Goal: Task Accomplishment & Management: Manage account settings

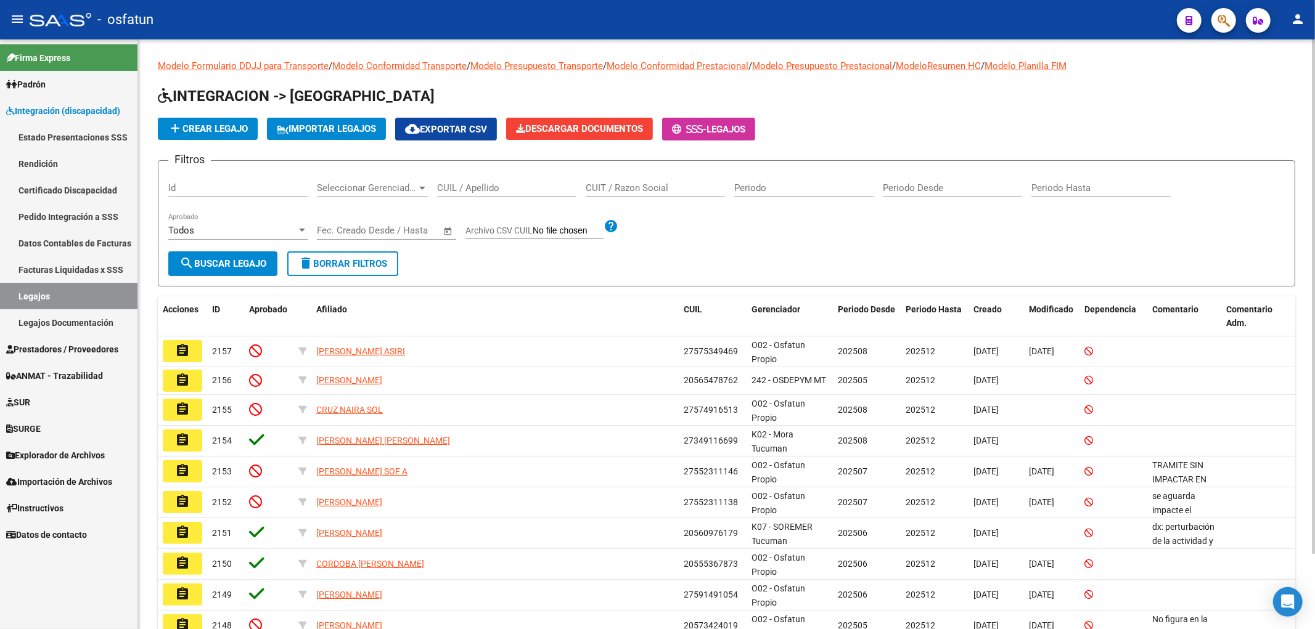
click at [473, 192] on input "CUIL / Apellido" at bounding box center [506, 187] width 139 height 11
paste input "GALVAN"
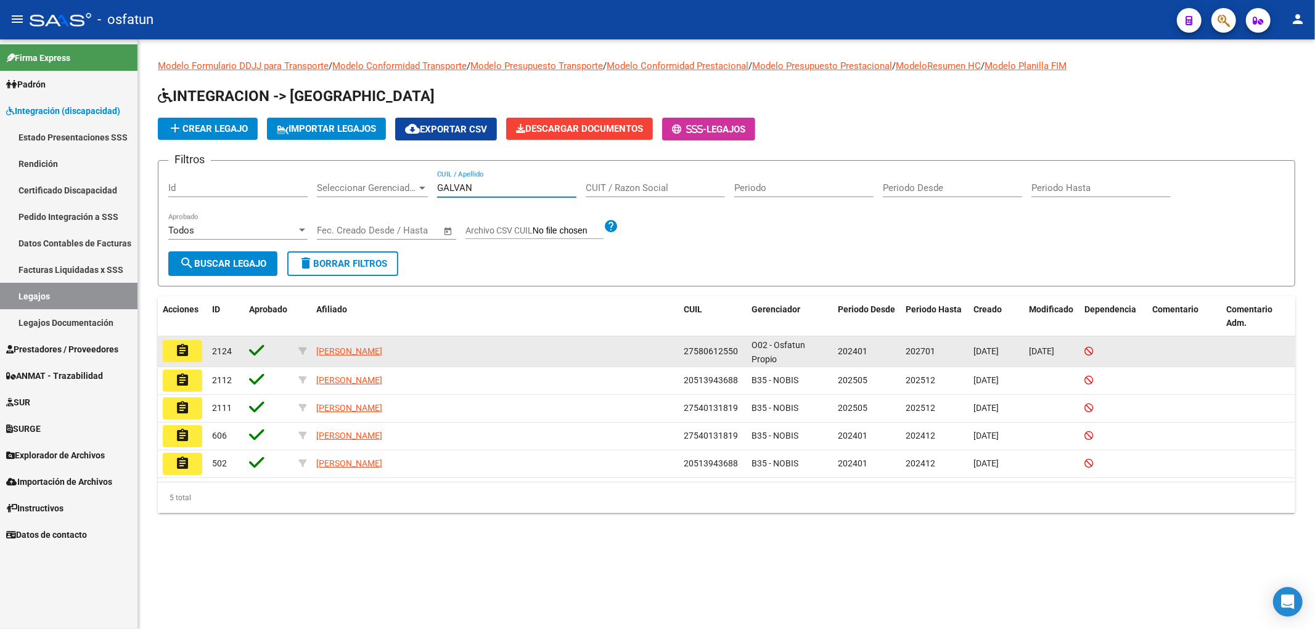
type input "GALVAN"
click at [188, 346] on mat-icon "assignment" at bounding box center [182, 350] width 15 height 15
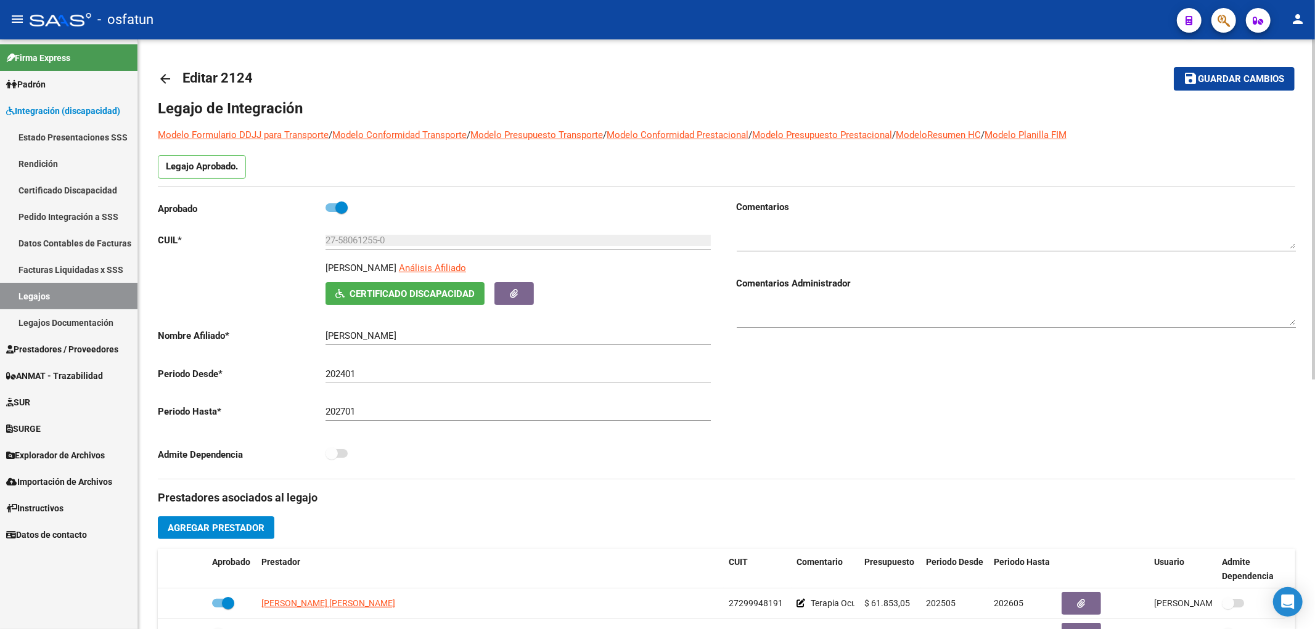
click at [362, 240] on input "27-58061255-0" at bounding box center [517, 240] width 385 height 11
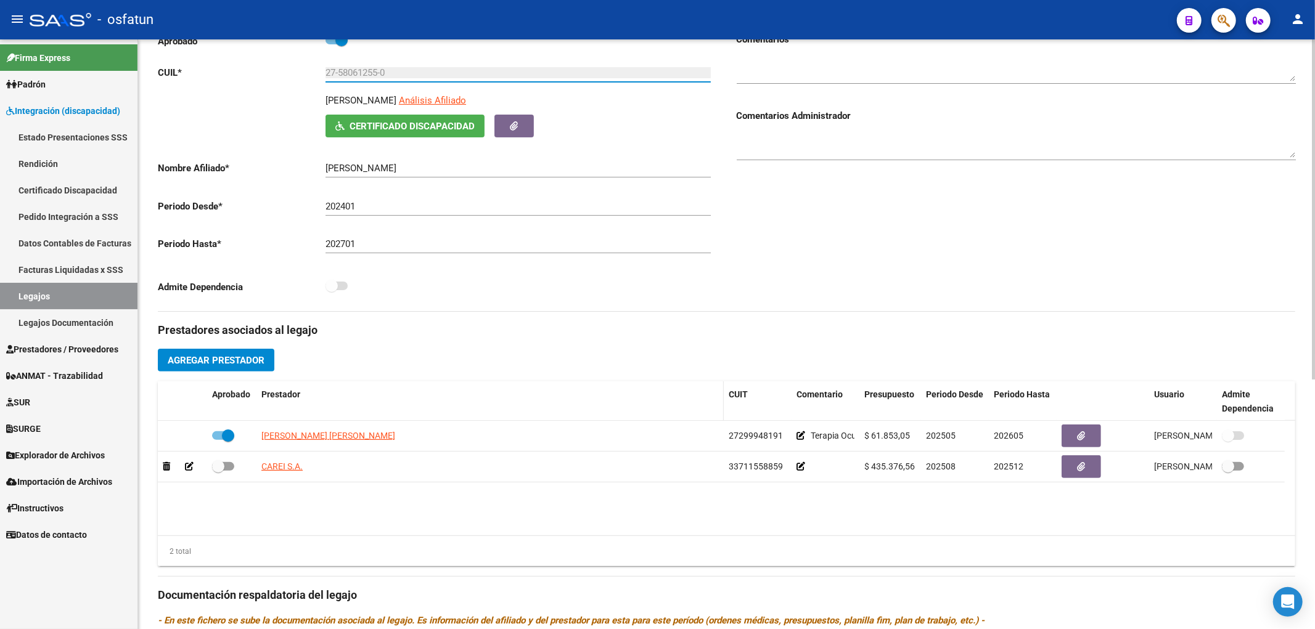
scroll to position [205, 0]
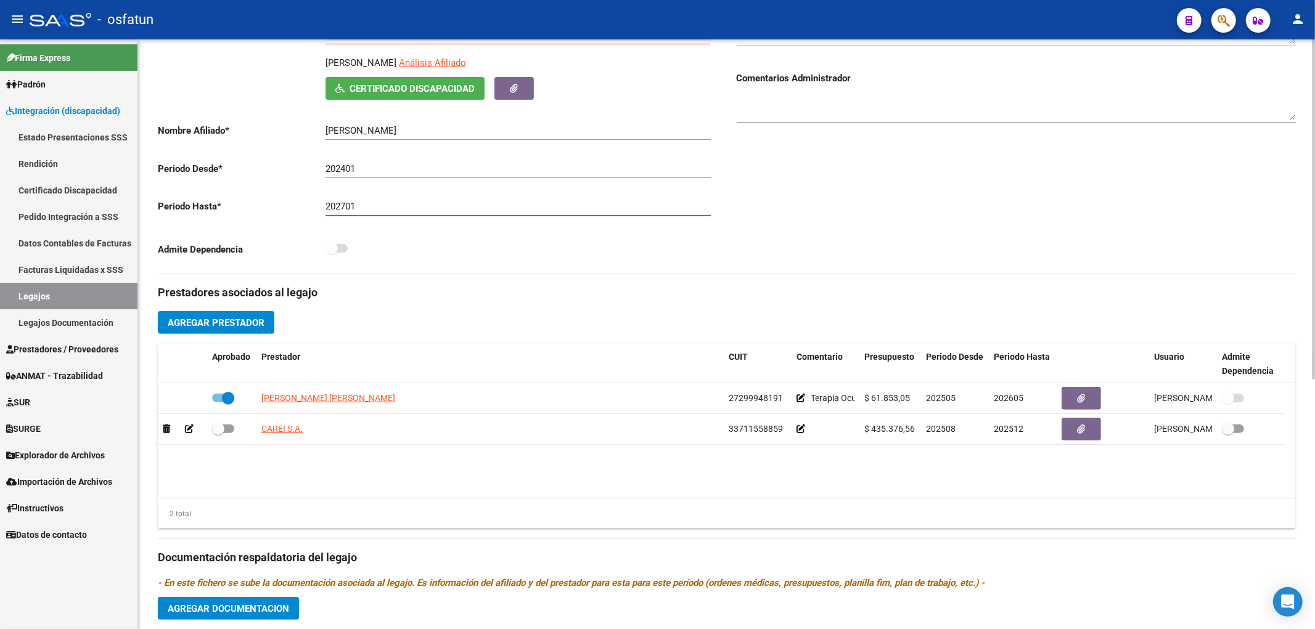
click at [346, 207] on input "202701" at bounding box center [517, 206] width 385 height 11
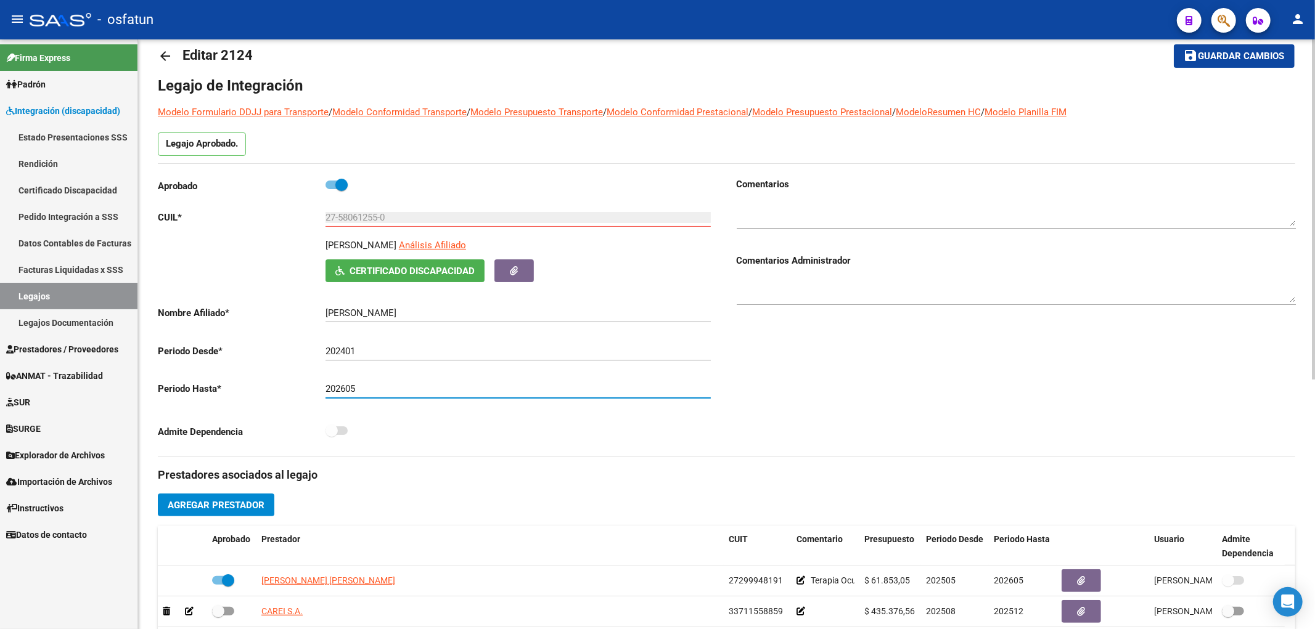
scroll to position [0, 0]
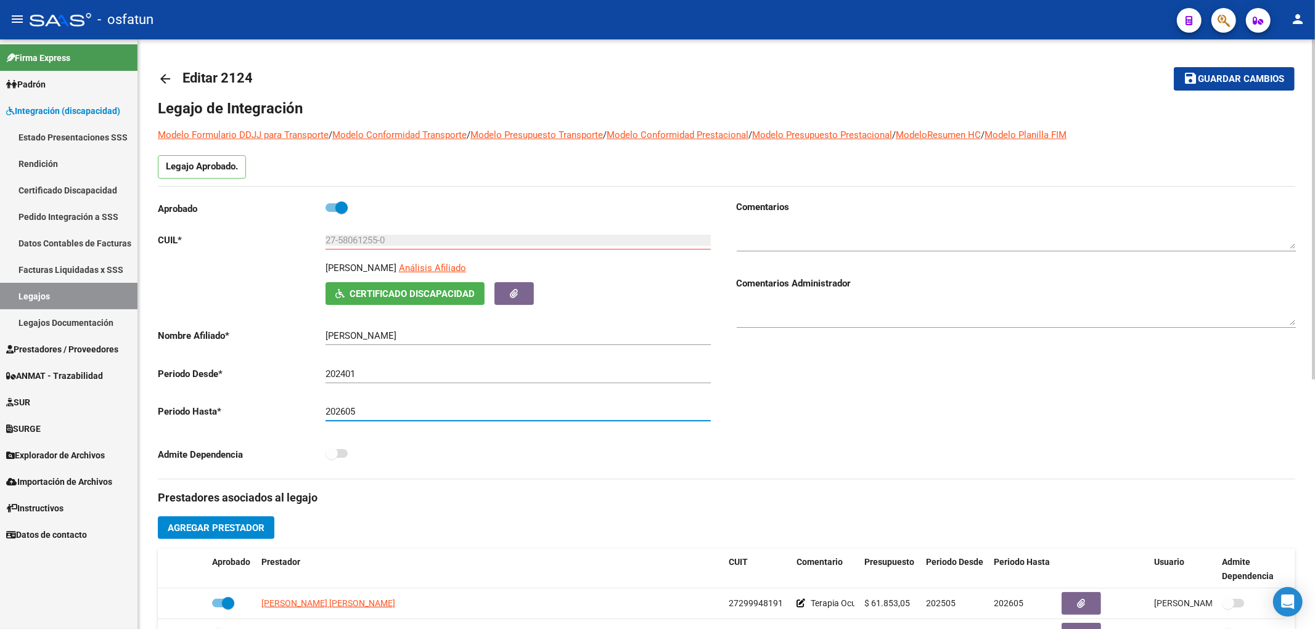
type input "202605"
click at [1261, 72] on button "save Guardar cambios" at bounding box center [1234, 78] width 121 height 23
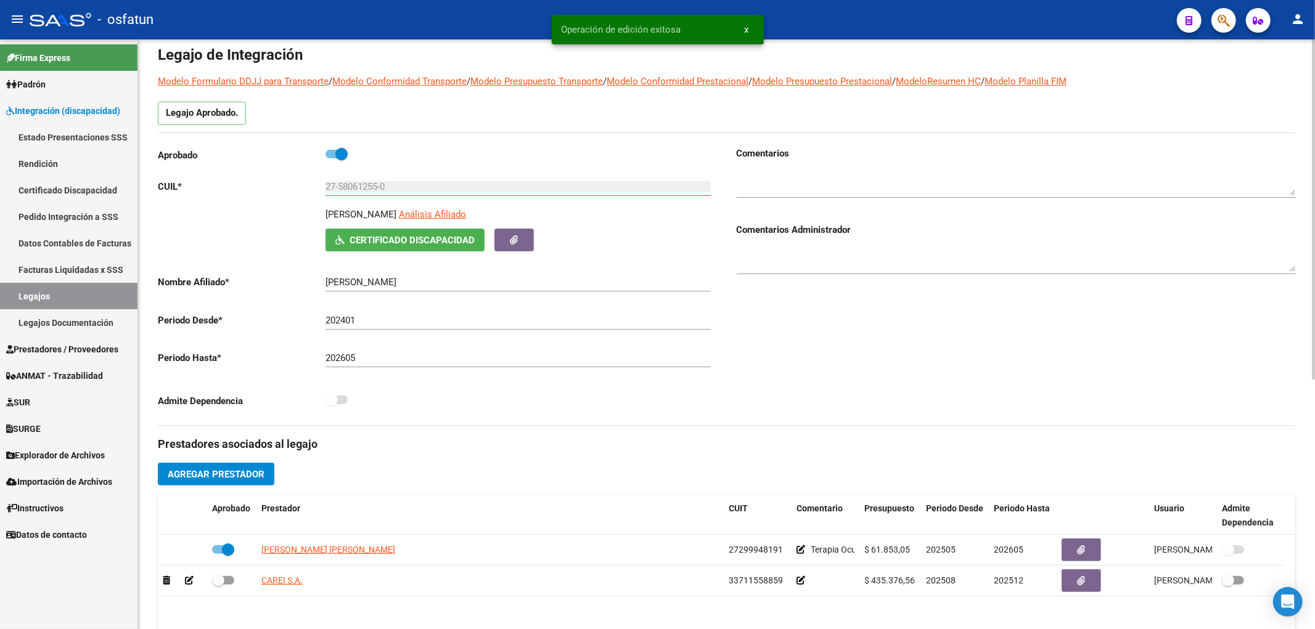
scroll to position [68, 0]
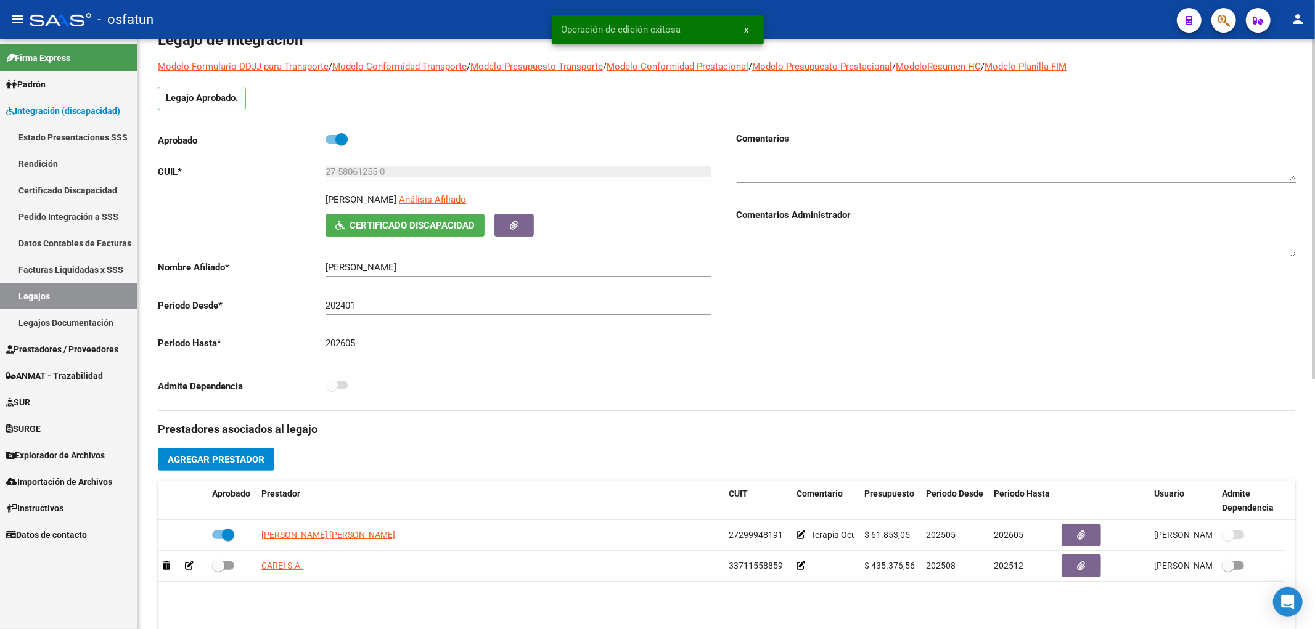
click at [359, 310] on input "202401" at bounding box center [517, 305] width 385 height 11
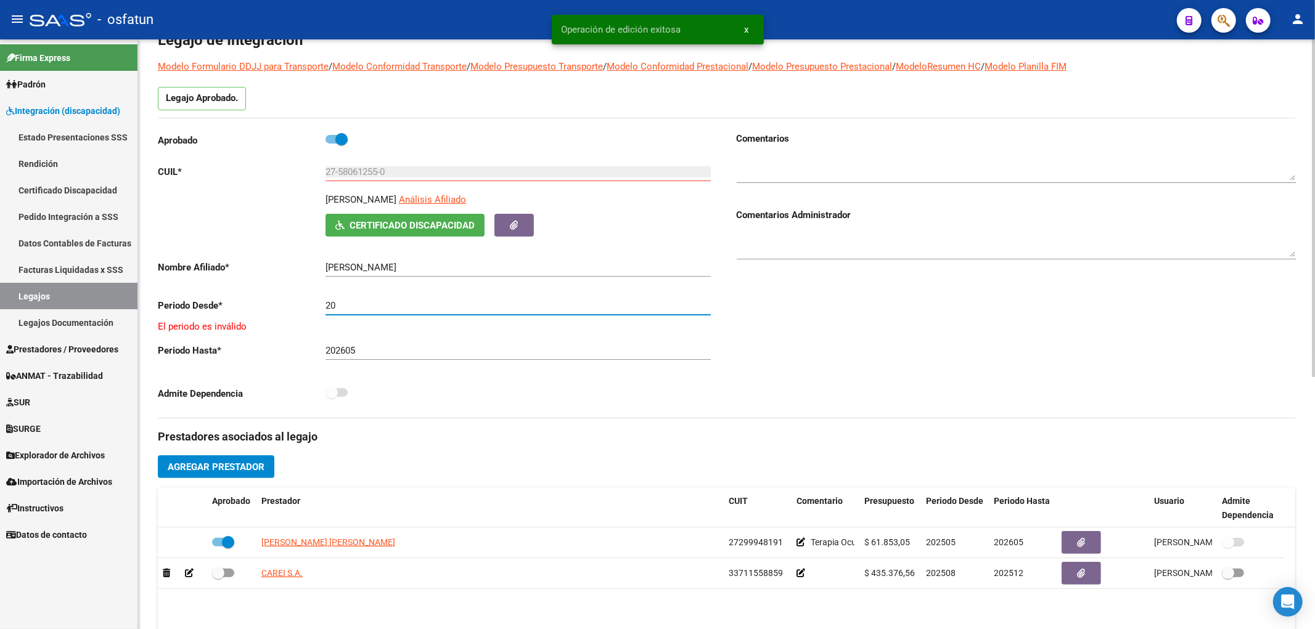
type input "2"
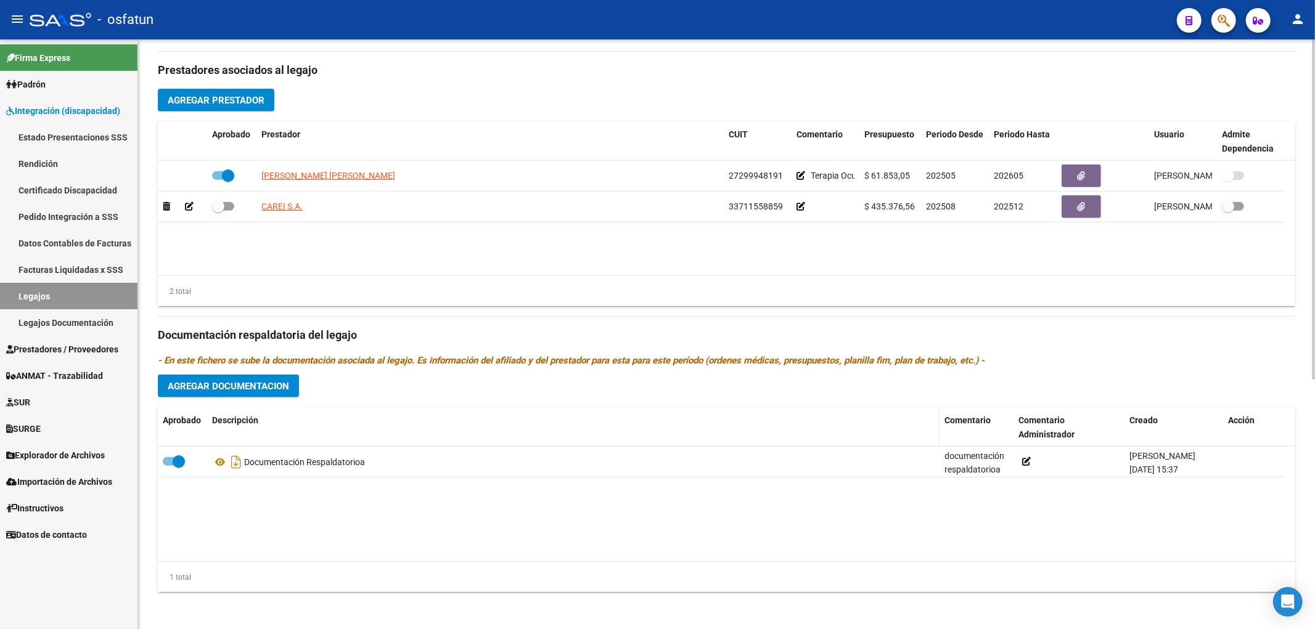
scroll to position [432, 0]
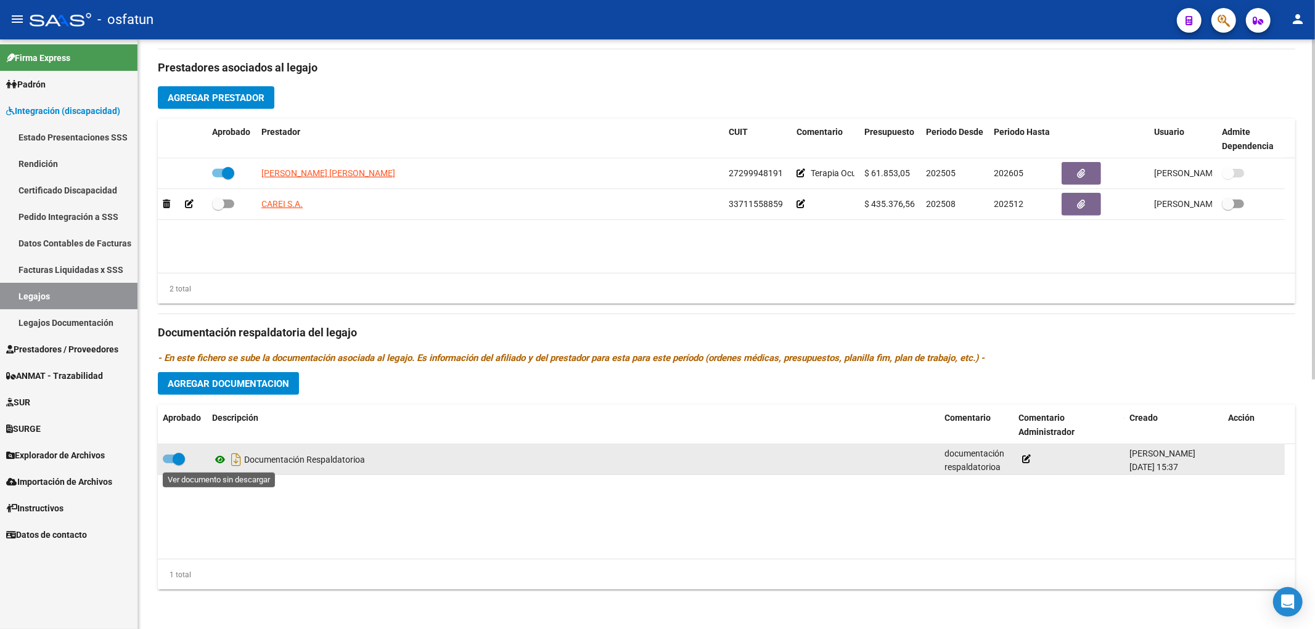
click at [218, 459] on icon at bounding box center [220, 459] width 16 height 15
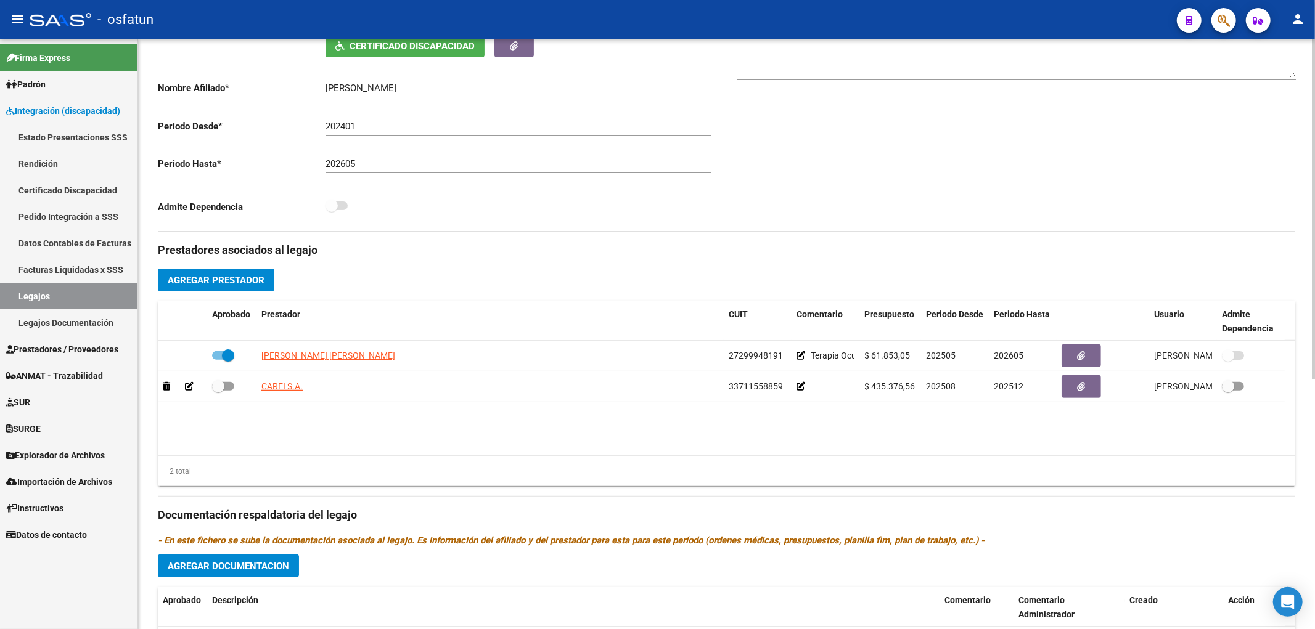
scroll to position [226, 0]
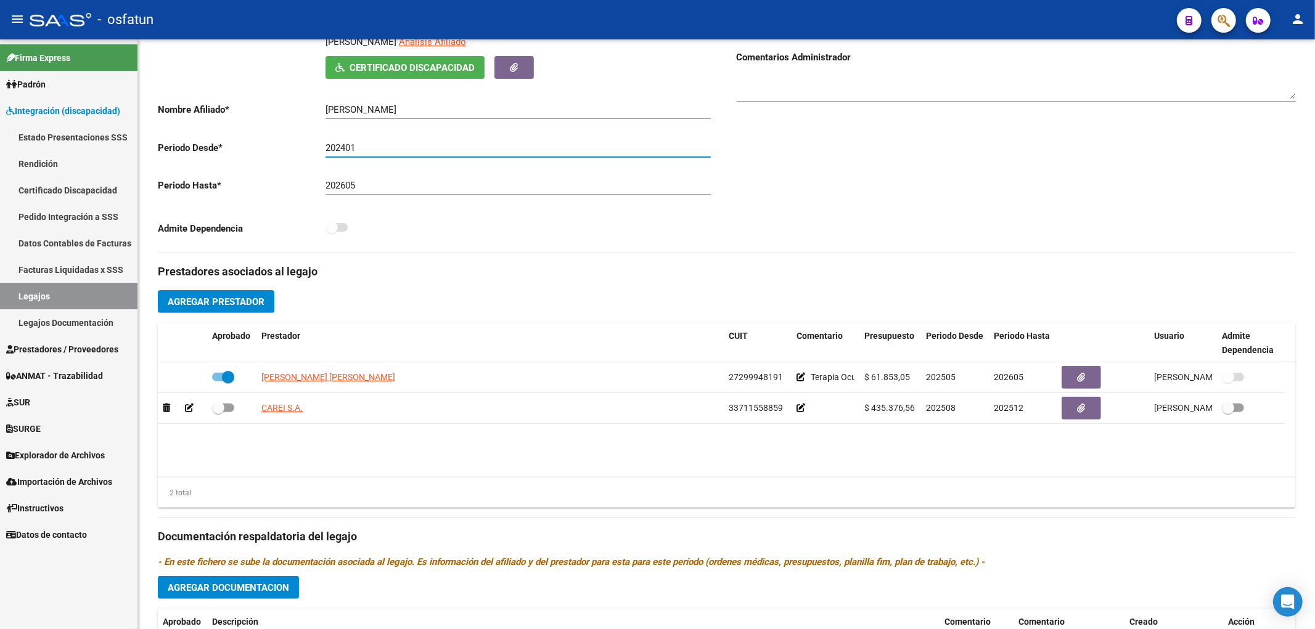
click at [348, 149] on input "202401" at bounding box center [517, 147] width 385 height 11
drag, startPoint x: 340, startPoint y: 148, endPoint x: 439, endPoint y: 149, distance: 98.6
click at [439, 149] on input "202401" at bounding box center [517, 147] width 385 height 11
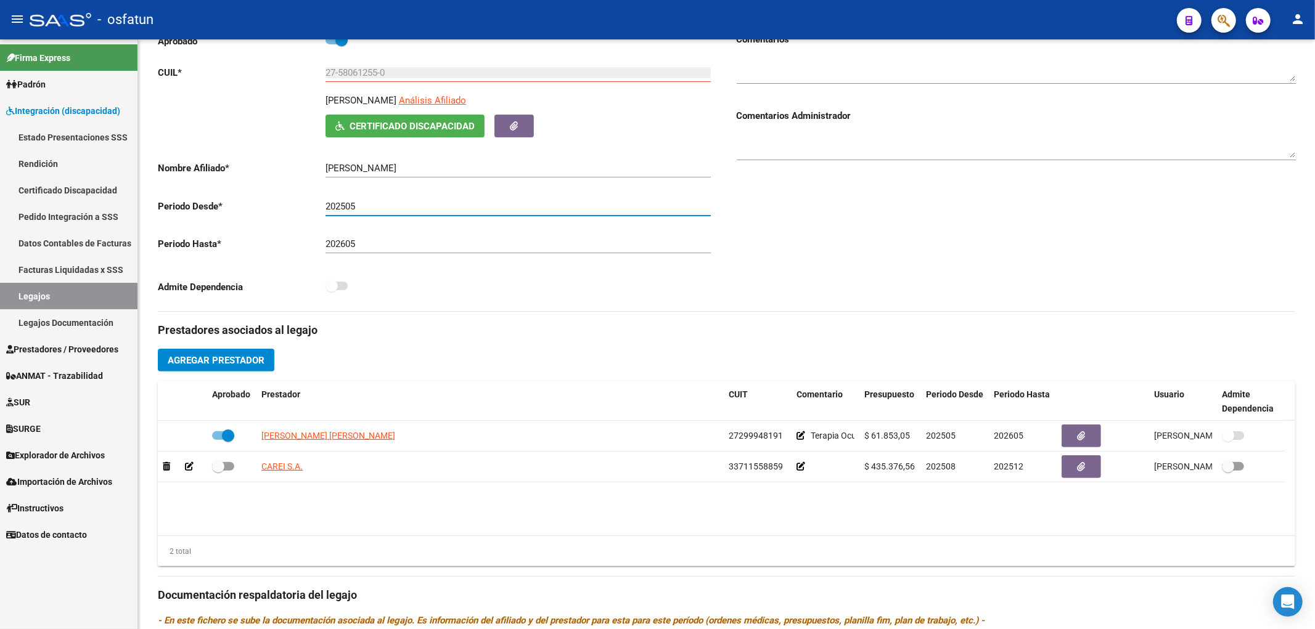
scroll to position [0, 0]
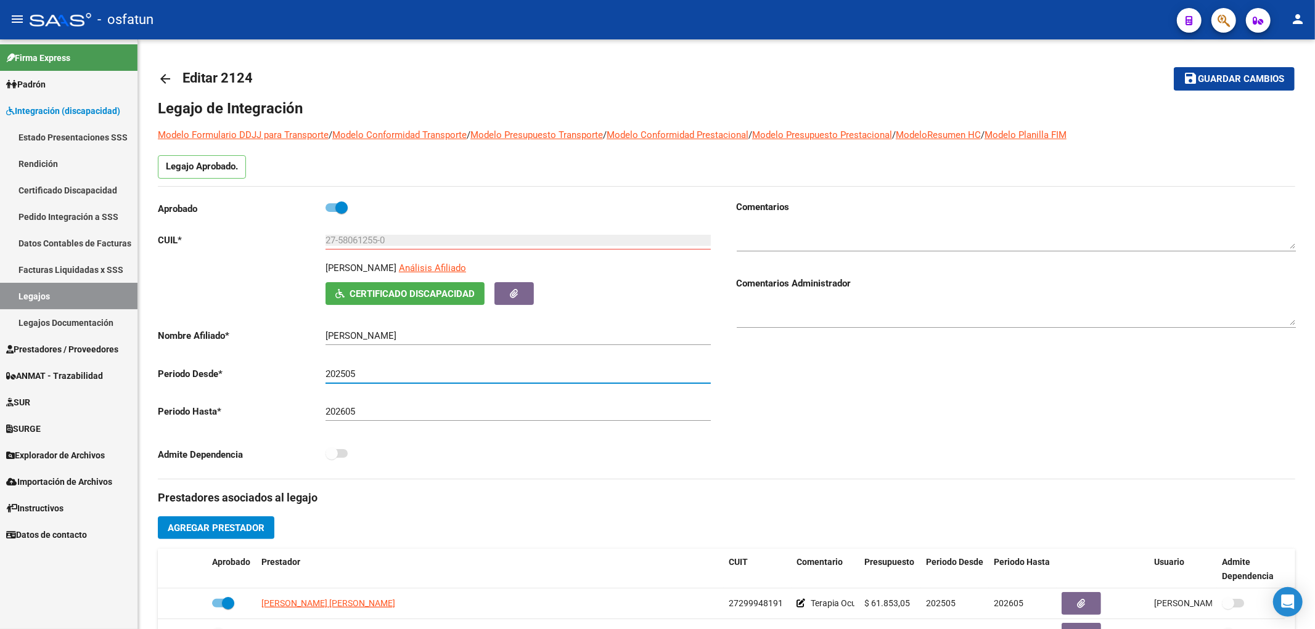
type input "202505"
click at [1271, 85] on button "save Guardar cambios" at bounding box center [1234, 78] width 121 height 23
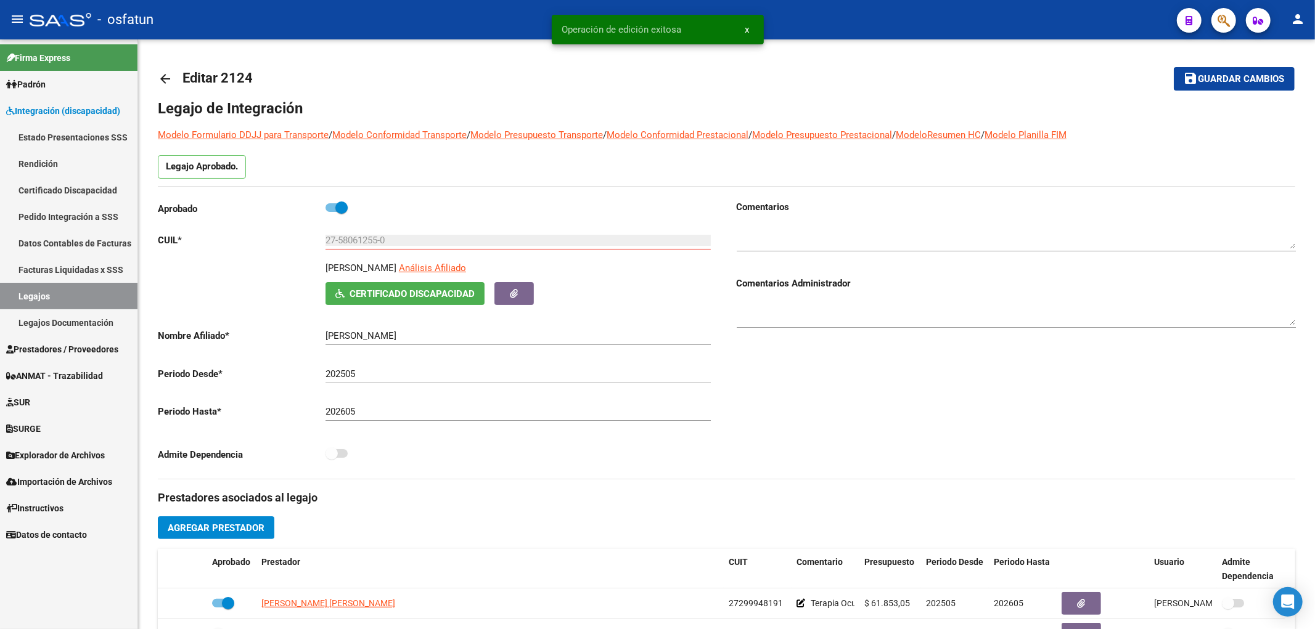
click at [1264, 89] on button "save Guardar cambios" at bounding box center [1234, 78] width 121 height 23
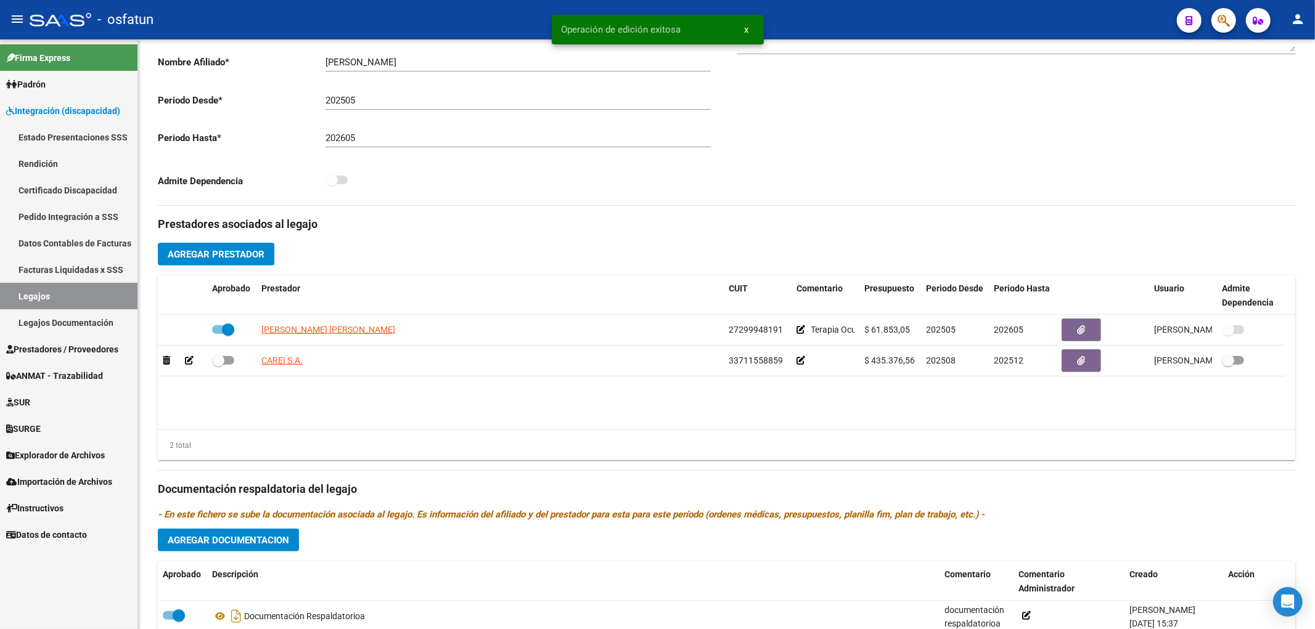
scroll to position [342, 0]
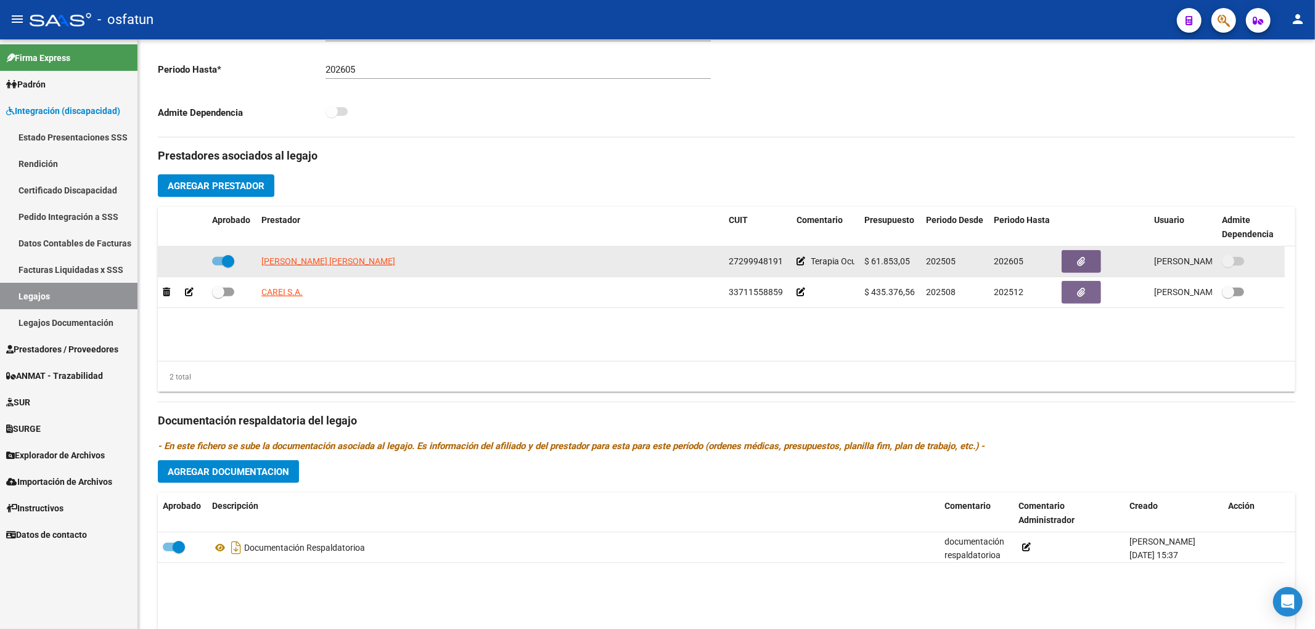
click at [216, 266] on span at bounding box center [223, 261] width 22 height 9
click at [218, 266] on input "checkbox" at bounding box center [218, 266] width 1 height 1
checkbox input "false"
click at [189, 264] on icon at bounding box center [189, 261] width 9 height 9
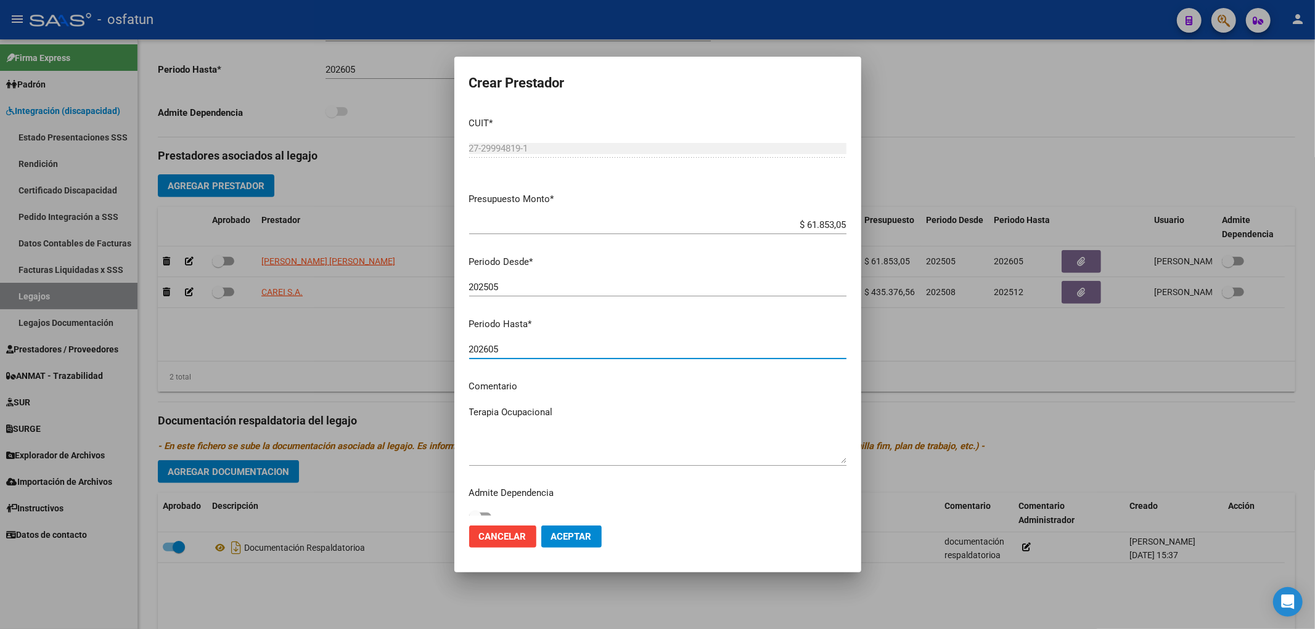
click at [508, 353] on input "202605" at bounding box center [657, 349] width 377 height 11
type input "202508"
click at [581, 536] on span "Aceptar" at bounding box center [571, 536] width 41 height 11
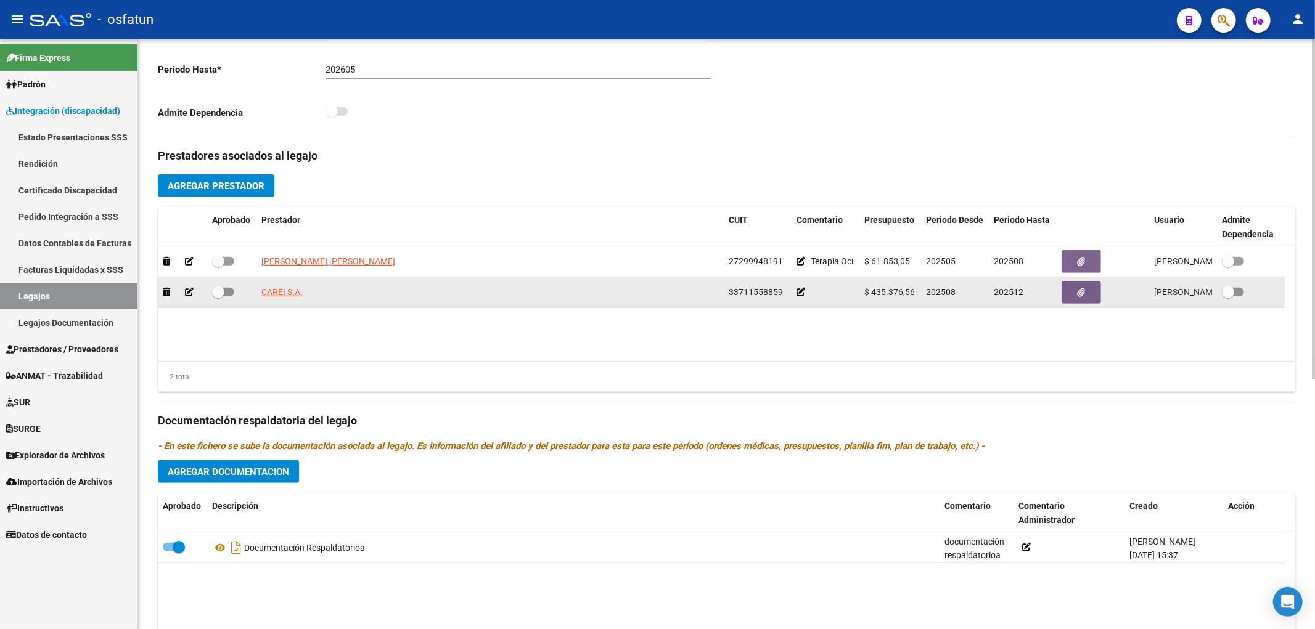
click at [800, 292] on icon at bounding box center [800, 292] width 9 height 9
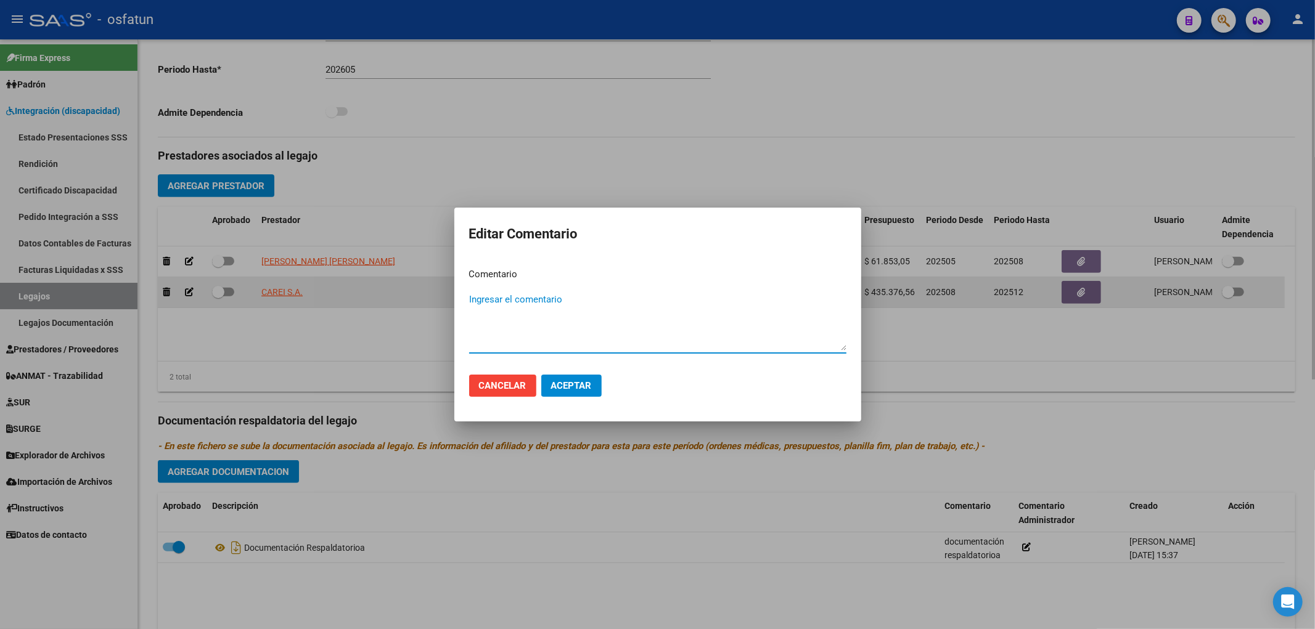
type textarea ";"
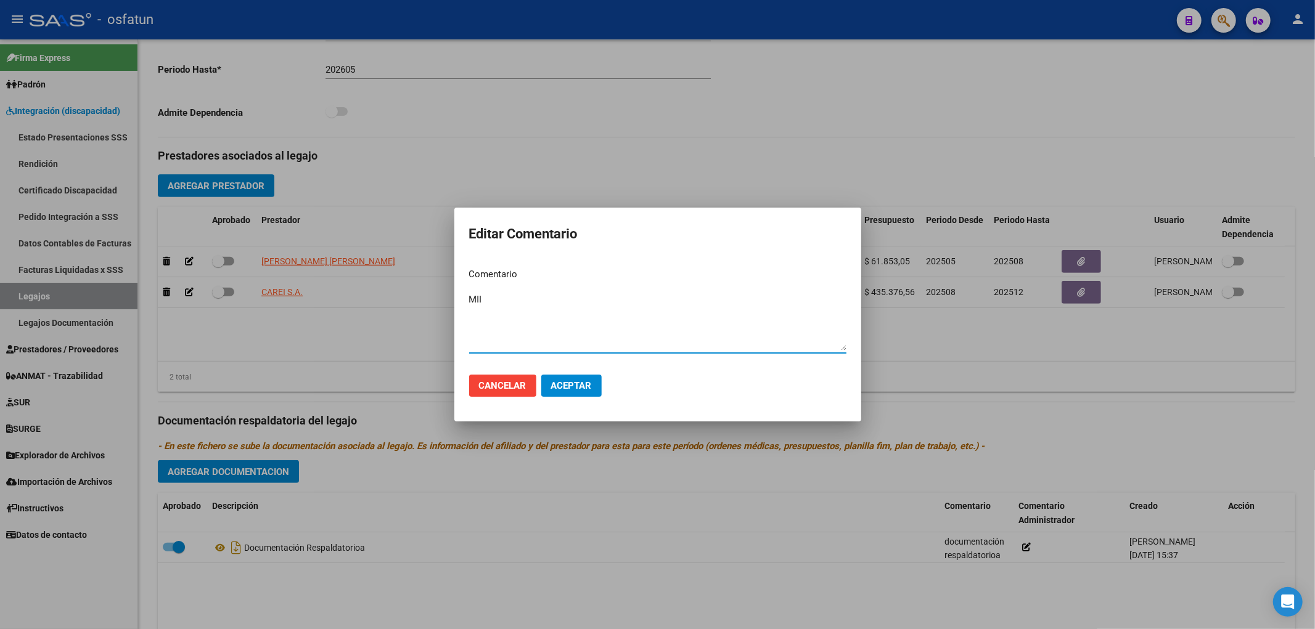
type textarea "MII"
click at [578, 388] on span "Aceptar" at bounding box center [571, 385] width 41 height 11
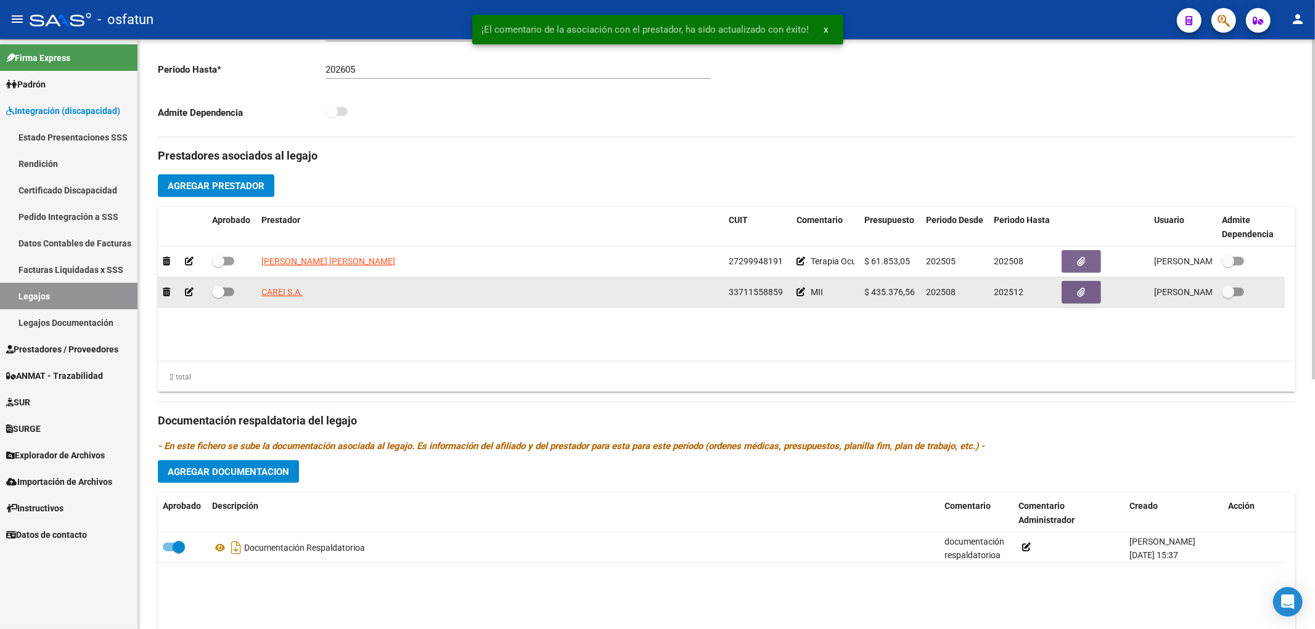
click at [182, 295] on div at bounding box center [182, 292] width 39 height 14
click at [187, 294] on icon at bounding box center [189, 292] width 9 height 9
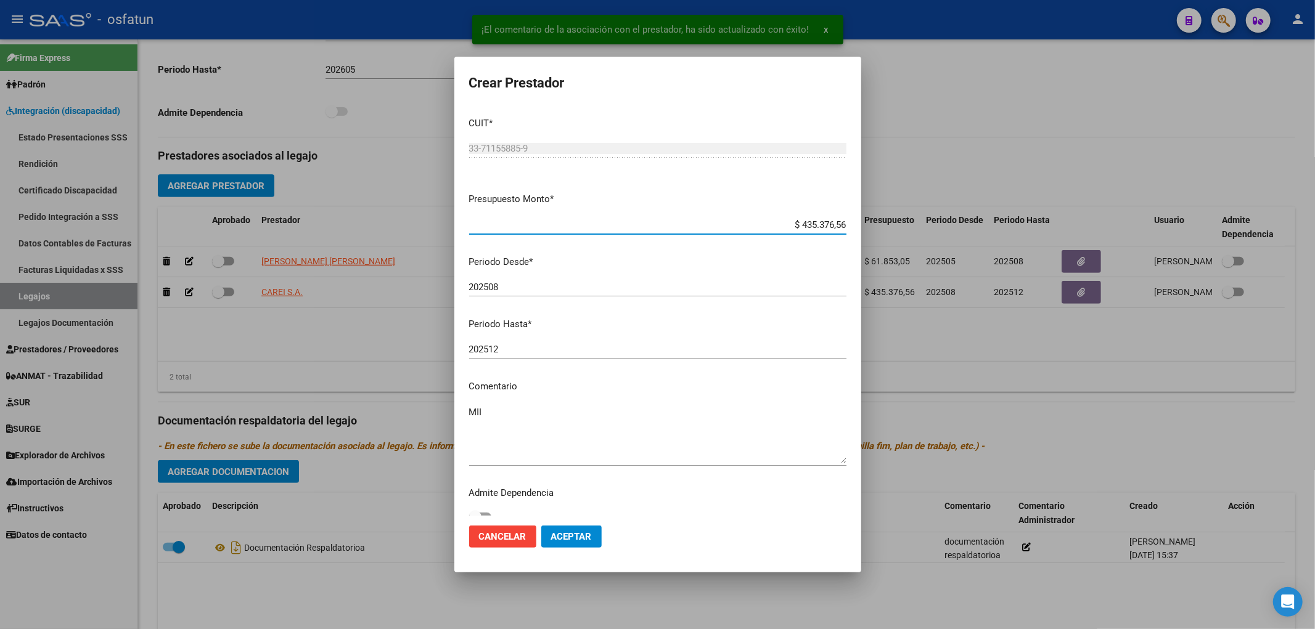
click at [553, 294] on div "202508 Ingresar el periodo" at bounding box center [657, 287] width 377 height 18
click at [547, 289] on input "202508" at bounding box center [657, 287] width 377 height 11
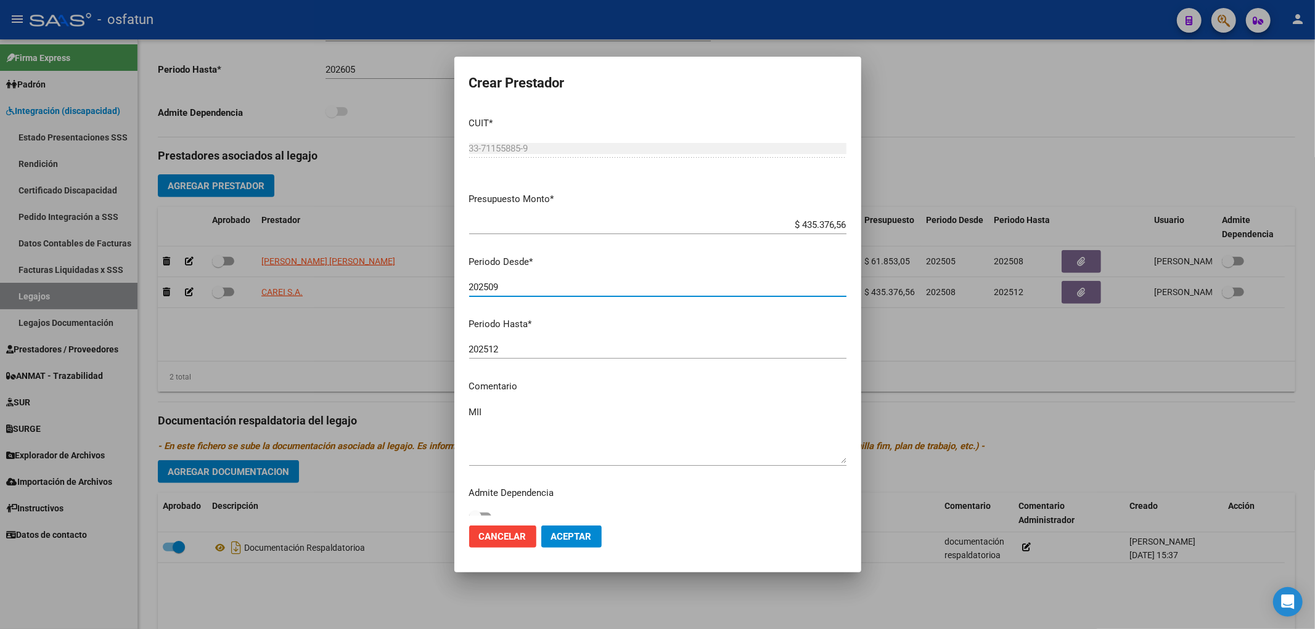
type input "202509"
click at [593, 540] on button "Aceptar" at bounding box center [571, 537] width 60 height 22
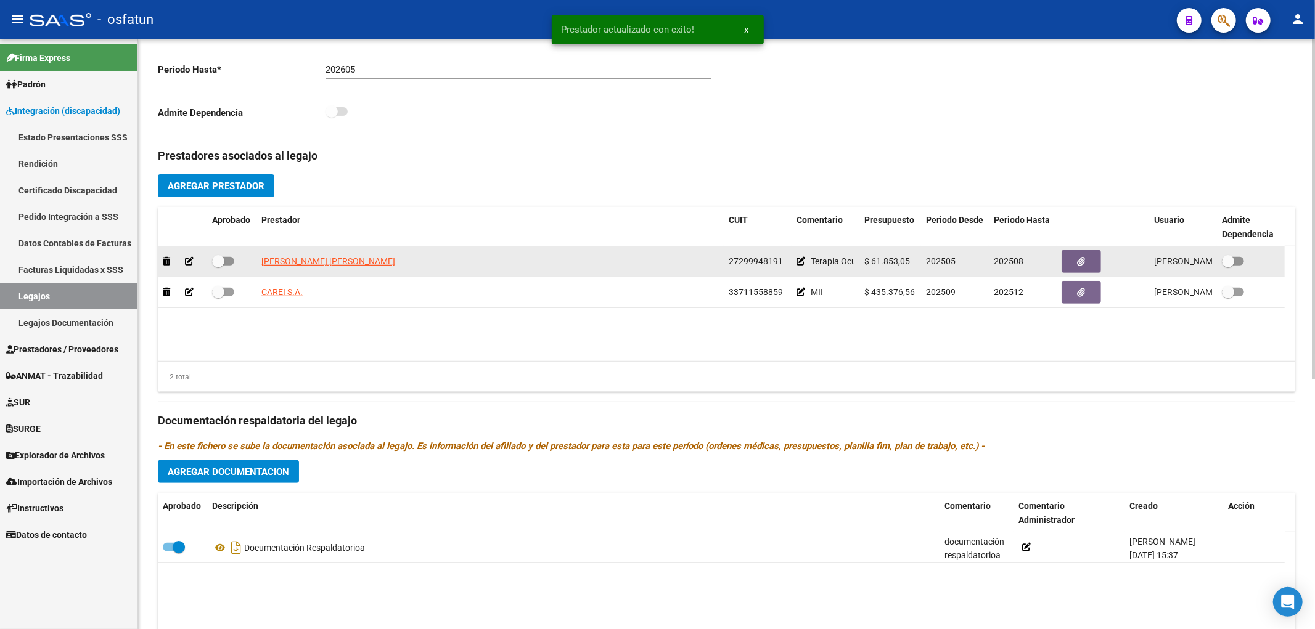
click at [232, 265] on span at bounding box center [223, 261] width 22 height 9
click at [218, 266] on input "checkbox" at bounding box center [218, 266] width 1 height 1
checkbox input "true"
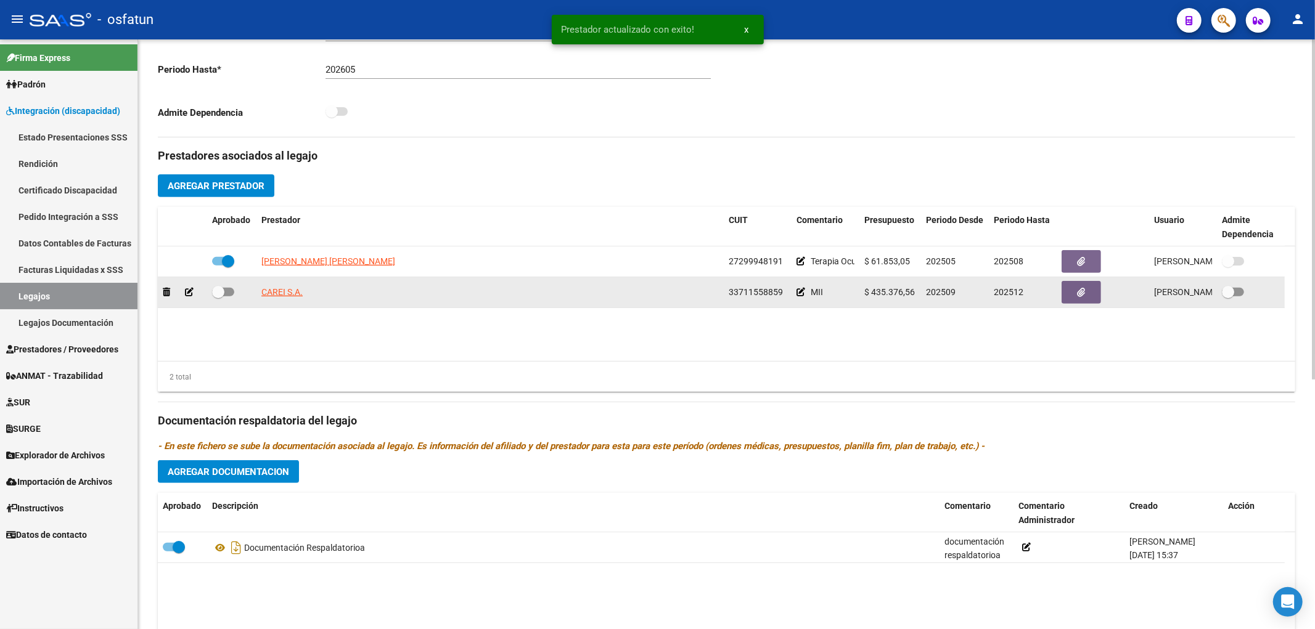
click at [232, 290] on span at bounding box center [223, 292] width 22 height 9
click at [218, 297] on input "checkbox" at bounding box center [218, 297] width 1 height 1
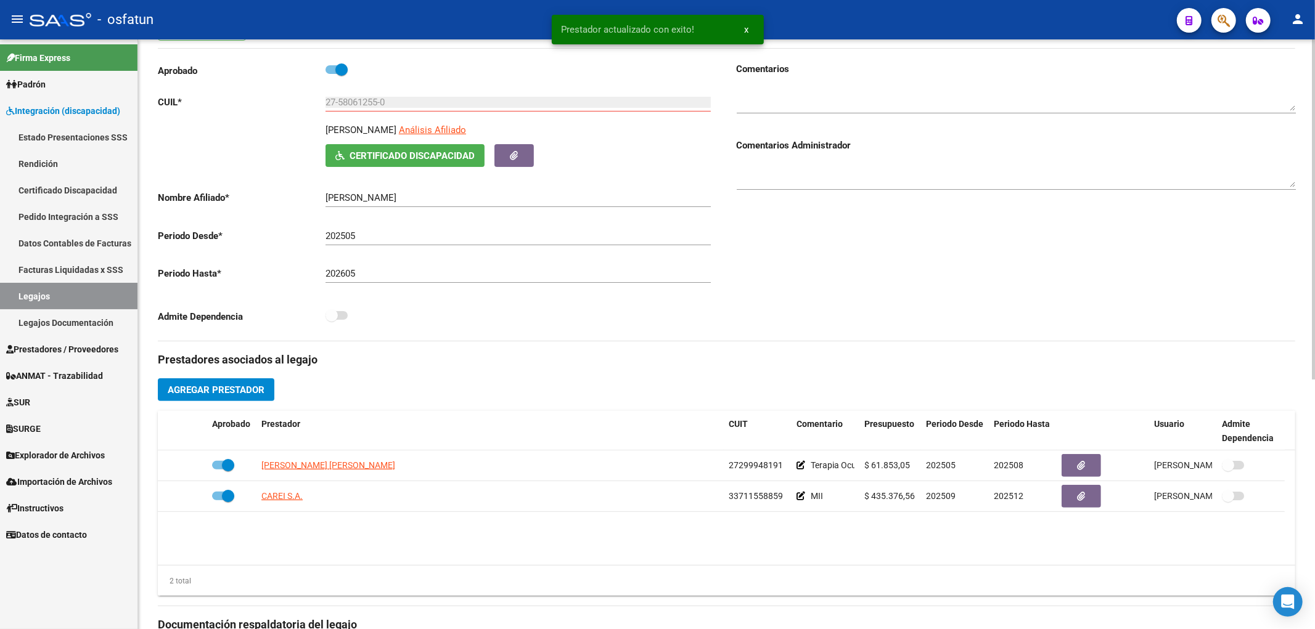
scroll to position [137, 0]
click at [356, 100] on input "27-58061255-0" at bounding box center [517, 103] width 385 height 11
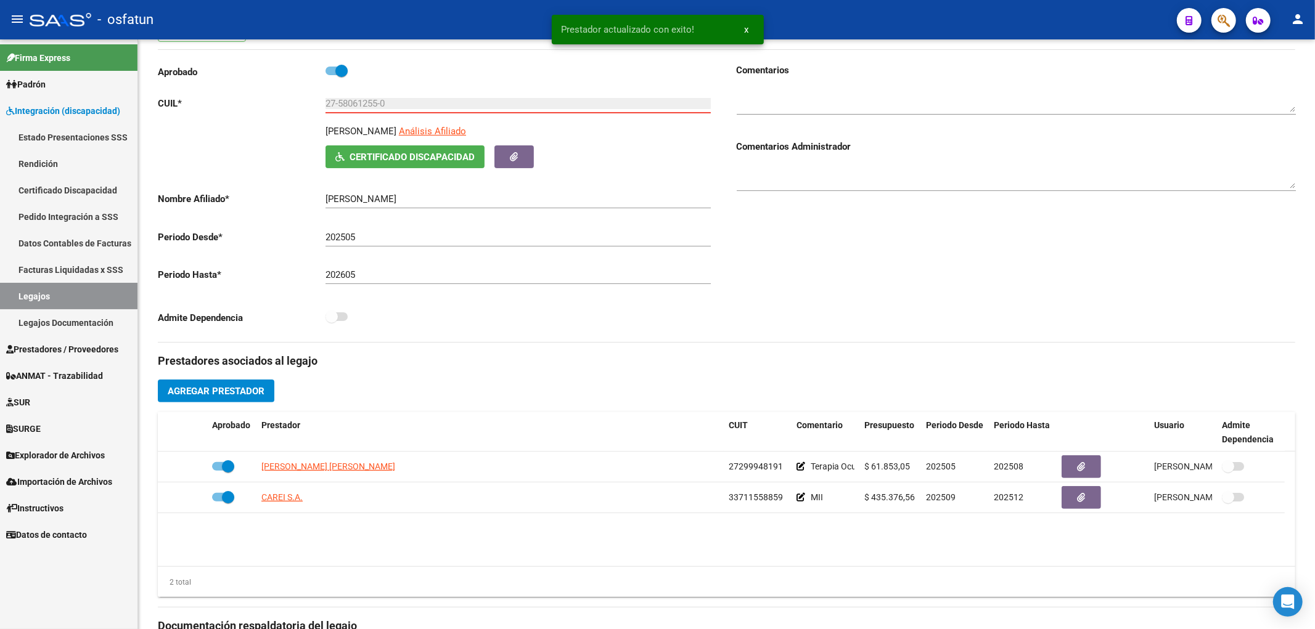
drag, startPoint x: 356, startPoint y: 100, endPoint x: 420, endPoint y: 7, distance: 112.7
click at [356, 97] on div "27-58061255-0 Ingresar CUIL" at bounding box center [517, 99] width 385 height 27
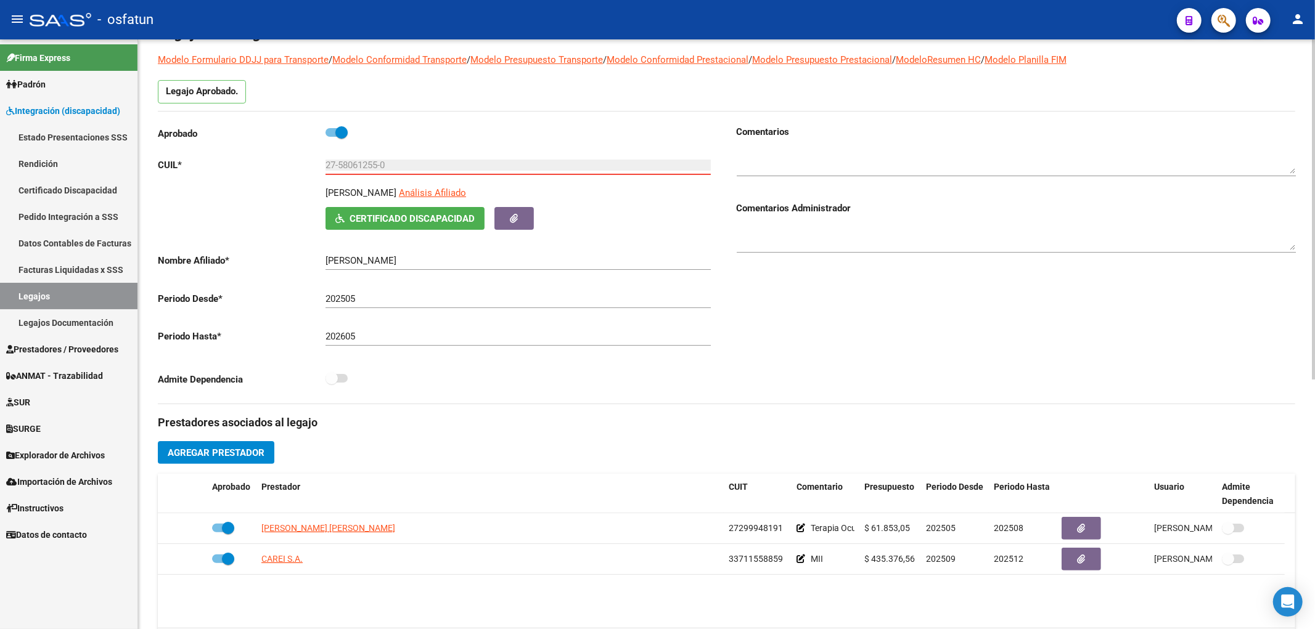
scroll to position [0, 0]
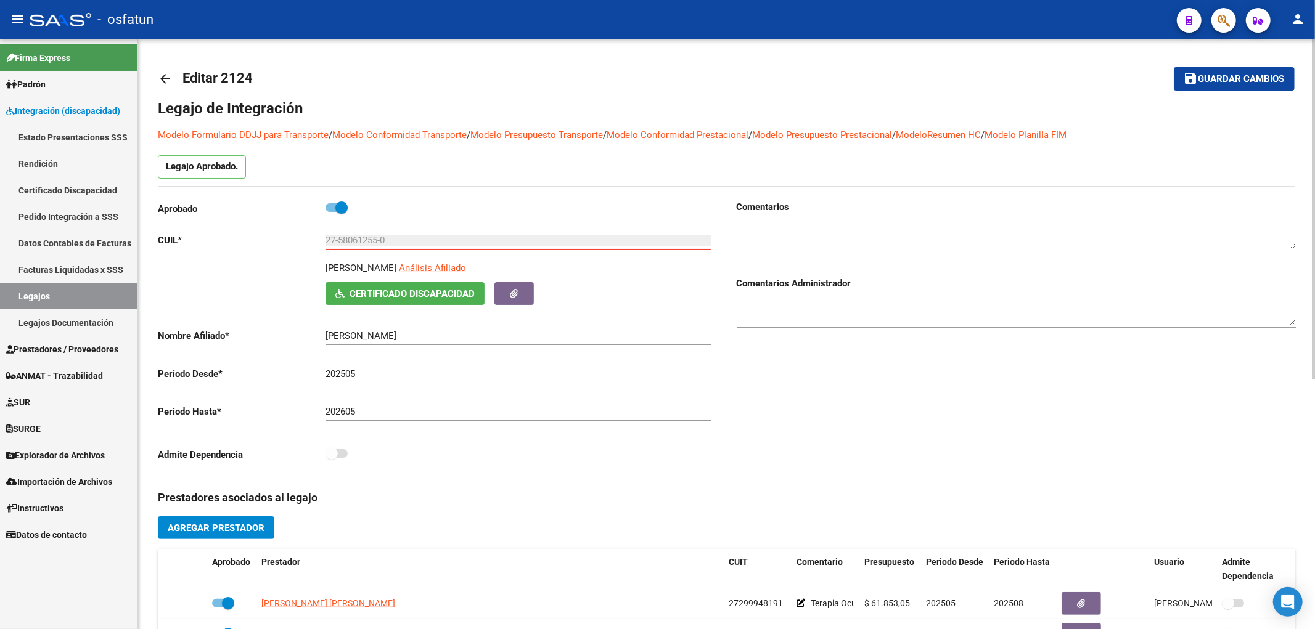
click at [1238, 78] on span "Guardar cambios" at bounding box center [1241, 79] width 86 height 11
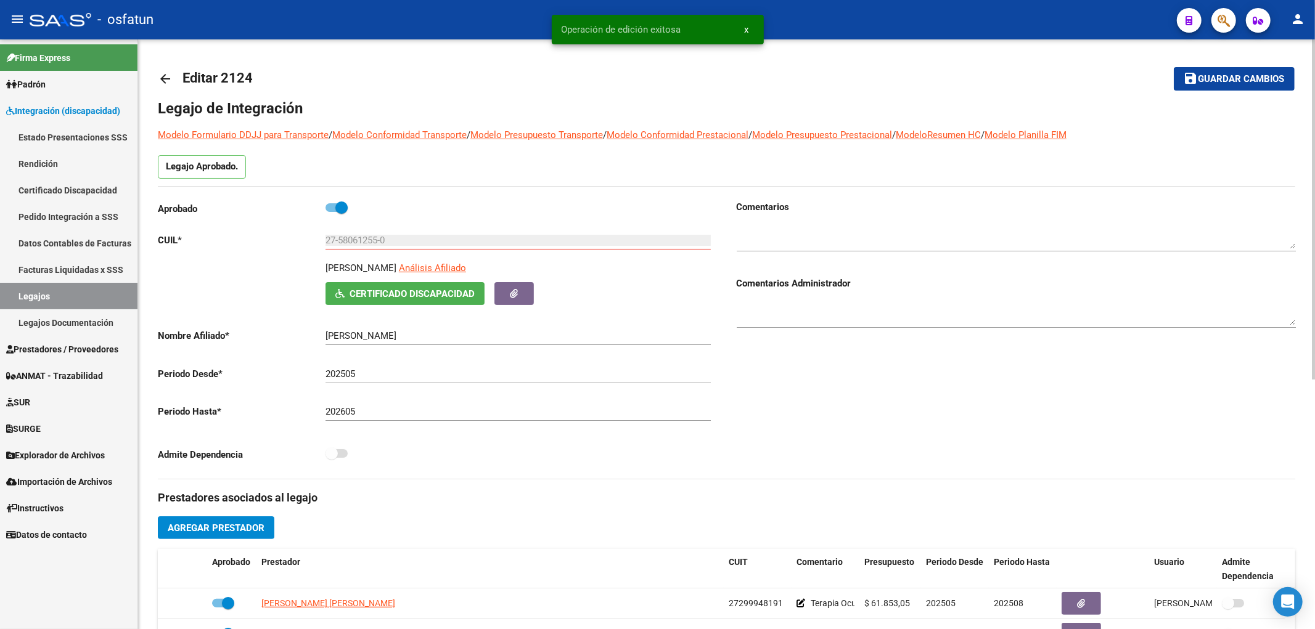
scroll to position [274, 0]
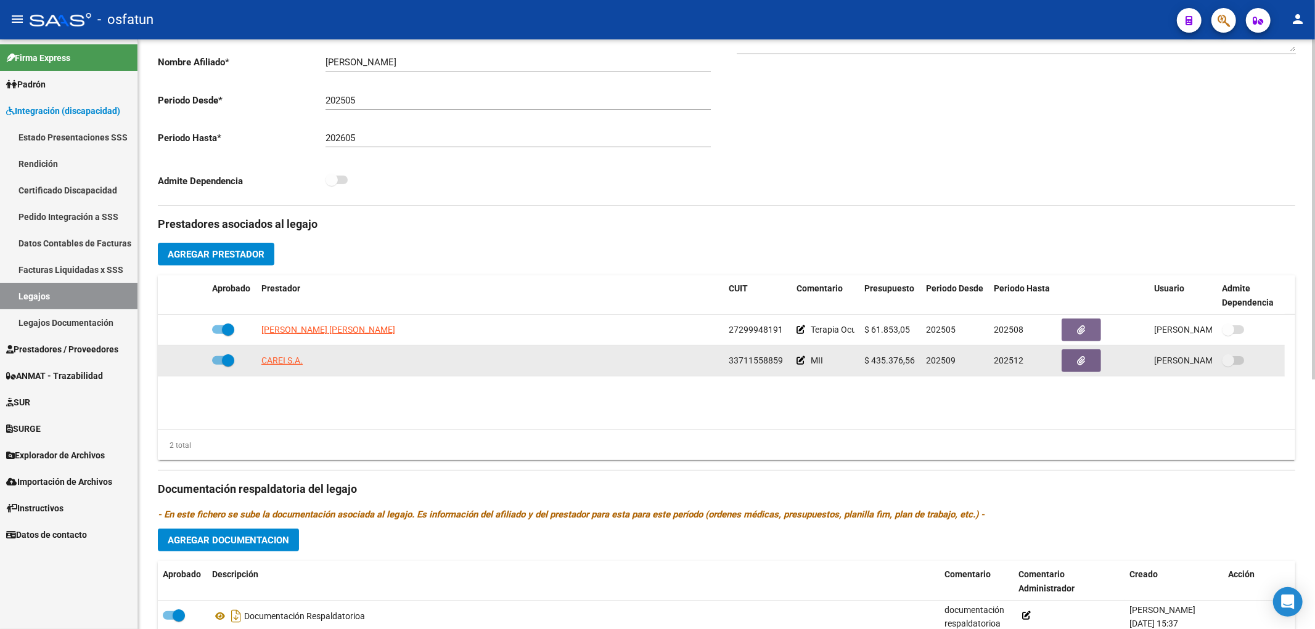
click at [216, 361] on span at bounding box center [223, 360] width 22 height 9
click at [218, 365] on input "checkbox" at bounding box center [218, 365] width 1 height 1
checkbox input "false"
click at [187, 361] on icon at bounding box center [189, 360] width 9 height 9
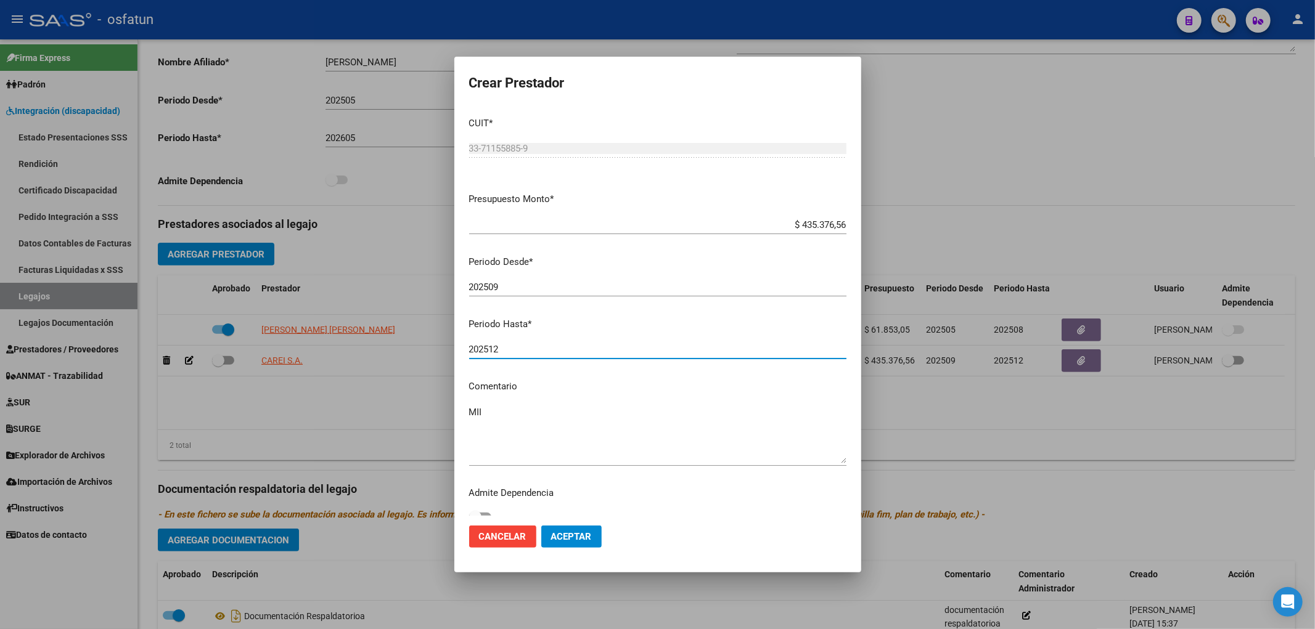
click at [525, 350] on input "202512" at bounding box center [657, 349] width 377 height 11
type input "202608"
click at [577, 544] on button "Aceptar" at bounding box center [571, 537] width 60 height 22
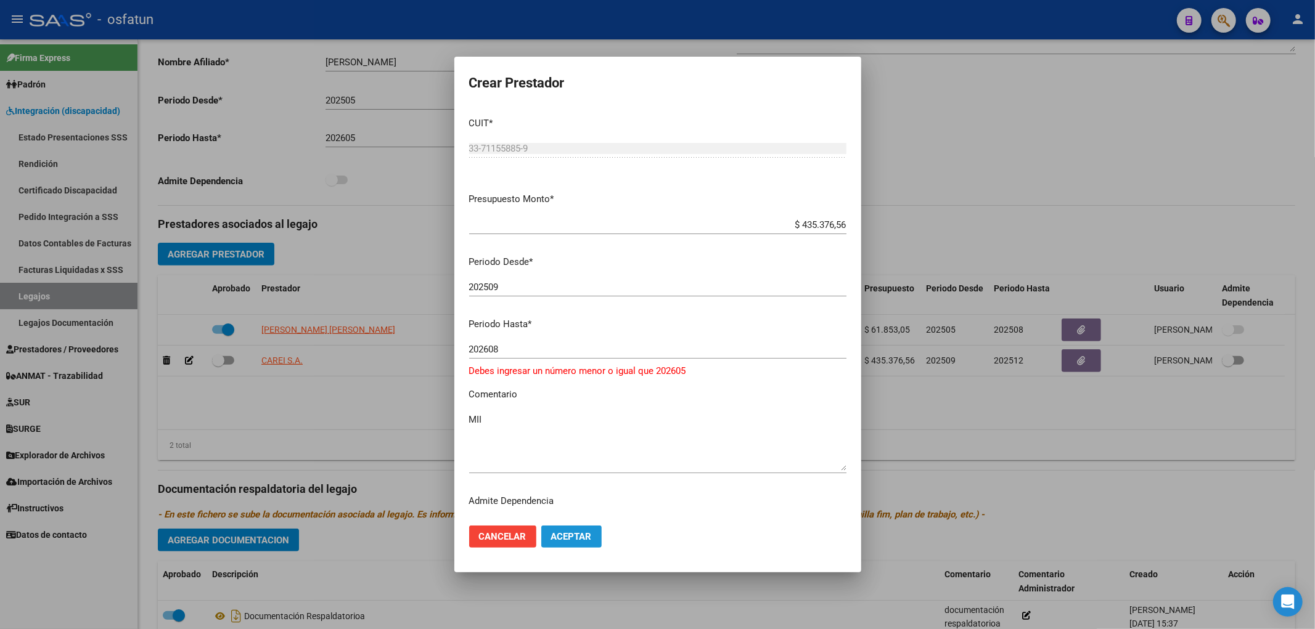
click at [577, 544] on button "Aceptar" at bounding box center [571, 537] width 60 height 22
click at [583, 534] on span "Aceptar" at bounding box center [571, 536] width 41 height 11
drag, startPoint x: 596, startPoint y: 539, endPoint x: 582, endPoint y: 533, distance: 15.5
click at [595, 539] on button "Aceptar" at bounding box center [571, 537] width 60 height 22
click at [582, 533] on span "Aceptar" at bounding box center [571, 536] width 41 height 11
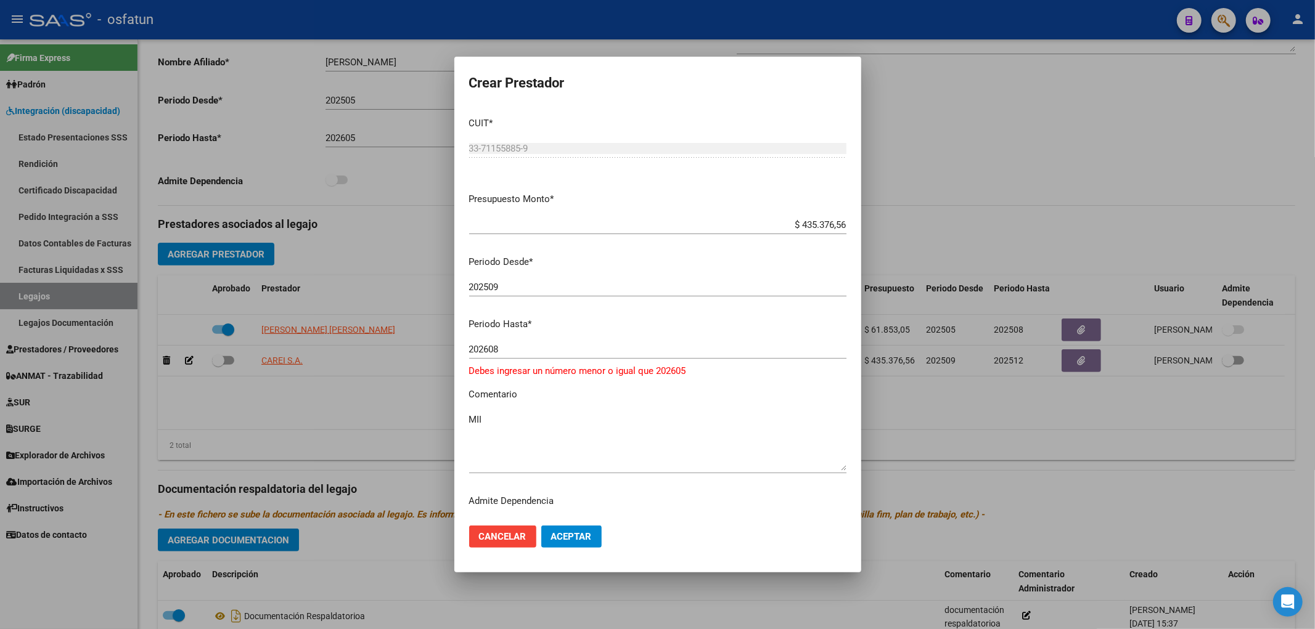
click at [582, 533] on span "Aceptar" at bounding box center [571, 536] width 41 height 11
click at [1059, 420] on div at bounding box center [657, 314] width 1315 height 629
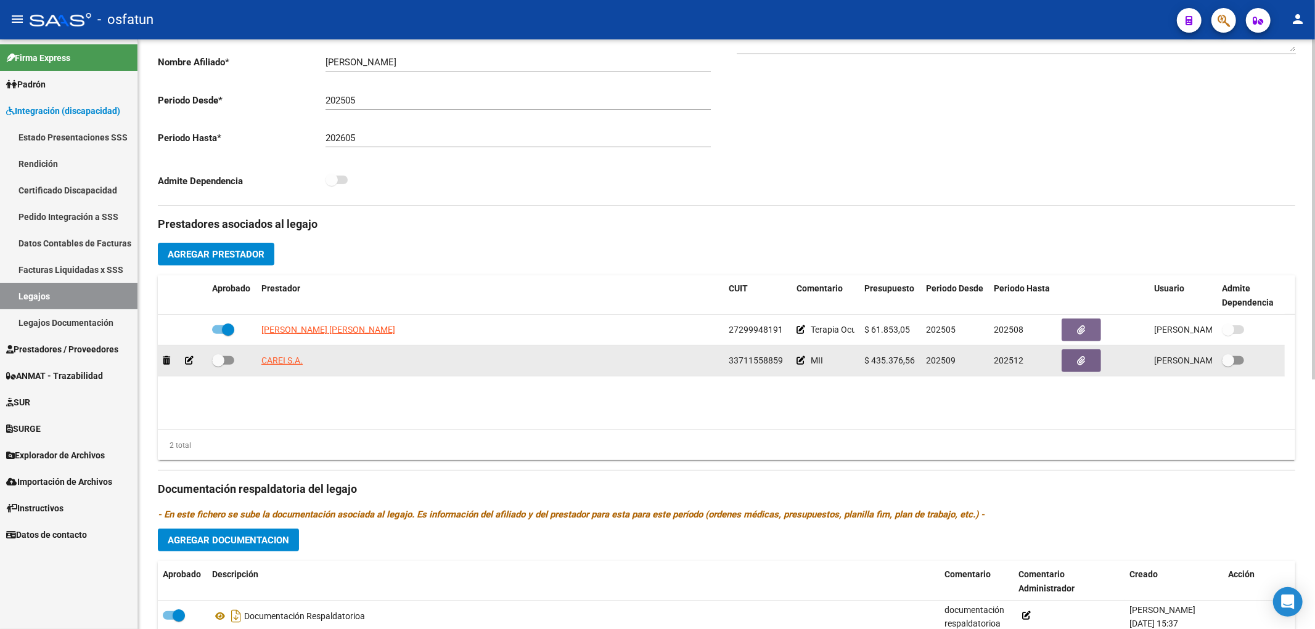
click at [188, 359] on icon at bounding box center [189, 360] width 9 height 9
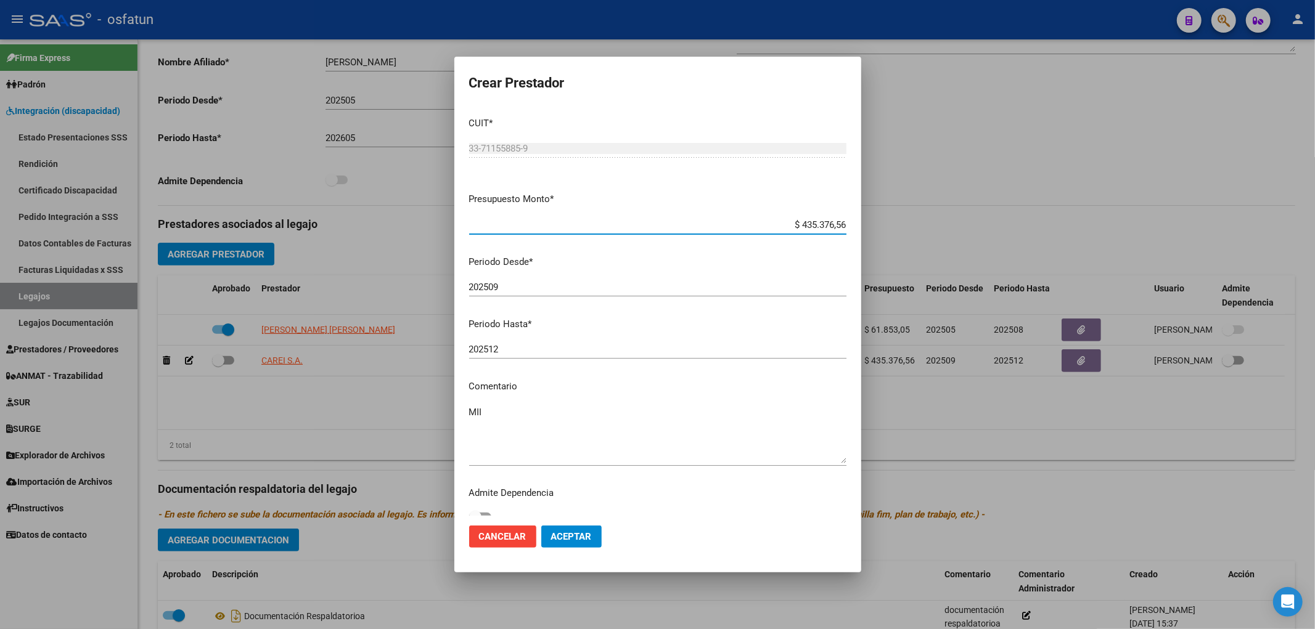
click at [508, 351] on input "202512" at bounding box center [657, 349] width 377 height 11
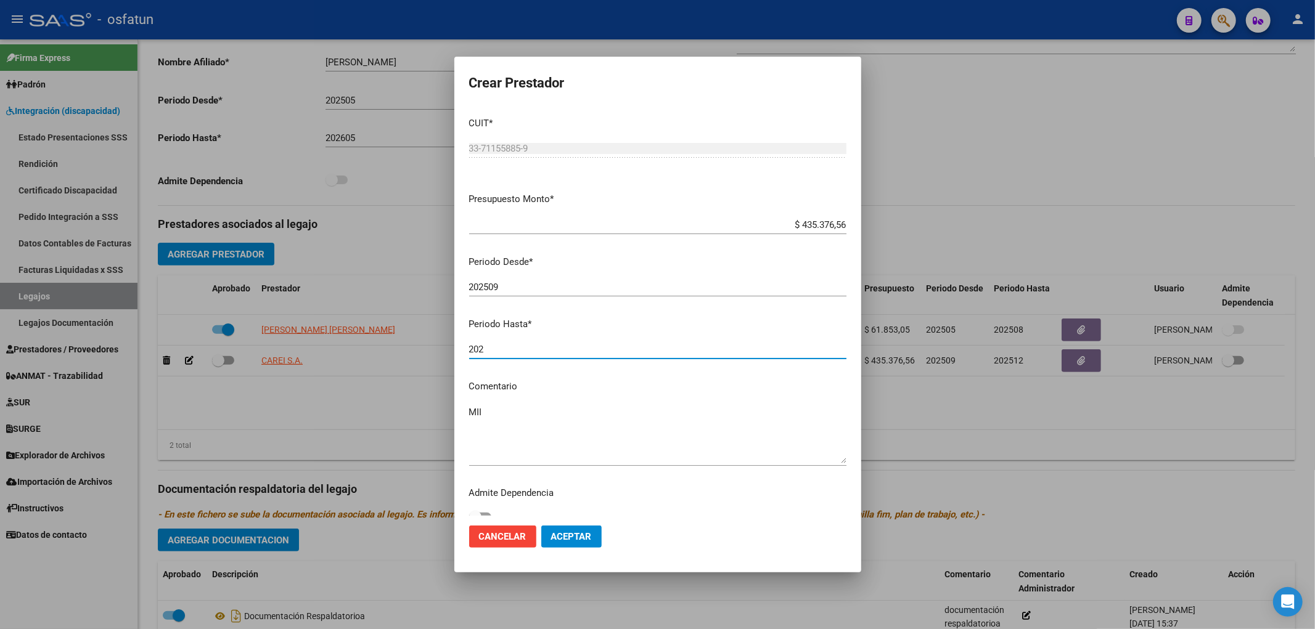
type input "202"
click at [410, 436] on div at bounding box center [657, 314] width 1315 height 629
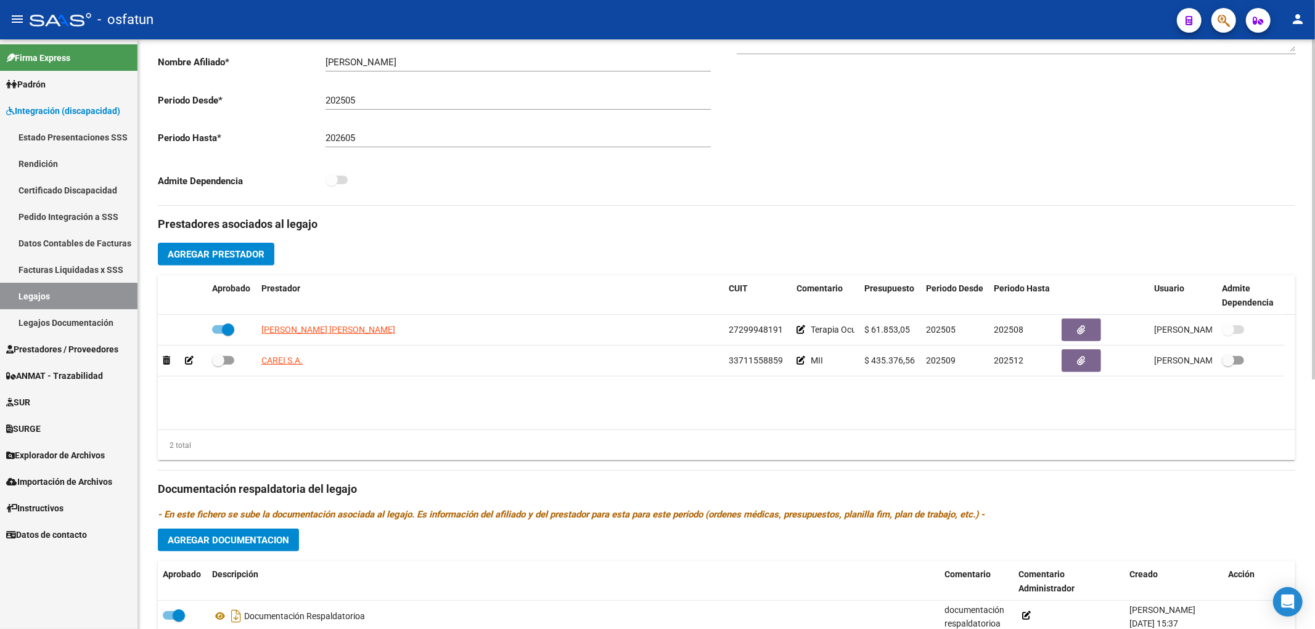
click at [356, 141] on input "202605" at bounding box center [517, 138] width 385 height 11
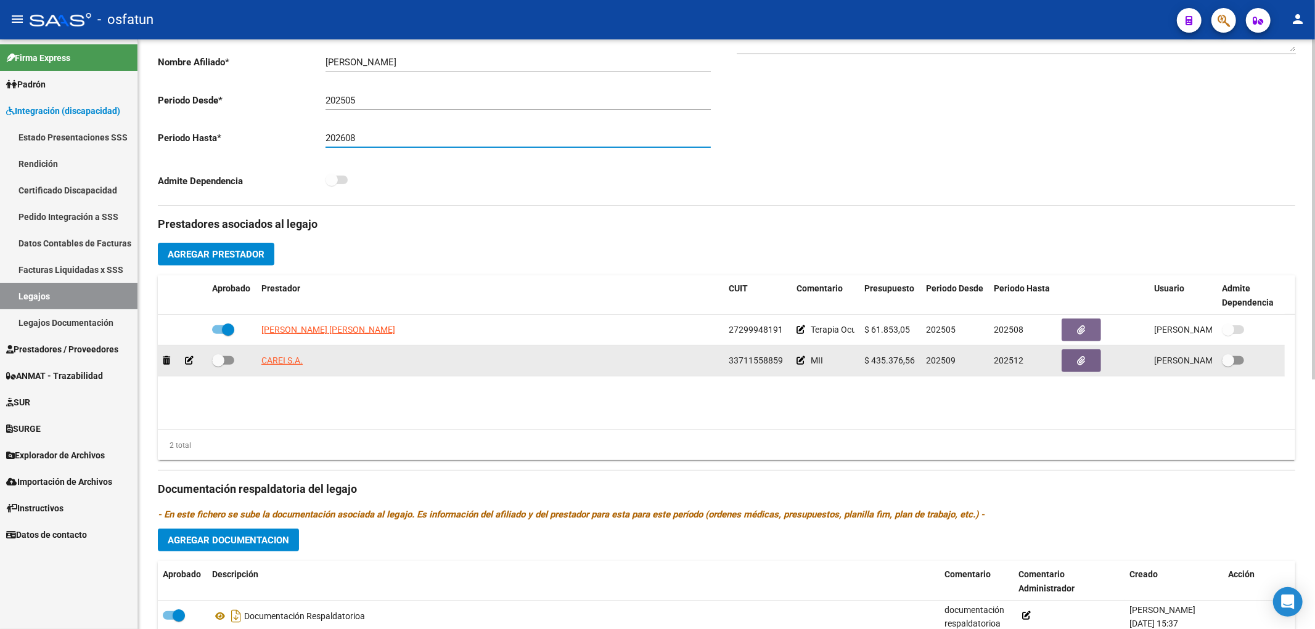
type input "202608"
click at [189, 356] on app-integracion-expediente-add-prestador at bounding box center [189, 361] width 9 height 10
drag, startPoint x: 193, startPoint y: 361, endPoint x: 186, endPoint y: 362, distance: 6.9
click at [186, 362] on icon at bounding box center [189, 360] width 9 height 9
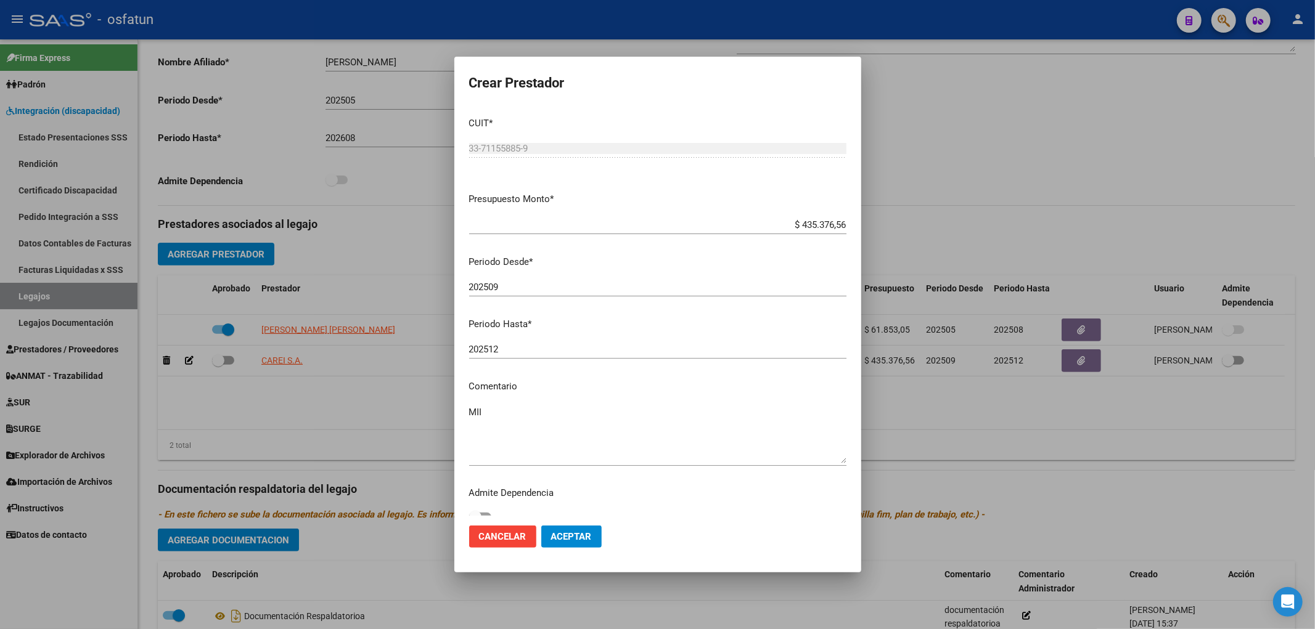
drag, startPoint x: 537, startPoint y: 356, endPoint x: 531, endPoint y: 350, distance: 8.7
click at [533, 353] on div "202512 Ingresar el periodo" at bounding box center [657, 349] width 377 height 18
click at [531, 350] on input "202512" at bounding box center [657, 349] width 377 height 11
type input "202608"
click at [589, 528] on button "Aceptar" at bounding box center [571, 537] width 60 height 22
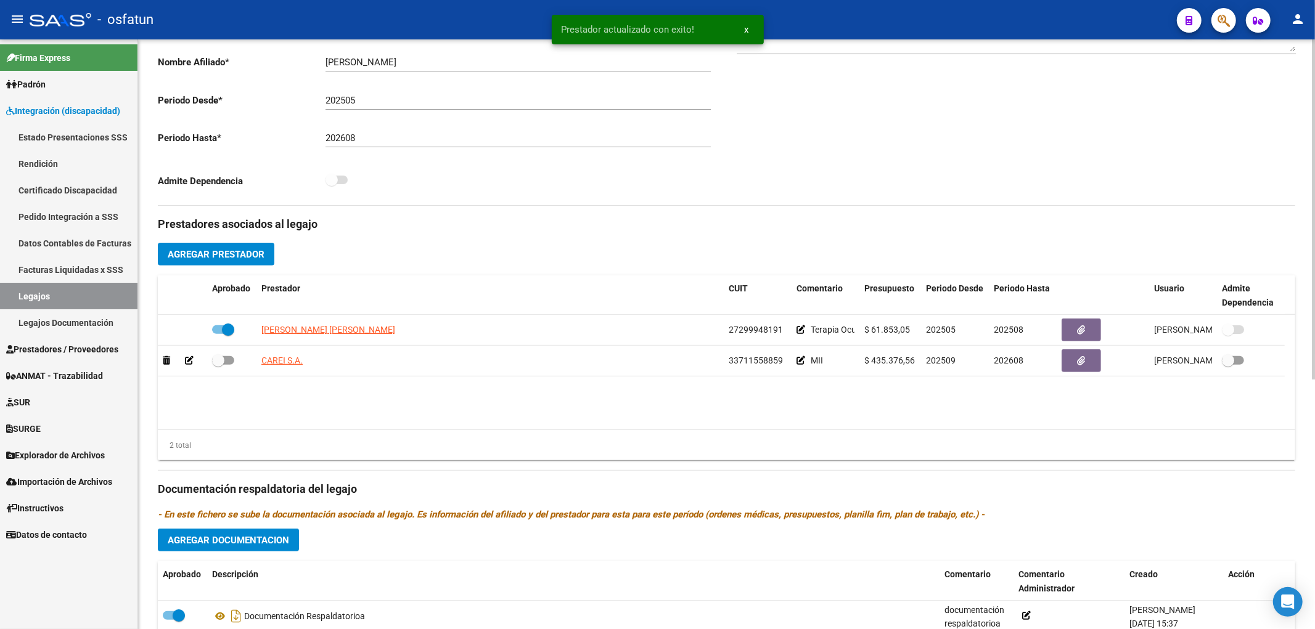
drag, startPoint x: 566, startPoint y: 390, endPoint x: 391, endPoint y: 407, distance: 175.3
click at [565, 390] on datatable-body "MOYLE MARIA CECILIA 27299948191 Terapia Ocupacional $ 61.853,05 202505 202508 V…" at bounding box center [726, 372] width 1137 height 115
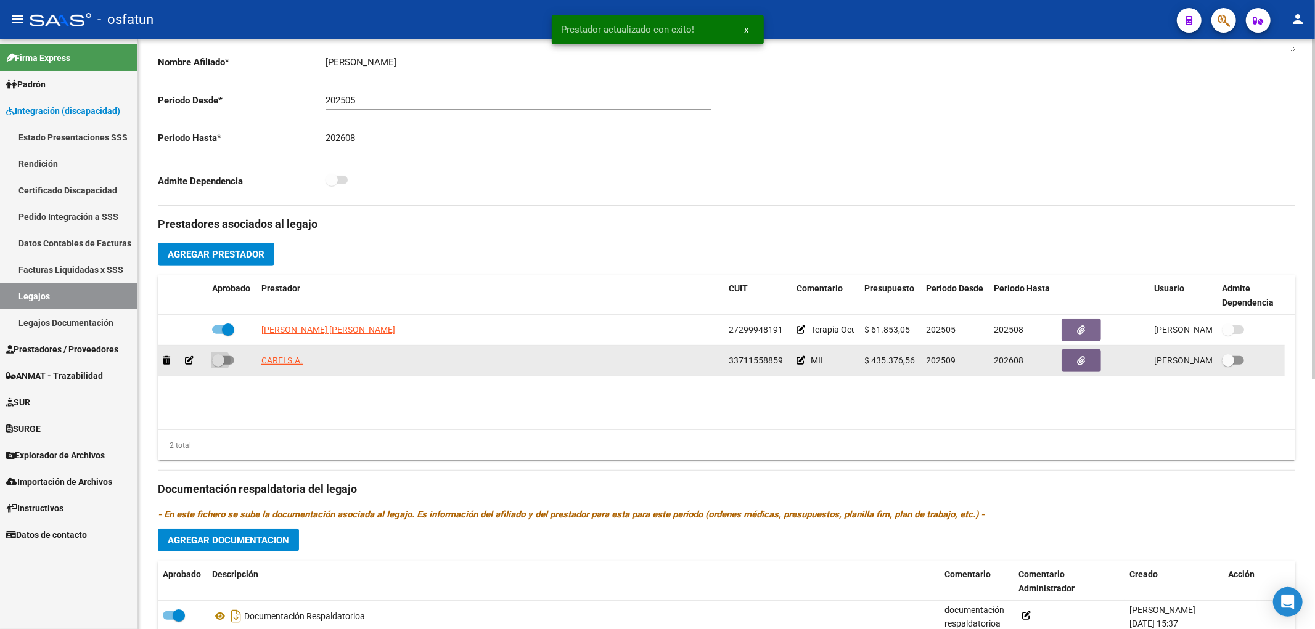
click at [231, 364] on span at bounding box center [223, 360] width 22 height 9
click at [218, 365] on input "checkbox" at bounding box center [218, 365] width 1 height 1
checkbox input "true"
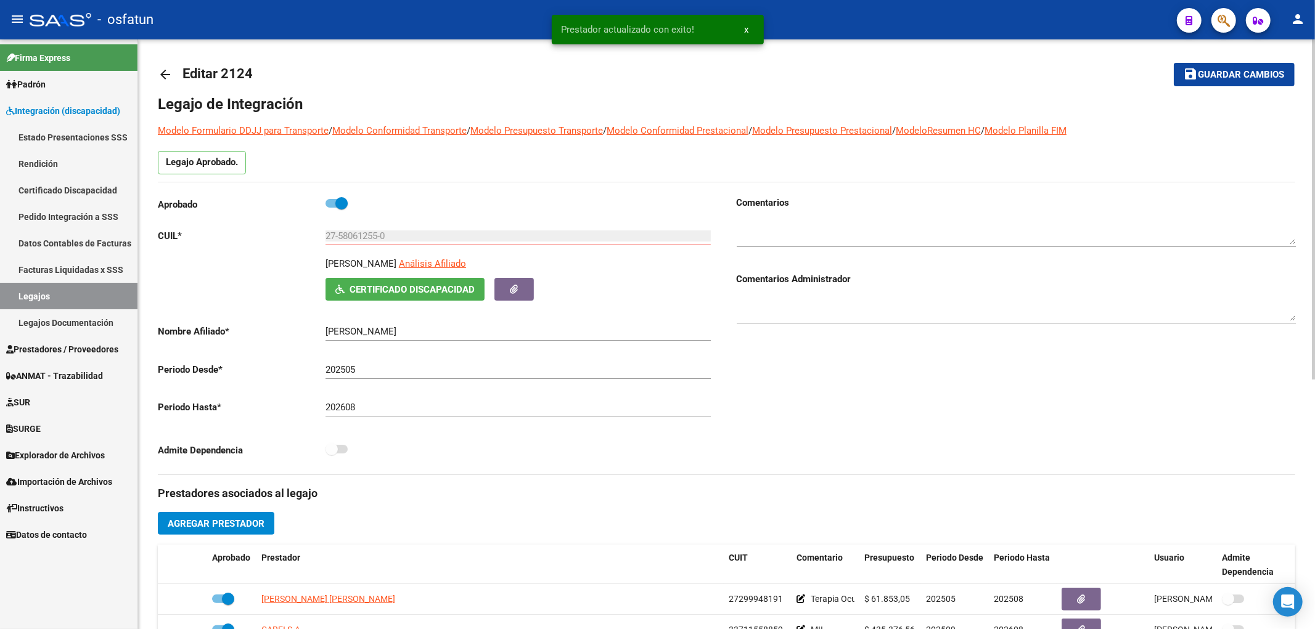
scroll to position [0, 0]
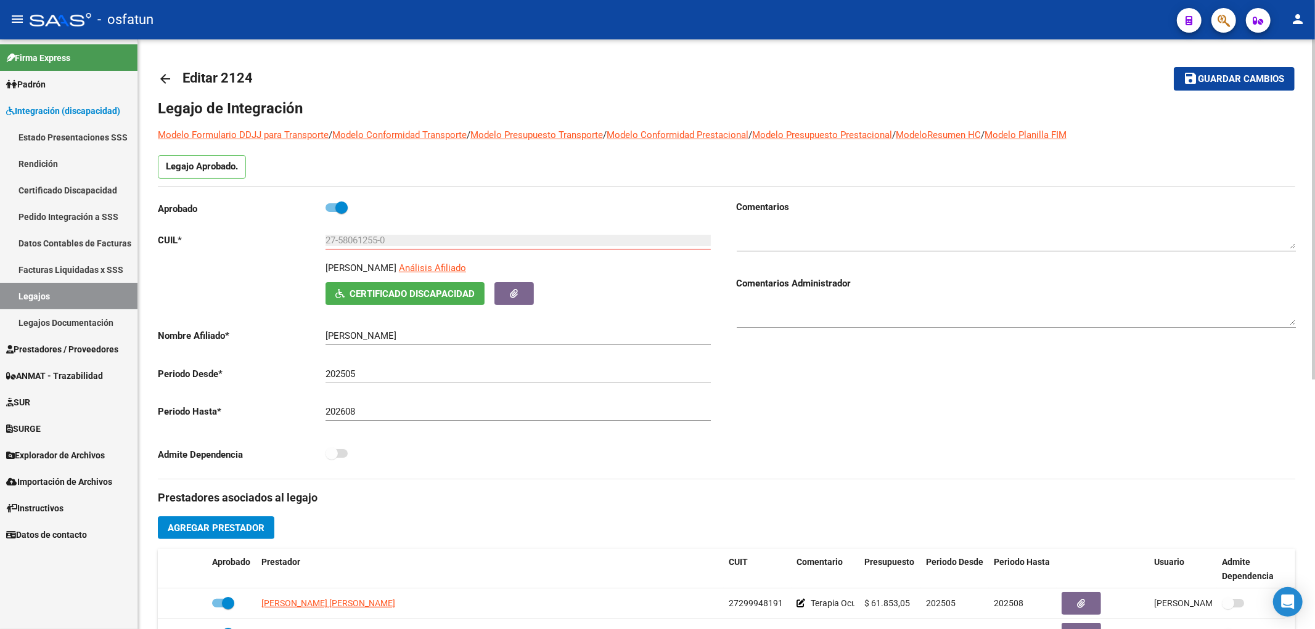
click at [1256, 84] on button "save Guardar cambios" at bounding box center [1234, 78] width 121 height 23
click at [1256, 86] on button "save Guardar cambios" at bounding box center [1226, 78] width 137 height 23
click at [1227, 81] on span "Guardar cambios" at bounding box center [1241, 79] width 86 height 11
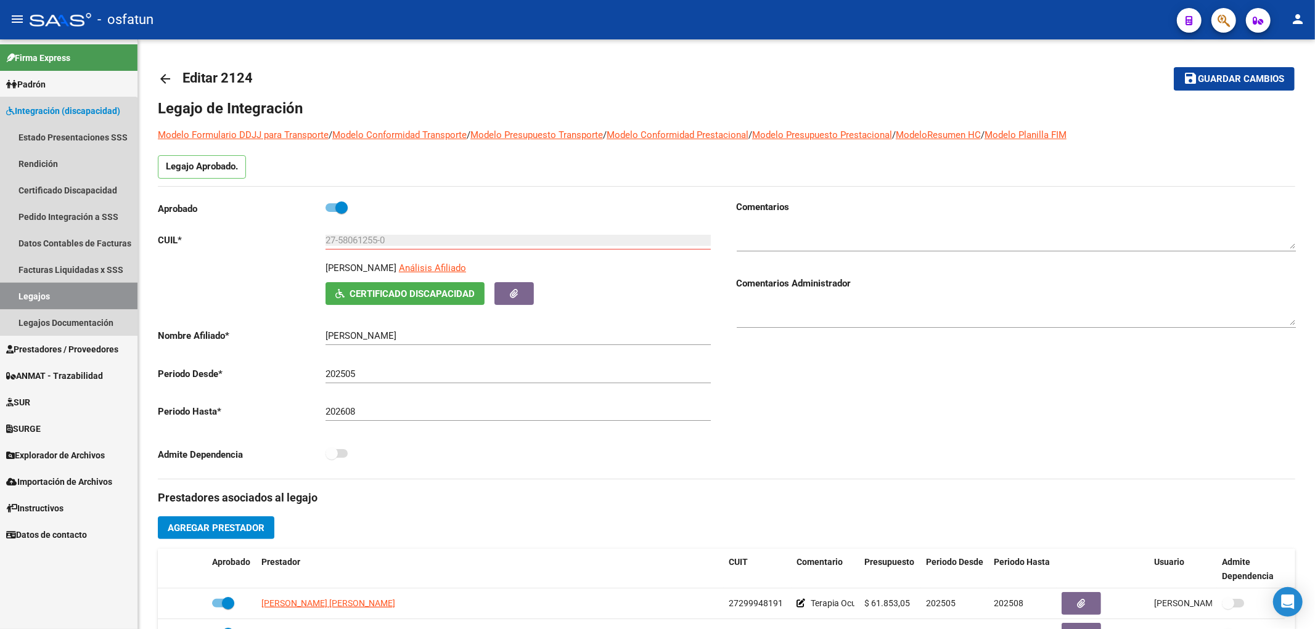
click at [58, 295] on link "Legajos" at bounding box center [68, 296] width 137 height 27
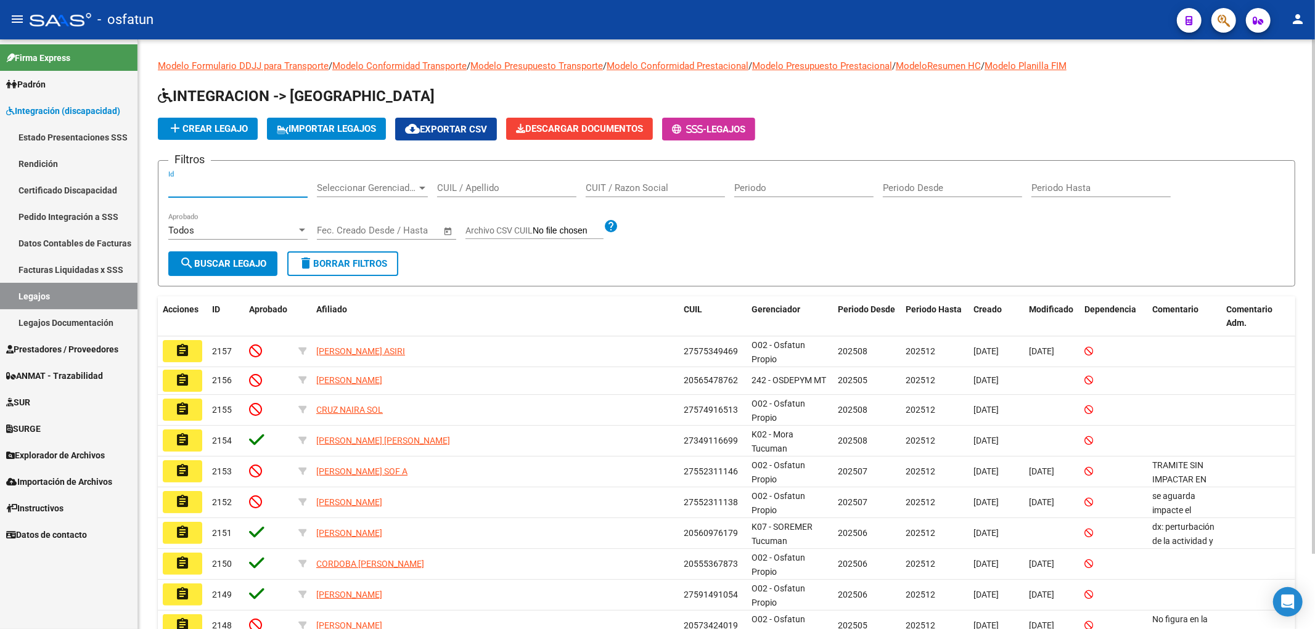
click at [205, 188] on input "Id" at bounding box center [237, 187] width 139 height 11
paste input "1894"
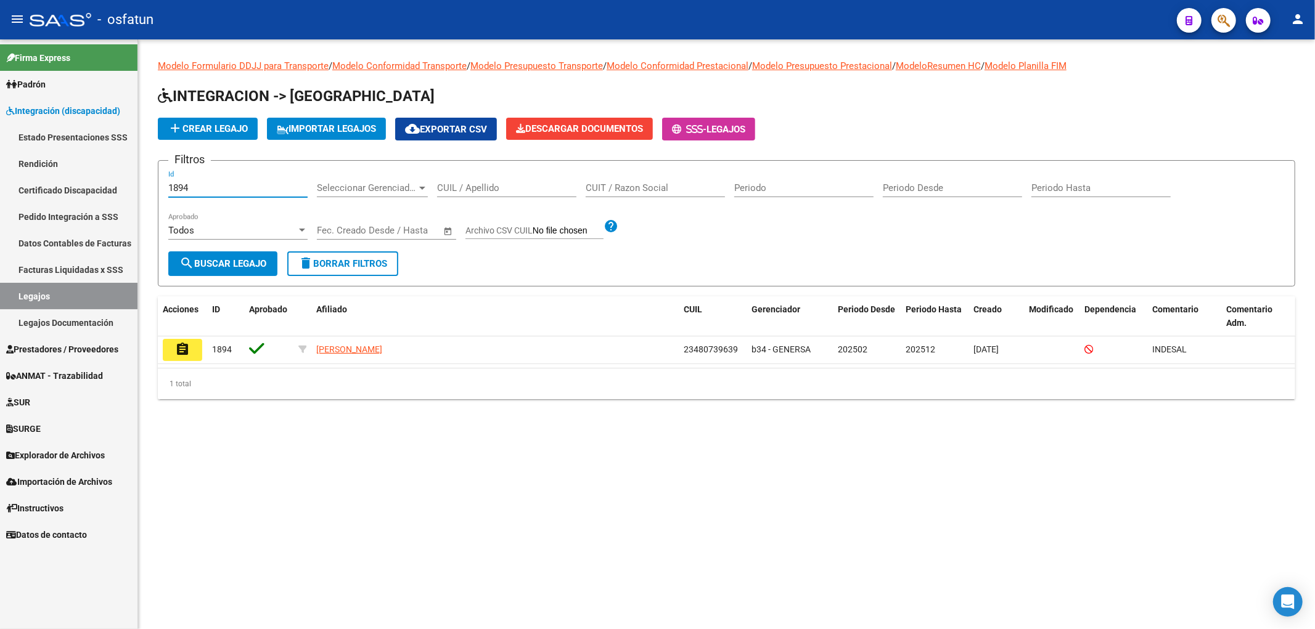
type input "1894"
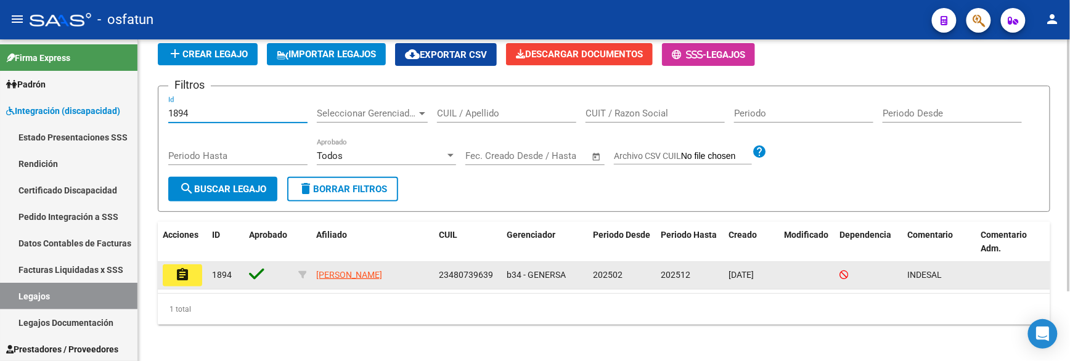
scroll to position [90, 0]
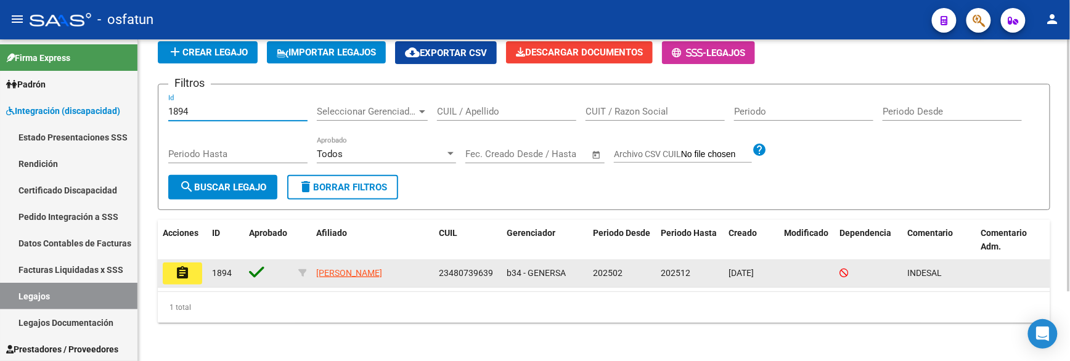
click at [182, 272] on mat-icon "assignment" at bounding box center [182, 273] width 15 height 15
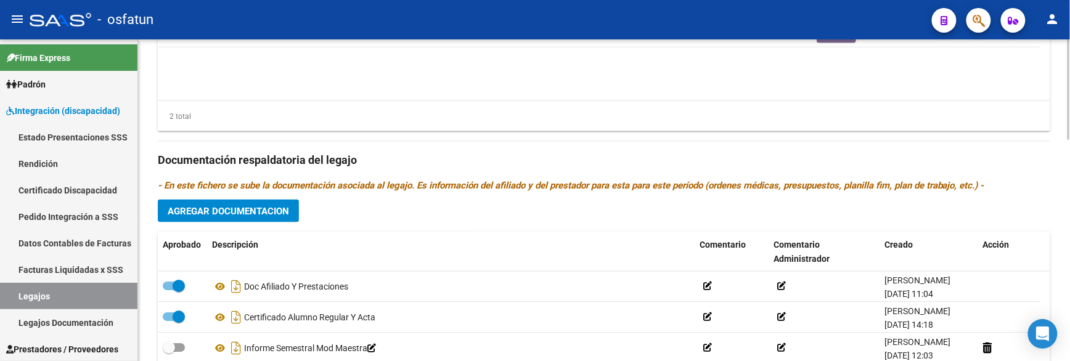
scroll to position [713, 0]
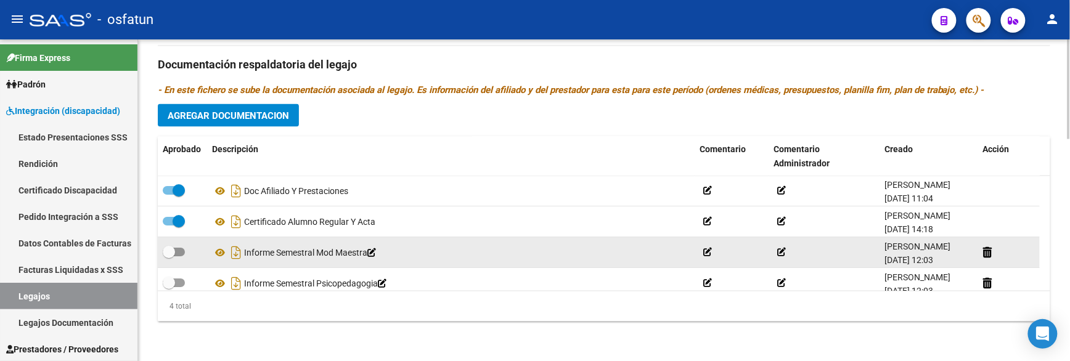
click at [187, 250] on div at bounding box center [182, 253] width 39 height 16
click at [183, 252] on span at bounding box center [174, 252] width 22 height 9
click at [169, 257] on input "checkbox" at bounding box center [168, 257] width 1 height 1
checkbox input "true"
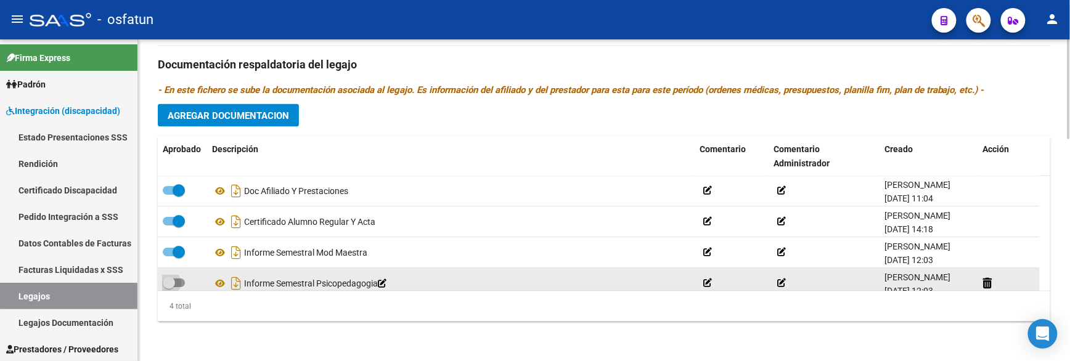
click at [180, 285] on span at bounding box center [174, 283] width 22 height 9
click at [169, 288] on input "checkbox" at bounding box center [168, 288] width 1 height 1
checkbox input "true"
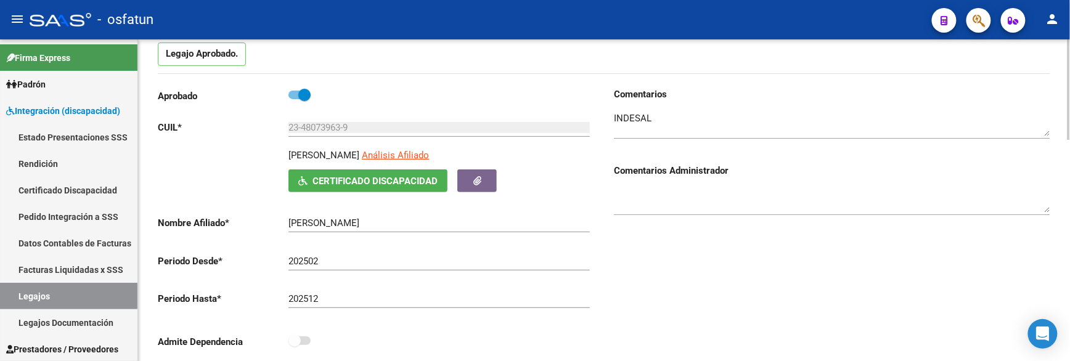
scroll to position [0, 0]
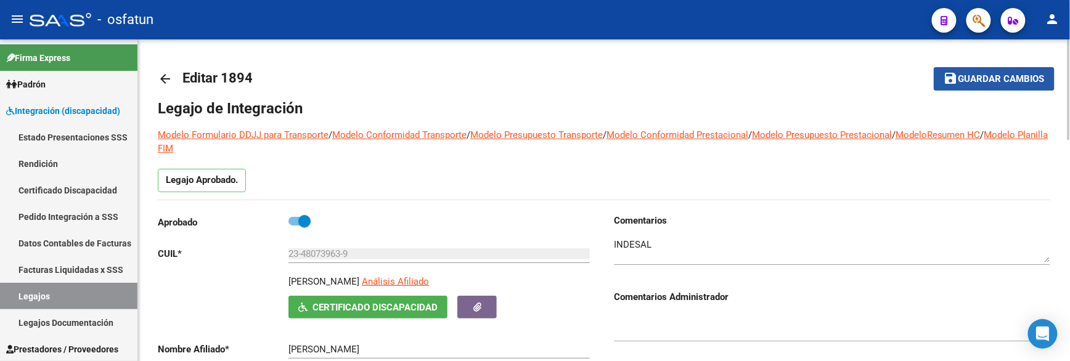
click at [970, 68] on button "save Guardar cambios" at bounding box center [994, 78] width 121 height 23
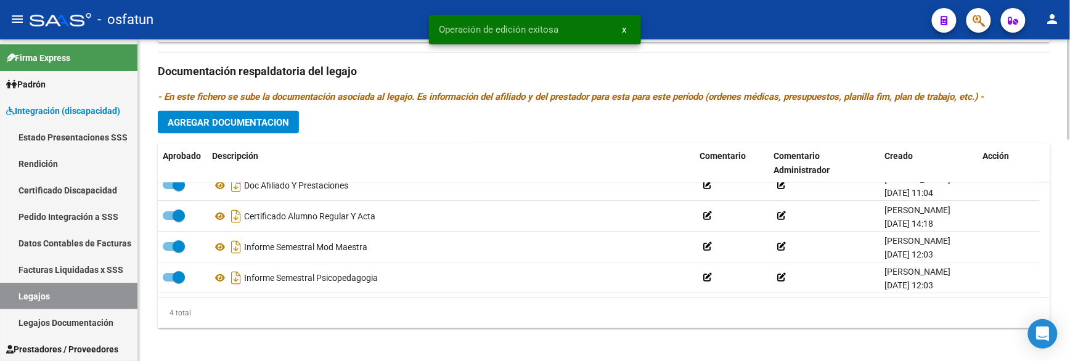
scroll to position [713, 0]
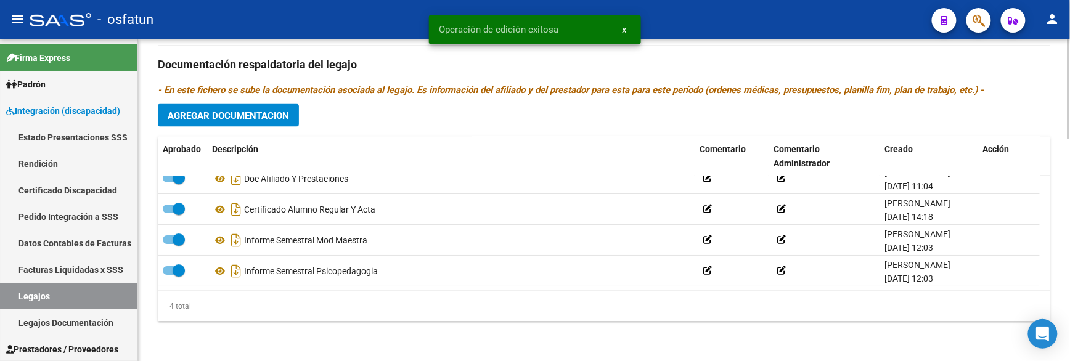
click at [279, 329] on div "Prestadores asociados al legajo Agregar Prestador Aprobado Prestador CUIT Comen…" at bounding box center [604, 56] width 893 height 551
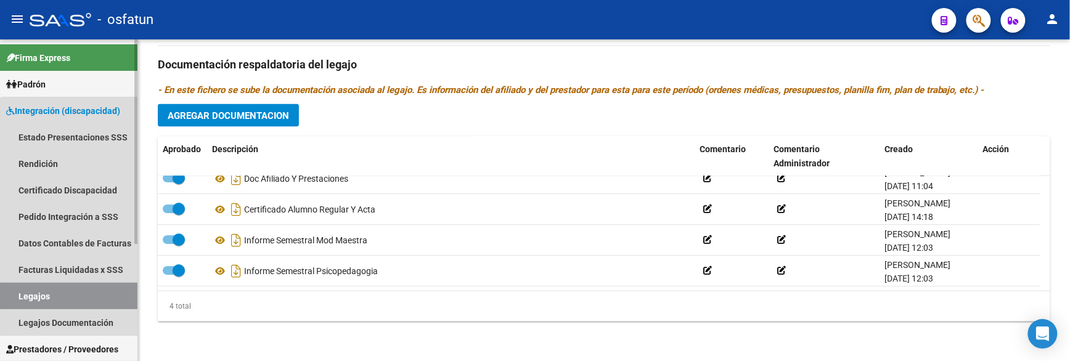
click at [74, 290] on link "Legajos" at bounding box center [68, 296] width 137 height 27
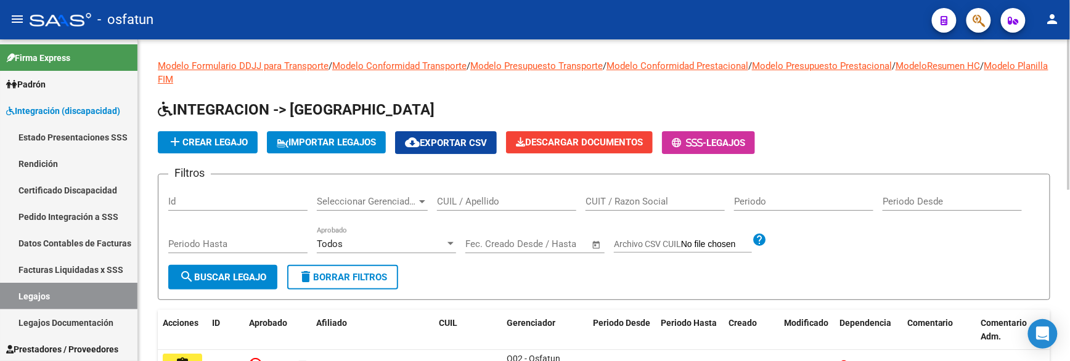
click at [186, 204] on input "Id" at bounding box center [237, 201] width 139 height 11
paste input "1894"
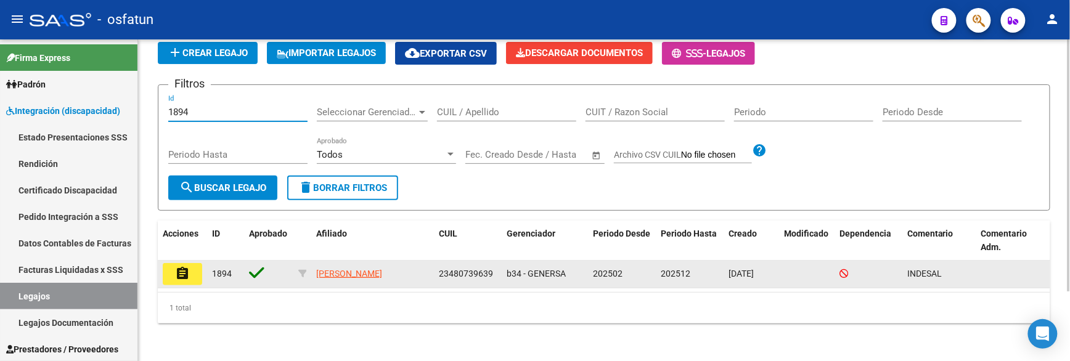
scroll to position [90, 0]
type input "1894"
click at [181, 275] on mat-icon "assignment" at bounding box center [182, 273] width 15 height 15
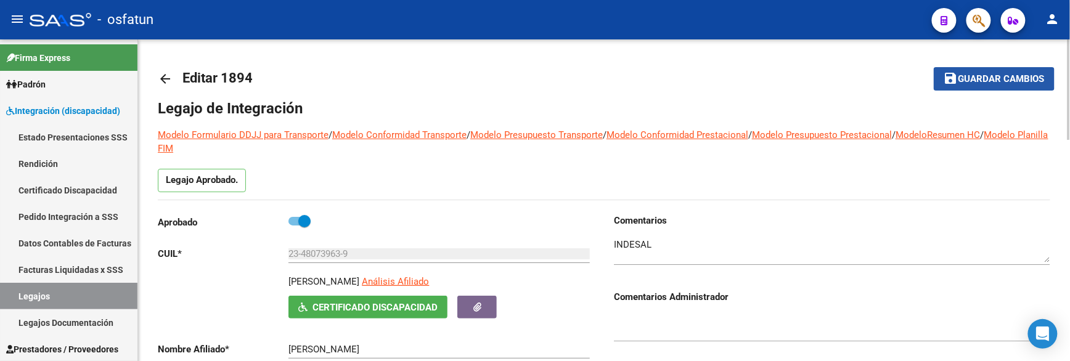
click at [968, 67] on button "save Guardar cambios" at bounding box center [994, 78] width 121 height 23
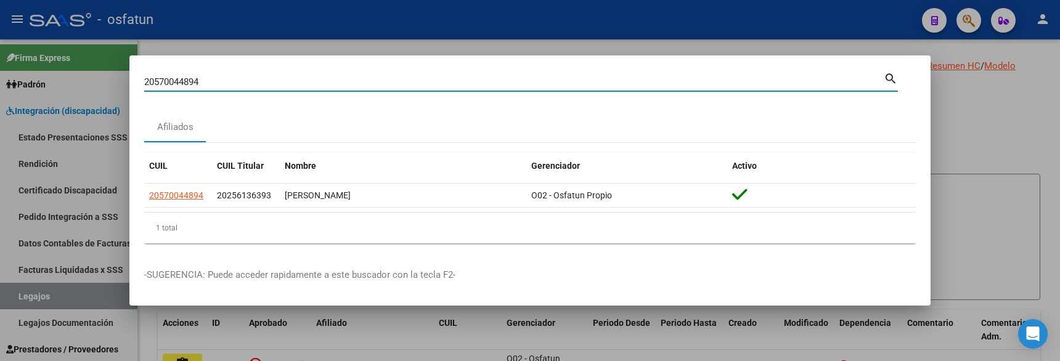
click at [213, 17] on div at bounding box center [530, 180] width 1060 height 361
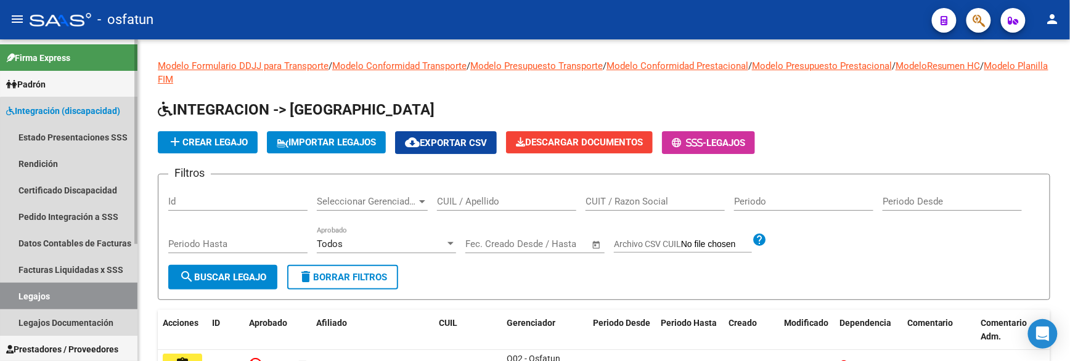
click at [70, 291] on link "Legajos" at bounding box center [68, 296] width 137 height 27
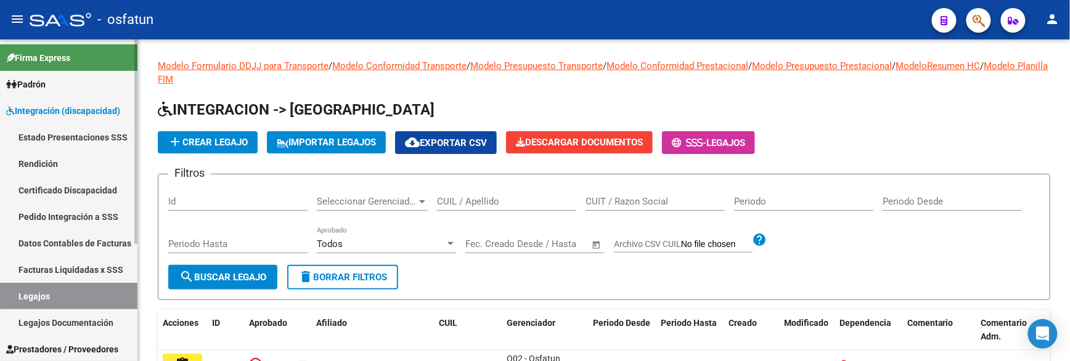
click at [84, 274] on link "Facturas Liquidadas x SSS" at bounding box center [68, 269] width 137 height 27
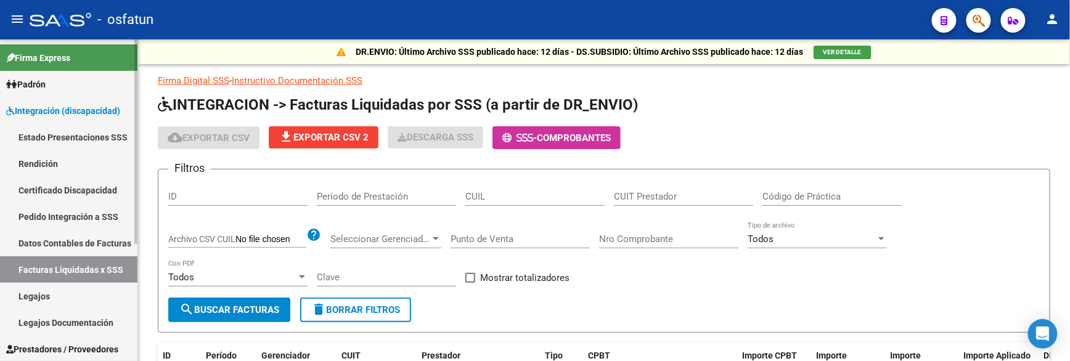
click at [53, 299] on link "Legajos" at bounding box center [68, 296] width 137 height 27
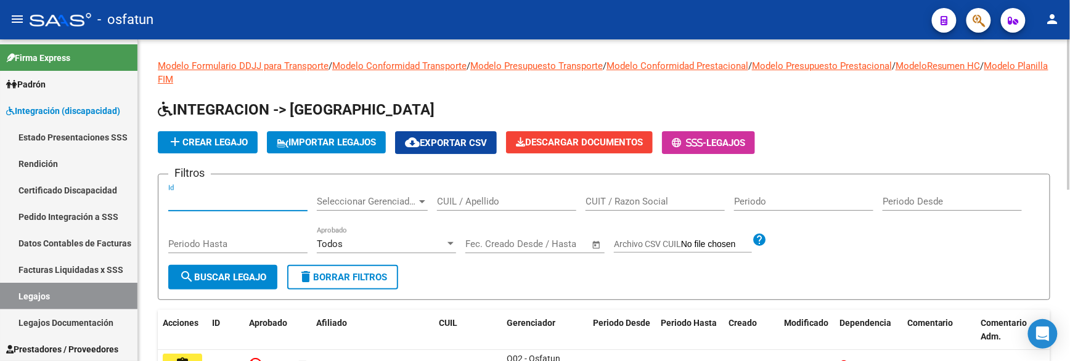
click at [186, 202] on input "Id" at bounding box center [237, 201] width 139 height 11
click at [461, 195] on div "CUIL / Apellido" at bounding box center [506, 197] width 139 height 27
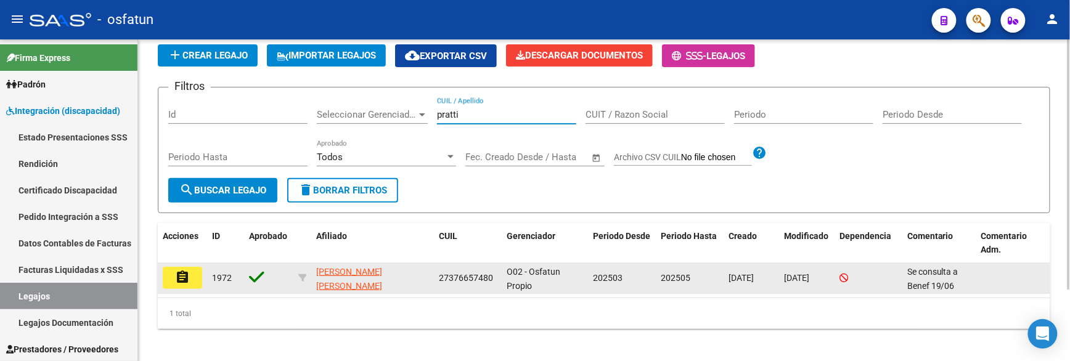
scroll to position [93, 0]
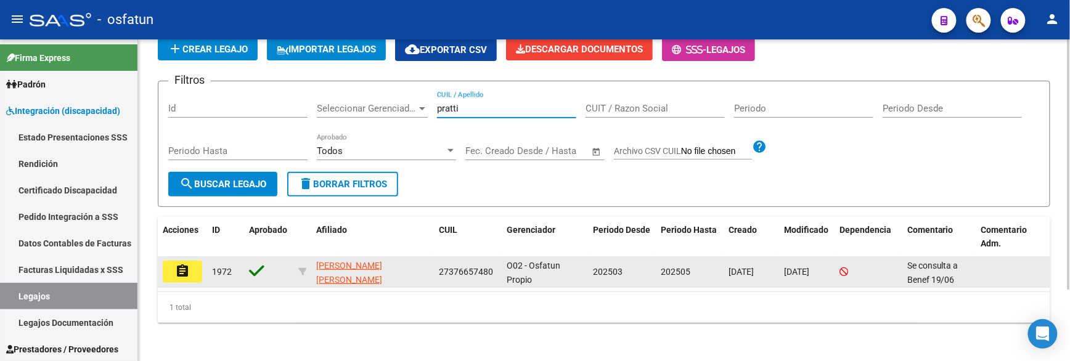
type input "pratti"
click at [183, 273] on mat-icon "assignment" at bounding box center [182, 271] width 15 height 15
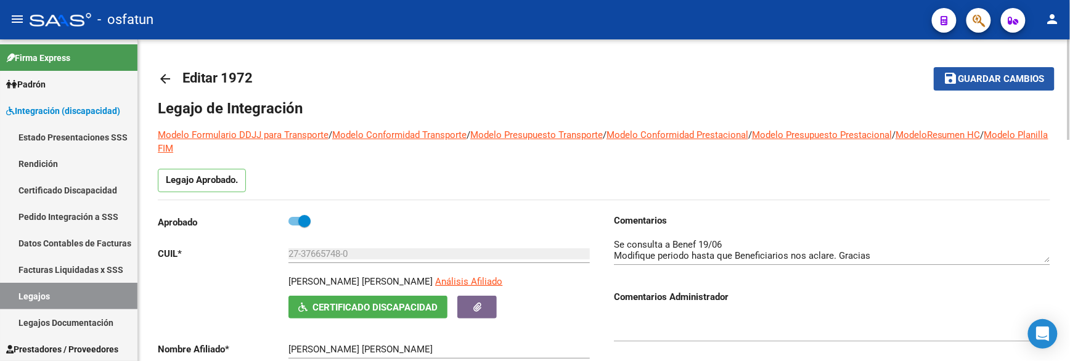
click at [994, 77] on span "Guardar cambios" at bounding box center [1002, 79] width 86 height 11
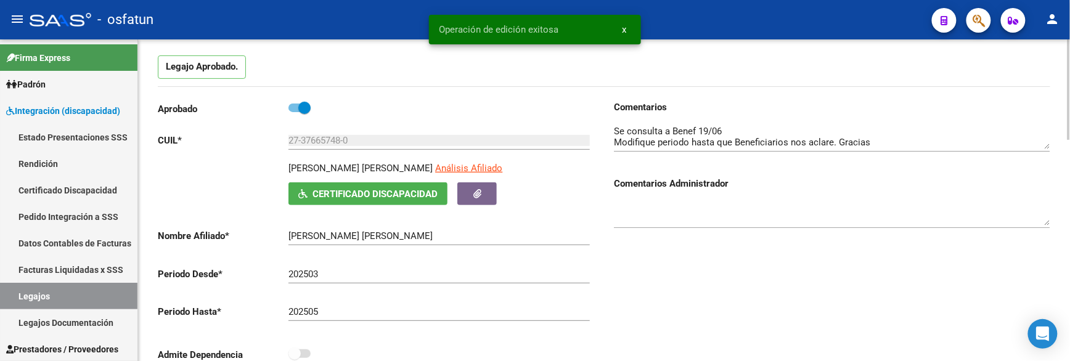
scroll to position [137, 0]
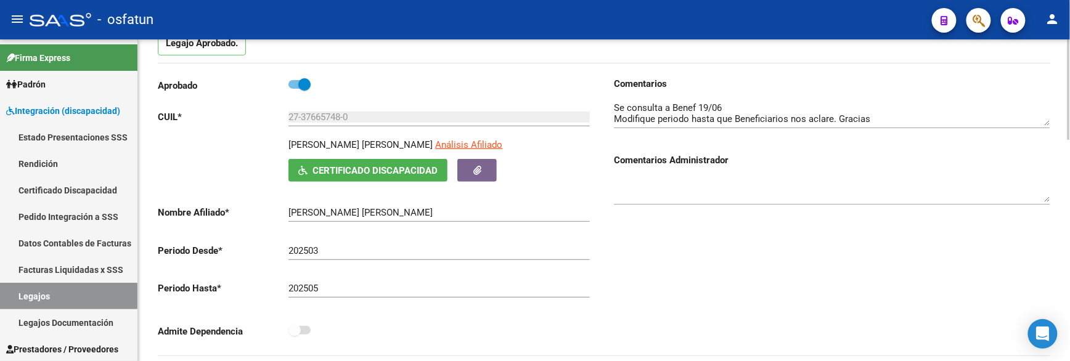
click at [661, 115] on textarea at bounding box center [832, 113] width 436 height 25
click at [649, 112] on textarea at bounding box center [832, 113] width 436 height 25
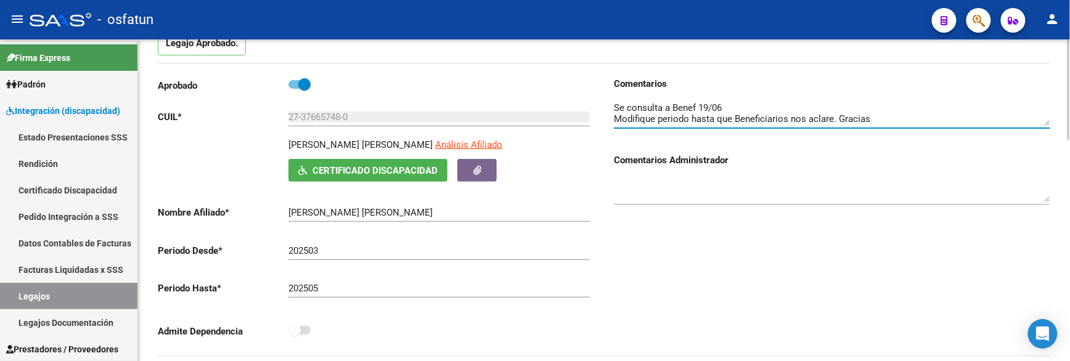
drag, startPoint x: 649, startPoint y: 112, endPoint x: 660, endPoint y: 120, distance: 14.1
click at [660, 120] on textarea at bounding box center [832, 113] width 436 height 25
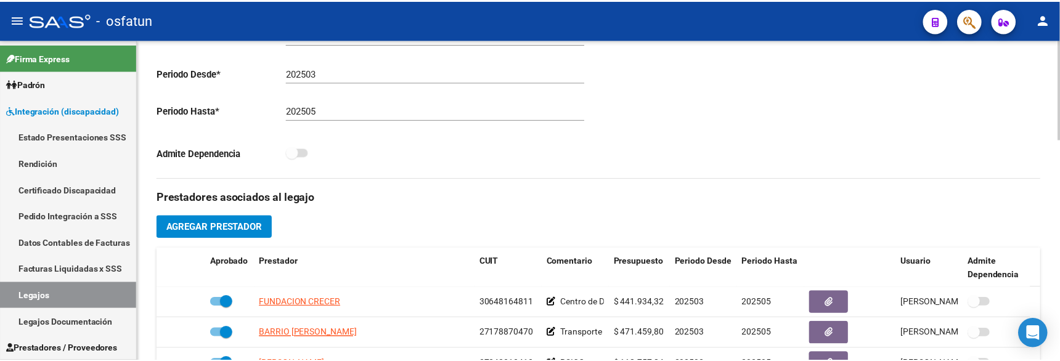
scroll to position [411, 0]
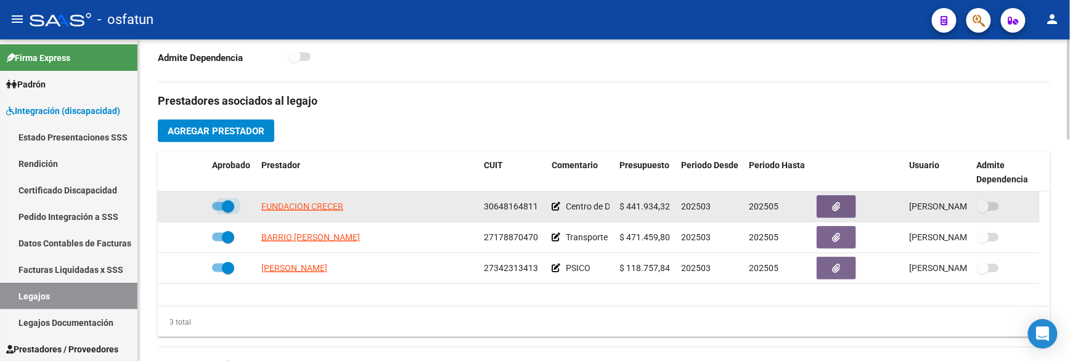
click at [220, 211] on span at bounding box center [223, 206] width 22 height 9
click at [218, 211] on input "checkbox" at bounding box center [218, 211] width 1 height 1
checkbox input "false"
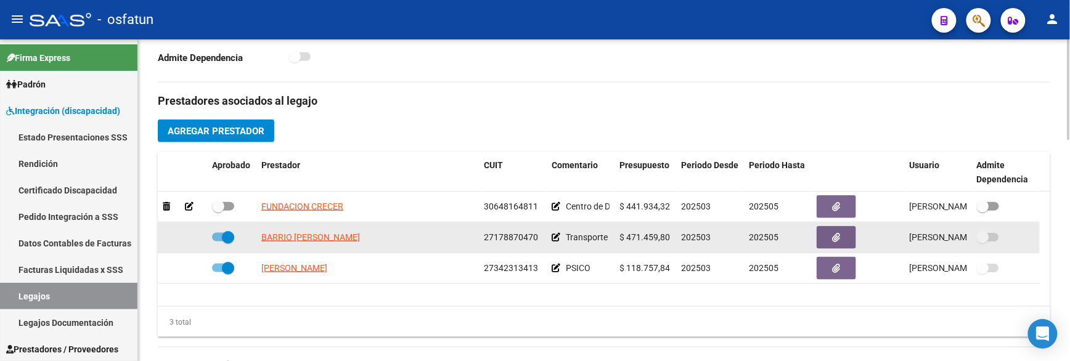
click at [220, 235] on span at bounding box center [223, 237] width 22 height 9
click at [218, 242] on input "checkbox" at bounding box center [218, 242] width 1 height 1
checkbox input "false"
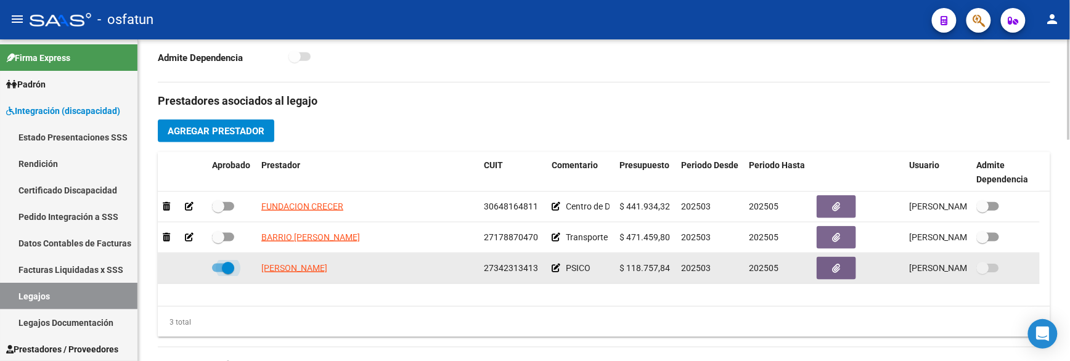
click at [218, 268] on span at bounding box center [223, 268] width 22 height 9
click at [218, 272] on input "checkbox" at bounding box center [218, 272] width 1 height 1
checkbox input "false"
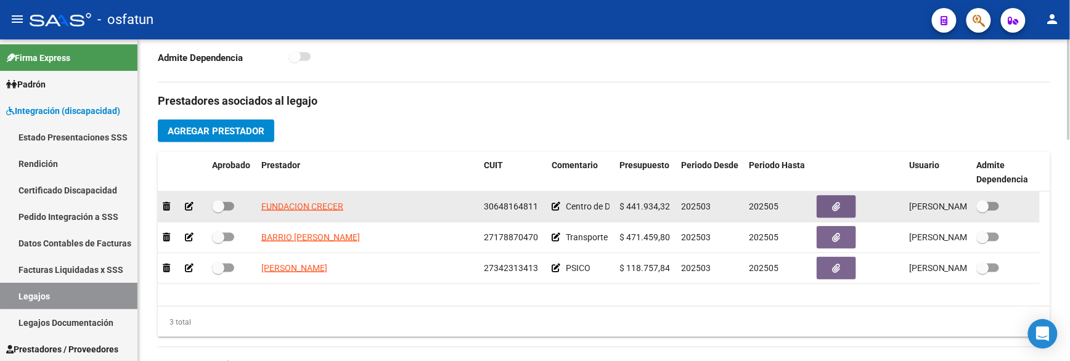
click at [191, 208] on icon at bounding box center [189, 206] width 9 height 9
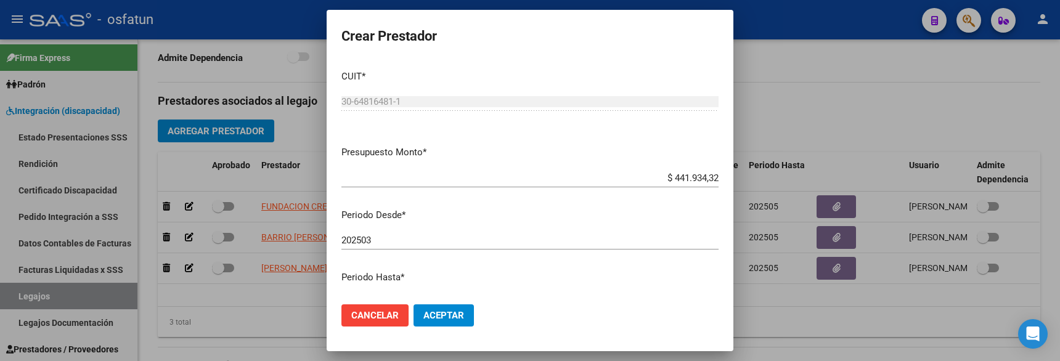
click at [392, 247] on div "202503 Ingresar el periodo" at bounding box center [530, 240] width 377 height 18
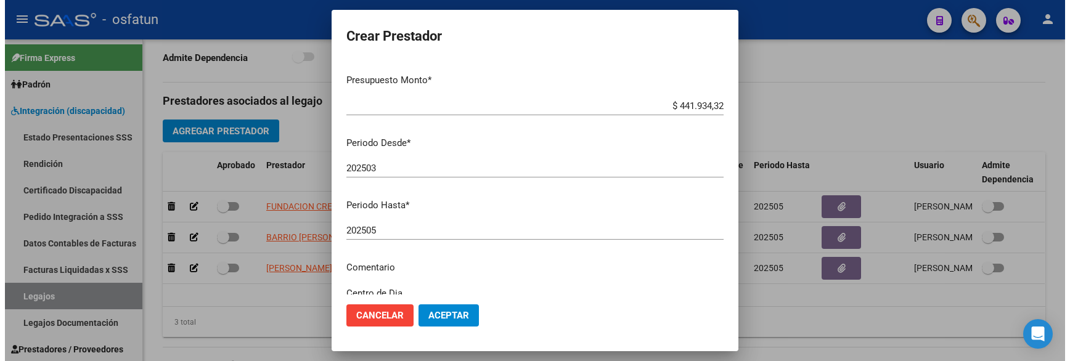
scroll to position [137, 0]
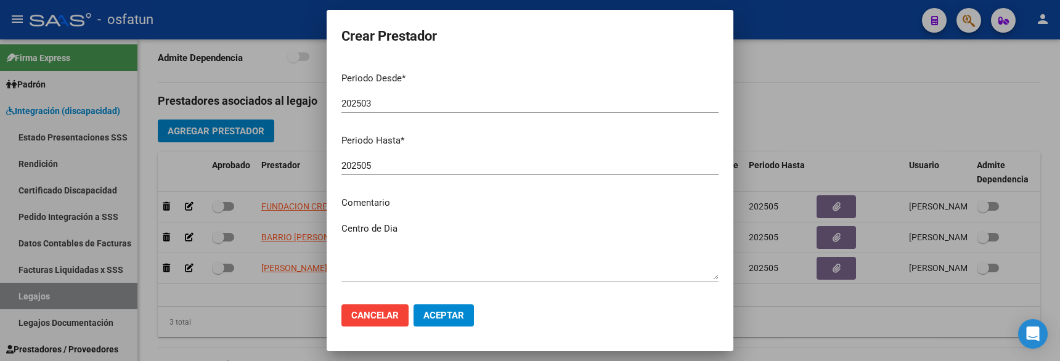
click at [390, 174] on div "202505 Ingresar el periodo" at bounding box center [530, 166] width 377 height 18
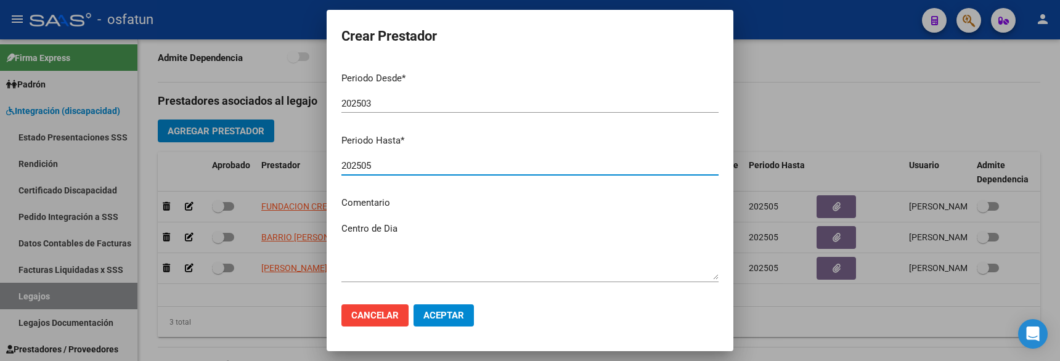
click at [376, 163] on input "202505" at bounding box center [530, 165] width 377 height 11
click at [376, 163] on input "202512" at bounding box center [530, 165] width 377 height 11
type input "202512"
click at [461, 321] on span "Aceptar" at bounding box center [444, 315] width 41 height 11
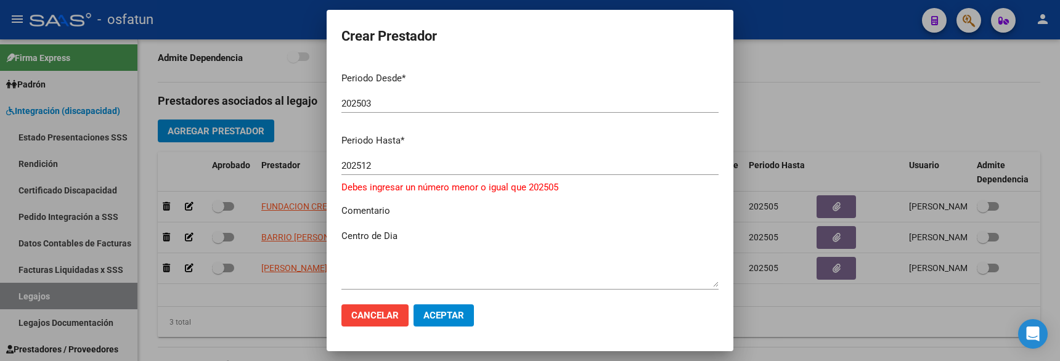
drag, startPoint x: 713, startPoint y: 208, endPoint x: 613, endPoint y: 200, distance: 100.8
click at [711, 208] on mat-dialog-content "CUIT * 30-64816481-1 Ingresar CUIT ARCA Padrón Presupuesto Monto * $ 441.934,32…" at bounding box center [530, 177] width 407 height 235
click at [390, 308] on button "Cancelar" at bounding box center [375, 316] width 67 height 22
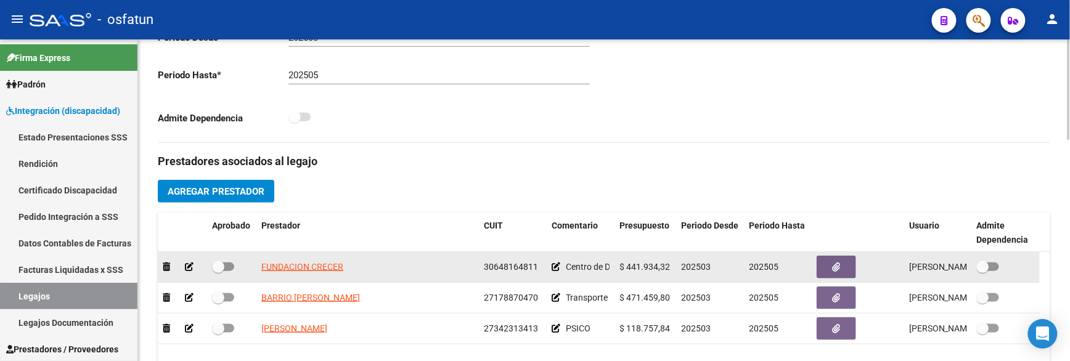
scroll to position [274, 0]
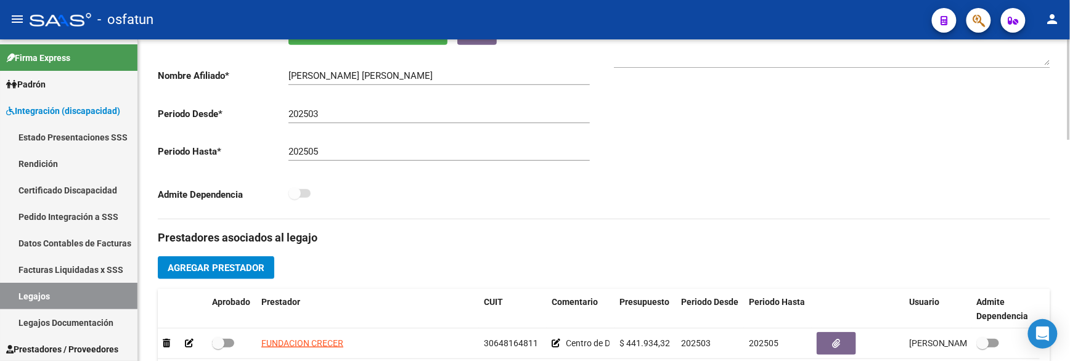
click at [343, 161] on div "202505 Ej: 202212" at bounding box center [439, 147] width 301 height 27
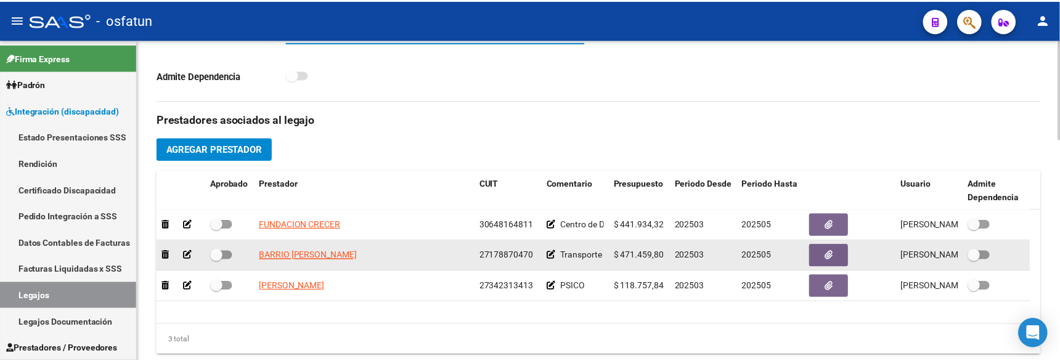
scroll to position [411, 0]
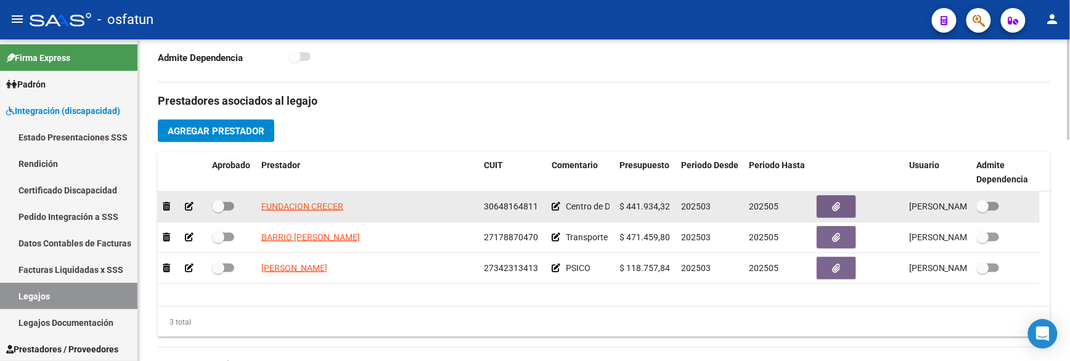
type input "202512"
click at [187, 208] on icon at bounding box center [189, 206] width 9 height 9
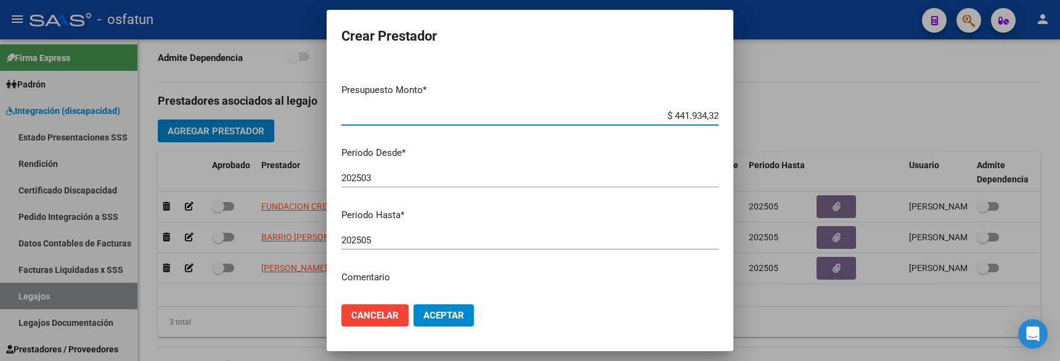
scroll to position [137, 0]
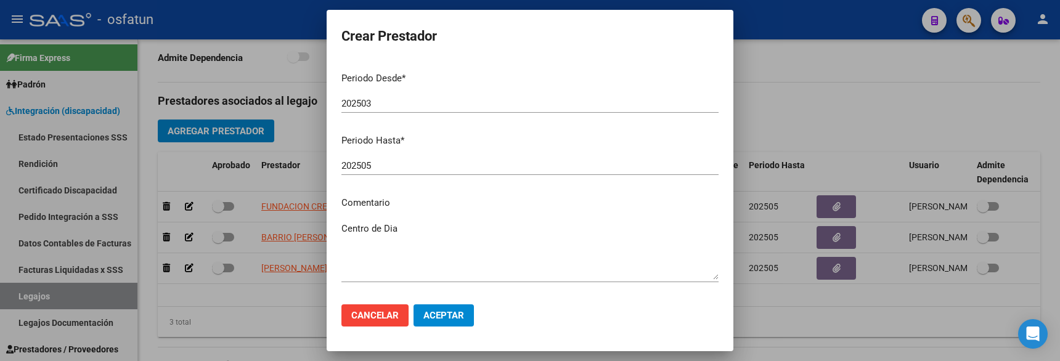
click at [360, 174] on div "202505 Ingresar el periodo" at bounding box center [530, 166] width 377 height 18
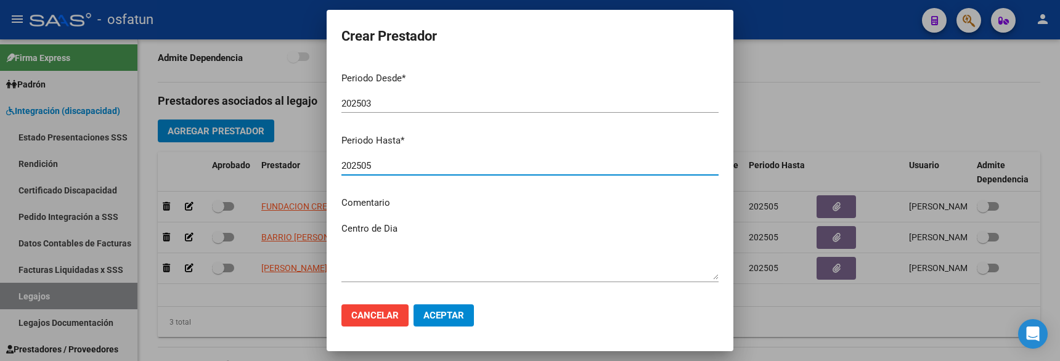
click at [354, 169] on input "202505" at bounding box center [530, 165] width 377 height 11
paste input "12"
type input "202512"
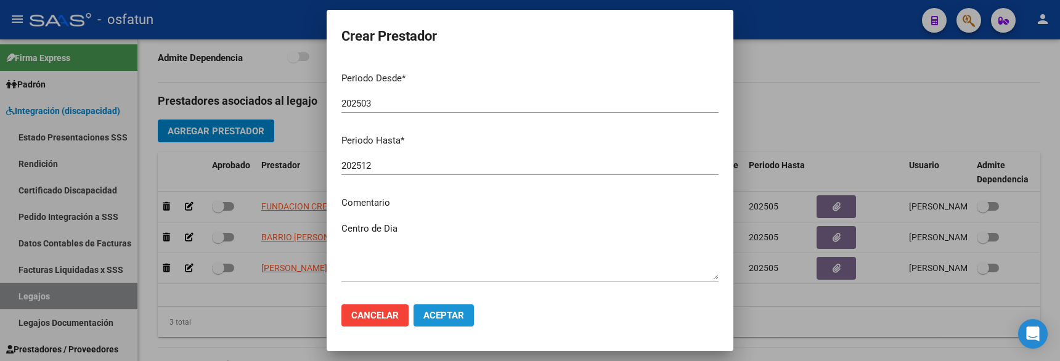
click at [451, 318] on span "Aceptar" at bounding box center [444, 315] width 41 height 11
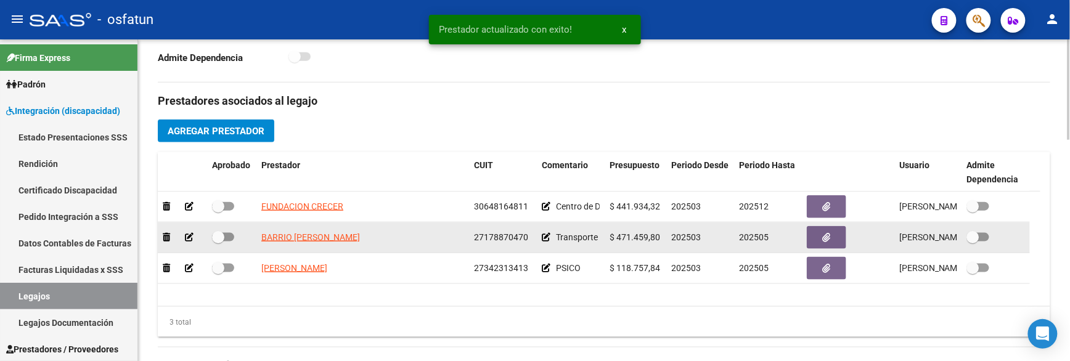
click at [194, 239] on icon at bounding box center [189, 237] width 9 height 9
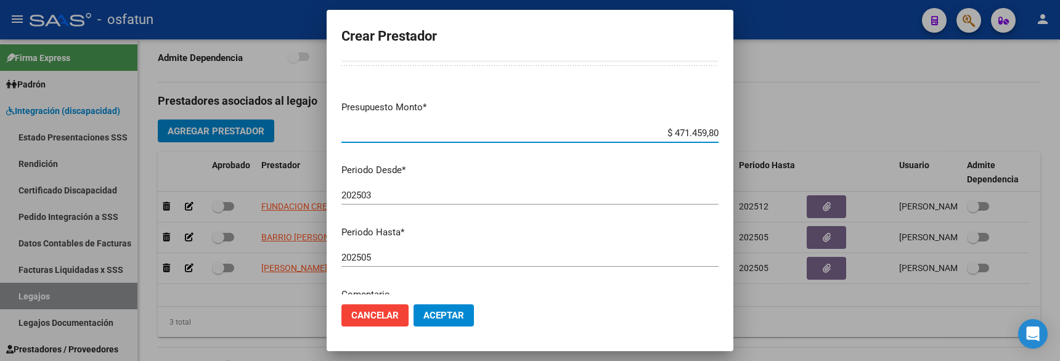
scroll to position [68, 0]
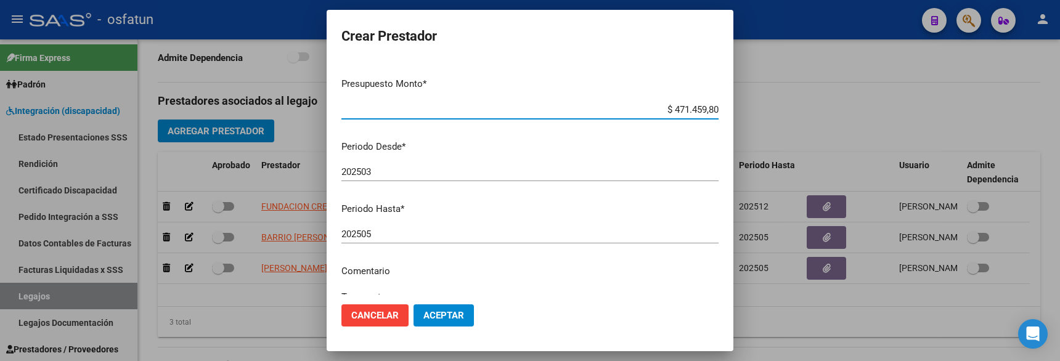
click at [367, 231] on input "202505" at bounding box center [530, 234] width 377 height 11
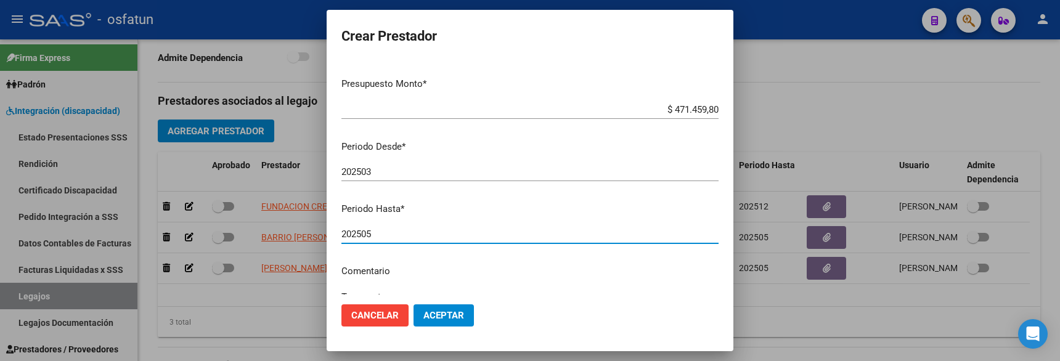
click at [367, 231] on input "202505" at bounding box center [530, 234] width 377 height 11
paste input "12"
type input "202512"
click at [441, 303] on mat-dialog-actions "Cancelar Aceptar" at bounding box center [530, 316] width 377 height 42
click at [454, 313] on span "Aceptar" at bounding box center [444, 315] width 41 height 11
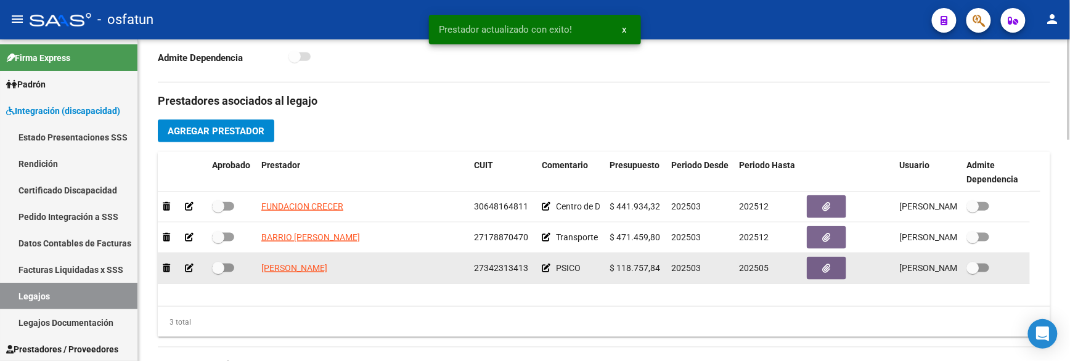
click at [194, 268] on icon at bounding box center [189, 268] width 9 height 9
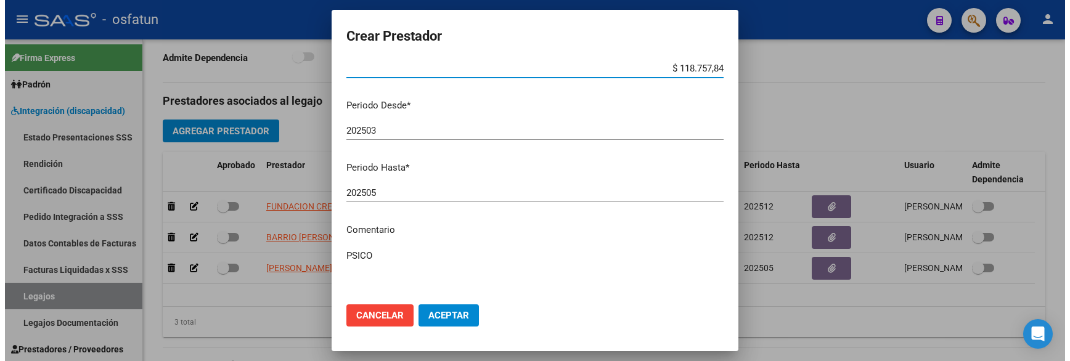
scroll to position [137, 0]
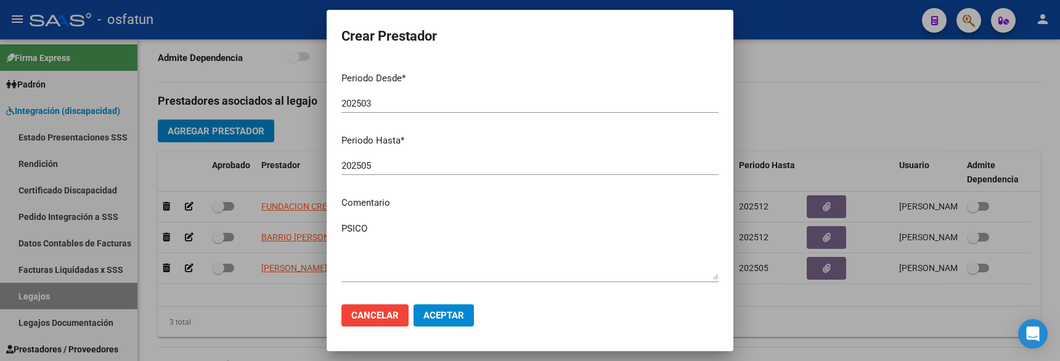
click at [359, 170] on input "202505" at bounding box center [530, 165] width 377 height 11
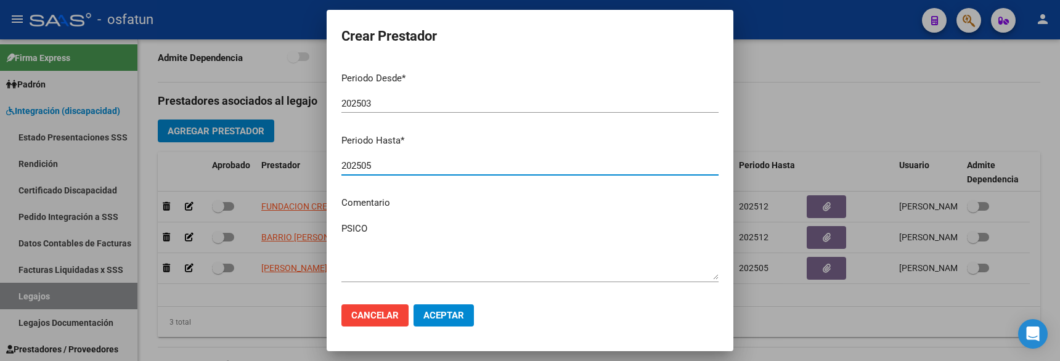
click at [359, 170] on input "202505" at bounding box center [530, 165] width 377 height 11
paste input "12"
type input "202512"
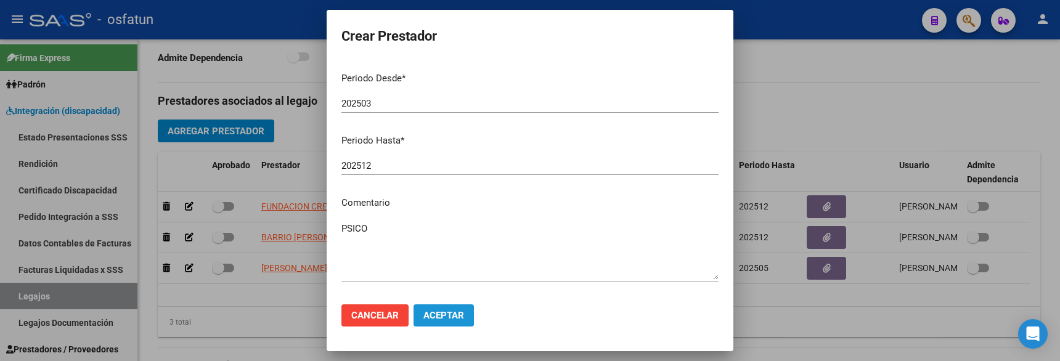
click at [452, 316] on span "Aceptar" at bounding box center [444, 315] width 41 height 11
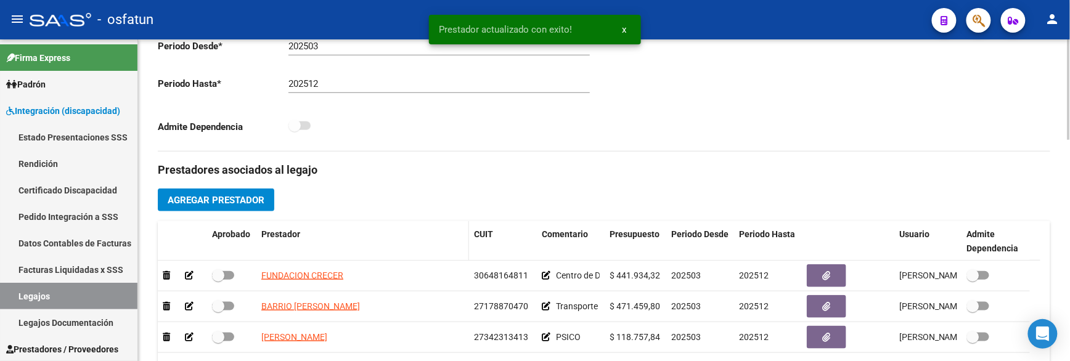
scroll to position [342, 0]
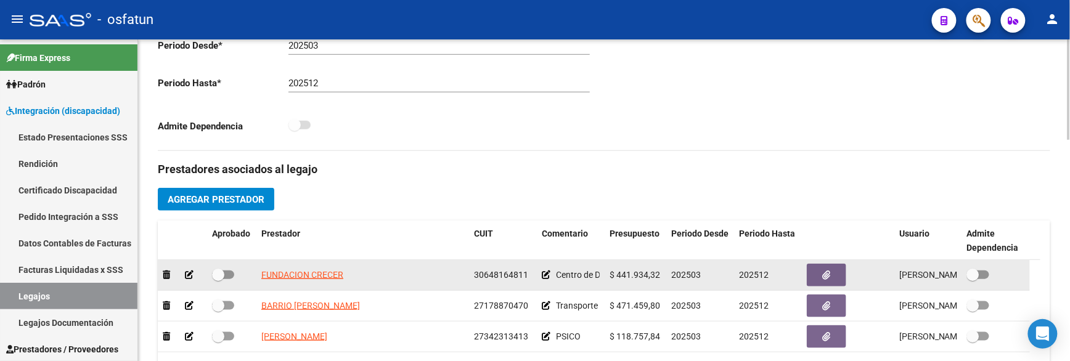
click at [229, 276] on span at bounding box center [223, 275] width 22 height 9
click at [218, 279] on input "checkbox" at bounding box center [218, 279] width 1 height 1
checkbox input "true"
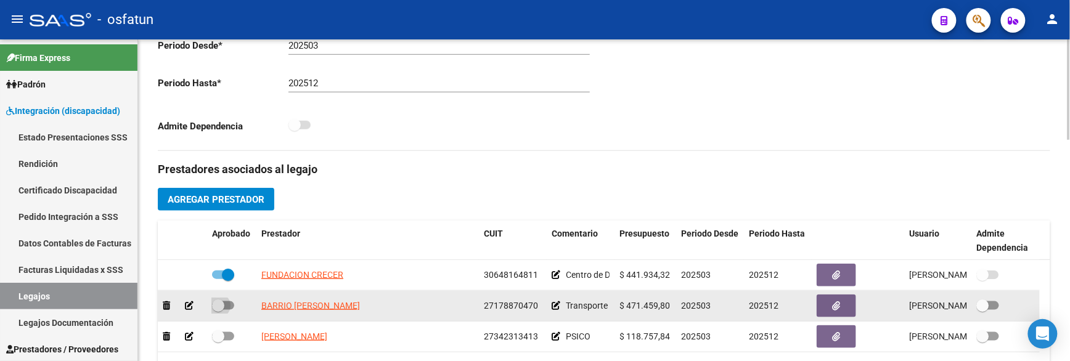
click at [231, 305] on span at bounding box center [223, 305] width 22 height 9
click at [218, 310] on input "checkbox" at bounding box center [218, 310] width 1 height 1
checkbox input "true"
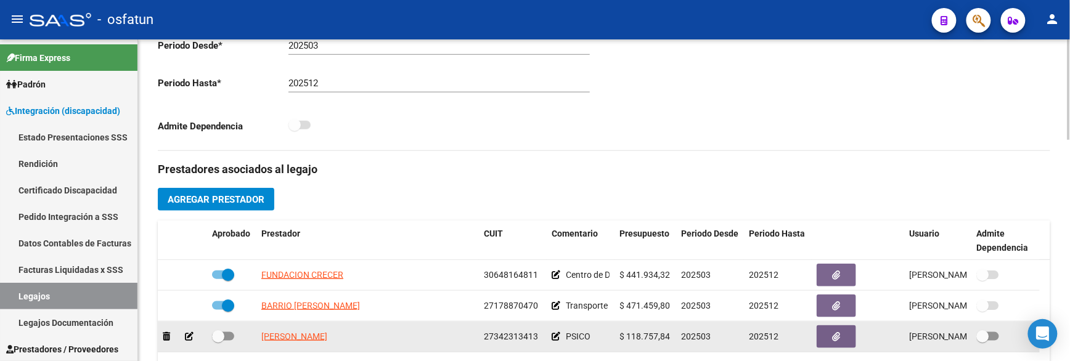
click at [228, 341] on span at bounding box center [223, 336] width 22 height 9
click at [218, 341] on input "checkbox" at bounding box center [218, 341] width 1 height 1
checkbox input "true"
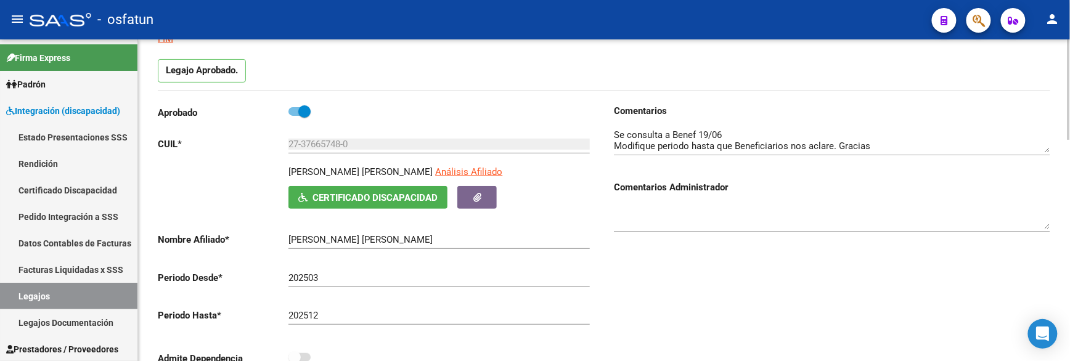
scroll to position [28, 0]
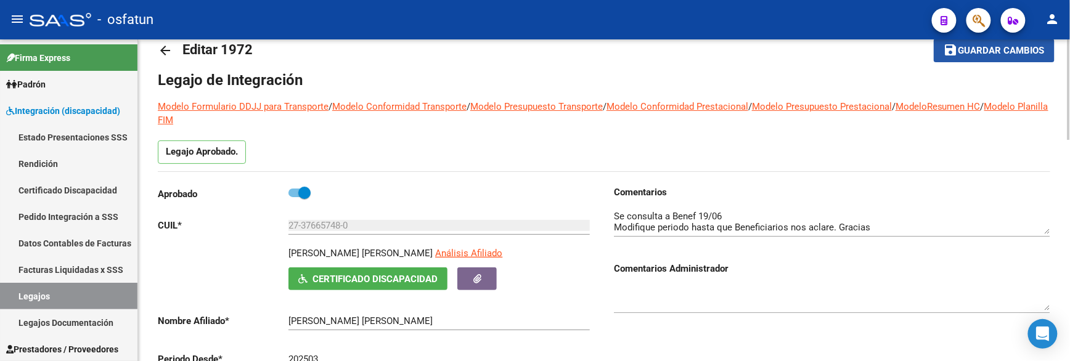
click at [1009, 58] on button "save Guardar cambios" at bounding box center [994, 50] width 121 height 23
click at [705, 219] on textarea at bounding box center [832, 222] width 436 height 25
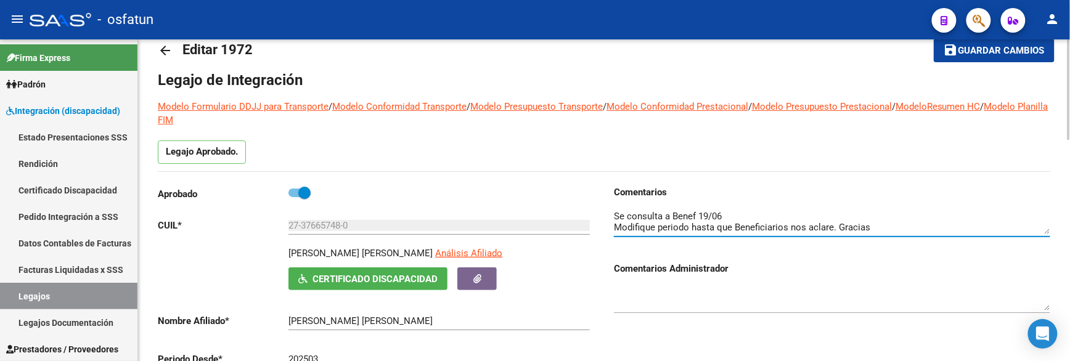
click at [705, 219] on textarea at bounding box center [832, 222] width 436 height 25
drag, startPoint x: 705, startPoint y: 219, endPoint x: 842, endPoint y: 229, distance: 137.2
click at [798, 234] on textarea at bounding box center [832, 222] width 436 height 25
type textarea "Inconvenientes Afiliatorios"
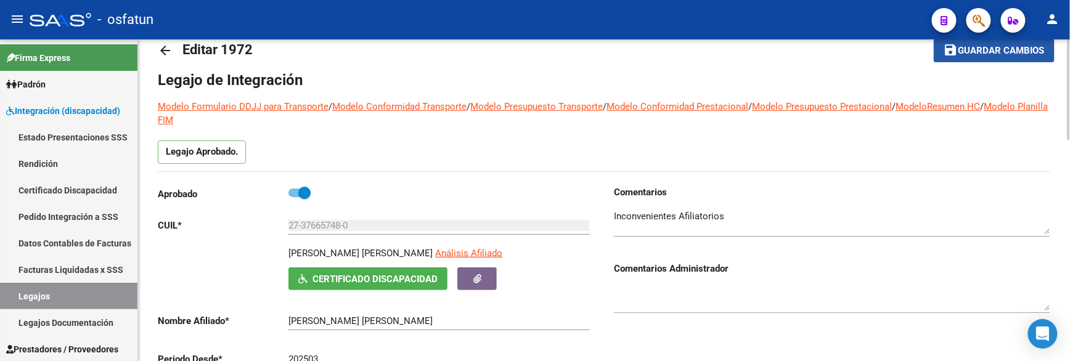
click at [980, 52] on span "Guardar cambios" at bounding box center [1002, 51] width 86 height 11
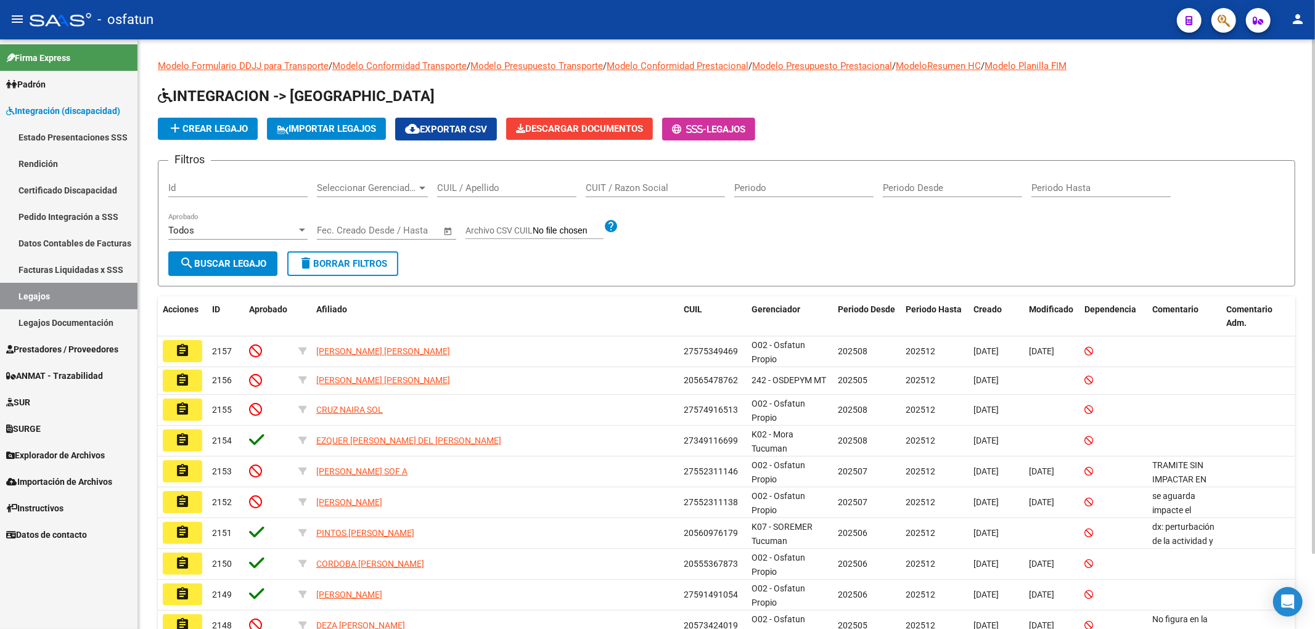
click at [651, 89] on h1 "INTEGRACION -> [GEOGRAPHIC_DATA]" at bounding box center [726, 97] width 1137 height 22
click at [464, 186] on input "CUIL / Apellido" at bounding box center [506, 187] width 139 height 11
paste input "57534946"
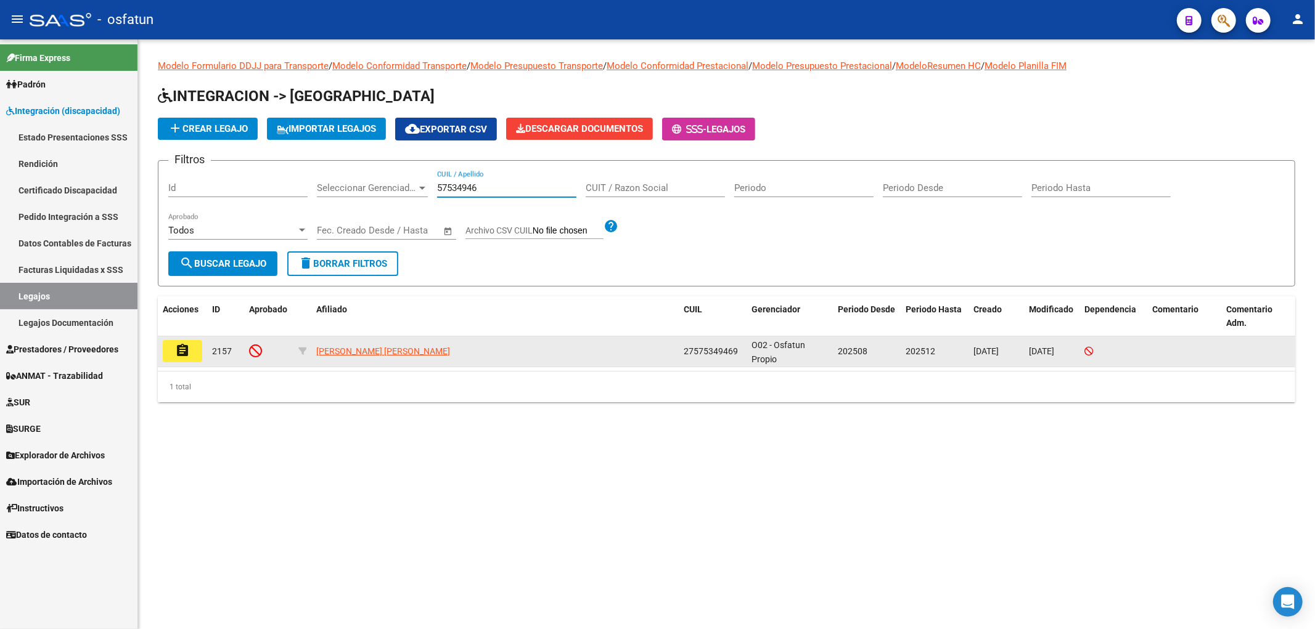
type input "57534946"
click at [693, 348] on span "27575349469" at bounding box center [711, 351] width 54 height 10
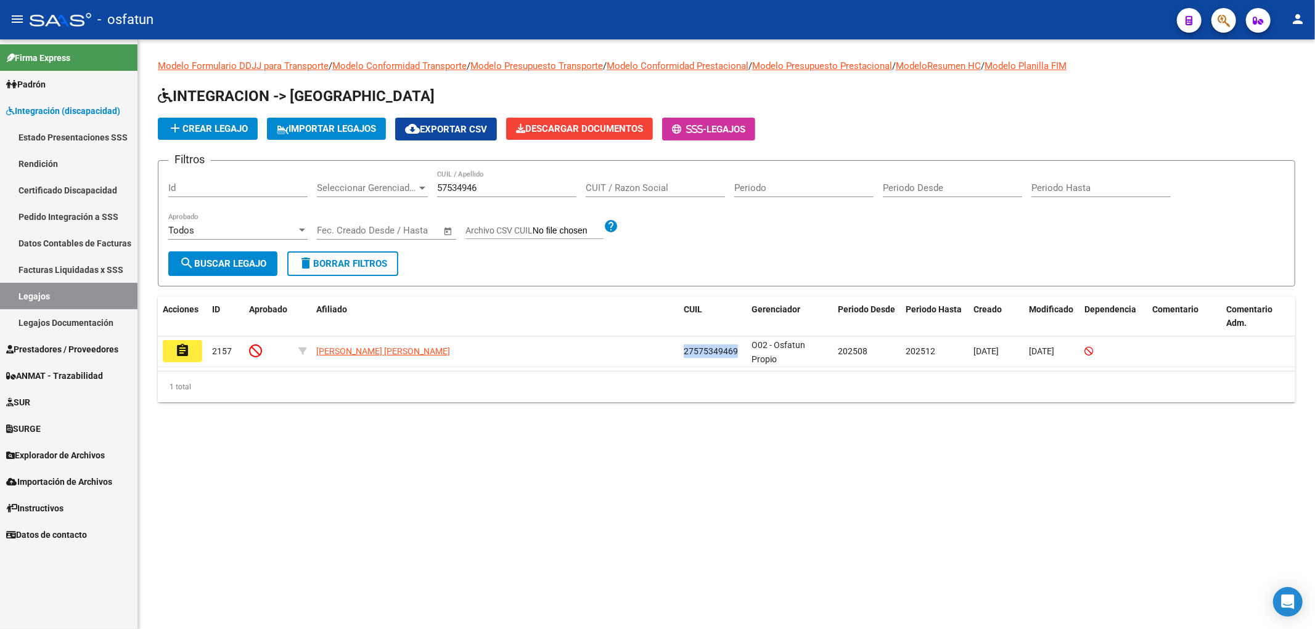
copy span "27575349469"
click at [76, 183] on link "Certificado Discapacidad" at bounding box center [68, 190] width 137 height 27
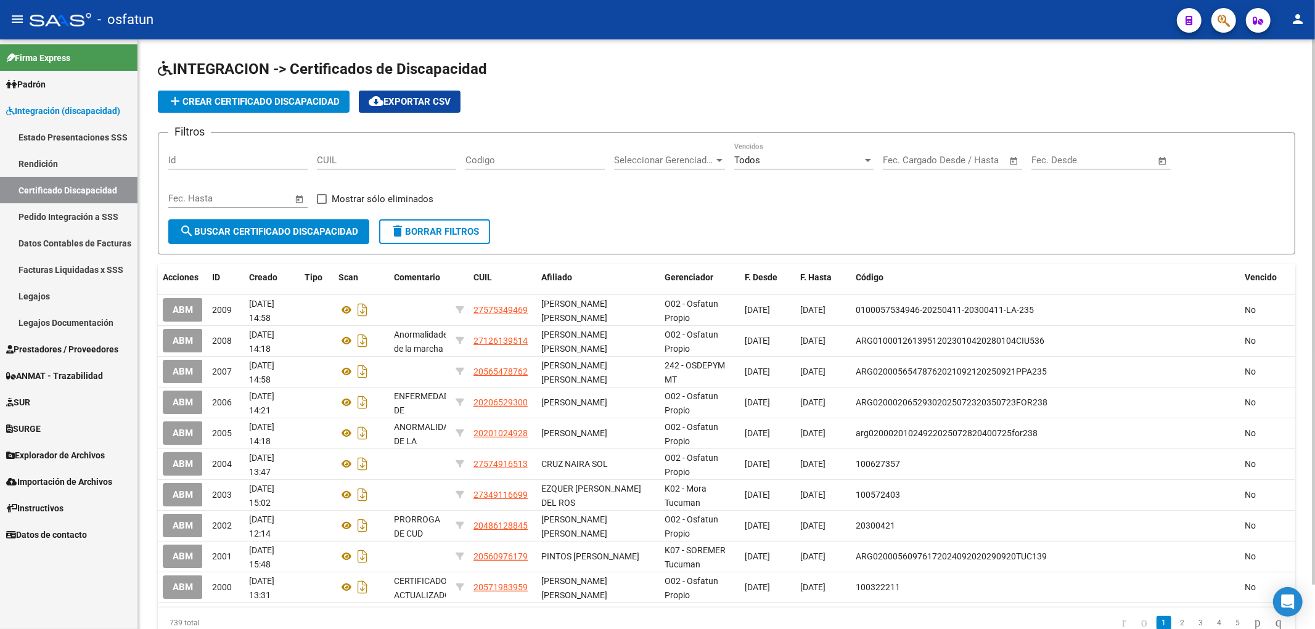
click at [418, 155] on input "CUIL" at bounding box center [386, 160] width 139 height 11
paste input "27-57534946-9"
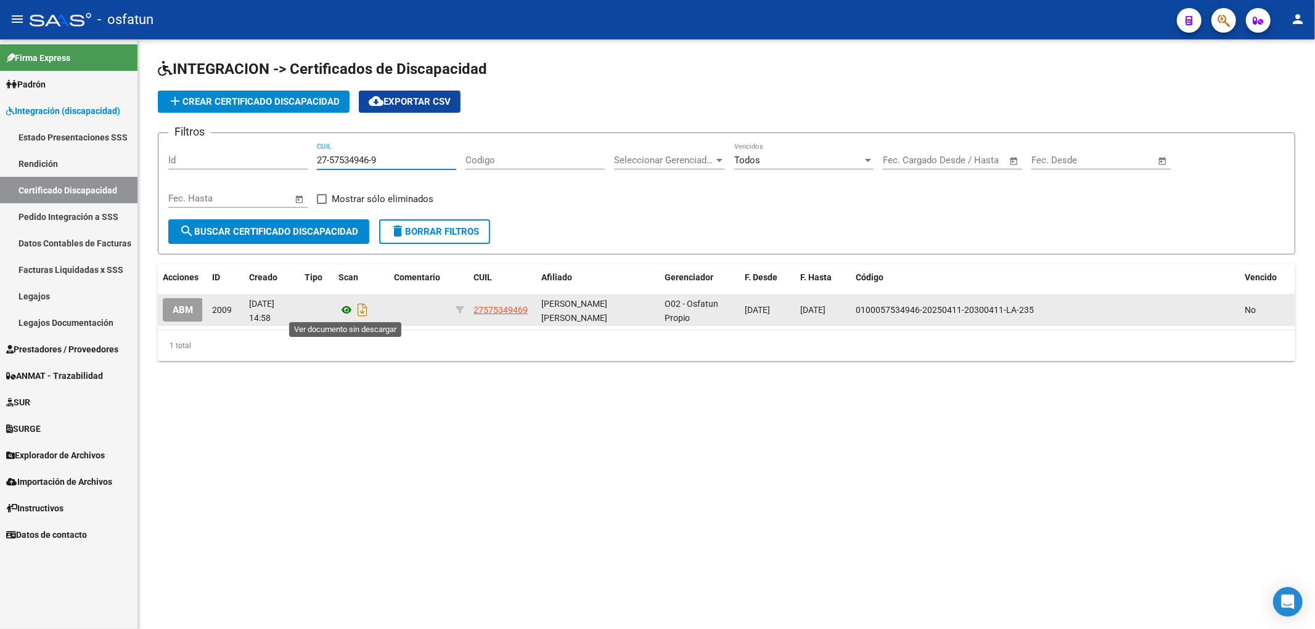
type input "27-57534946-9"
click at [341, 310] on icon at bounding box center [346, 310] width 16 height 15
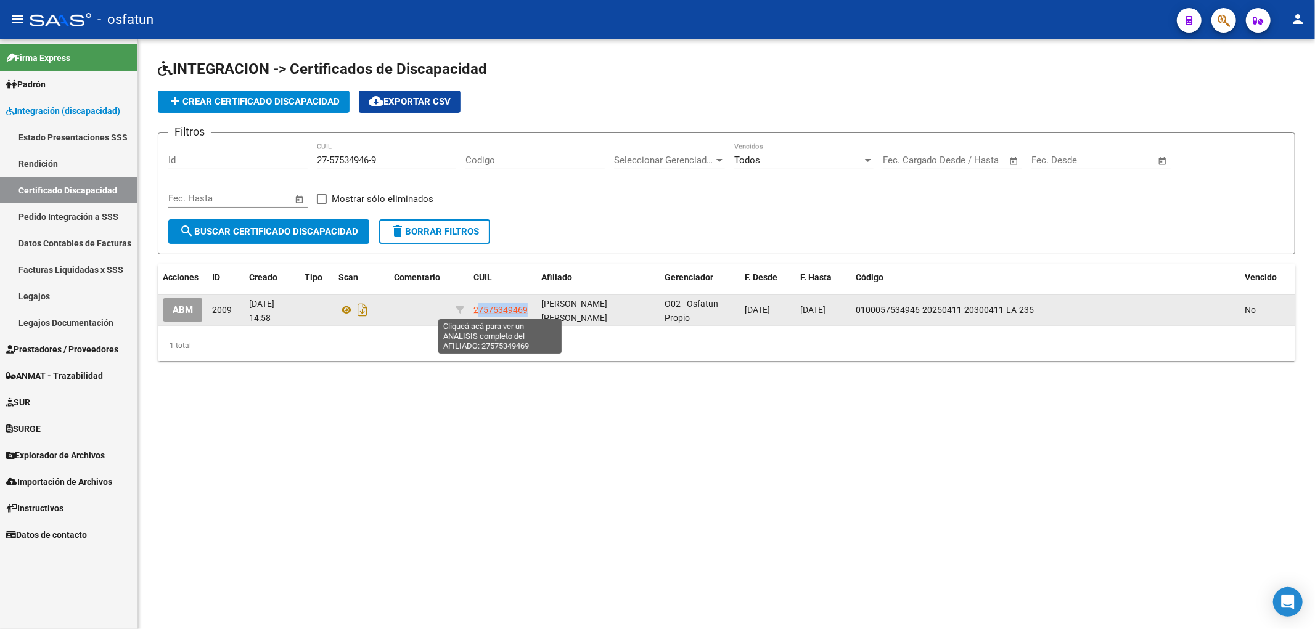
drag, startPoint x: 528, startPoint y: 312, endPoint x: 478, endPoint y: 312, distance: 49.9
click at [478, 312] on div "27575349469" at bounding box center [502, 310] width 58 height 14
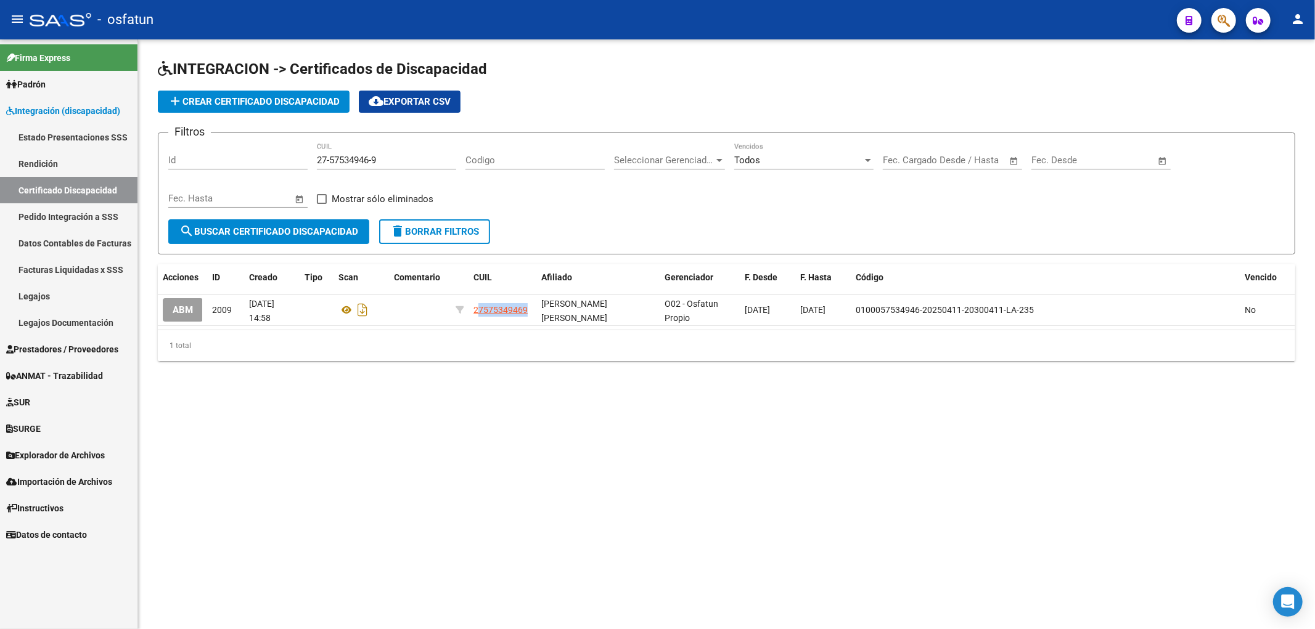
copy span "7575349469"
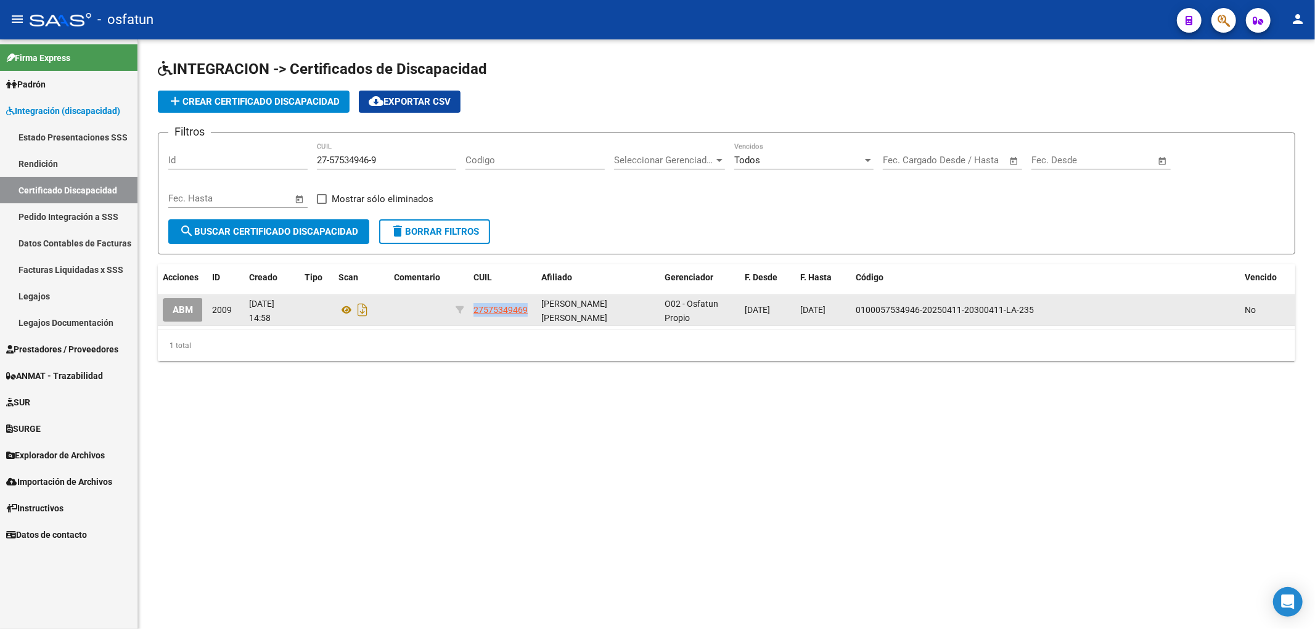
drag, startPoint x: 536, startPoint y: 306, endPoint x: 434, endPoint y: 319, distance: 103.1
click at [434, 319] on div "ABM 2009 13/08/2025 14:58 27575349469 ROJAS CARRILLO GEMA ASIRI O02 - Osfatun P…" at bounding box center [726, 310] width 1137 height 31
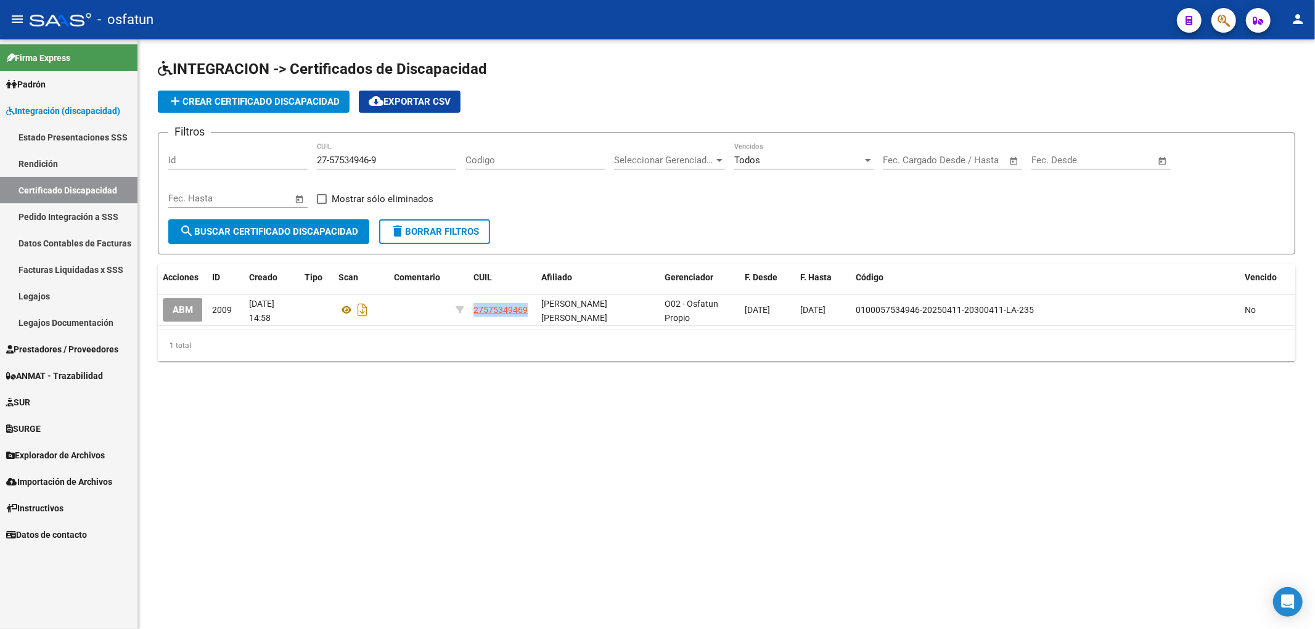
copy div "27575349469"
click at [104, 291] on link "Legajos" at bounding box center [68, 296] width 137 height 27
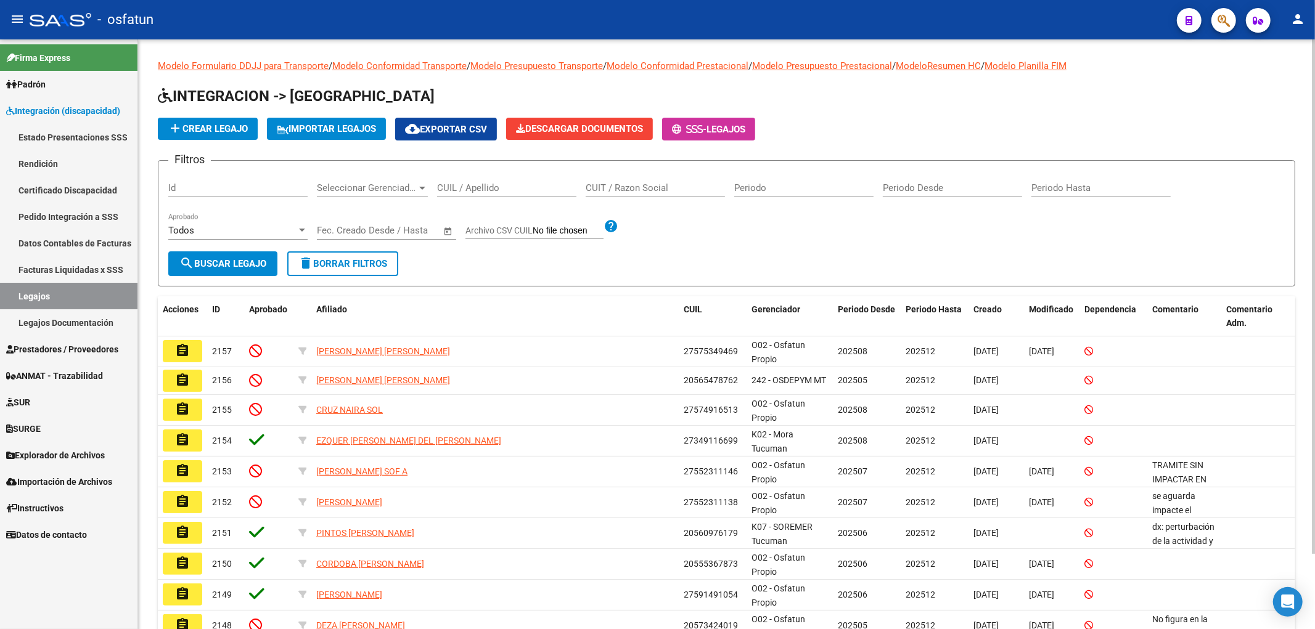
click at [522, 182] on div "CUIL / Apellido" at bounding box center [506, 184] width 139 height 27
paste input "27575349469"
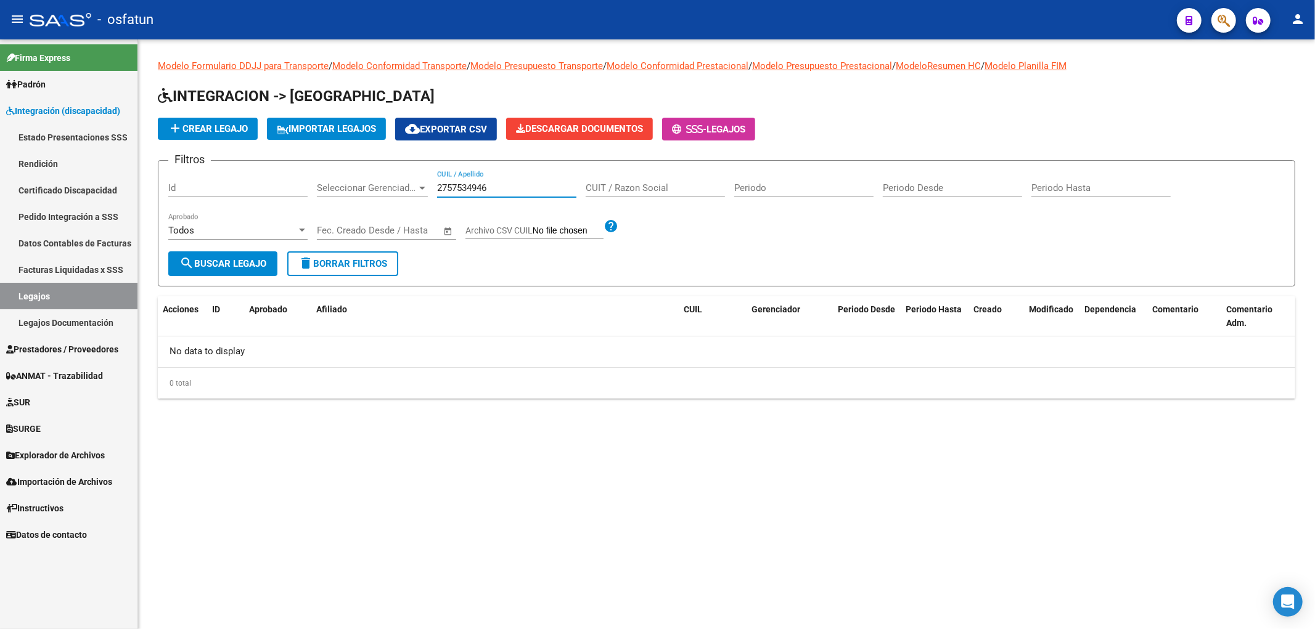
click at [448, 190] on input "2757534946" at bounding box center [506, 187] width 139 height 11
click at [465, 182] on div "57534946 CUIL / Apellido" at bounding box center [506, 184] width 139 height 27
click at [464, 189] on input "57534946" at bounding box center [506, 187] width 139 height 11
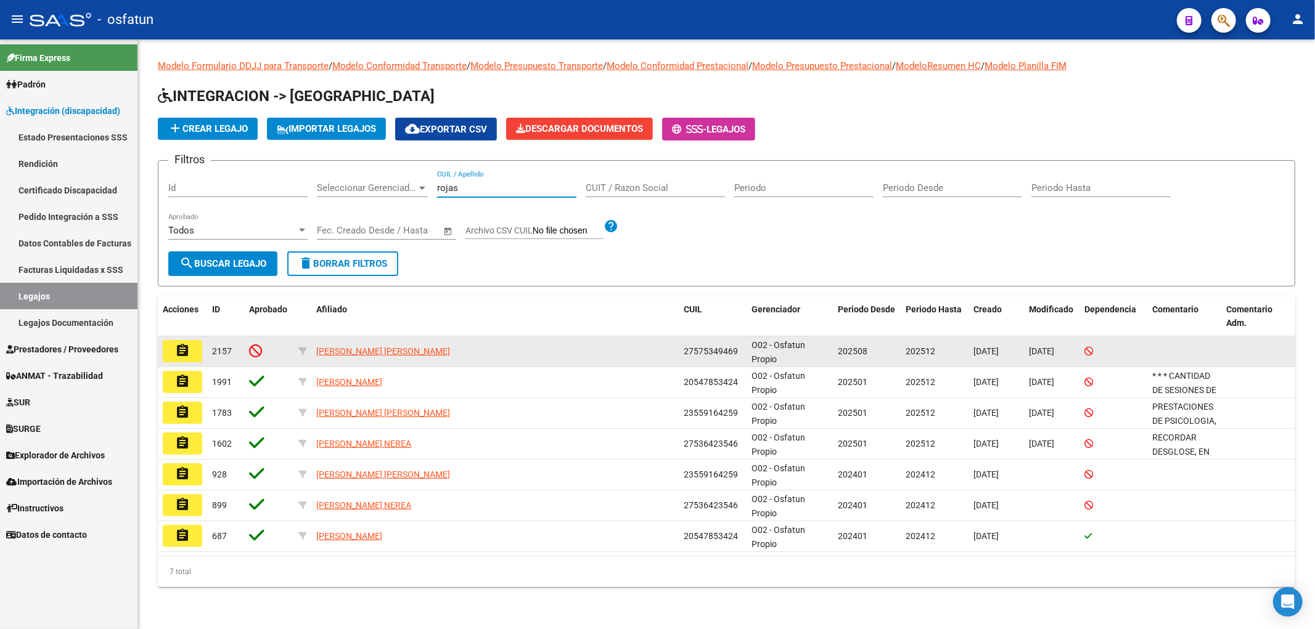
type input "rojas"
click at [171, 353] on button "assignment" at bounding box center [182, 351] width 39 height 22
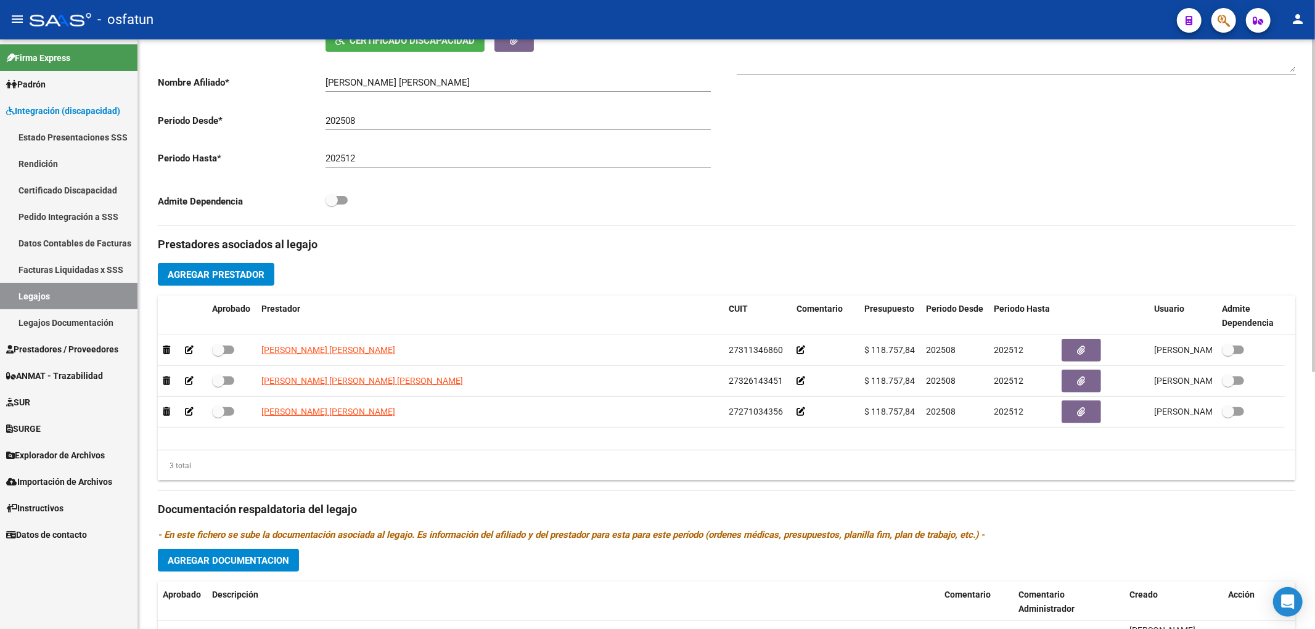
scroll to position [342, 0]
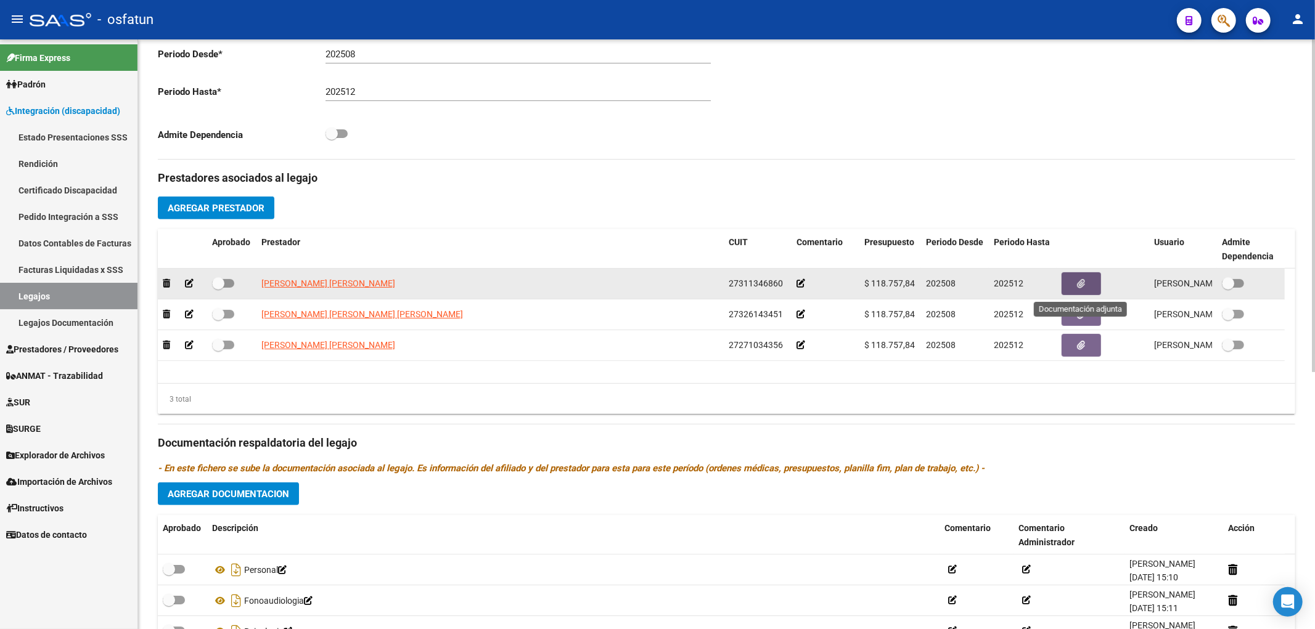
click at [1085, 289] on icon "button" at bounding box center [1082, 283] width 8 height 9
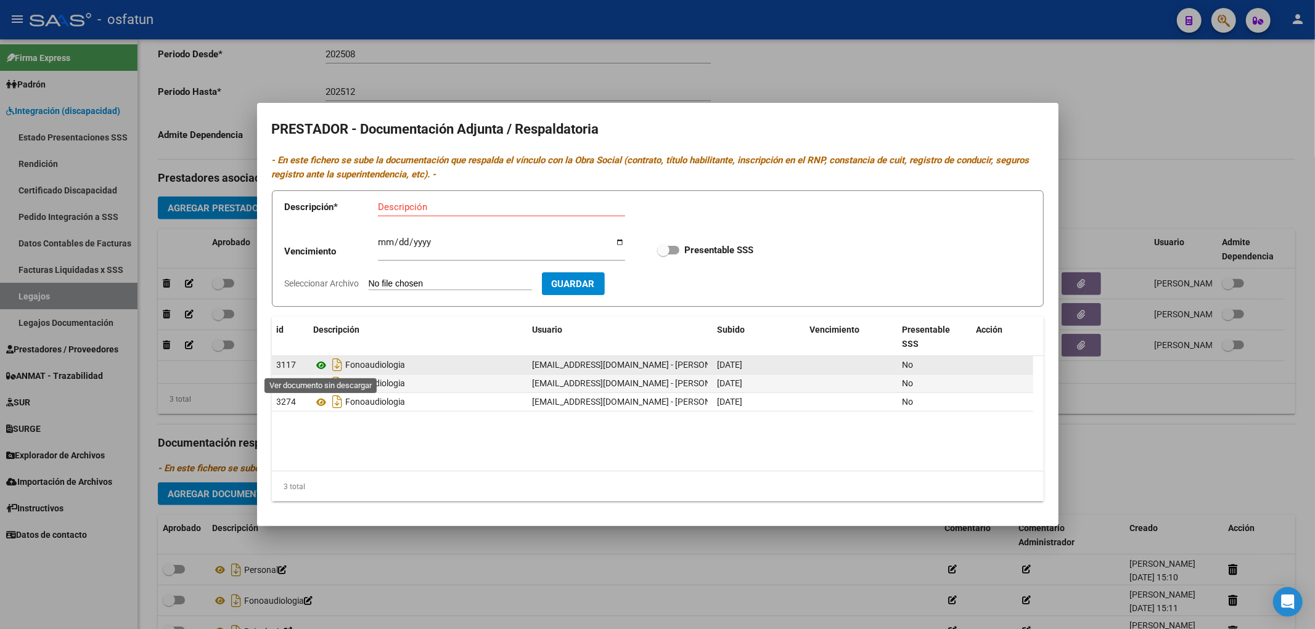
click at [317, 370] on icon at bounding box center [322, 365] width 16 height 15
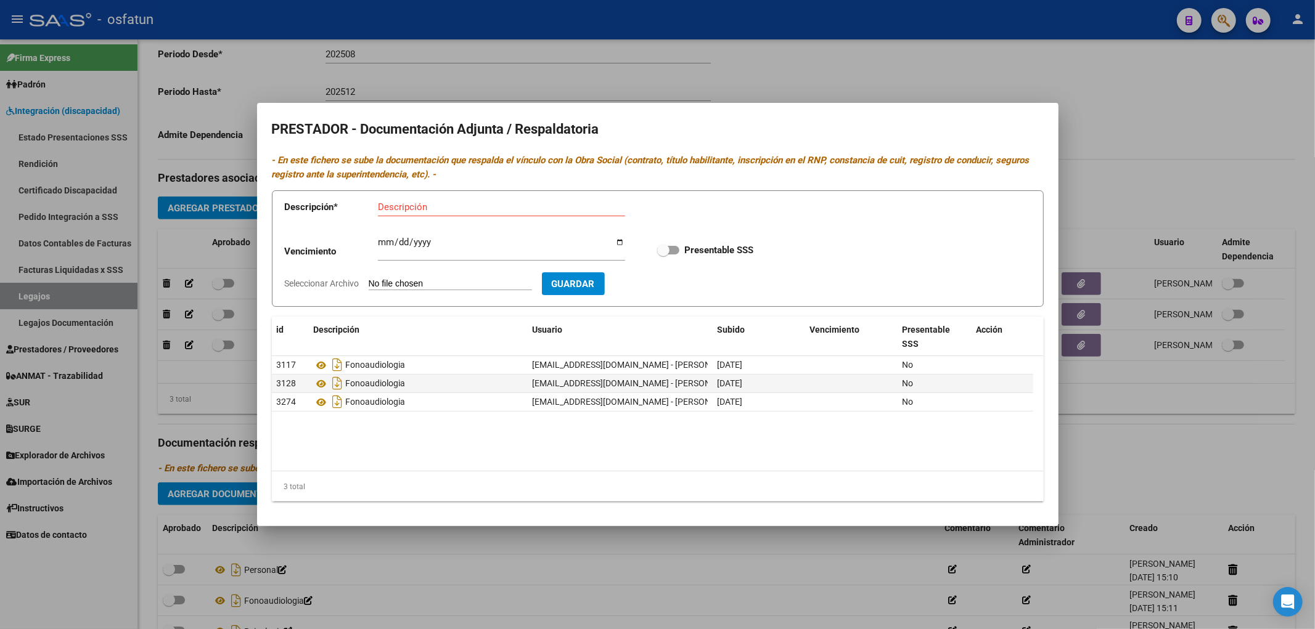
click at [1115, 377] on div at bounding box center [657, 314] width 1315 height 629
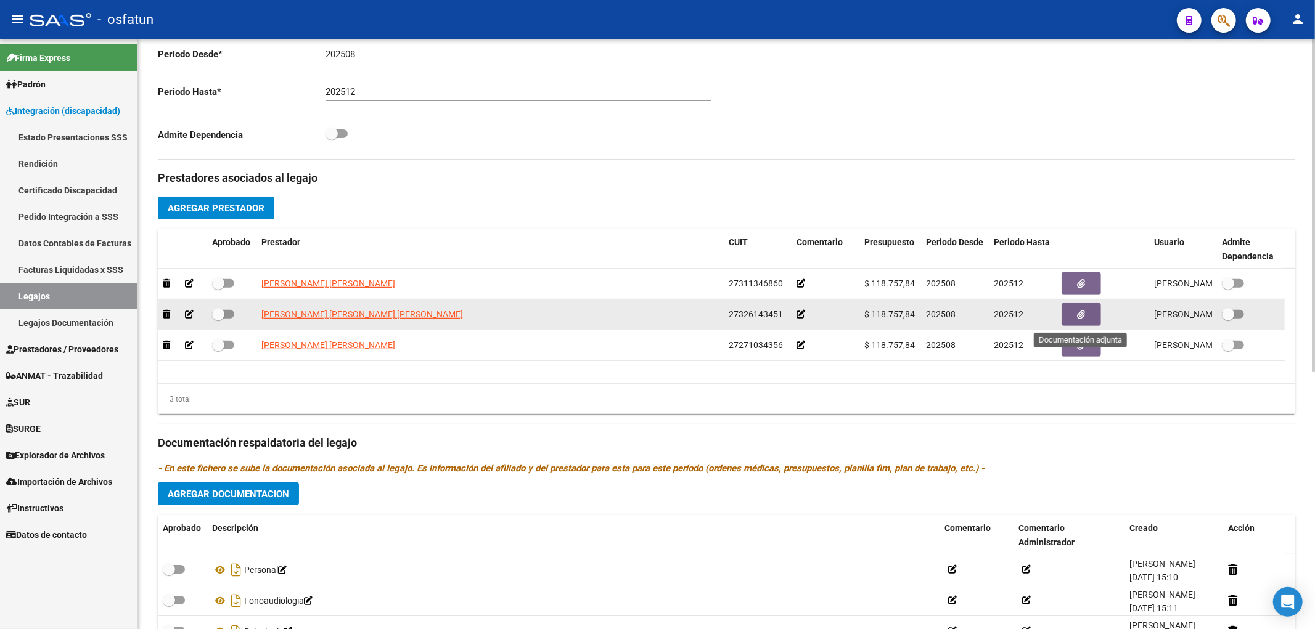
click at [1095, 314] on button "button" at bounding box center [1081, 314] width 39 height 23
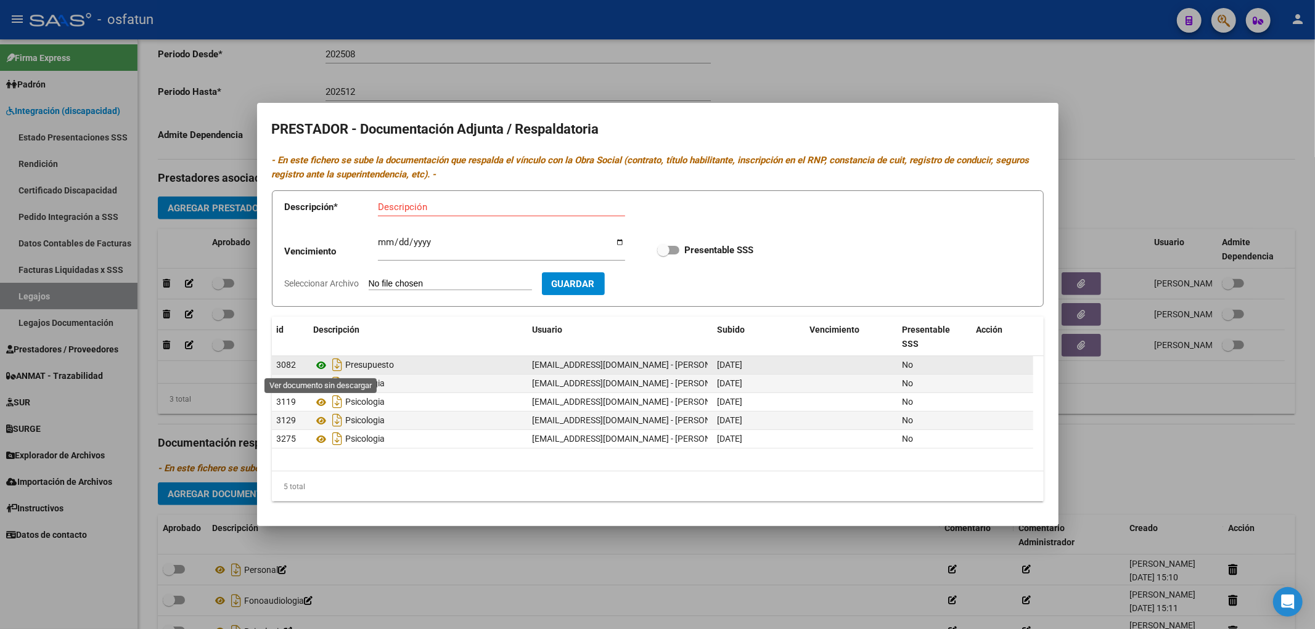
click at [321, 366] on icon at bounding box center [322, 365] width 16 height 15
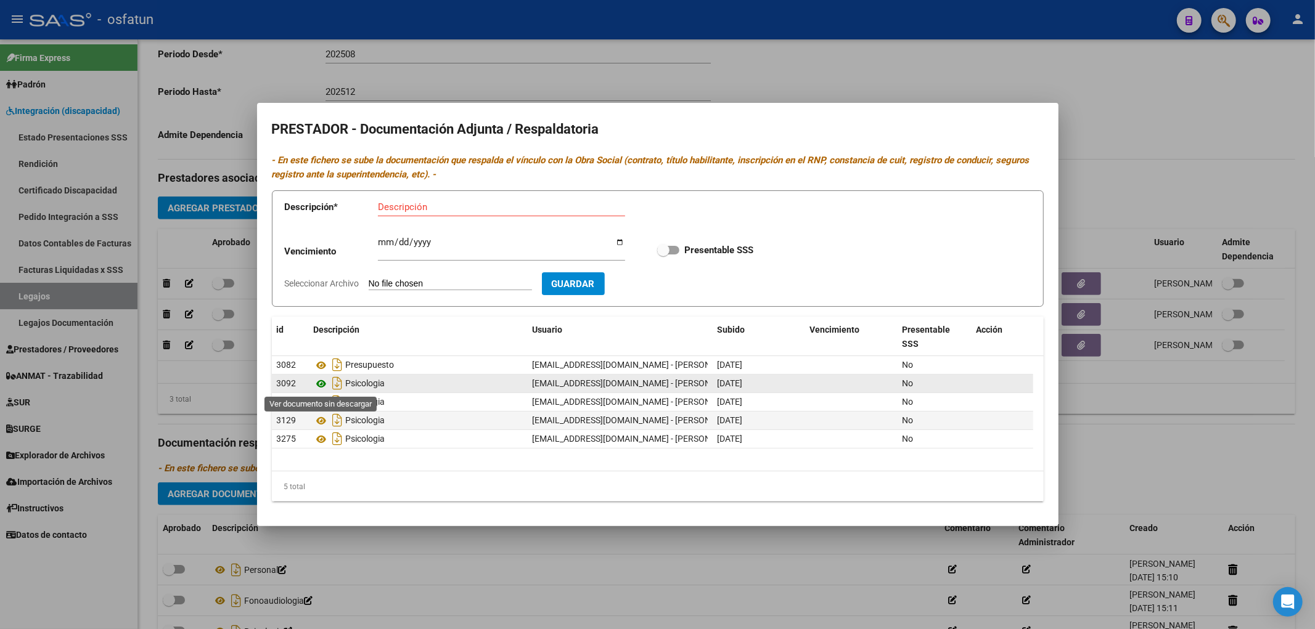
click at [318, 387] on icon at bounding box center [322, 384] width 16 height 15
click at [1064, 452] on div at bounding box center [657, 314] width 1315 height 629
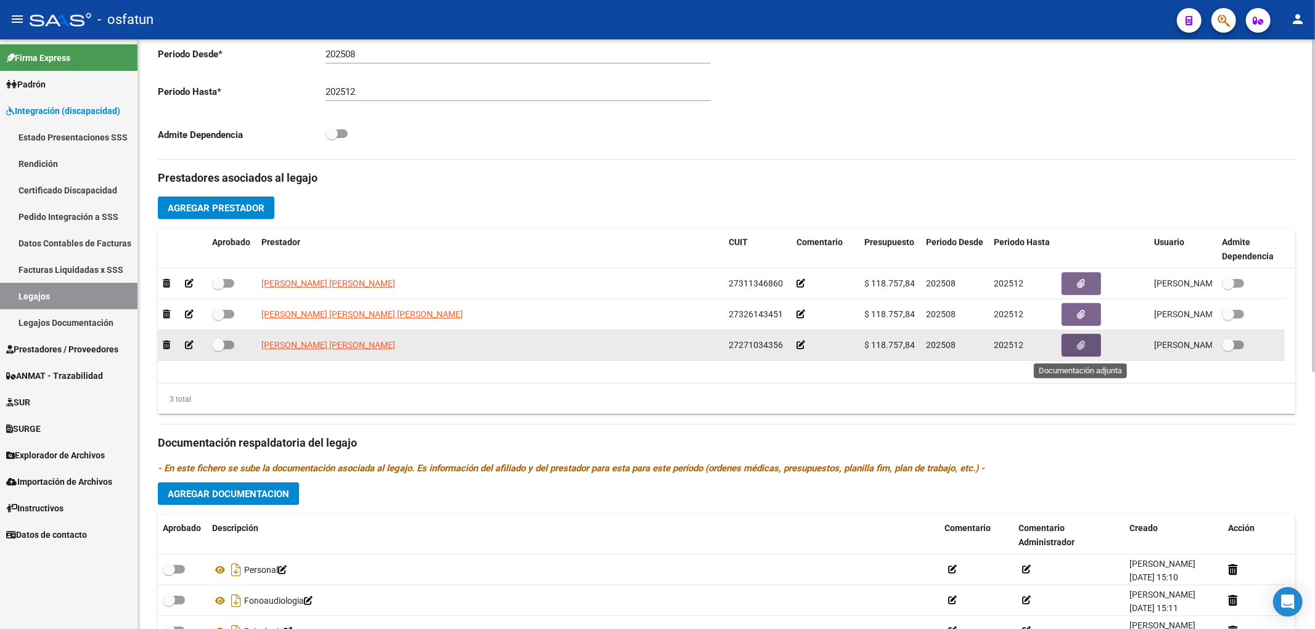
click at [1088, 348] on button "button" at bounding box center [1081, 345] width 39 height 23
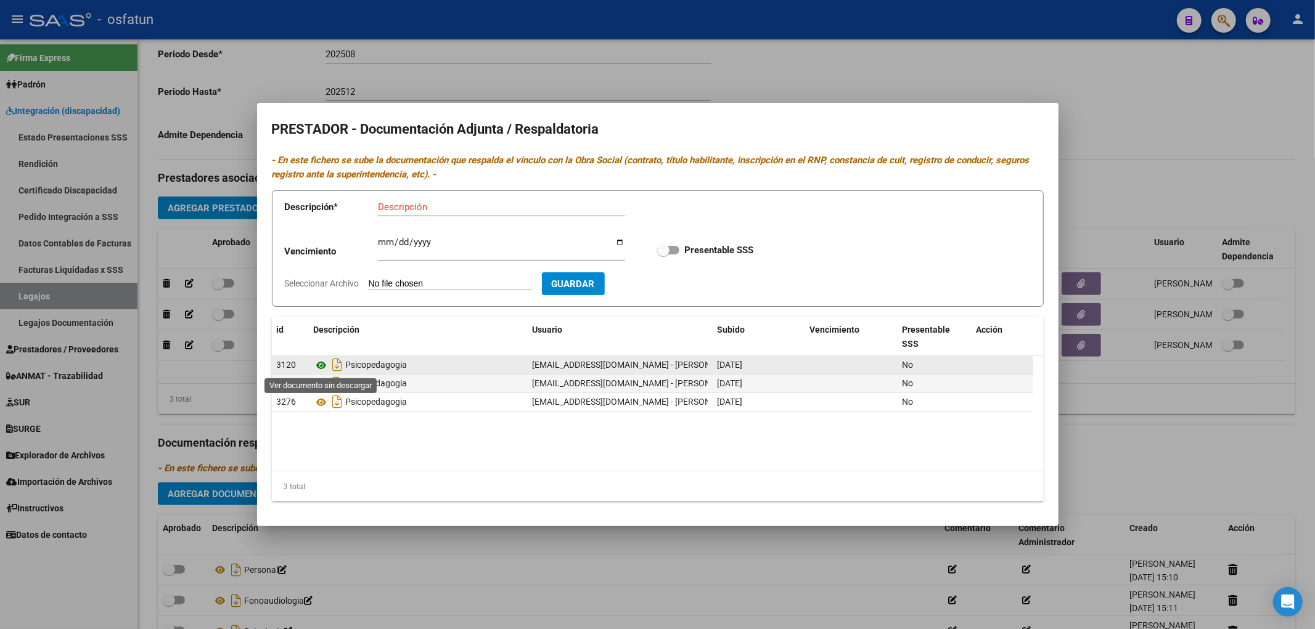
click at [323, 366] on icon at bounding box center [322, 365] width 16 height 15
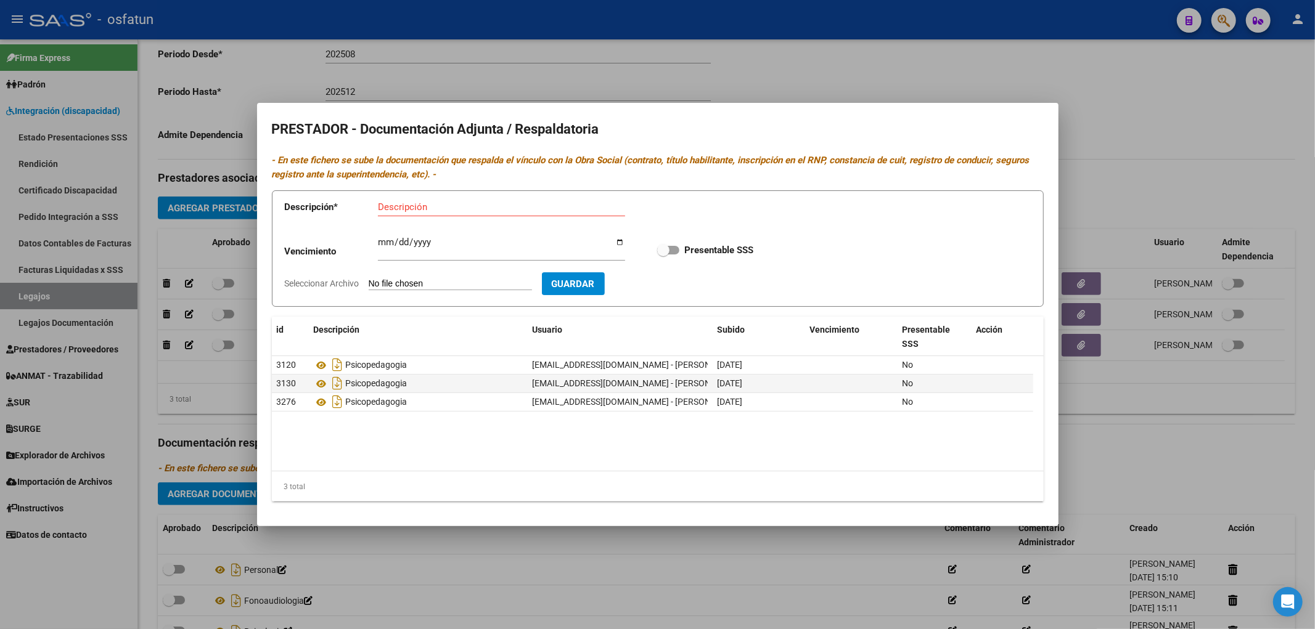
click at [1122, 421] on div at bounding box center [657, 314] width 1315 height 629
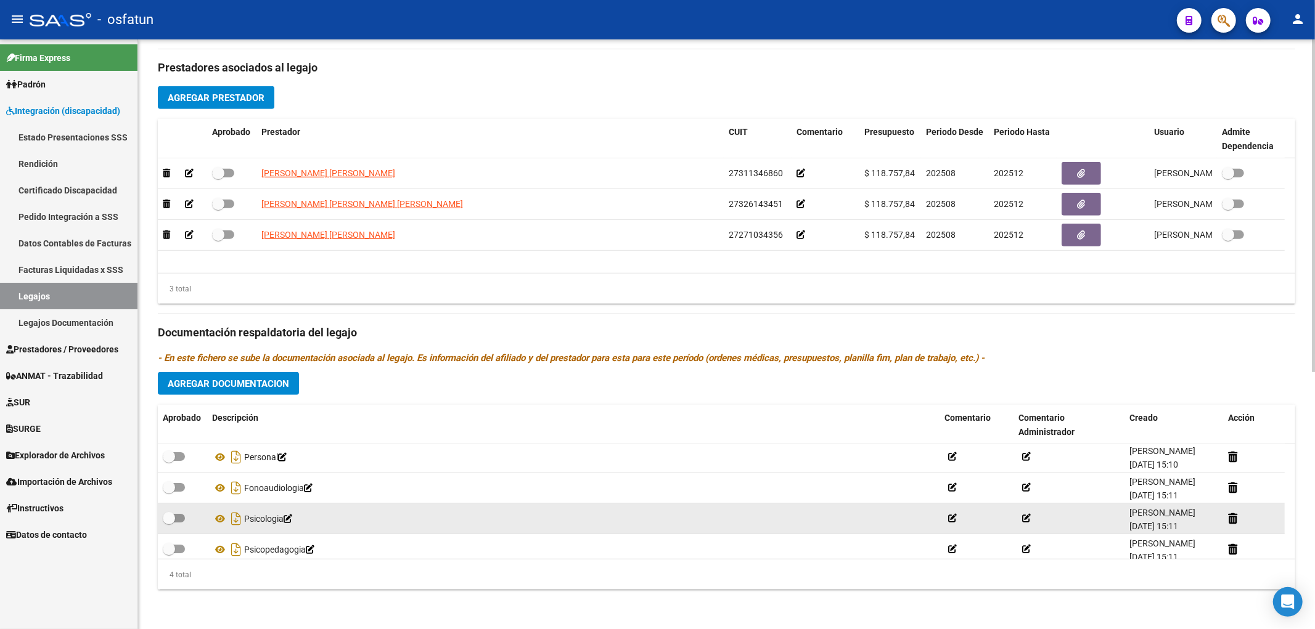
scroll to position [0, 0]
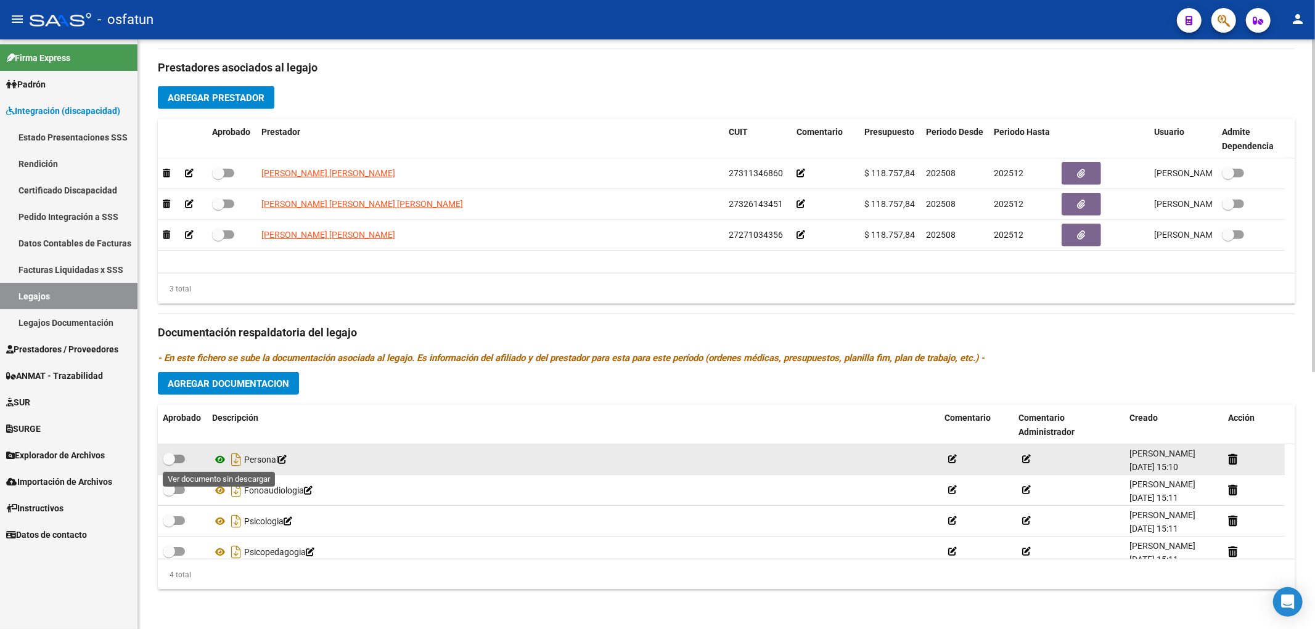
click at [217, 463] on icon at bounding box center [220, 459] width 16 height 15
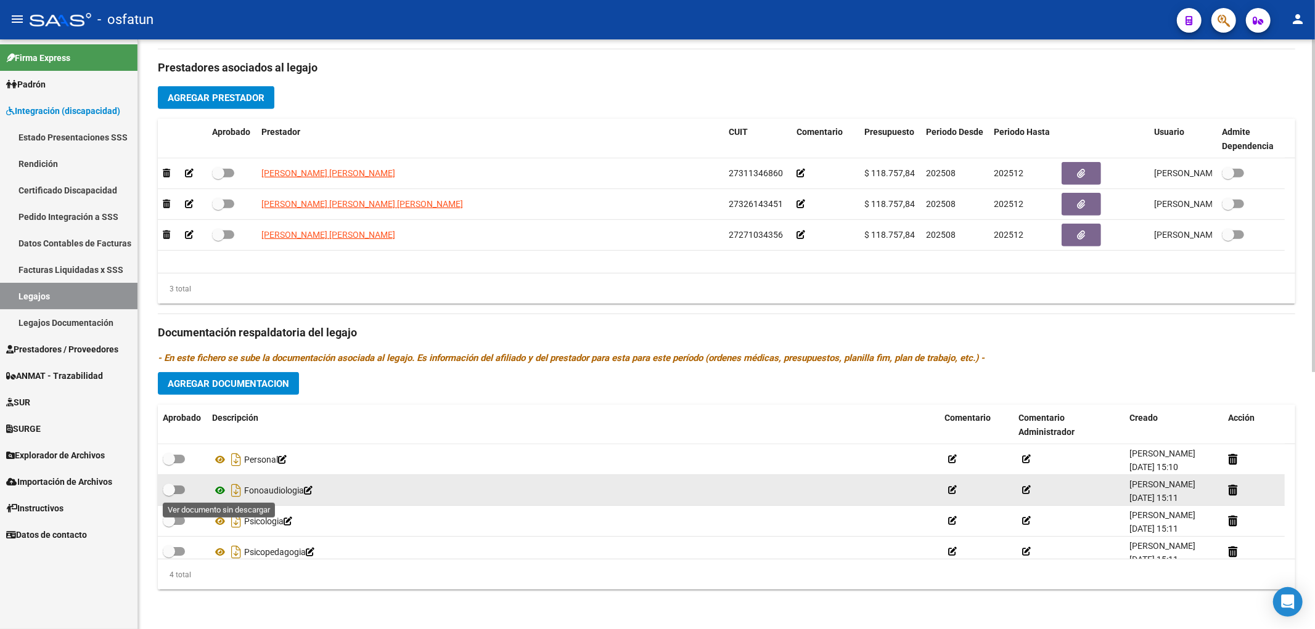
click at [217, 486] on icon at bounding box center [220, 490] width 16 height 15
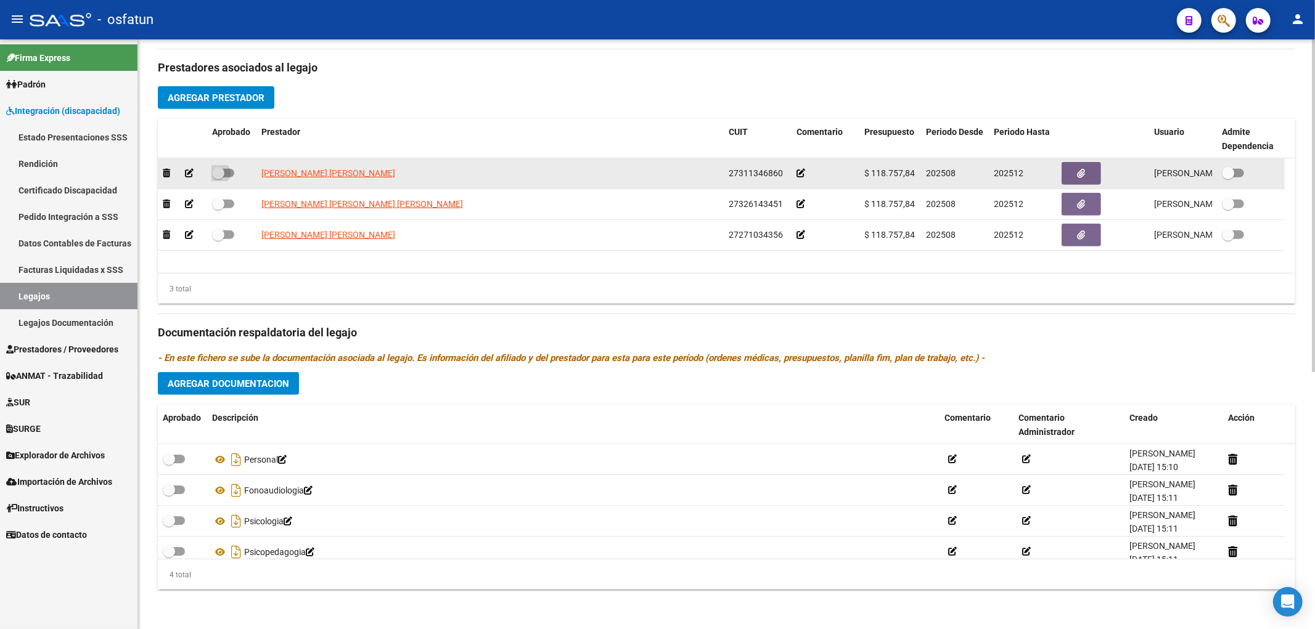
click at [224, 174] on span at bounding box center [223, 173] width 22 height 9
click at [218, 178] on input "checkbox" at bounding box center [218, 178] width 1 height 1
checkbox input "true"
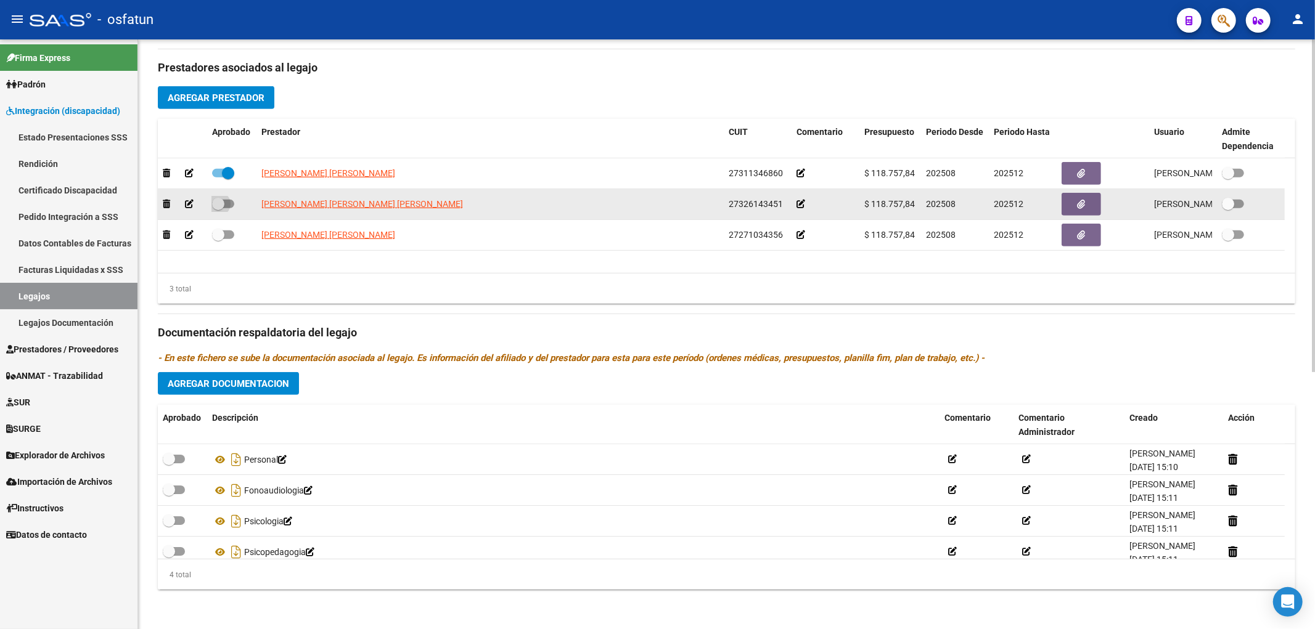
click at [224, 200] on span at bounding box center [218, 204] width 12 height 12
click at [218, 208] on input "checkbox" at bounding box center [218, 208] width 1 height 1
checkbox input "true"
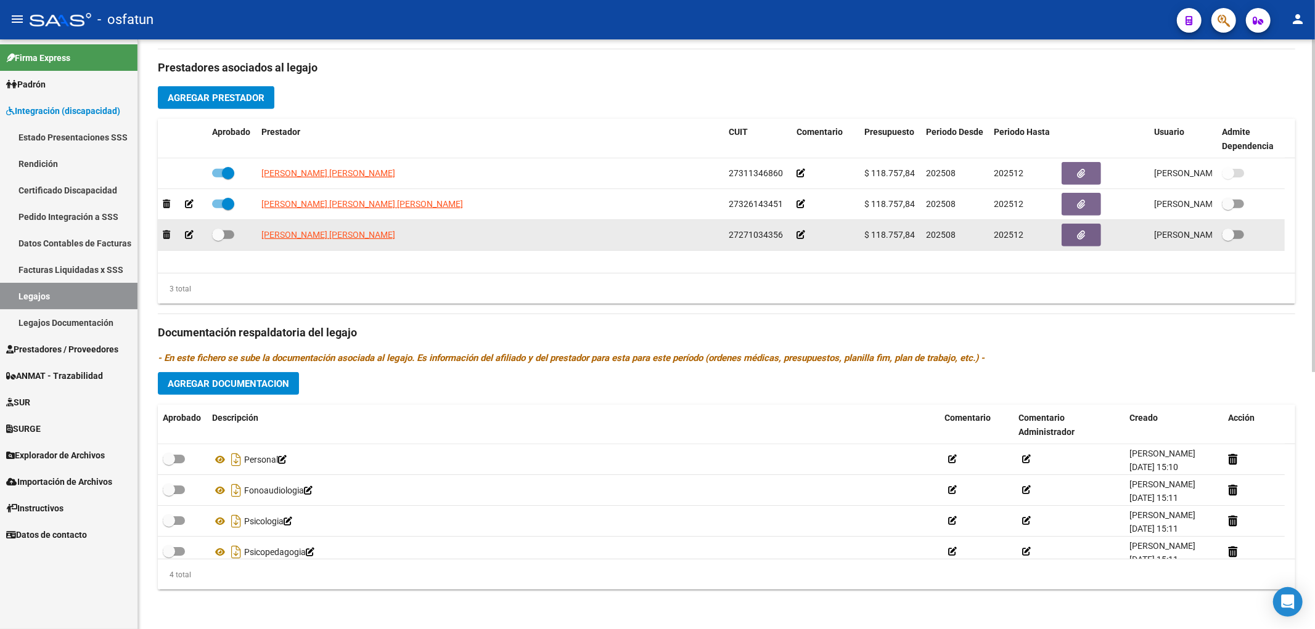
click at [224, 229] on span at bounding box center [218, 235] width 12 height 12
click at [218, 239] on input "checkbox" at bounding box center [218, 239] width 1 height 1
checkbox input "true"
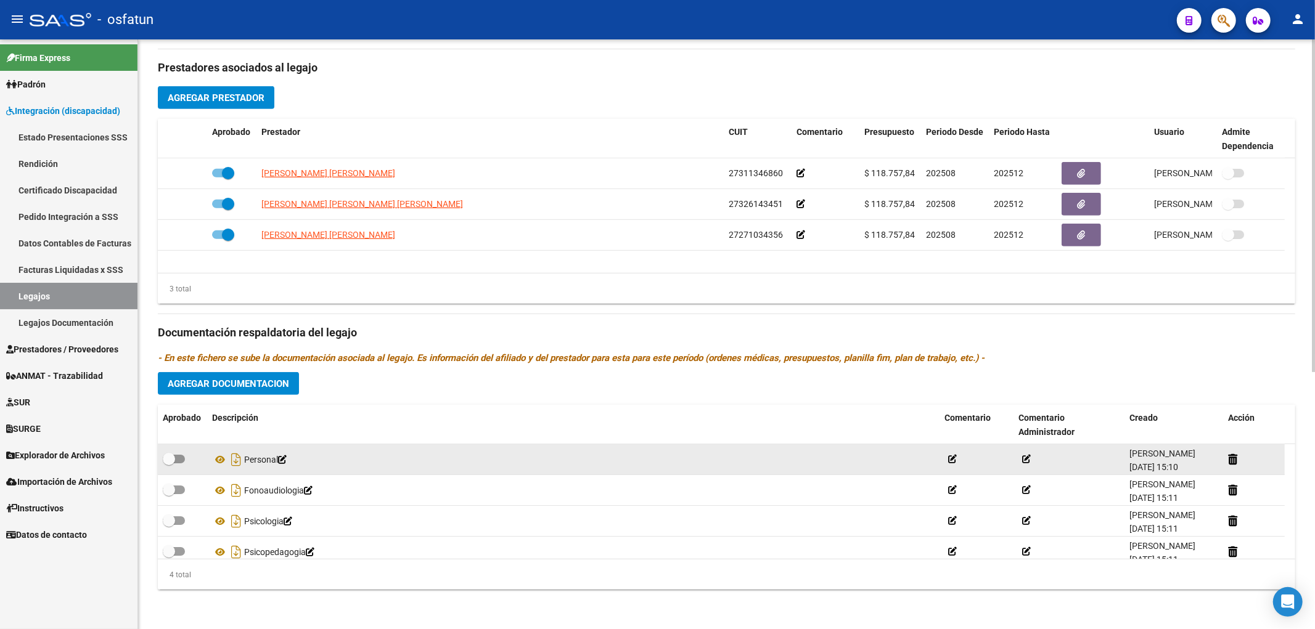
drag, startPoint x: 179, startPoint y: 454, endPoint x: 178, endPoint y: 465, distance: 11.8
click at [179, 461] on label at bounding box center [174, 459] width 22 height 15
click at [169, 464] on input "checkbox" at bounding box center [168, 464] width 1 height 1
checkbox input "true"
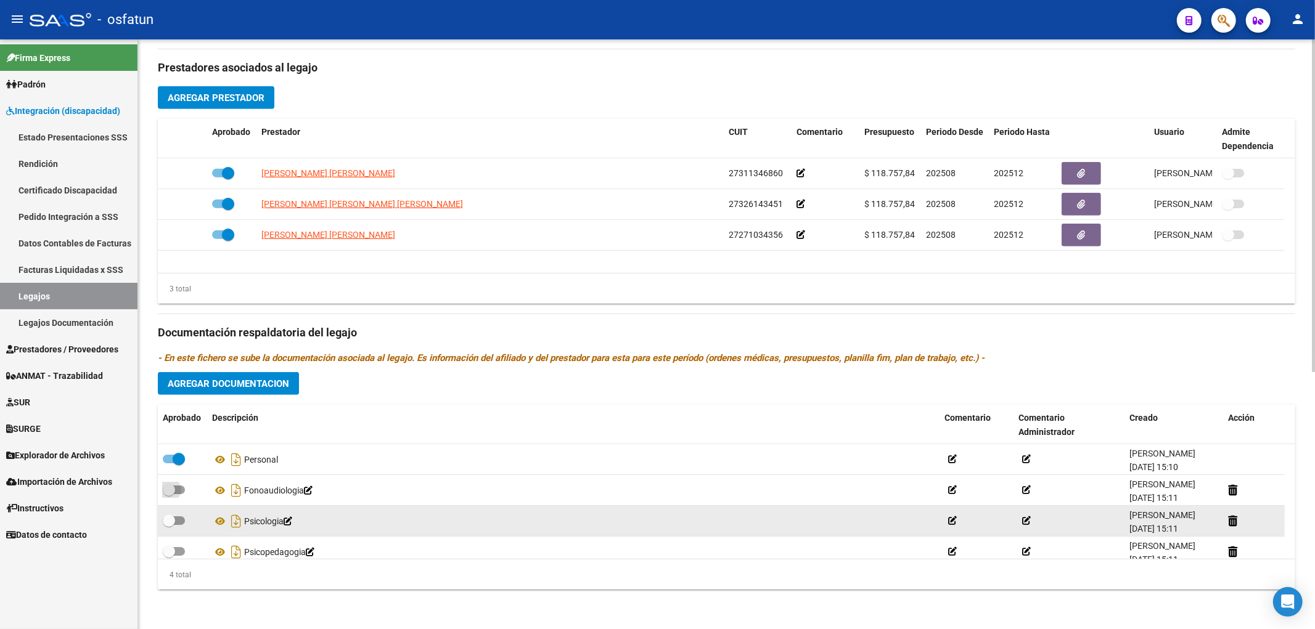
drag, startPoint x: 181, startPoint y: 486, endPoint x: 180, endPoint y: 514, distance: 27.8
click at [181, 489] on span at bounding box center [174, 490] width 22 height 9
click at [169, 494] on input "checkbox" at bounding box center [168, 494] width 1 height 1
checkbox input "true"
click at [180, 519] on span at bounding box center [174, 521] width 22 height 9
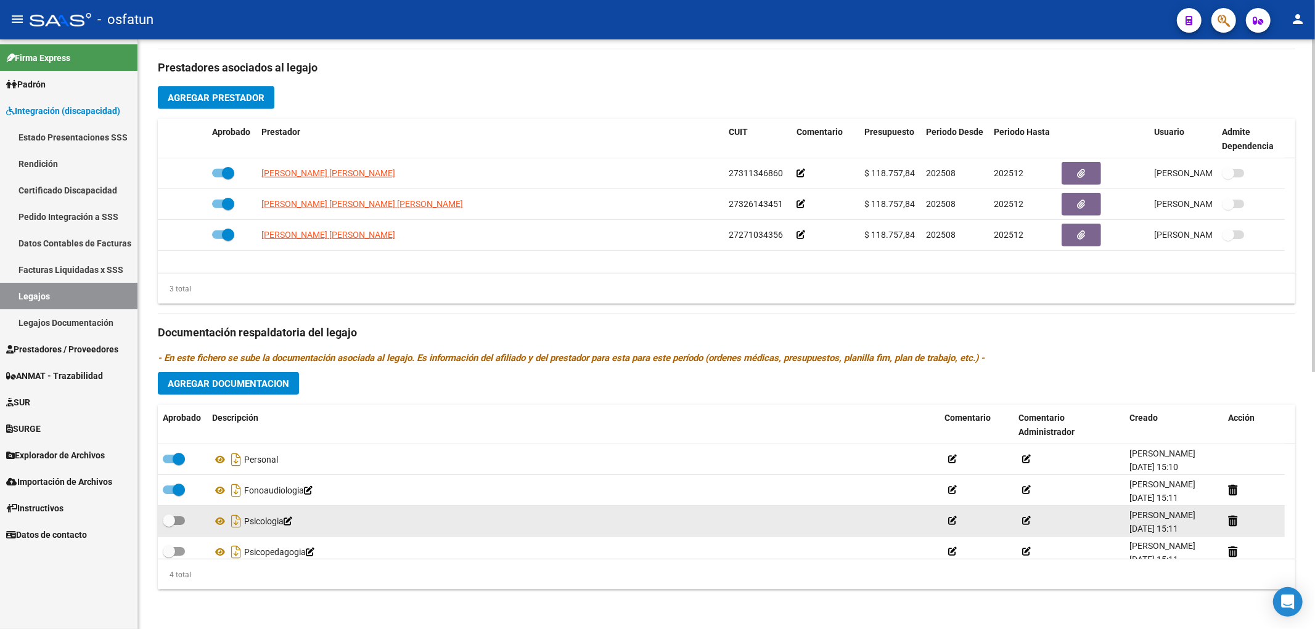
click at [169, 525] on input "checkbox" at bounding box center [168, 525] width 1 height 1
checkbox input "true"
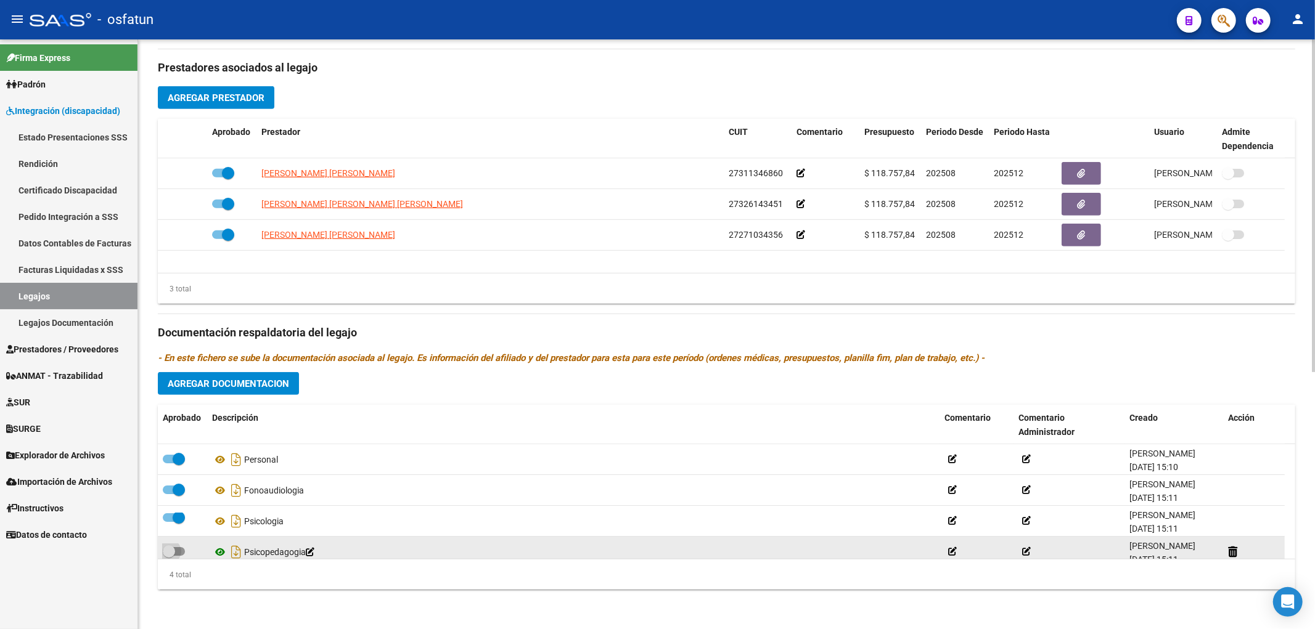
drag, startPoint x: 182, startPoint y: 555, endPoint x: 224, endPoint y: 551, distance: 42.1
click at [181, 555] on span at bounding box center [174, 551] width 22 height 9
click at [169, 556] on input "checkbox" at bounding box center [168, 556] width 1 height 1
checkbox input "true"
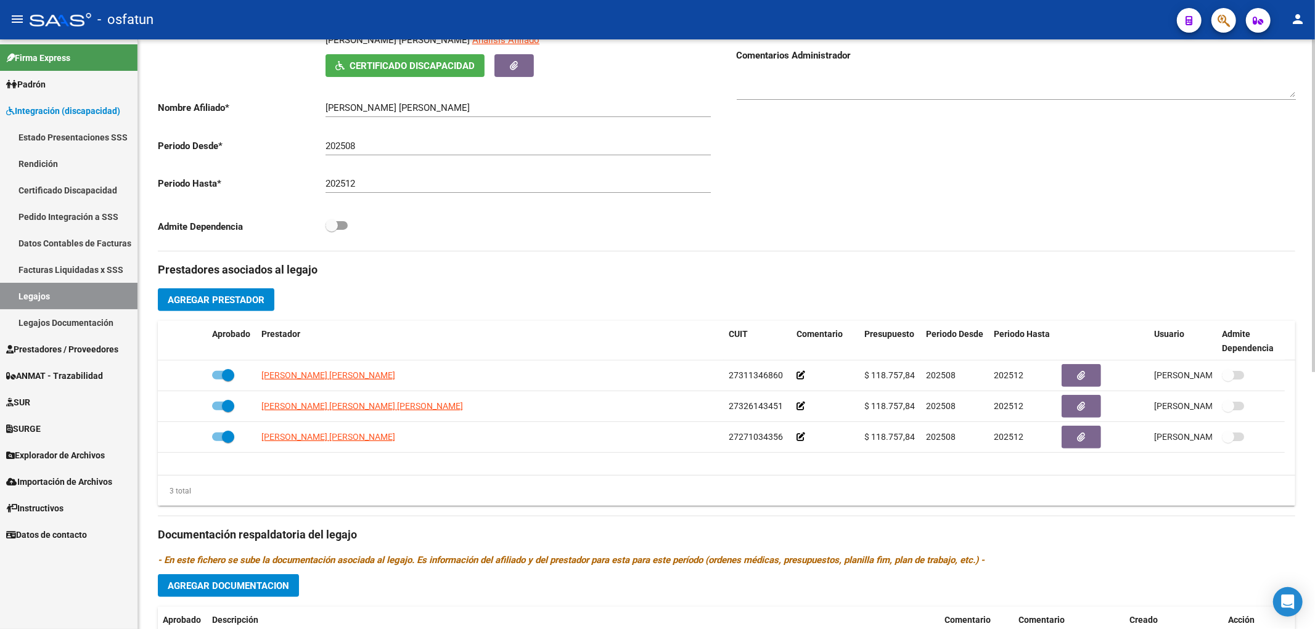
scroll to position [0, 0]
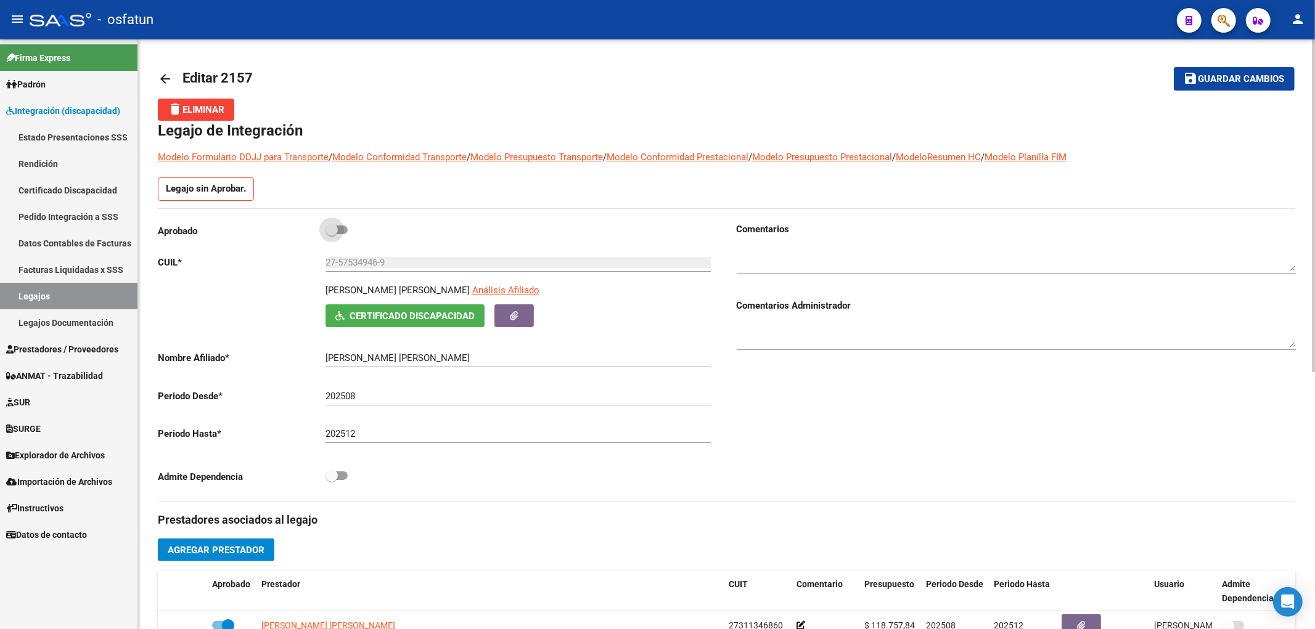
click at [340, 236] on label at bounding box center [336, 230] width 22 height 15
click at [332, 235] on input "checkbox" at bounding box center [331, 234] width 1 height 1
checkbox input "true"
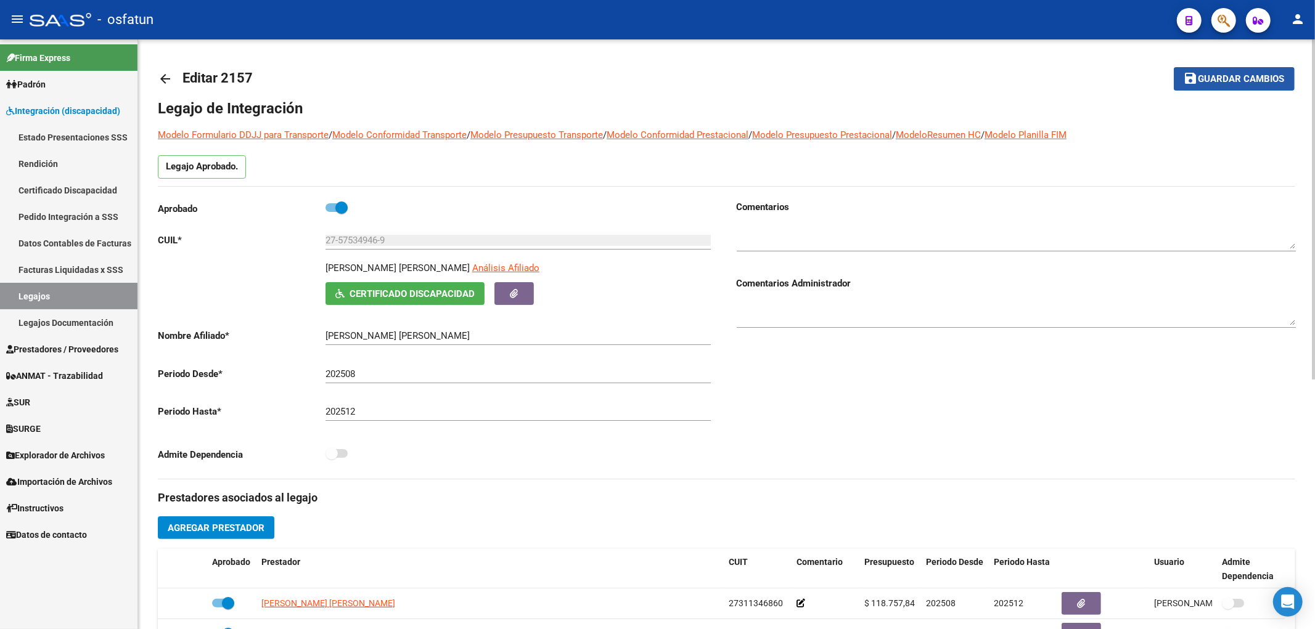
click at [1254, 78] on span "Guardar cambios" at bounding box center [1241, 79] width 86 height 11
click at [1254, 78] on span "Guardar cambios" at bounding box center [1225, 79] width 86 height 11
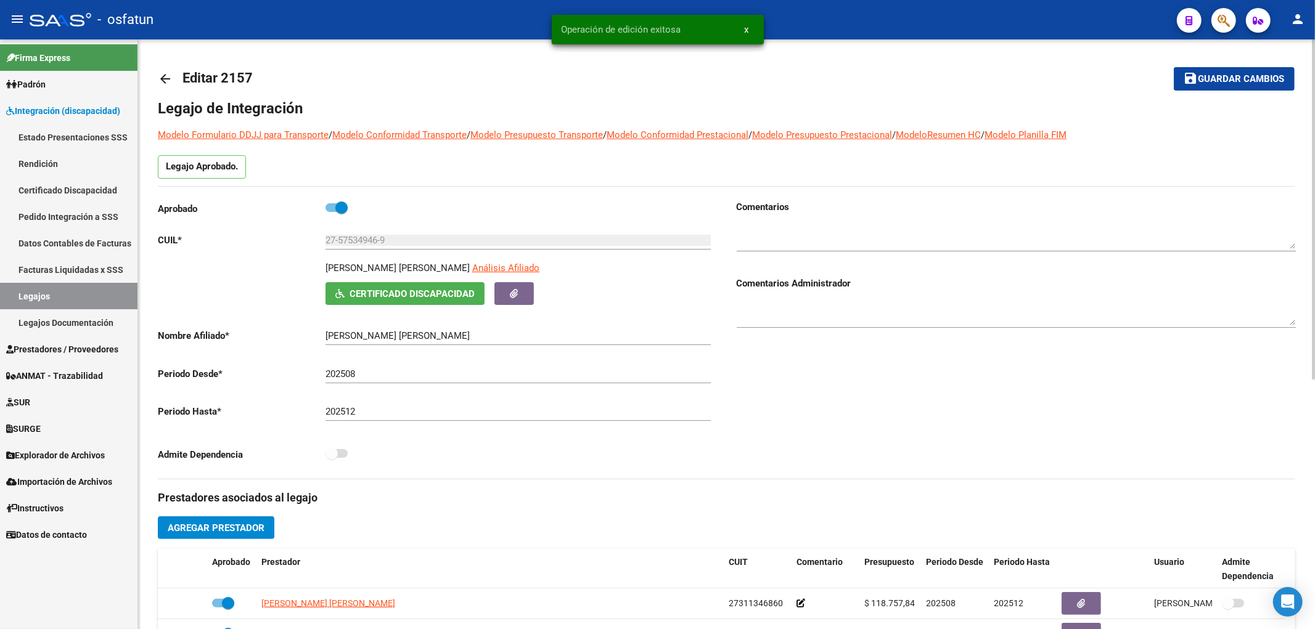
click at [1181, 141] on div "arrow_back Editar 2157 save Guardar cambios Legajo de Integración Modelo Formul…" at bounding box center [726, 544] width 1137 height 971
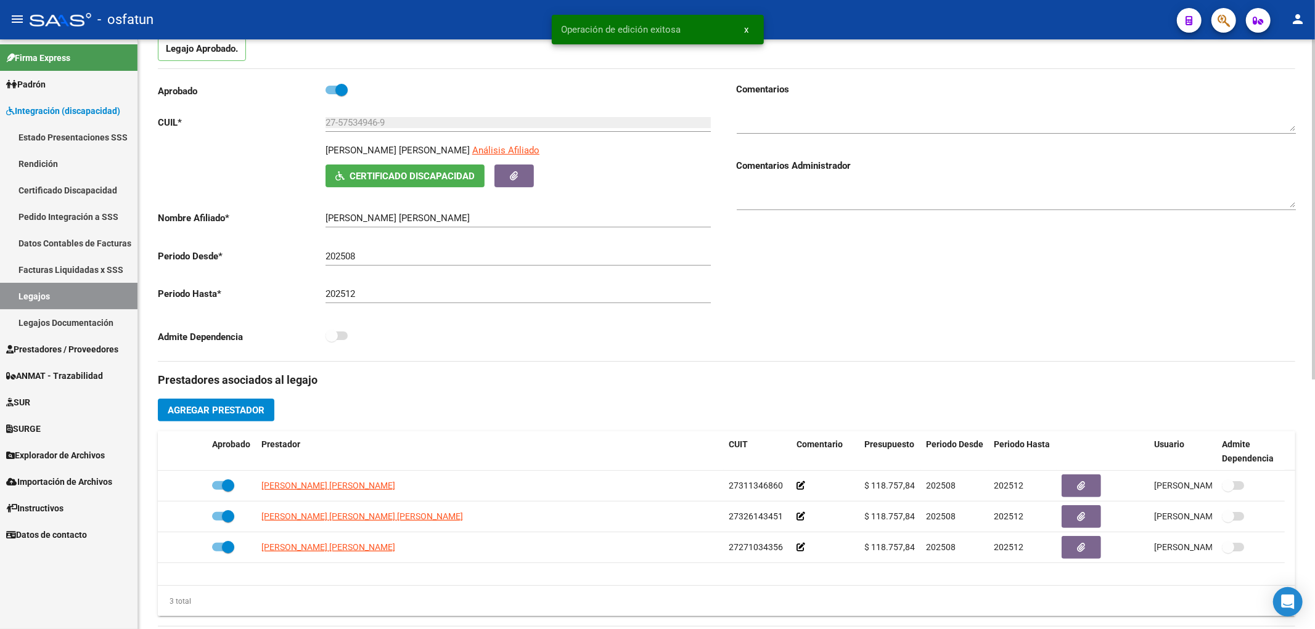
scroll to position [137, 0]
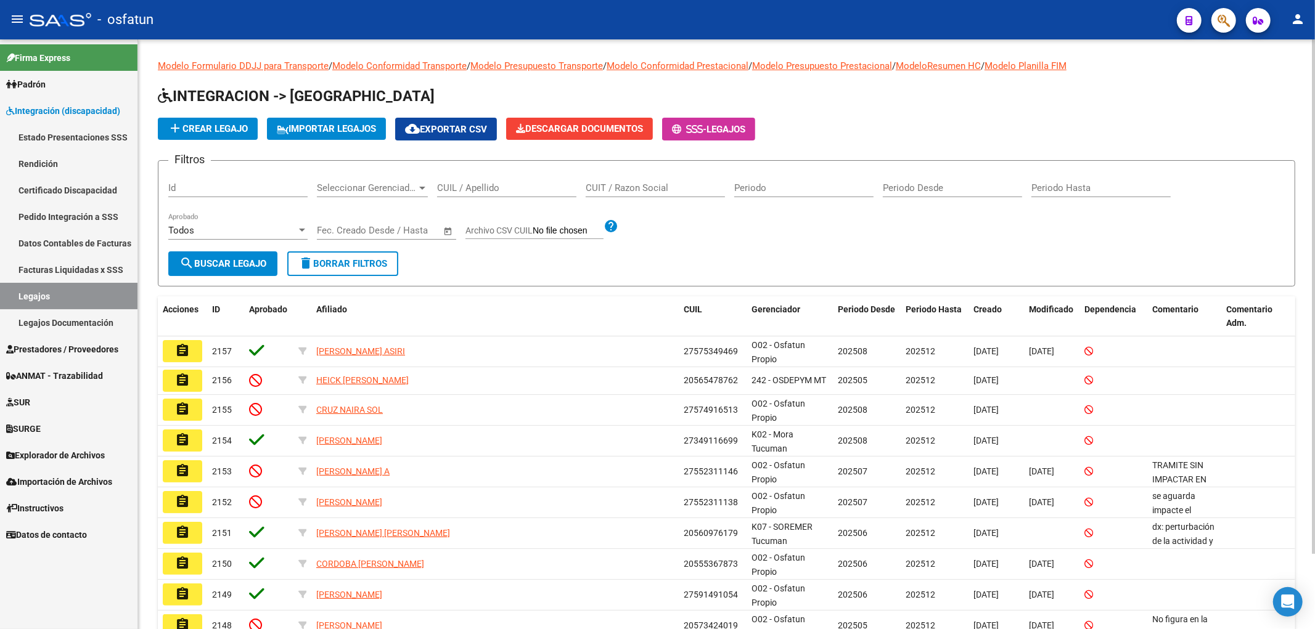
click at [485, 196] on div "CUIL / Apellido" at bounding box center [506, 184] width 139 height 27
click at [486, 187] on input "CUIL / Apellido" at bounding box center [506, 187] width 139 height 11
paste input "47073767"
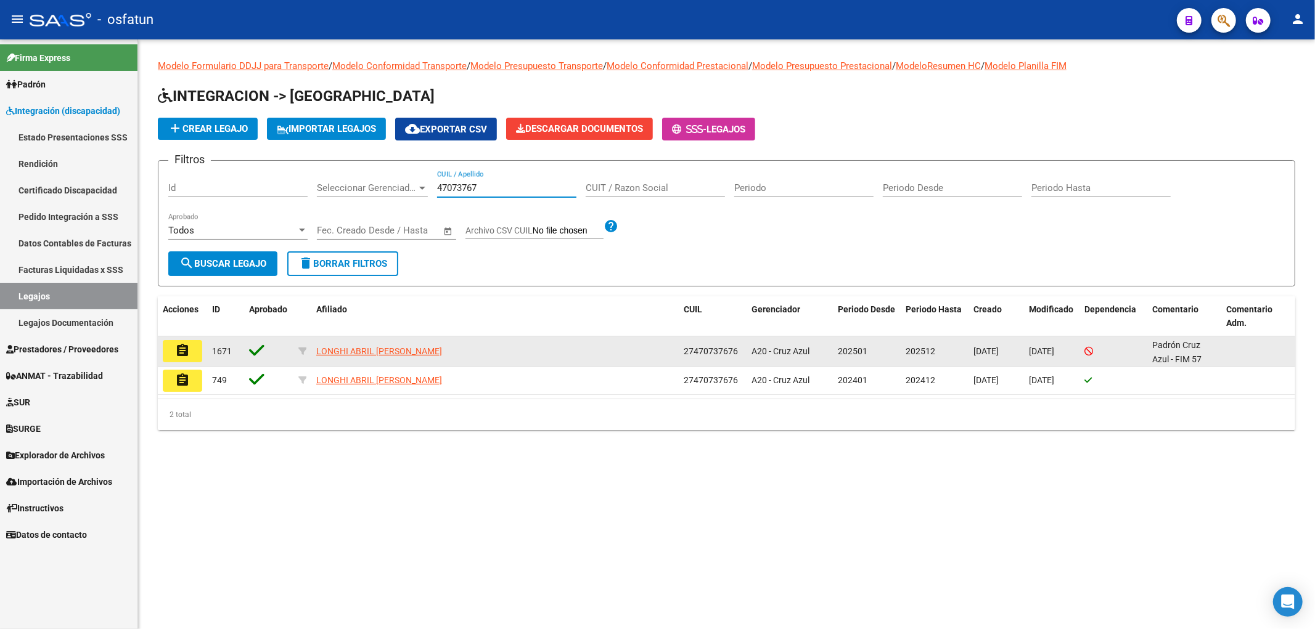
type input "47073767"
click at [187, 342] on button "assignment" at bounding box center [182, 351] width 39 height 22
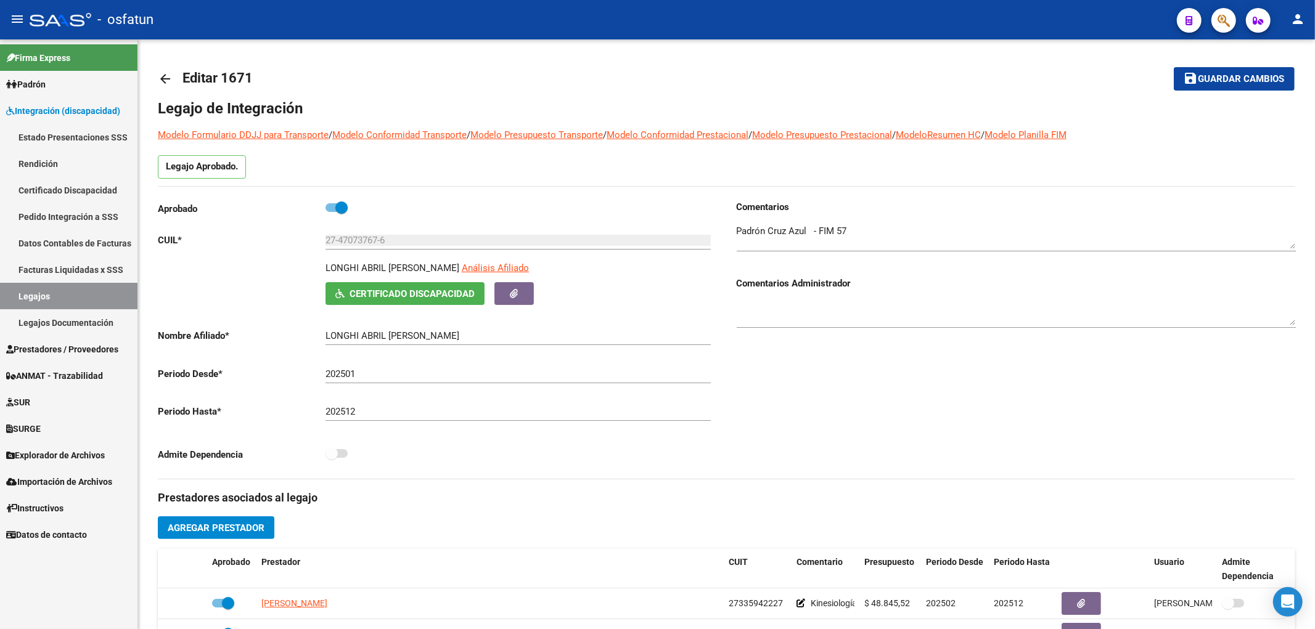
click at [358, 241] on input "27-47073767-6" at bounding box center [517, 240] width 385 height 11
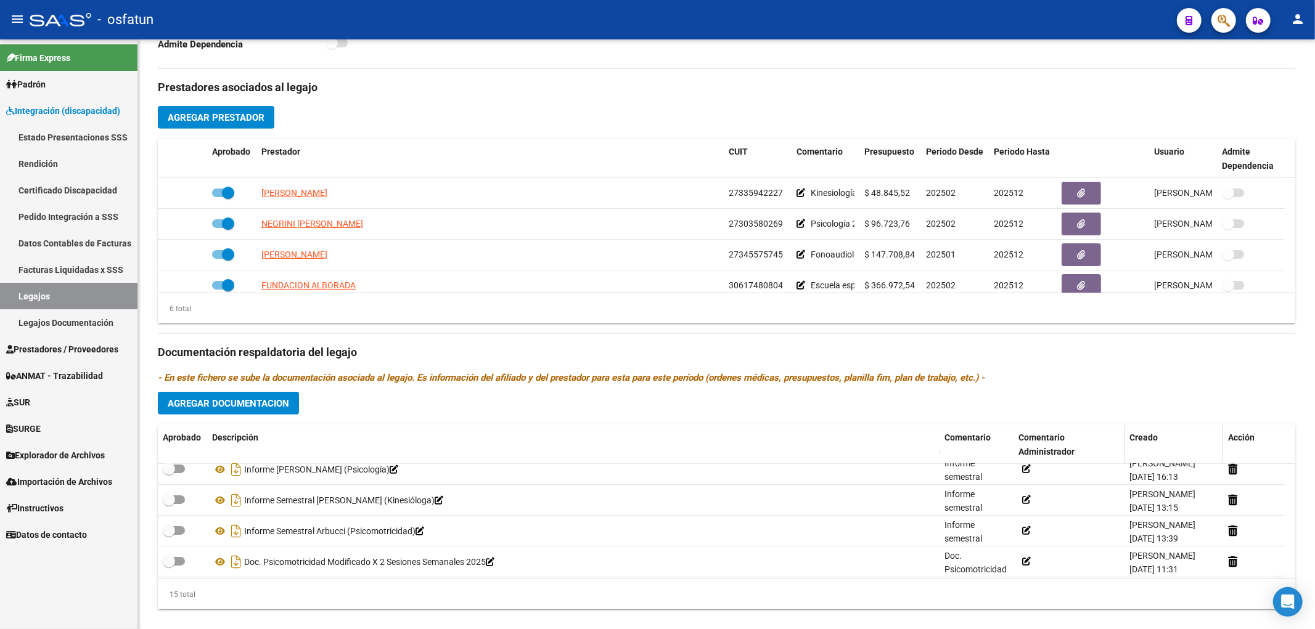
scroll to position [352, 0]
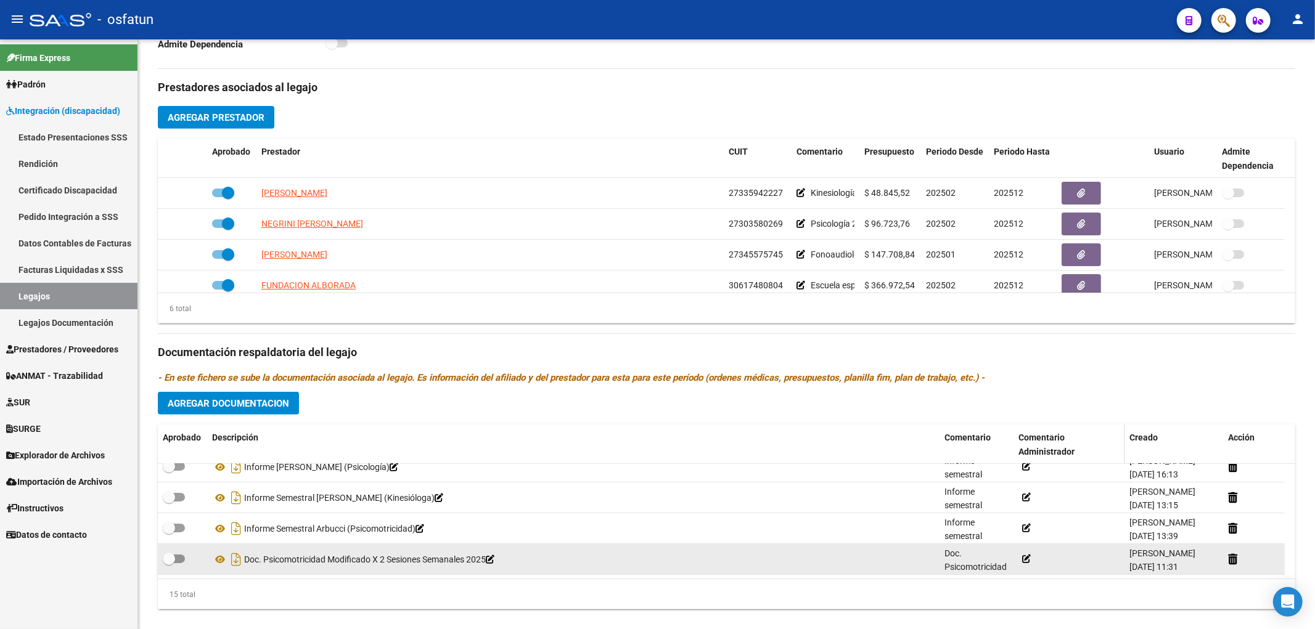
click at [175, 565] on label at bounding box center [174, 559] width 22 height 15
click at [169, 564] on input "checkbox" at bounding box center [168, 563] width 1 height 1
checkbox input "true"
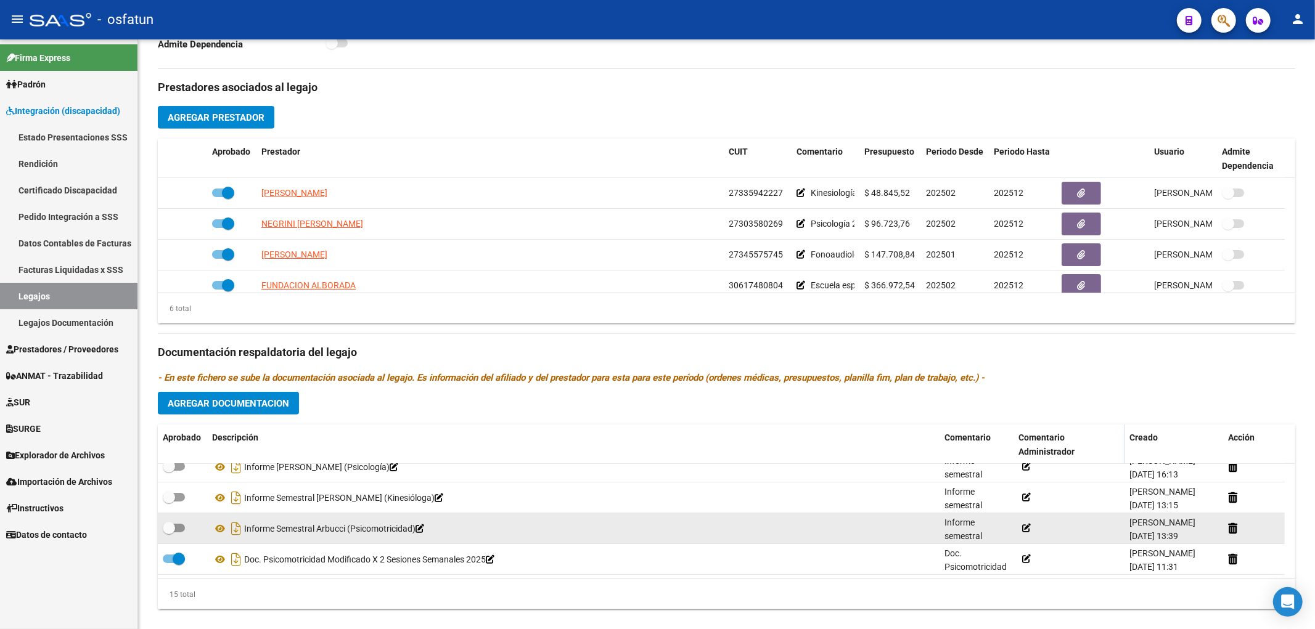
click at [178, 532] on span at bounding box center [174, 528] width 22 height 9
click at [169, 533] on input "checkbox" at bounding box center [168, 533] width 1 height 1
checkbox input "true"
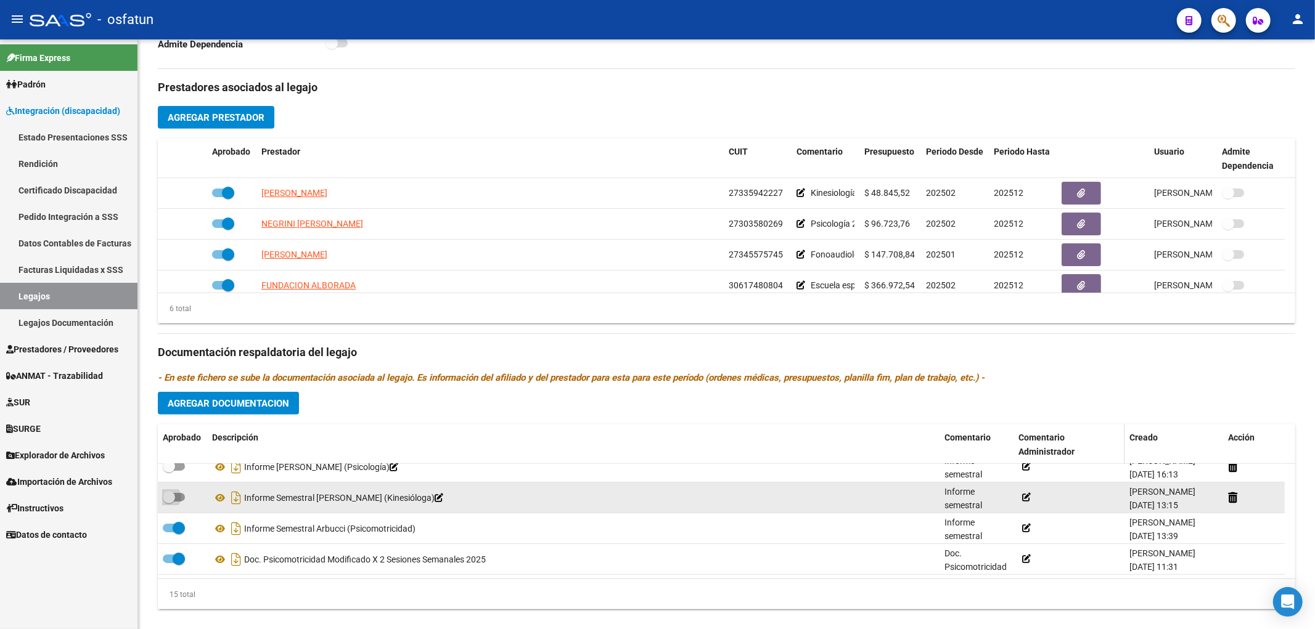
click at [179, 496] on span at bounding box center [174, 497] width 22 height 9
click at [169, 502] on input "checkbox" at bounding box center [168, 502] width 1 height 1
checkbox input "true"
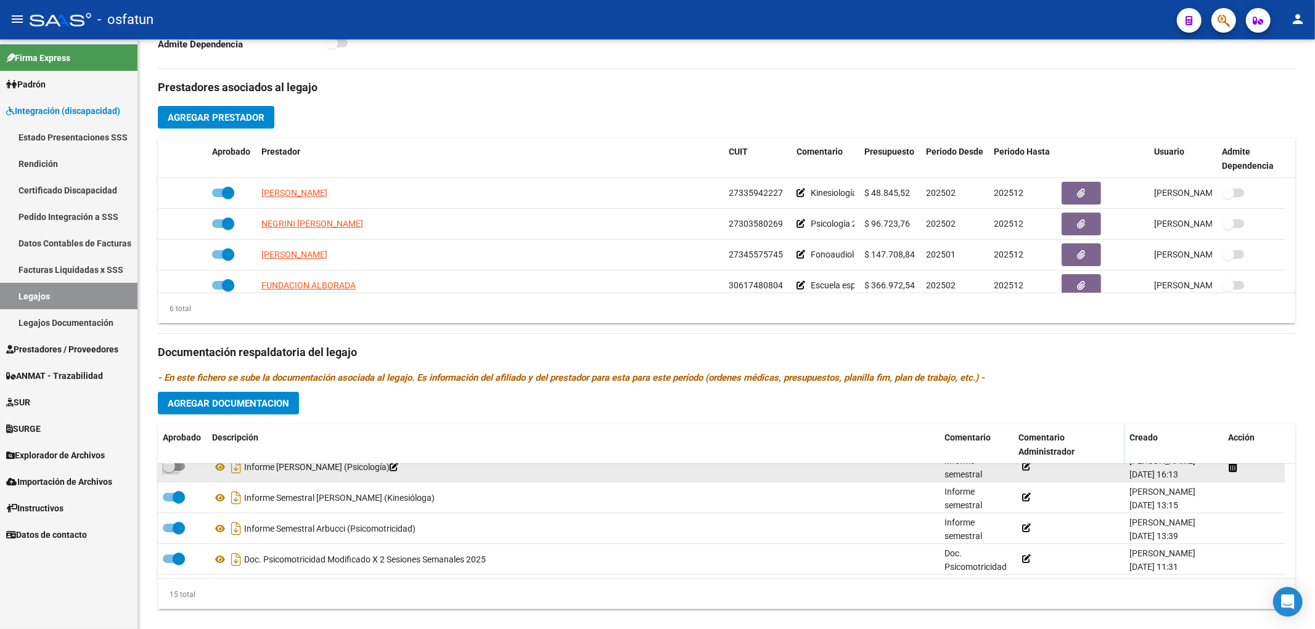
click at [181, 466] on span at bounding box center [174, 466] width 22 height 9
click at [169, 471] on input "checkbox" at bounding box center [168, 471] width 1 height 1
checkbox input "true"
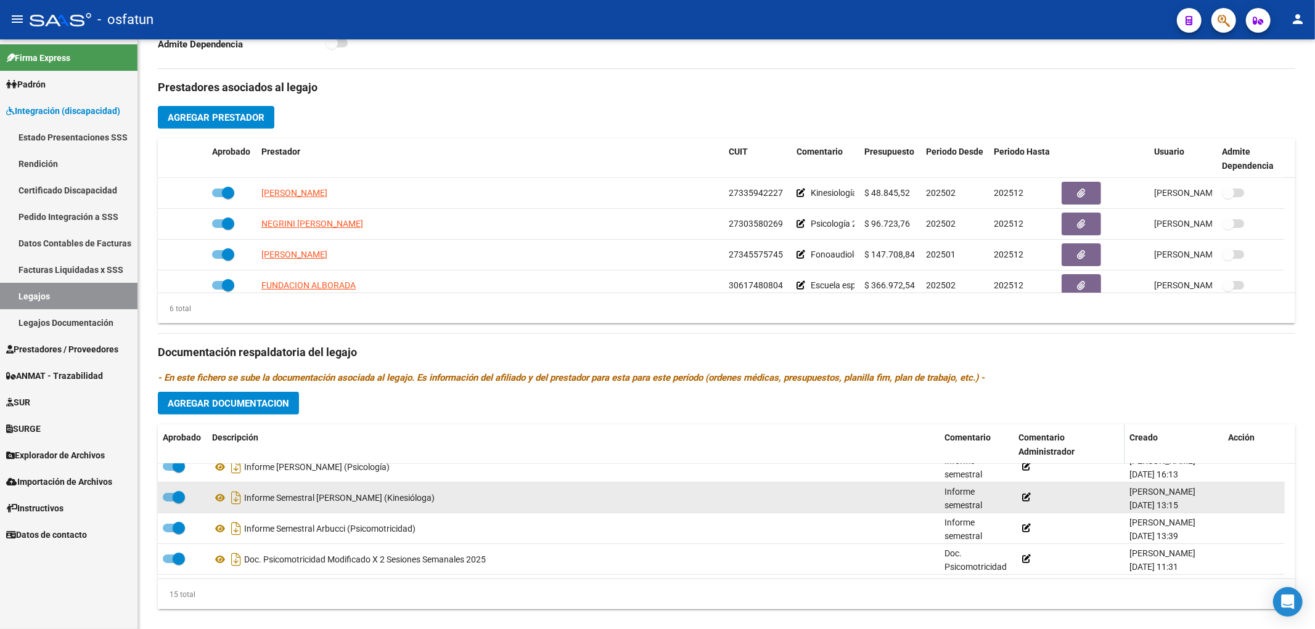
scroll to position [284, 0]
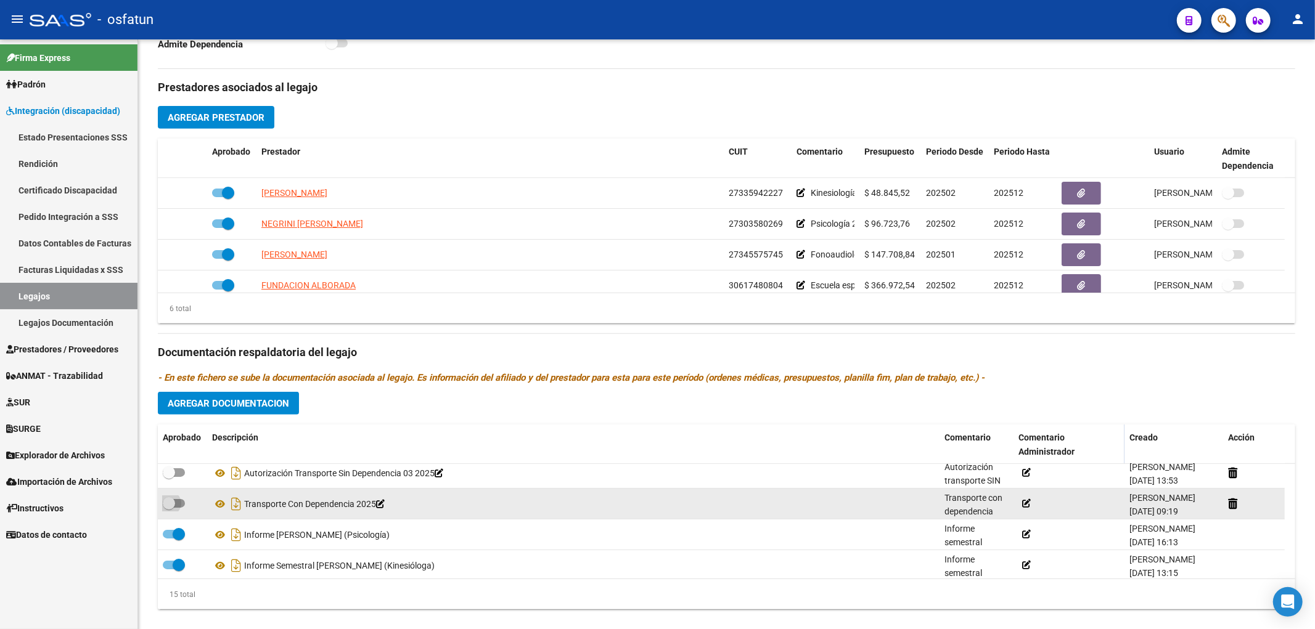
click at [181, 502] on span at bounding box center [174, 503] width 22 height 9
click at [169, 508] on input "checkbox" at bounding box center [168, 508] width 1 height 1
checkbox input "true"
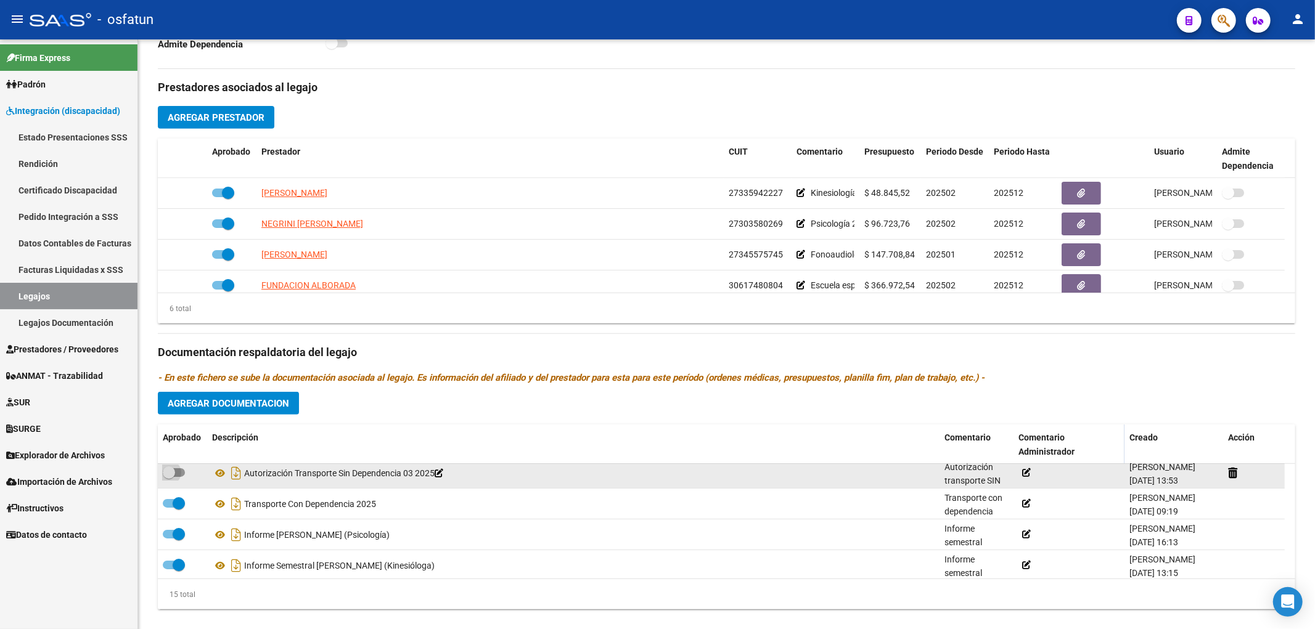
click at [176, 477] on span at bounding box center [174, 473] width 22 height 9
click at [169, 477] on input "checkbox" at bounding box center [168, 477] width 1 height 1
checkbox input "true"
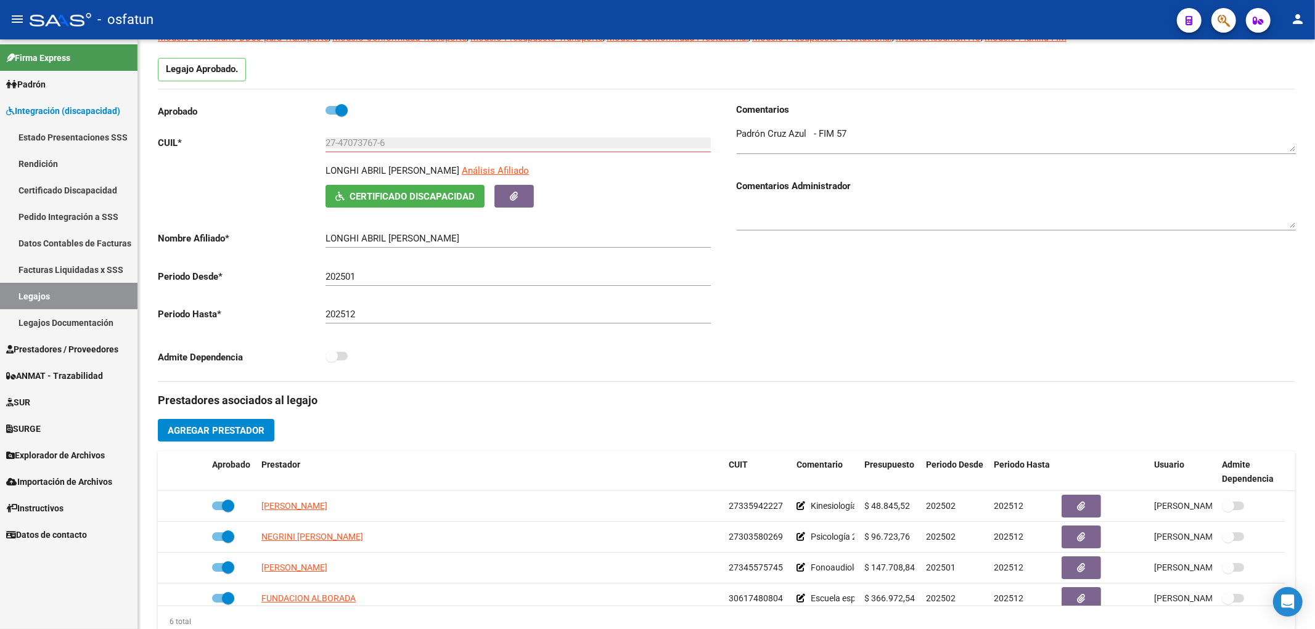
scroll to position [0, 0]
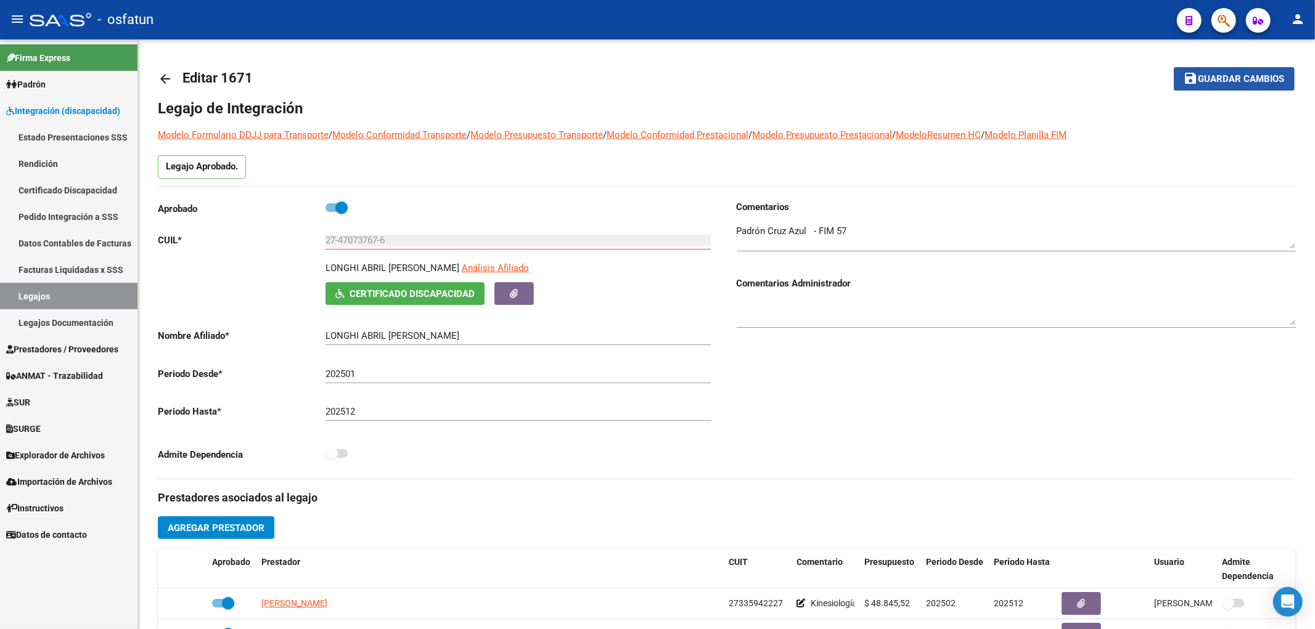
click at [1255, 75] on span "Guardar cambios" at bounding box center [1241, 79] width 86 height 11
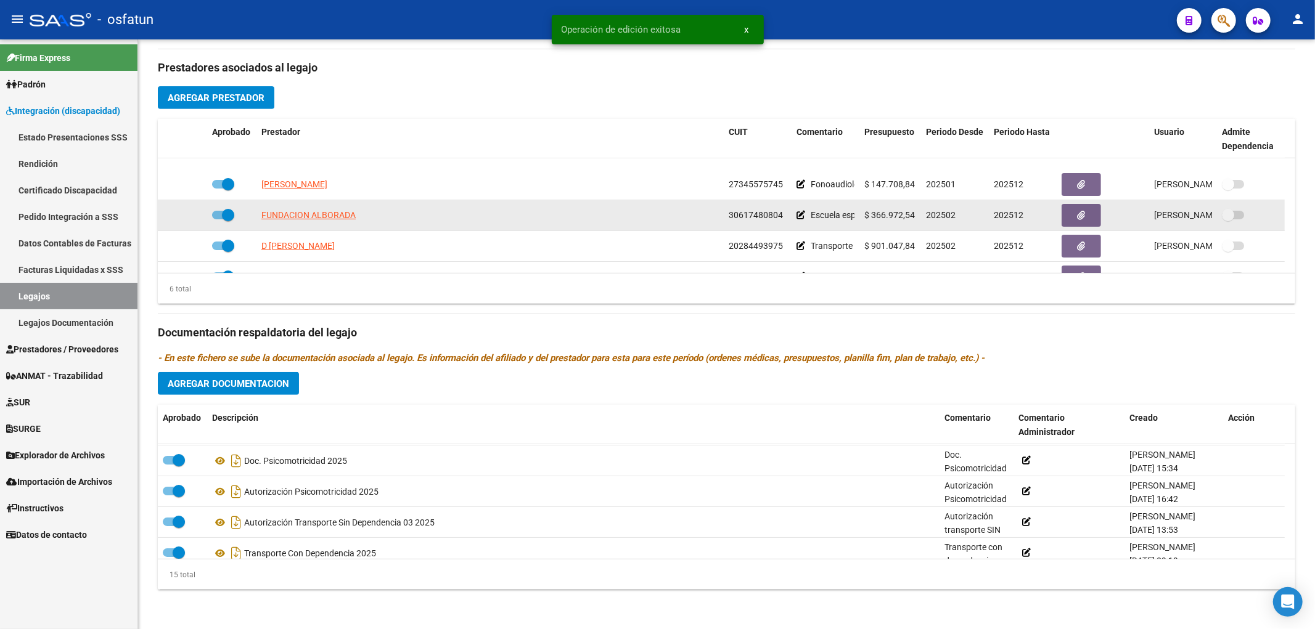
scroll to position [75, 0]
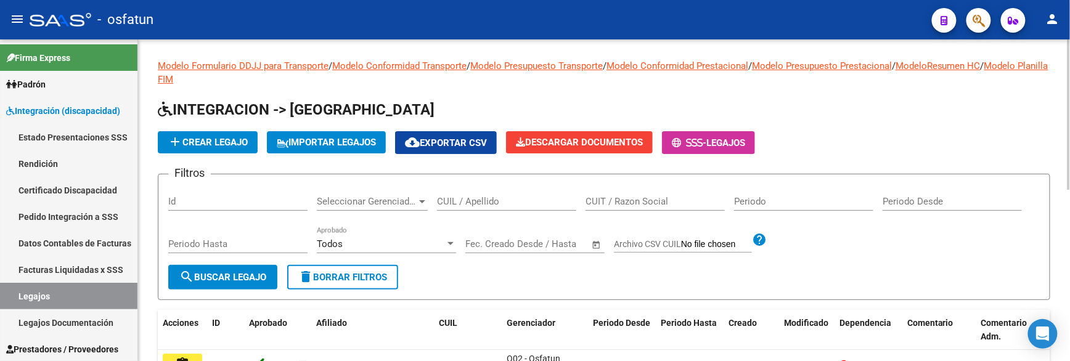
click at [207, 201] on input "Id" at bounding box center [237, 201] width 139 height 11
paste input "1876"
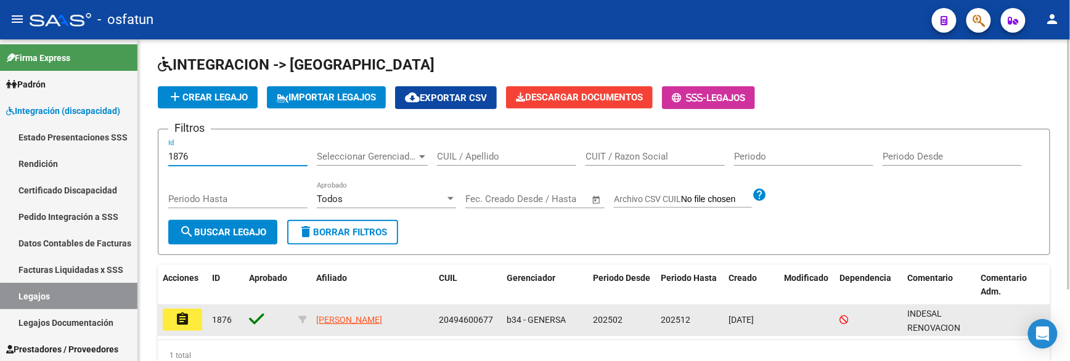
scroll to position [93, 0]
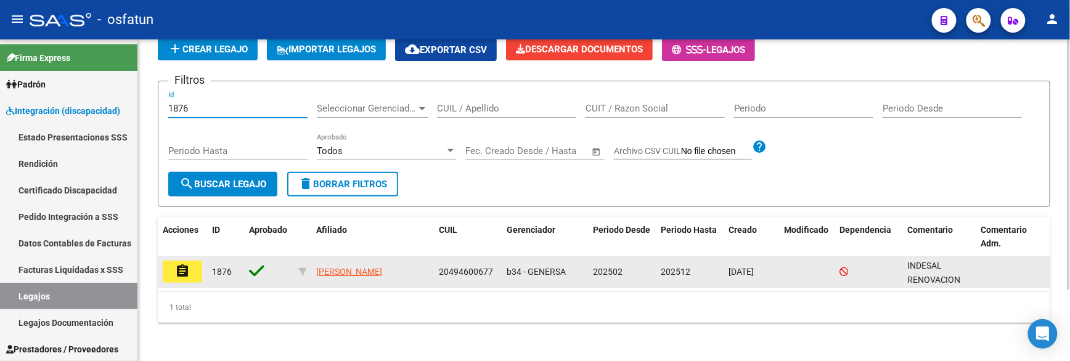
type input "1876"
click at [195, 274] on button "assignment" at bounding box center [182, 272] width 39 height 22
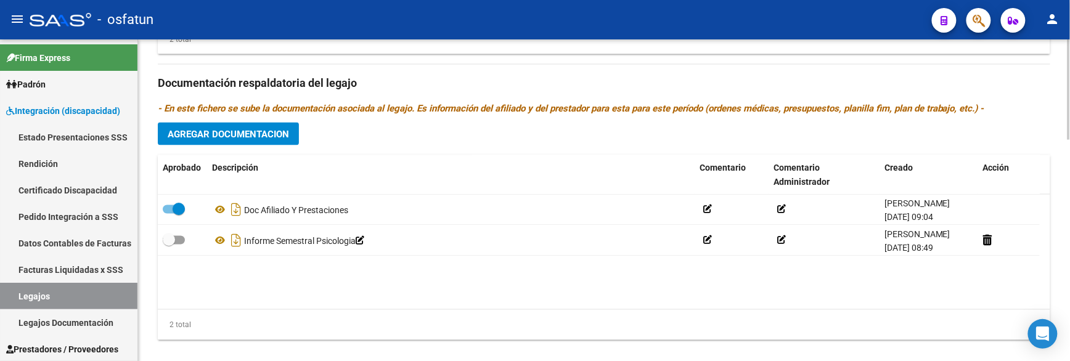
scroll to position [713, 0]
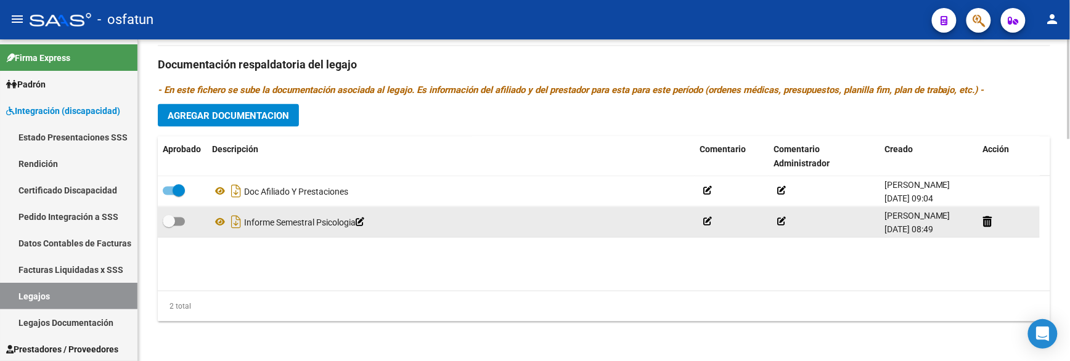
click at [179, 226] on span at bounding box center [174, 222] width 22 height 9
click at [169, 226] on input "checkbox" at bounding box center [168, 226] width 1 height 1
checkbox input "true"
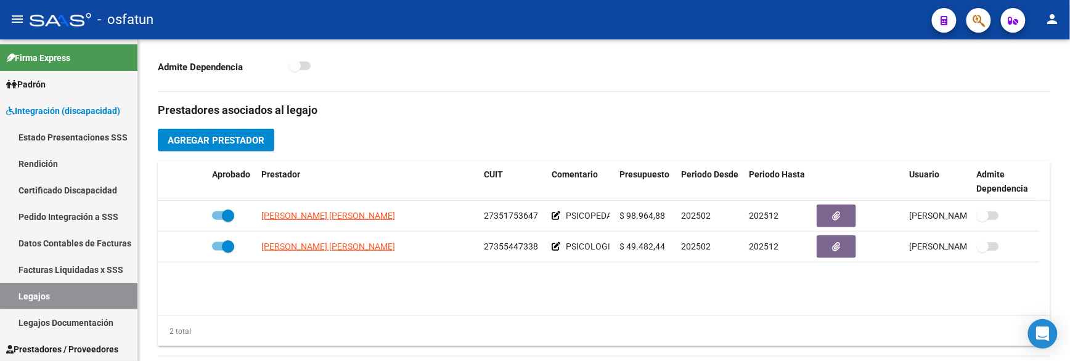
scroll to position [371, 0]
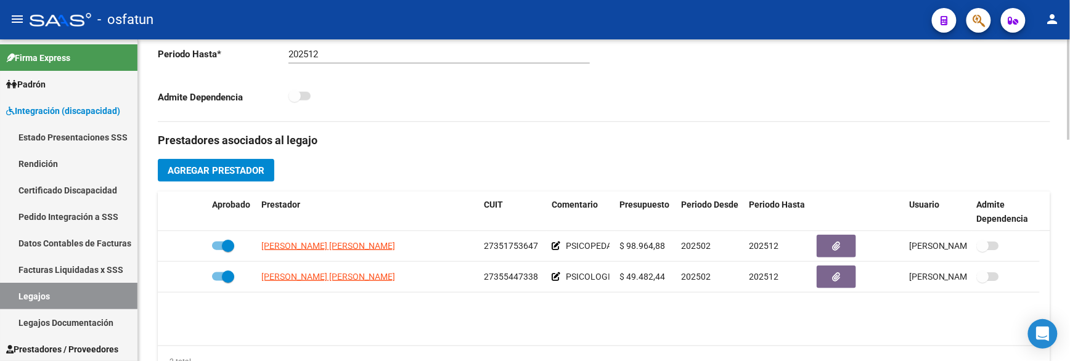
drag, startPoint x: 983, startPoint y: 19, endPoint x: 983, endPoint y: 109, distance: 90.0
click at [983, 109] on div "menu - osfatun person Firma Express Padrón Análisis Afiliado Integración (disca…" at bounding box center [535, 180] width 1070 height 361
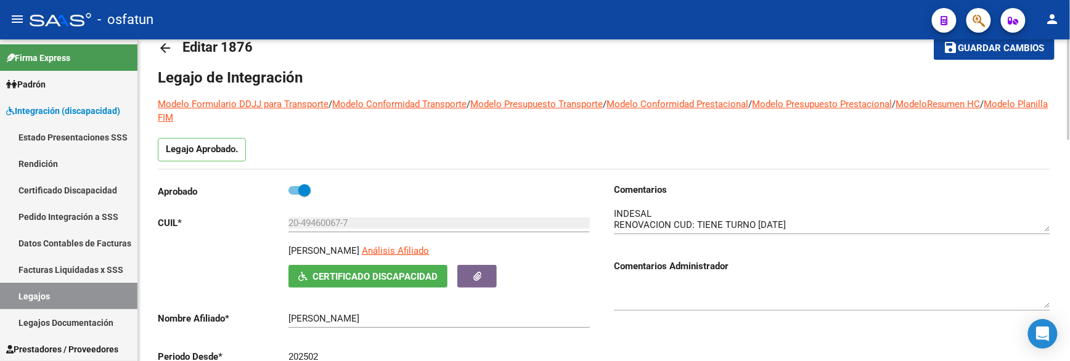
scroll to position [28, 0]
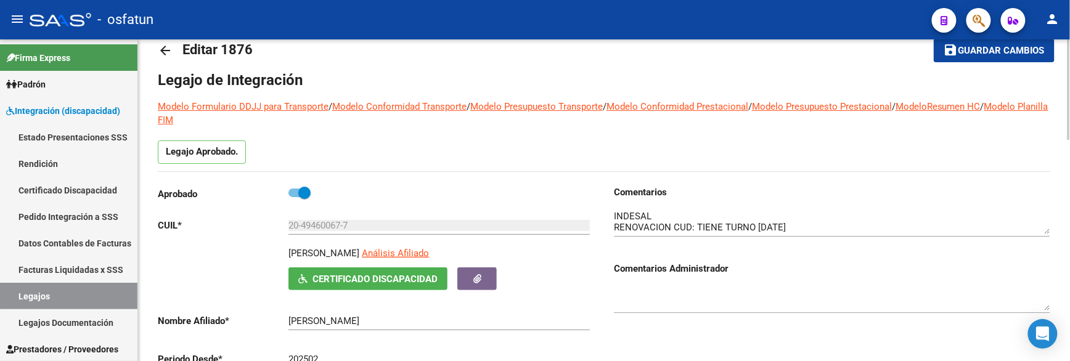
click at [1007, 59] on button "save Guardar cambios" at bounding box center [994, 50] width 121 height 23
click at [1005, 59] on button "save Guardar cambios" at bounding box center [986, 50] width 137 height 23
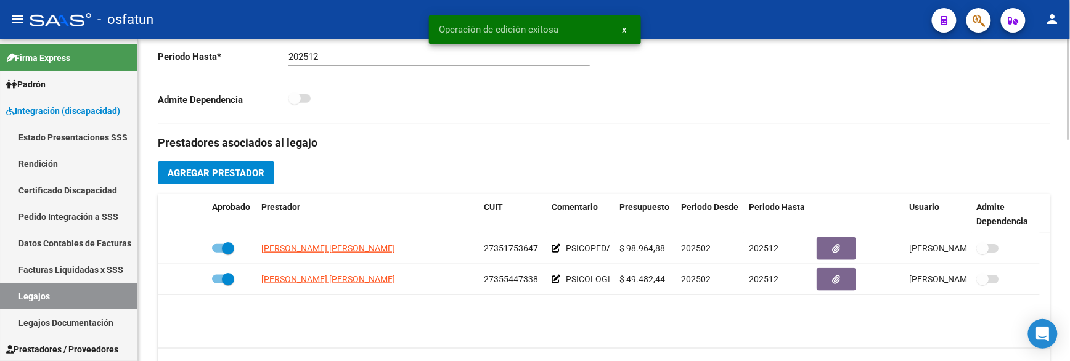
scroll to position [371, 0]
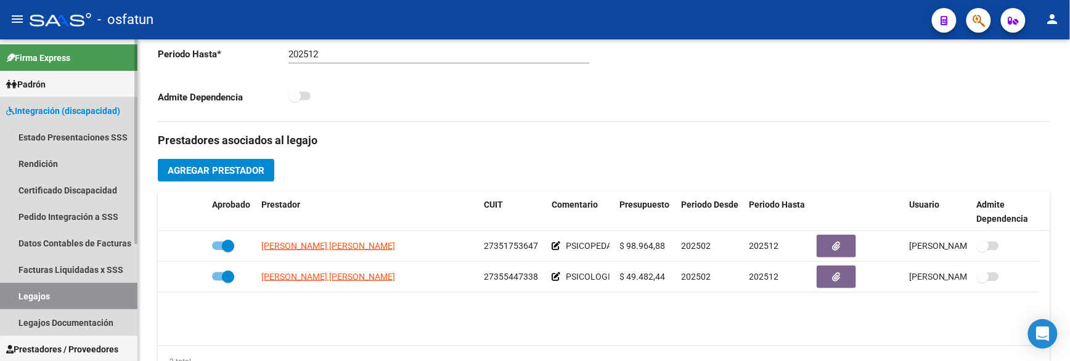
click at [62, 120] on link "Integración (discapacidad)" at bounding box center [68, 110] width 137 height 27
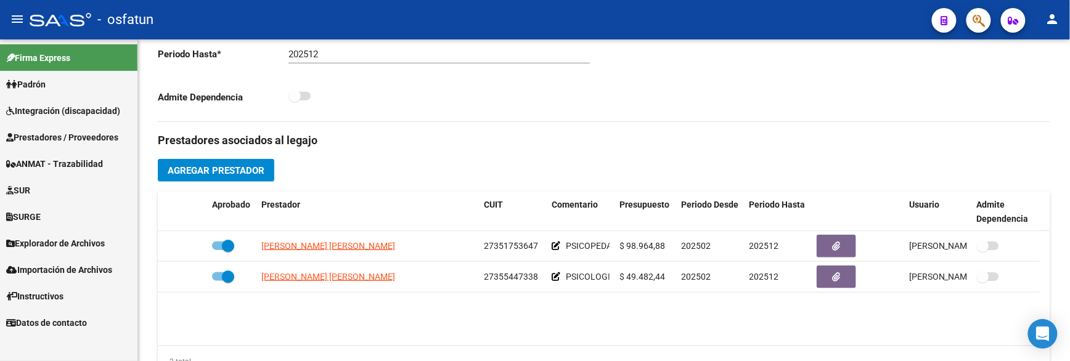
click at [54, 119] on link "Integración (discapacidad)" at bounding box center [68, 110] width 137 height 27
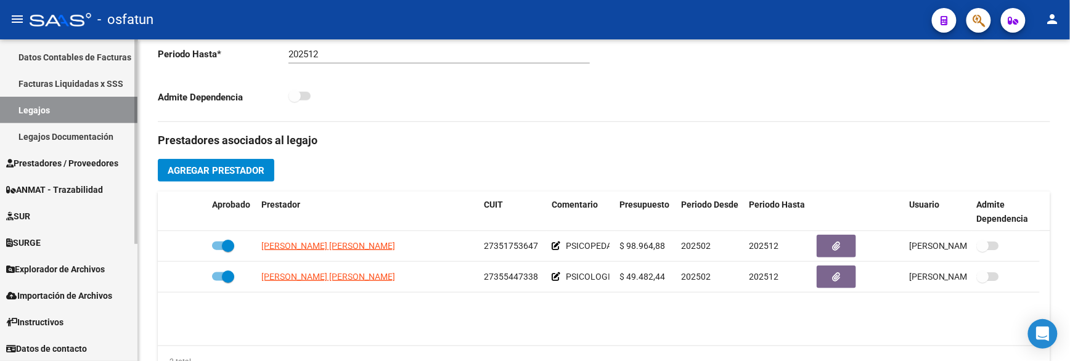
scroll to position [118, 0]
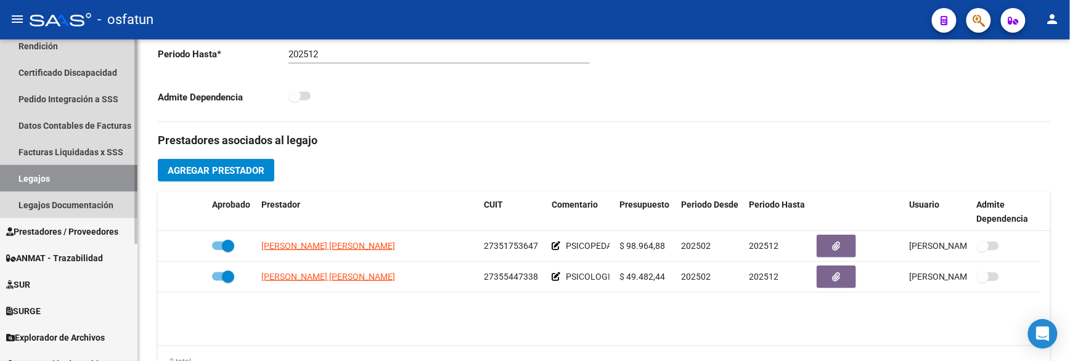
click at [56, 179] on link "Legajos" at bounding box center [68, 178] width 137 height 27
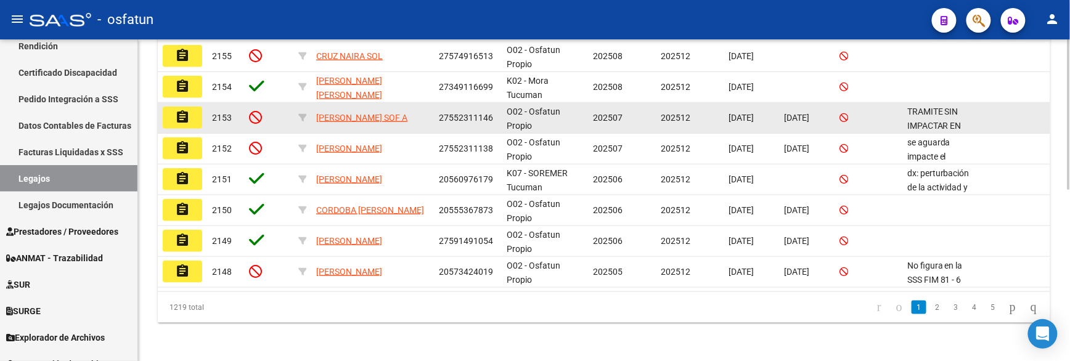
scroll to position [25, 0]
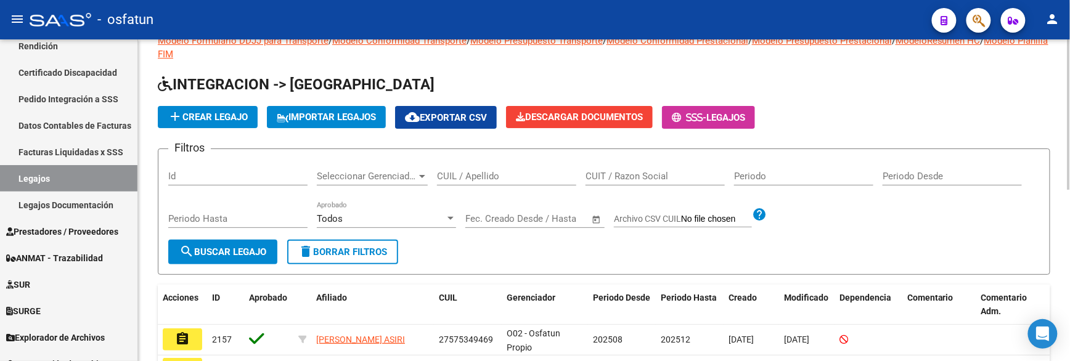
click at [200, 183] on div "Id" at bounding box center [237, 172] width 139 height 27
paste input "1998"
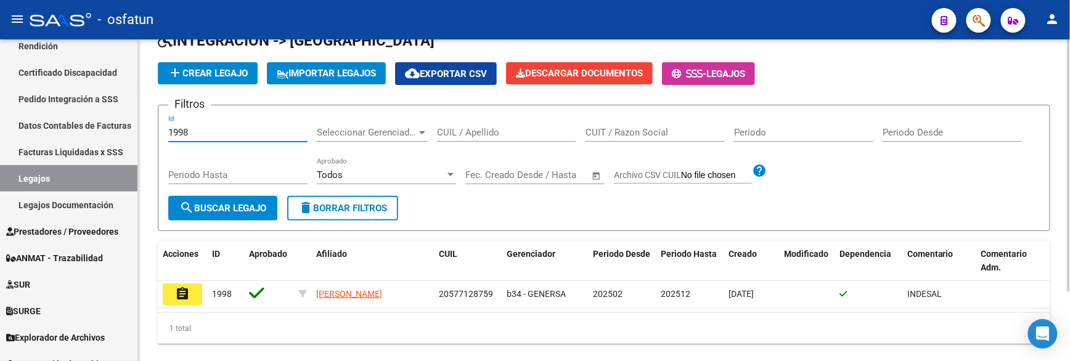
scroll to position [90, 0]
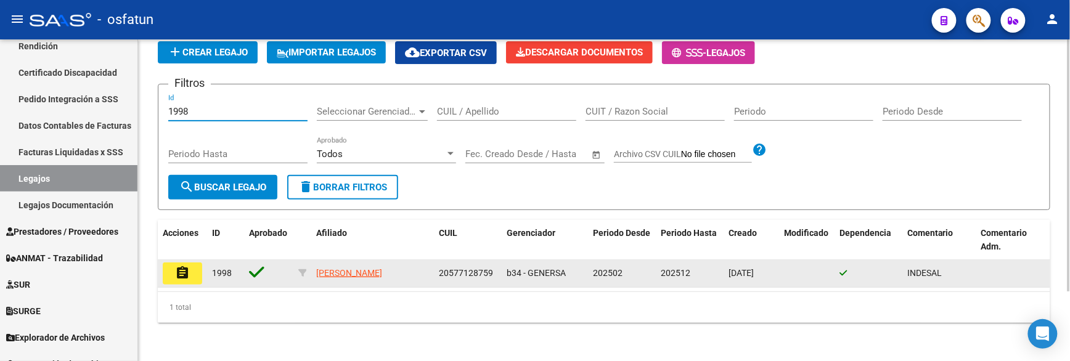
type input "1998"
click at [165, 270] on button "assignment" at bounding box center [182, 274] width 39 height 22
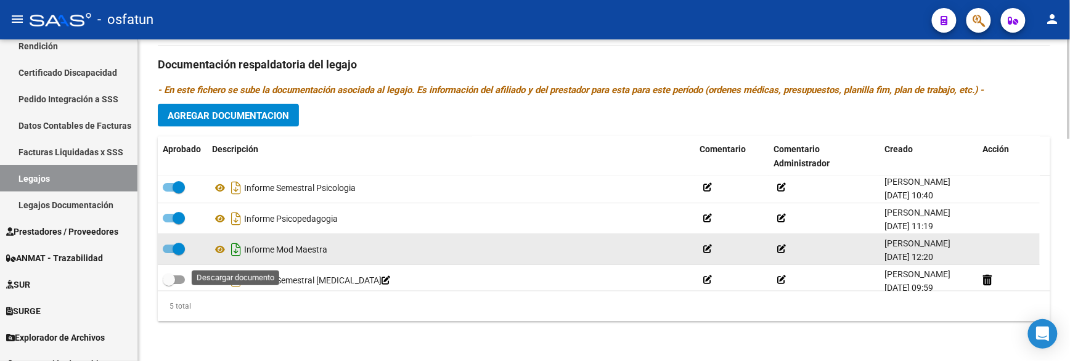
scroll to position [43, 0]
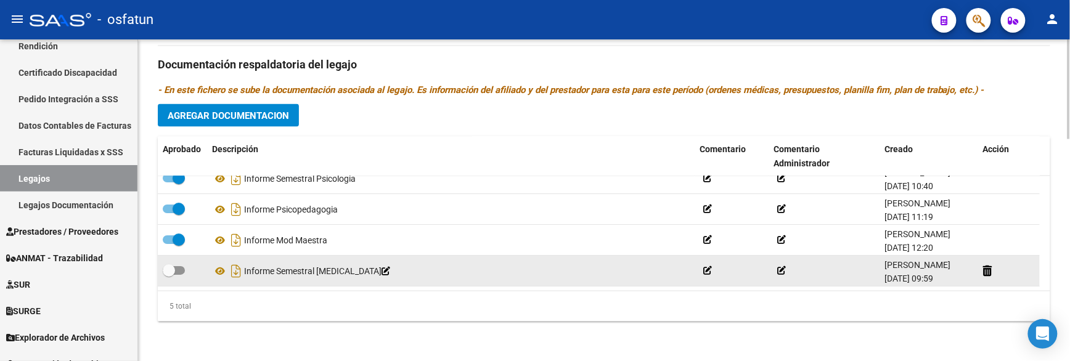
click at [182, 272] on span at bounding box center [174, 271] width 22 height 9
click at [169, 276] on input "checkbox" at bounding box center [168, 276] width 1 height 1
checkbox input "true"
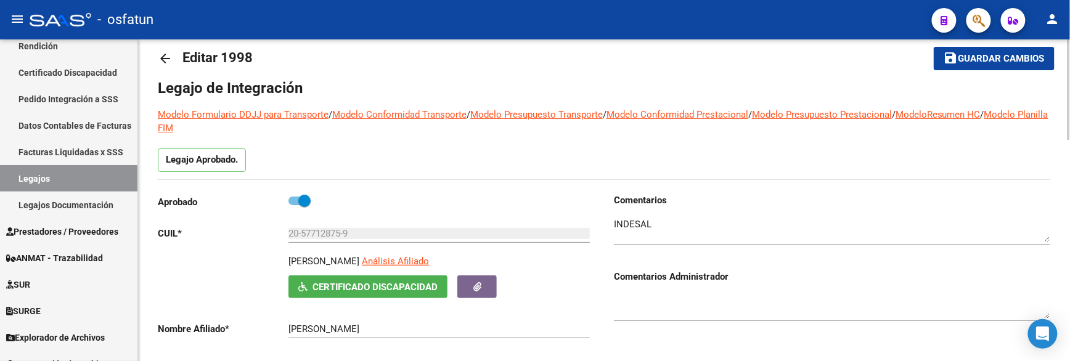
scroll to position [0, 0]
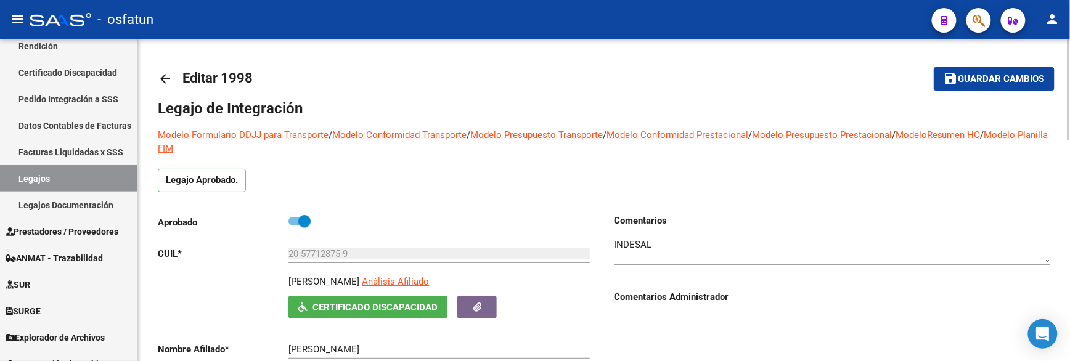
click at [988, 70] on button "save Guardar cambios" at bounding box center [994, 78] width 121 height 23
click at [989, 78] on span "Guardar cambios" at bounding box center [986, 79] width 86 height 11
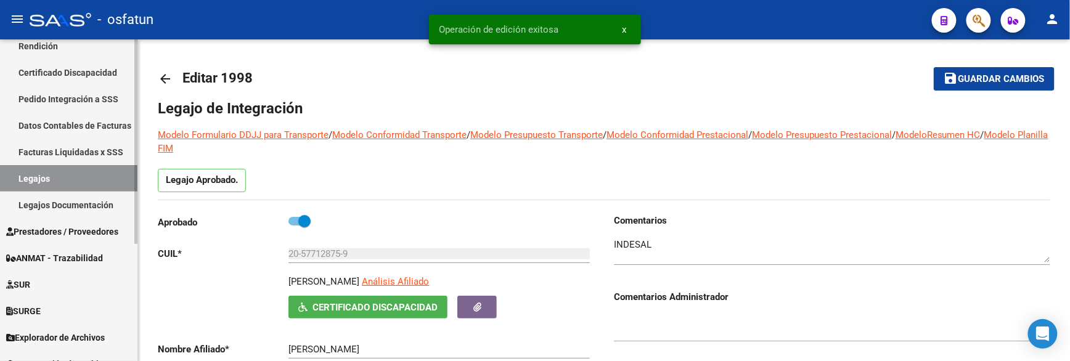
click at [32, 180] on link "Legajos" at bounding box center [68, 178] width 137 height 27
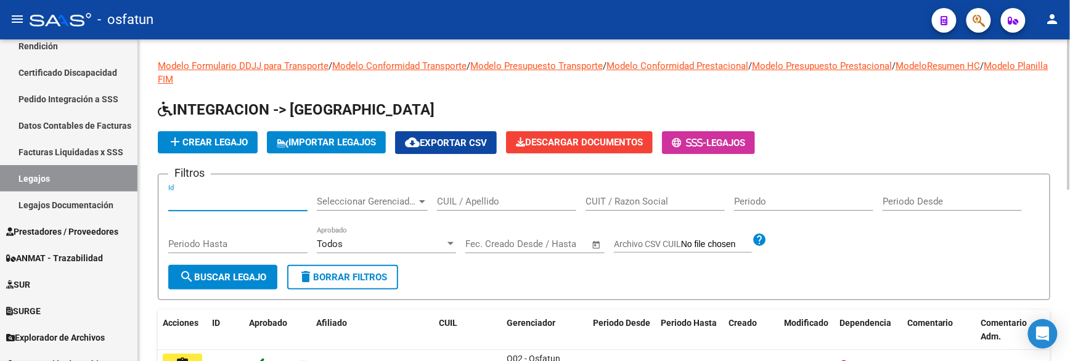
click at [204, 203] on input "Id" at bounding box center [237, 201] width 139 height 11
paste input "1785"
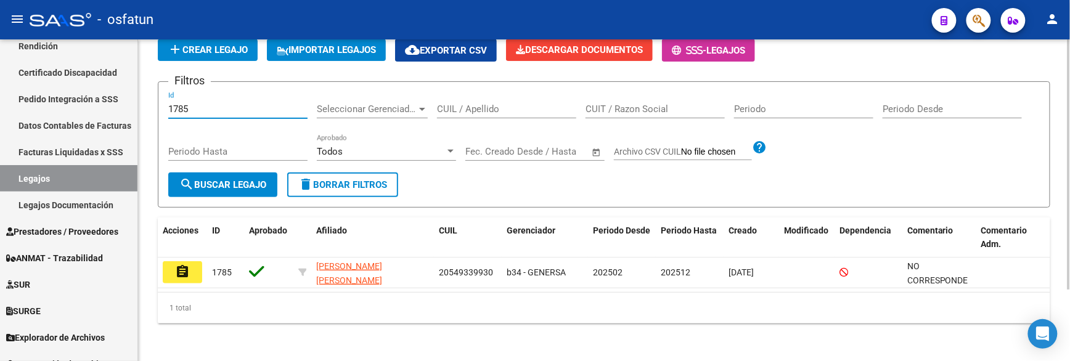
scroll to position [93, 0]
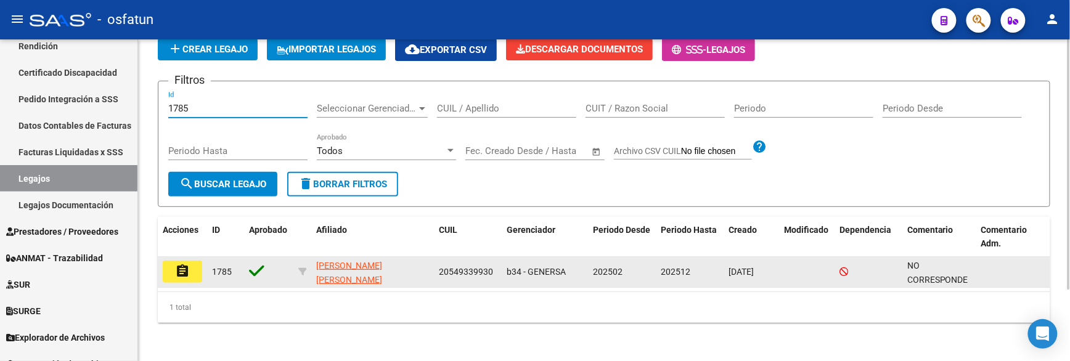
type input "1785"
click at [179, 275] on mat-icon "assignment" at bounding box center [182, 271] width 15 height 15
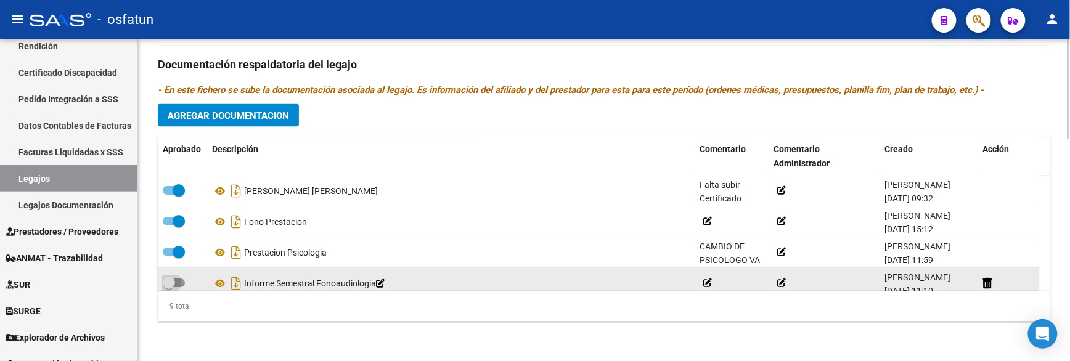
click at [181, 282] on span at bounding box center [174, 283] width 22 height 9
click at [169, 288] on input "checkbox" at bounding box center [168, 288] width 1 height 1
checkbox input "true"
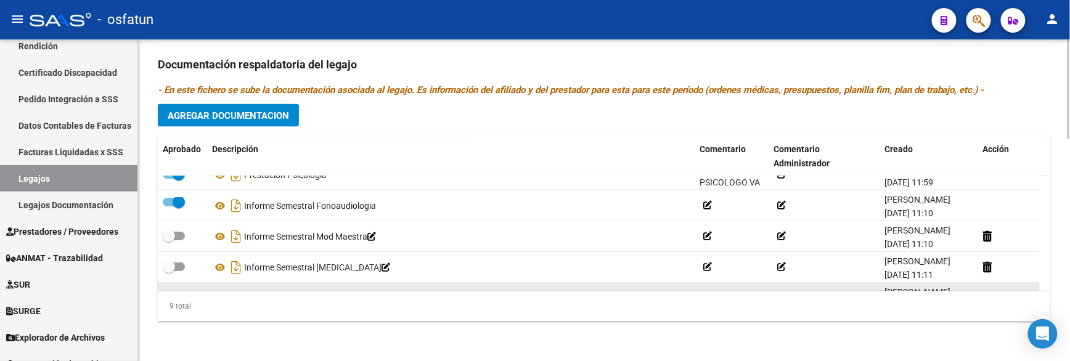
scroll to position [82, 0]
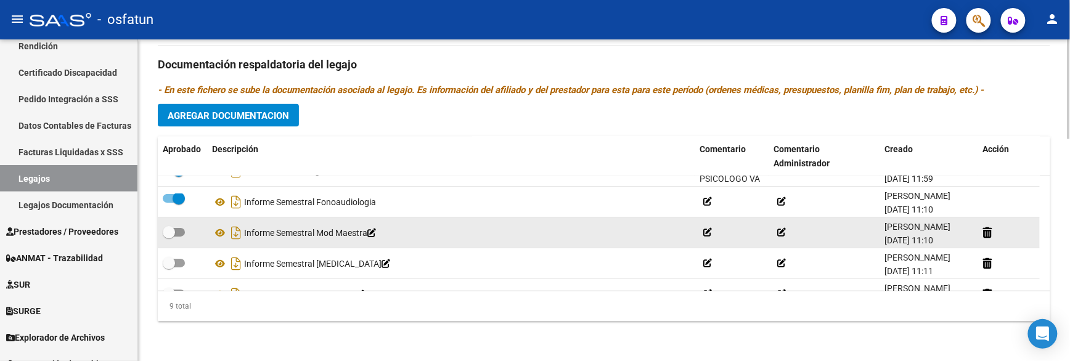
click at [174, 237] on span at bounding box center [169, 232] width 12 height 12
click at [169, 237] on input "checkbox" at bounding box center [168, 237] width 1 height 1
checkbox input "true"
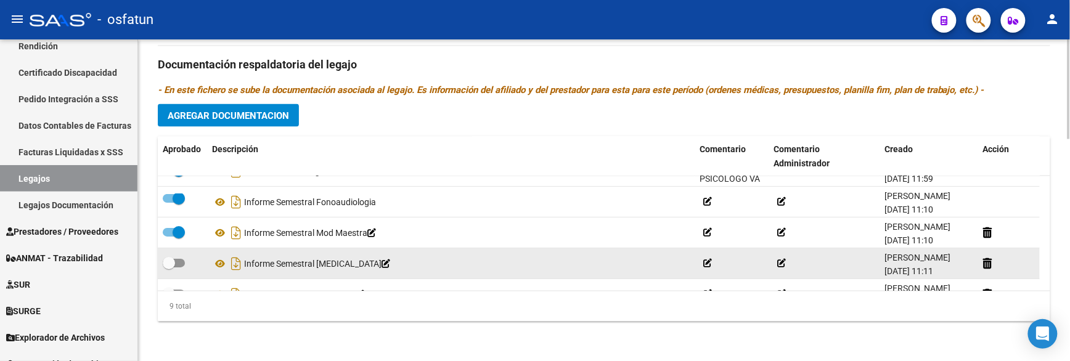
click at [180, 266] on span at bounding box center [174, 263] width 22 height 9
click at [169, 268] on input "checkbox" at bounding box center [168, 268] width 1 height 1
checkbox input "true"
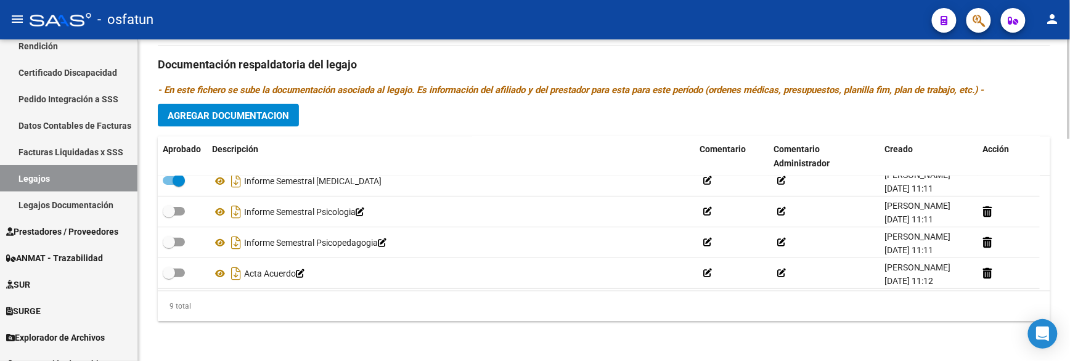
scroll to position [166, 0]
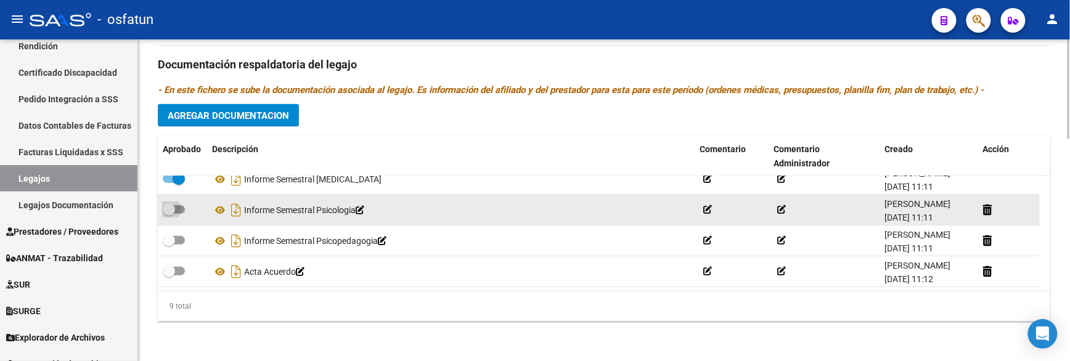
click at [180, 215] on label at bounding box center [174, 209] width 22 height 15
click at [169, 215] on input "checkbox" at bounding box center [168, 214] width 1 height 1
checkbox input "true"
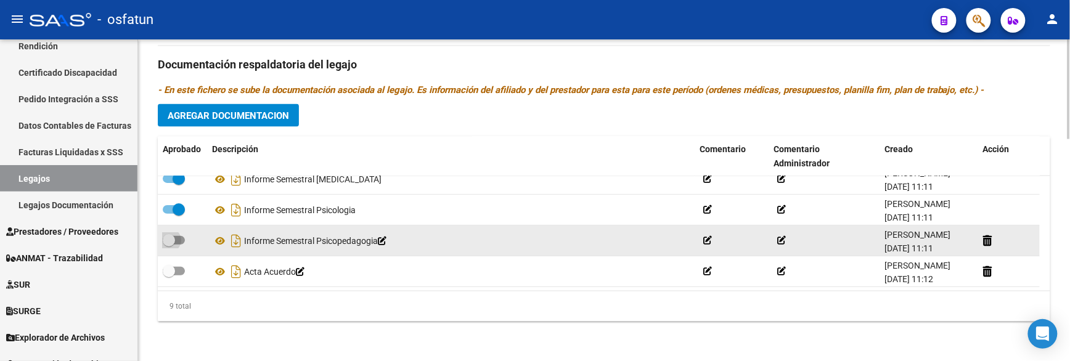
click at [182, 237] on span at bounding box center [174, 240] width 22 height 9
click at [169, 245] on input "checkbox" at bounding box center [168, 245] width 1 height 1
checkbox input "true"
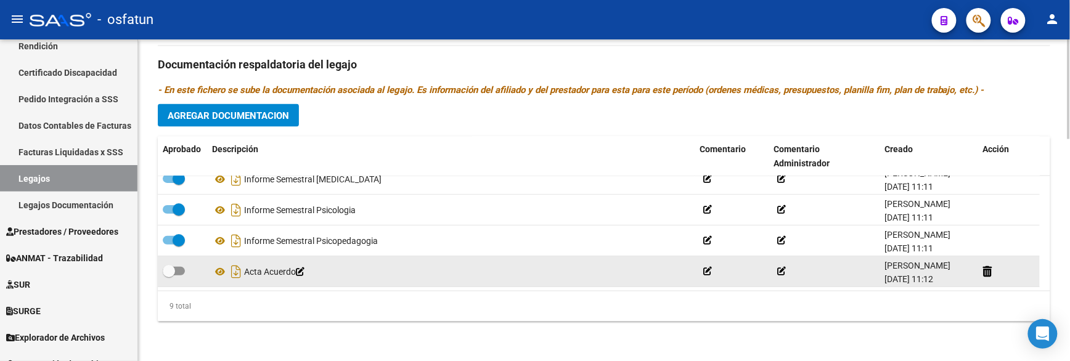
click at [180, 263] on datatable-body-cell at bounding box center [182, 271] width 49 height 30
click at [180, 271] on span at bounding box center [174, 271] width 22 height 9
click at [169, 276] on input "checkbox" at bounding box center [168, 276] width 1 height 1
checkbox input "true"
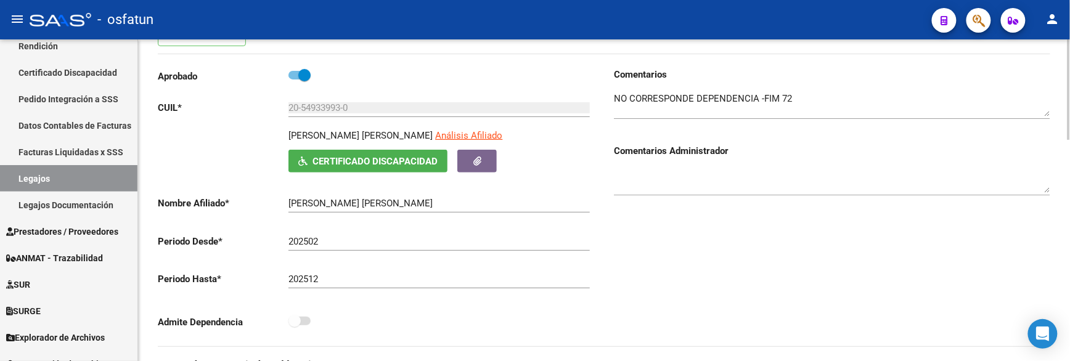
scroll to position [0, 0]
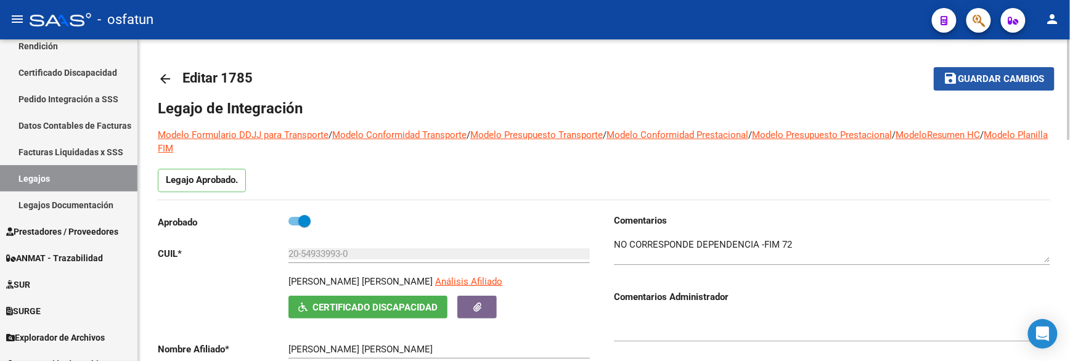
click at [1012, 89] on button "save Guardar cambios" at bounding box center [994, 78] width 121 height 23
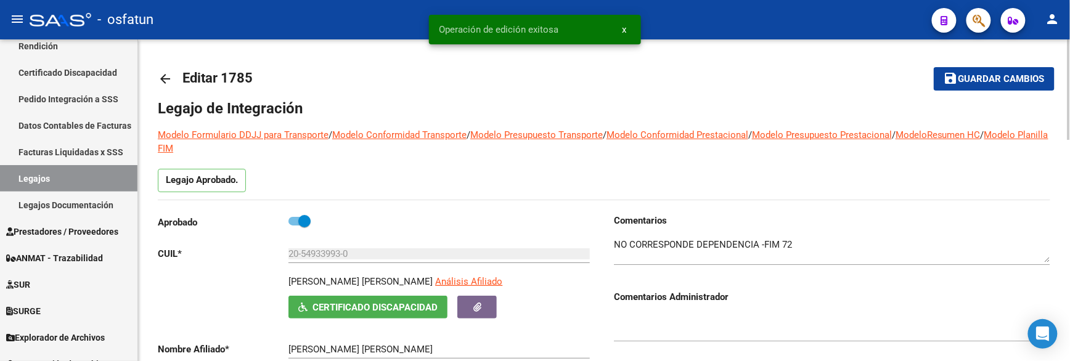
click at [1012, 89] on button "save Guardar cambios" at bounding box center [994, 78] width 121 height 23
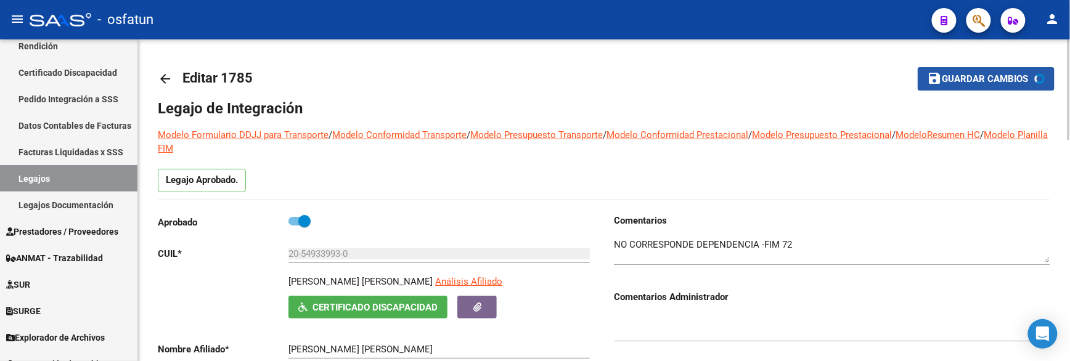
click at [1012, 89] on button "save Guardar cambios" at bounding box center [986, 78] width 137 height 23
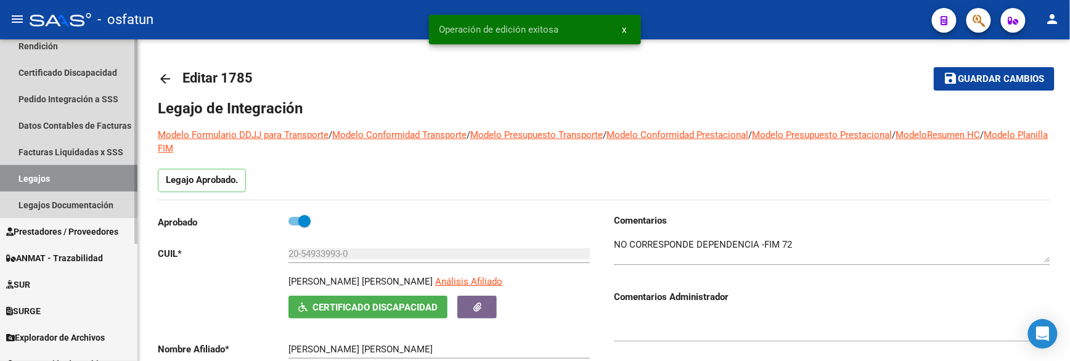
click at [63, 175] on link "Legajos" at bounding box center [68, 178] width 137 height 27
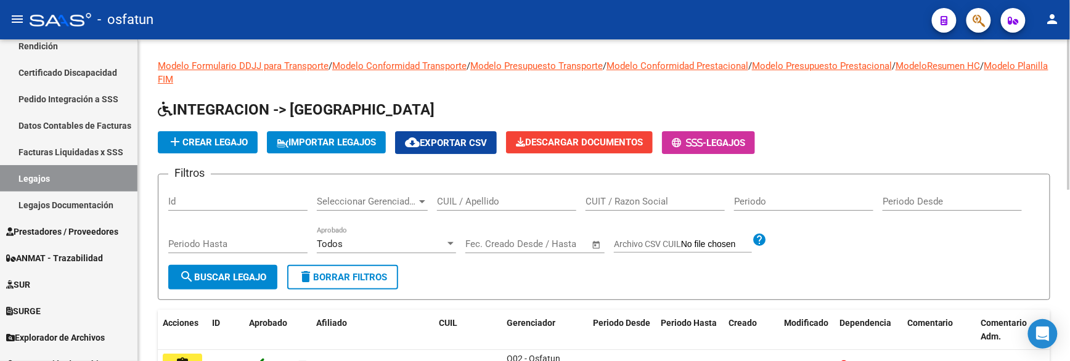
click at [244, 195] on div "Id" at bounding box center [237, 197] width 139 height 27
paste input "1978"
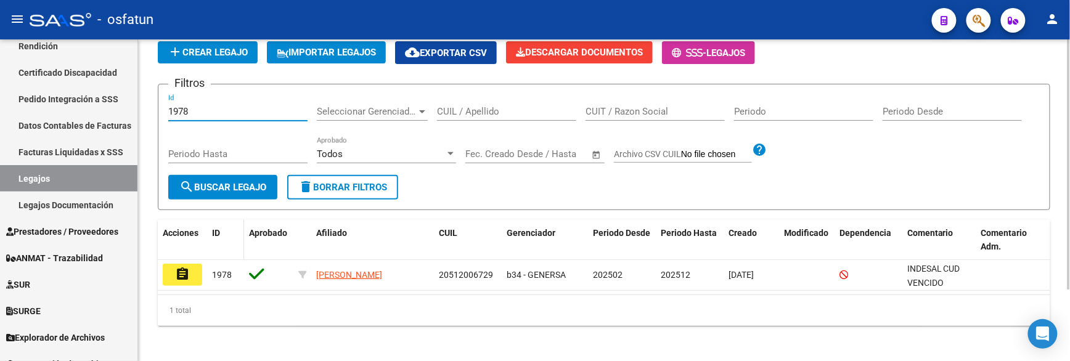
scroll to position [93, 0]
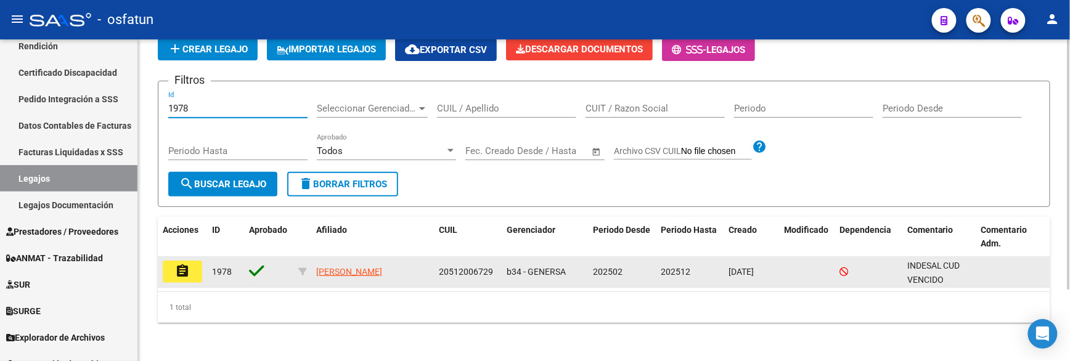
type input "1978"
click at [175, 268] on mat-icon "assignment" at bounding box center [182, 271] width 15 height 15
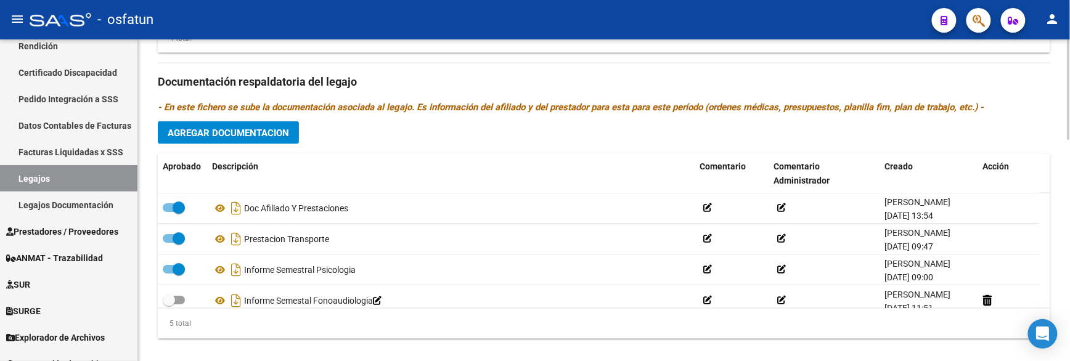
scroll to position [713, 0]
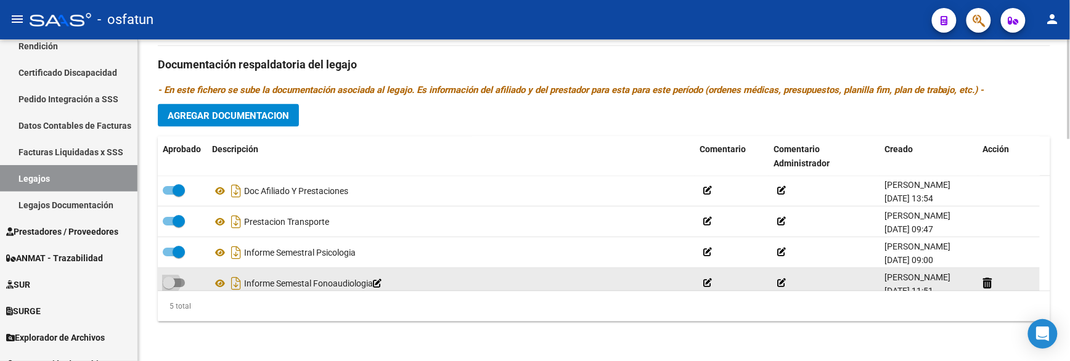
click at [178, 284] on span at bounding box center [174, 283] width 22 height 9
click at [169, 288] on input "checkbox" at bounding box center [168, 288] width 1 height 1
checkbox input "true"
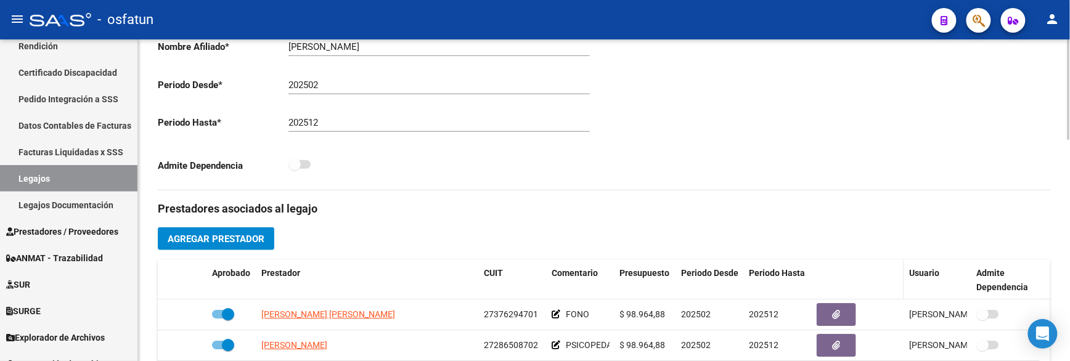
scroll to position [0, 0]
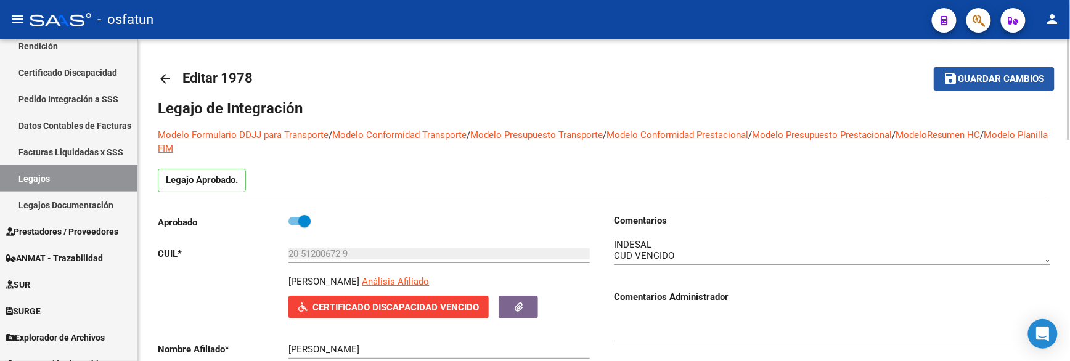
click at [973, 75] on span "Guardar cambios" at bounding box center [1002, 79] width 86 height 11
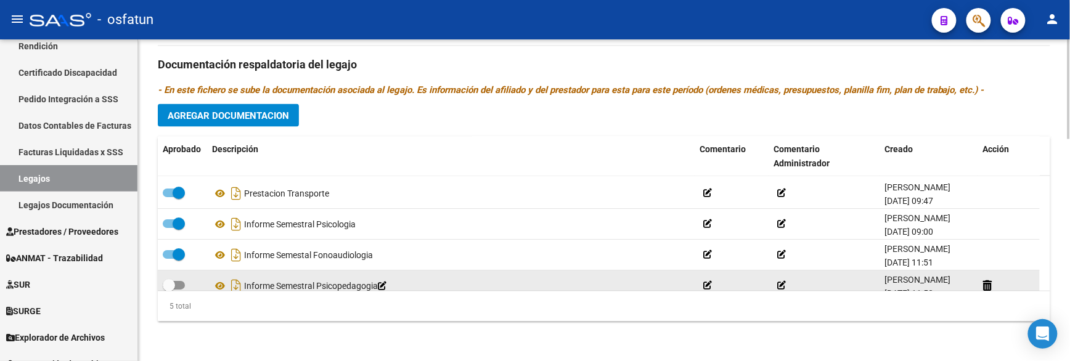
scroll to position [43, 0]
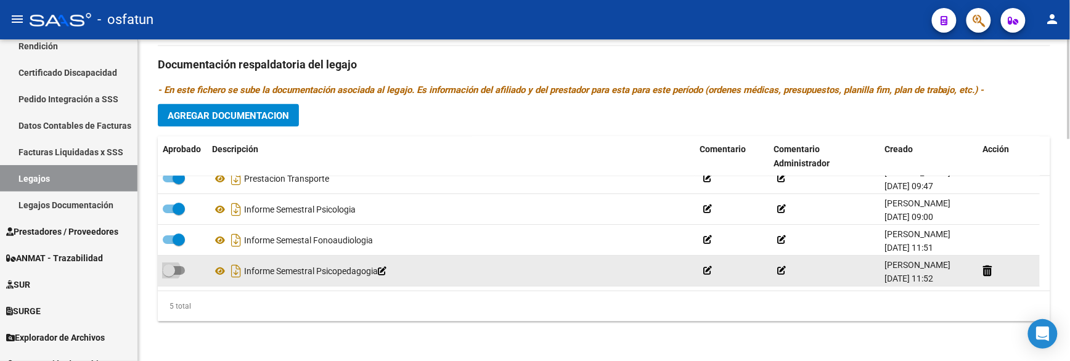
click at [175, 269] on span at bounding box center [174, 271] width 22 height 9
click at [169, 276] on input "checkbox" at bounding box center [168, 276] width 1 height 1
checkbox input "true"
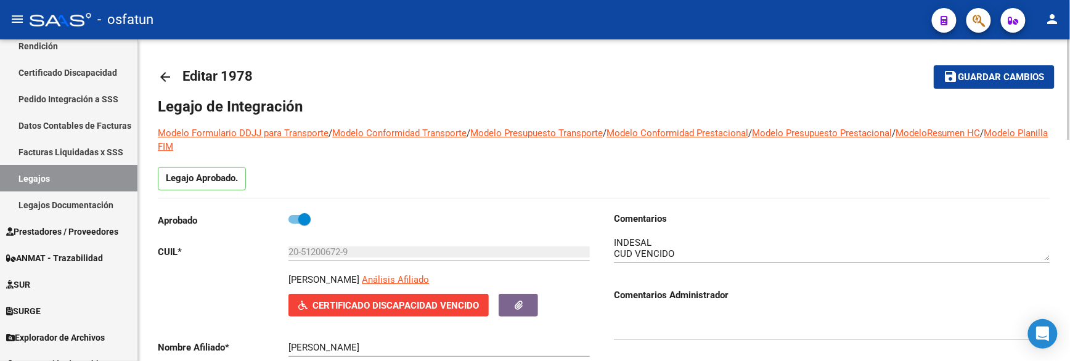
scroll to position [0, 0]
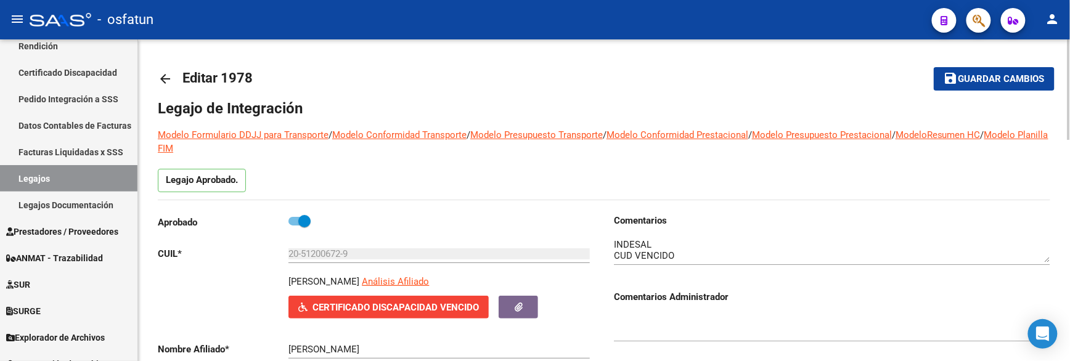
click at [996, 78] on span "Guardar cambios" at bounding box center [1002, 79] width 86 height 11
click at [988, 75] on span "Guardar cambios" at bounding box center [986, 79] width 86 height 11
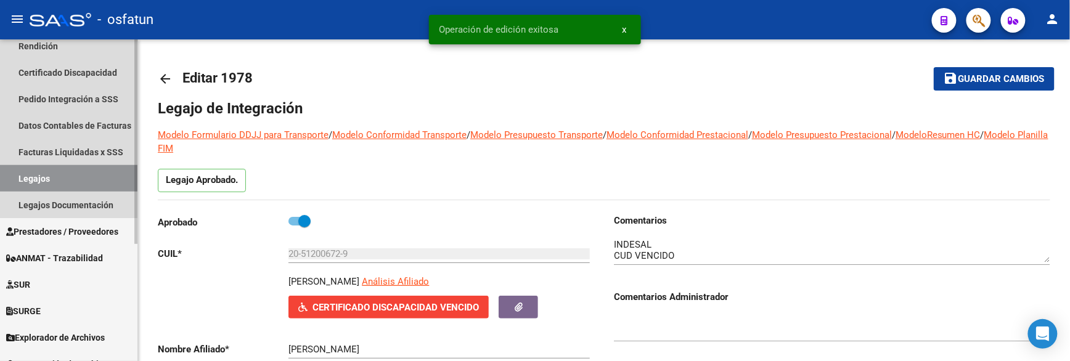
click at [49, 174] on link "Legajos" at bounding box center [68, 178] width 137 height 27
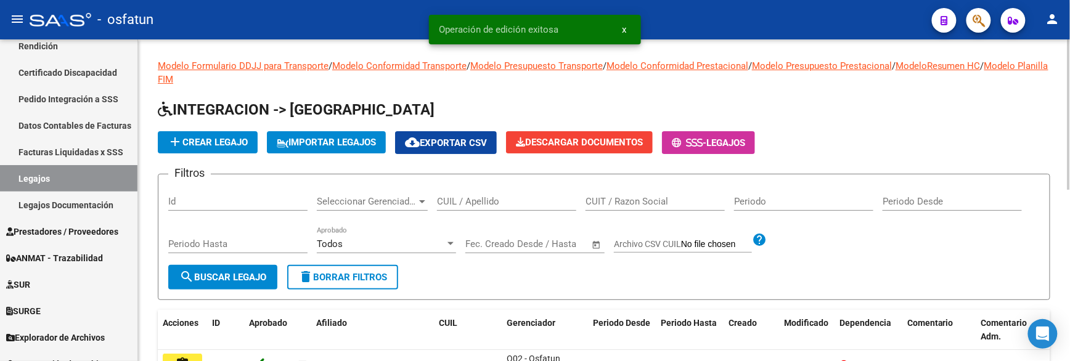
click at [248, 195] on div "Id" at bounding box center [237, 197] width 139 height 27
paste input "1892"
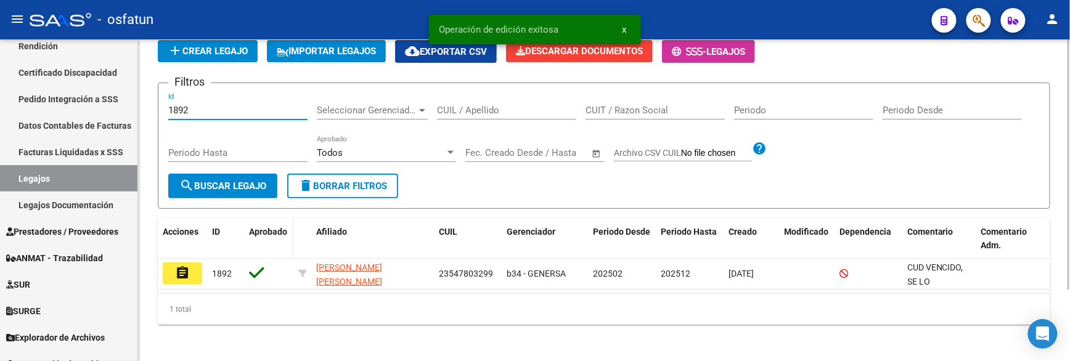
scroll to position [93, 0]
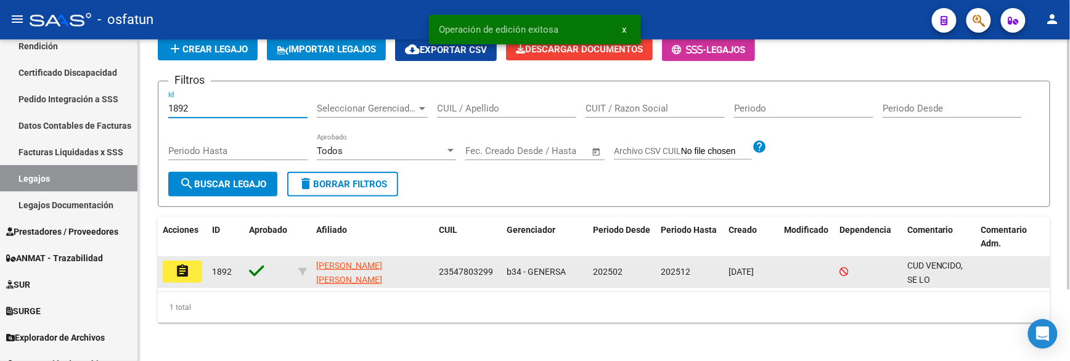
type input "1892"
click at [186, 270] on mat-icon "assignment" at bounding box center [182, 271] width 15 height 15
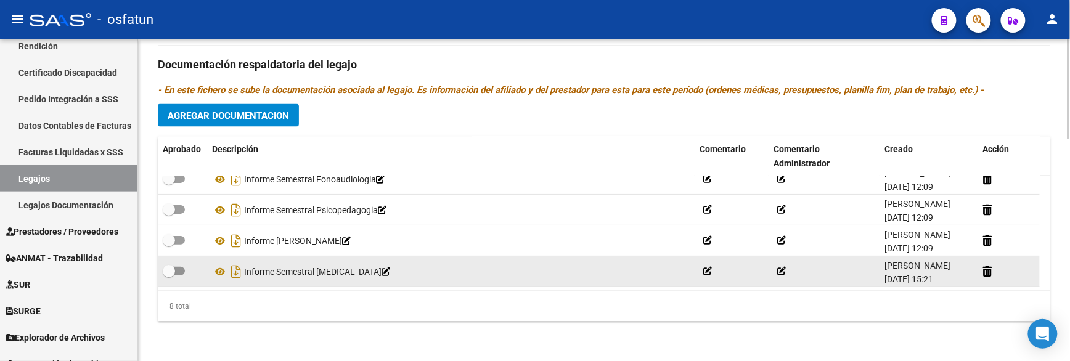
scroll to position [67, 0]
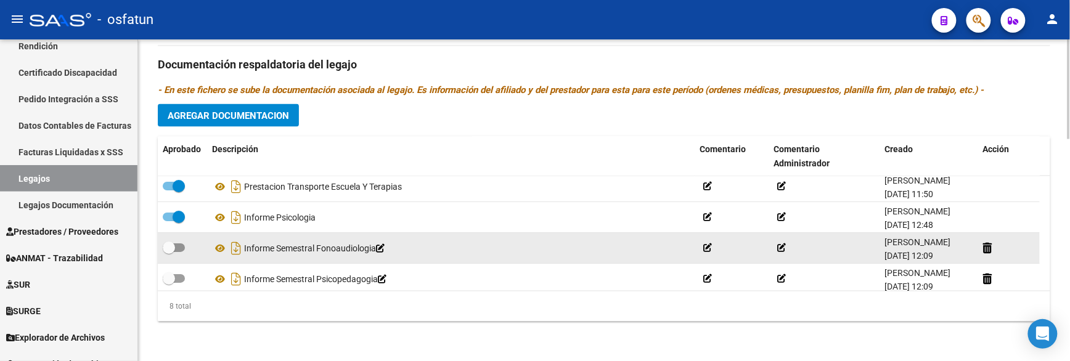
click at [181, 256] on div at bounding box center [182, 248] width 39 height 16
drag, startPoint x: 179, startPoint y: 248, endPoint x: 179, endPoint y: 274, distance: 25.3
click at [179, 249] on span at bounding box center [174, 248] width 22 height 9
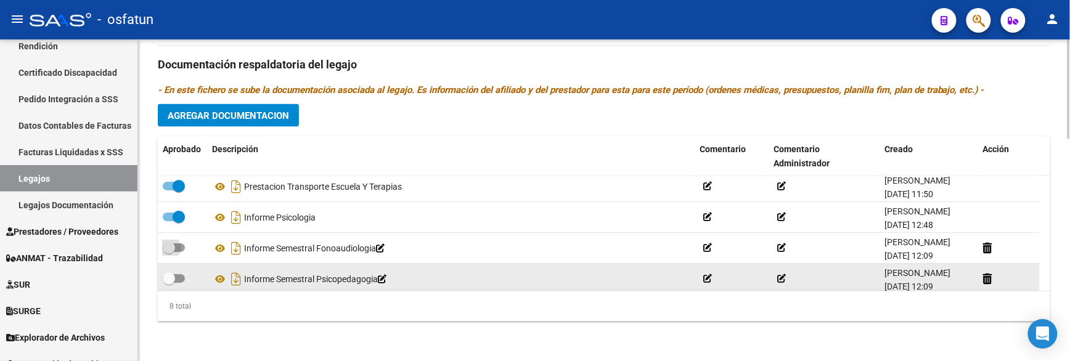
click at [169, 252] on input "checkbox" at bounding box center [168, 252] width 1 height 1
checkbox input "true"
click at [179, 275] on span at bounding box center [174, 278] width 22 height 9
click at [169, 283] on input "checkbox" at bounding box center [168, 283] width 1 height 1
checkbox input "true"
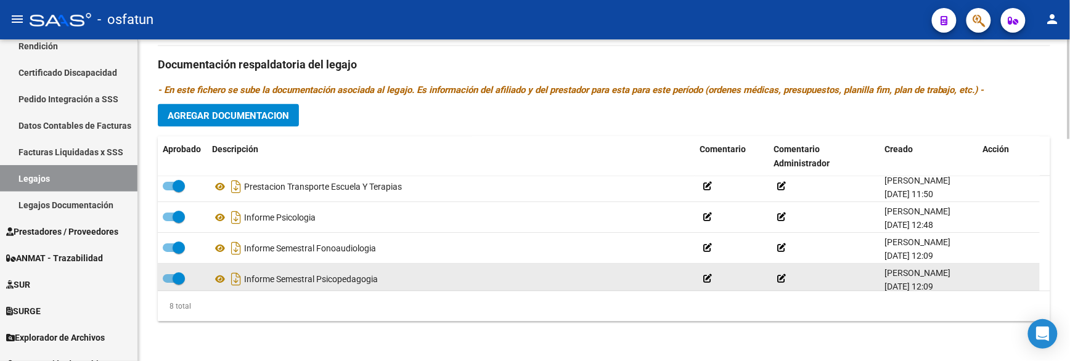
scroll to position [136, 0]
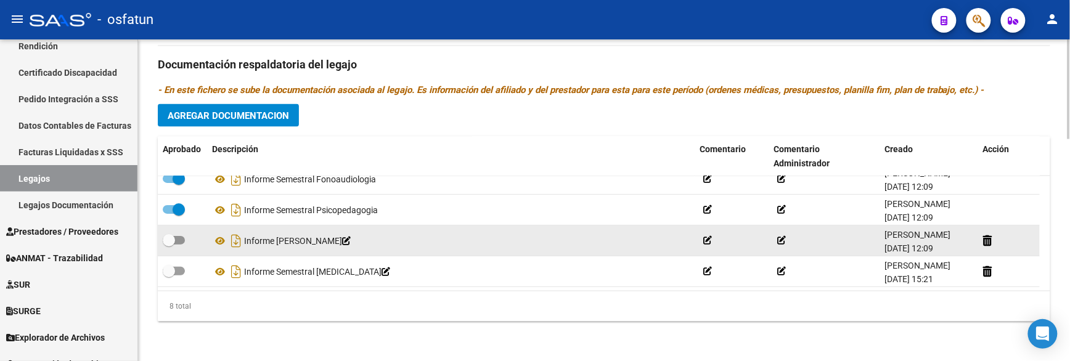
click at [179, 245] on label at bounding box center [174, 240] width 22 height 15
click at [169, 245] on input "checkbox" at bounding box center [168, 245] width 1 height 1
checkbox input "true"
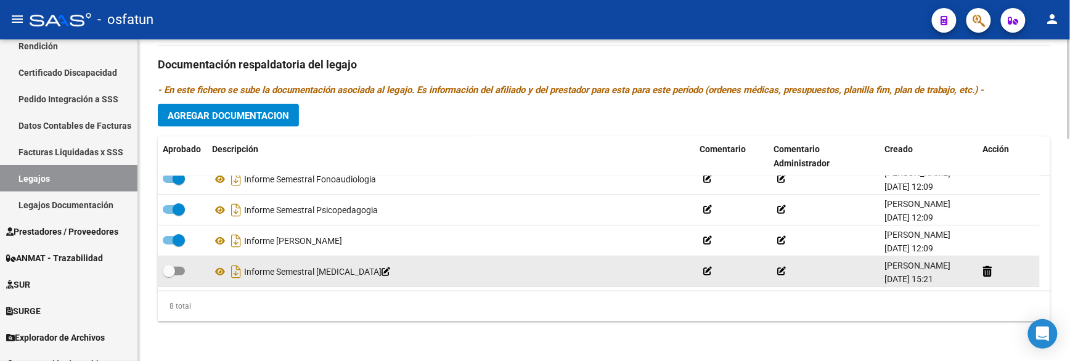
click at [179, 279] on label at bounding box center [174, 271] width 22 height 15
click at [169, 276] on input "checkbox" at bounding box center [168, 276] width 1 height 1
checkbox input "true"
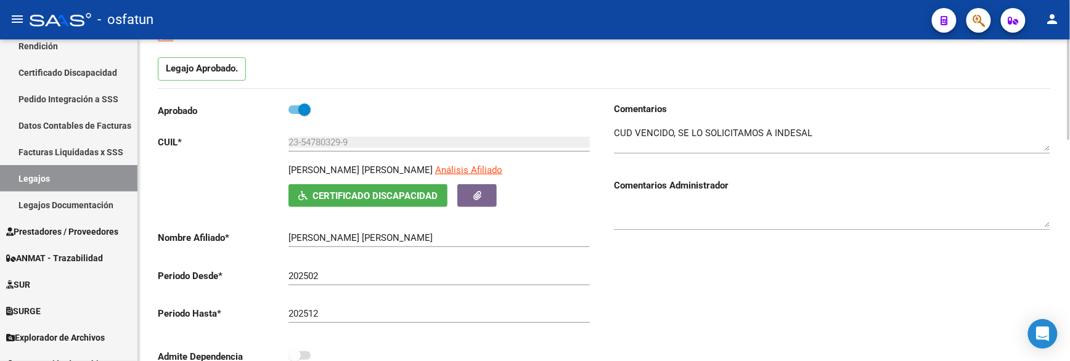
scroll to position [0, 0]
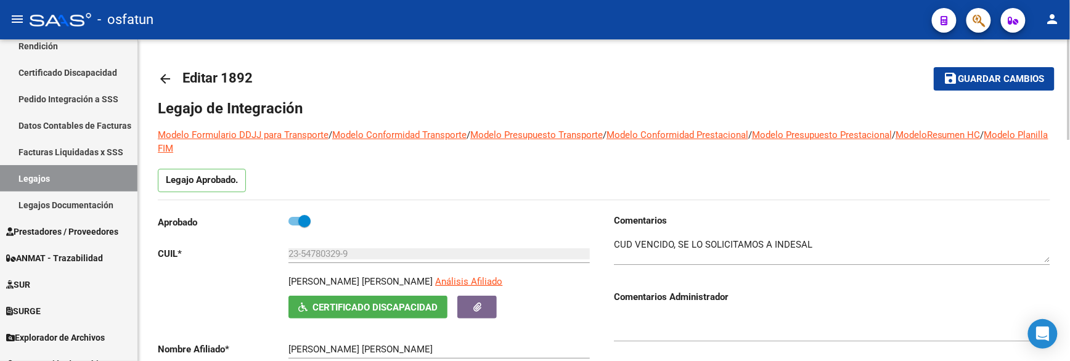
click at [985, 86] on button "save Guardar cambios" at bounding box center [994, 78] width 121 height 23
click at [985, 86] on button "save Guardar cambios" at bounding box center [986, 78] width 137 height 23
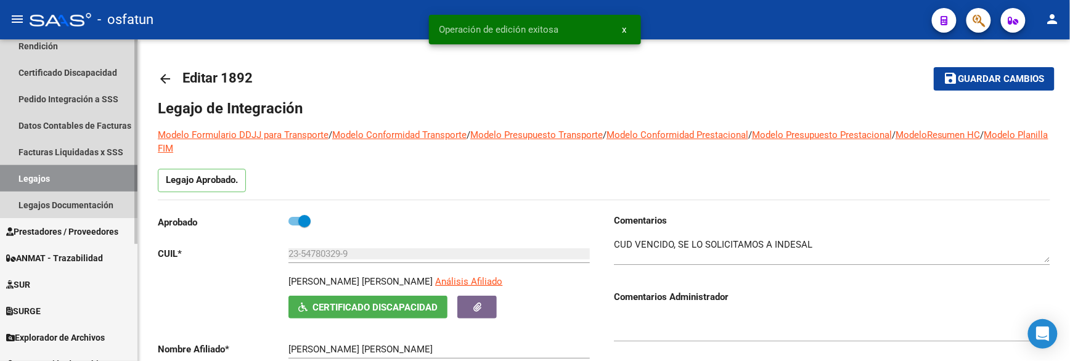
click at [65, 177] on link "Legajos" at bounding box center [68, 178] width 137 height 27
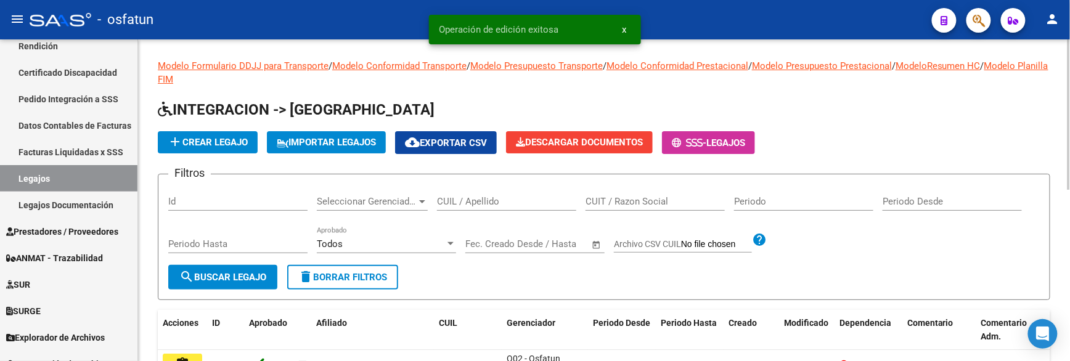
click at [235, 200] on input "Id" at bounding box center [237, 201] width 139 height 11
paste input "2131"
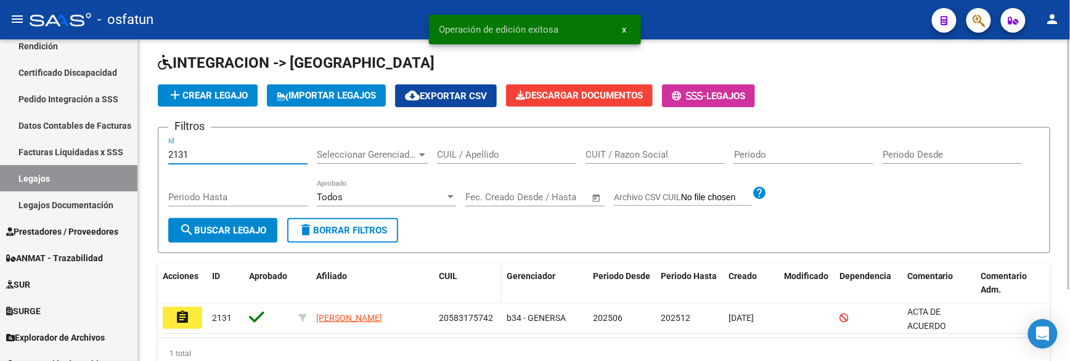
scroll to position [93, 0]
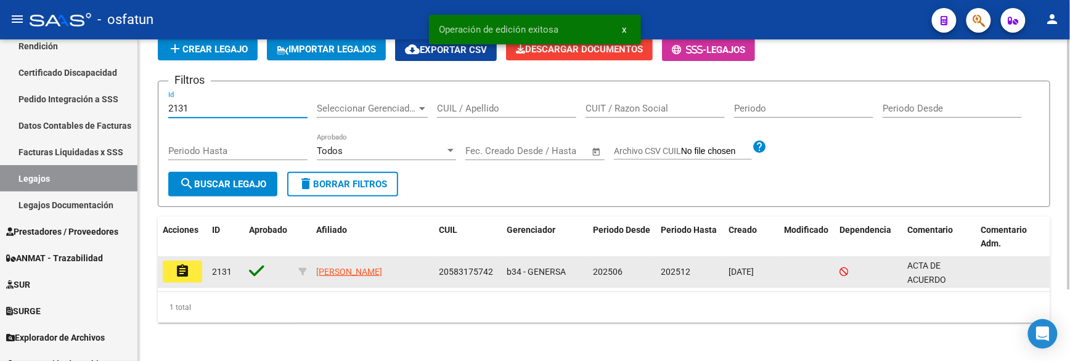
type input "2131"
click at [190, 274] on button "assignment" at bounding box center [182, 272] width 39 height 22
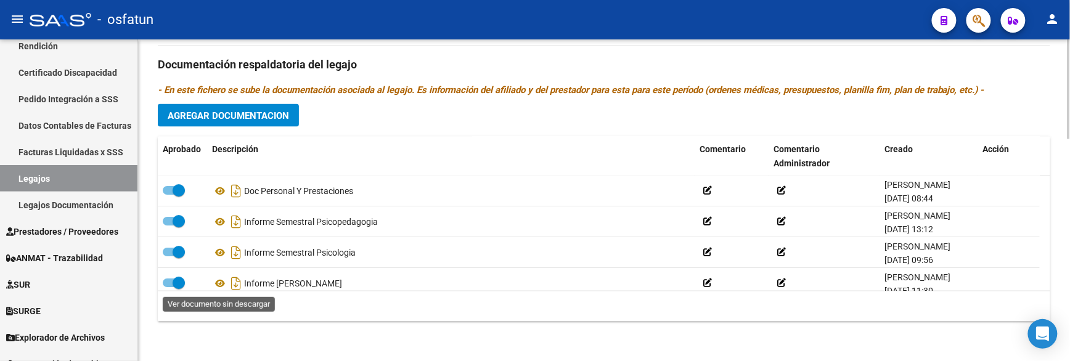
scroll to position [74, 0]
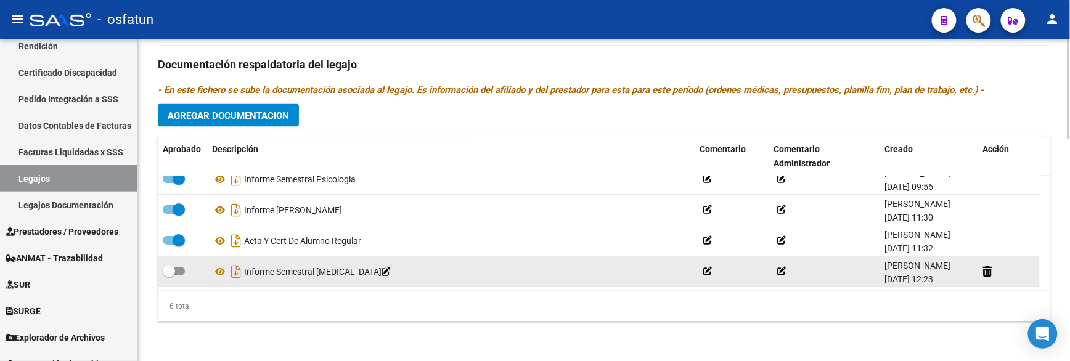
click at [179, 274] on span at bounding box center [174, 271] width 22 height 9
click at [169, 276] on input "checkbox" at bounding box center [168, 276] width 1 height 1
checkbox input "true"
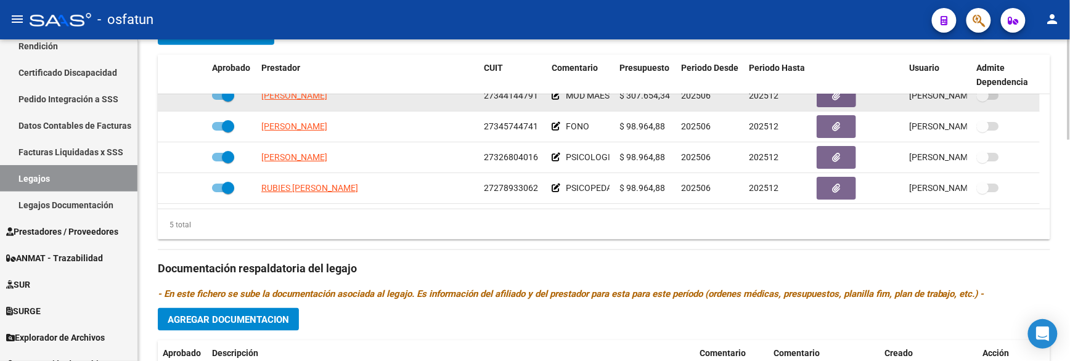
scroll to position [0, 0]
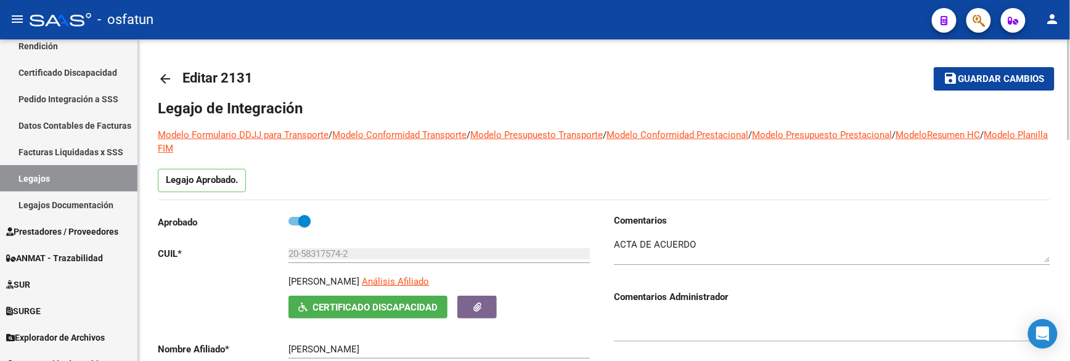
click at [1017, 86] on button "save Guardar cambios" at bounding box center [994, 78] width 121 height 23
click at [78, 175] on link "Legajos" at bounding box center [68, 178] width 137 height 27
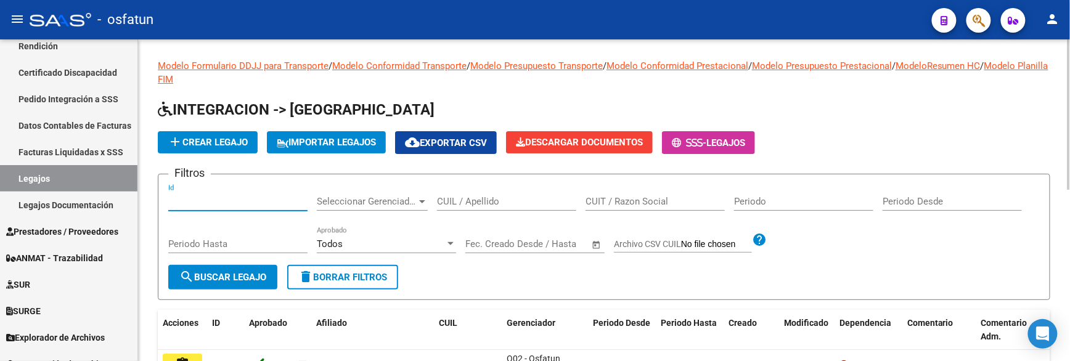
click at [189, 199] on input "Id" at bounding box center [237, 201] width 139 height 11
paste input "1899"
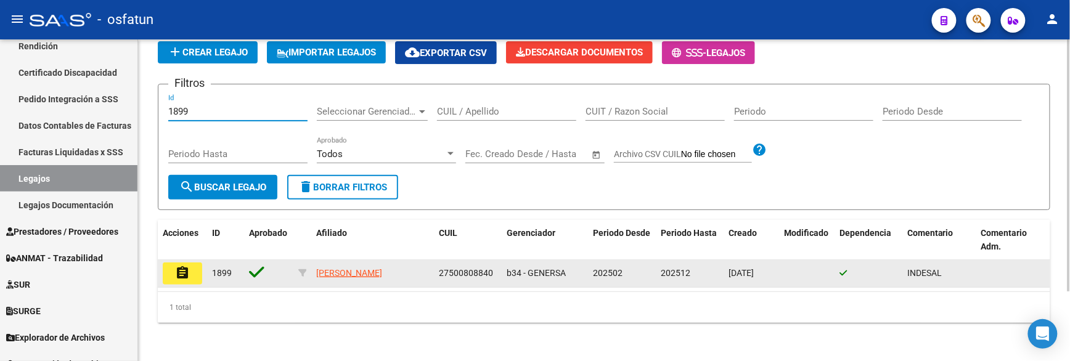
type input "1899"
click at [177, 266] on mat-icon "assignment" at bounding box center [182, 273] width 15 height 15
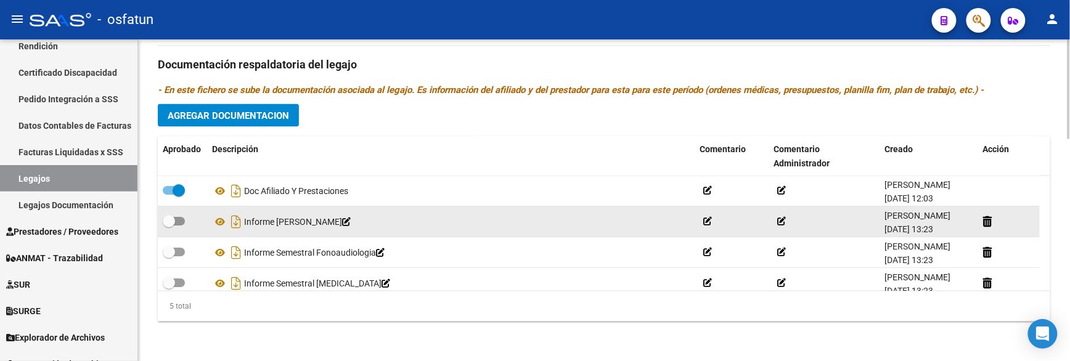
click at [175, 216] on label at bounding box center [174, 222] width 22 height 15
click at [169, 226] on input "checkbox" at bounding box center [168, 226] width 1 height 1
checkbox input "true"
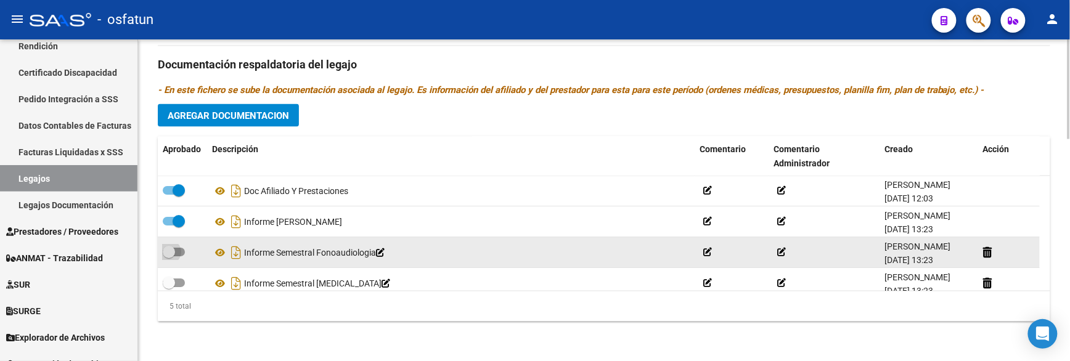
click at [182, 255] on label at bounding box center [174, 252] width 22 height 15
click at [169, 257] on input "checkbox" at bounding box center [168, 257] width 1 height 1
checkbox input "true"
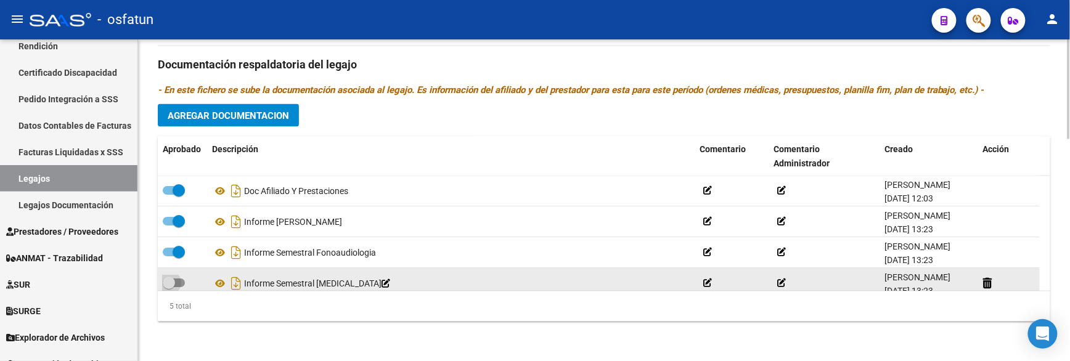
click at [178, 279] on span at bounding box center [174, 283] width 22 height 9
click at [169, 288] on input "checkbox" at bounding box center [168, 288] width 1 height 1
checkbox input "true"
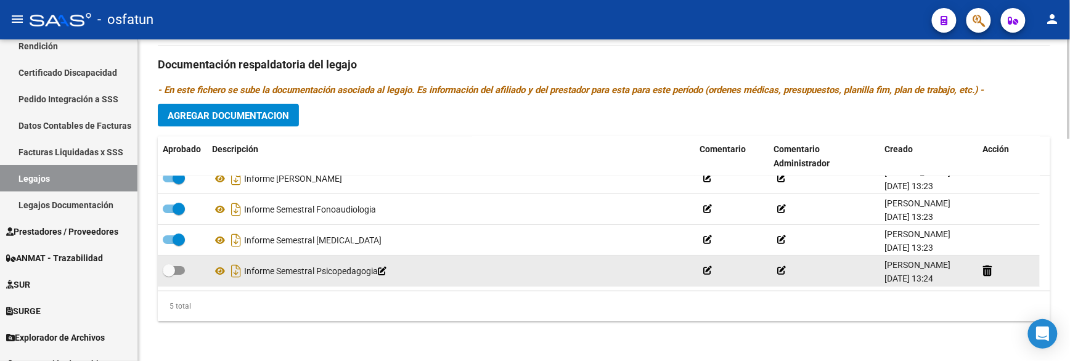
click at [180, 268] on span at bounding box center [174, 271] width 22 height 9
click at [169, 276] on input "checkbox" at bounding box center [168, 276] width 1 height 1
checkbox input "true"
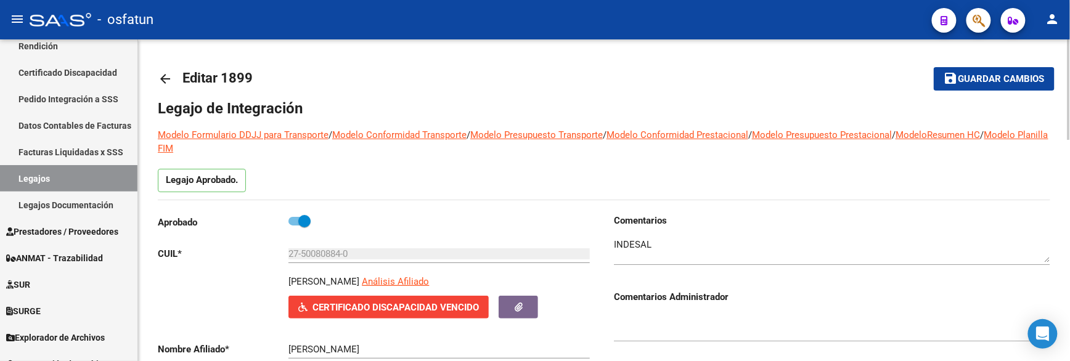
click at [988, 77] on span "Guardar cambios" at bounding box center [1002, 79] width 86 height 11
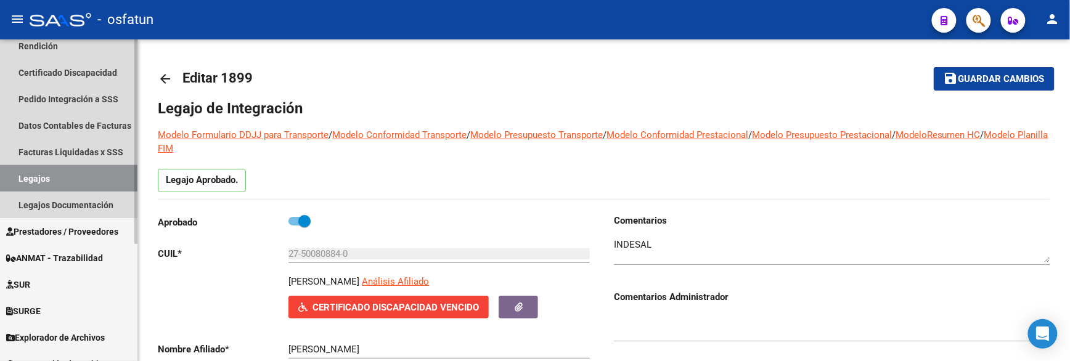
click at [35, 174] on link "Legajos" at bounding box center [68, 178] width 137 height 27
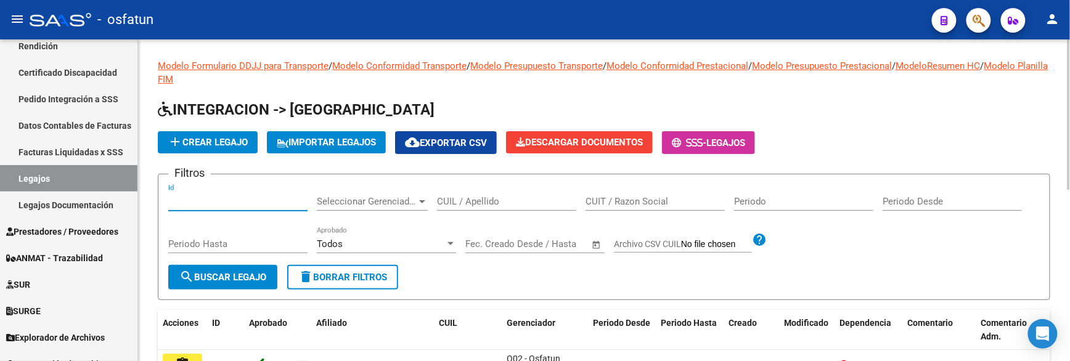
click at [242, 205] on input "Id" at bounding box center [237, 201] width 139 height 11
click at [470, 195] on div "CUIL / Apellido" at bounding box center [506, 197] width 139 height 27
paste input "Dehaes"
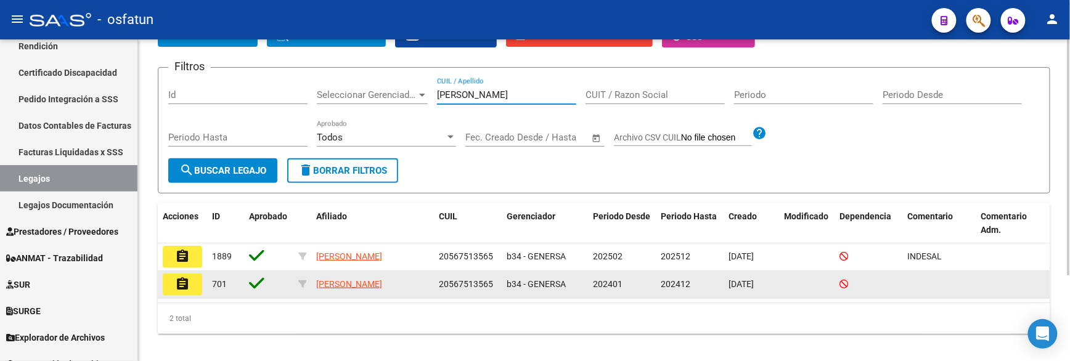
scroll to position [118, 0]
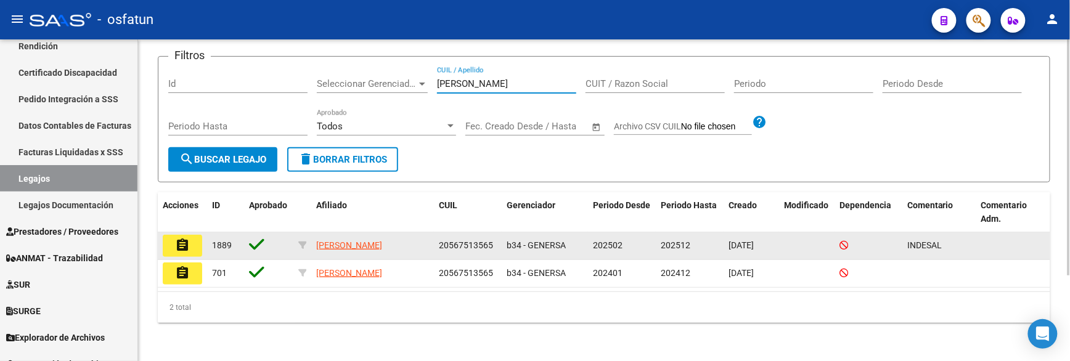
type input "Dehaes"
click at [189, 250] on mat-icon "assignment" at bounding box center [182, 245] width 15 height 15
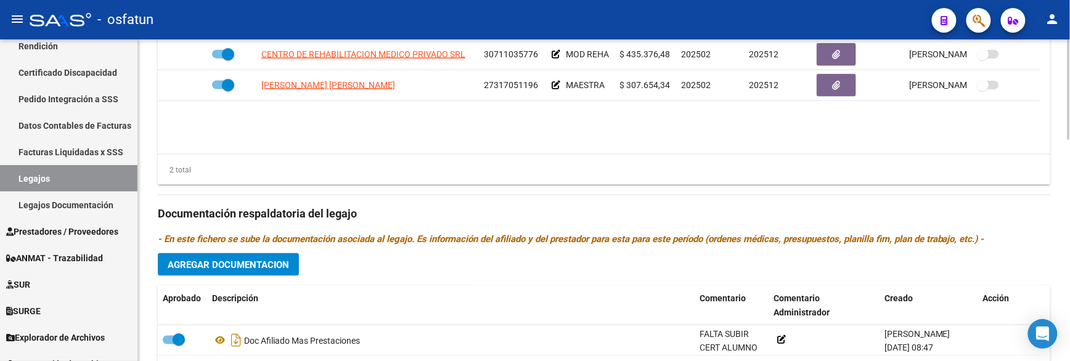
scroll to position [713, 0]
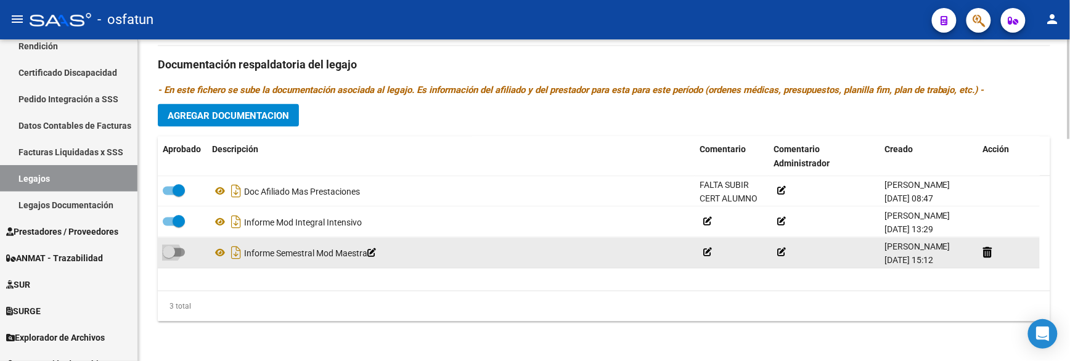
click at [178, 257] on label at bounding box center [174, 252] width 22 height 15
click at [169, 257] on input "checkbox" at bounding box center [168, 257] width 1 height 1
checkbox input "true"
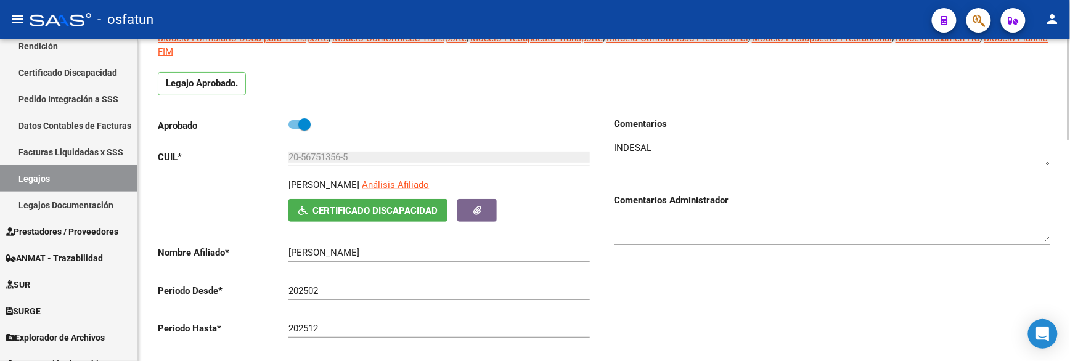
scroll to position [0, 0]
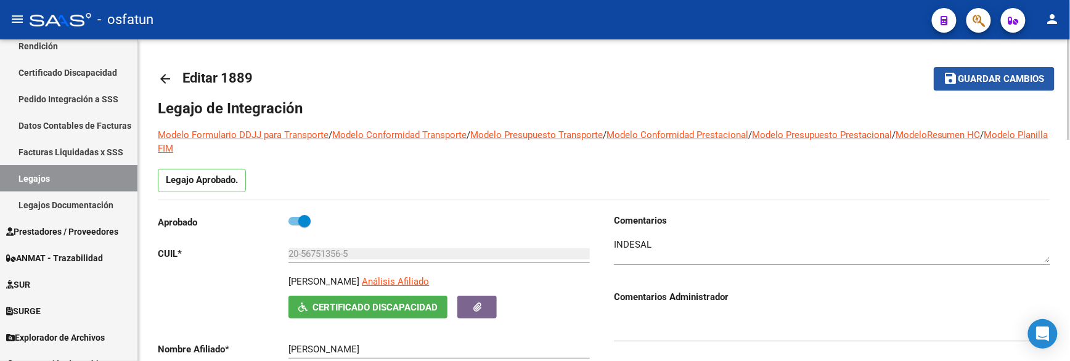
click at [988, 86] on button "save Guardar cambios" at bounding box center [994, 78] width 121 height 23
drag, startPoint x: 55, startPoint y: 180, endPoint x: 77, endPoint y: 181, distance: 21.6
click at [55, 179] on link "Legajos" at bounding box center [68, 178] width 137 height 27
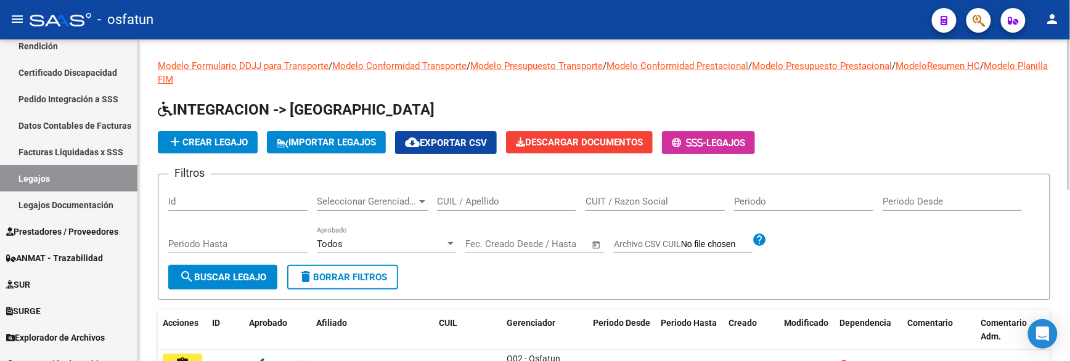
click at [199, 197] on input "Id" at bounding box center [237, 201] width 139 height 11
paste input "1988"
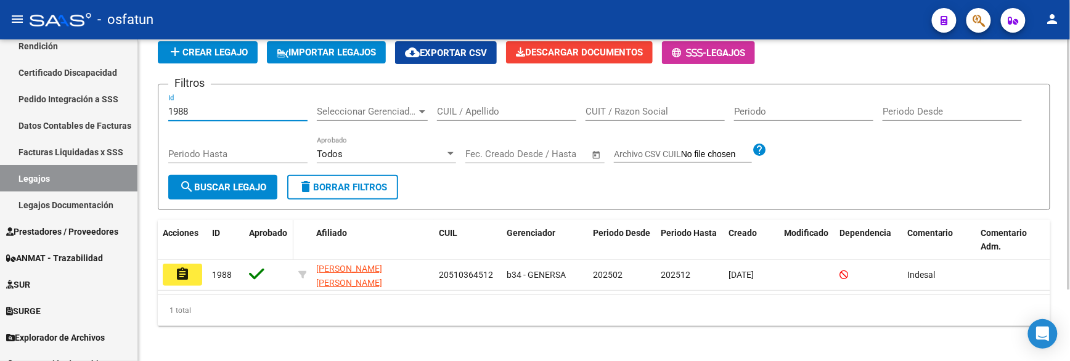
scroll to position [93, 0]
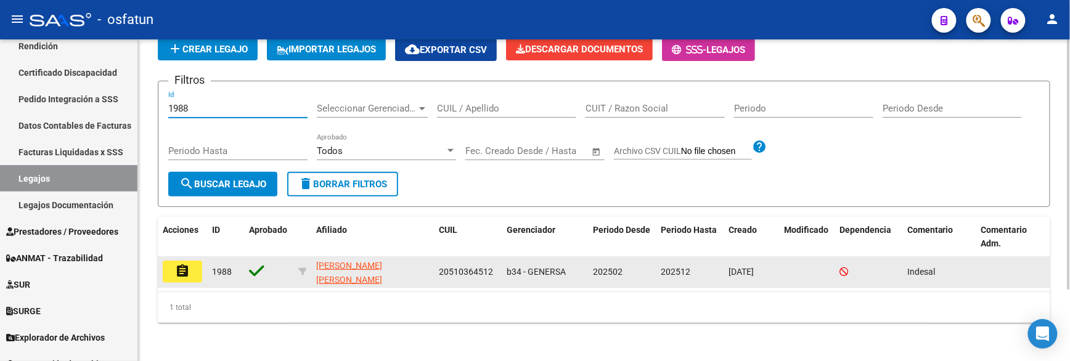
type input "1988"
click at [192, 282] on datatable-body-cell "assignment" at bounding box center [182, 272] width 49 height 30
click at [192, 276] on button "assignment" at bounding box center [182, 272] width 39 height 22
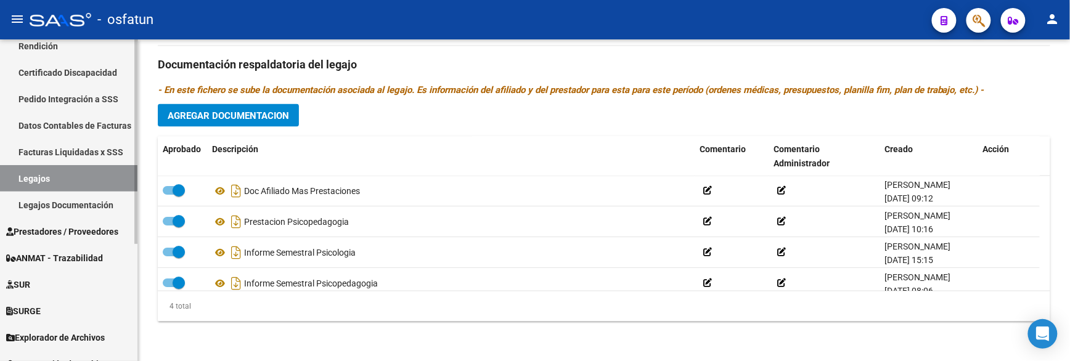
click at [59, 184] on link "Legajos" at bounding box center [68, 178] width 137 height 27
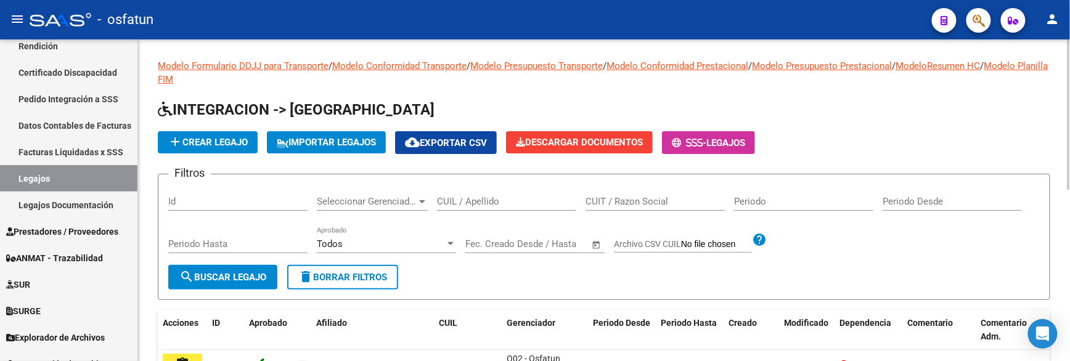
drag, startPoint x: 173, startPoint y: 182, endPoint x: 199, endPoint y: 202, distance: 32.1
click at [175, 182] on form "Filtros Id Seleccionar Gerenciador Seleccionar Gerenciador CUIL / Apellido CUIT…" at bounding box center [604, 237] width 893 height 126
click at [199, 202] on input "Id" at bounding box center [237, 201] width 139 height 11
paste input "1900"
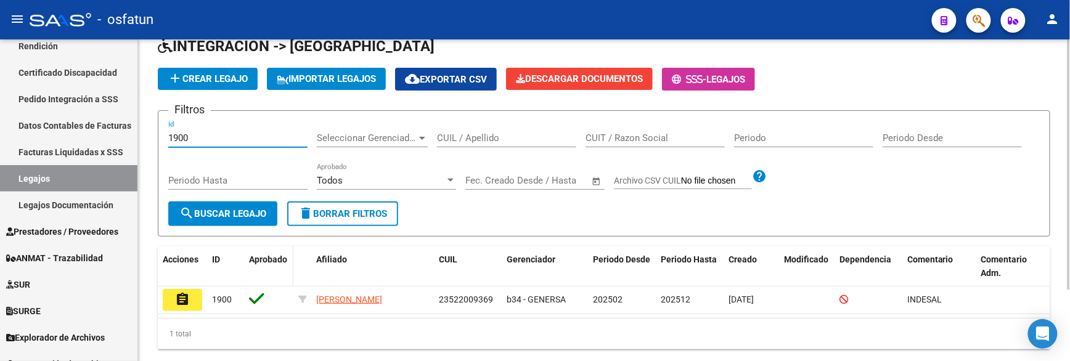
scroll to position [93, 0]
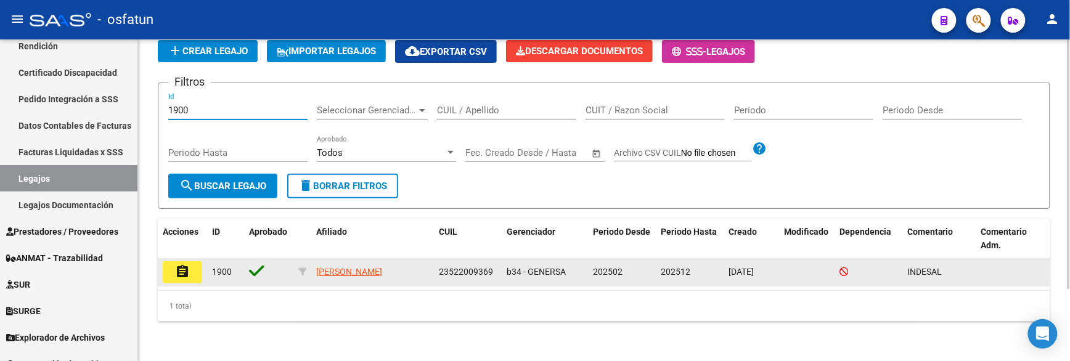
type input "1900"
click at [192, 269] on button "assignment" at bounding box center [182, 272] width 39 height 22
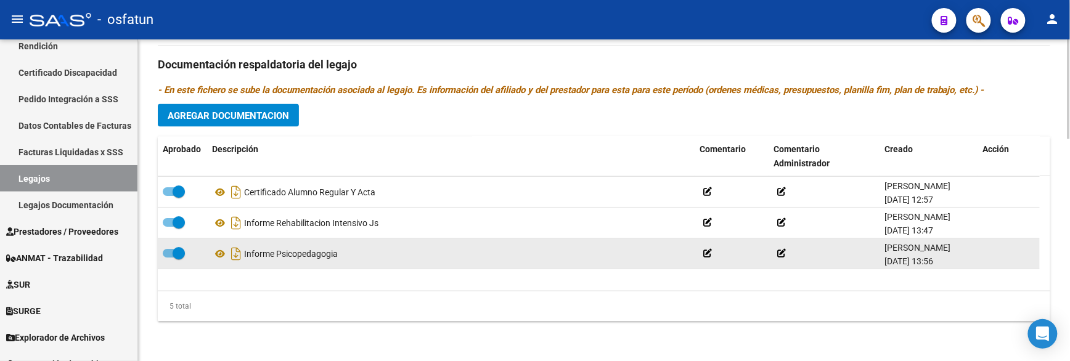
scroll to position [43, 0]
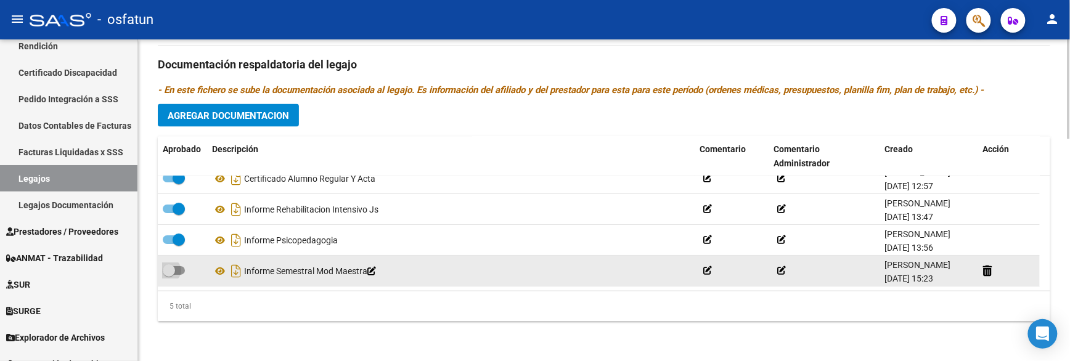
click at [181, 272] on span at bounding box center [174, 271] width 22 height 9
click at [169, 276] on input "checkbox" at bounding box center [168, 276] width 1 height 1
checkbox input "true"
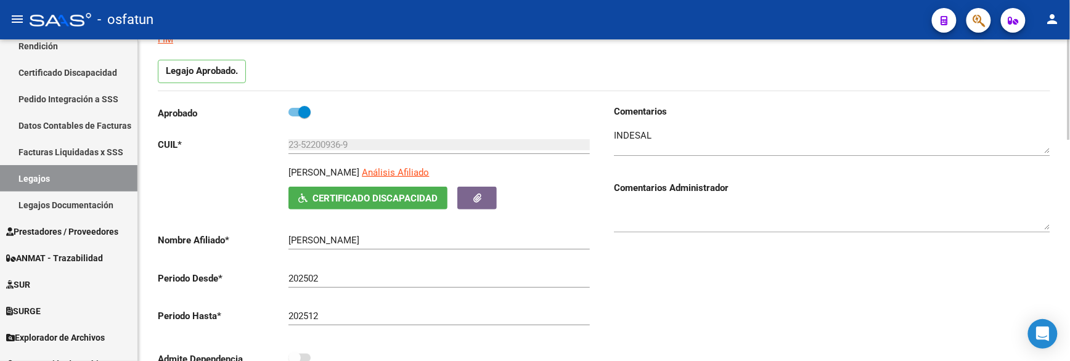
scroll to position [0, 0]
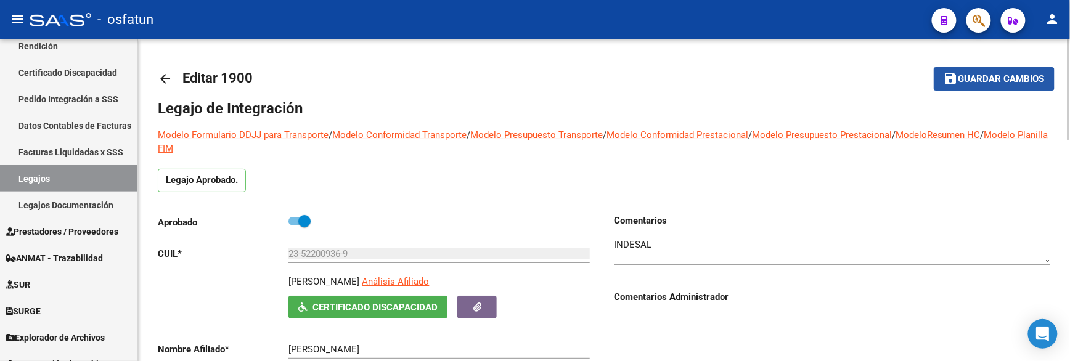
click at [975, 77] on span "Guardar cambios" at bounding box center [1002, 79] width 86 height 11
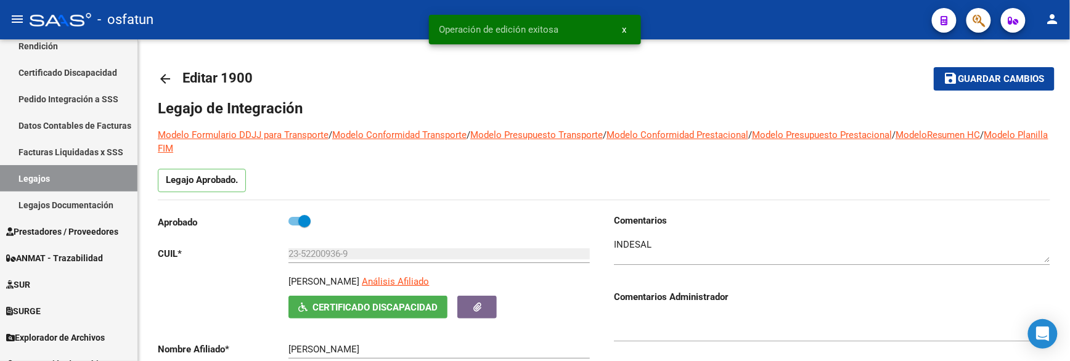
click at [958, 73] on span "save Guardar cambios" at bounding box center [994, 78] width 101 height 11
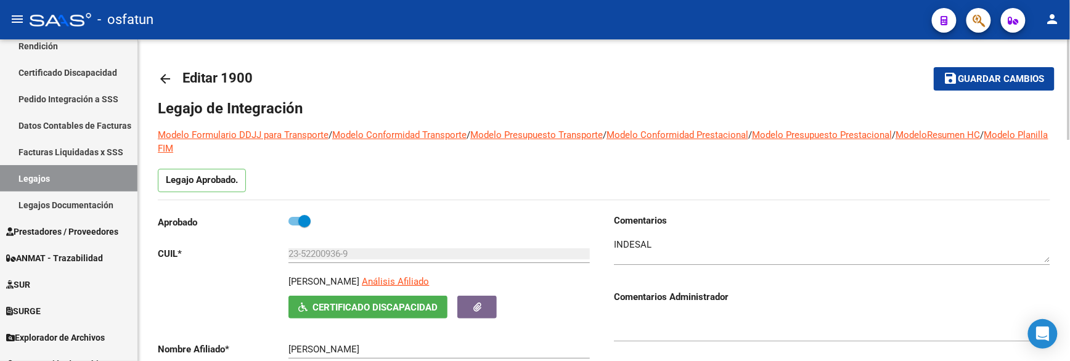
click at [227, 75] on span "Editar 1900" at bounding box center [217, 77] width 70 height 15
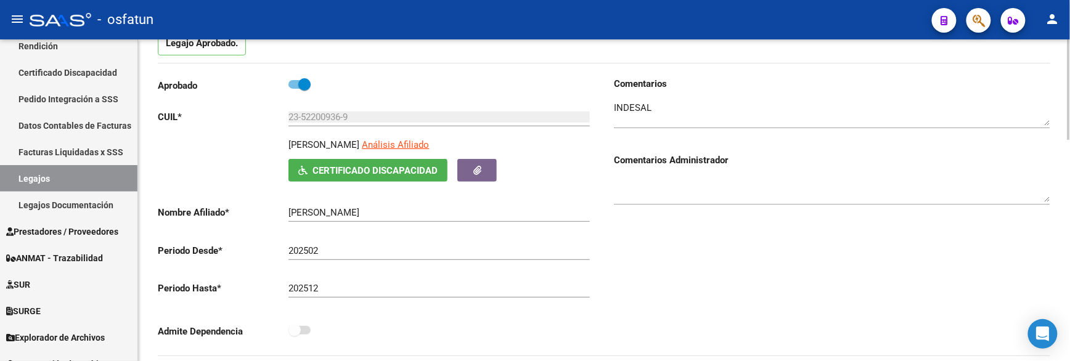
scroll to position [68, 0]
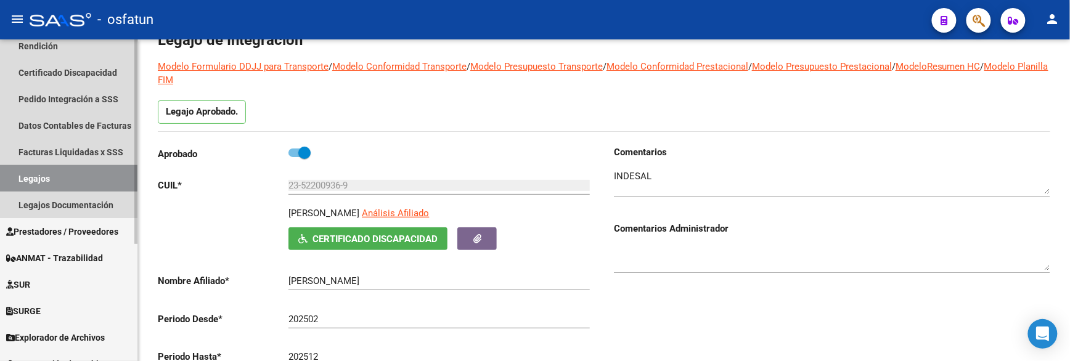
click at [57, 178] on link "Legajos" at bounding box center [68, 178] width 137 height 27
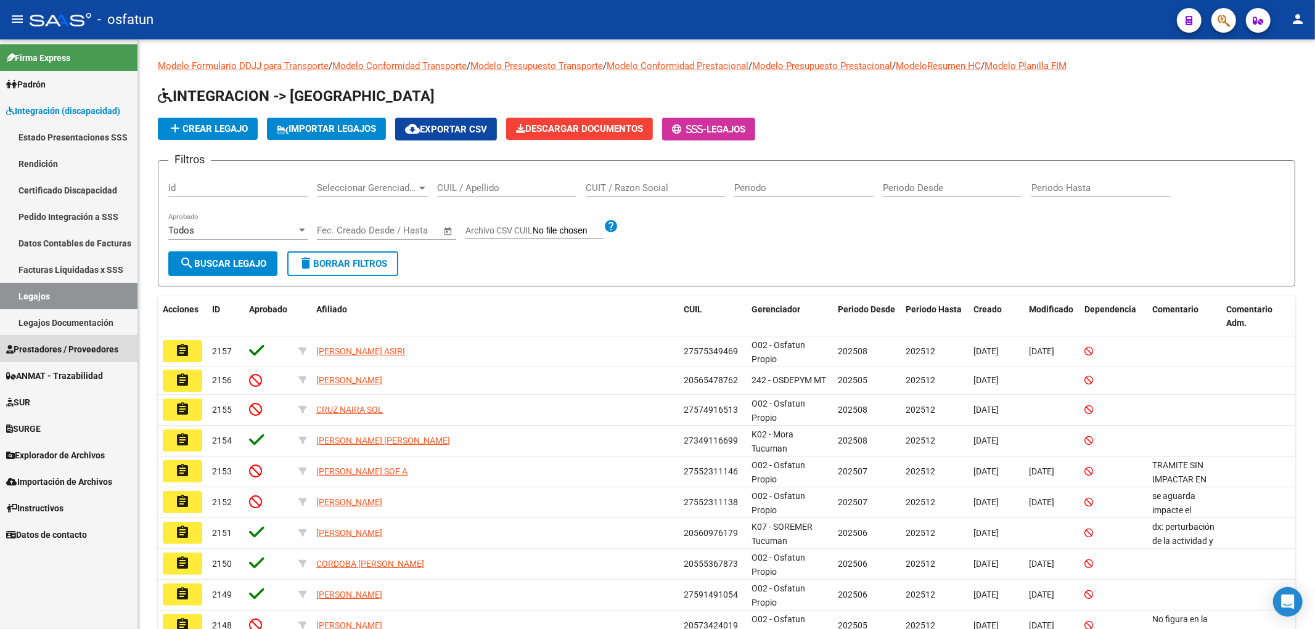
click at [68, 348] on span "Prestadores / Proveedores" at bounding box center [62, 350] width 112 height 14
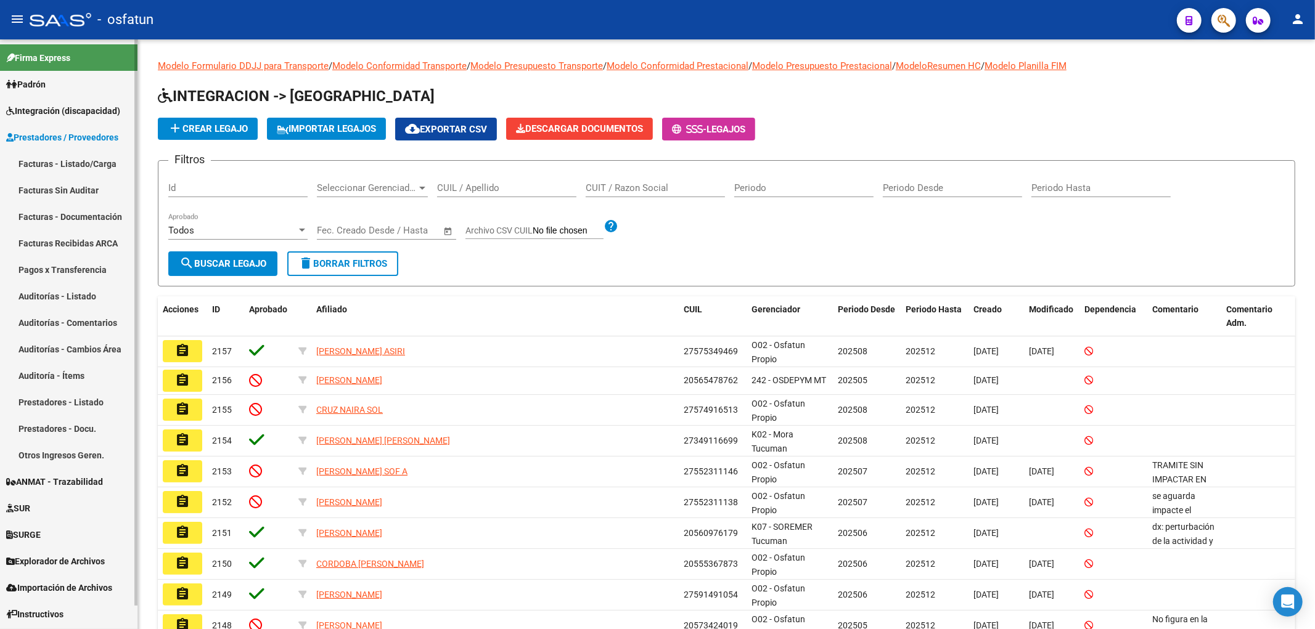
click at [87, 165] on link "Facturas - Listado/Carga" at bounding box center [68, 163] width 137 height 27
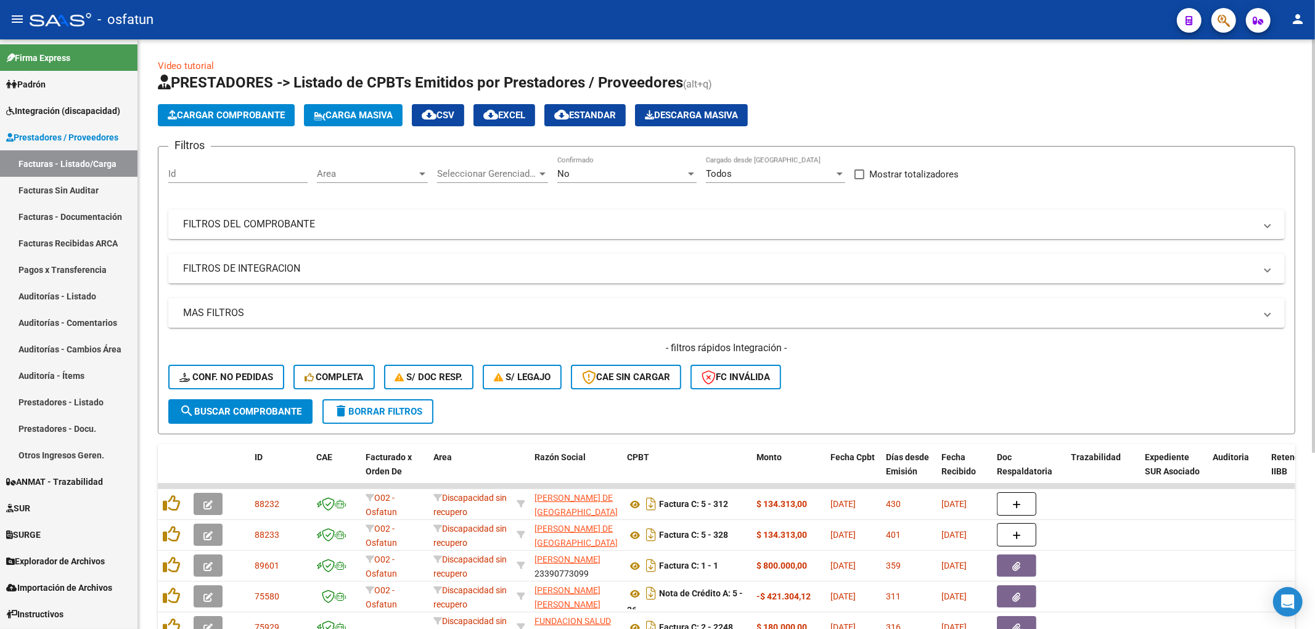
click at [355, 113] on span "Carga Masiva" at bounding box center [353, 115] width 79 height 11
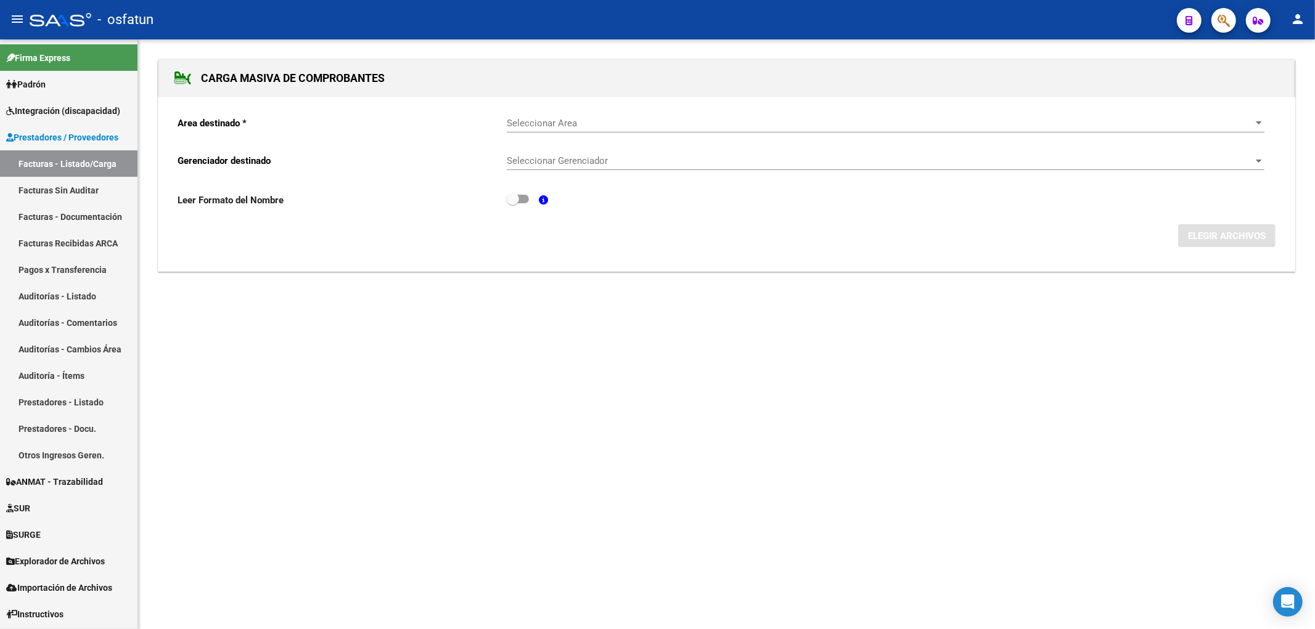
click at [524, 122] on span "Seleccionar Area" at bounding box center [880, 123] width 747 height 11
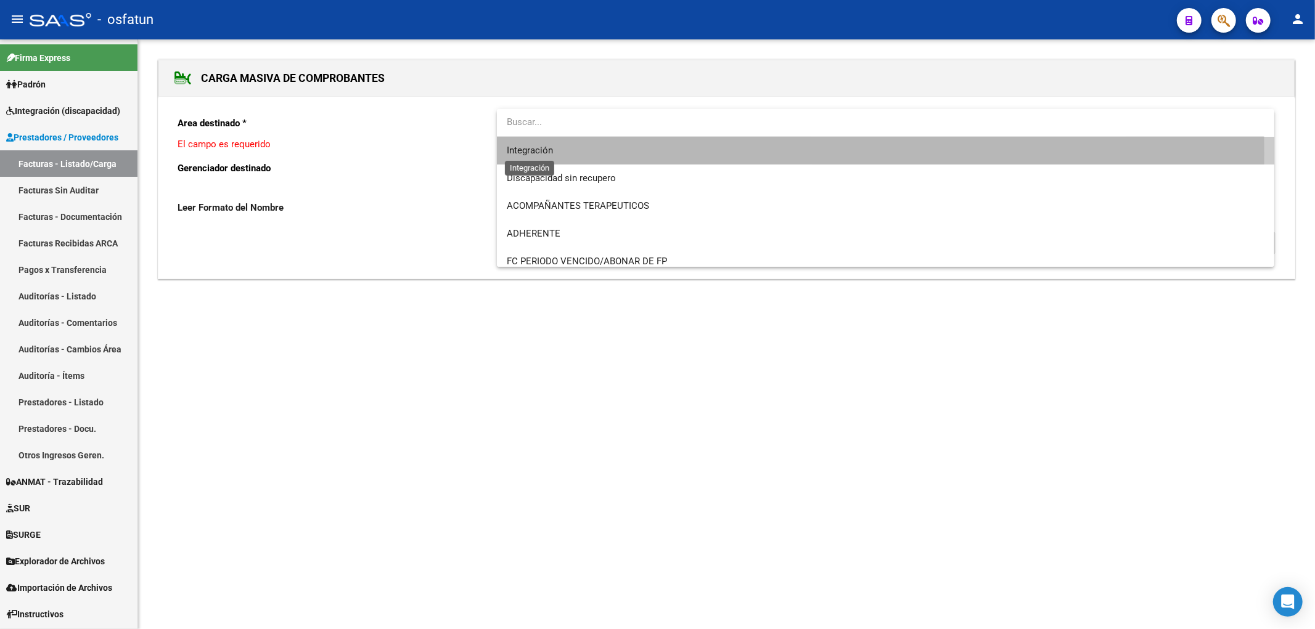
click at [533, 154] on span "Integración" at bounding box center [530, 150] width 46 height 11
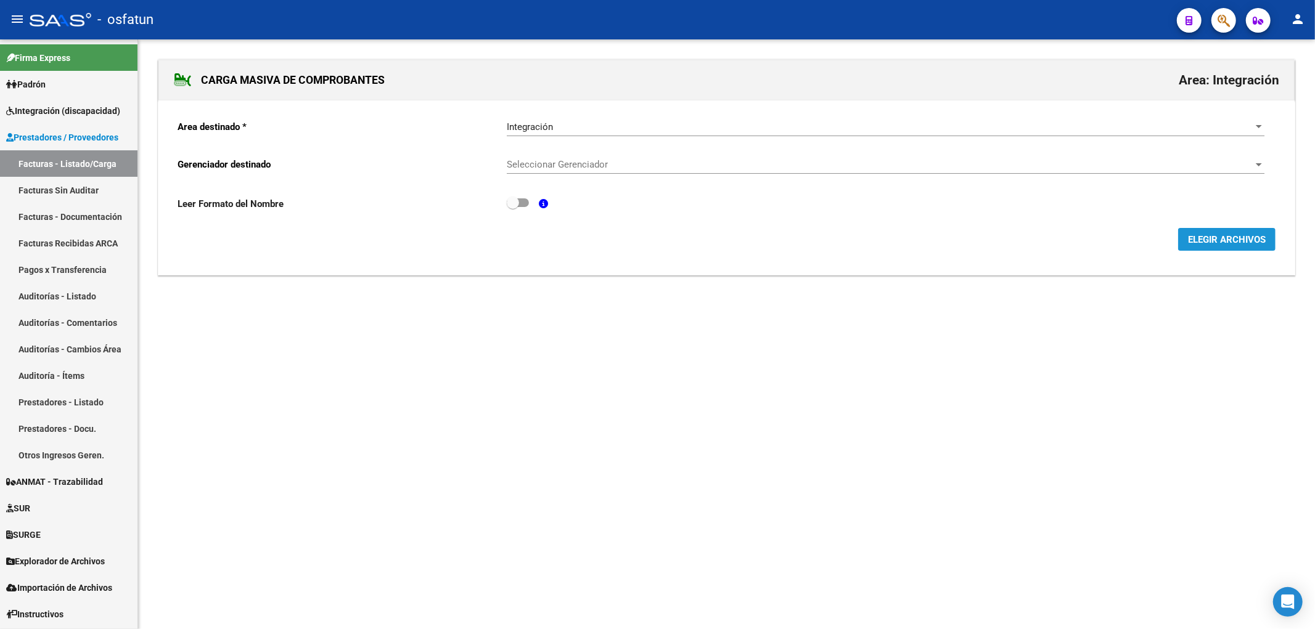
click at [1070, 233] on button "ELEGIR ARCHIVOS" at bounding box center [1226, 239] width 97 height 23
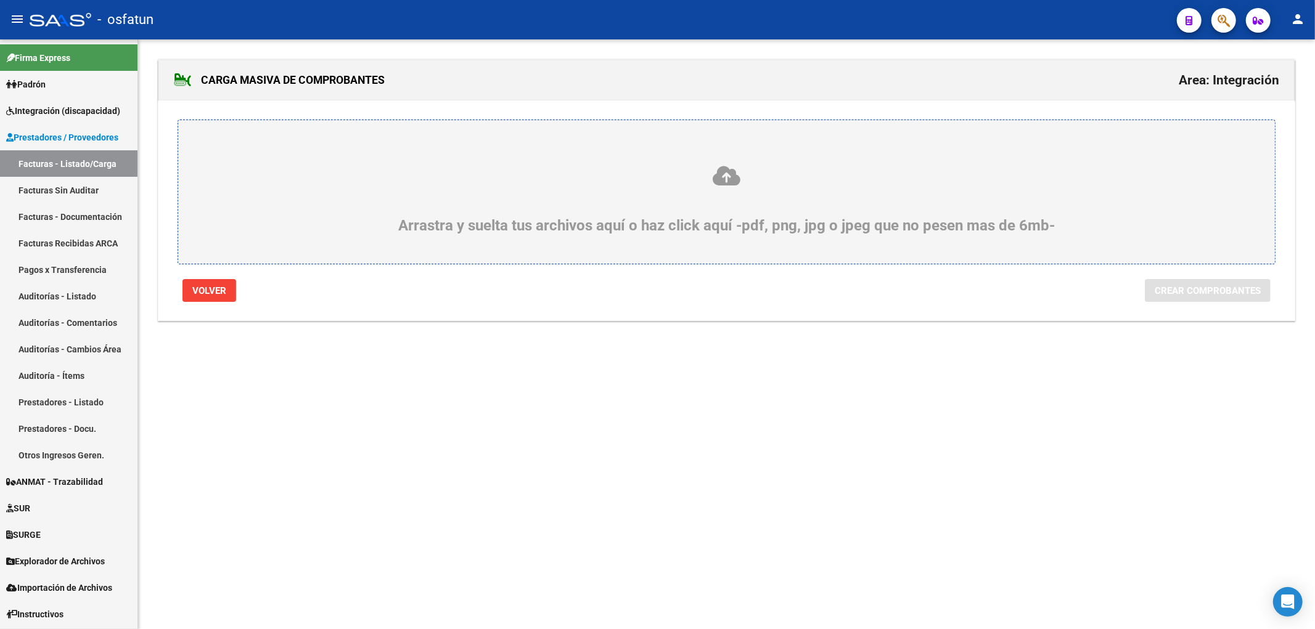
click at [768, 188] on div "Arrastra y suelta tus archivos aquí o haz click aquí -pdf, png, jpg o jpeg que …" at bounding box center [727, 200] width 1038 height 70
click at [0, 0] on input "Arrastra y suelta tus archivos aquí o haz click aquí -pdf, png, jpg o jpeg que …" at bounding box center [0, 0] width 0 height 0
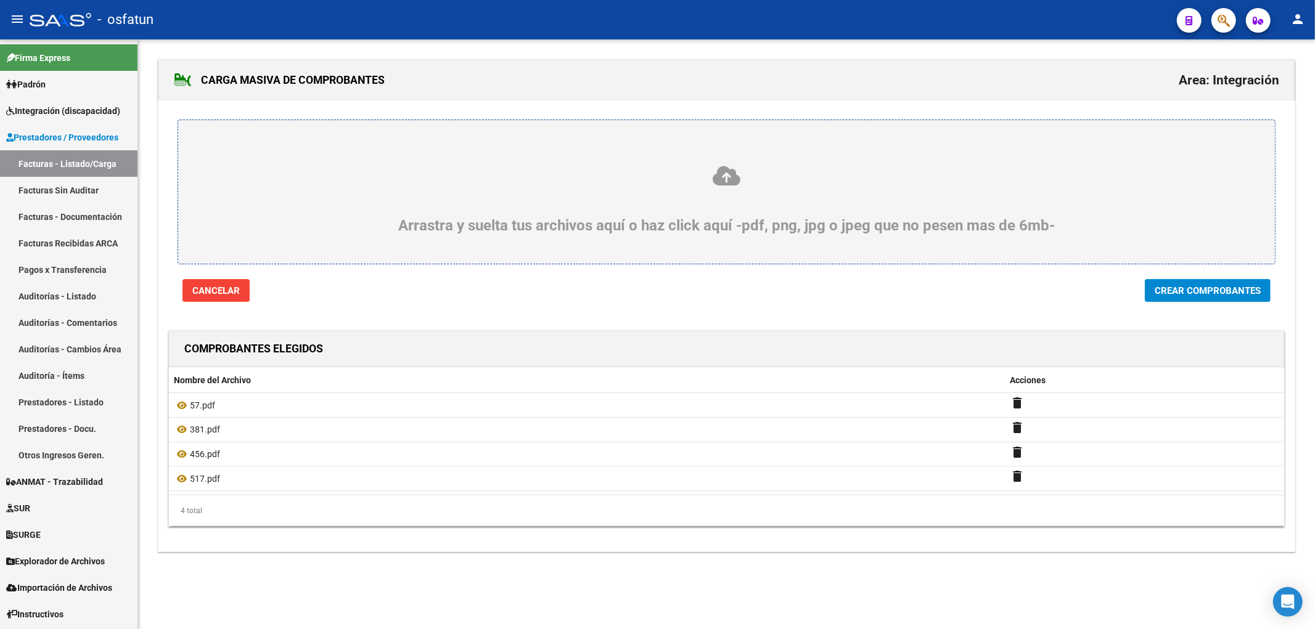
drag, startPoint x: 389, startPoint y: 599, endPoint x: 395, endPoint y: 591, distance: 9.7
click at [390, 361] on div "CARGA MASIVA DE COMPROBANTES Area: Integración Arrastra y suelta tus archivos a…" at bounding box center [726, 317] width 1177 height 557
click at [1070, 296] on span "Crear Comprobantes" at bounding box center [1208, 290] width 106 height 11
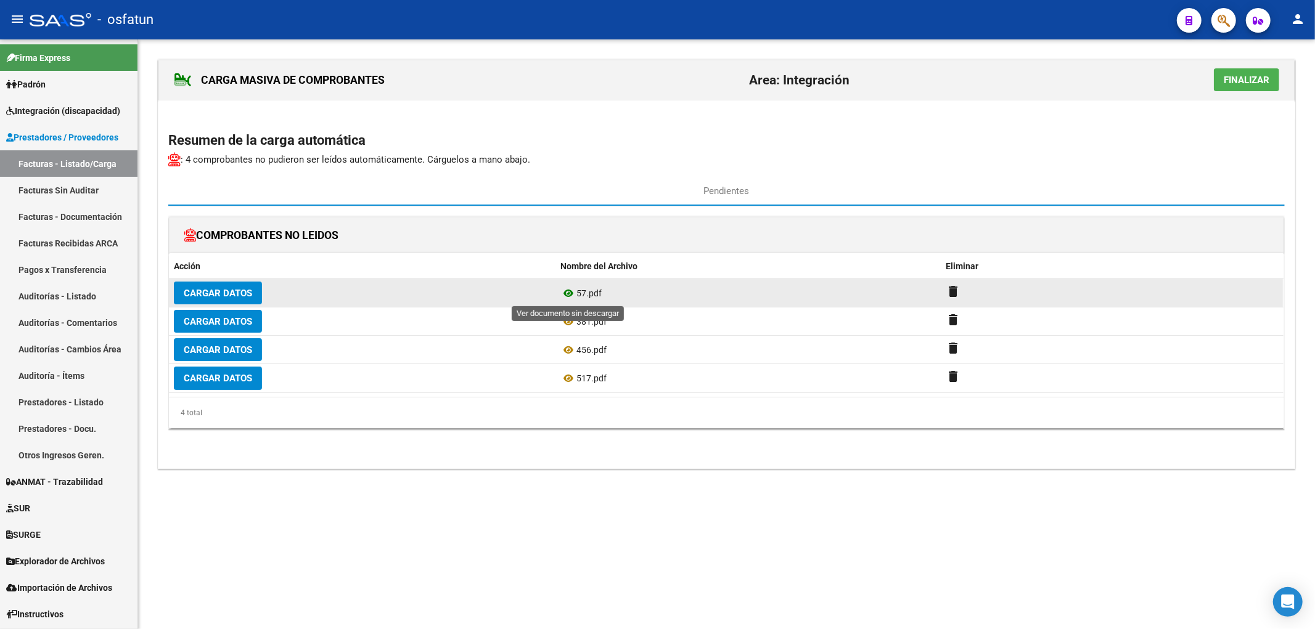
click at [566, 293] on icon at bounding box center [568, 293] width 16 height 15
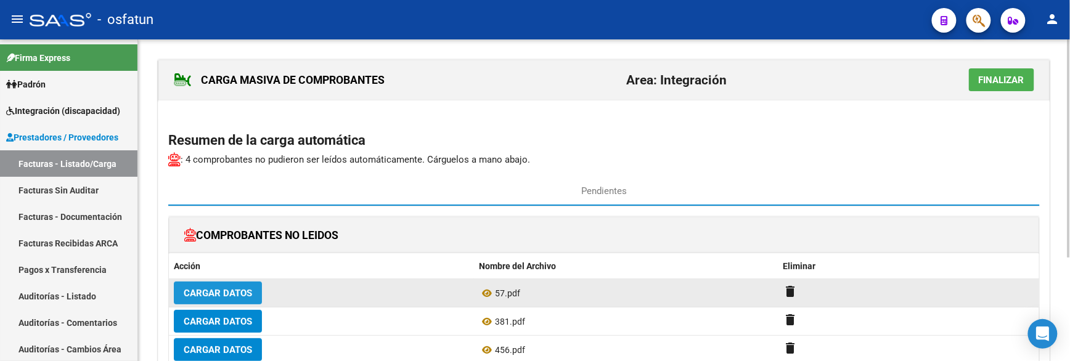
click at [229, 297] on span "Cargar Datos" at bounding box center [218, 293] width 68 height 11
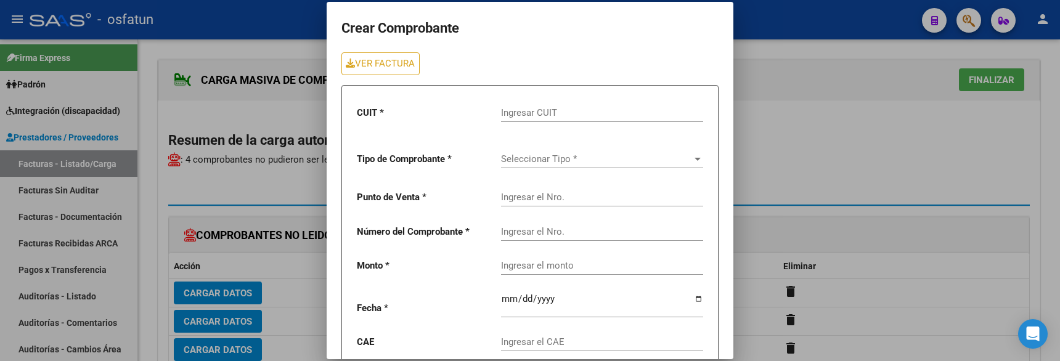
click at [518, 121] on div "Ingresar CUIT" at bounding box center [602, 109] width 202 height 27
click at [520, 114] on input "Ingresar CUIT" at bounding box center [602, 112] width 202 height 11
paste input "27-39924856-1"
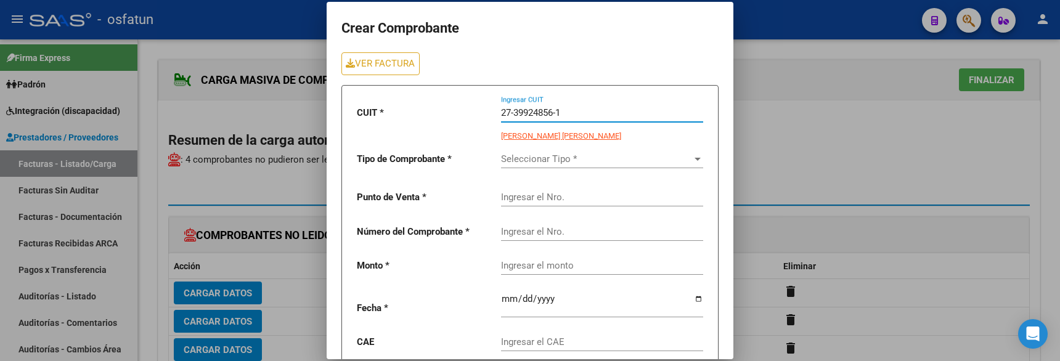
type input "27-39924856-1"
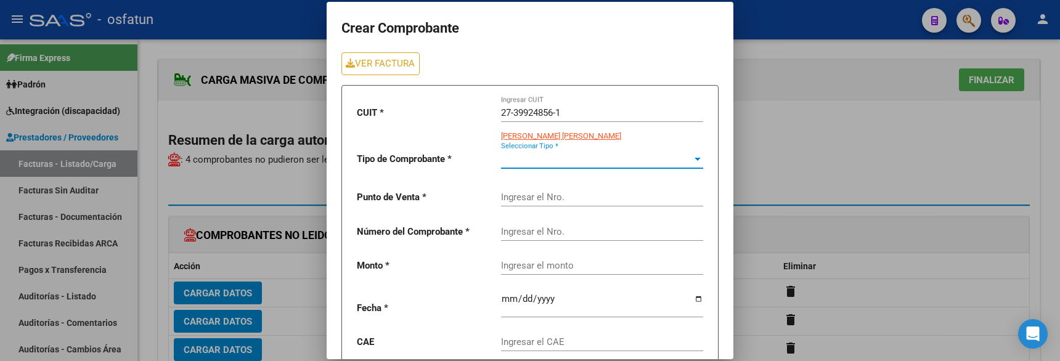
click at [518, 163] on span "Seleccionar Tipo *" at bounding box center [596, 159] width 191 height 11
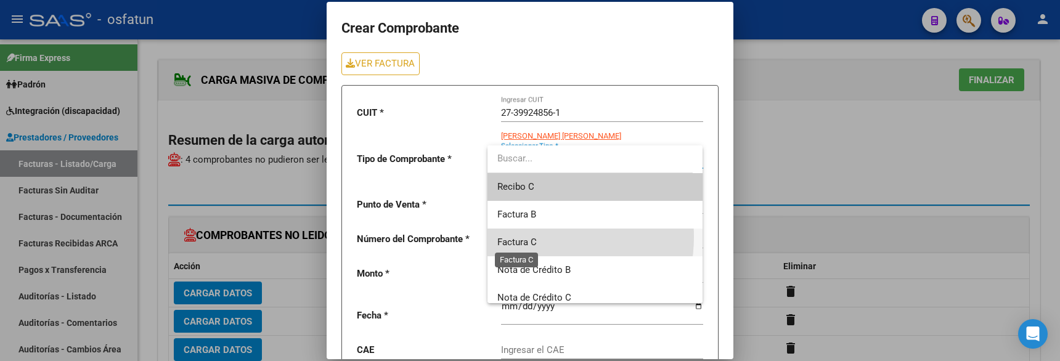
click at [531, 237] on span "Factura C" at bounding box center [516, 242] width 39 height 11
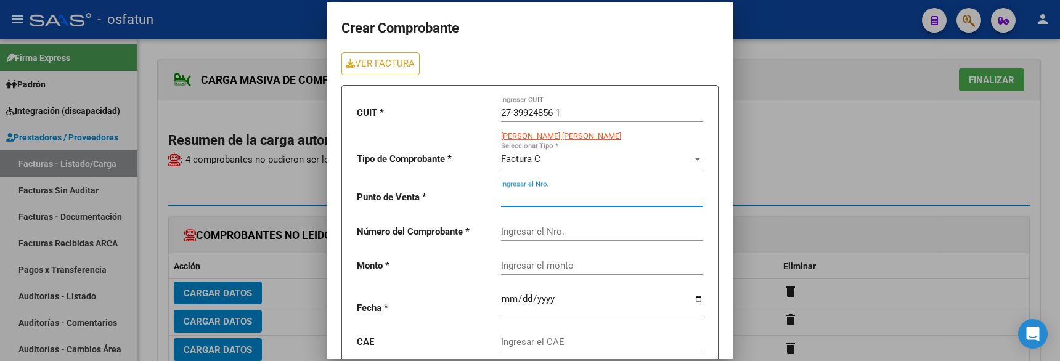
click at [525, 199] on input "Ingresar el Nro." at bounding box center [602, 197] width 202 height 11
type input "1"
type input "57"
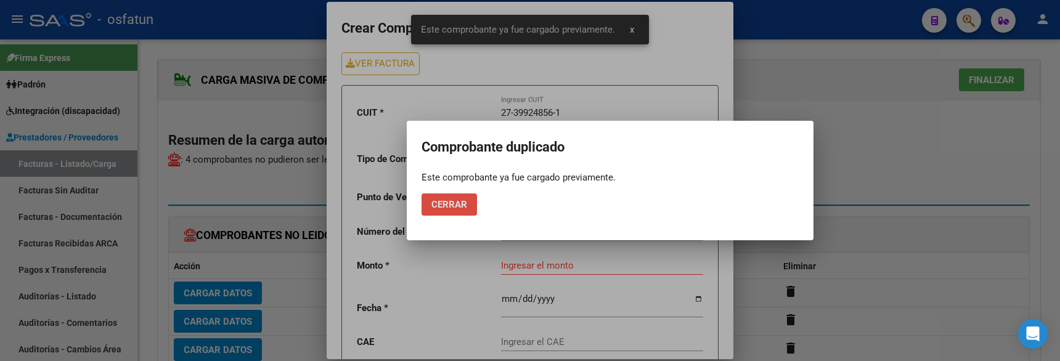
click at [450, 210] on button "Cerrar" at bounding box center [449, 205] width 55 height 22
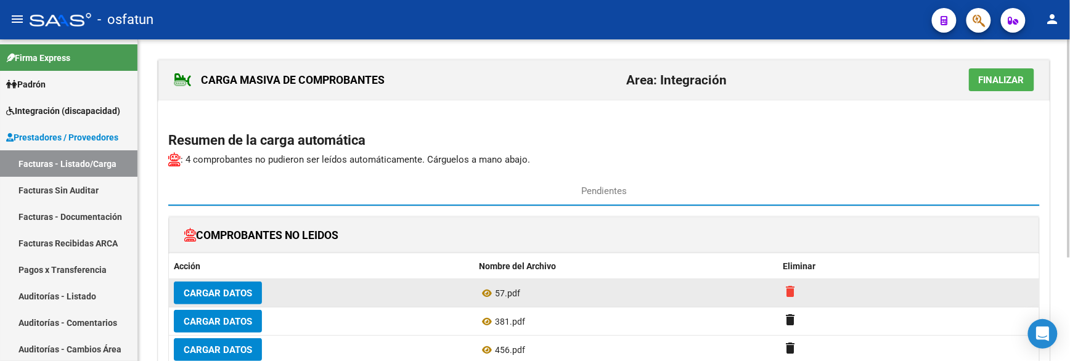
click at [793, 295] on mat-icon "delete" at bounding box center [791, 291] width 15 height 15
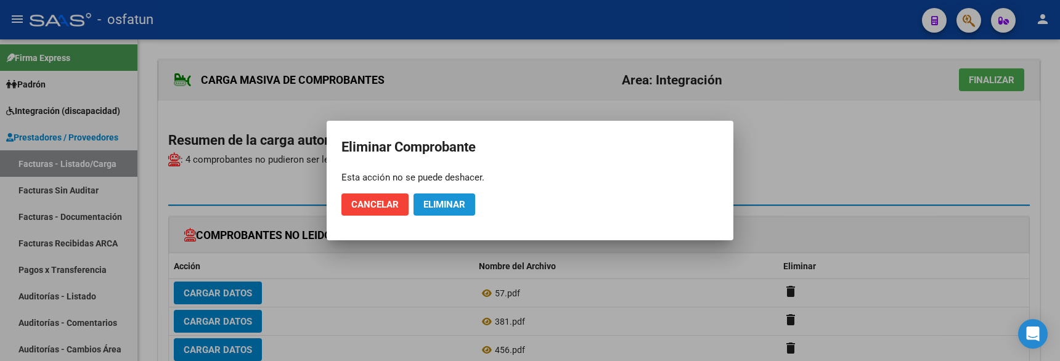
click at [461, 210] on span "Eliminar" at bounding box center [445, 204] width 42 height 11
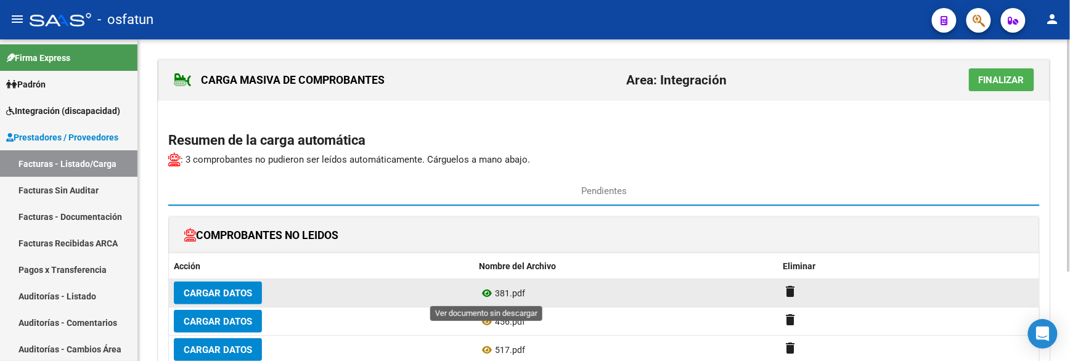
click at [489, 293] on icon at bounding box center [487, 293] width 16 height 15
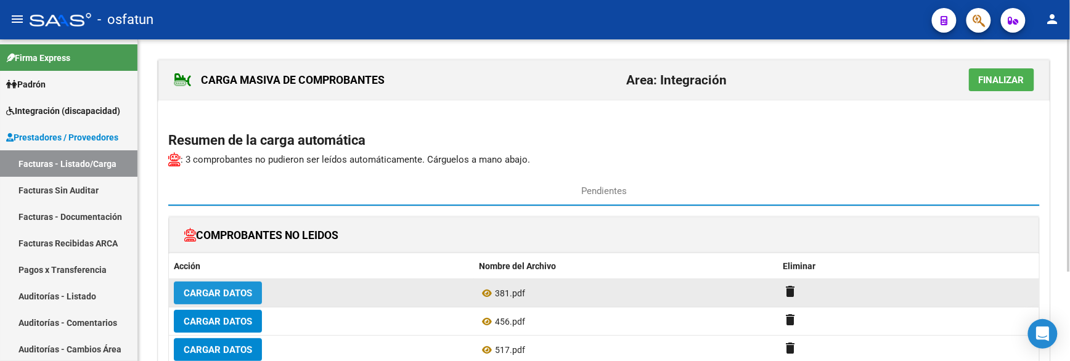
click at [232, 297] on span "Cargar Datos" at bounding box center [218, 293] width 68 height 11
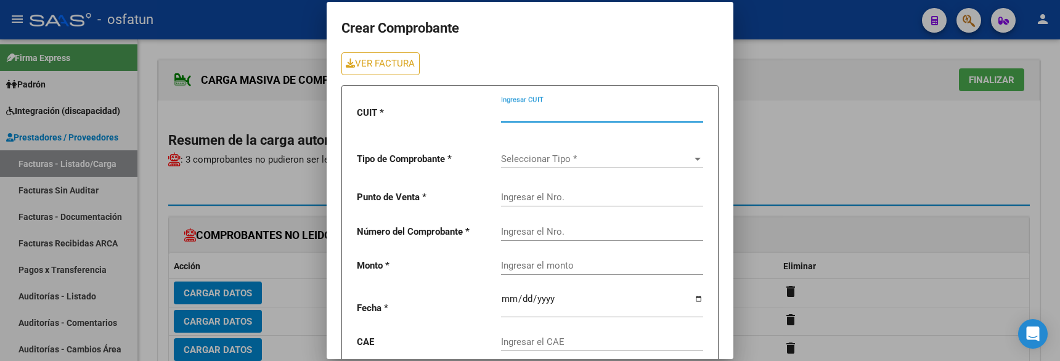
click at [518, 111] on input "Ingresar CUIT" at bounding box center [602, 112] width 202 height 11
type input "27-33963998-7"
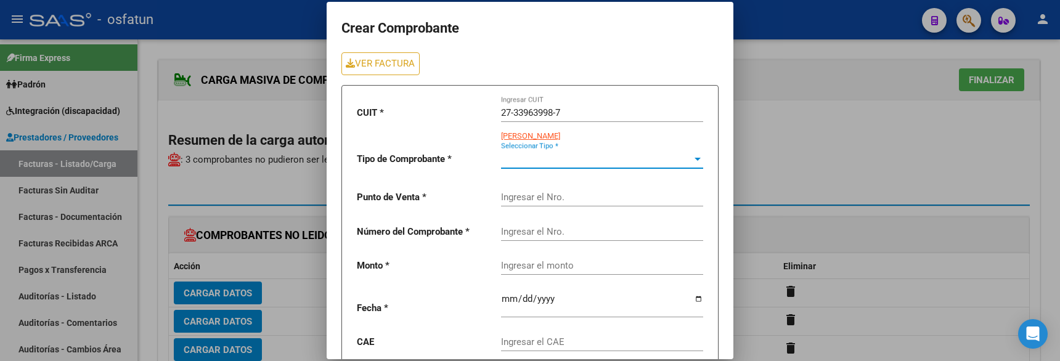
click at [515, 164] on span "Seleccionar Tipo *" at bounding box center [596, 159] width 191 height 11
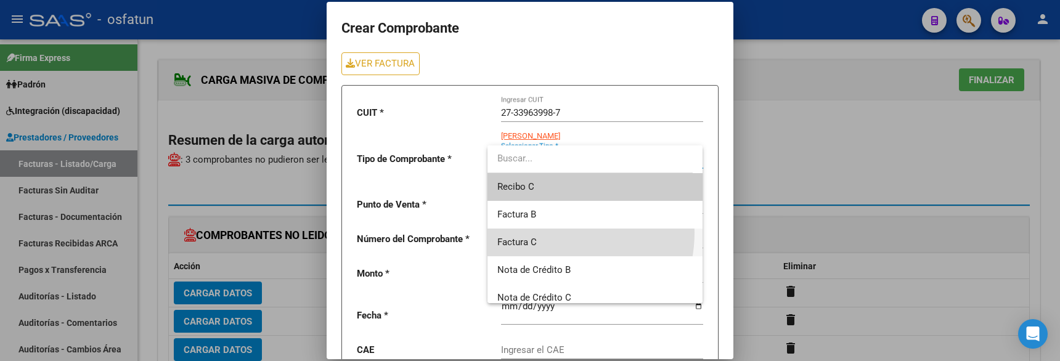
click at [547, 232] on span "Factura C" at bounding box center [594, 243] width 195 height 28
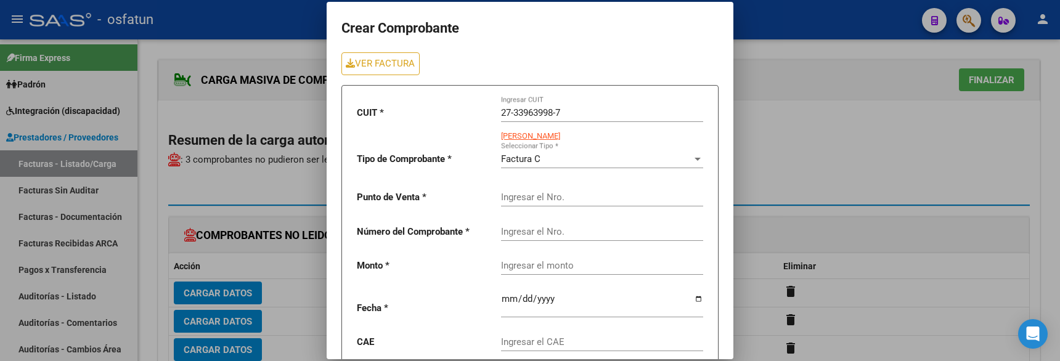
click at [534, 205] on div "Ingresar el Nro." at bounding box center [602, 193] width 202 height 27
type input "2"
type input "381"
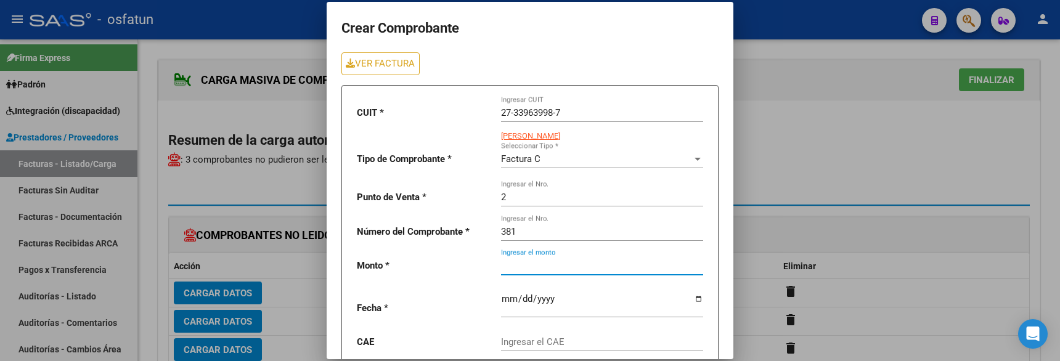
type input "98964.88"
type input "2025-08-10"
type input "75327731713719"
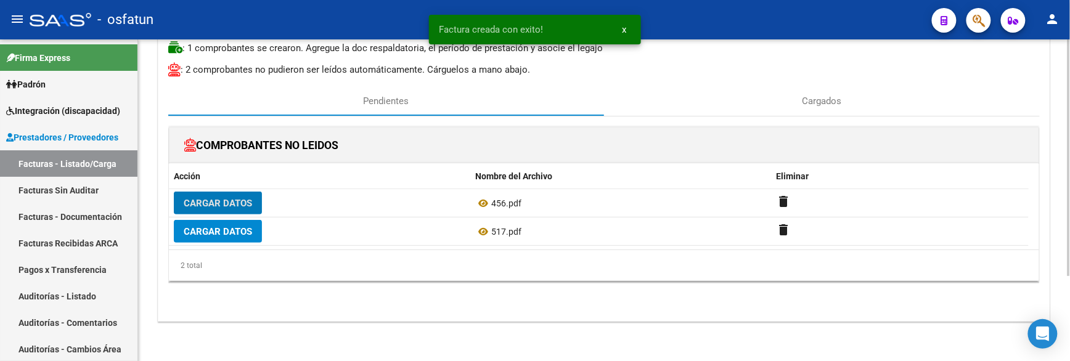
scroll to position [117, 0]
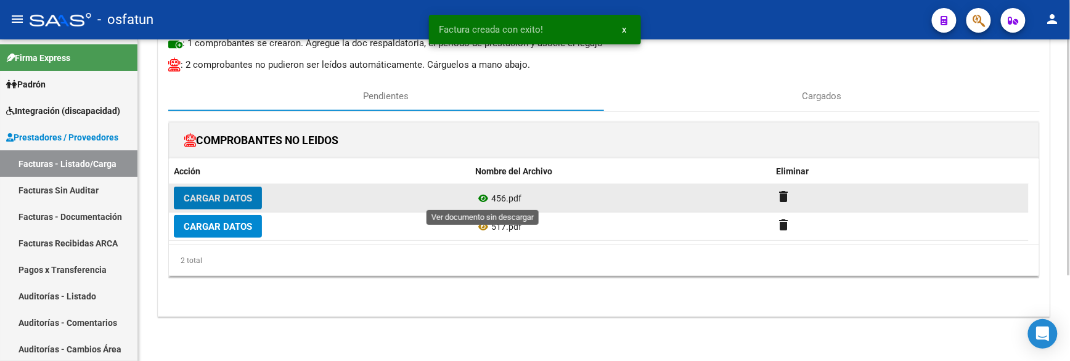
click at [481, 198] on icon at bounding box center [484, 198] width 16 height 15
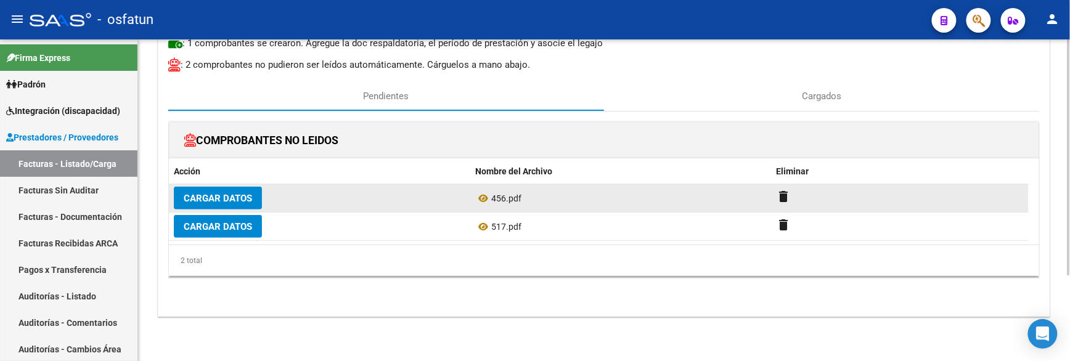
click at [241, 201] on span "Cargar Datos" at bounding box center [218, 198] width 68 height 11
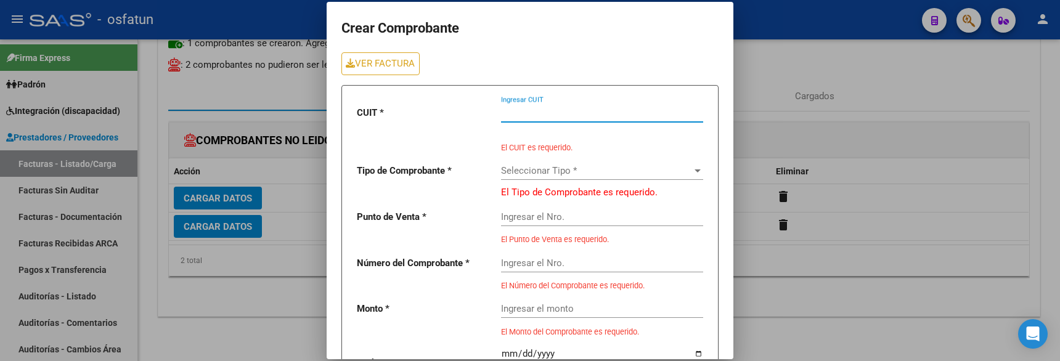
click at [581, 117] on input "Ingresar CUIT" at bounding box center [602, 112] width 202 height 11
paste input "27-30666006-9"
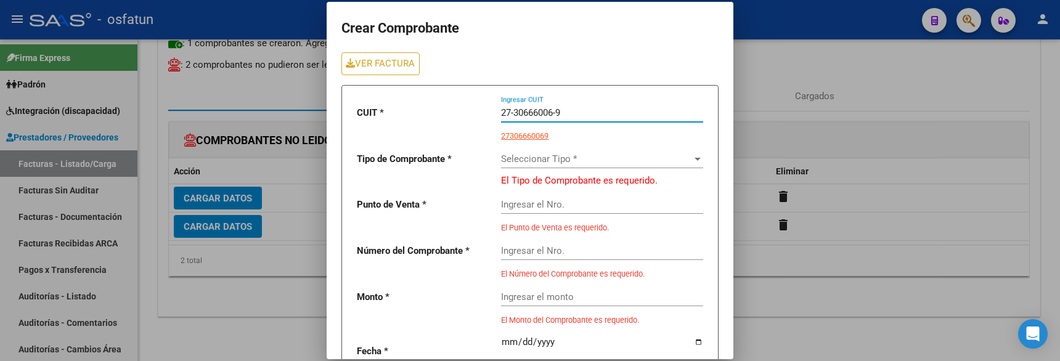
type input "27-30666006-9"
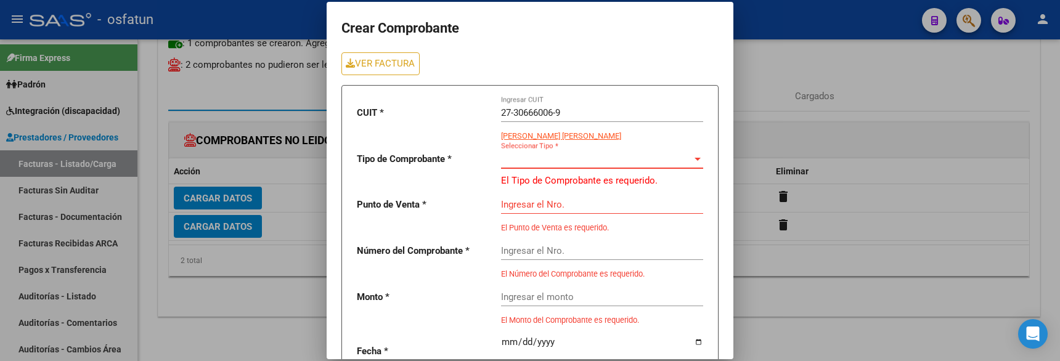
click at [570, 157] on span "Seleccionar Tipo *" at bounding box center [596, 159] width 191 height 11
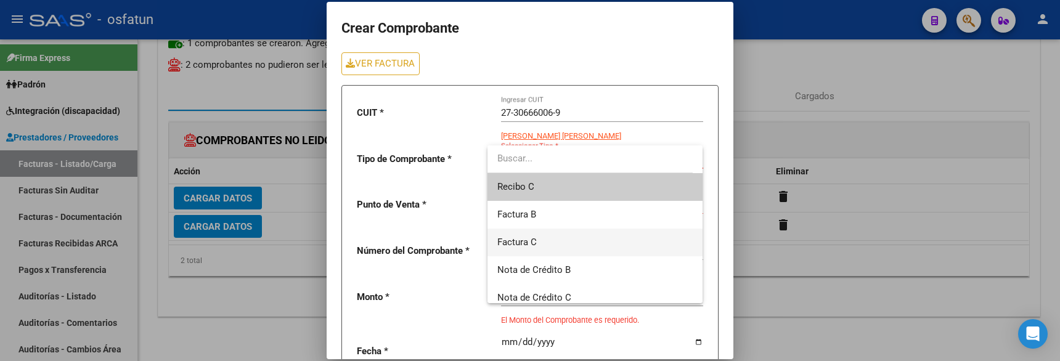
click at [539, 231] on span "Factura C" at bounding box center [594, 243] width 195 height 28
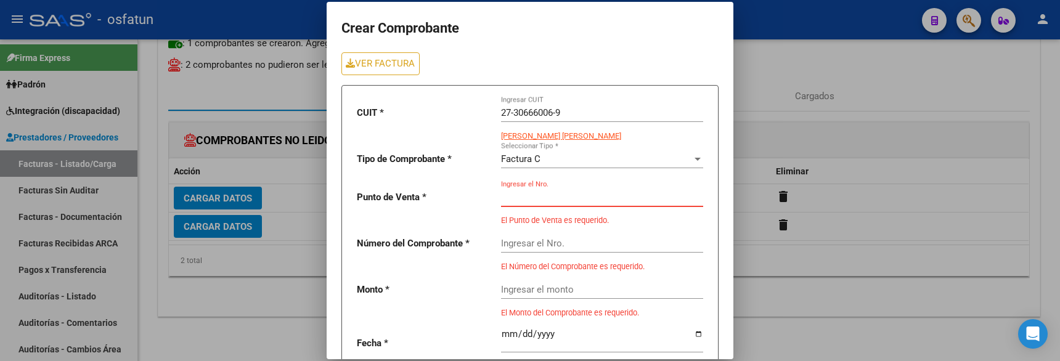
click at [540, 198] on input "Ingresar el Nro." at bounding box center [602, 197] width 202 height 11
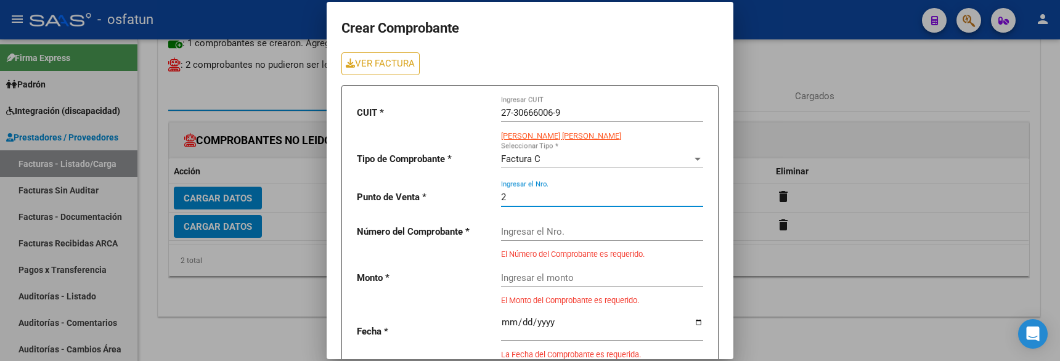
type input "2"
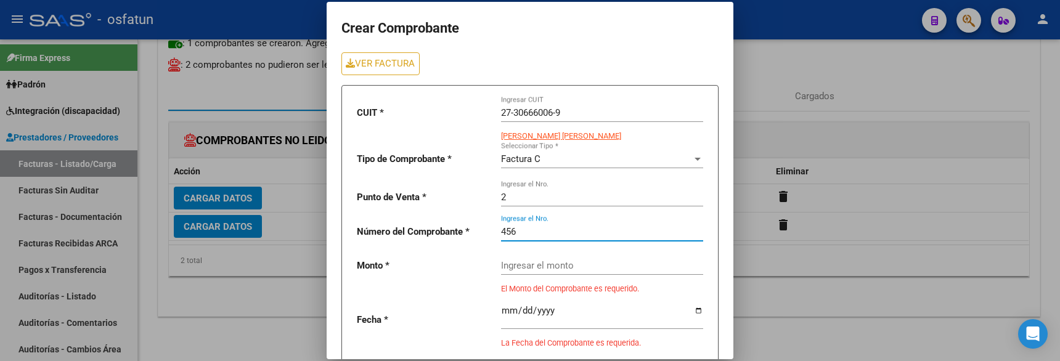
type input "456"
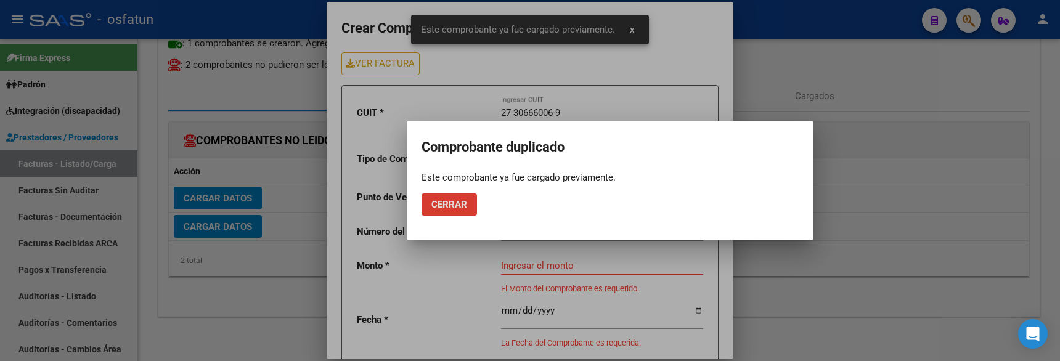
click at [459, 211] on button "Cerrar" at bounding box center [449, 205] width 55 height 22
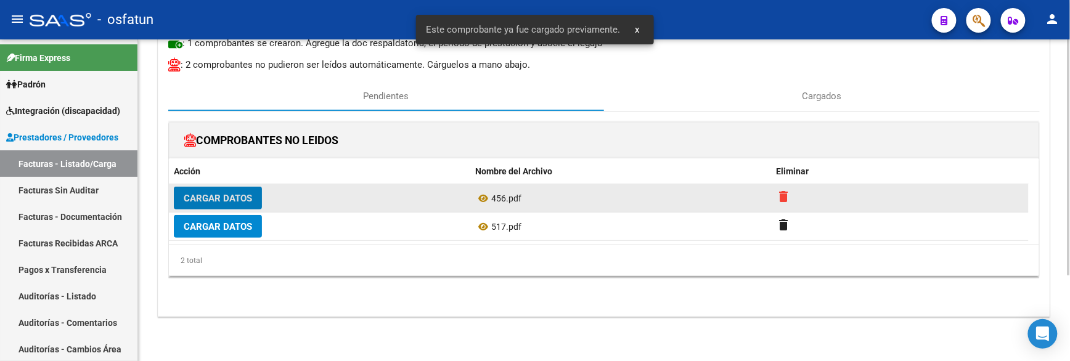
click at [781, 199] on mat-icon "delete" at bounding box center [783, 196] width 15 height 15
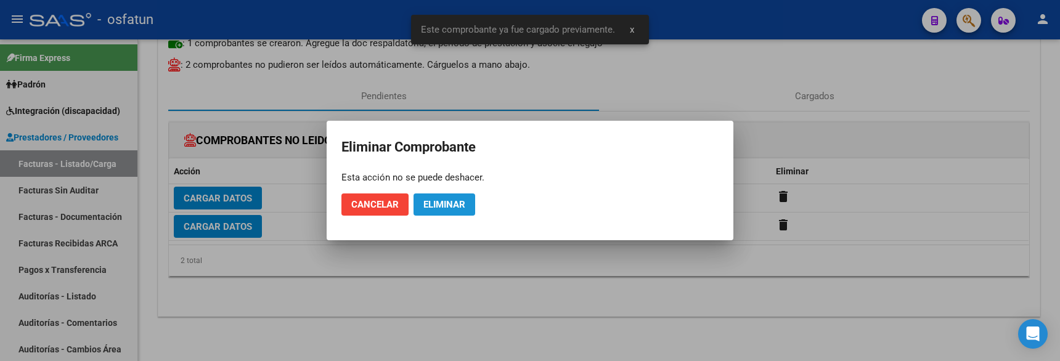
click at [457, 210] on span "Eliminar" at bounding box center [445, 204] width 42 height 11
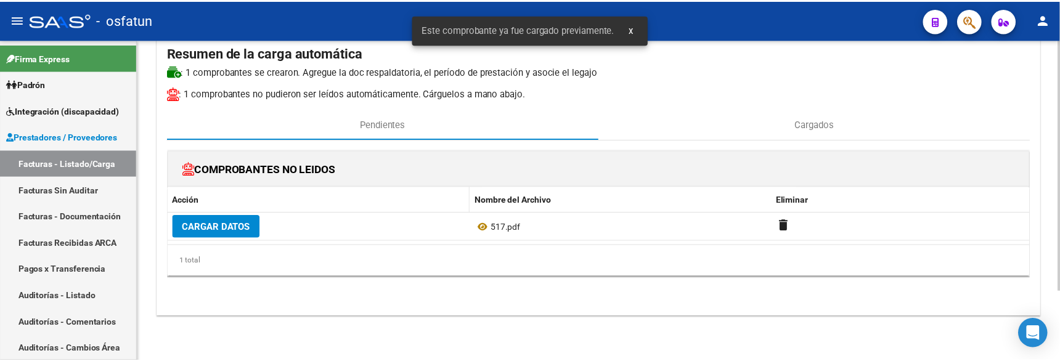
scroll to position [89, 0]
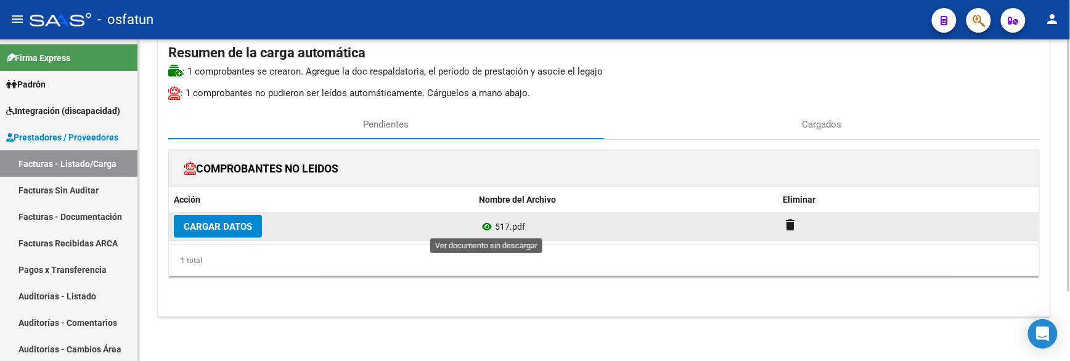
click at [488, 223] on icon at bounding box center [487, 226] width 16 height 15
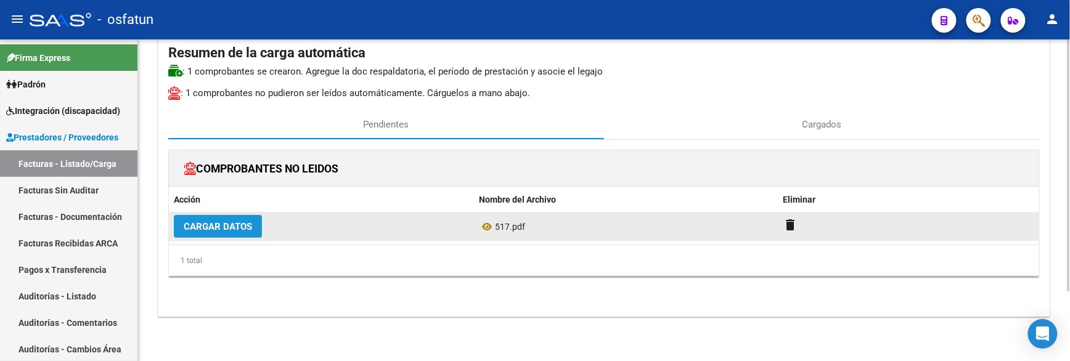
click at [247, 230] on span "Cargar Datos" at bounding box center [218, 226] width 68 height 11
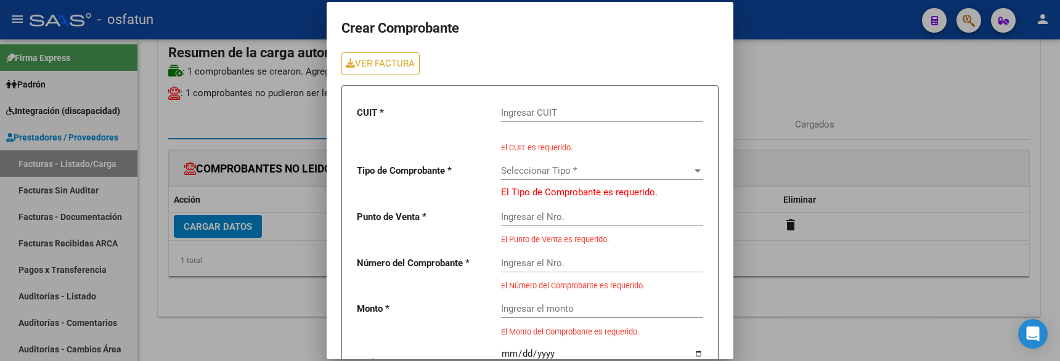
click at [538, 117] on input "Ingresar CUIT" at bounding box center [602, 112] width 202 height 11
paste input "27-31577869-2"
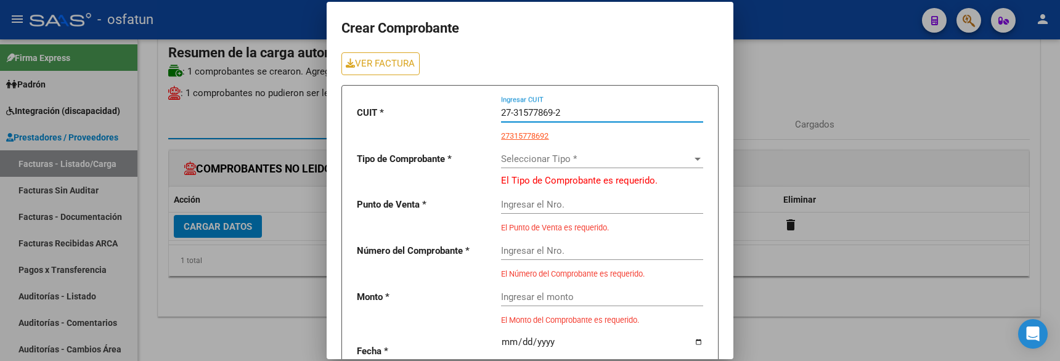
type input "27-31577869-2"
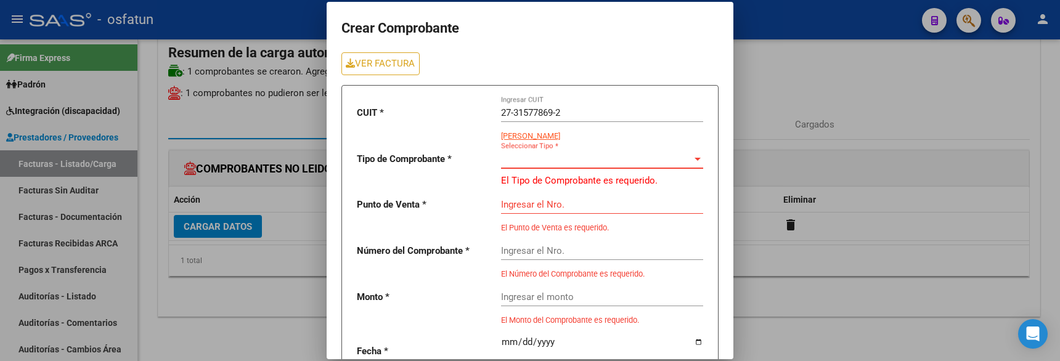
click at [546, 160] on span "Seleccionar Tipo *" at bounding box center [596, 159] width 191 height 11
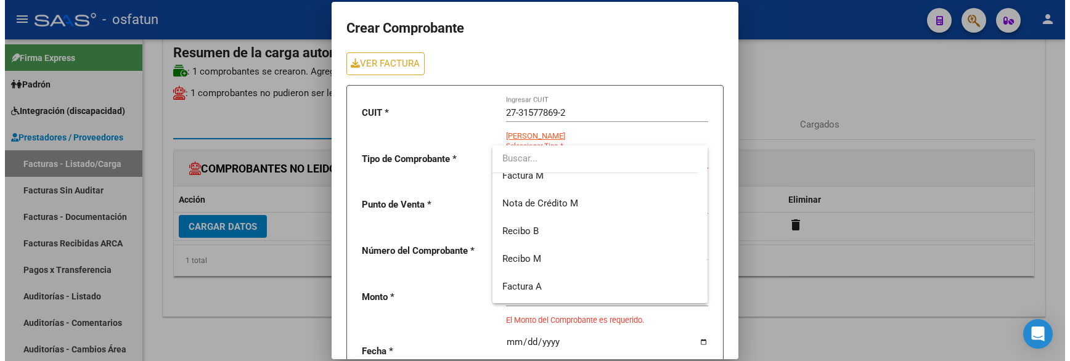
scroll to position [274, 0]
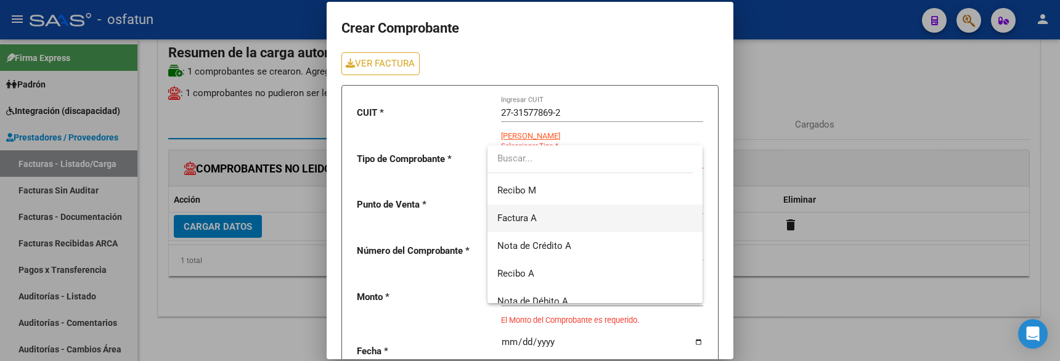
click at [565, 219] on span "Factura A" at bounding box center [594, 219] width 195 height 28
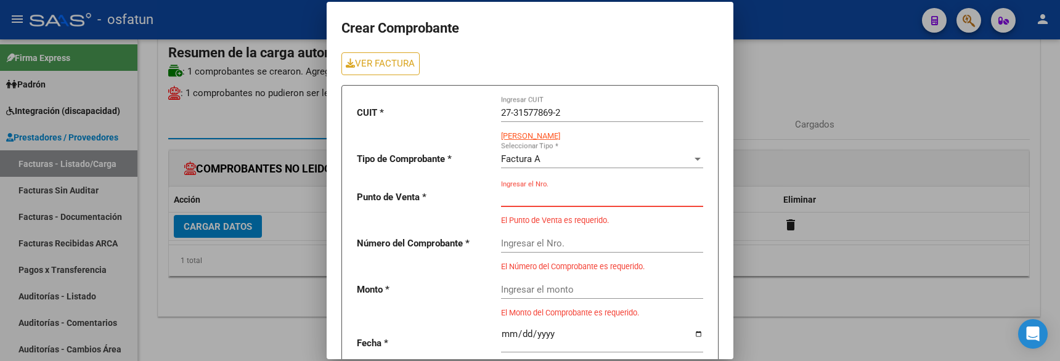
click at [535, 200] on input "Ingresar el Nro." at bounding box center [602, 197] width 202 height 11
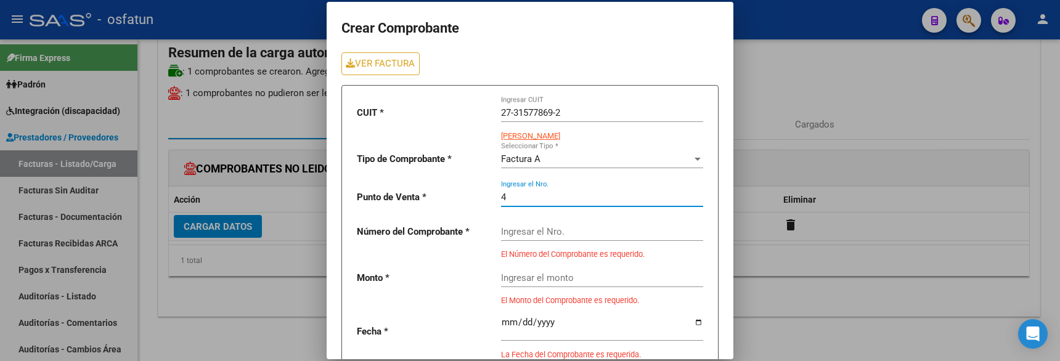
type input "4"
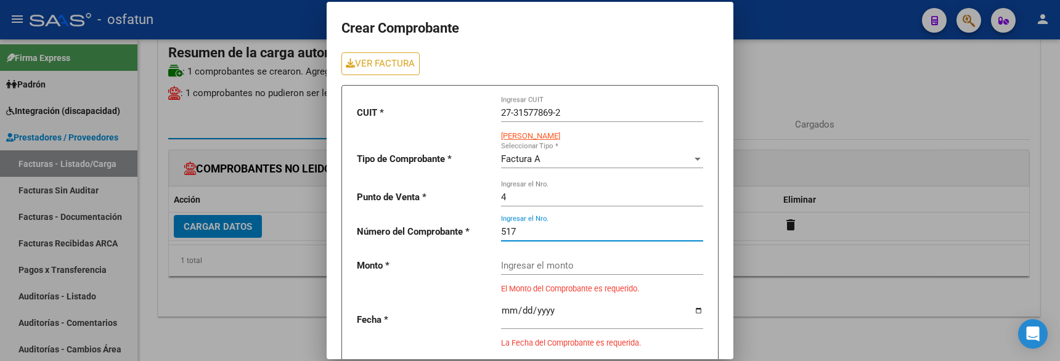
type input "517"
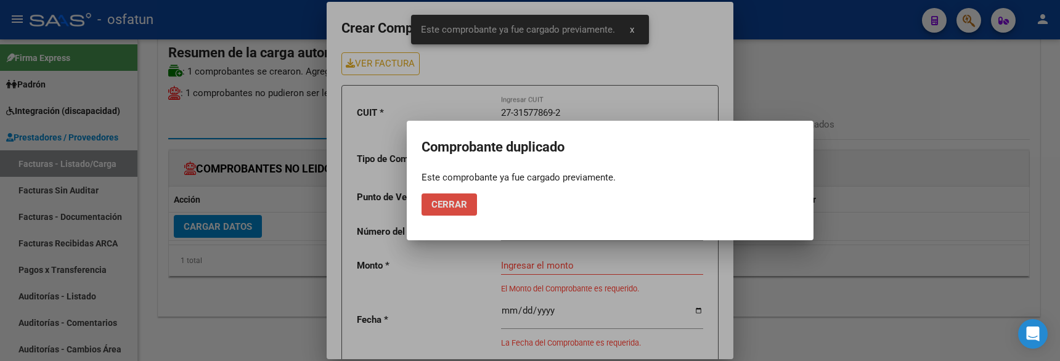
click at [436, 211] on button "Cerrar" at bounding box center [449, 205] width 55 height 22
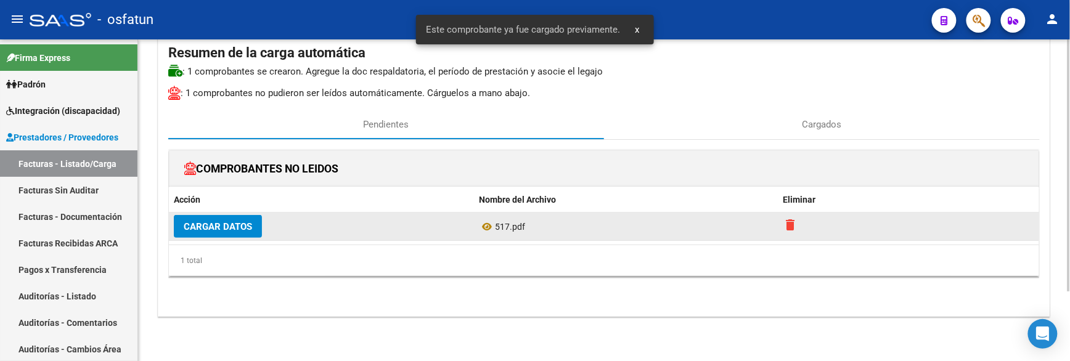
click at [792, 227] on mat-icon "delete" at bounding box center [791, 225] width 15 height 15
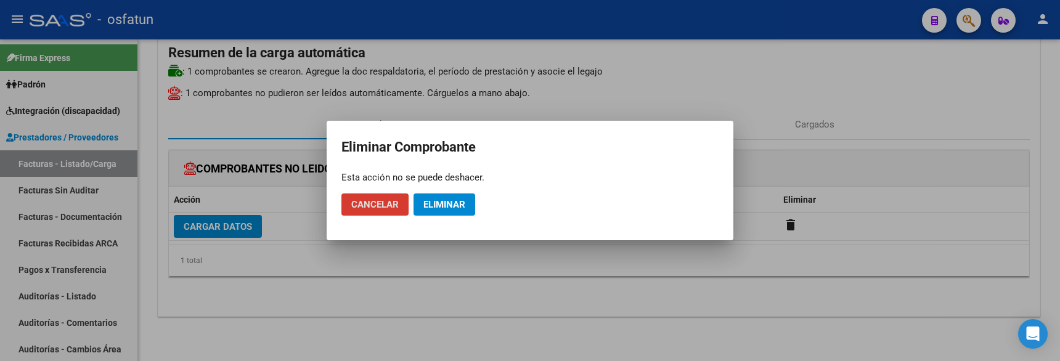
click at [456, 204] on span "Eliminar" at bounding box center [445, 204] width 42 height 11
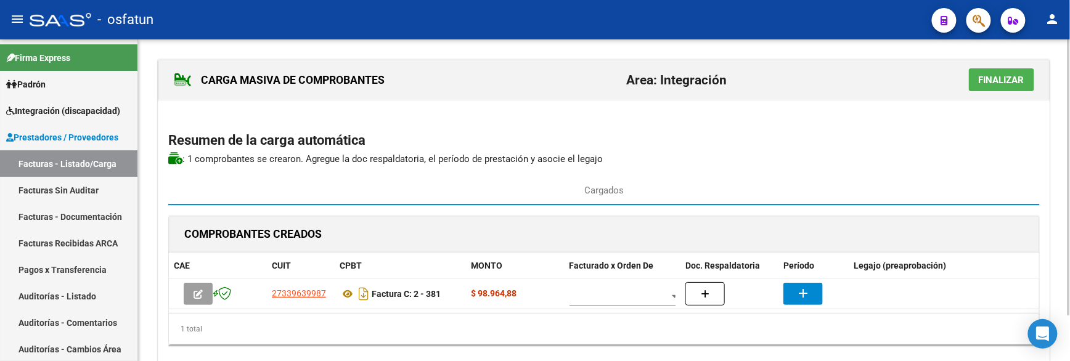
scroll to position [54, 0]
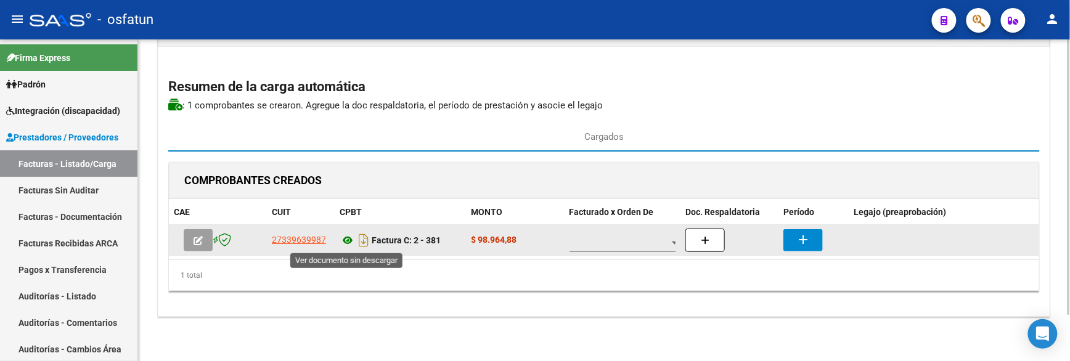
click at [349, 242] on icon at bounding box center [348, 240] width 16 height 15
click at [809, 235] on mat-icon "add" at bounding box center [803, 239] width 15 height 15
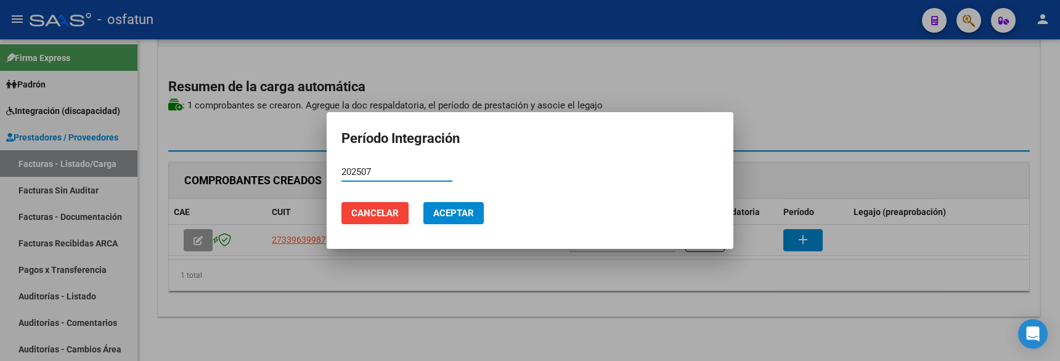
type input "202507"
drag, startPoint x: 461, startPoint y: 212, endPoint x: 467, endPoint y: 215, distance: 6.6
click at [462, 212] on span "Aceptar" at bounding box center [453, 213] width 41 height 11
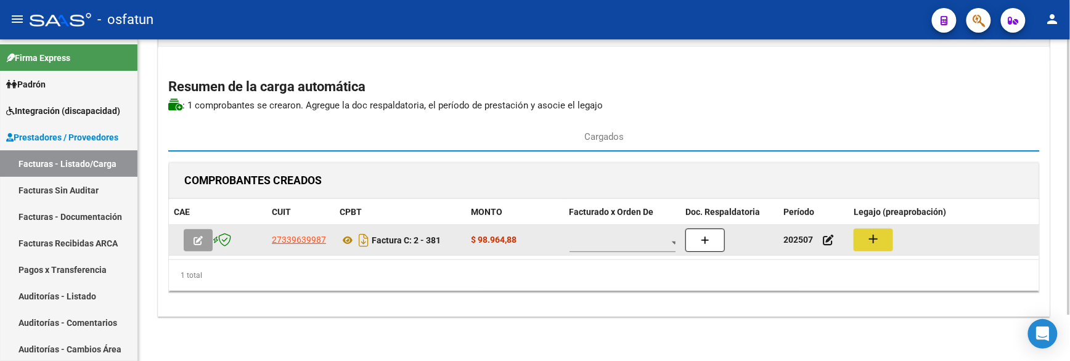
click at [878, 240] on mat-icon "add" at bounding box center [873, 239] width 15 height 15
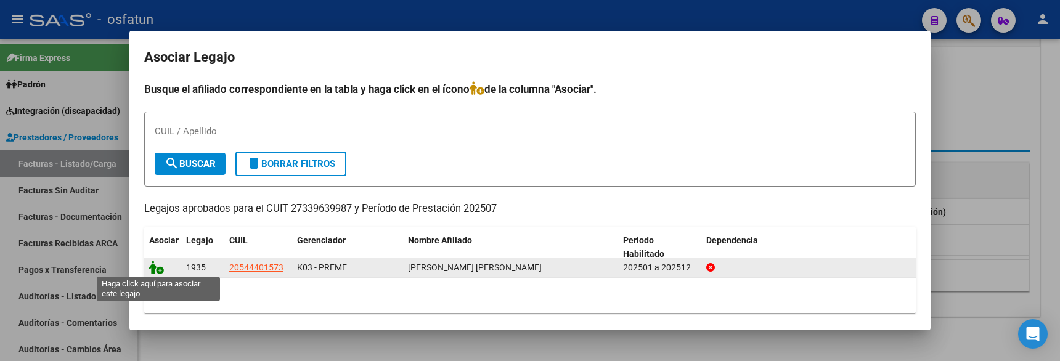
click at [157, 268] on icon at bounding box center [156, 268] width 15 height 14
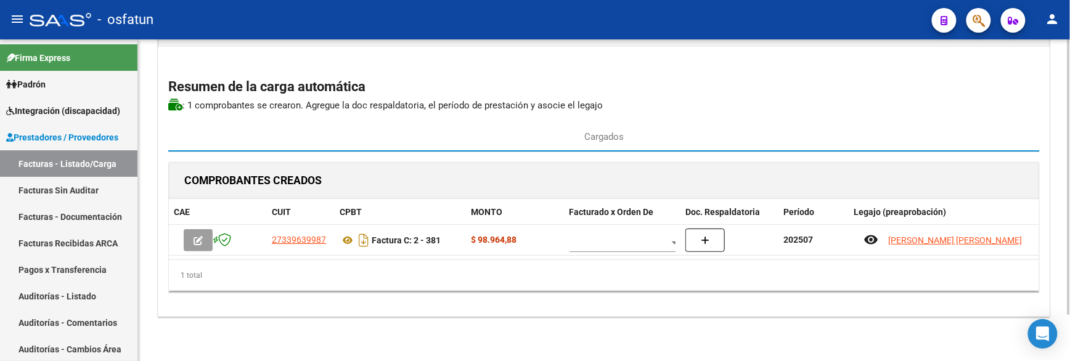
scroll to position [0, 0]
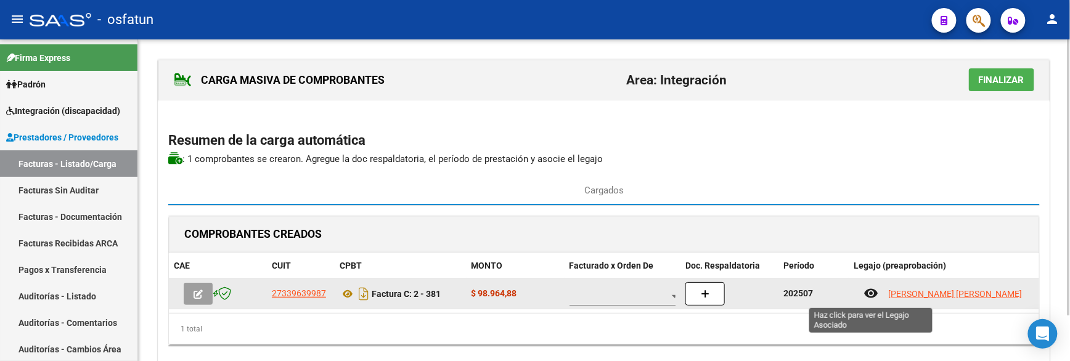
drag, startPoint x: 1002, startPoint y: 84, endPoint x: 837, endPoint y: 285, distance: 259.7
click at [849, 288] on div "CARGA MASIVA DE COMPROBANTES Area: Integración Finalizar Resumen de la carga au…" at bounding box center [604, 214] width 893 height 311
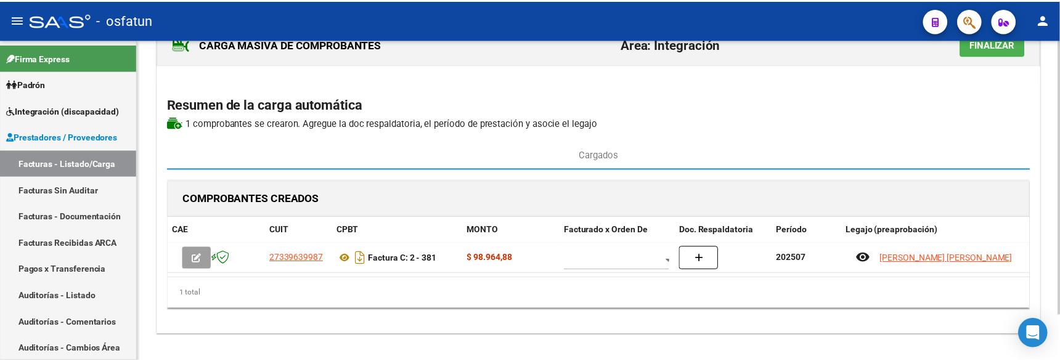
scroll to position [54, 0]
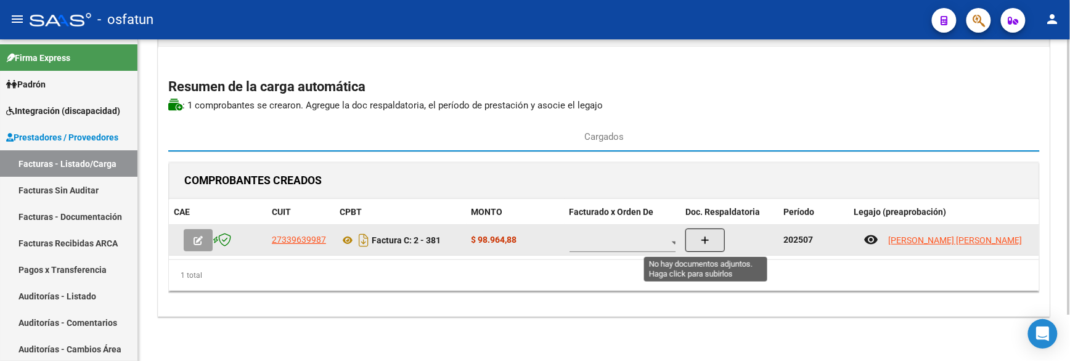
click at [701, 239] on icon "button" at bounding box center [705, 240] width 9 height 9
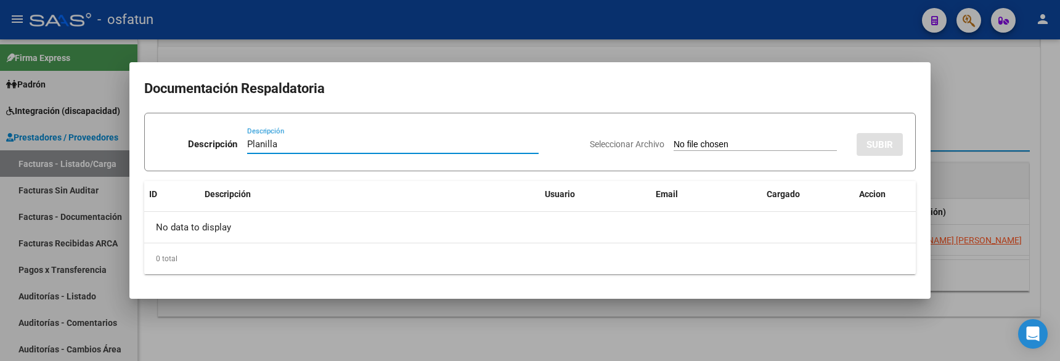
type input "Planilla"
click at [713, 145] on input "Seleccionar Archivo" at bounding box center [755, 145] width 163 height 12
type input "C:\fakepath\381 plani.pdf"
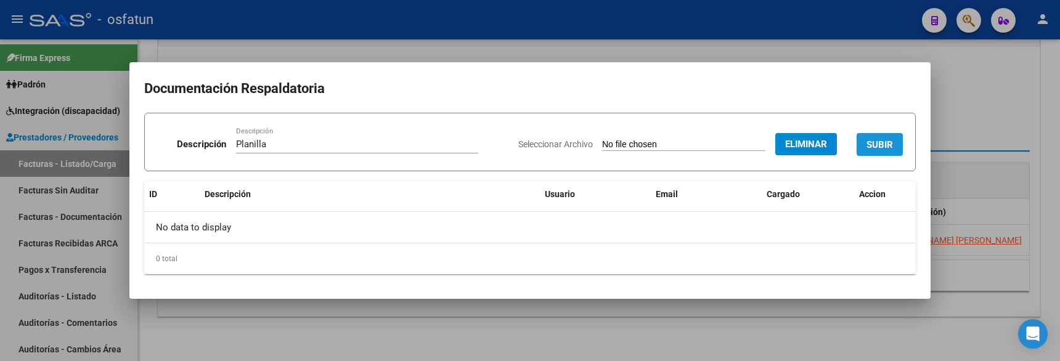
click at [890, 137] on button "SUBIR" at bounding box center [880, 144] width 46 height 23
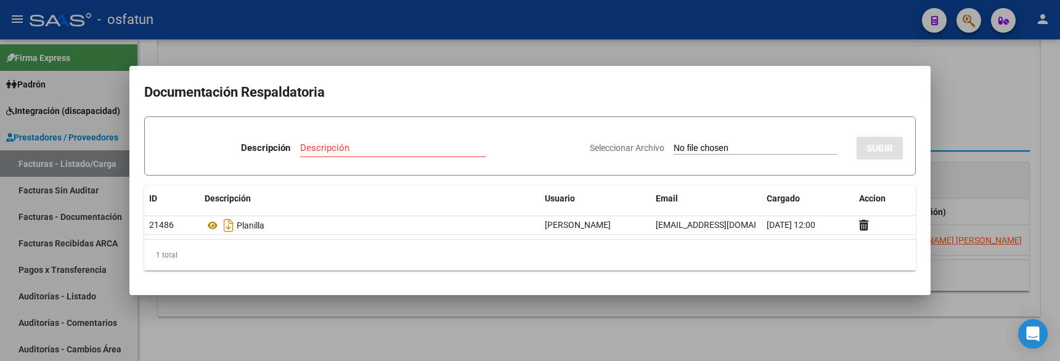
click at [316, 247] on div "1 total" at bounding box center [530, 255] width 772 height 31
drag, startPoint x: 909, startPoint y: 78, endPoint x: 947, endPoint y: 39, distance: 53.6
click at [911, 77] on mat-dialog-container "Documentación Respaldatoria Descripción Descripción Seleccionar Archivo SUBIR I…" at bounding box center [529, 180] width 801 height 229
drag, startPoint x: 940, startPoint y: 103, endPoint x: 953, endPoint y: 67, distance: 38.6
click at [944, 101] on div at bounding box center [530, 180] width 1060 height 361
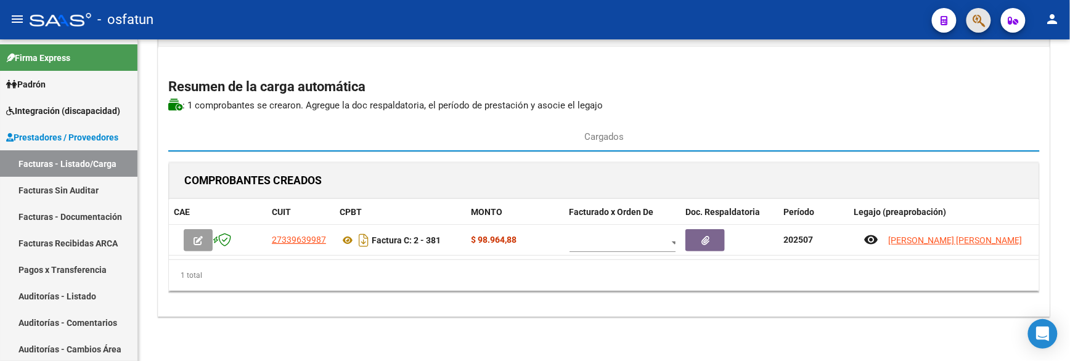
click at [969, 26] on button "button" at bounding box center [979, 20] width 25 height 25
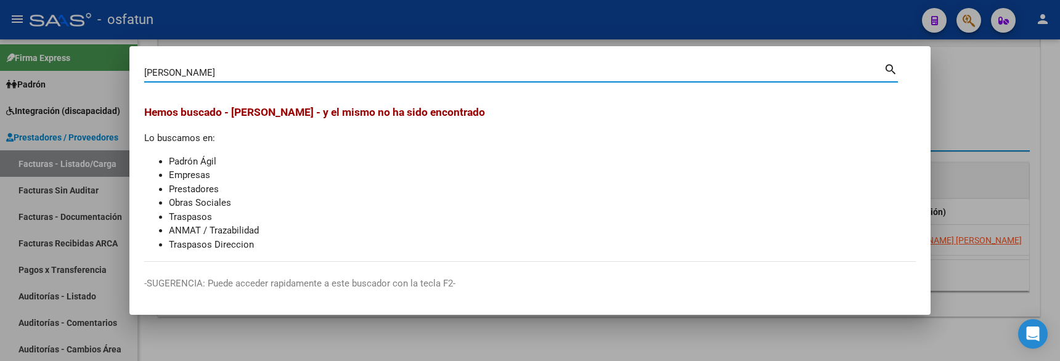
click at [162, 77] on input "DAGUM" at bounding box center [514, 72] width 740 height 11
type input "35022907"
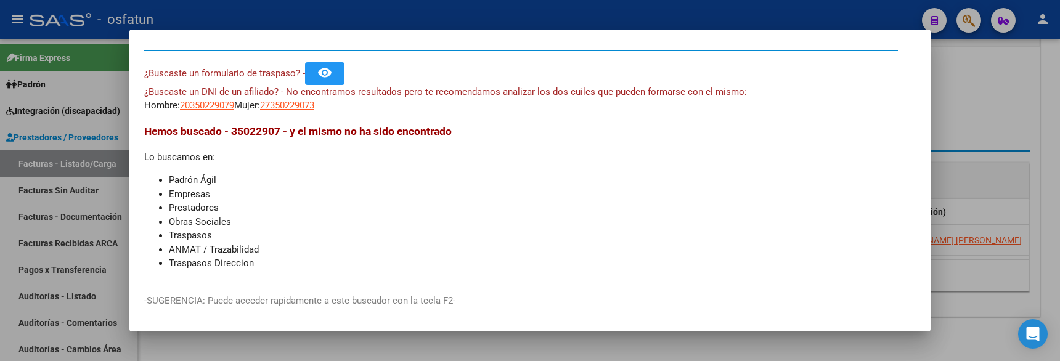
scroll to position [16, 0]
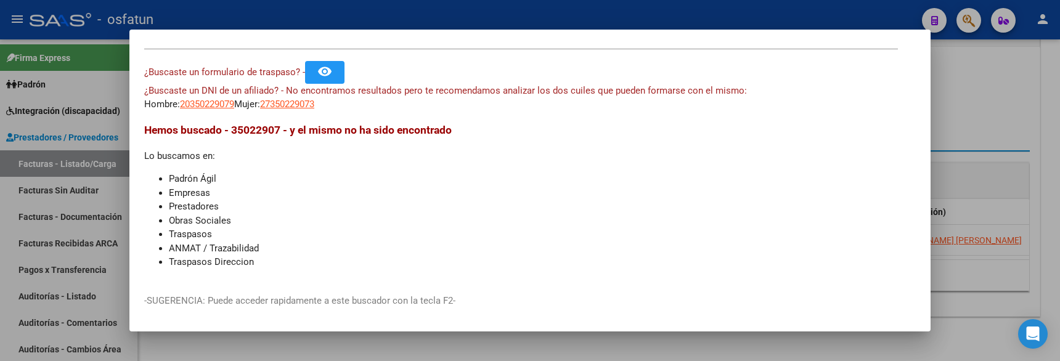
click at [989, 137] on div at bounding box center [530, 180] width 1060 height 361
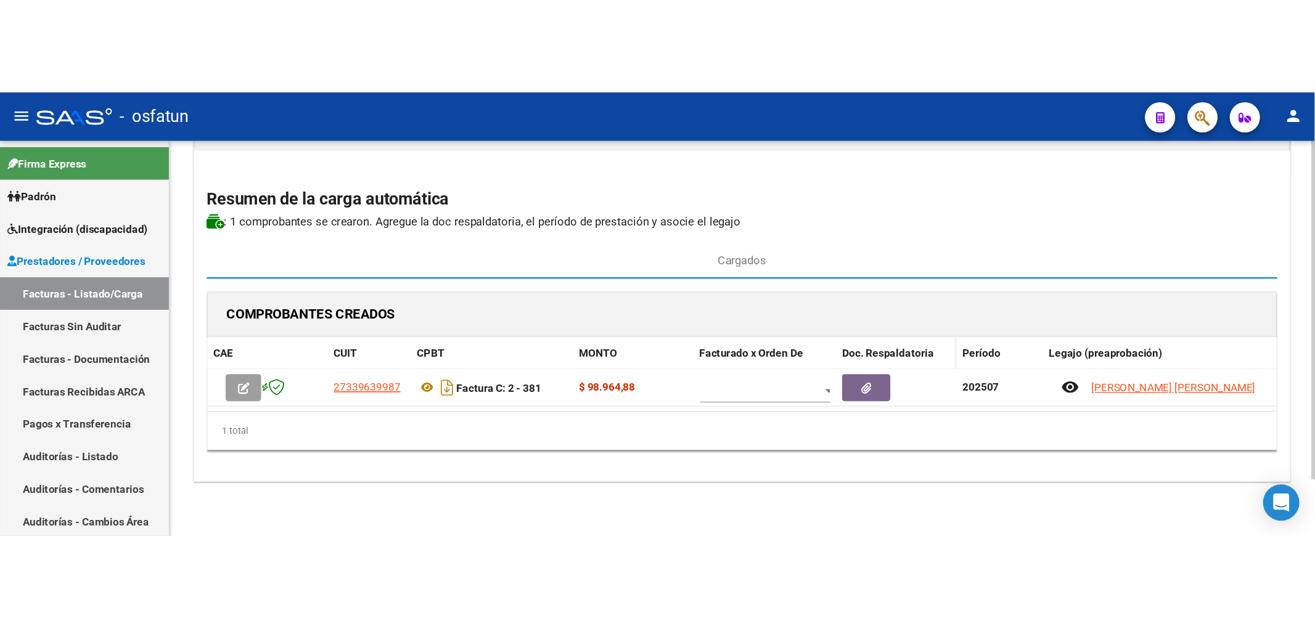
scroll to position [0, 0]
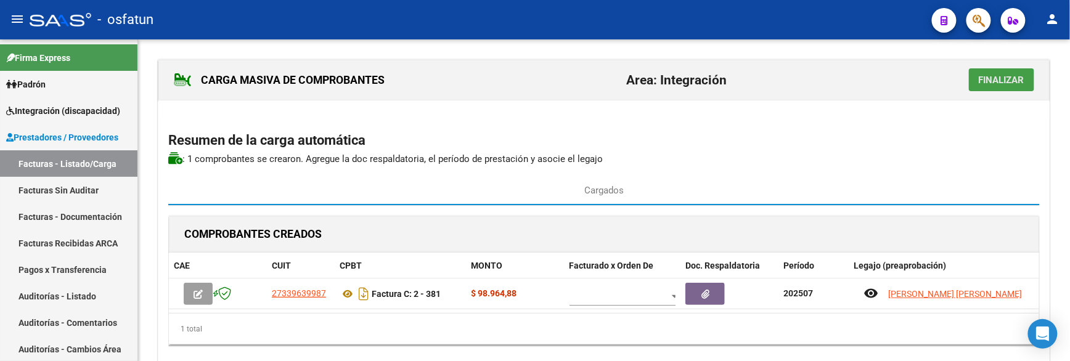
click at [988, 81] on span "Finalizar" at bounding box center [1002, 80] width 46 height 11
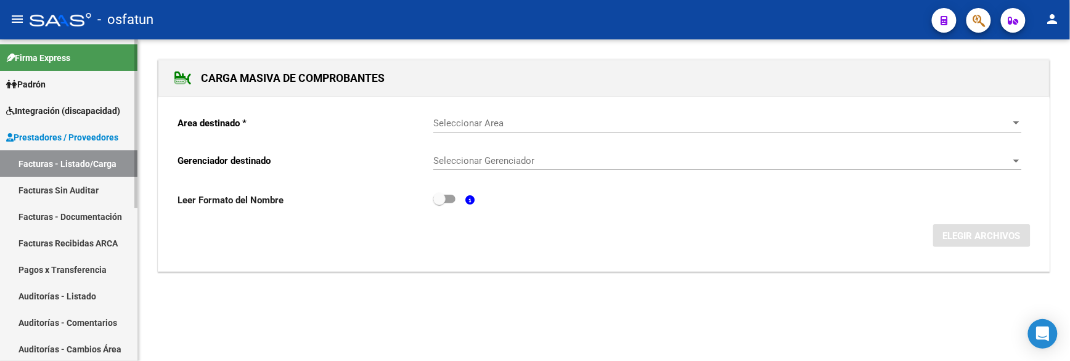
click at [77, 188] on link "Facturas Sin Auditar" at bounding box center [68, 190] width 137 height 27
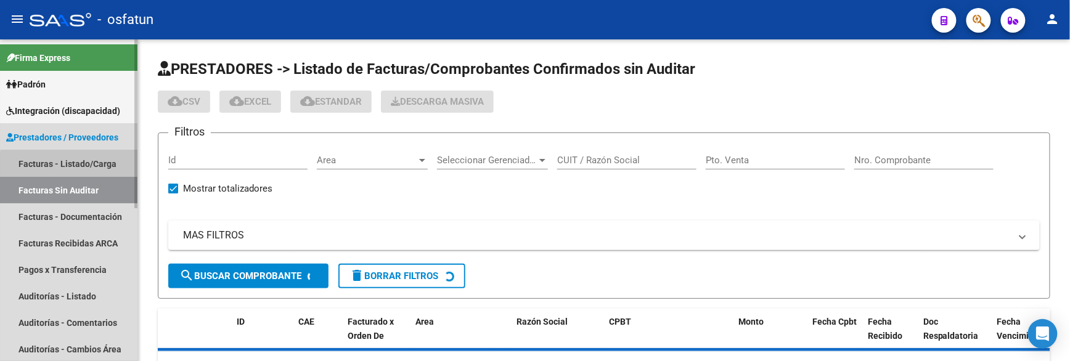
click at [75, 168] on link "Facturas - Listado/Carga" at bounding box center [68, 163] width 137 height 27
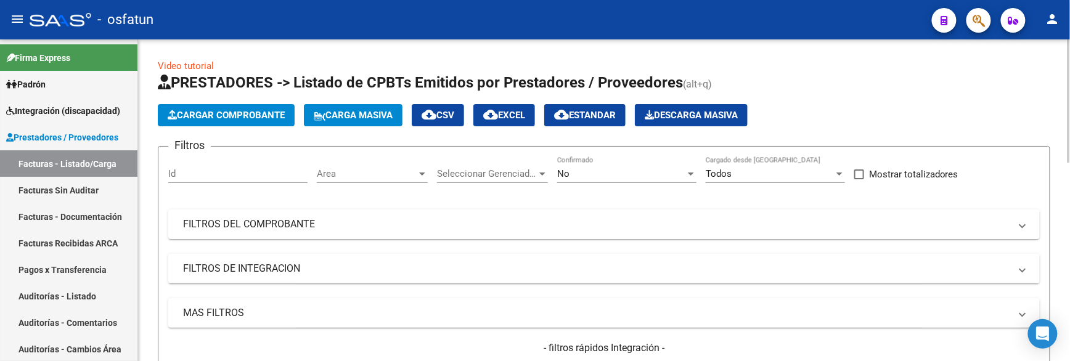
click at [380, 171] on span "Area" at bounding box center [367, 173] width 100 height 11
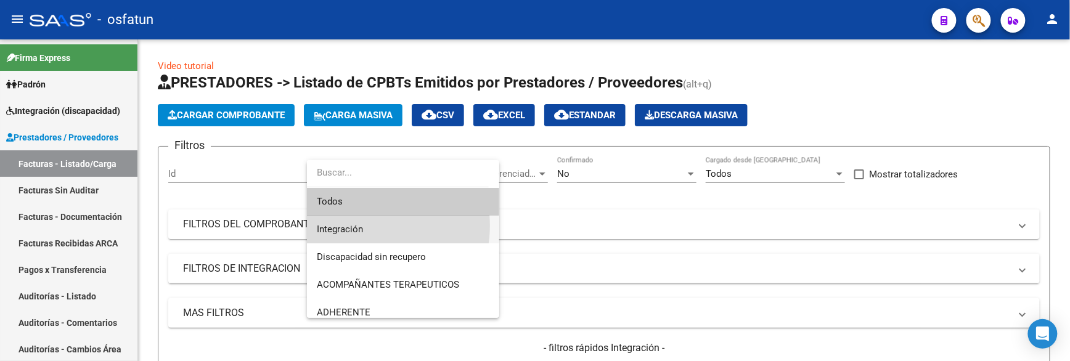
click at [364, 226] on span "Integración" at bounding box center [403, 230] width 173 height 28
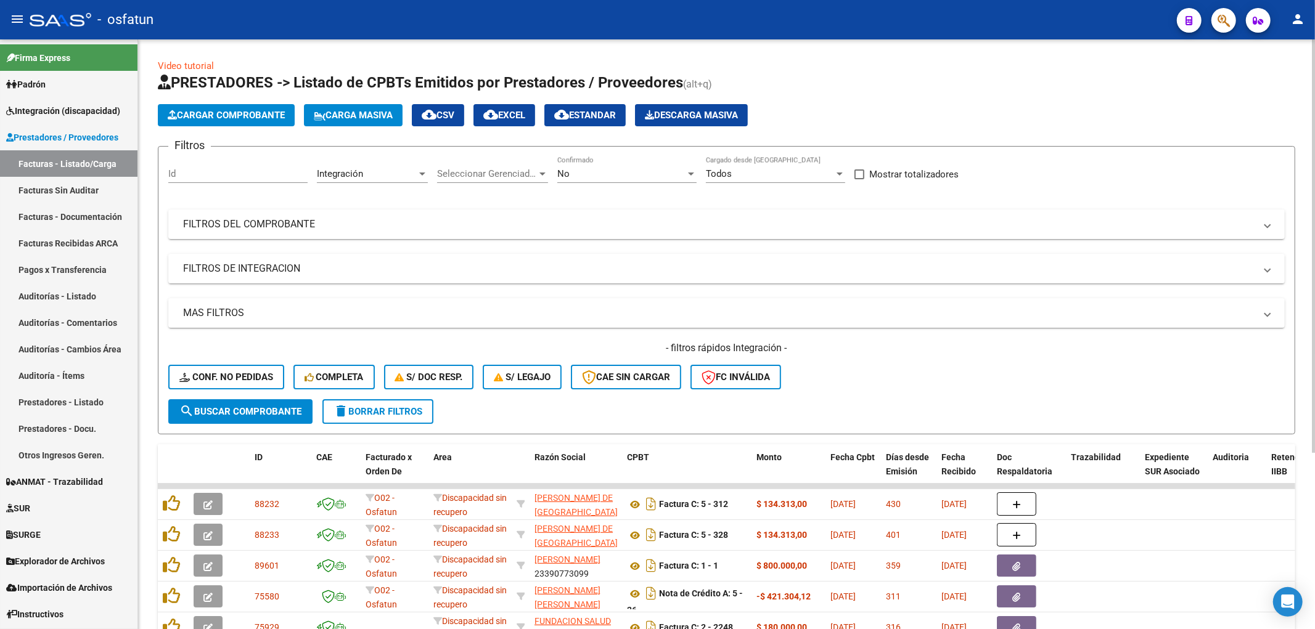
click at [278, 207] on div "Filtros Id Integración Area Seleccionar Gerenciador Seleccionar Gerenciador No …" at bounding box center [726, 278] width 1116 height 243
click at [279, 224] on mat-panel-title "FILTROS DEL COMPROBANTE" at bounding box center [719, 225] width 1072 height 14
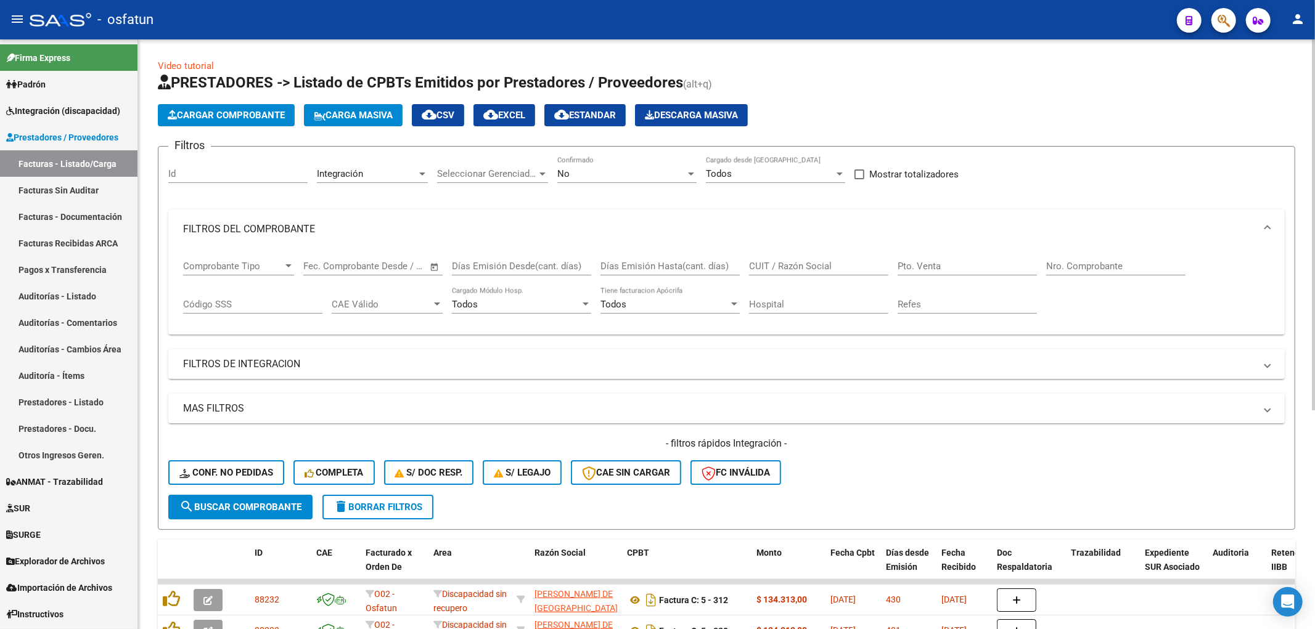
drag, startPoint x: 248, startPoint y: 366, endPoint x: 231, endPoint y: 379, distance: 22.4
click at [248, 361] on mat-panel-title "FILTROS DE INTEGRACION" at bounding box center [719, 365] width 1072 height 14
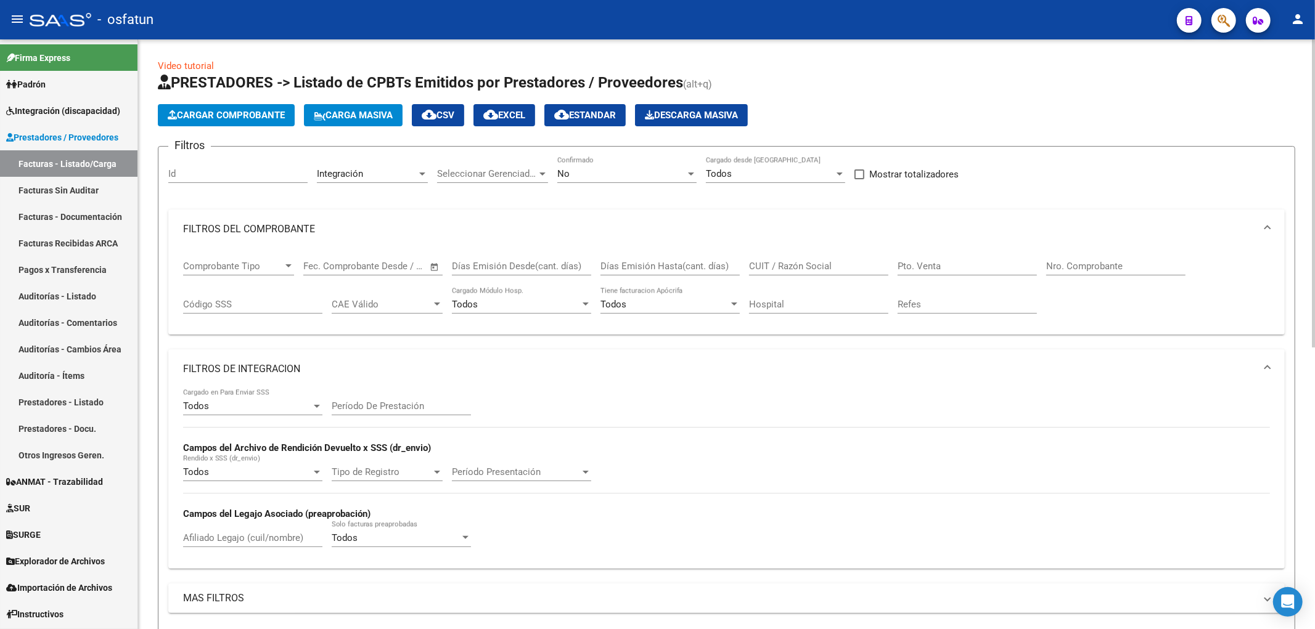
click at [390, 361] on input "Período De Prestación" at bounding box center [401, 406] width 139 height 11
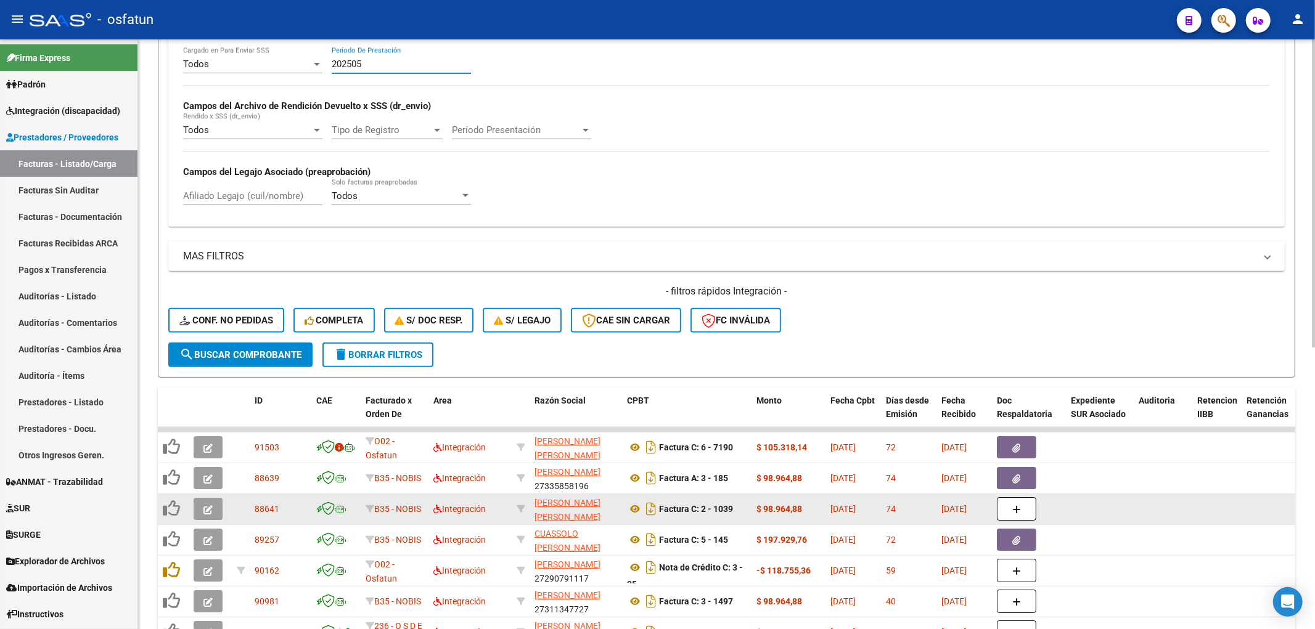
scroll to position [538, 0]
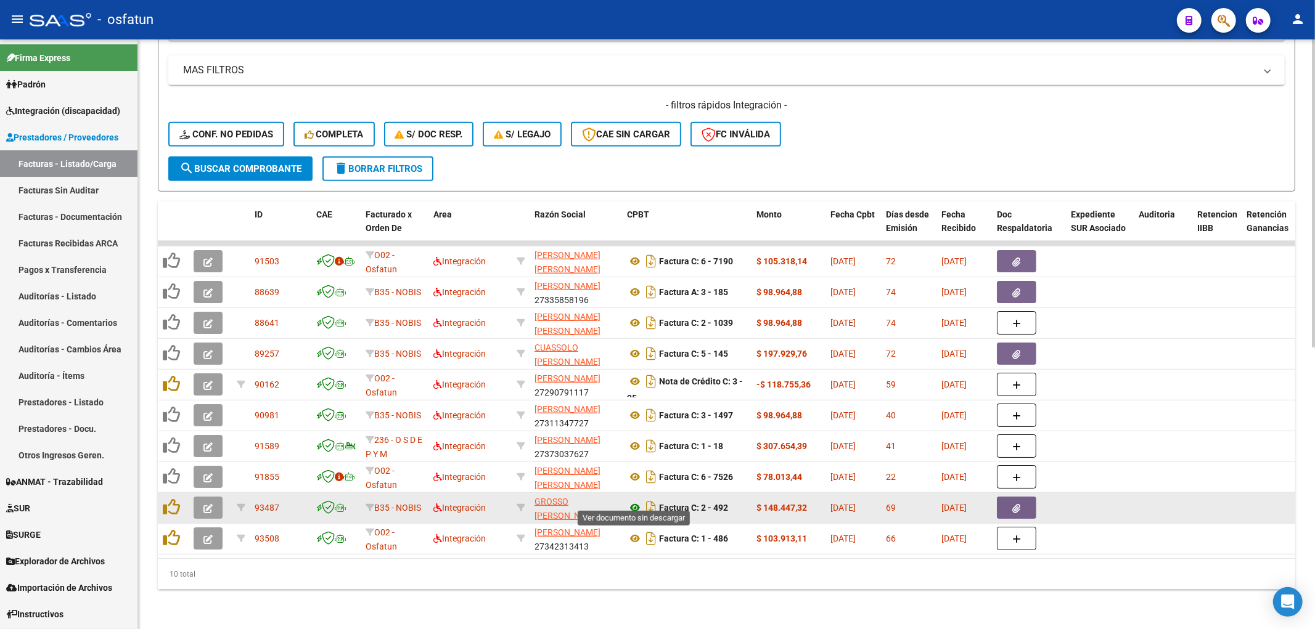
type input "202505"
click at [634, 361] on icon at bounding box center [635, 508] width 16 height 15
click at [205, 361] on icon "button" at bounding box center [207, 508] width 9 height 9
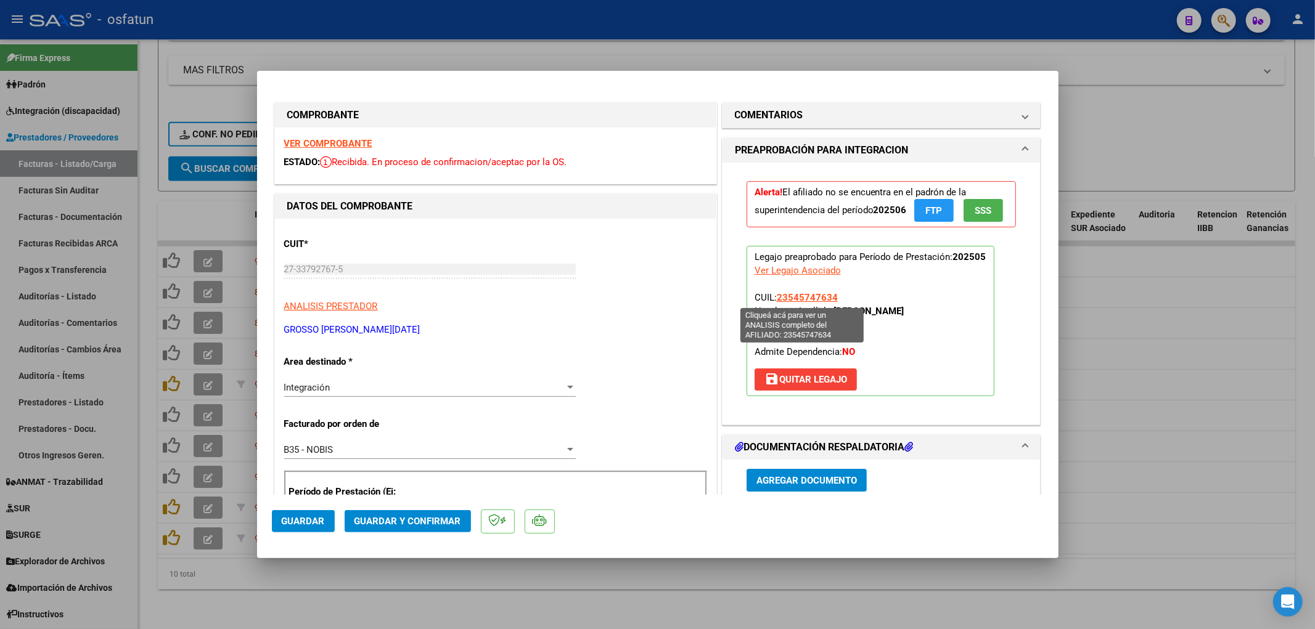
drag, startPoint x: 834, startPoint y: 296, endPoint x: 774, endPoint y: 297, distance: 60.4
click at [774, 297] on p "Legajo preaprobado para Período de Prestación: 202505 Ver Legajo Asociado CUIL:…" at bounding box center [871, 321] width 248 height 150
copy span "23545747634"
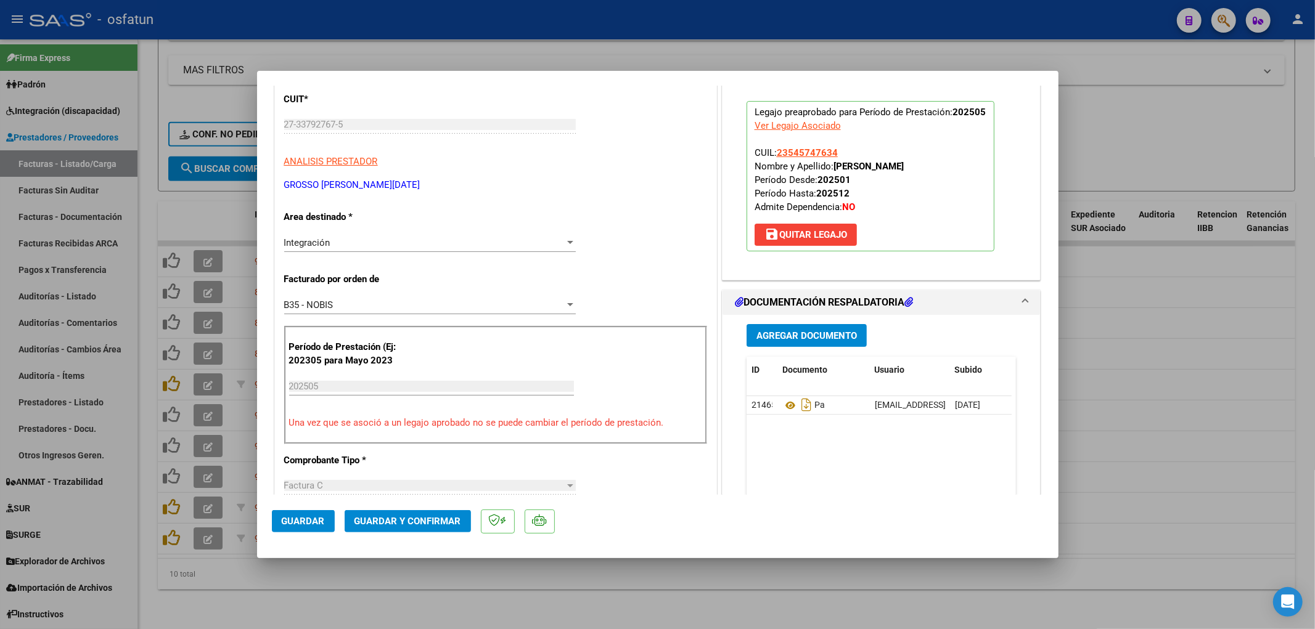
scroll to position [137, 0]
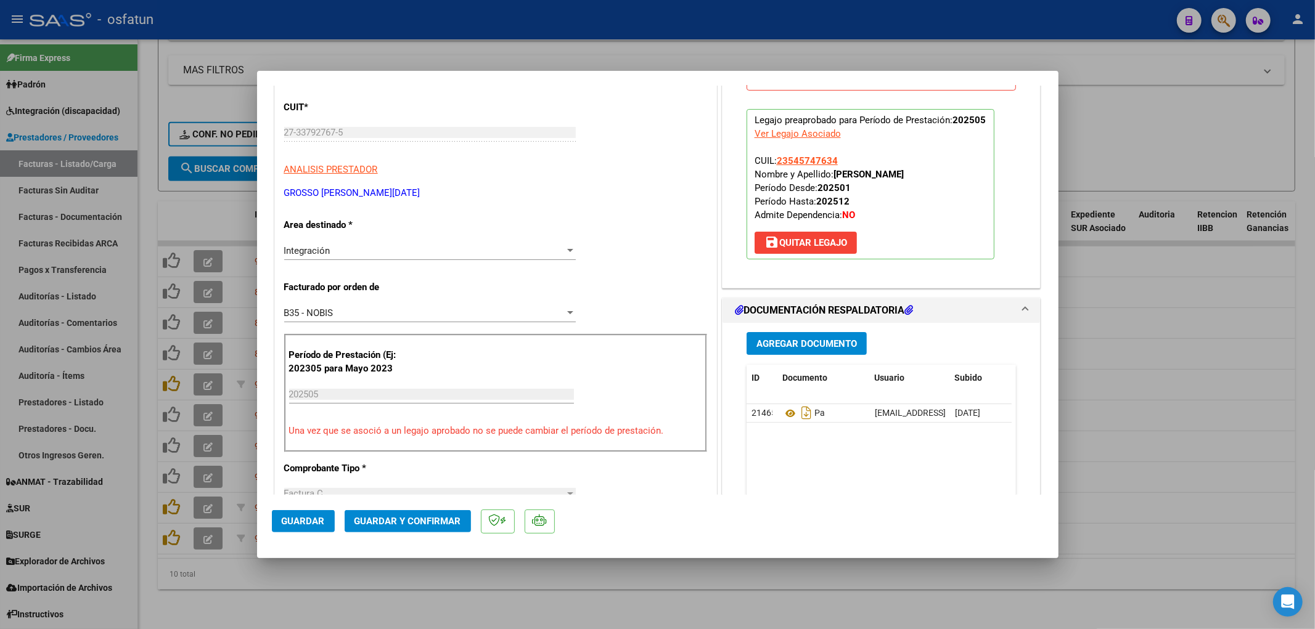
click at [428, 361] on span "Guardar y Confirmar" at bounding box center [407, 521] width 107 height 11
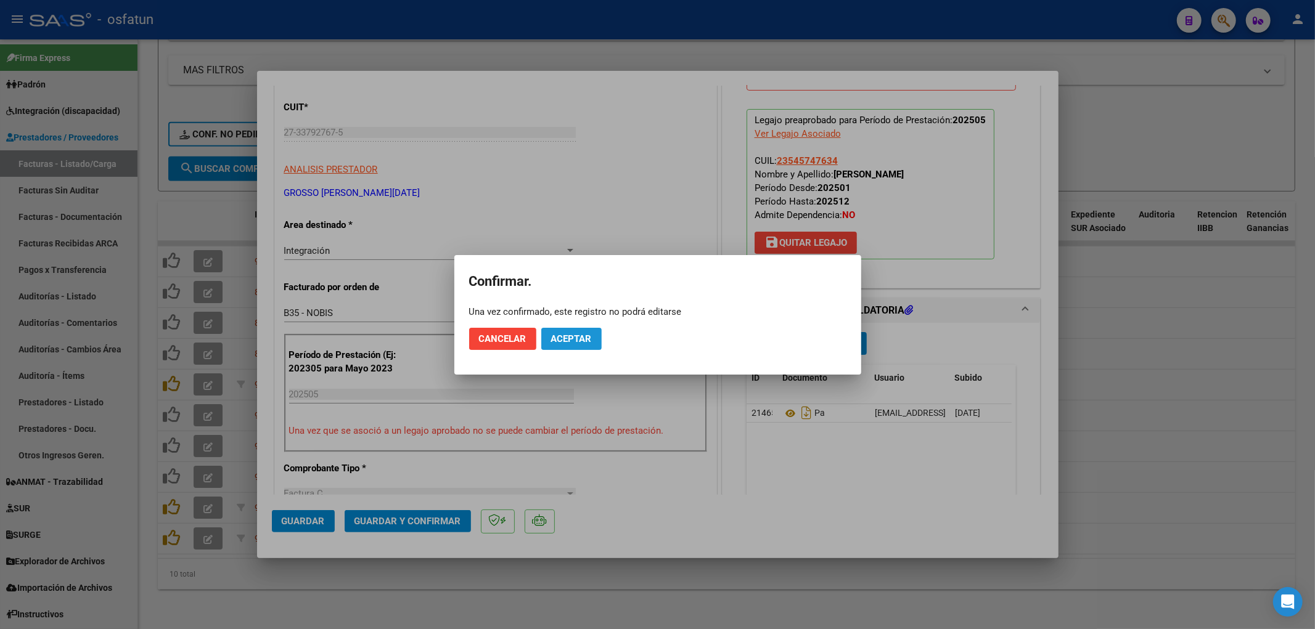
click at [559, 342] on span "Aceptar" at bounding box center [571, 339] width 41 height 11
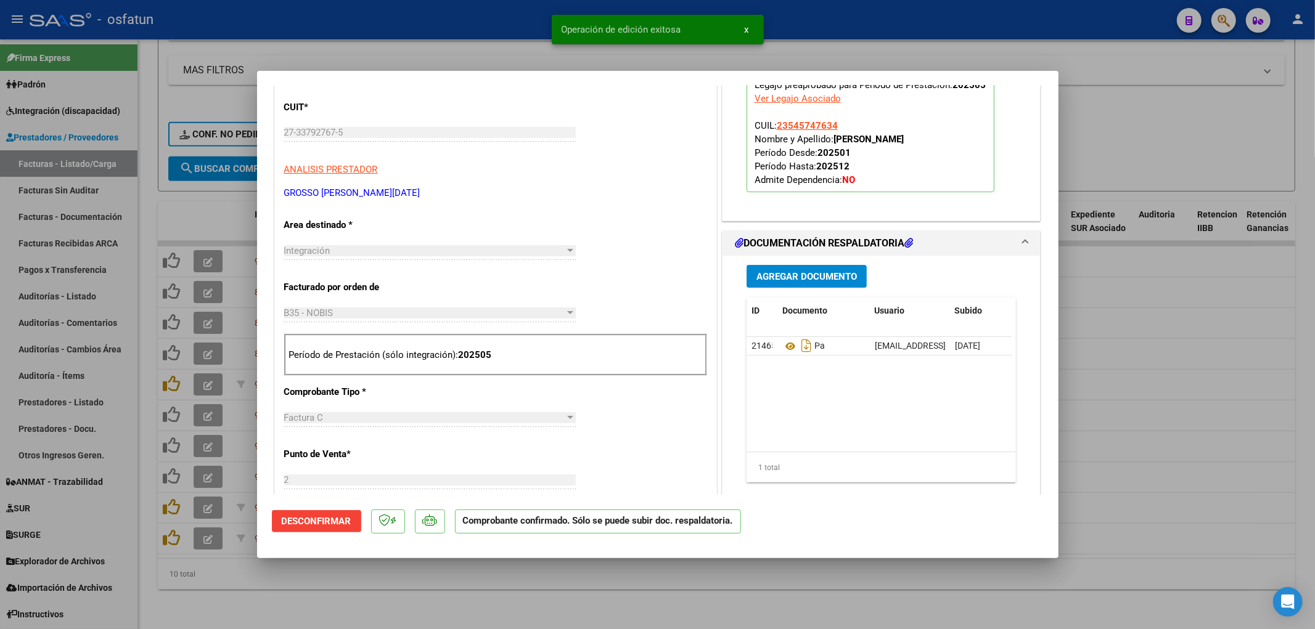
click at [1070, 361] on div at bounding box center [657, 314] width 1315 height 629
type input "$ 0,00"
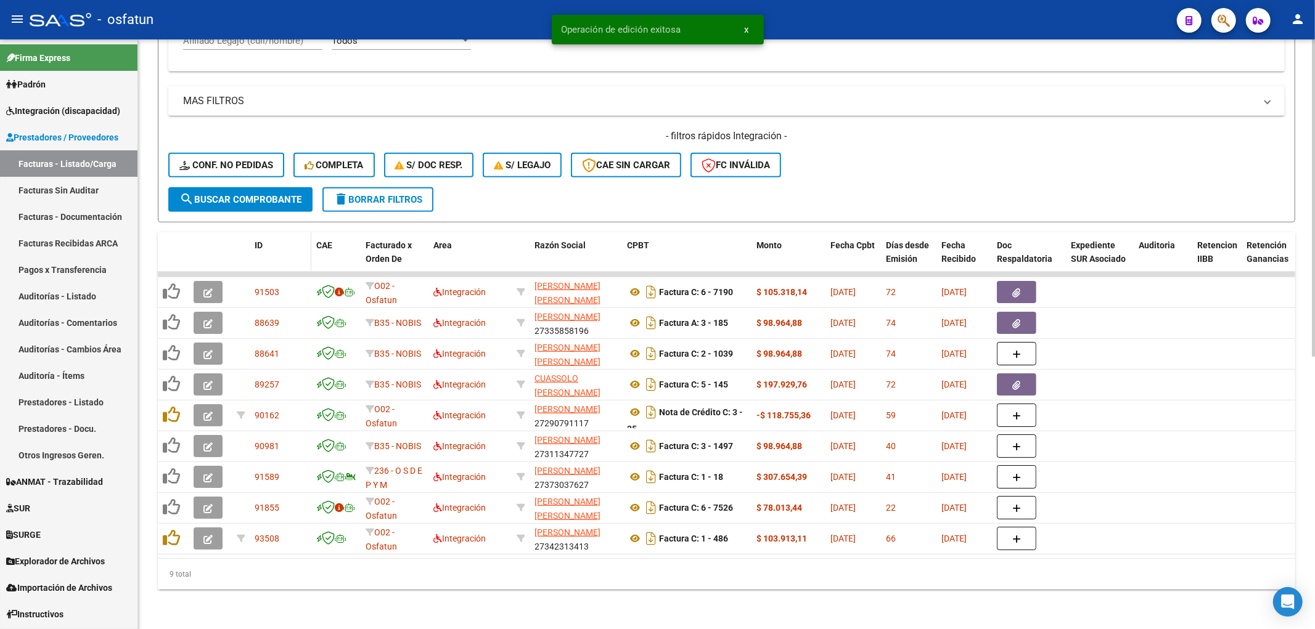
scroll to position [507, 0]
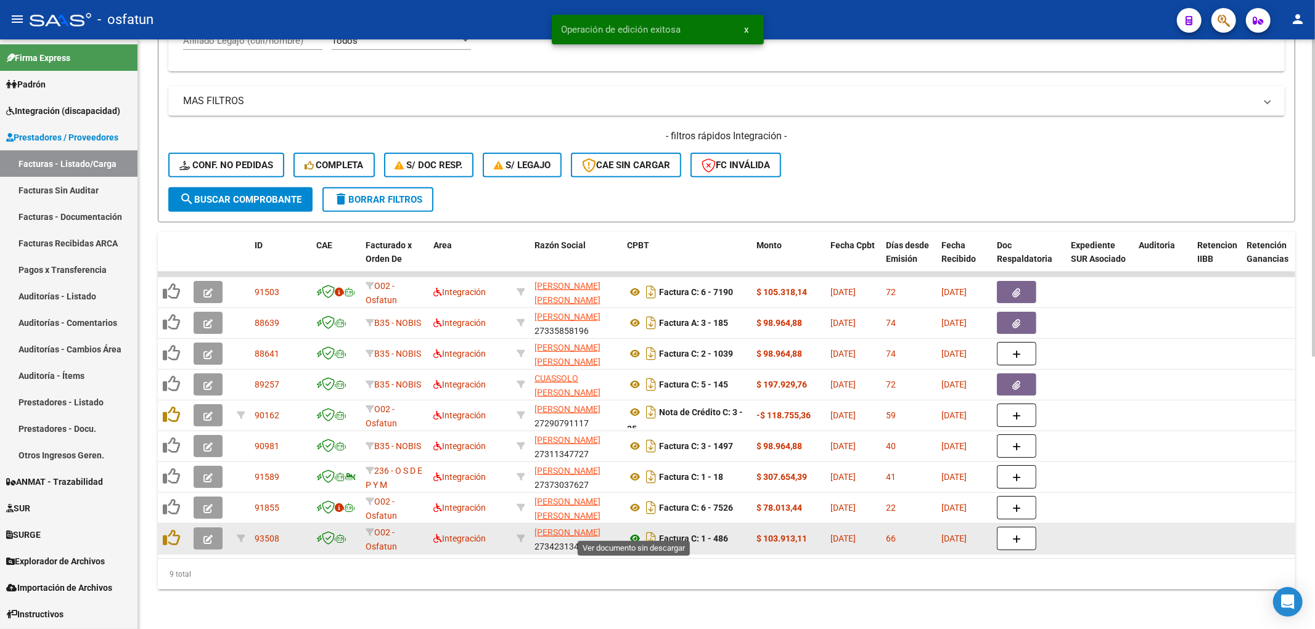
click at [636, 361] on icon at bounding box center [635, 538] width 16 height 15
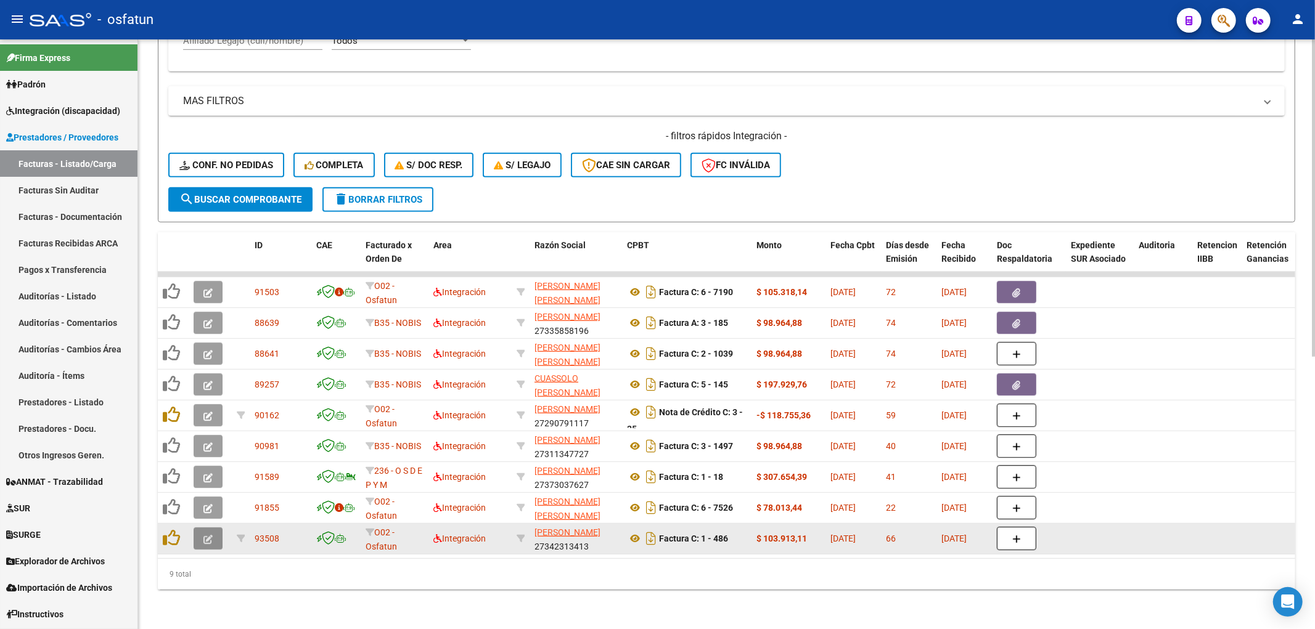
click at [216, 361] on button "button" at bounding box center [208, 539] width 29 height 22
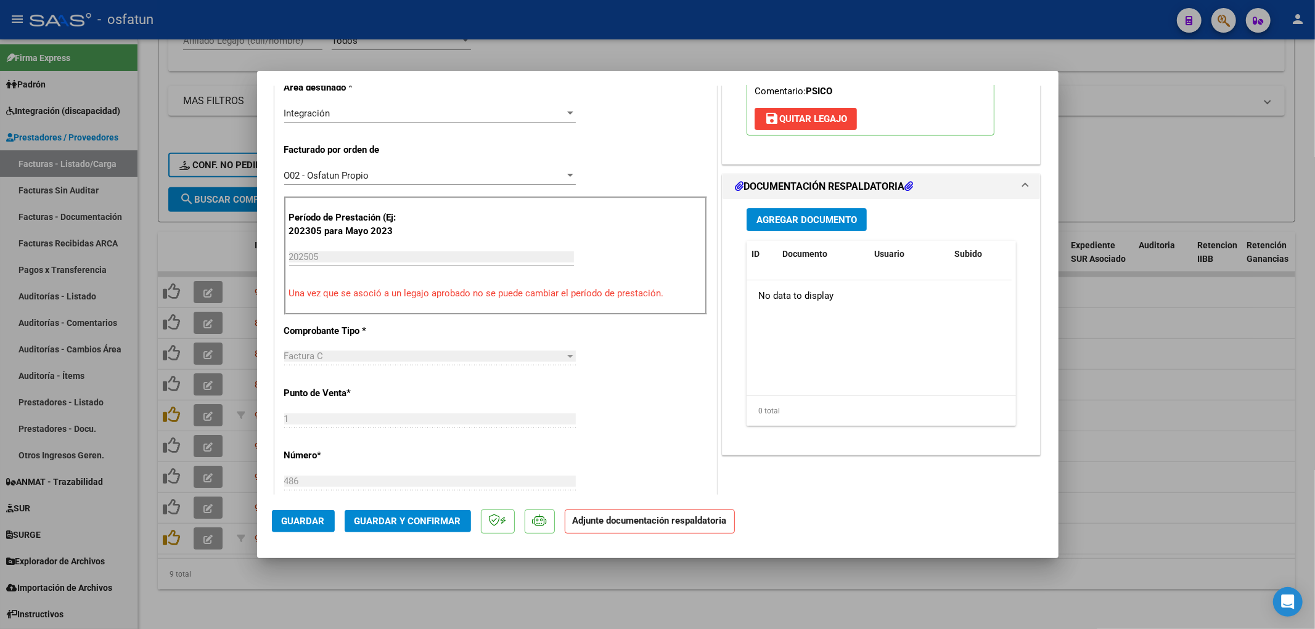
scroll to position [137, 0]
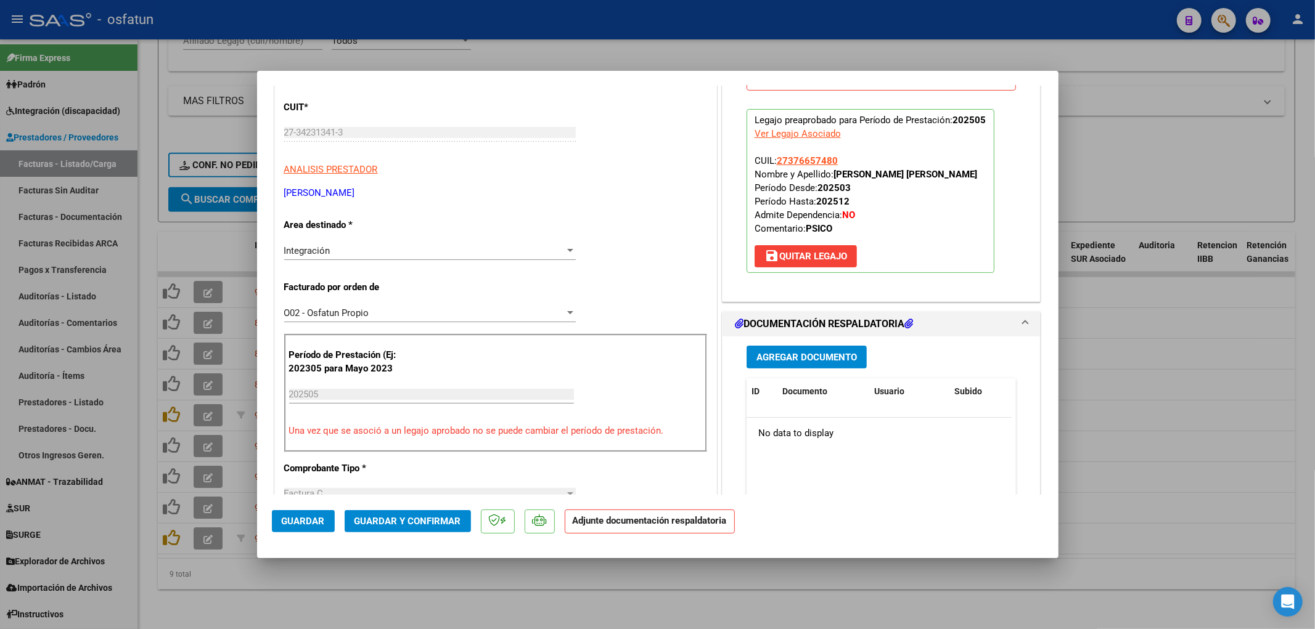
click at [413, 361] on span "Guardar y Confirmar" at bounding box center [407, 521] width 107 height 11
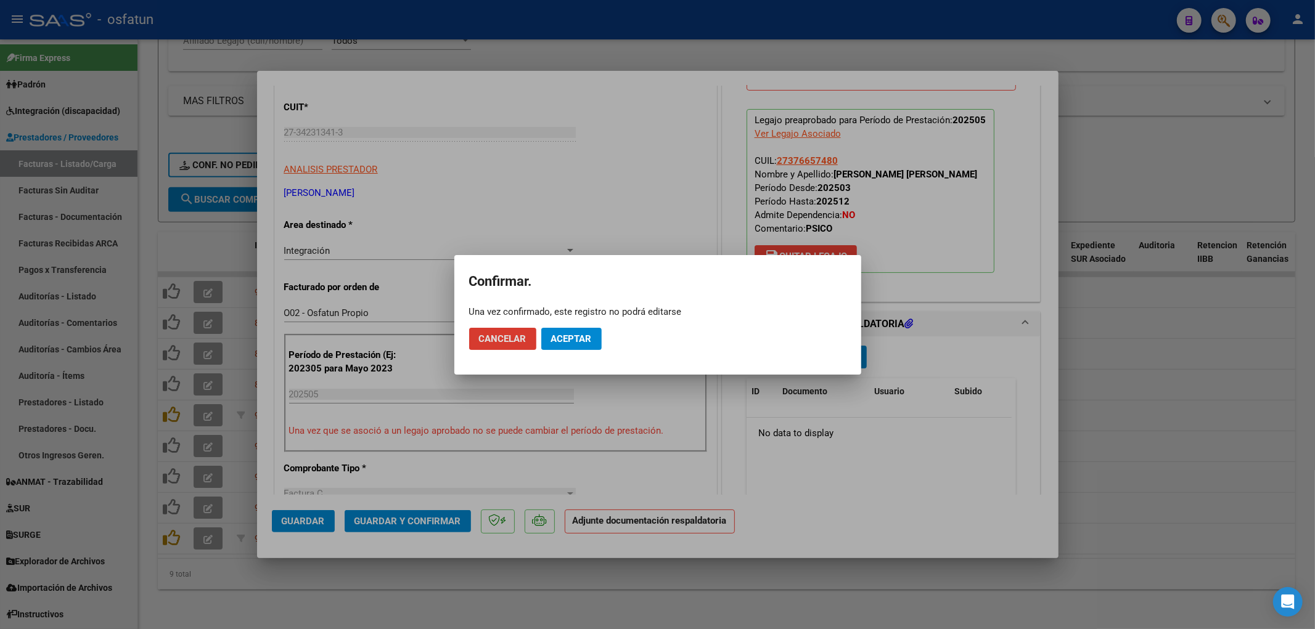
click at [573, 335] on span "Aceptar" at bounding box center [571, 339] width 41 height 11
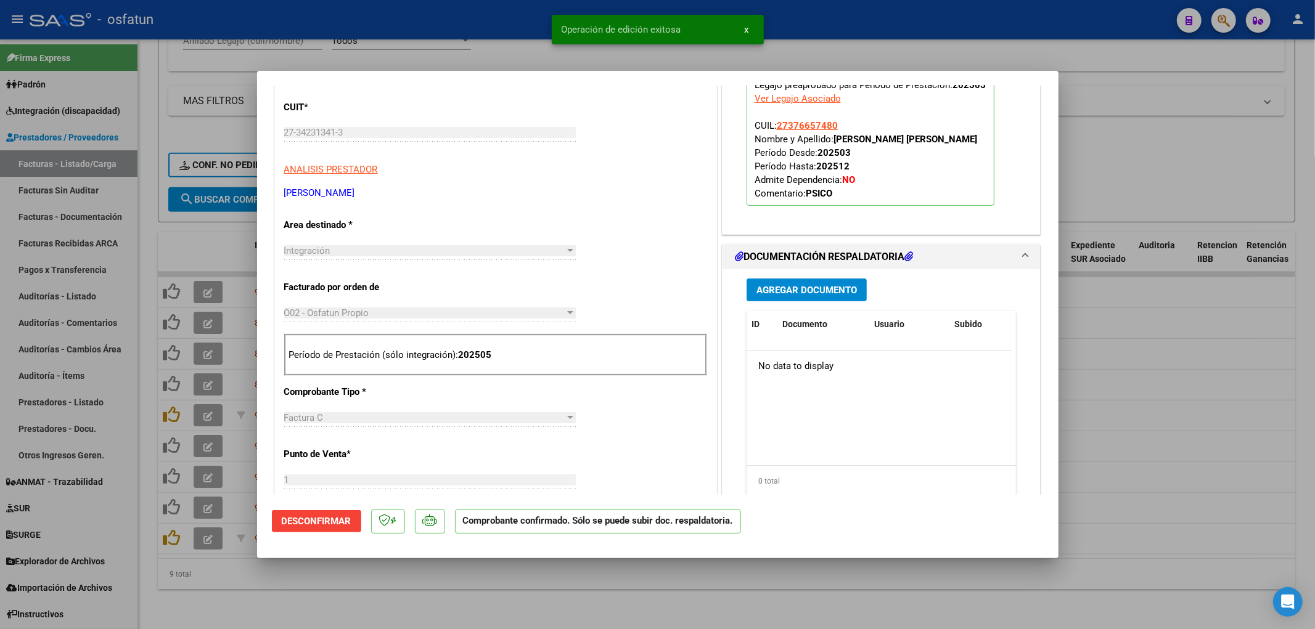
click at [1070, 361] on div at bounding box center [657, 314] width 1315 height 629
type input "$ 0,00"
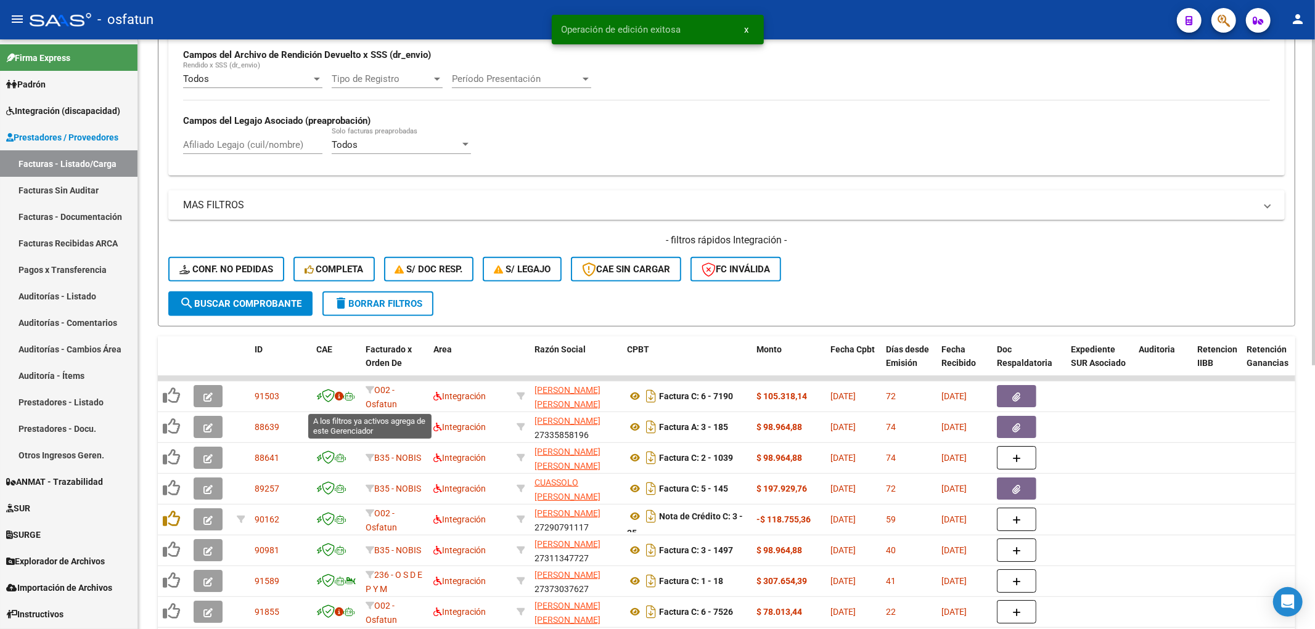
scroll to position [134, 0]
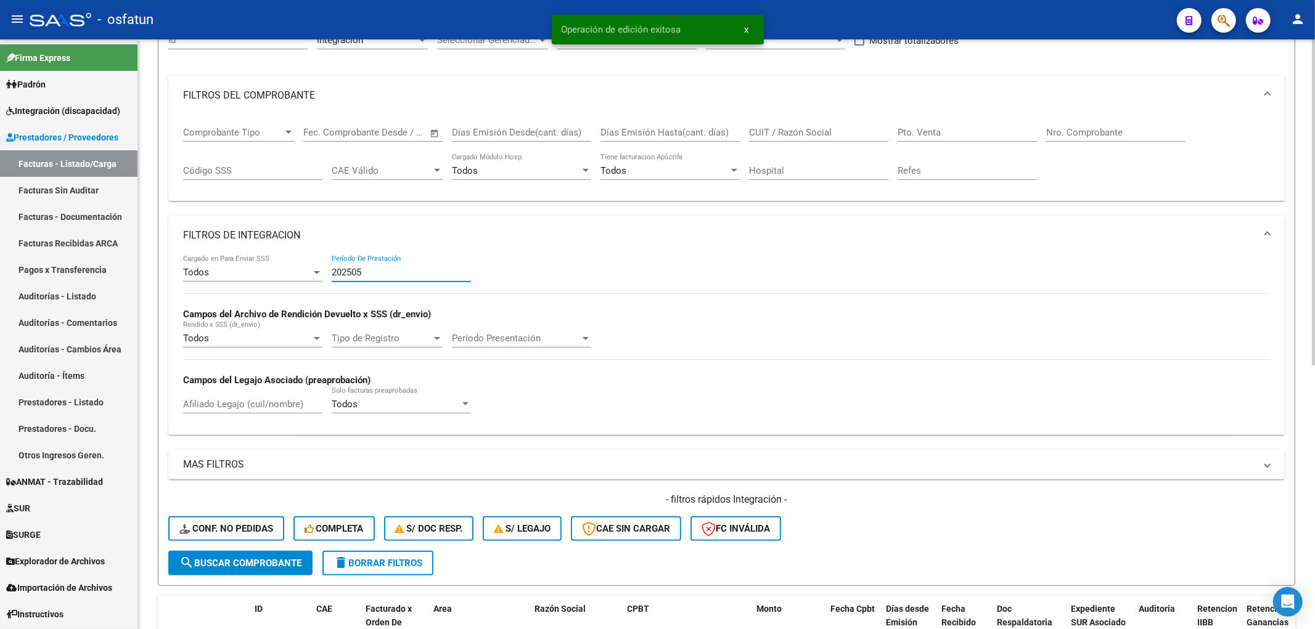
click at [376, 270] on input "202505" at bounding box center [401, 272] width 139 height 11
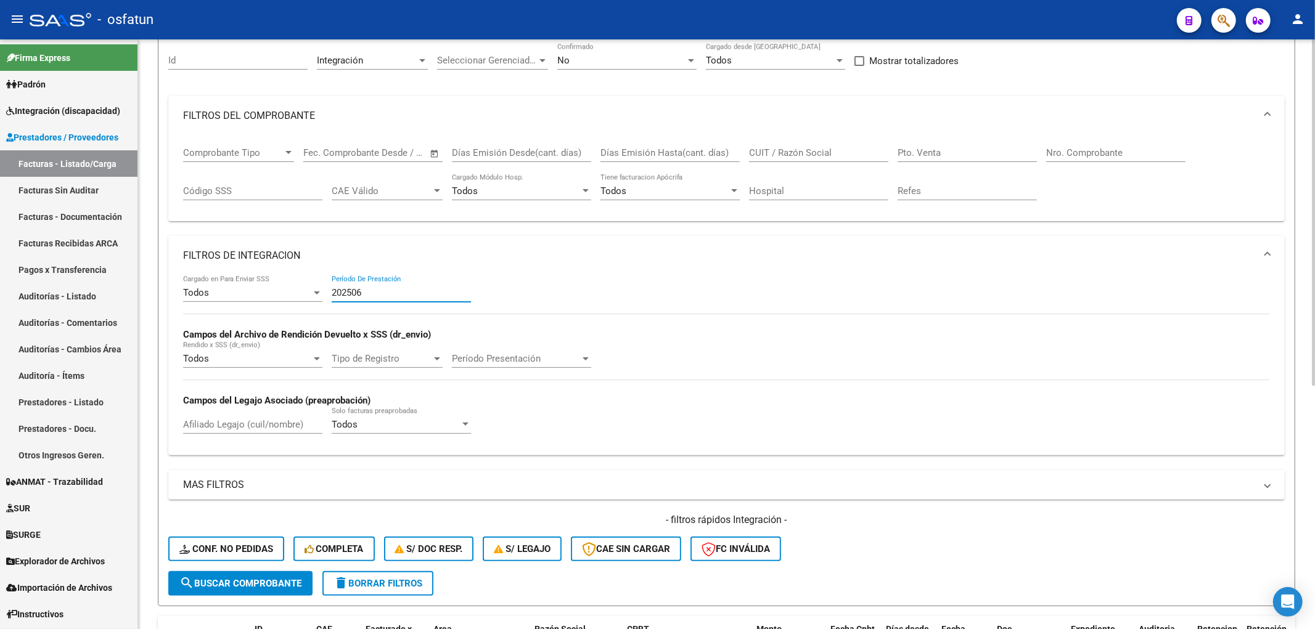
scroll to position [72, 0]
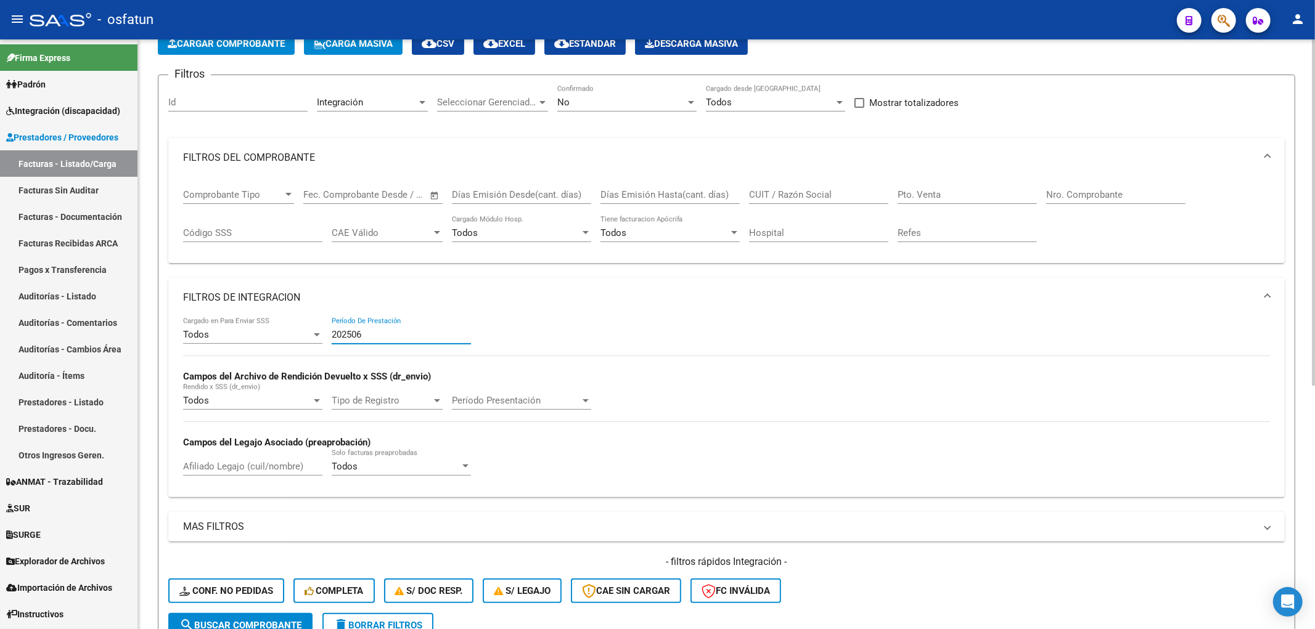
click at [383, 340] on input "202506" at bounding box center [401, 334] width 139 height 11
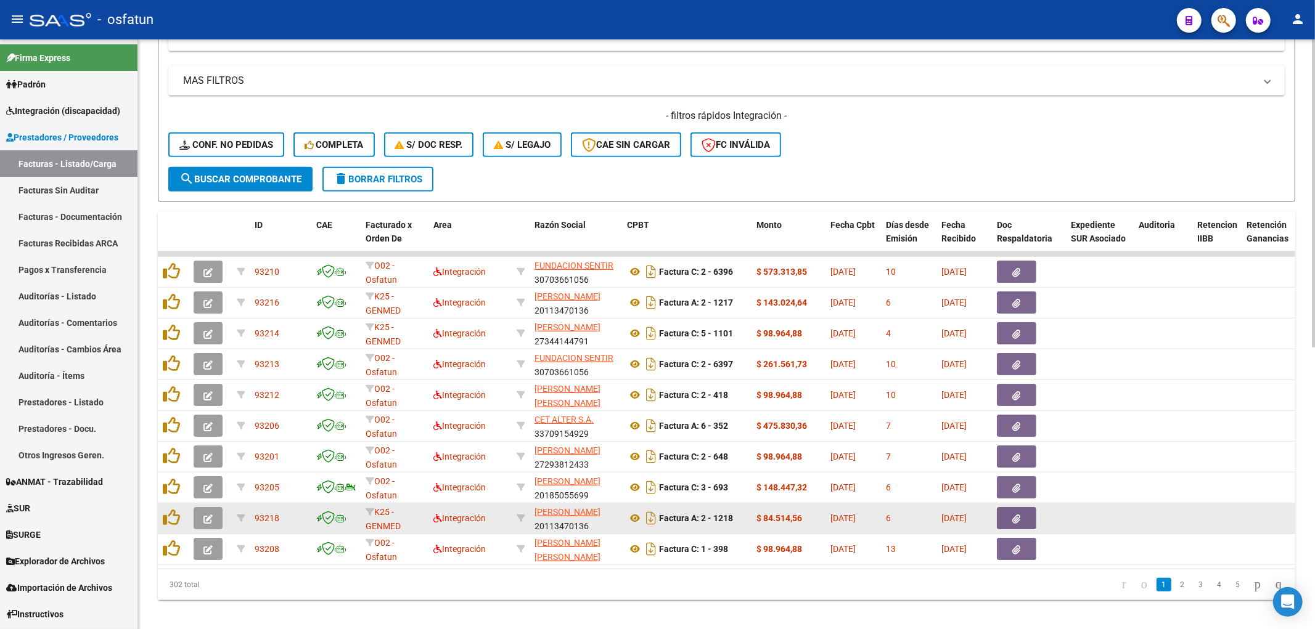
scroll to position [538, 0]
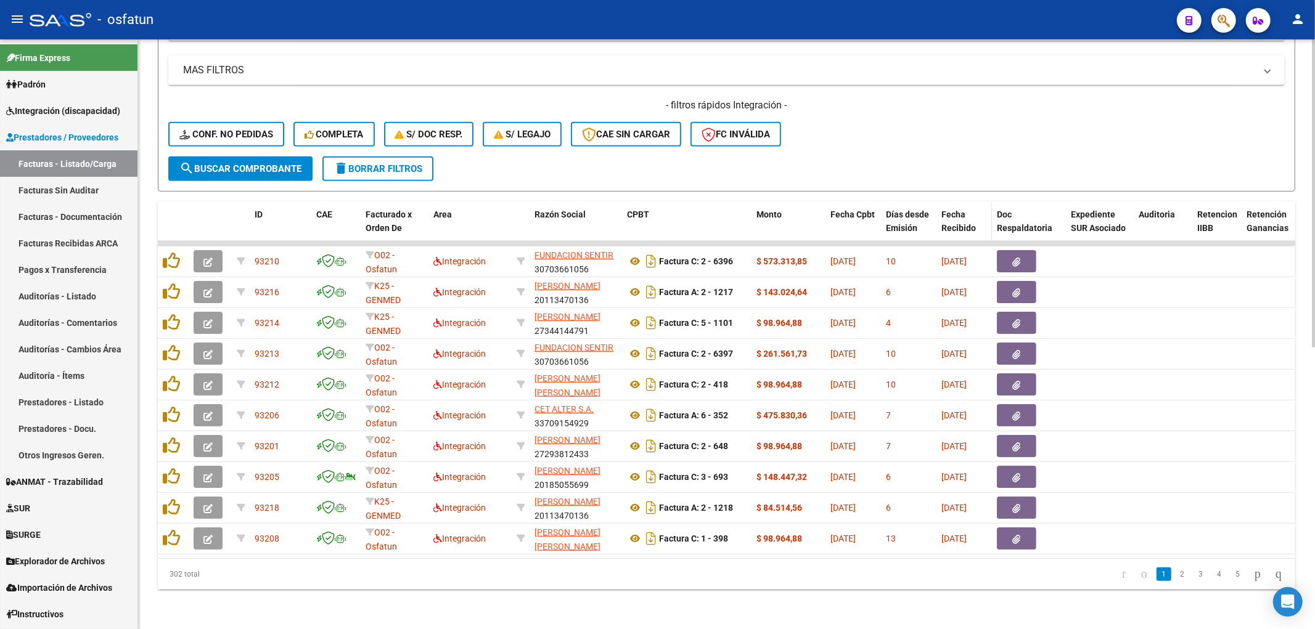
type input "202507"
click at [945, 216] on span "Fecha Recibido" at bounding box center [958, 222] width 35 height 24
click at [340, 63] on mat-panel-title "MAS FILTROS" at bounding box center [719, 70] width 1072 height 14
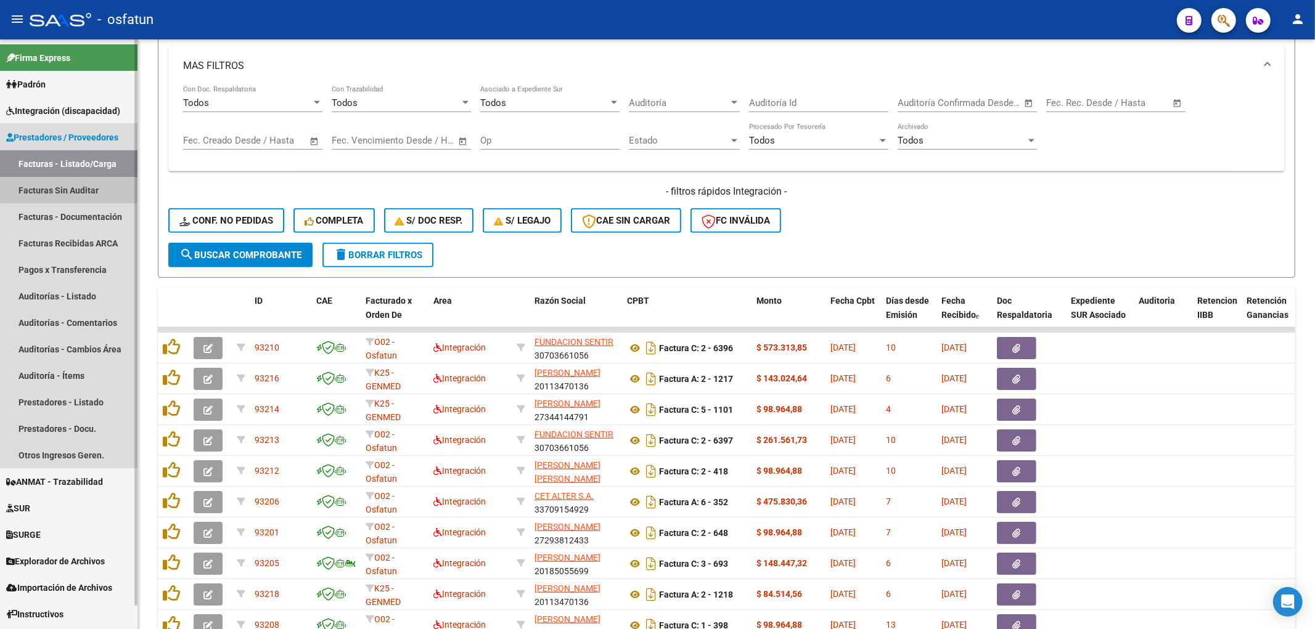
click at [72, 183] on link "Facturas Sin Auditar" at bounding box center [68, 190] width 137 height 27
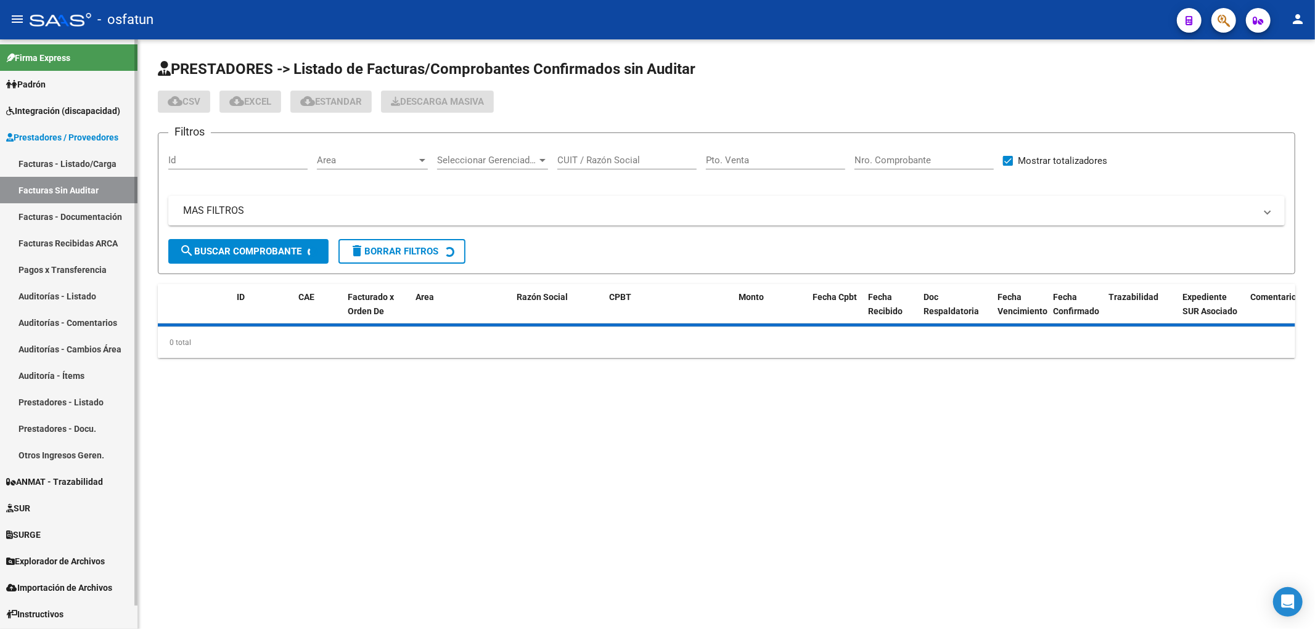
click at [80, 161] on link "Facturas - Listado/Carga" at bounding box center [68, 163] width 137 height 27
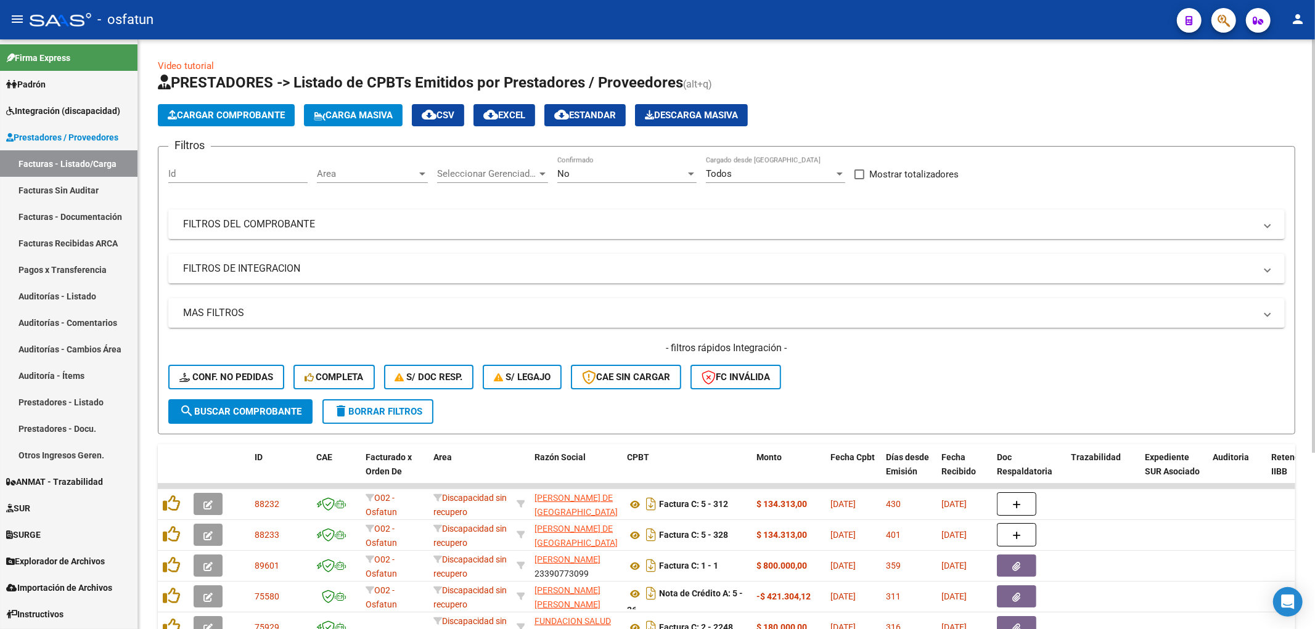
drag, startPoint x: 1164, startPoint y: 348, endPoint x: 1130, endPoint y: 366, distance: 38.0
click at [1070, 349] on h4 "- filtros rápidos Integración -" at bounding box center [726, 349] width 1116 height 14
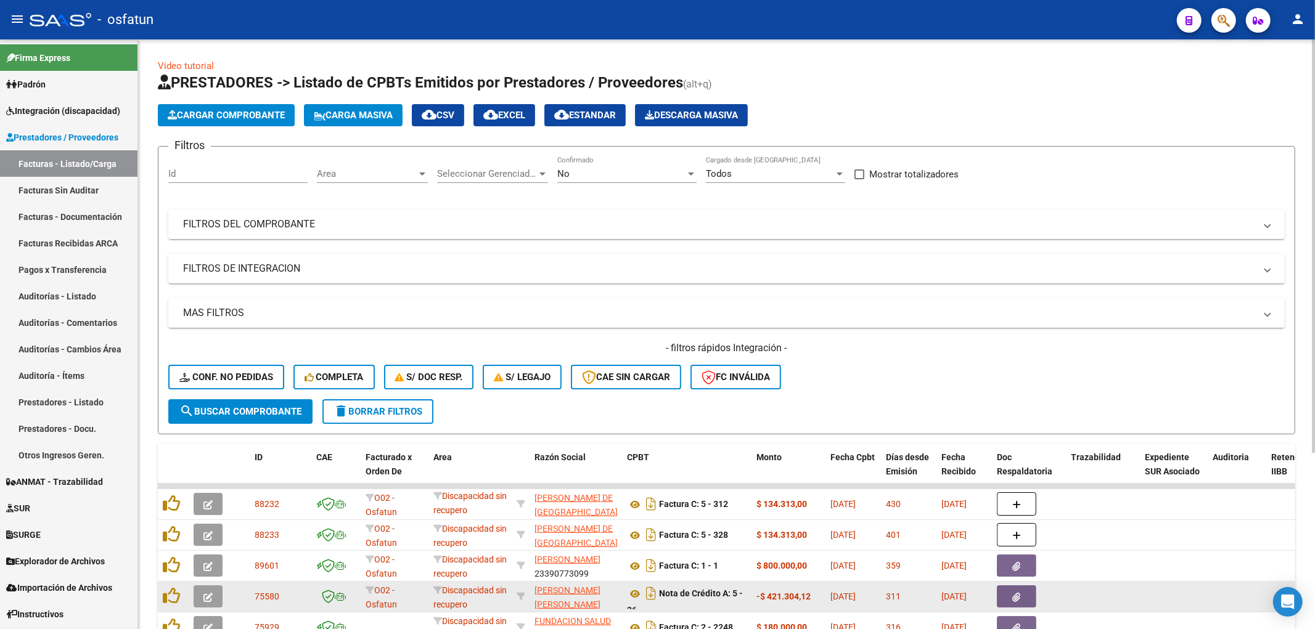
scroll to position [1, 0]
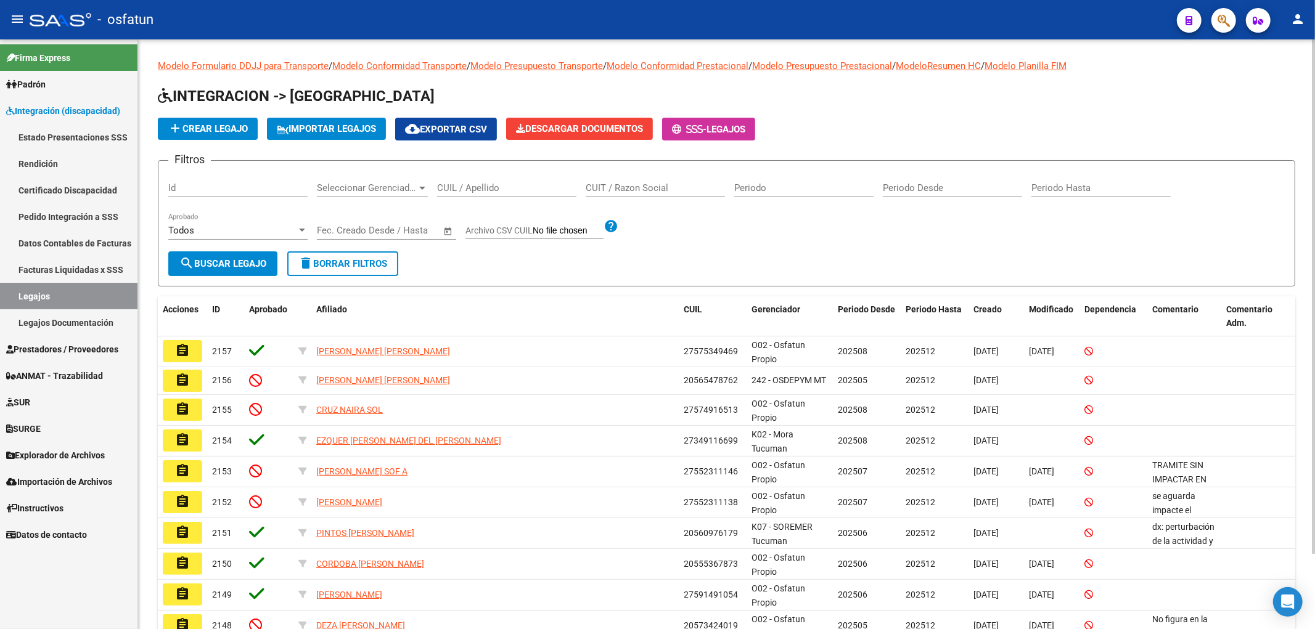
click at [479, 183] on input "CUIL / Apellido" at bounding box center [506, 187] width 139 height 11
paste input "8067790"
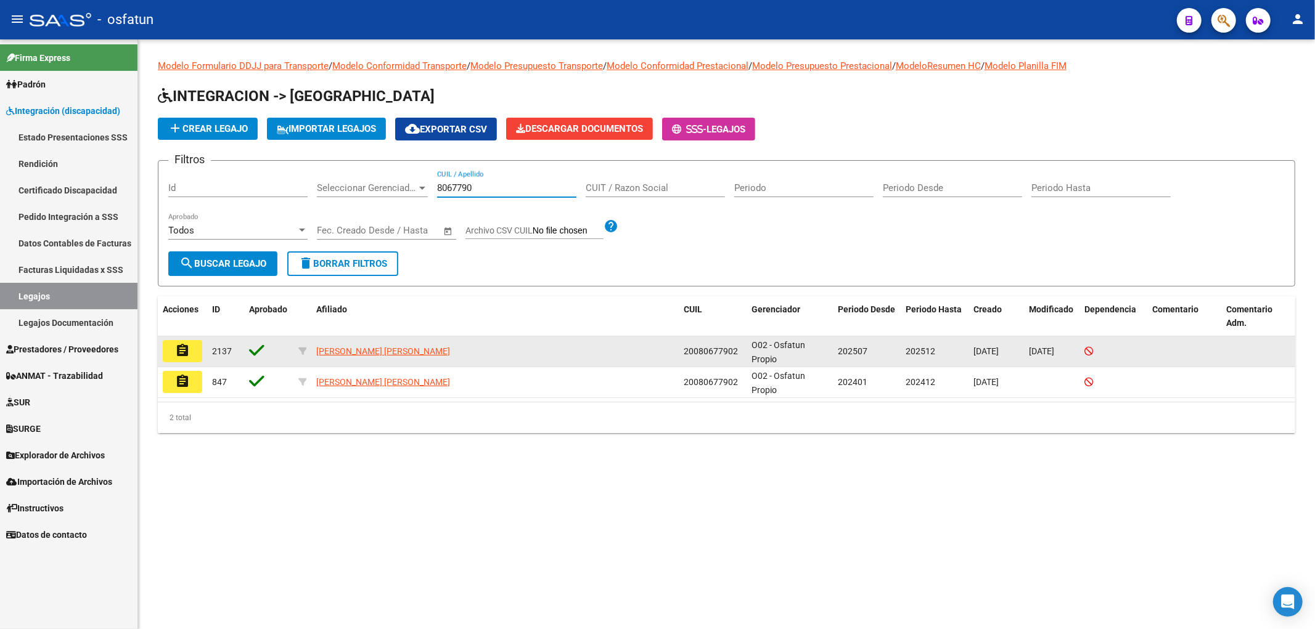
type input "8067790"
click at [185, 353] on mat-icon "assignment" at bounding box center [182, 350] width 15 height 15
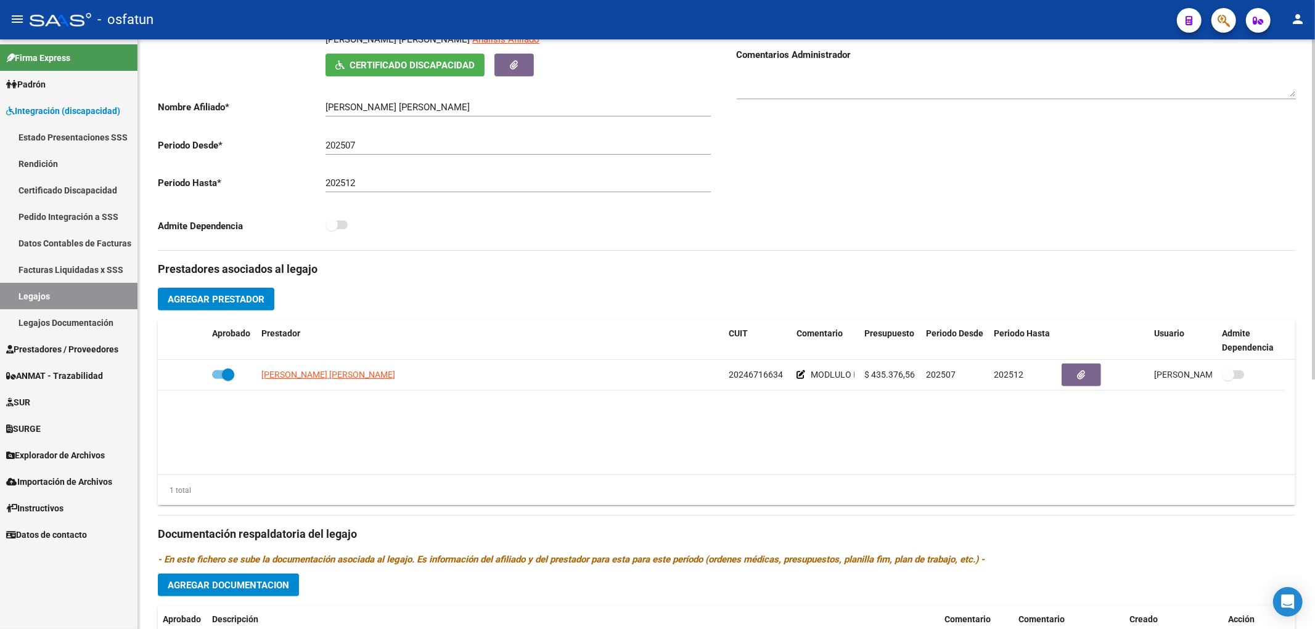
scroll to position [432, 0]
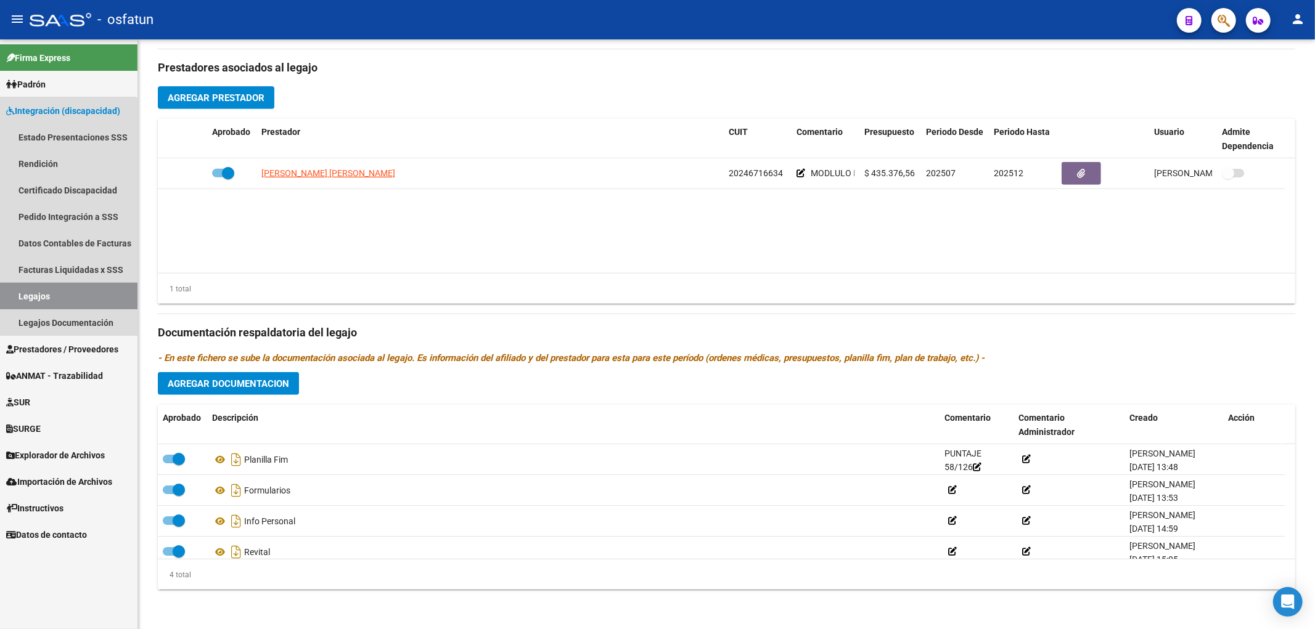
click at [50, 293] on link "Legajos" at bounding box center [68, 296] width 137 height 27
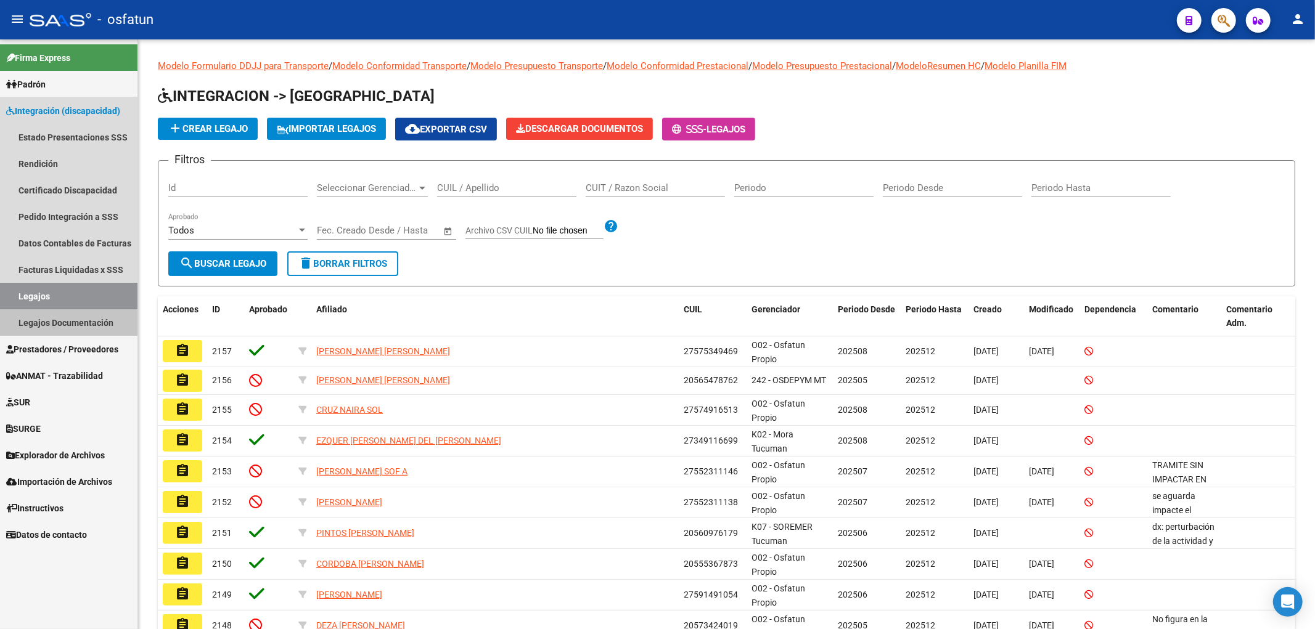
click at [55, 321] on link "Legajos Documentación" at bounding box center [68, 322] width 137 height 27
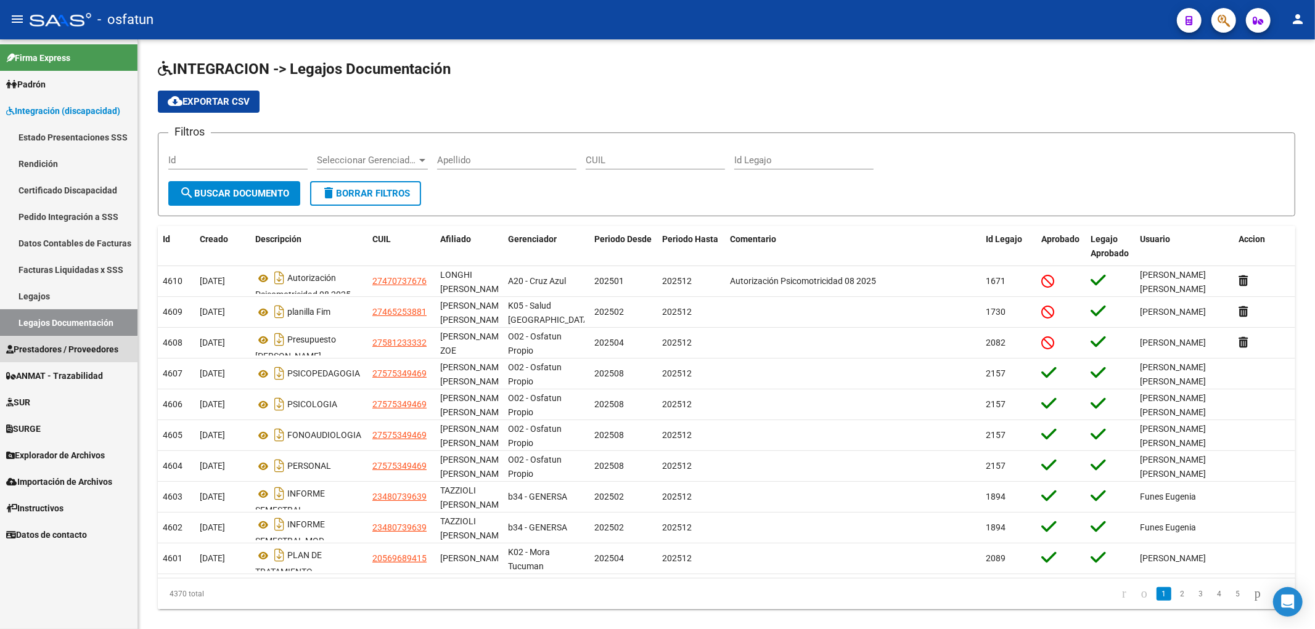
click at [53, 351] on span "Prestadores / Proveedores" at bounding box center [62, 350] width 112 height 14
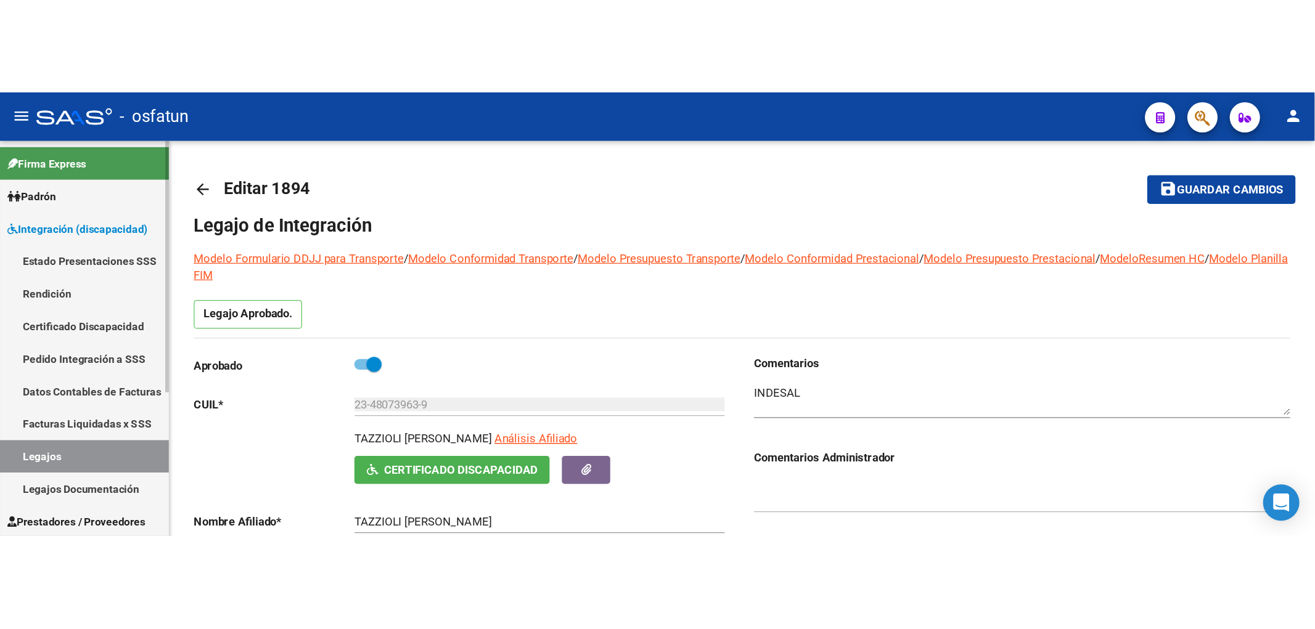
scroll to position [68, 0]
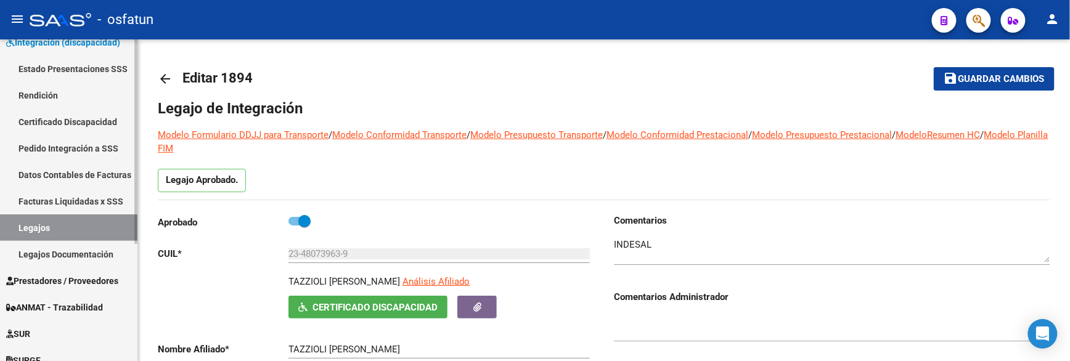
click at [69, 226] on link "Legajos" at bounding box center [68, 228] width 137 height 27
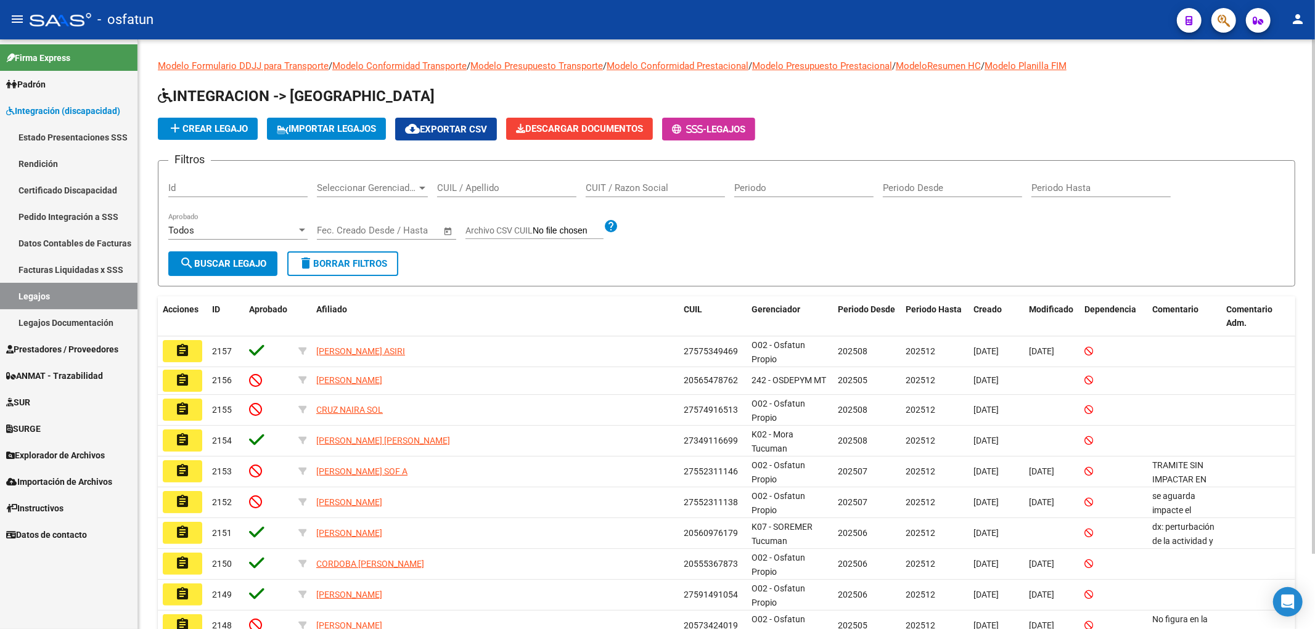
click at [473, 197] on div "CUIL / Apellido" at bounding box center [506, 184] width 139 height 27
click at [482, 192] on input "CUIL / Apellido" at bounding box center [506, 187] width 139 height 11
paste input "23545747634"
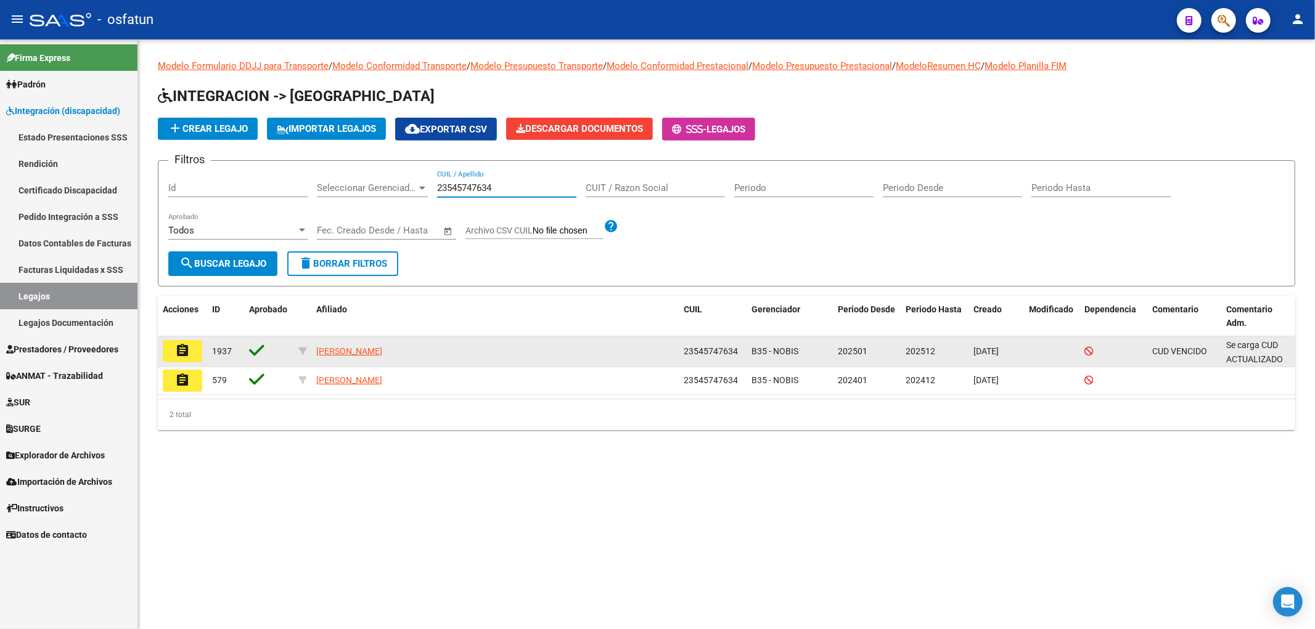
type input "23545747634"
click at [181, 356] on mat-icon "assignment" at bounding box center [182, 350] width 15 height 15
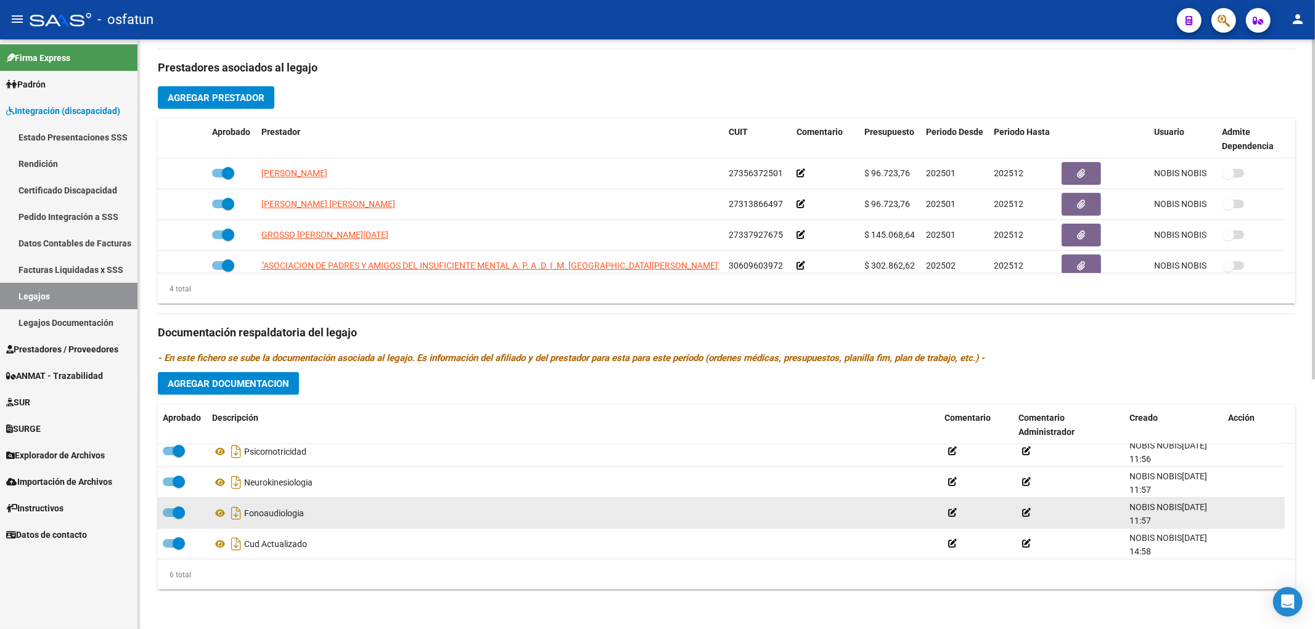
scroll to position [75, 0]
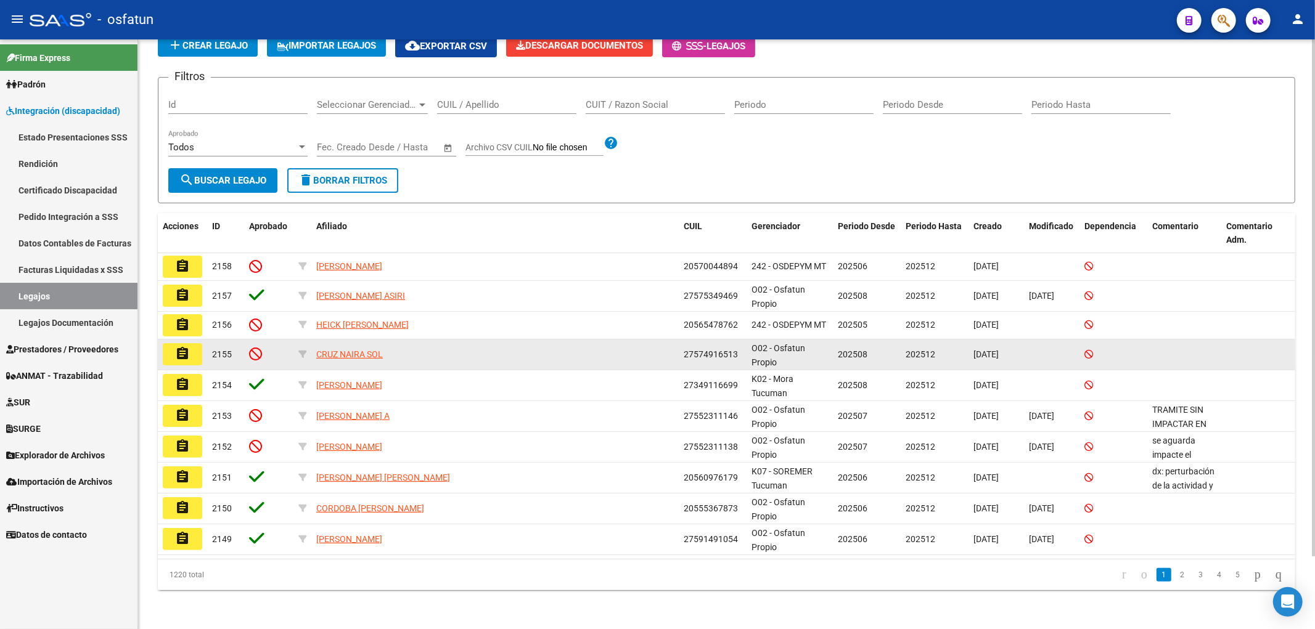
scroll to position [15, 0]
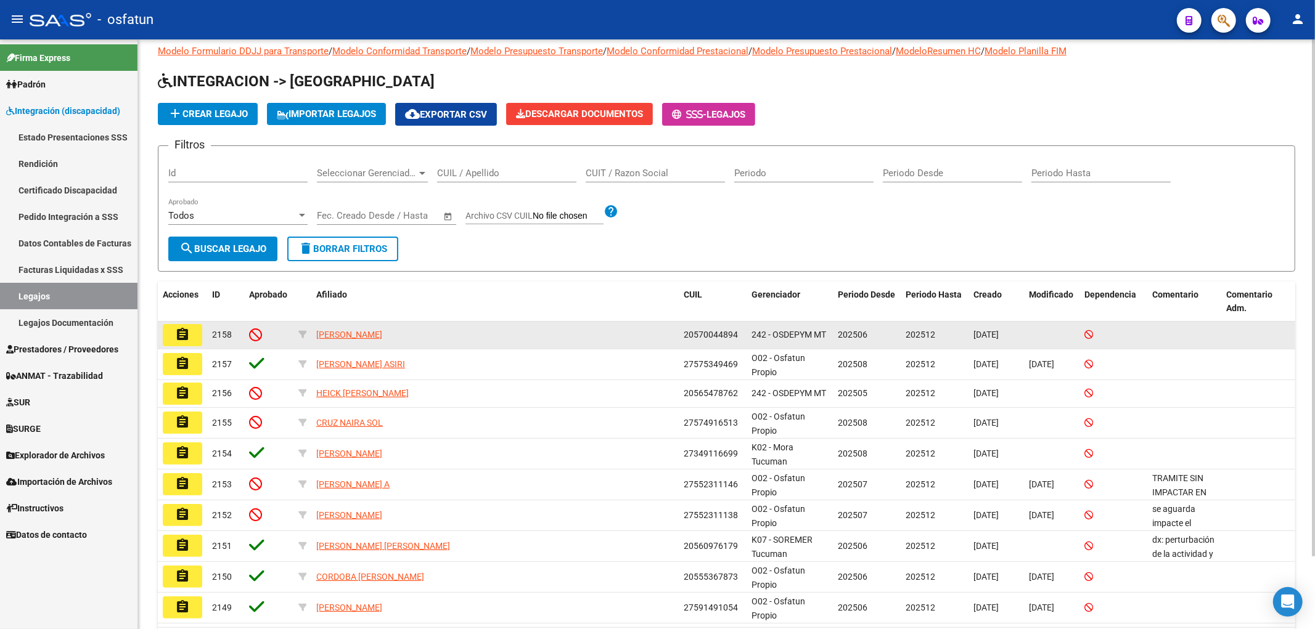
click at [702, 338] on span "20570044894" at bounding box center [711, 335] width 54 height 10
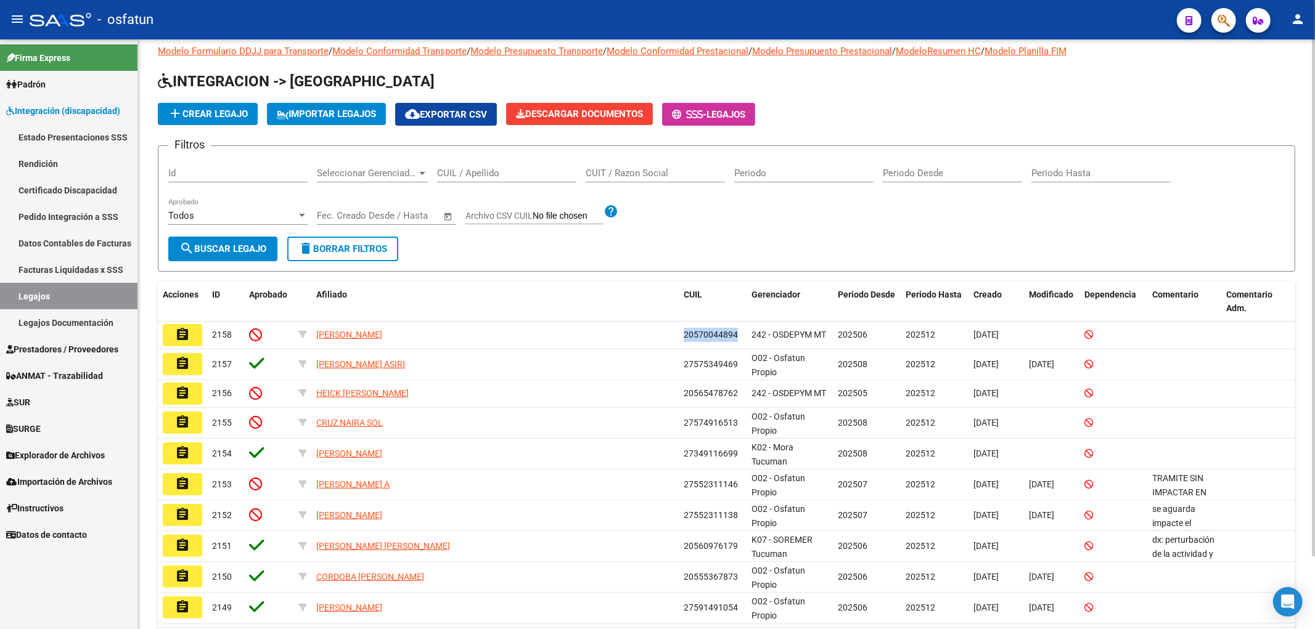
copy span "20570044894"
click at [496, 175] on input "CUIL / Apellido" at bounding box center [506, 173] width 139 height 11
paste input "20570044894"
type input "20570044894"
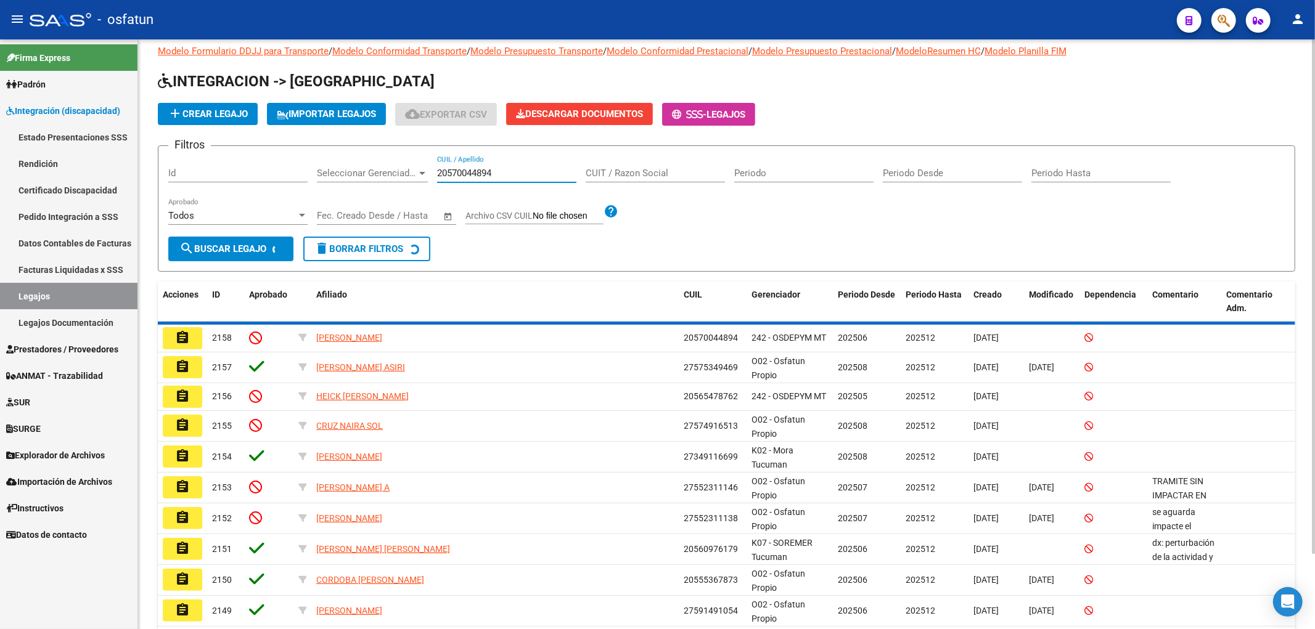
scroll to position [0, 0]
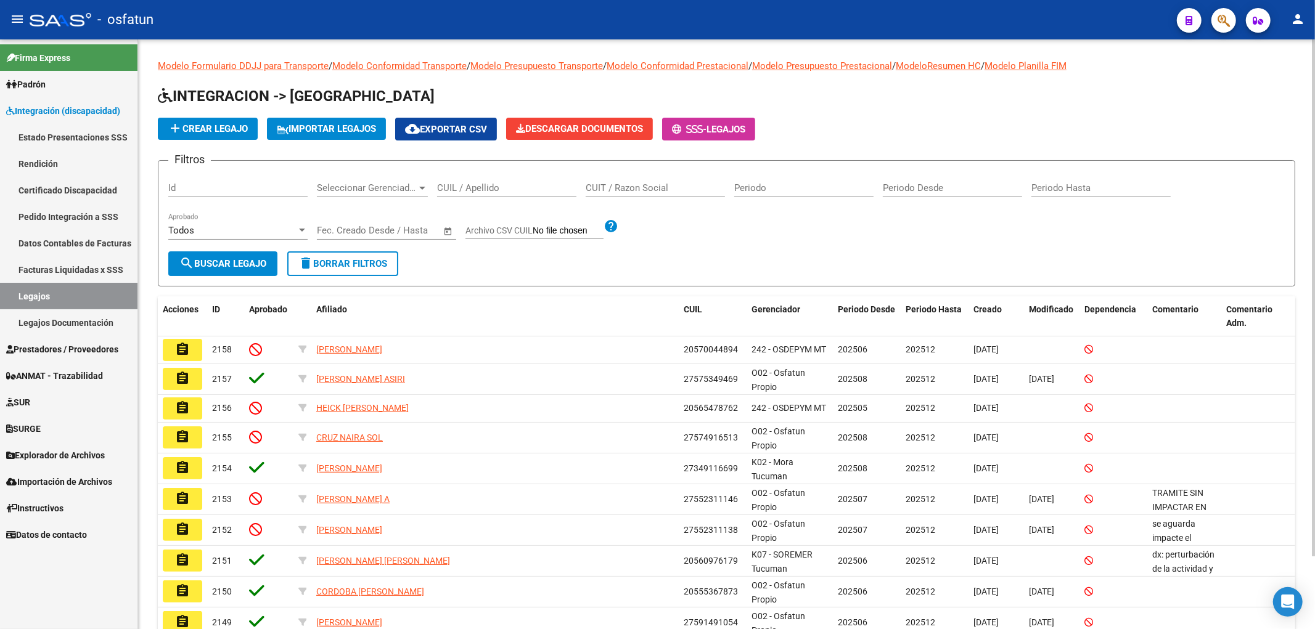
click at [473, 181] on div "CUIL / Apellido" at bounding box center [506, 184] width 139 height 27
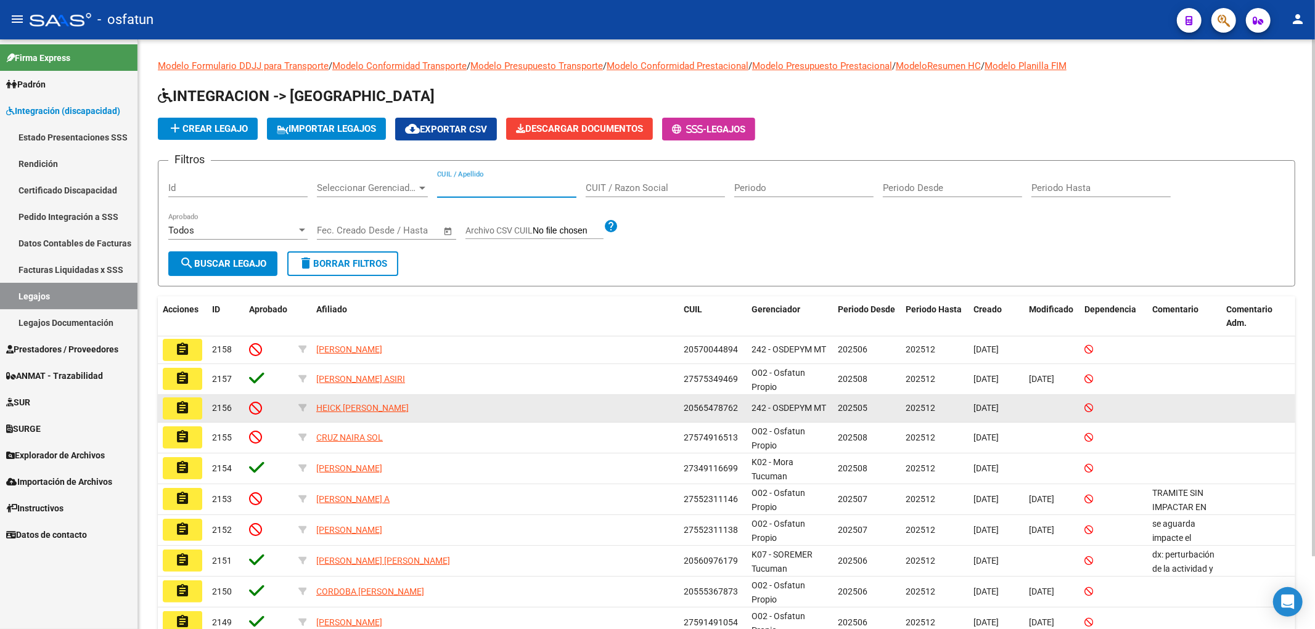
click at [702, 407] on span "20565478762" at bounding box center [711, 408] width 54 height 10
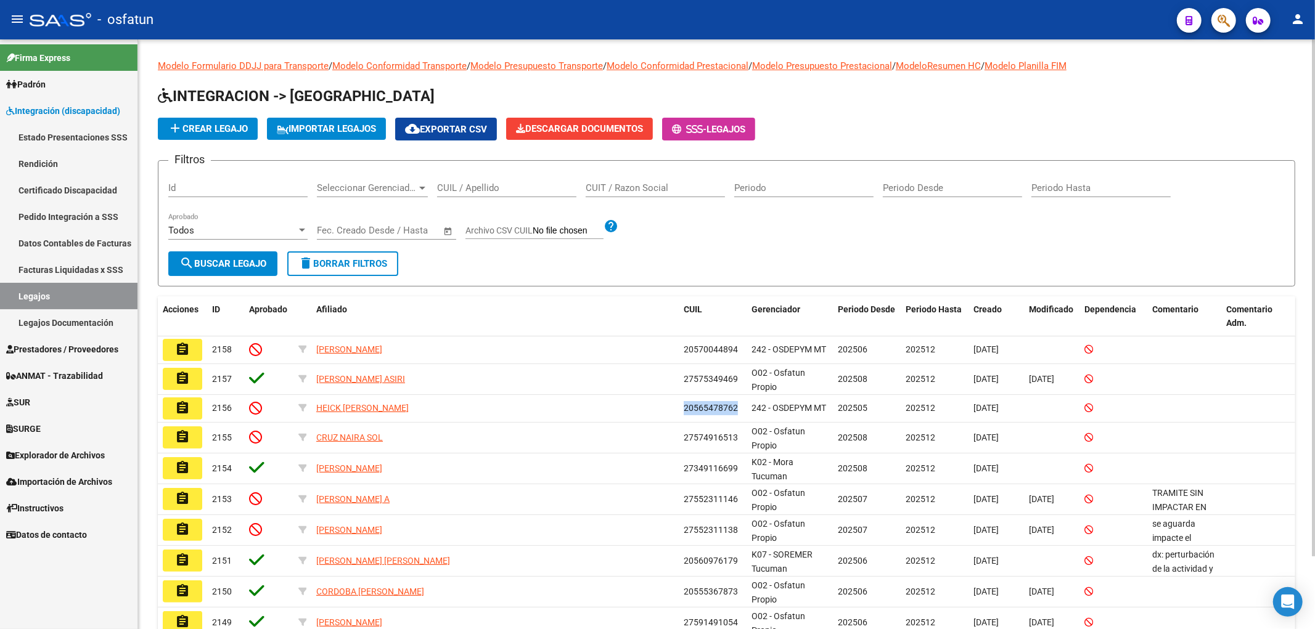
copy span "20565478762"
drag, startPoint x: 475, startPoint y: 190, endPoint x: 510, endPoint y: 181, distance: 36.2
click at [483, 187] on input "CUIL / Apellido" at bounding box center [506, 187] width 139 height 11
paste input "20565478762"
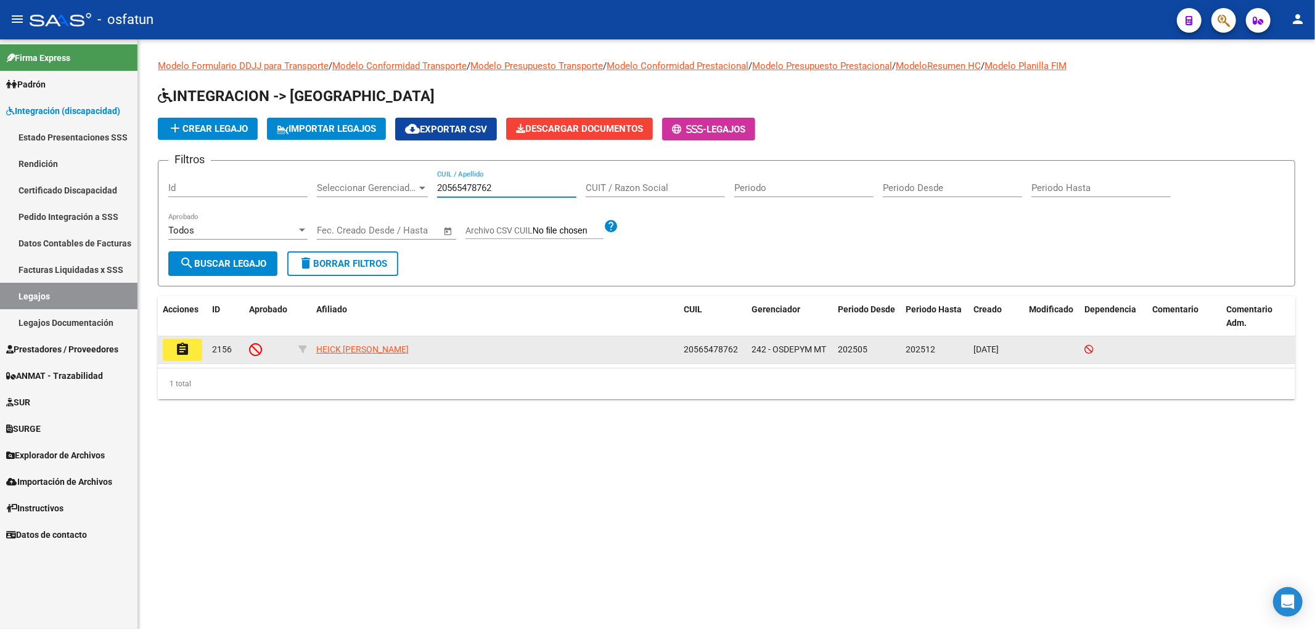
type input "20565478762"
click at [190, 347] on button "assignment" at bounding box center [182, 350] width 39 height 22
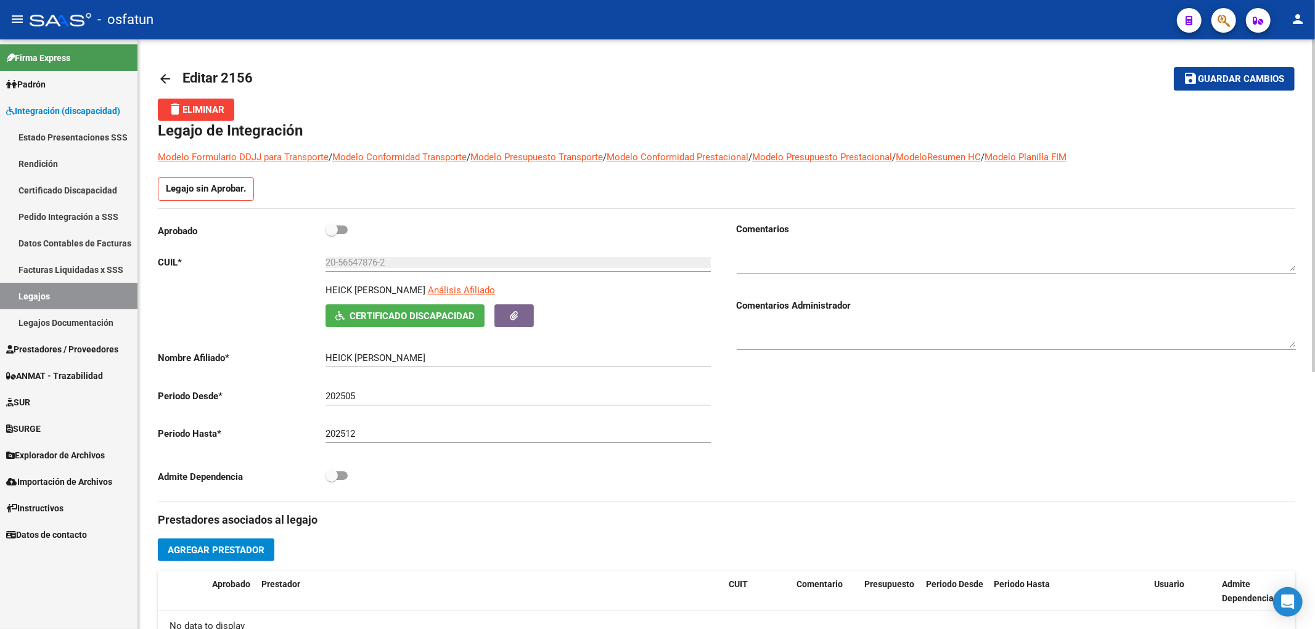
click at [51, 186] on link "Certificado Discapacidad" at bounding box center [68, 190] width 137 height 27
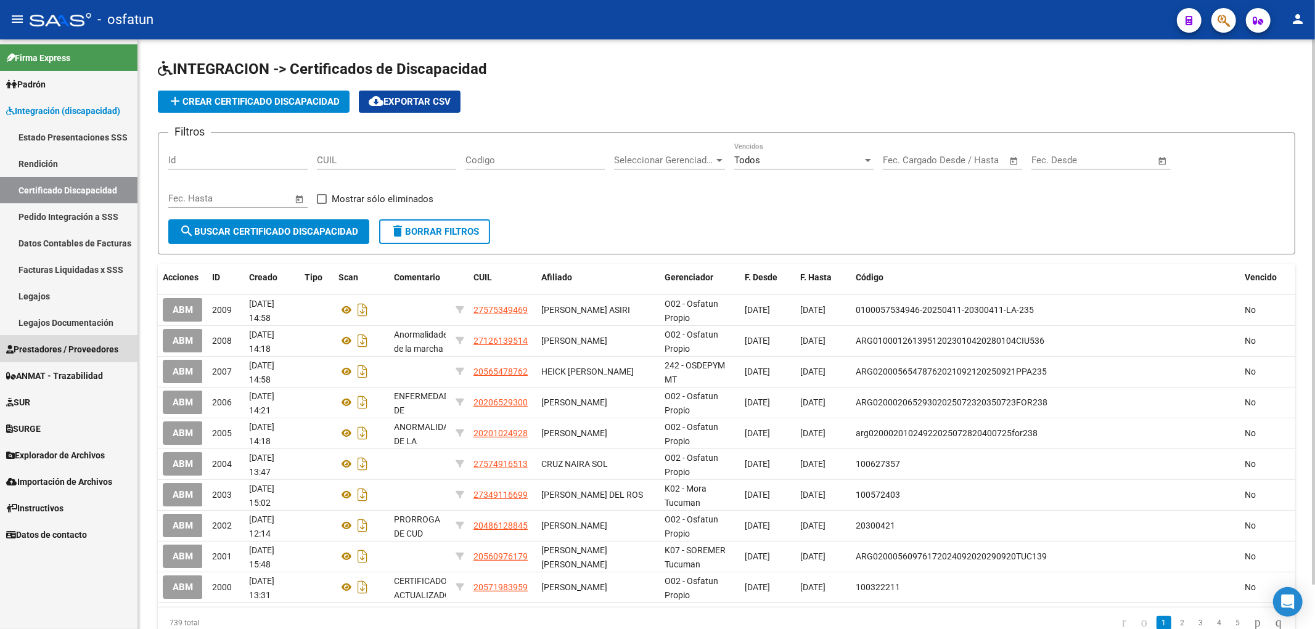
click at [53, 350] on span "Prestadores / Proveedores" at bounding box center [62, 350] width 112 height 14
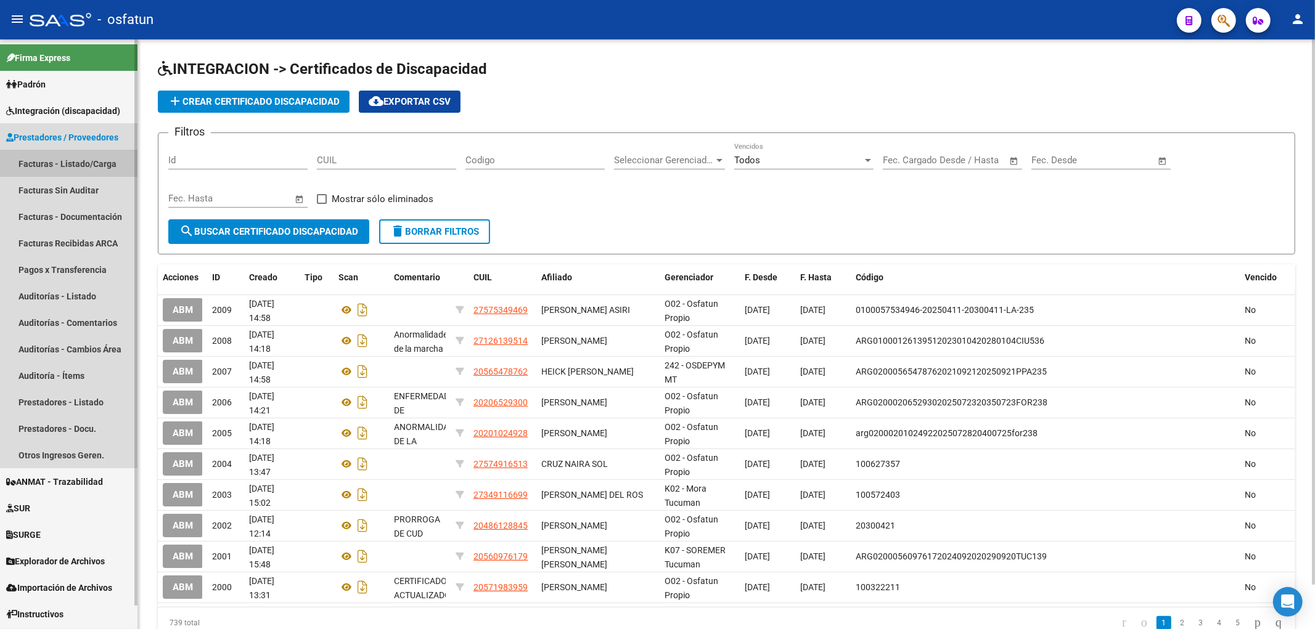
click at [102, 169] on link "Facturas - Listado/Carga" at bounding box center [68, 163] width 137 height 27
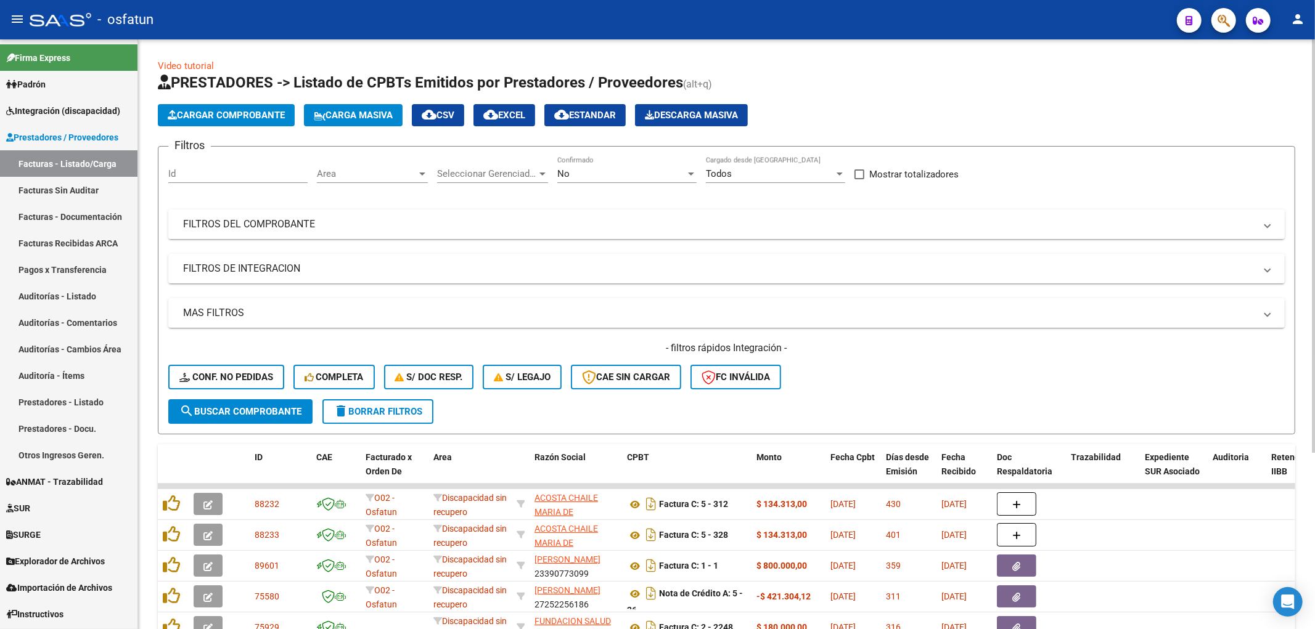
click at [313, 216] on mat-expansion-panel-header "FILTROS DEL COMPROBANTE" at bounding box center [726, 225] width 1116 height 30
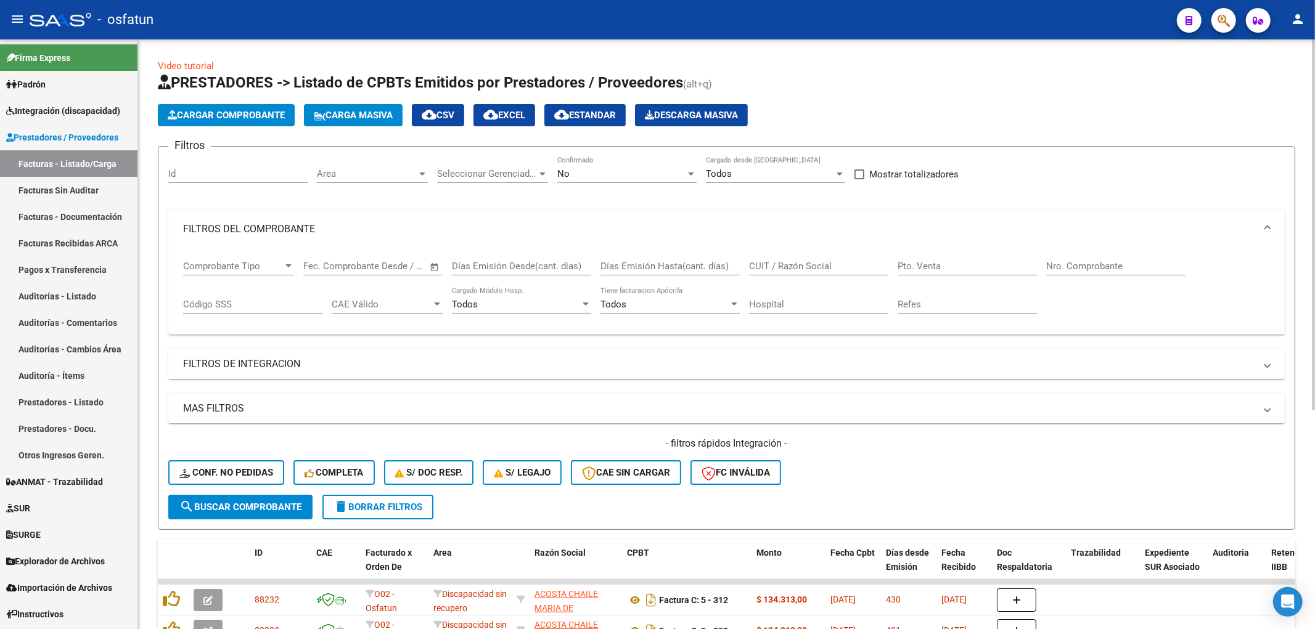
click at [238, 377] on mat-expansion-panel-header "FILTROS DE INTEGRACION" at bounding box center [726, 365] width 1116 height 30
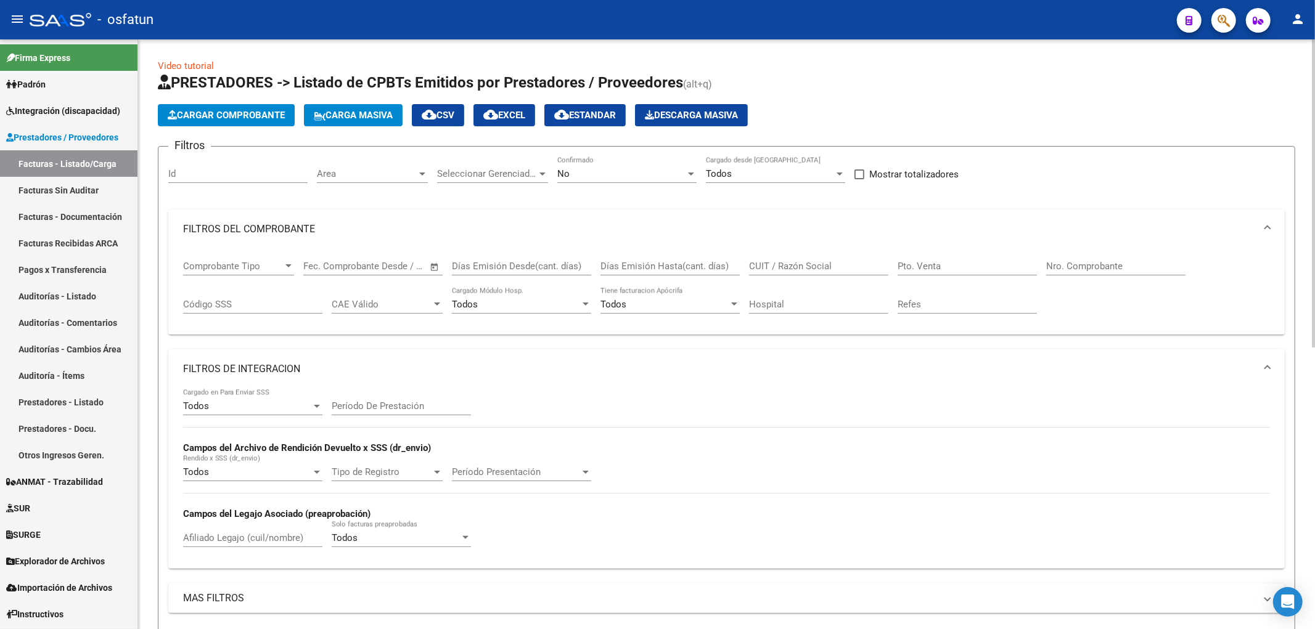
click at [350, 403] on input "Período De Prestación" at bounding box center [401, 406] width 139 height 11
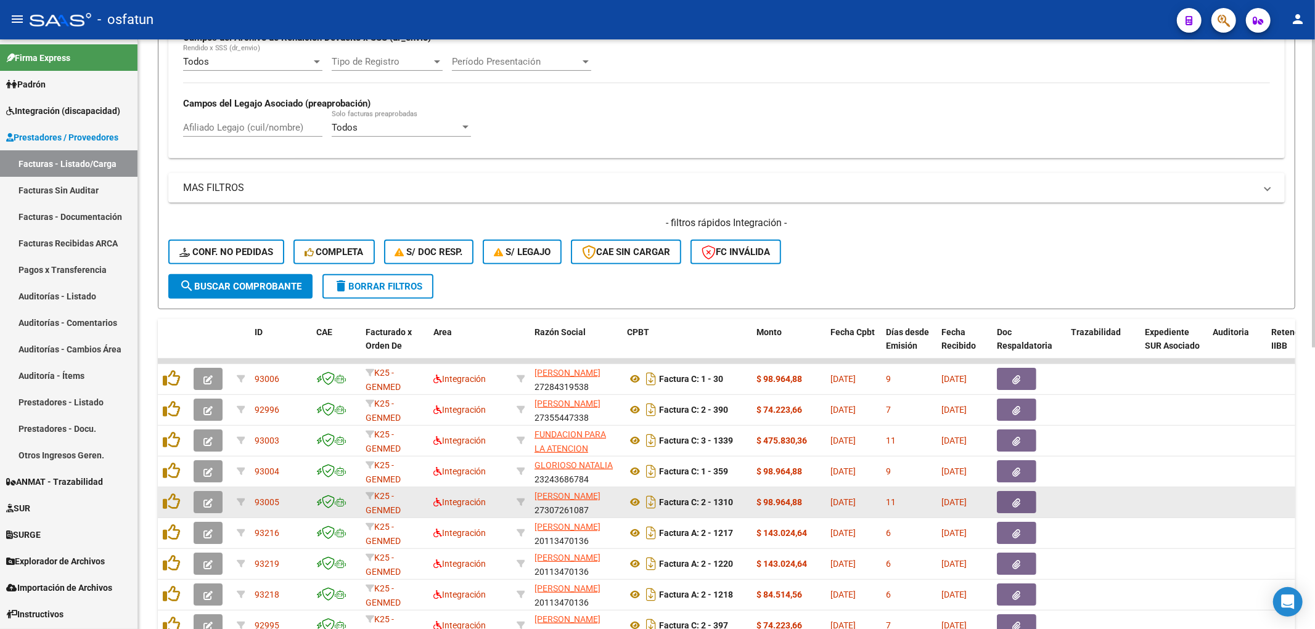
scroll to position [2, 0]
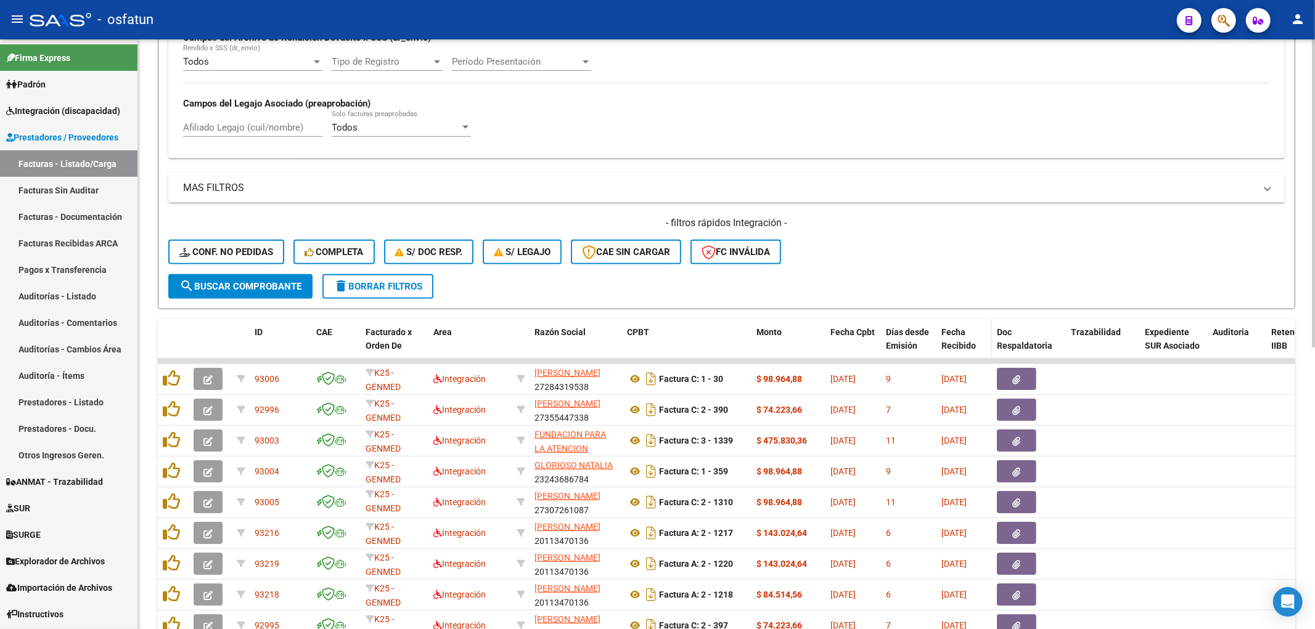
type input "202507"
click at [950, 340] on span "Fecha Recibido" at bounding box center [958, 339] width 35 height 24
click at [946, 340] on span "Fecha Recibido" at bounding box center [958, 339] width 35 height 24
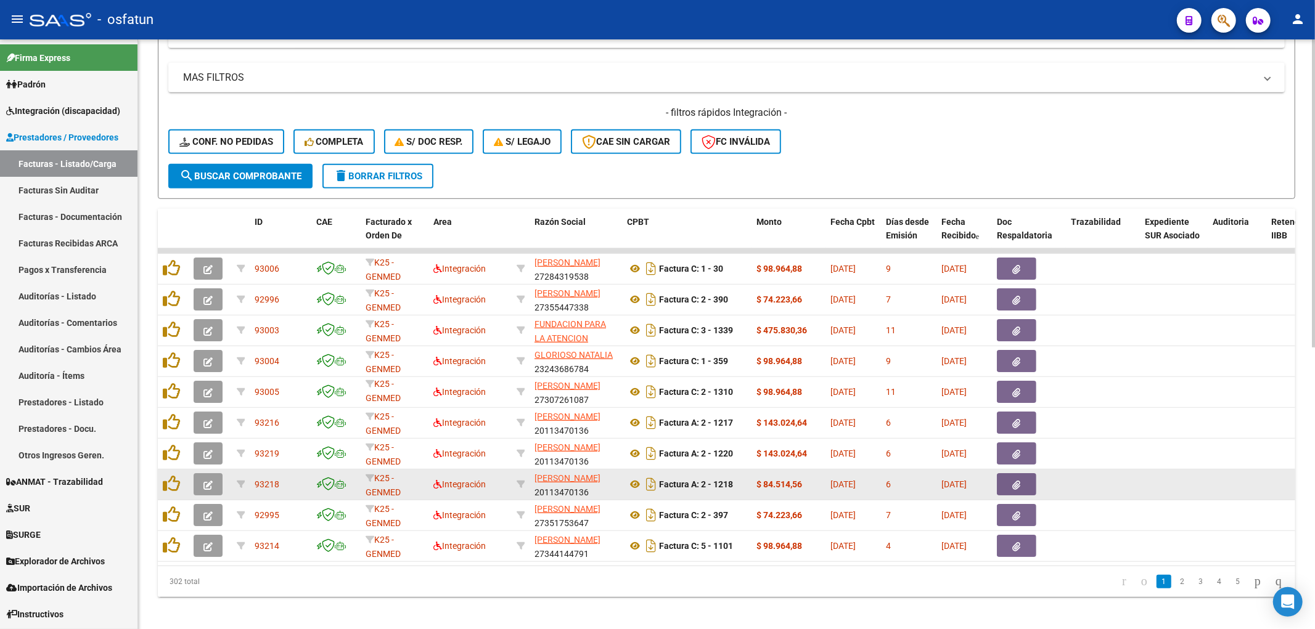
scroll to position [538, 0]
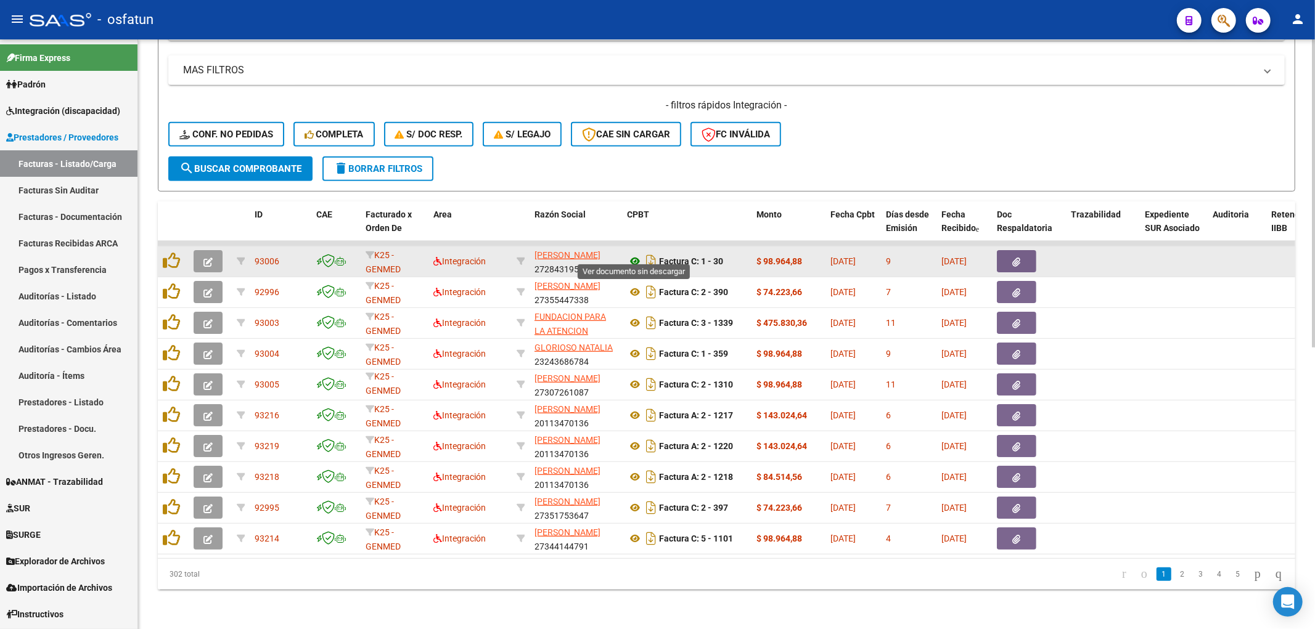
click at [636, 255] on icon at bounding box center [635, 261] width 16 height 15
click at [218, 250] on button "button" at bounding box center [208, 261] width 29 height 22
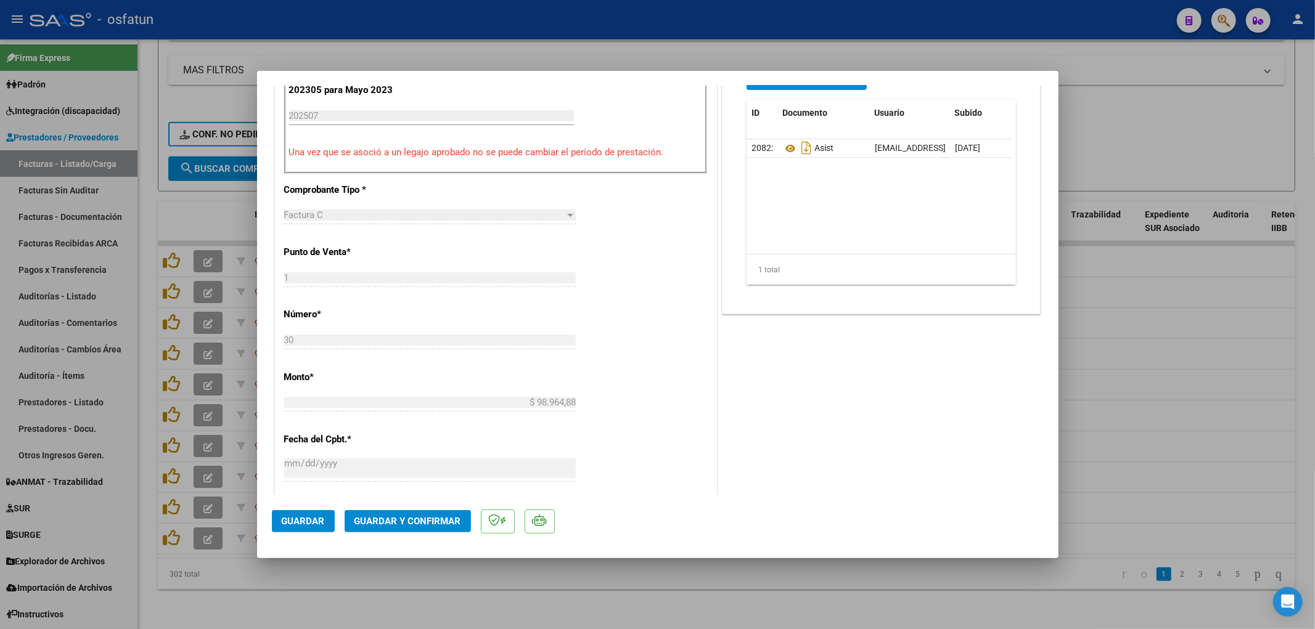
scroll to position [479, 0]
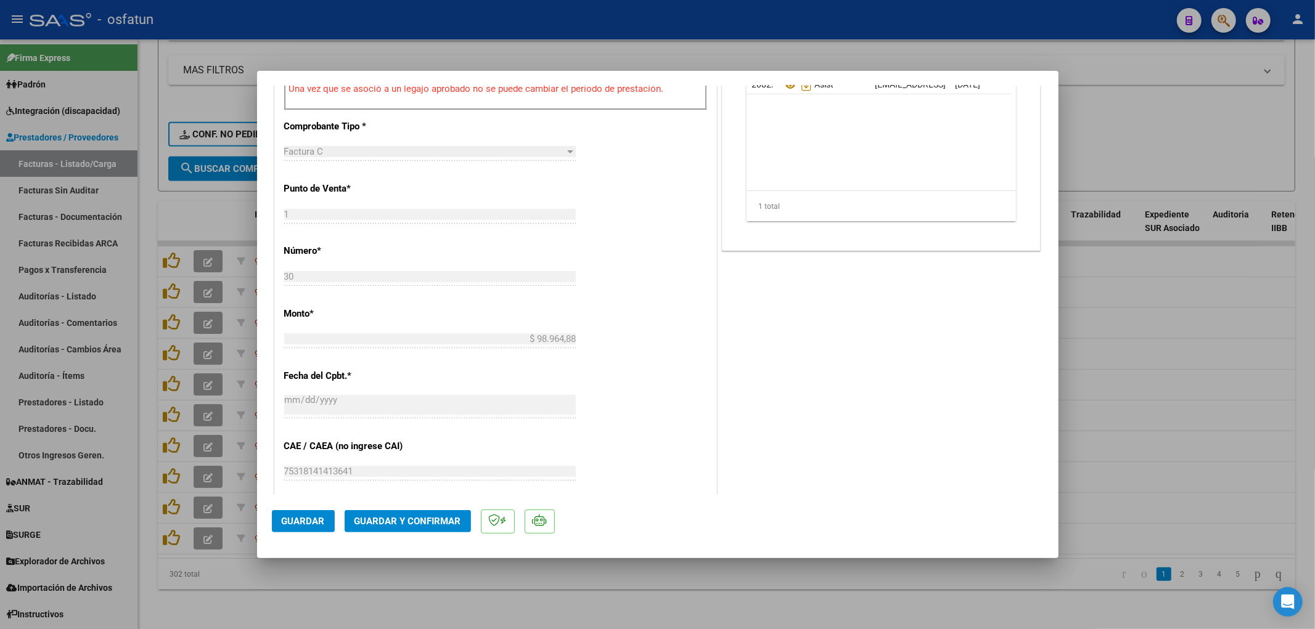
click at [361, 525] on span "Guardar y Confirmar" at bounding box center [407, 521] width 107 height 11
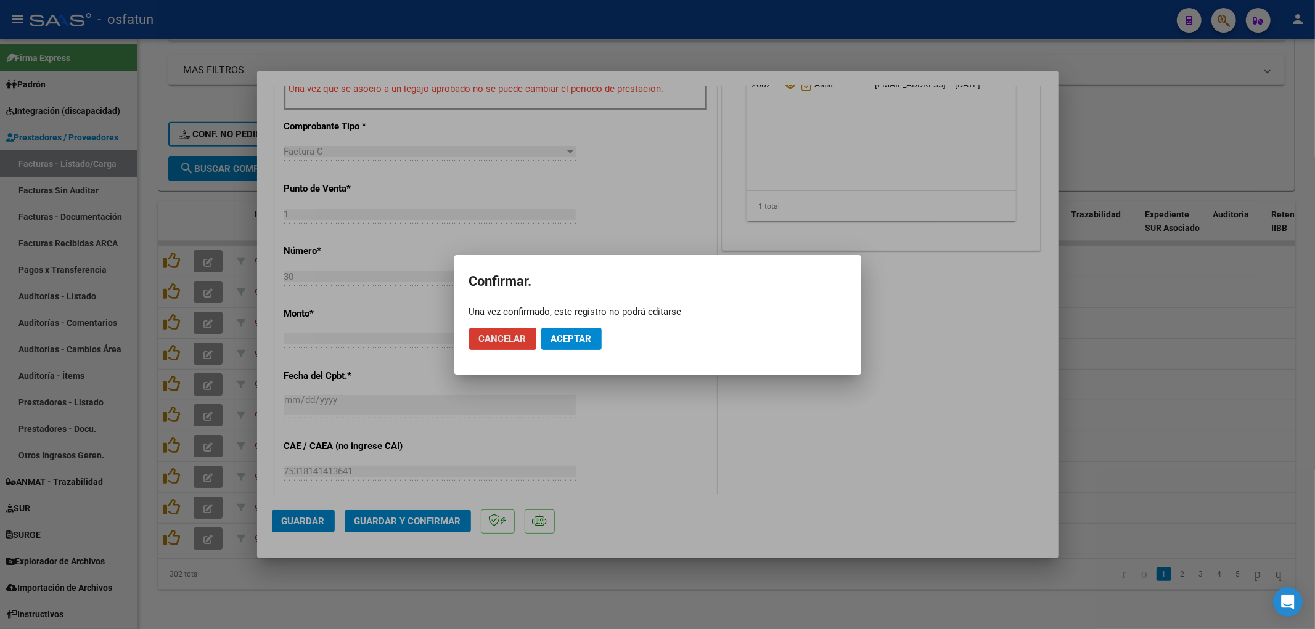
click at [582, 350] on mat-dialog-actions "Cancelar Aceptar" at bounding box center [657, 339] width 377 height 42
click at [584, 343] on span "Aceptar" at bounding box center [571, 339] width 41 height 11
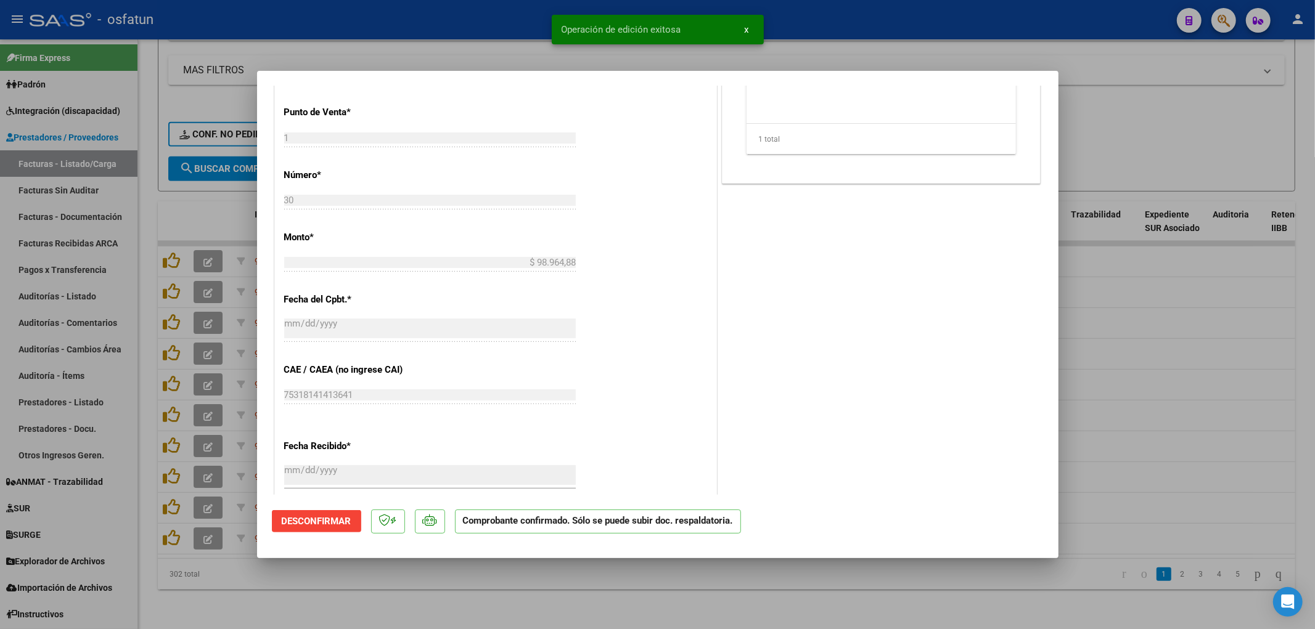
click at [1177, 339] on div at bounding box center [657, 314] width 1315 height 629
type input "$ 0,00"
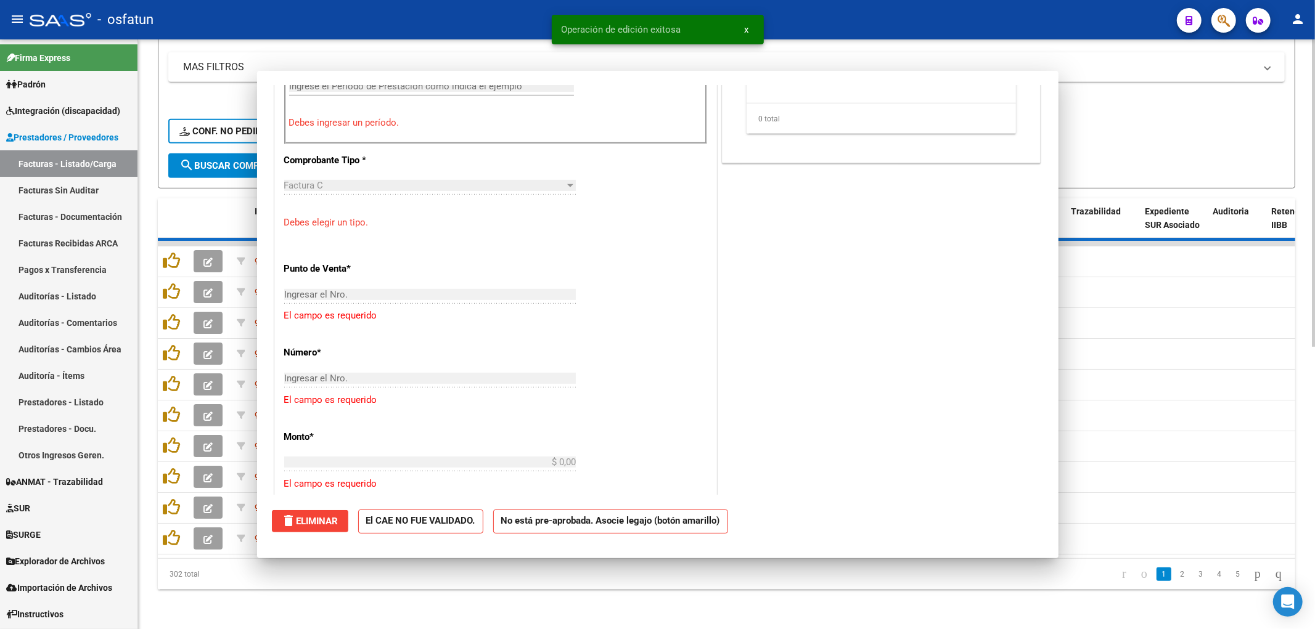
scroll to position [501, 0]
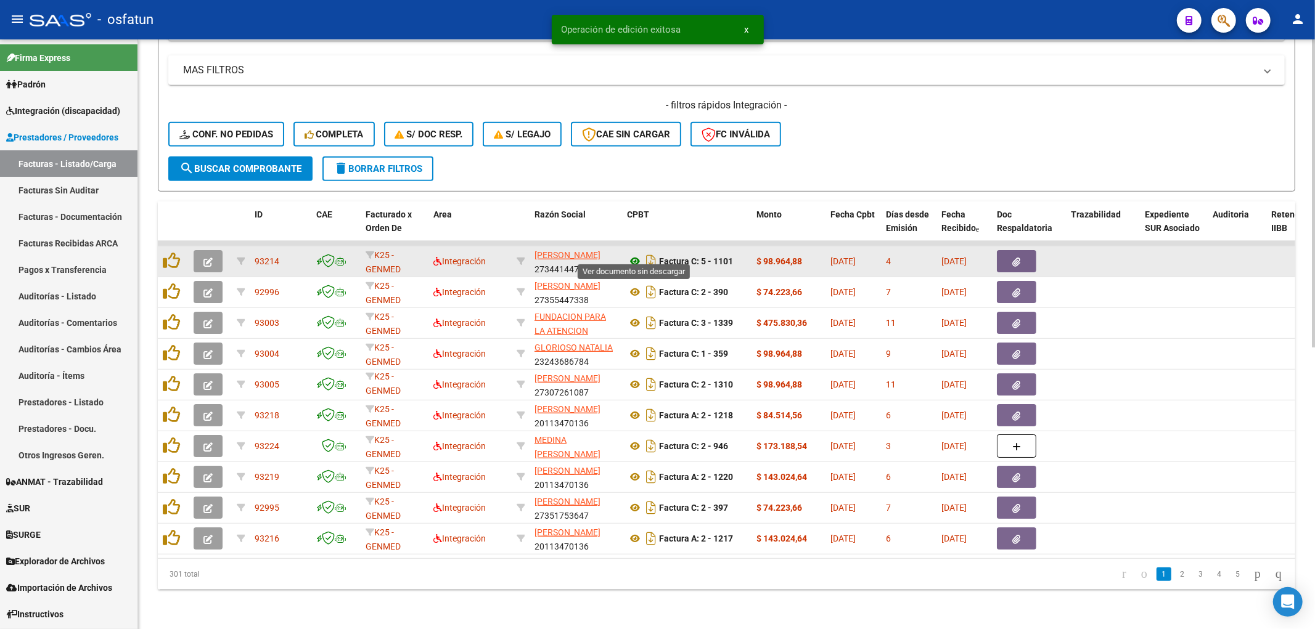
click at [630, 254] on icon at bounding box center [635, 261] width 16 height 15
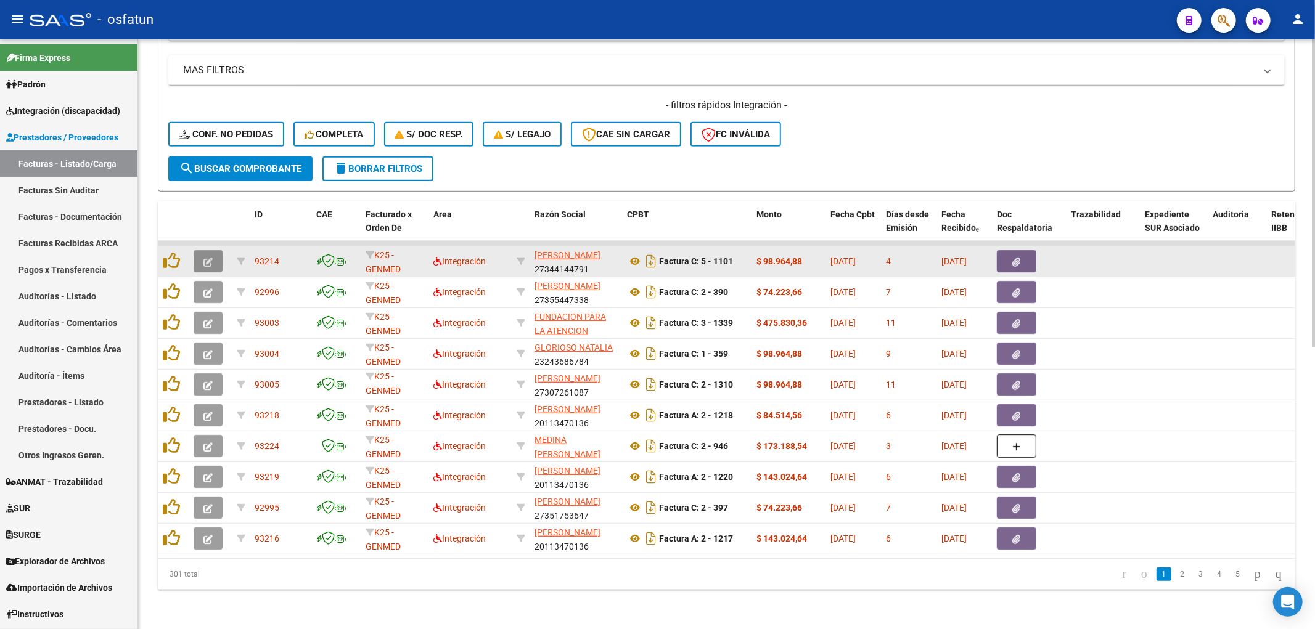
click at [212, 250] on button "button" at bounding box center [208, 261] width 29 height 22
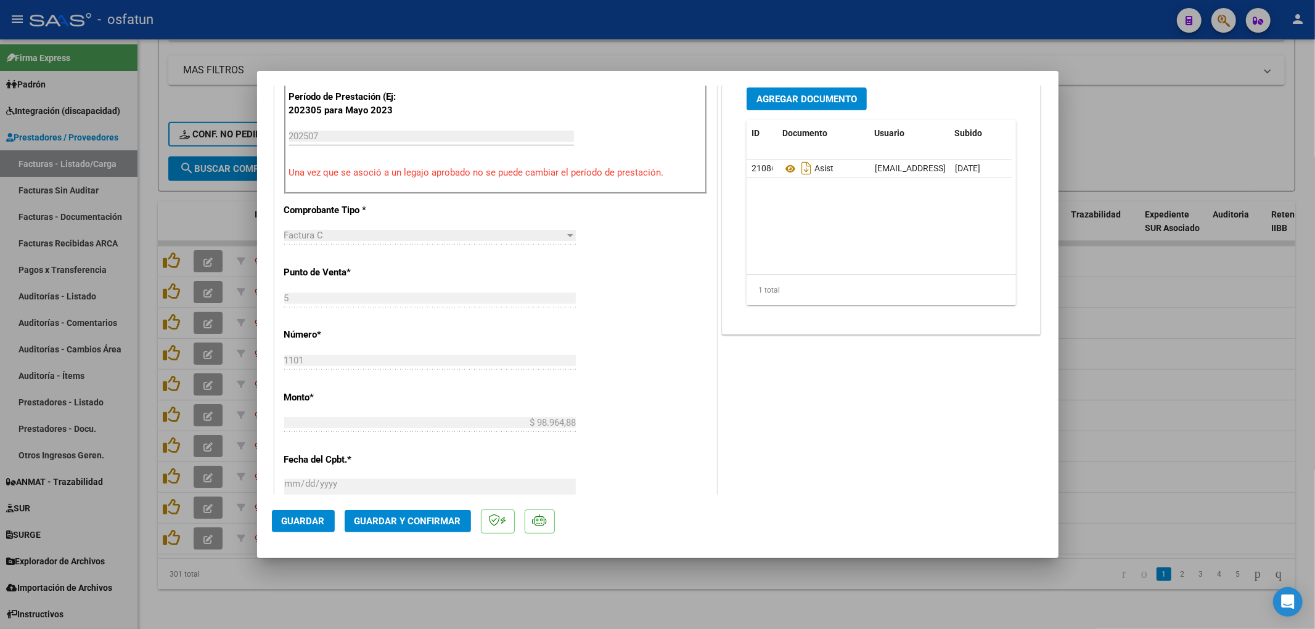
scroll to position [411, 0]
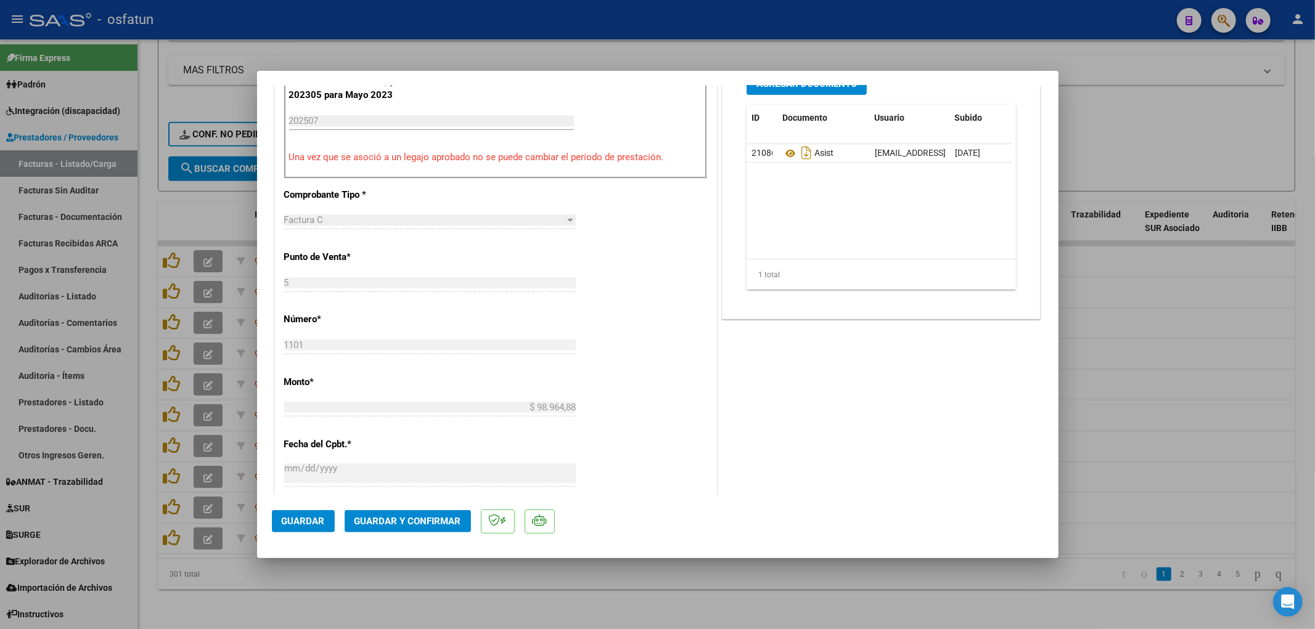
click at [409, 521] on span "Guardar y Confirmar" at bounding box center [407, 521] width 107 height 11
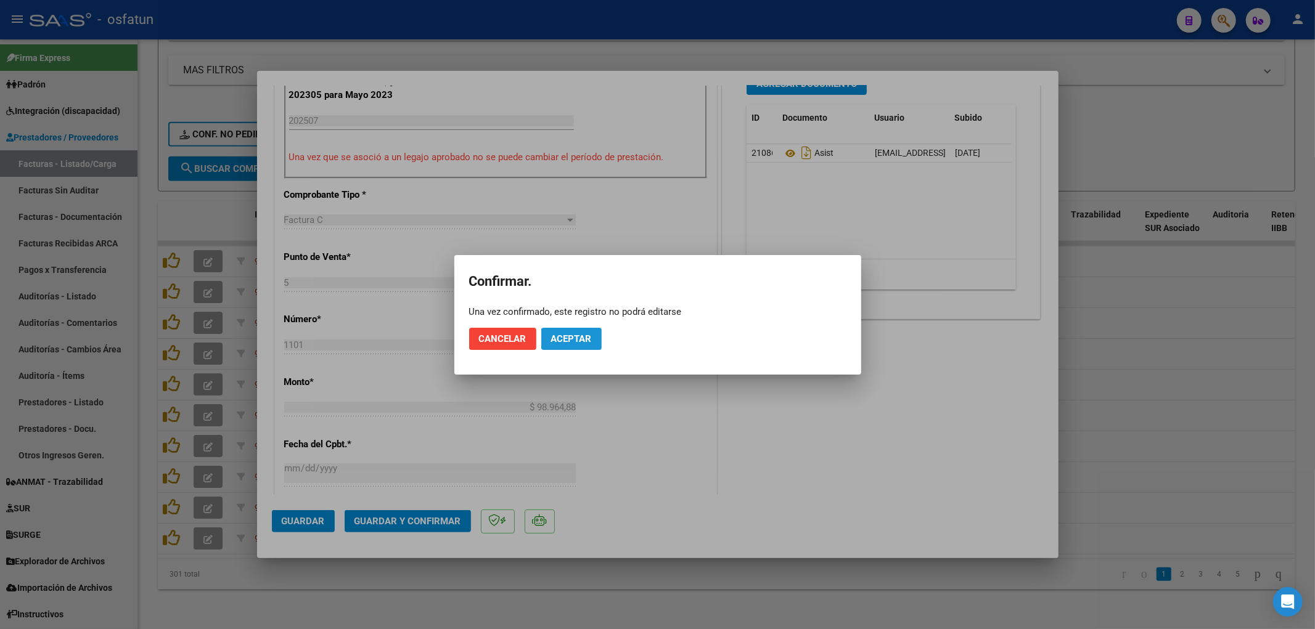
click at [583, 347] on button "Aceptar" at bounding box center [571, 339] width 60 height 22
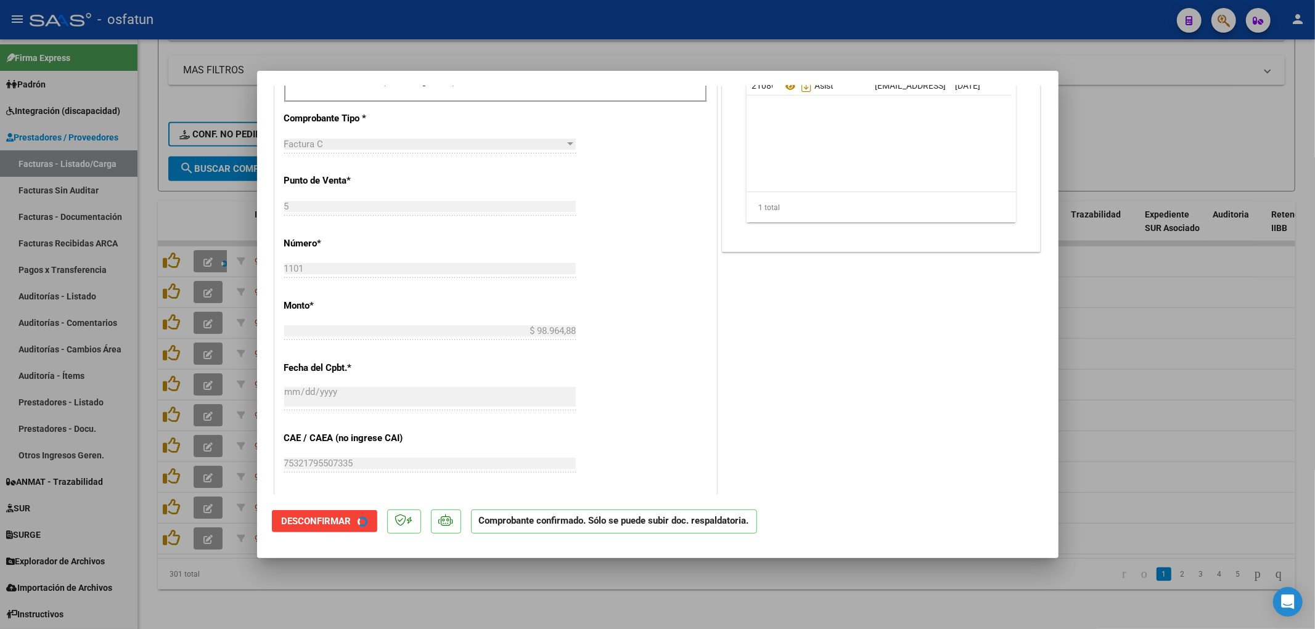
click at [584, 342] on div "CUIT * 27-34414479-1 Ingresar CUIT ANALISIS PRESTADOR [PERSON_NAME] [PERSON_NAM…" at bounding box center [495, 297] width 441 height 978
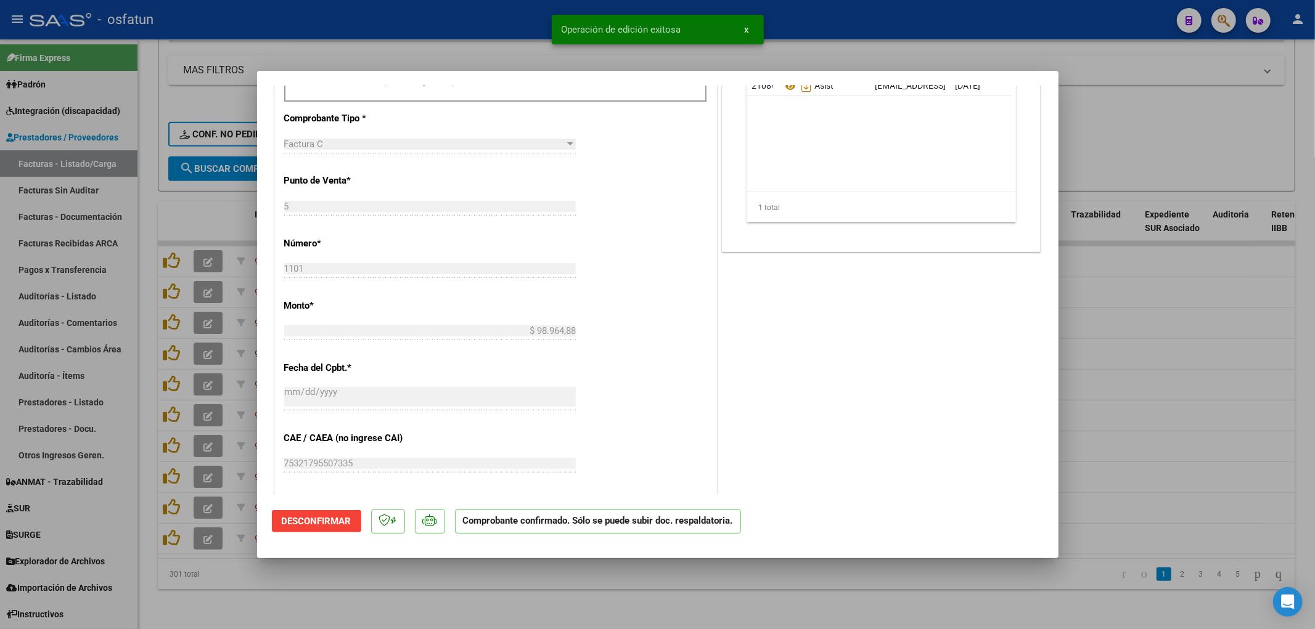
click at [581, 621] on div at bounding box center [657, 314] width 1315 height 629
type input "$ 0,00"
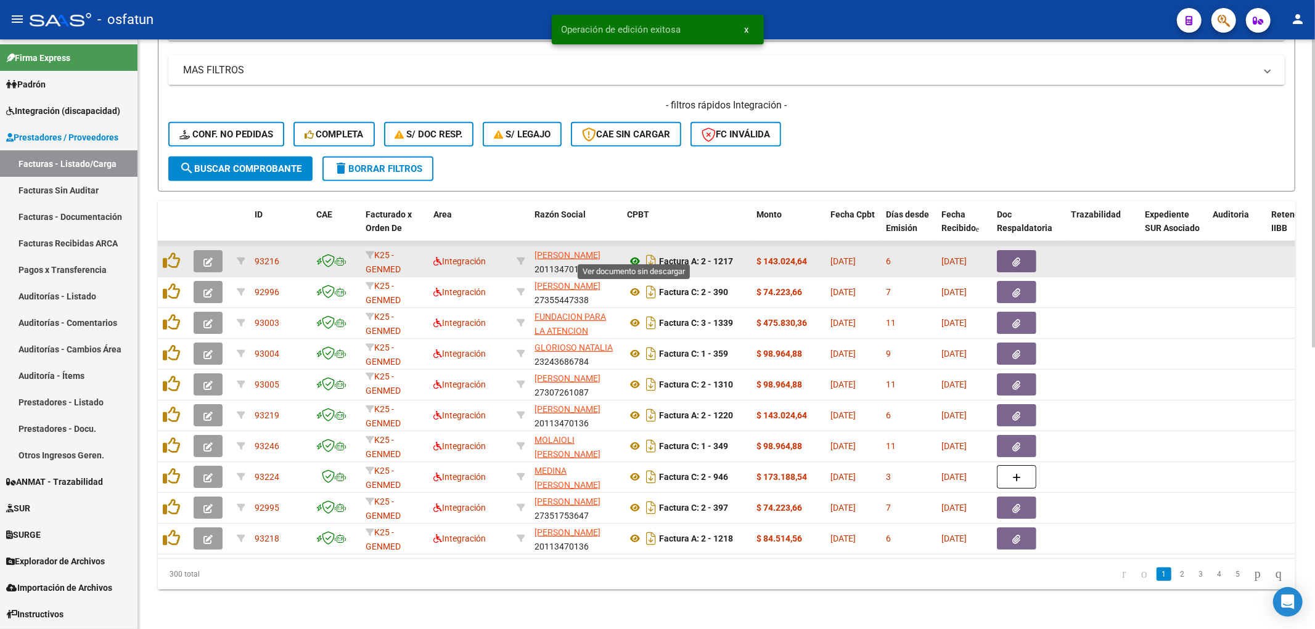
click at [638, 254] on icon at bounding box center [635, 261] width 16 height 15
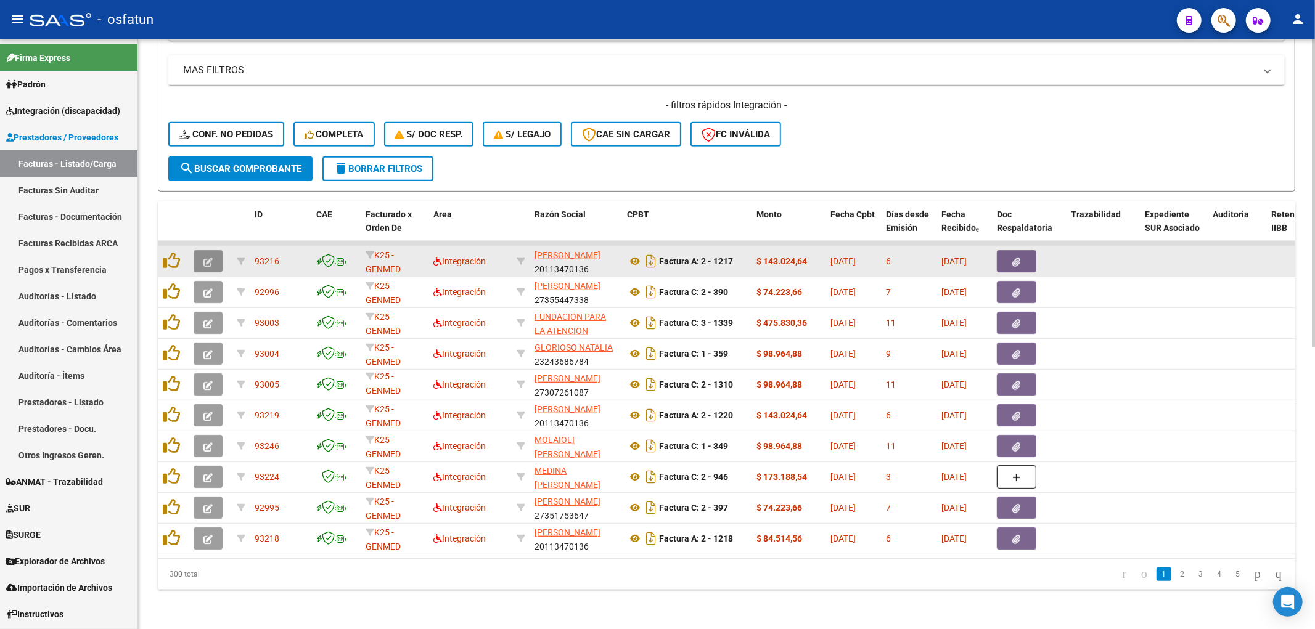
click at [213, 250] on button "button" at bounding box center [208, 261] width 29 height 22
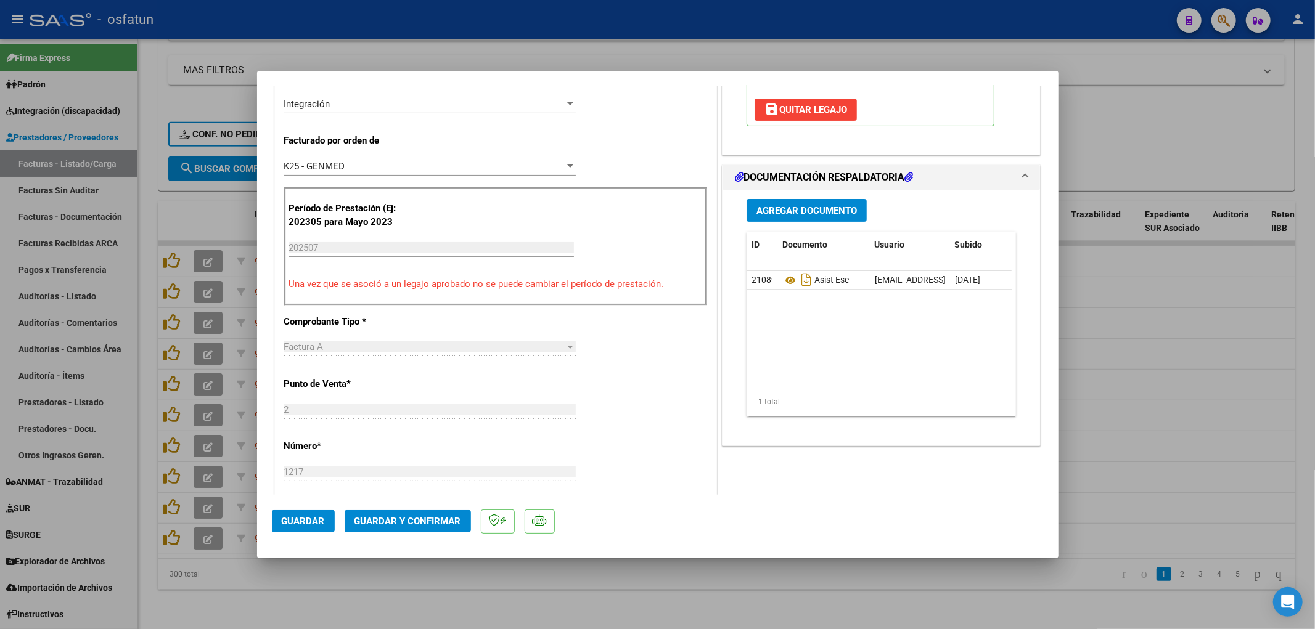
scroll to position [342, 0]
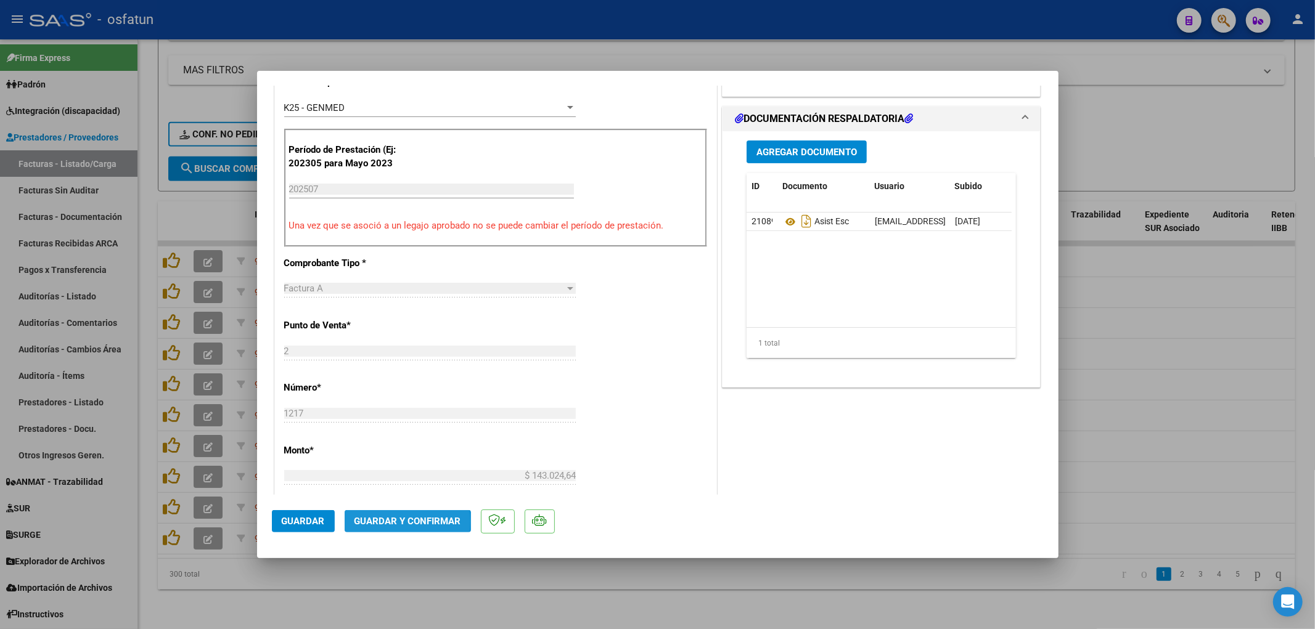
click at [393, 522] on span "Guardar y Confirmar" at bounding box center [407, 521] width 107 height 11
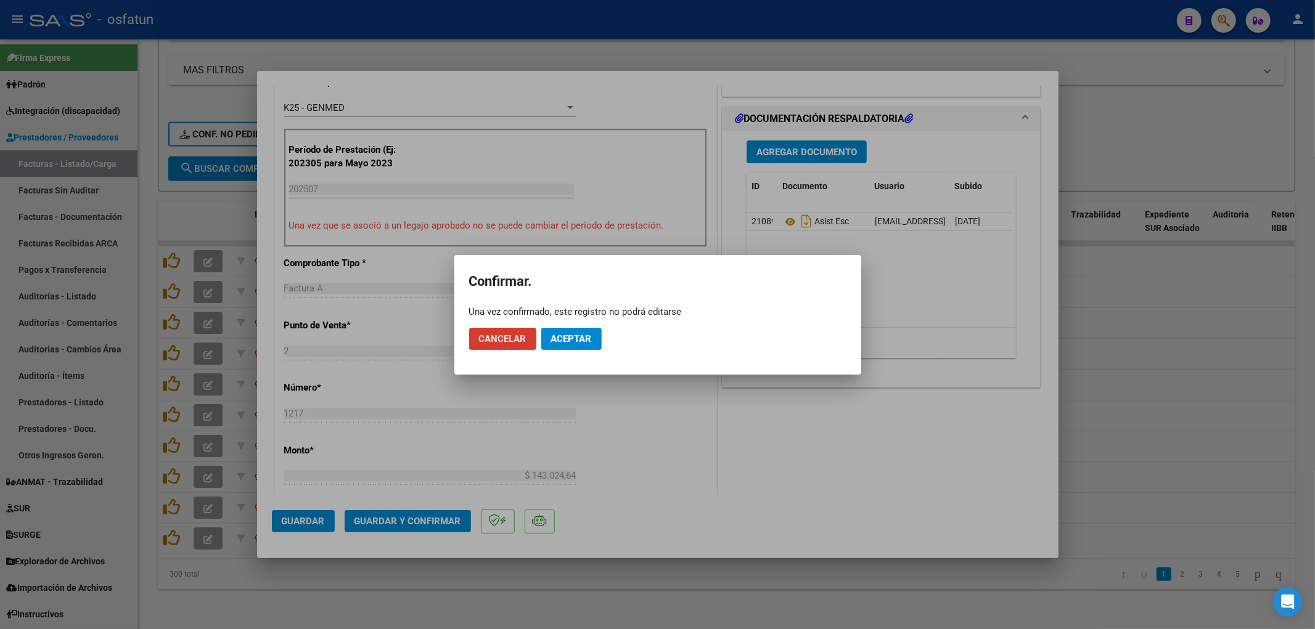
click at [584, 341] on span "Aceptar" at bounding box center [571, 339] width 41 height 11
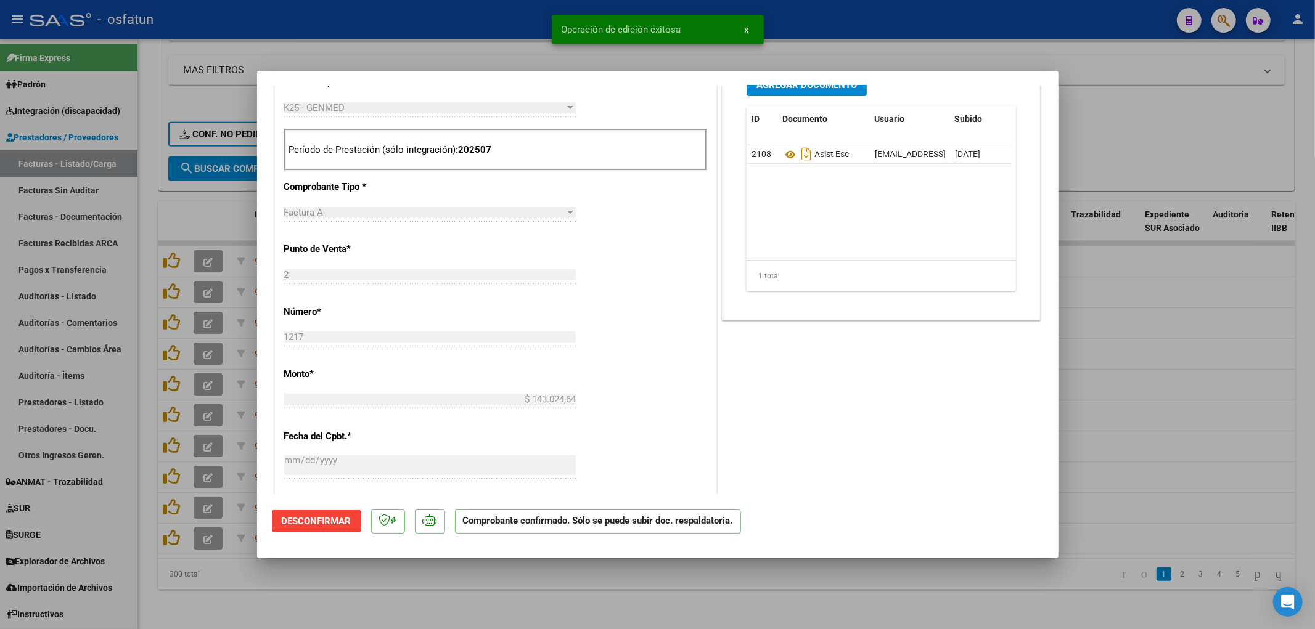
click at [454, 18] on div at bounding box center [657, 314] width 1315 height 629
type input "$ 0,00"
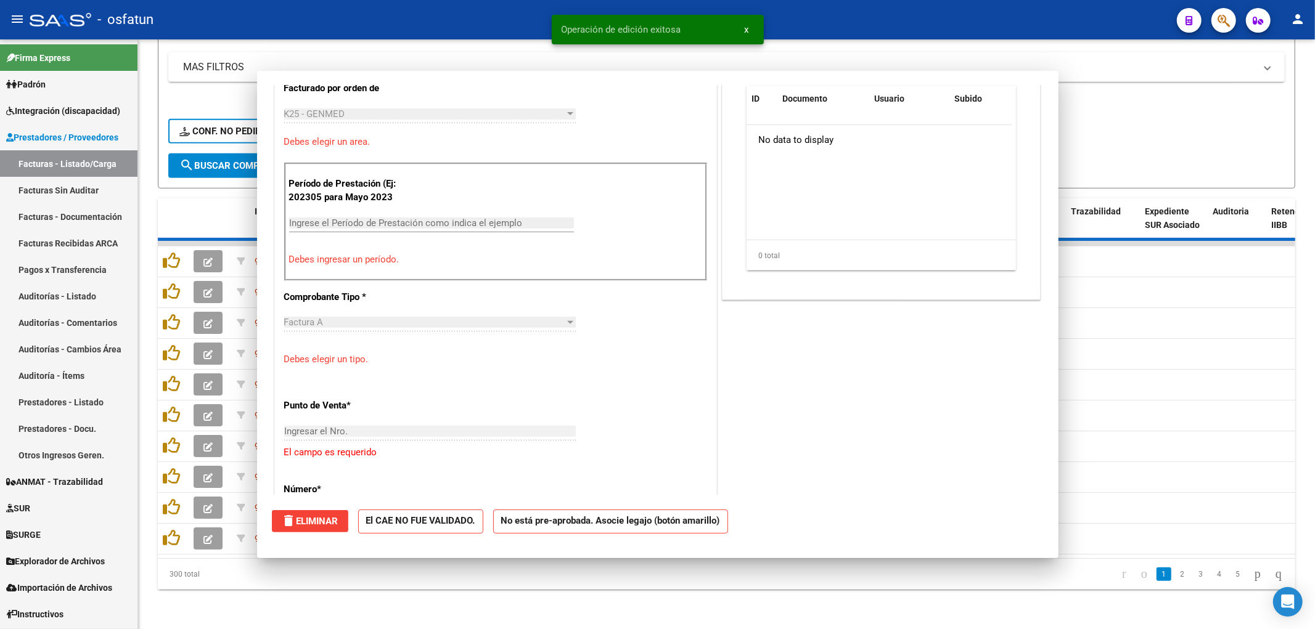
scroll to position [364, 0]
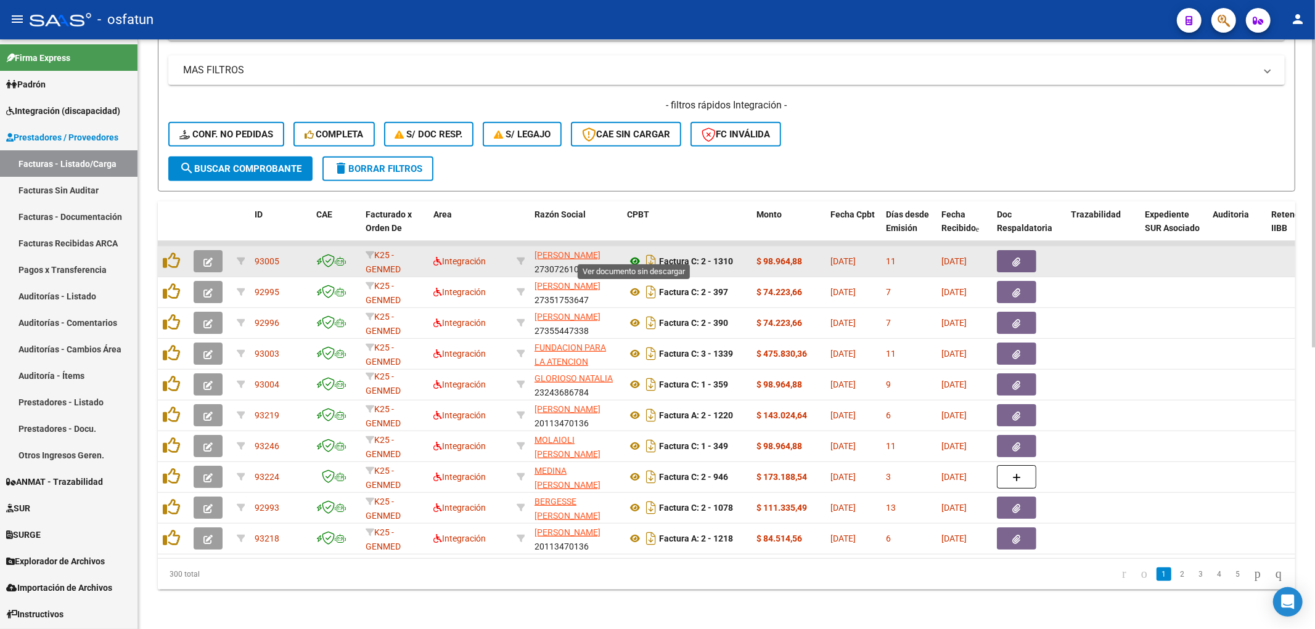
click at [636, 254] on icon at bounding box center [635, 261] width 16 height 15
click at [210, 258] on icon "button" at bounding box center [207, 262] width 9 height 9
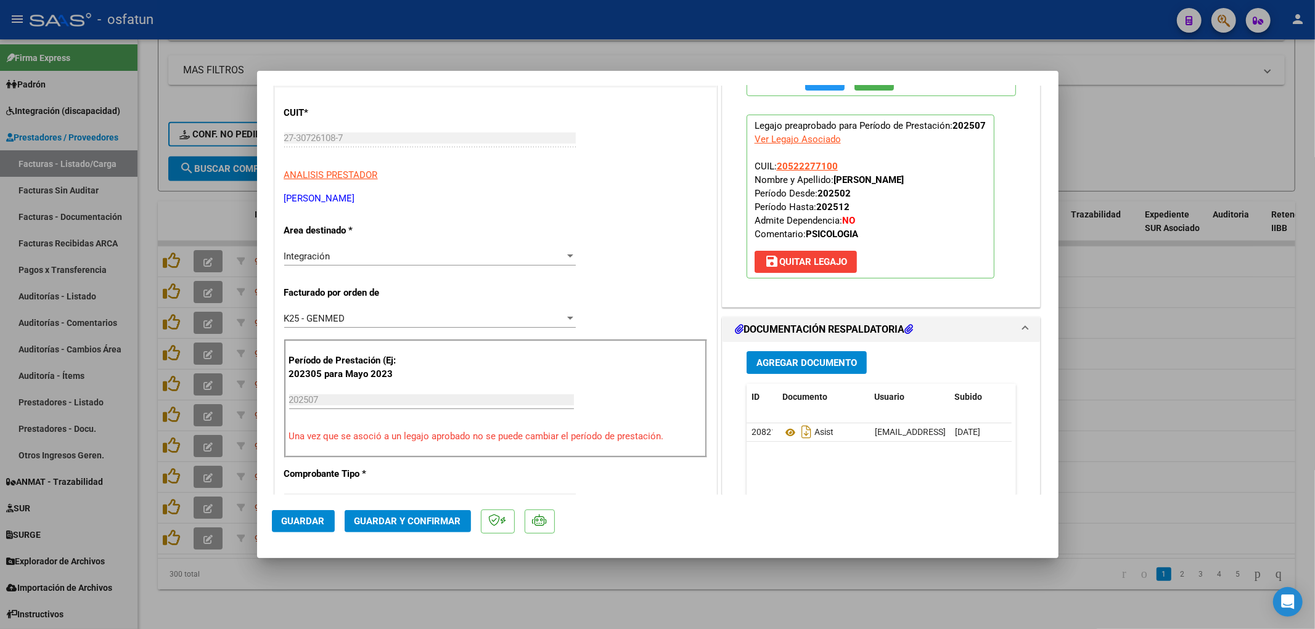
scroll to position [137, 0]
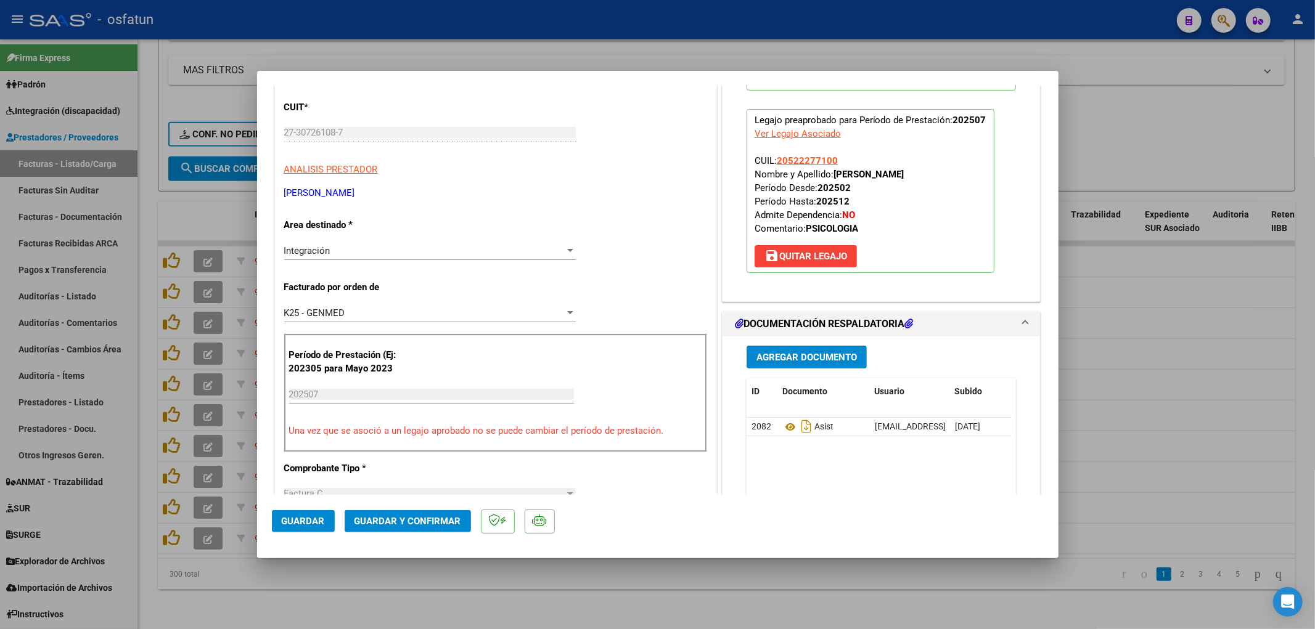
click at [427, 532] on button "Guardar y Confirmar" at bounding box center [408, 521] width 126 height 22
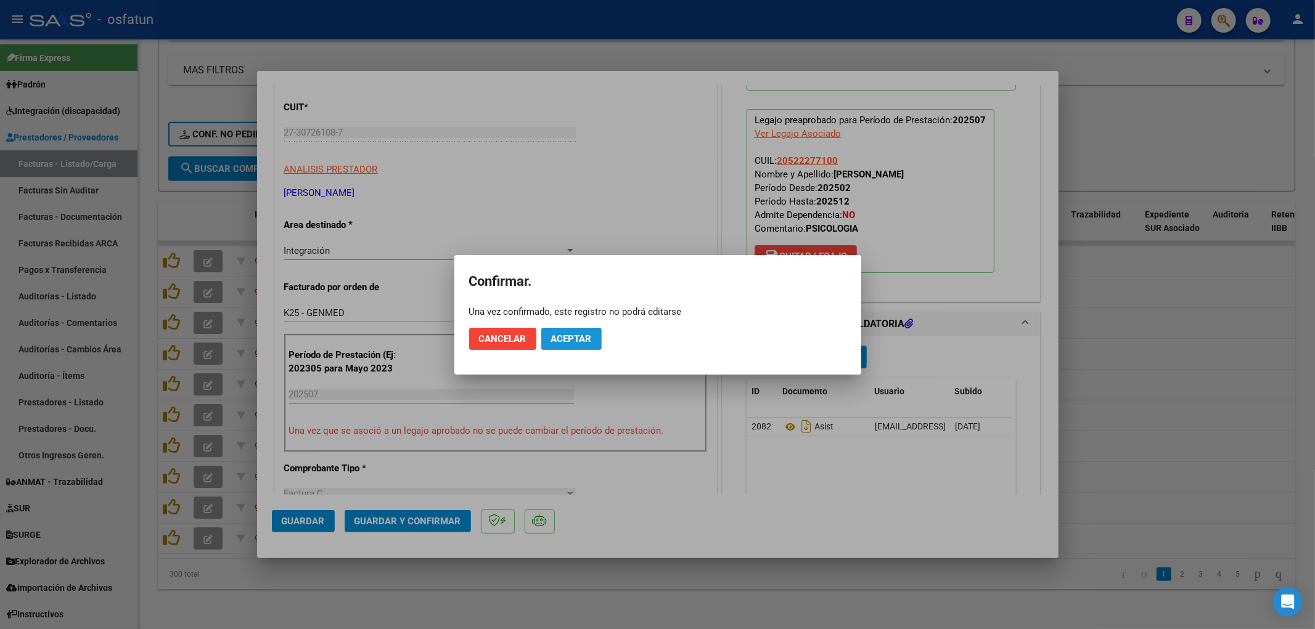
click at [571, 342] on span "Aceptar" at bounding box center [571, 339] width 41 height 11
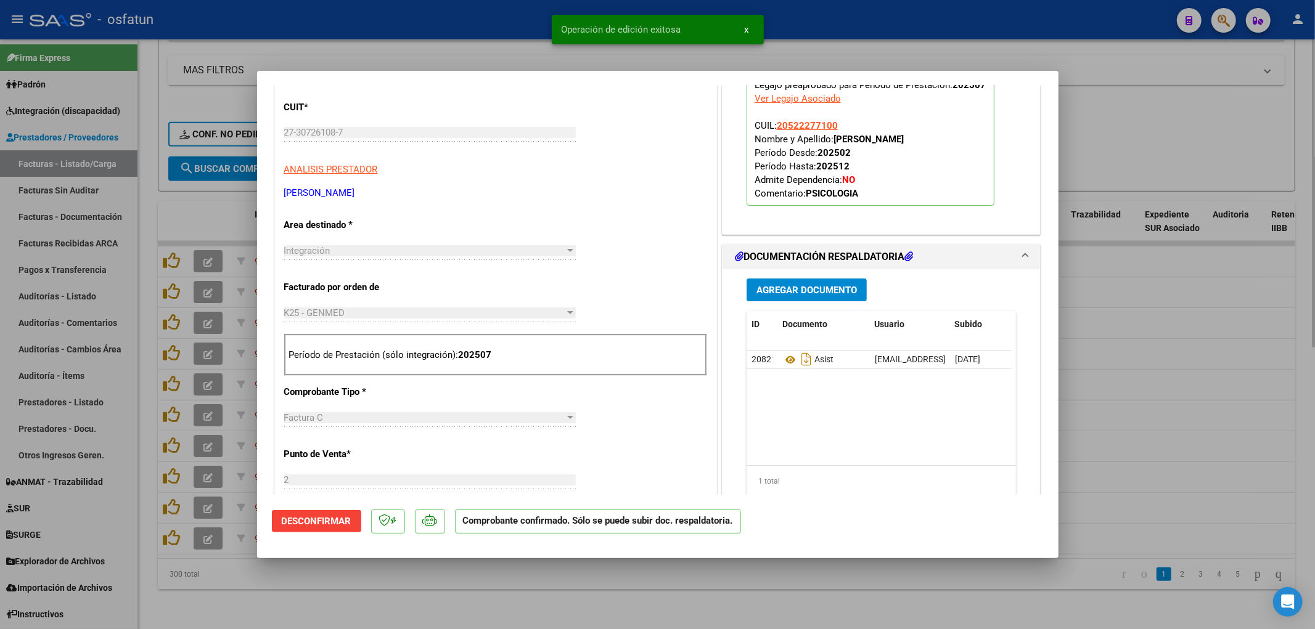
drag, startPoint x: 347, startPoint y: 36, endPoint x: 354, endPoint y: 48, distance: 14.4
click at [347, 37] on div at bounding box center [657, 314] width 1315 height 629
type input "$ 0,00"
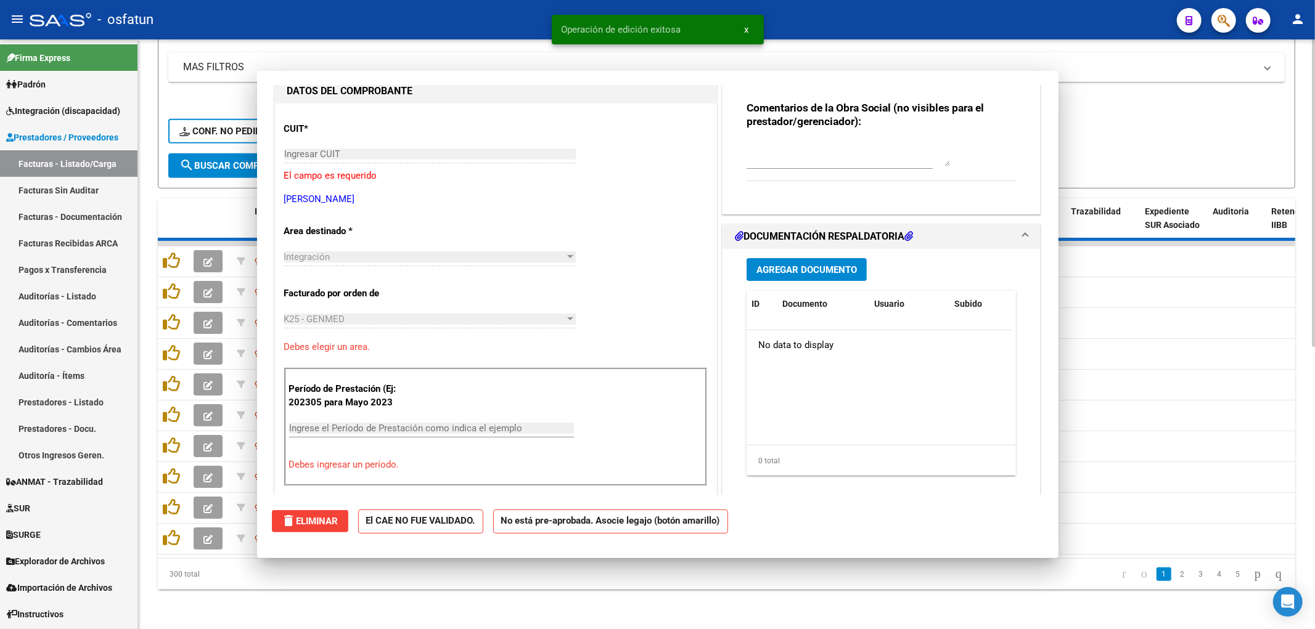
scroll to position [158, 0]
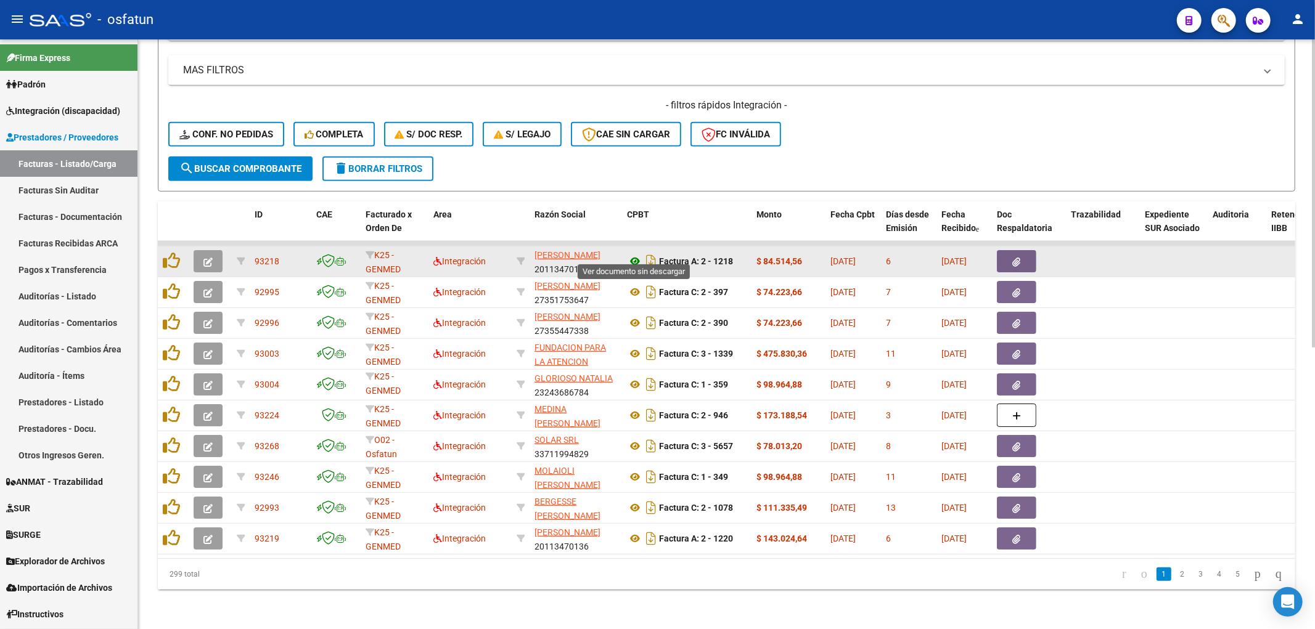
click at [637, 254] on icon at bounding box center [635, 261] width 16 height 15
click at [199, 256] on button "button" at bounding box center [208, 261] width 29 height 22
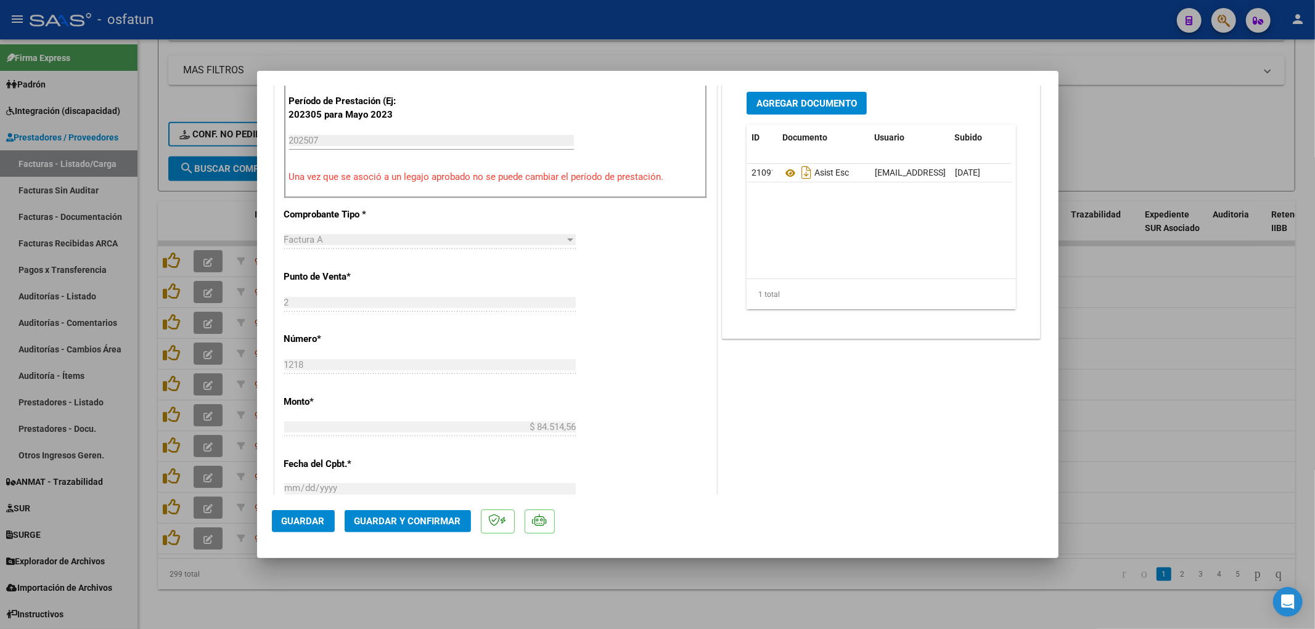
scroll to position [411, 0]
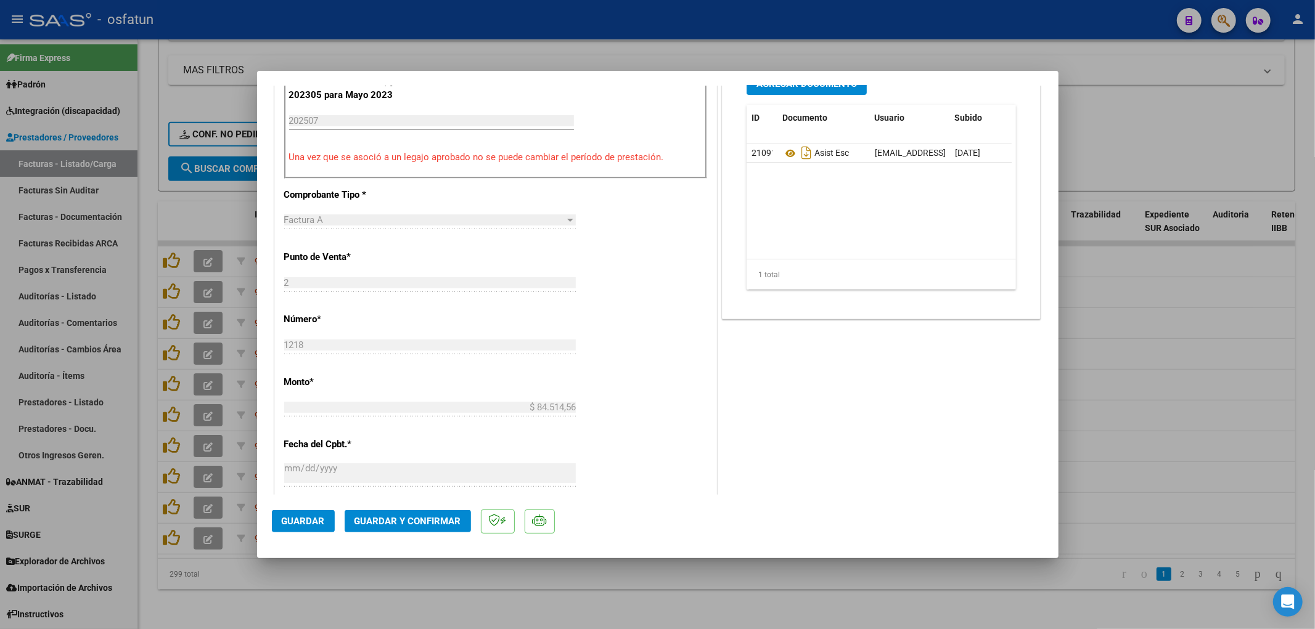
click at [436, 522] on span "Guardar y Confirmar" at bounding box center [407, 521] width 107 height 11
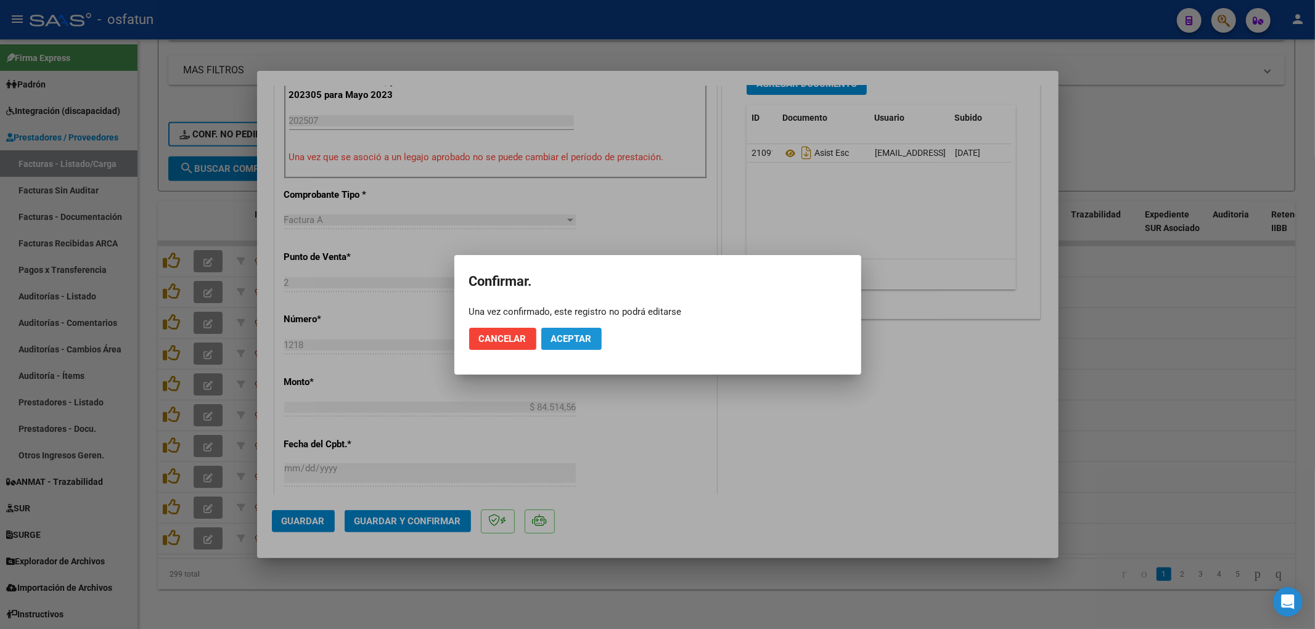
click at [579, 329] on button "Aceptar" at bounding box center [571, 339] width 60 height 22
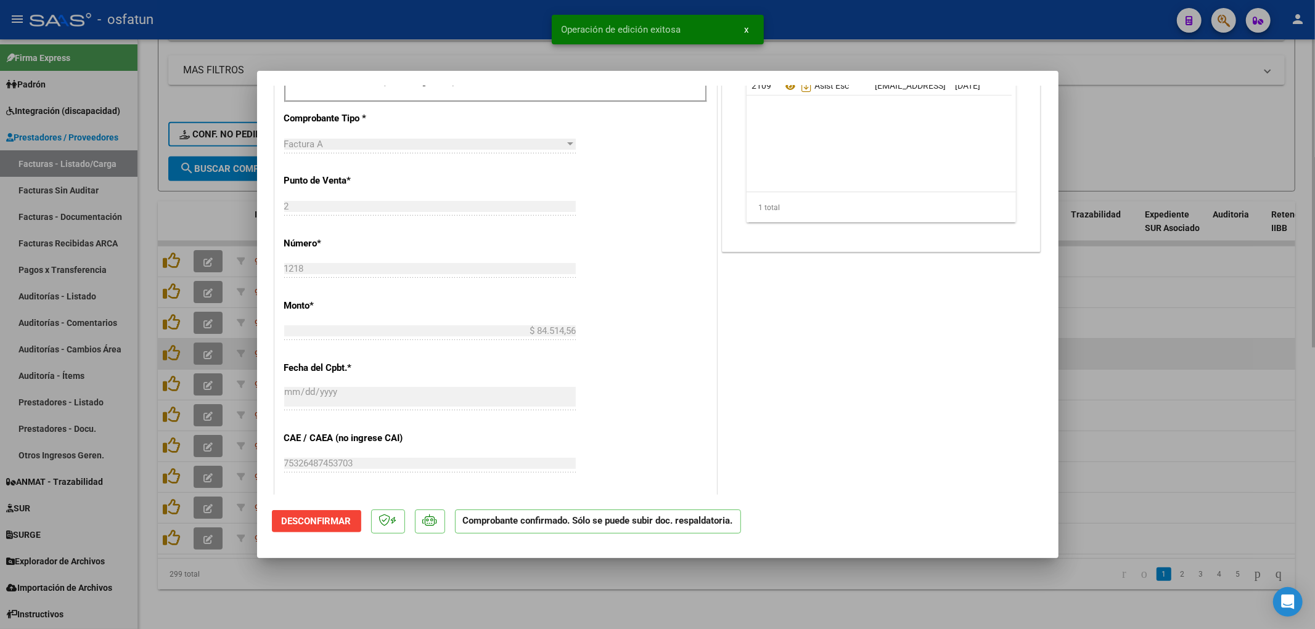
click at [1203, 358] on div at bounding box center [657, 314] width 1315 height 629
type input "$ 0,00"
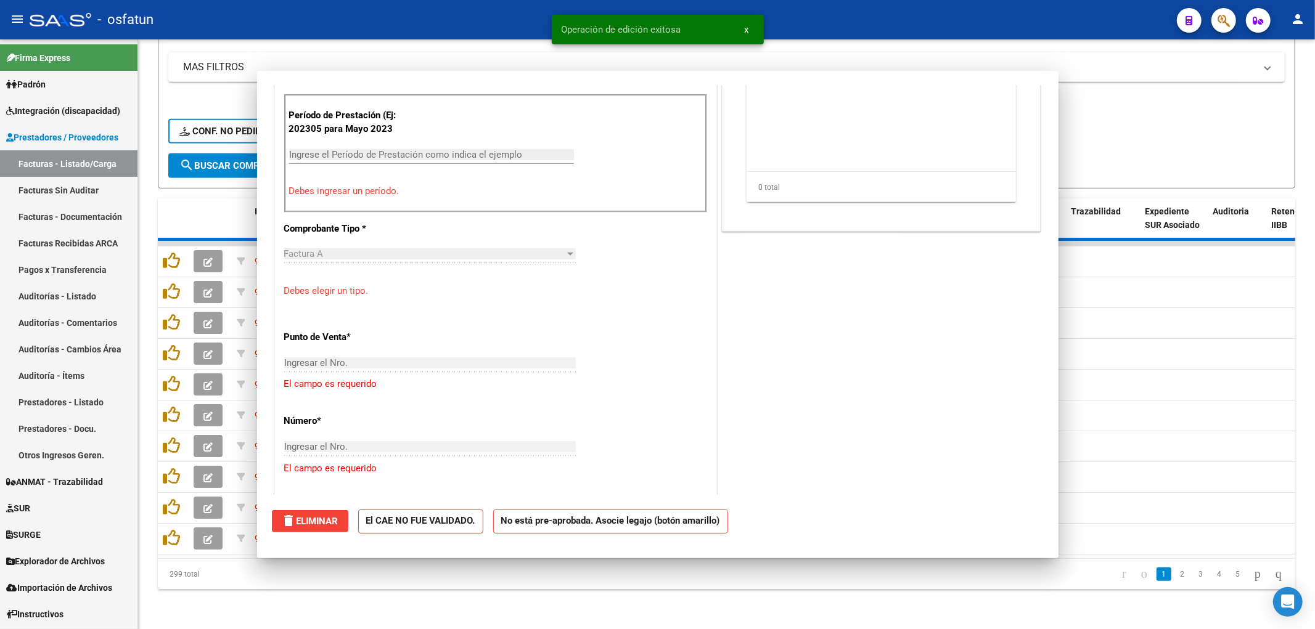
scroll to position [433, 0]
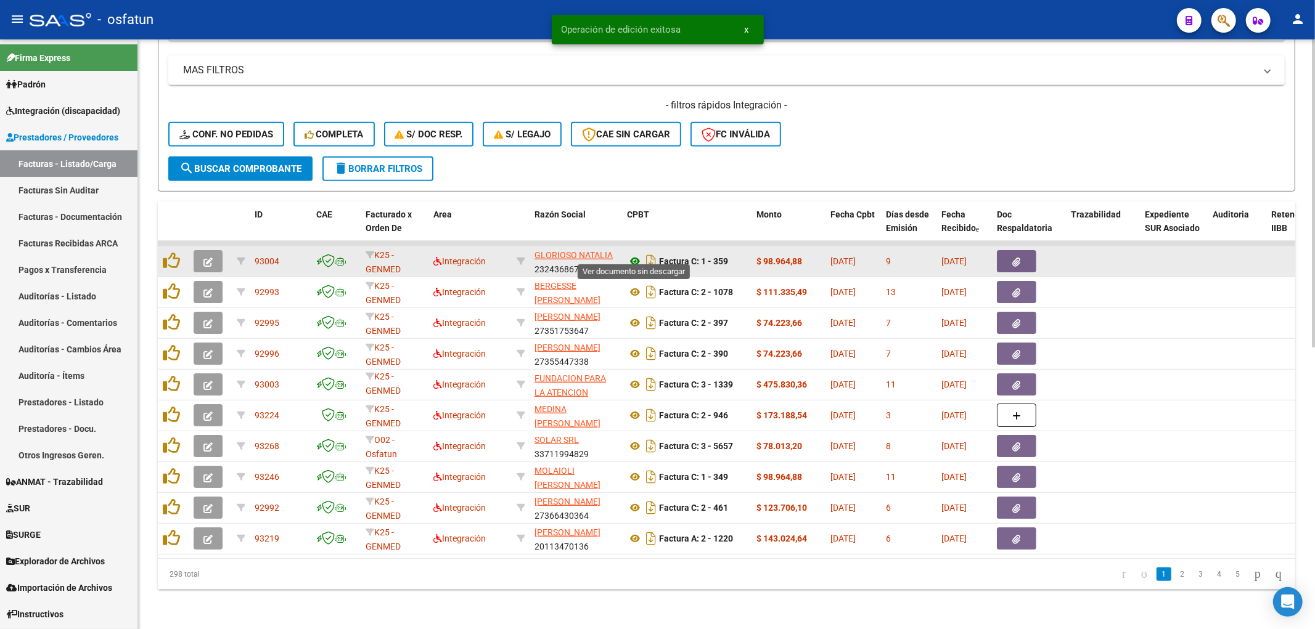
click at [637, 254] on icon at bounding box center [635, 261] width 16 height 15
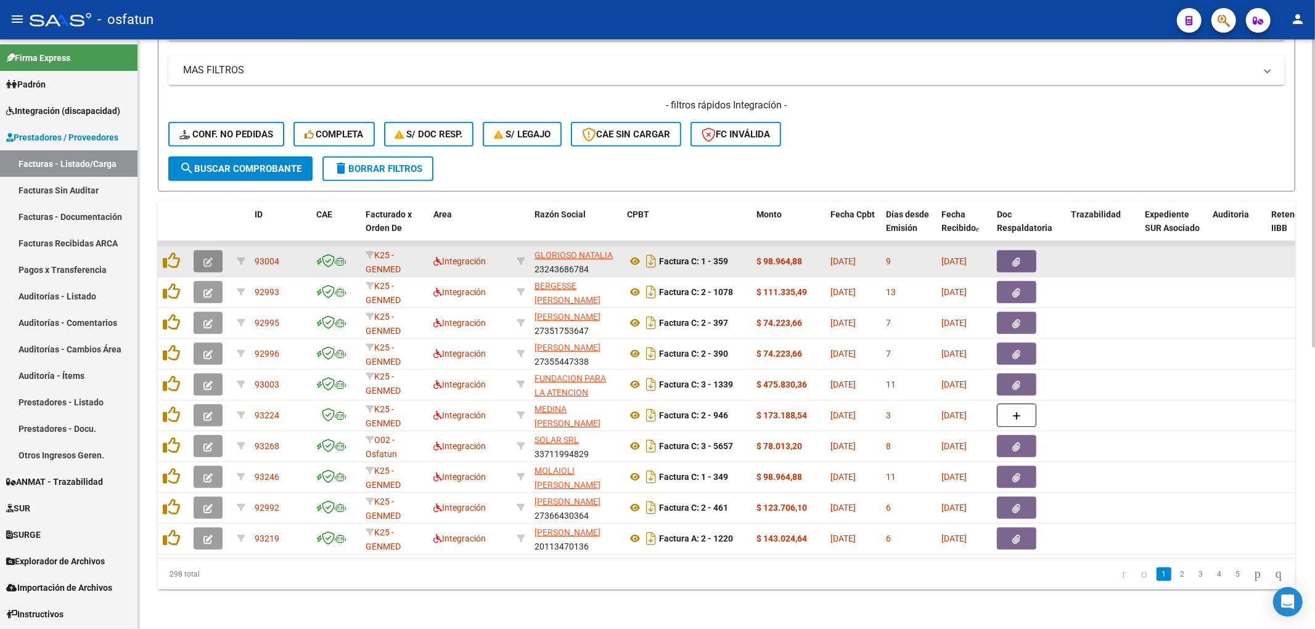
click at [210, 258] on icon "button" at bounding box center [207, 262] width 9 height 9
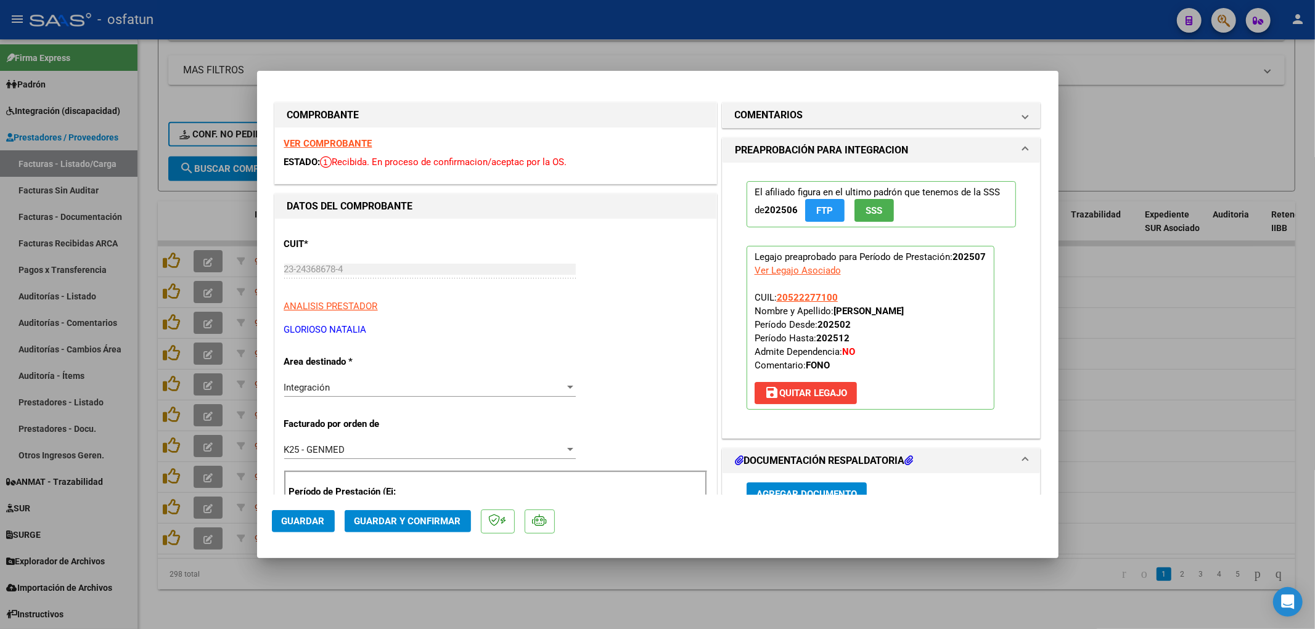
click at [407, 539] on mat-dialog-actions "Guardar Guardar y Confirmar" at bounding box center [658, 519] width 772 height 49
click at [411, 522] on span "Guardar y Confirmar" at bounding box center [407, 521] width 107 height 11
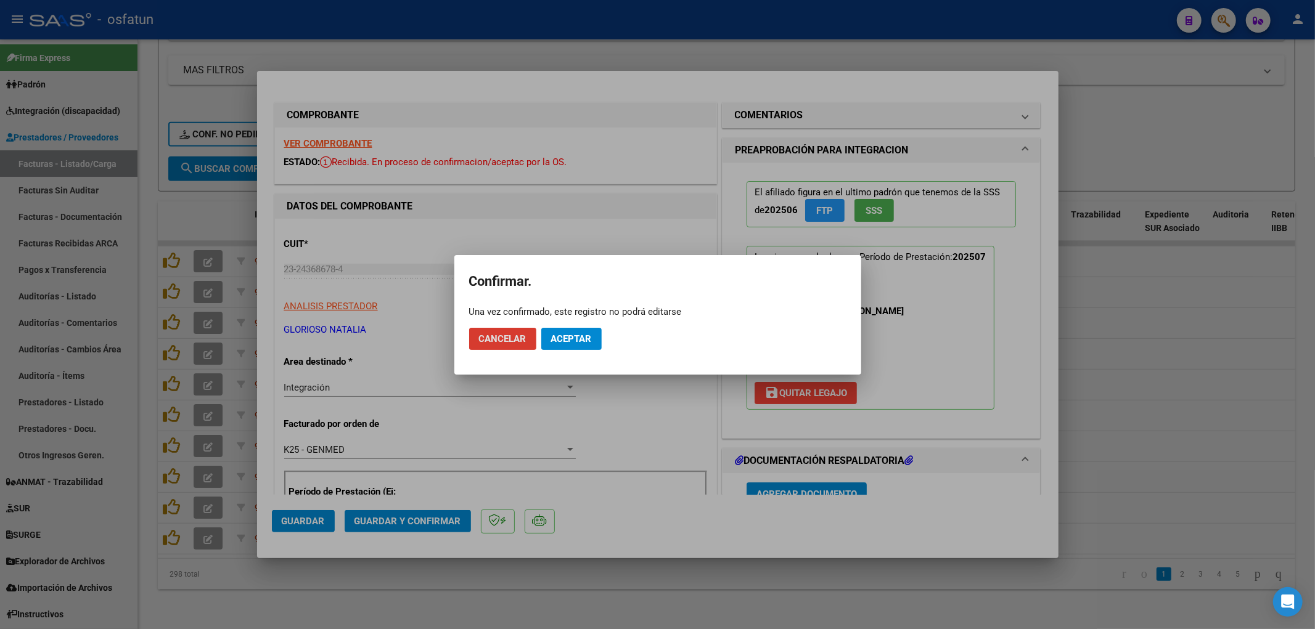
click at [570, 340] on span "Aceptar" at bounding box center [571, 339] width 41 height 11
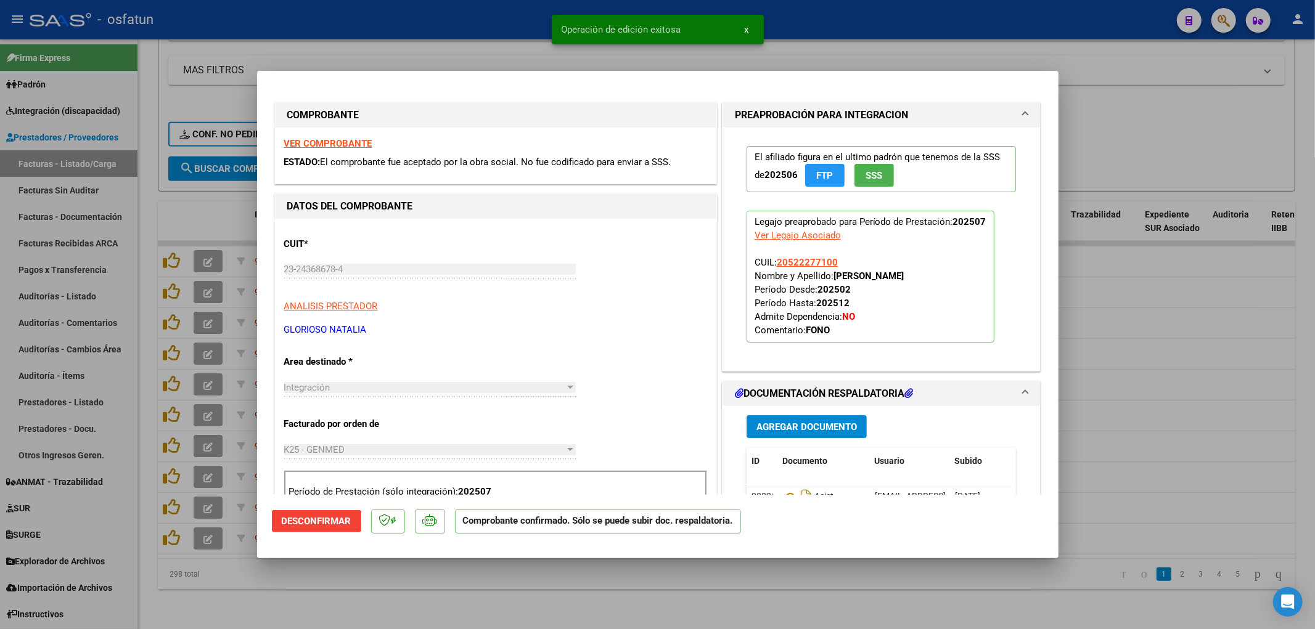
click at [1210, 380] on div at bounding box center [657, 314] width 1315 height 629
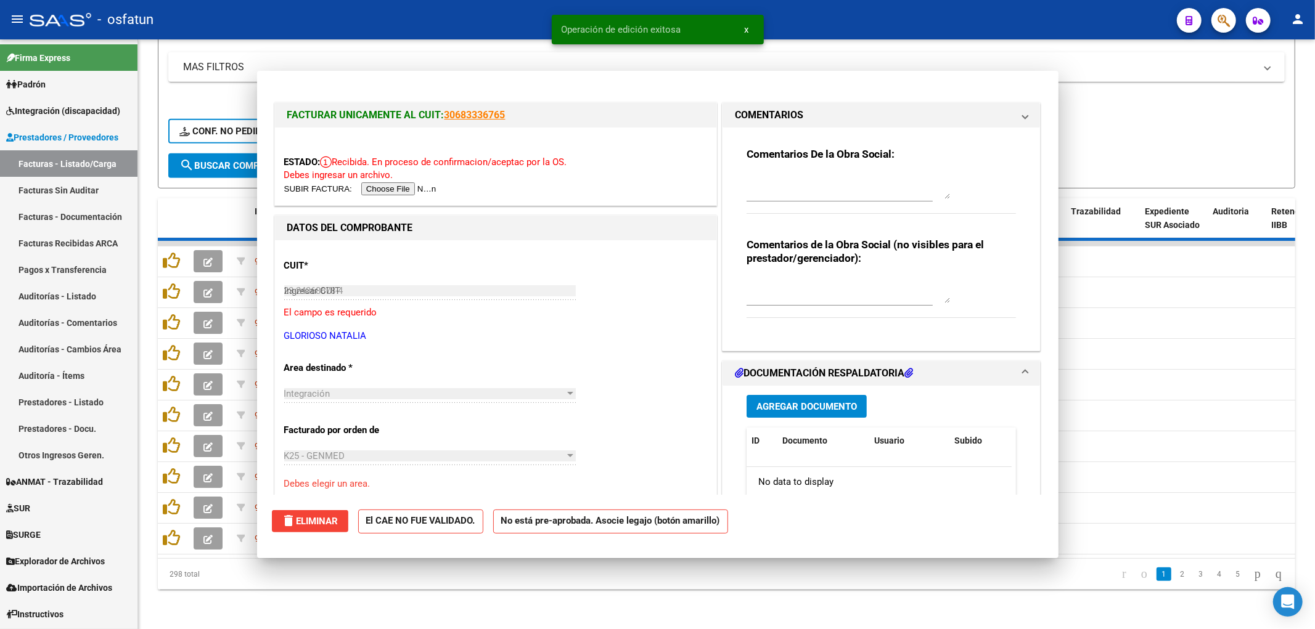
type input "$ 0,00"
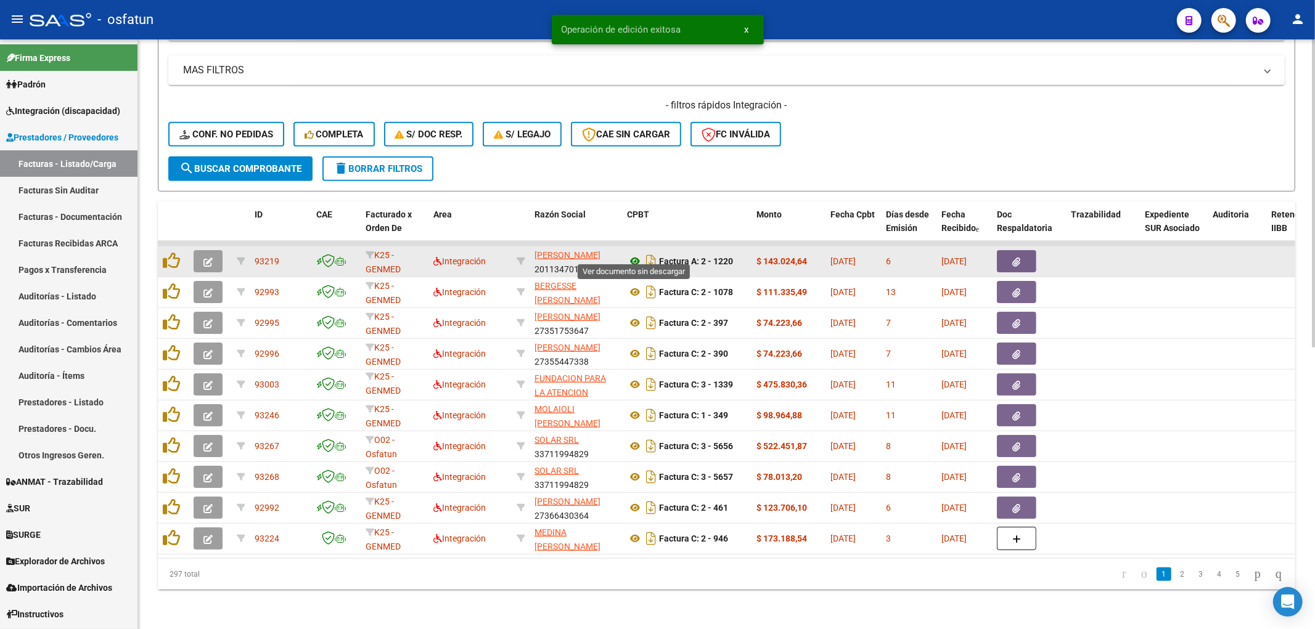
click at [634, 256] on icon at bounding box center [635, 261] width 16 height 15
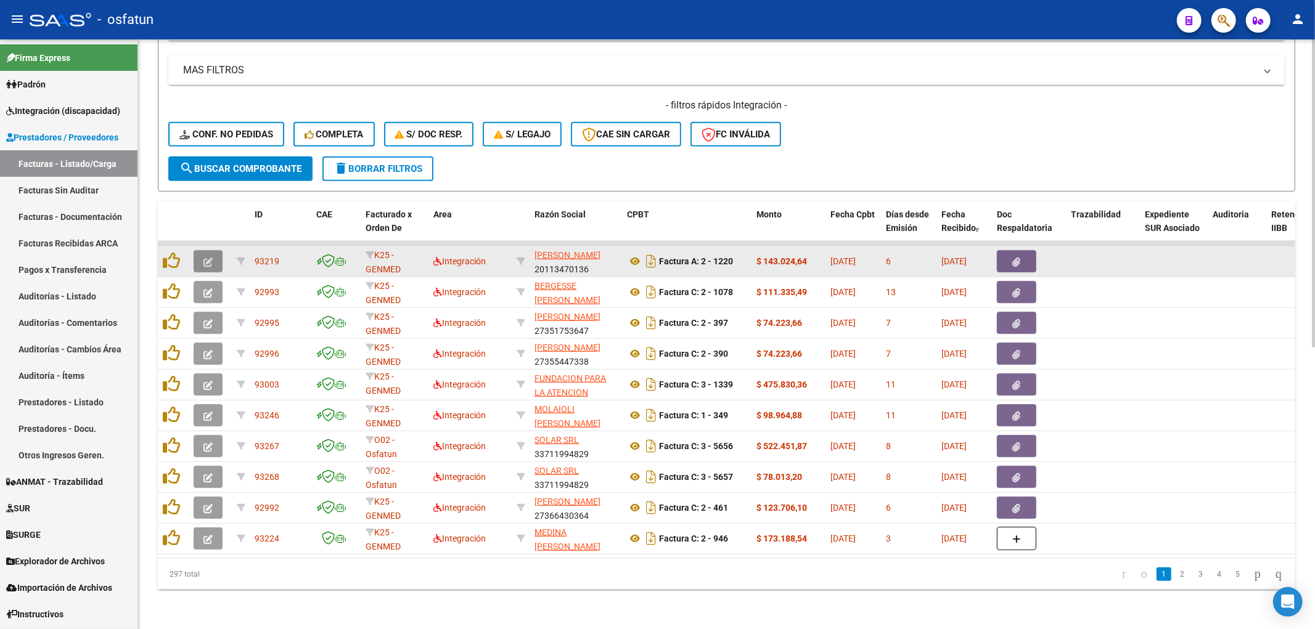
click at [208, 258] on icon "button" at bounding box center [207, 262] width 9 height 9
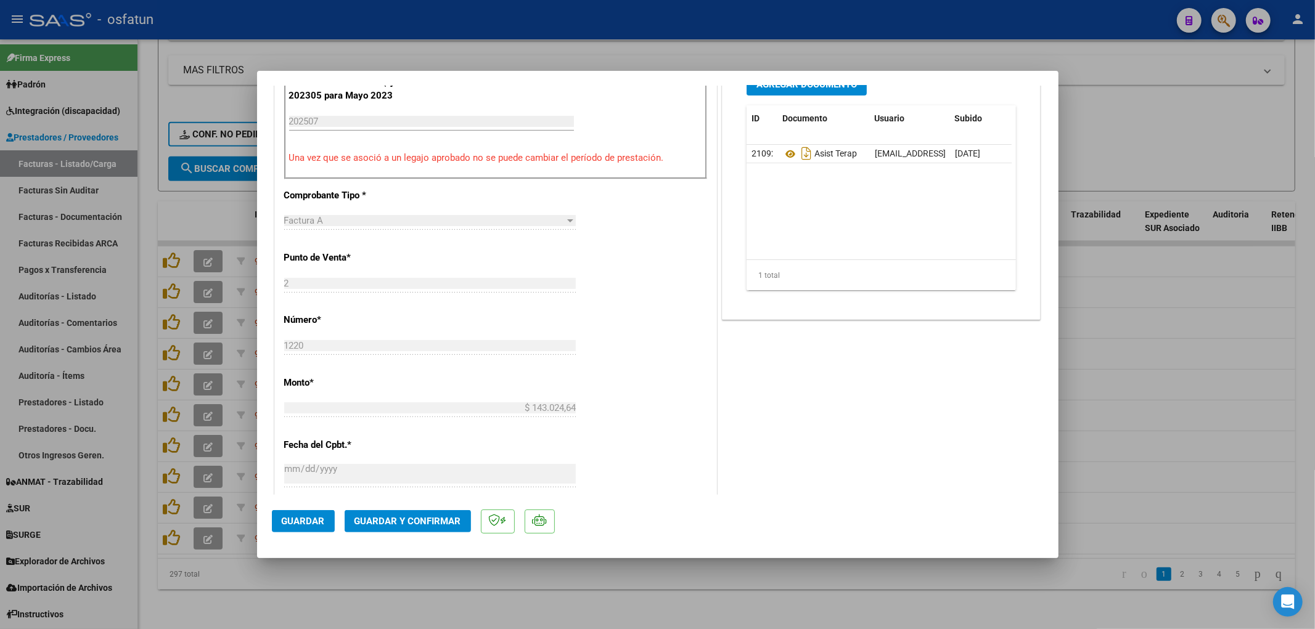
scroll to position [411, 0]
click at [435, 524] on span "Guardar y Confirmar" at bounding box center [407, 521] width 107 height 11
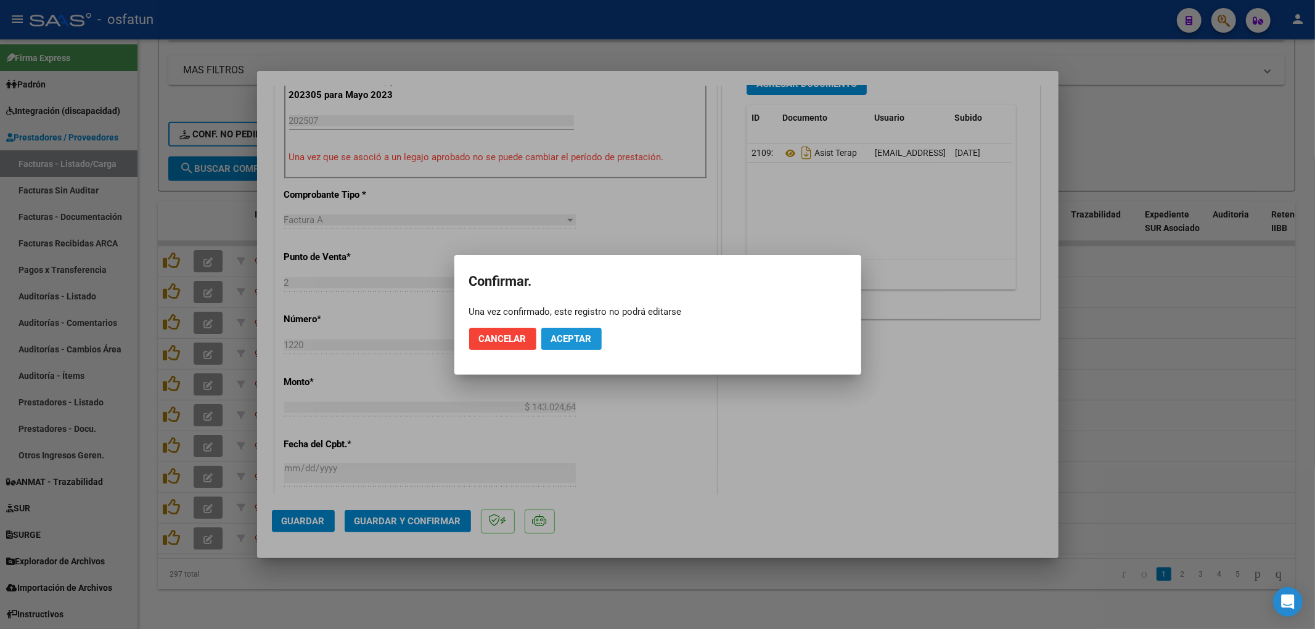
click at [563, 348] on button "Aceptar" at bounding box center [571, 339] width 60 height 22
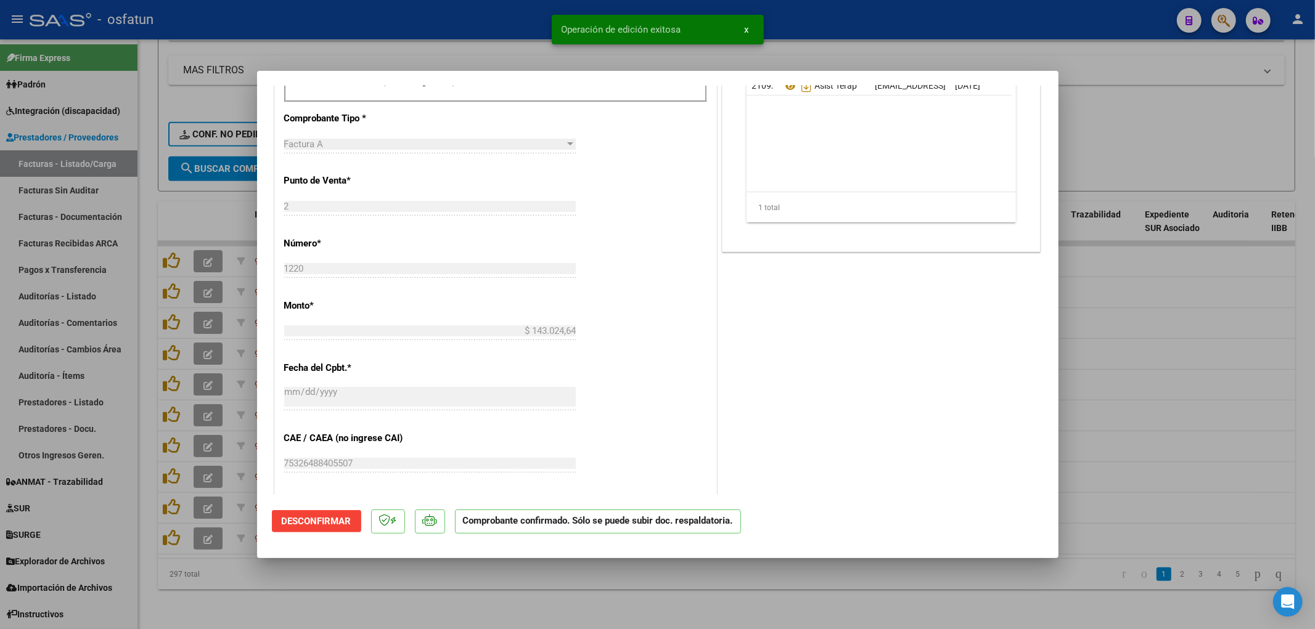
click at [1172, 441] on div at bounding box center [657, 314] width 1315 height 629
type input "$ 0,00"
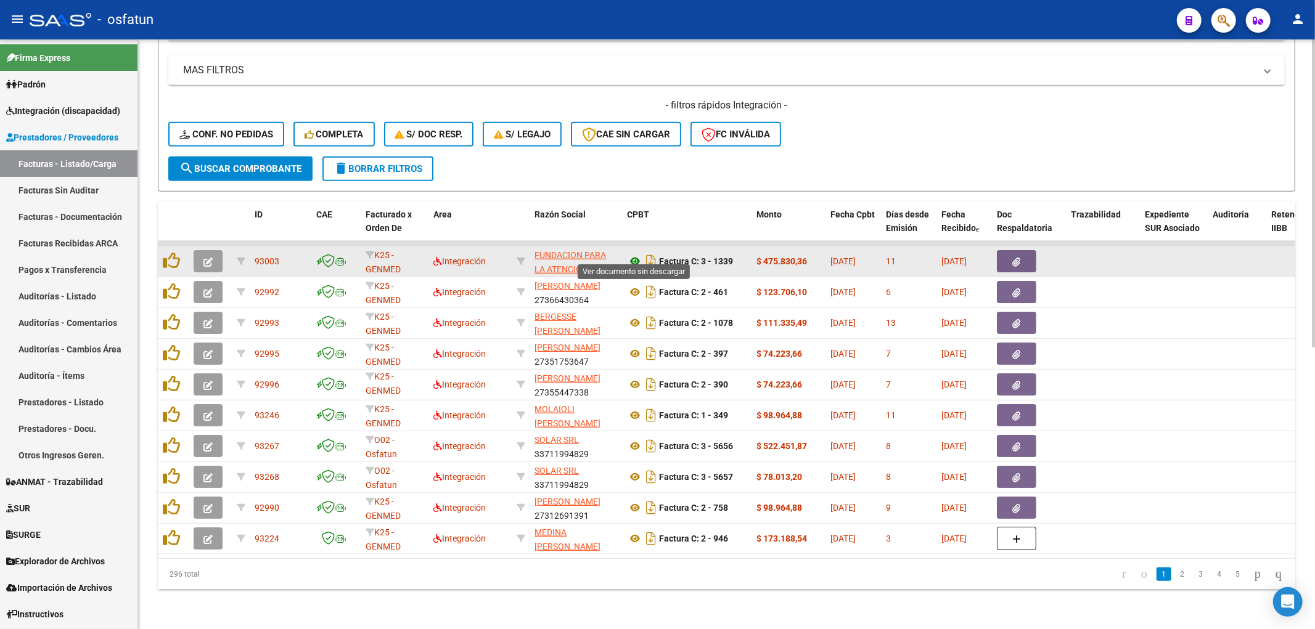
click at [637, 254] on icon at bounding box center [635, 261] width 16 height 15
click at [216, 250] on button "button" at bounding box center [208, 261] width 29 height 22
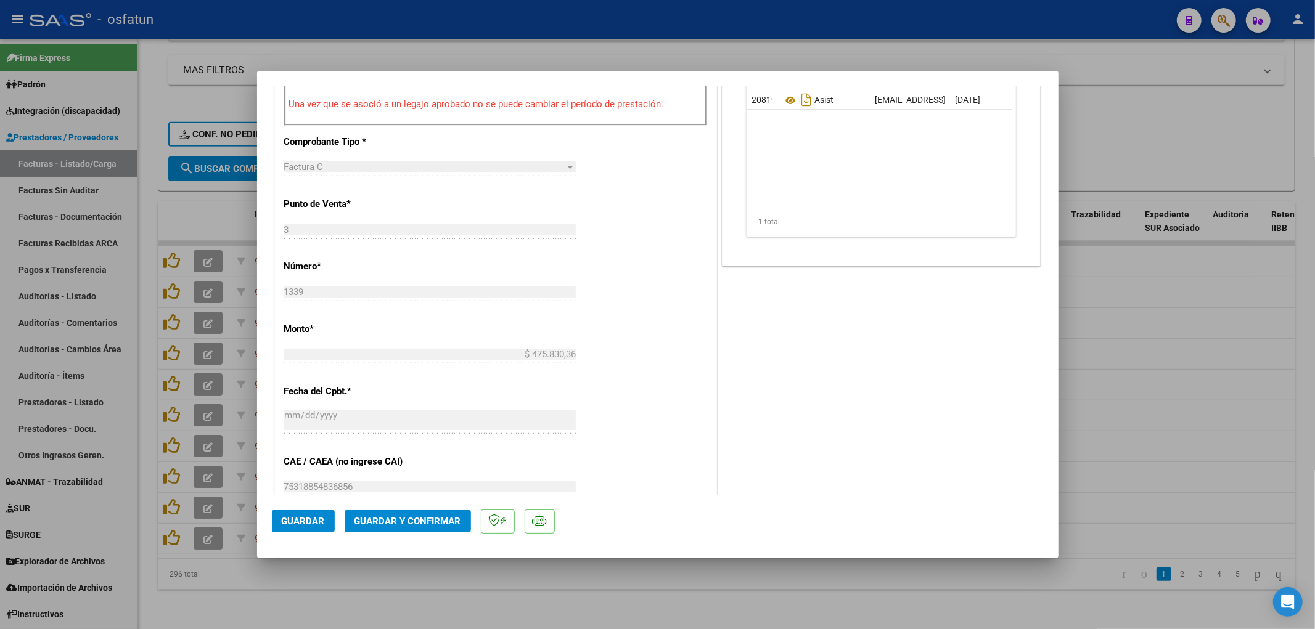
scroll to position [547, 0]
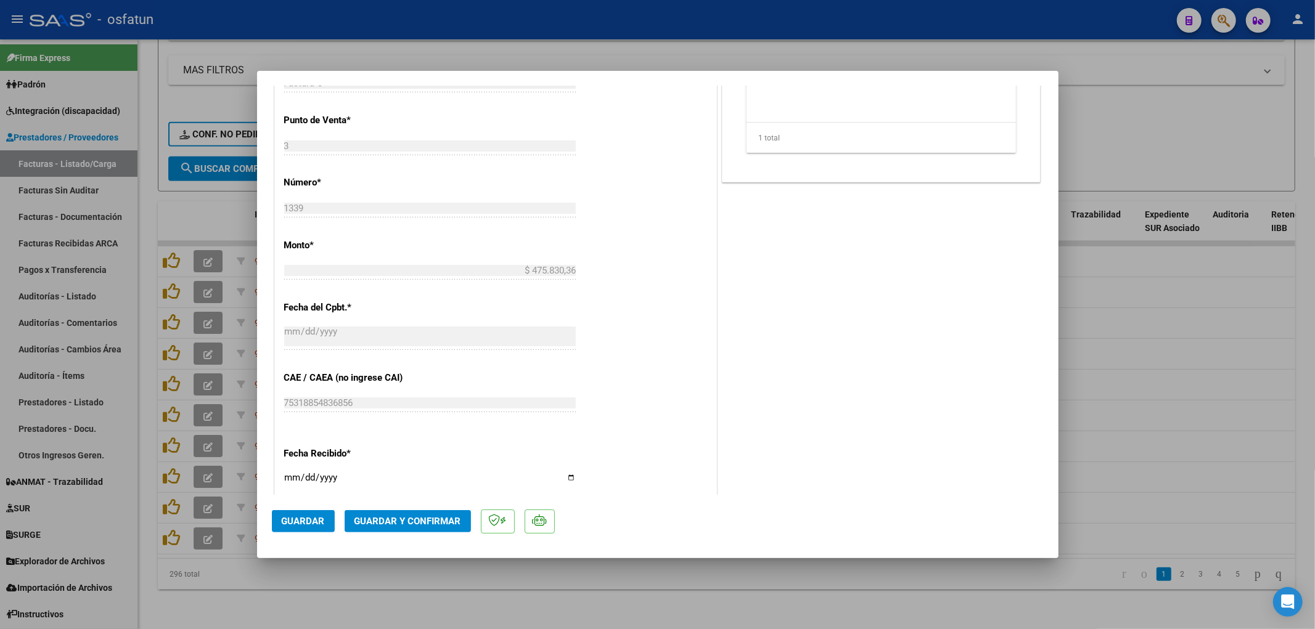
click at [440, 517] on span "Guardar y Confirmar" at bounding box center [407, 521] width 107 height 11
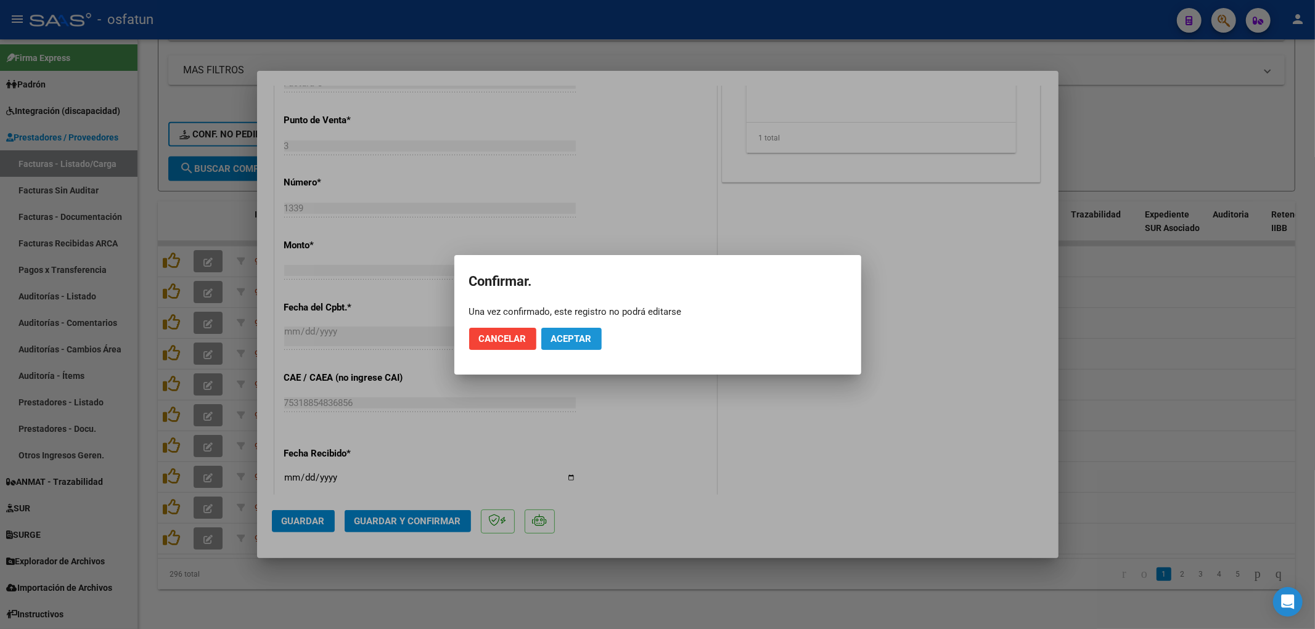
click at [572, 340] on span "Aceptar" at bounding box center [571, 339] width 41 height 11
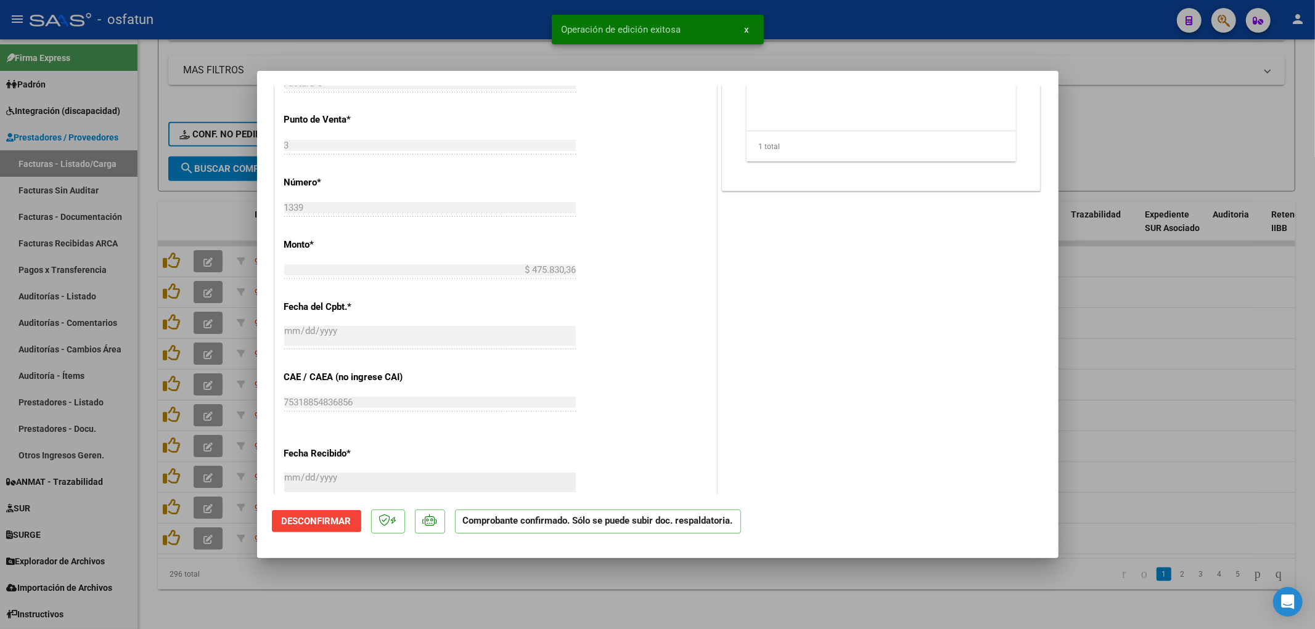
click at [1124, 346] on div at bounding box center [657, 314] width 1315 height 629
type input "$ 0,00"
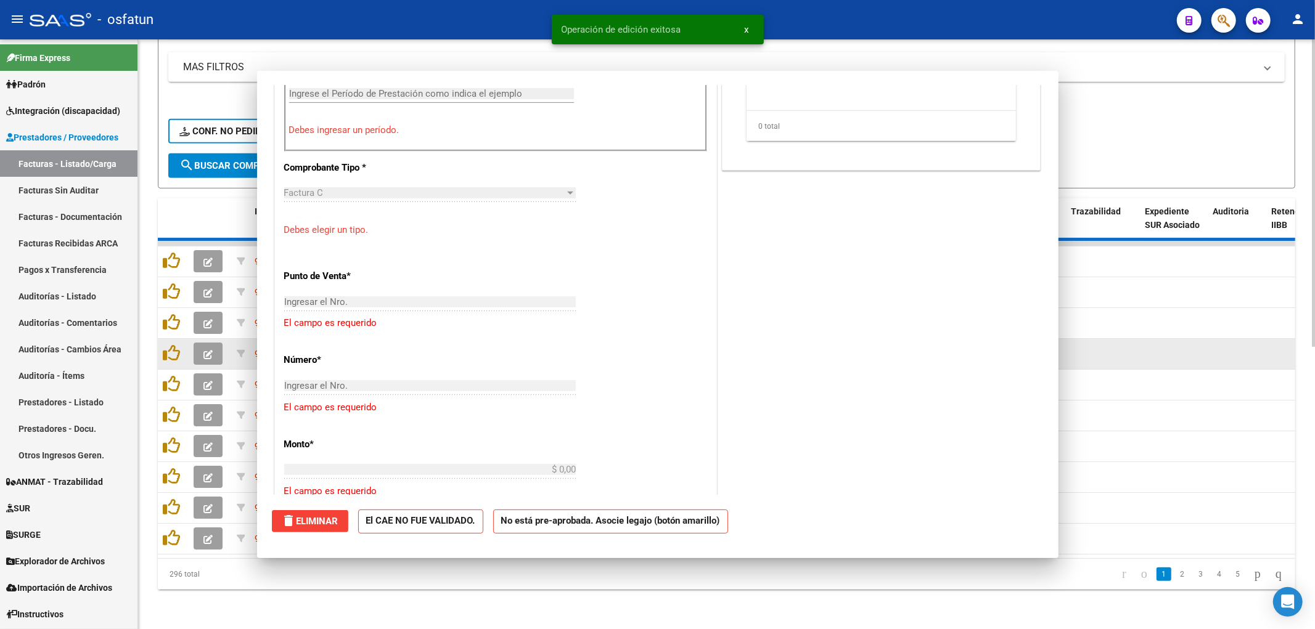
scroll to position [700, 0]
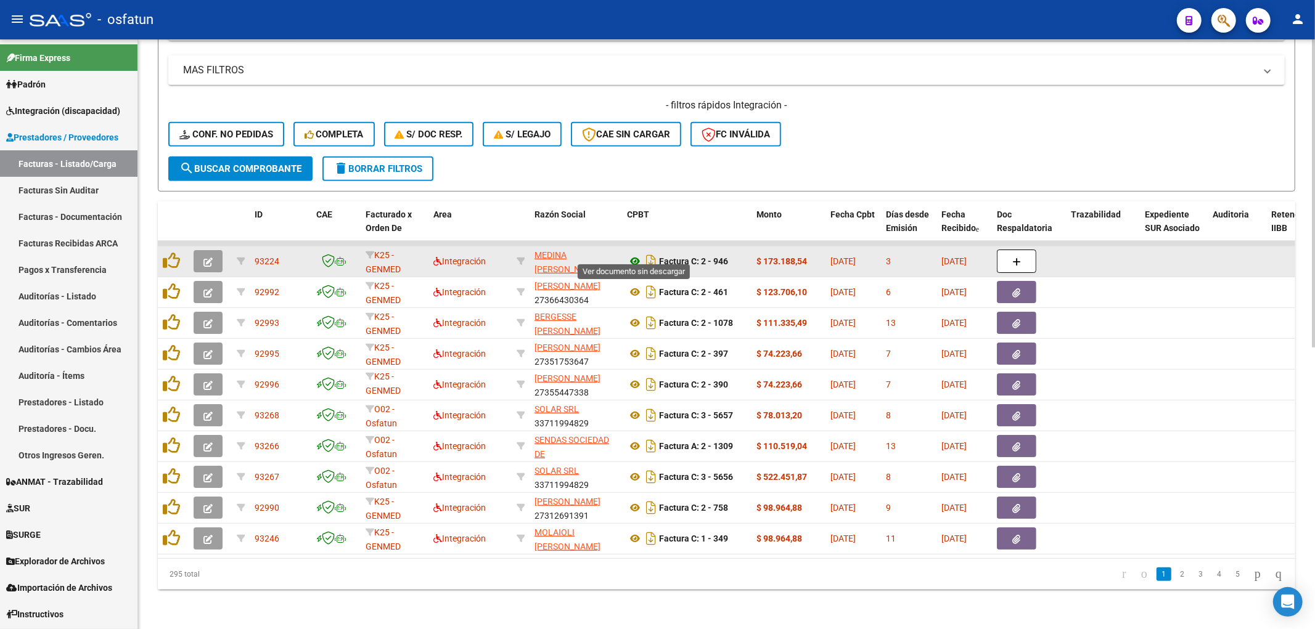
click at [633, 254] on icon at bounding box center [635, 261] width 16 height 15
click at [217, 252] on button "button" at bounding box center [208, 261] width 29 height 22
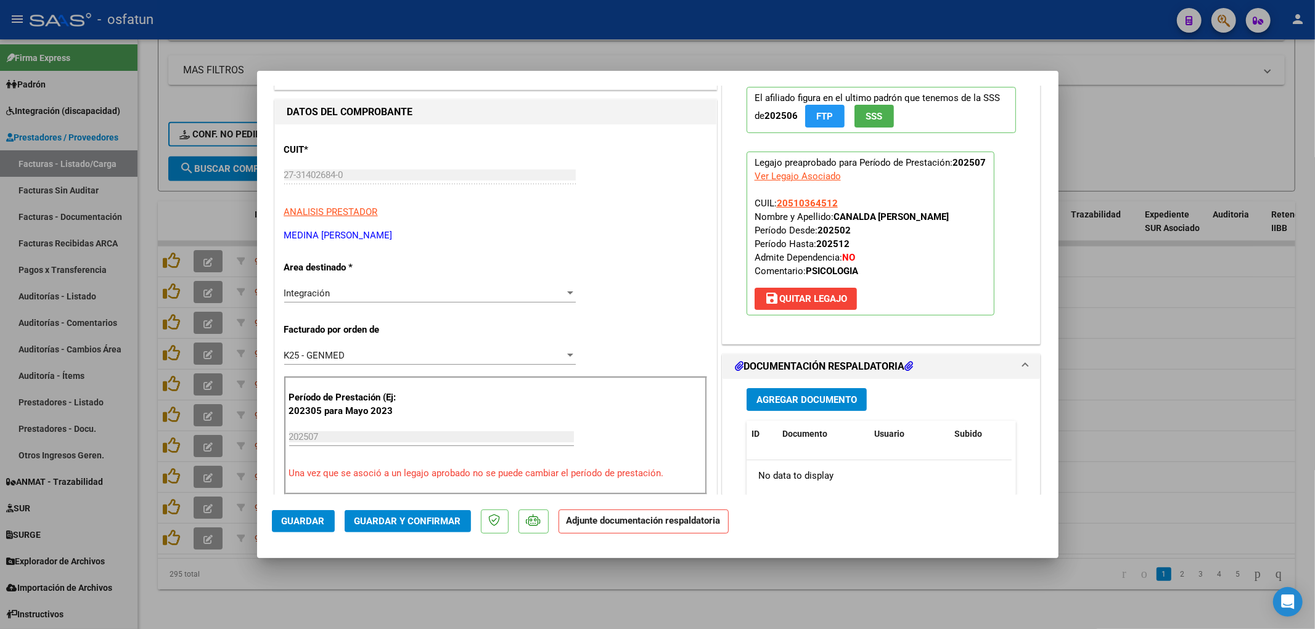
scroll to position [137, 0]
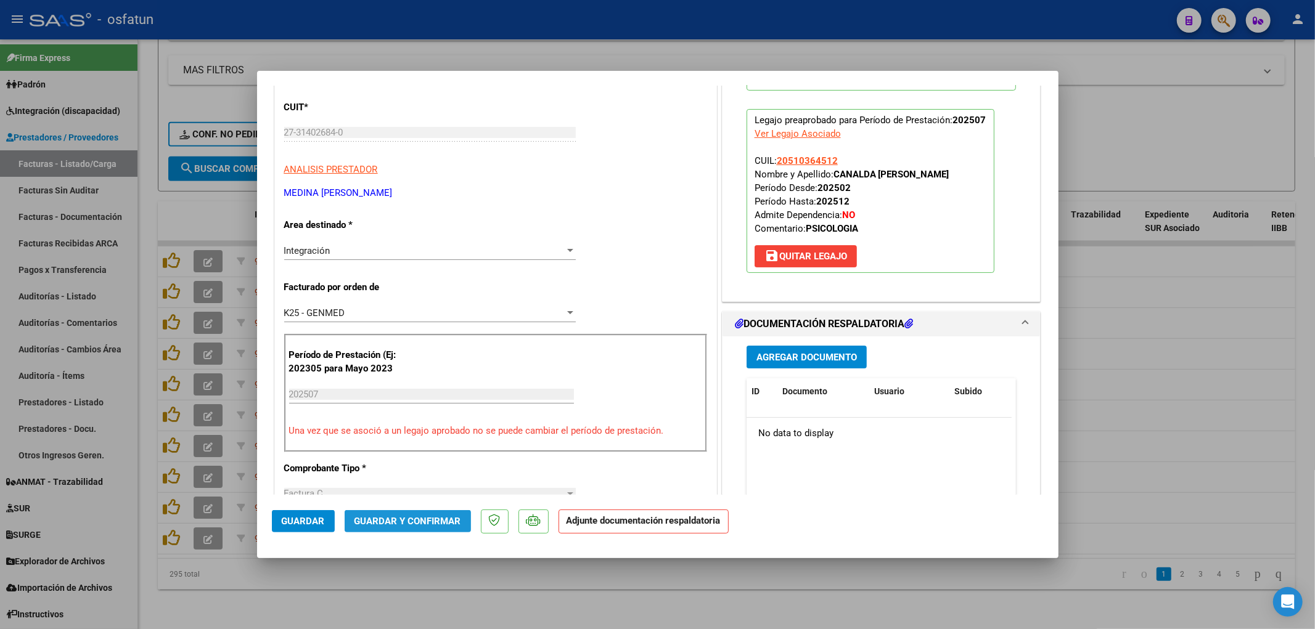
click at [444, 526] on span "Guardar y Confirmar" at bounding box center [407, 521] width 107 height 11
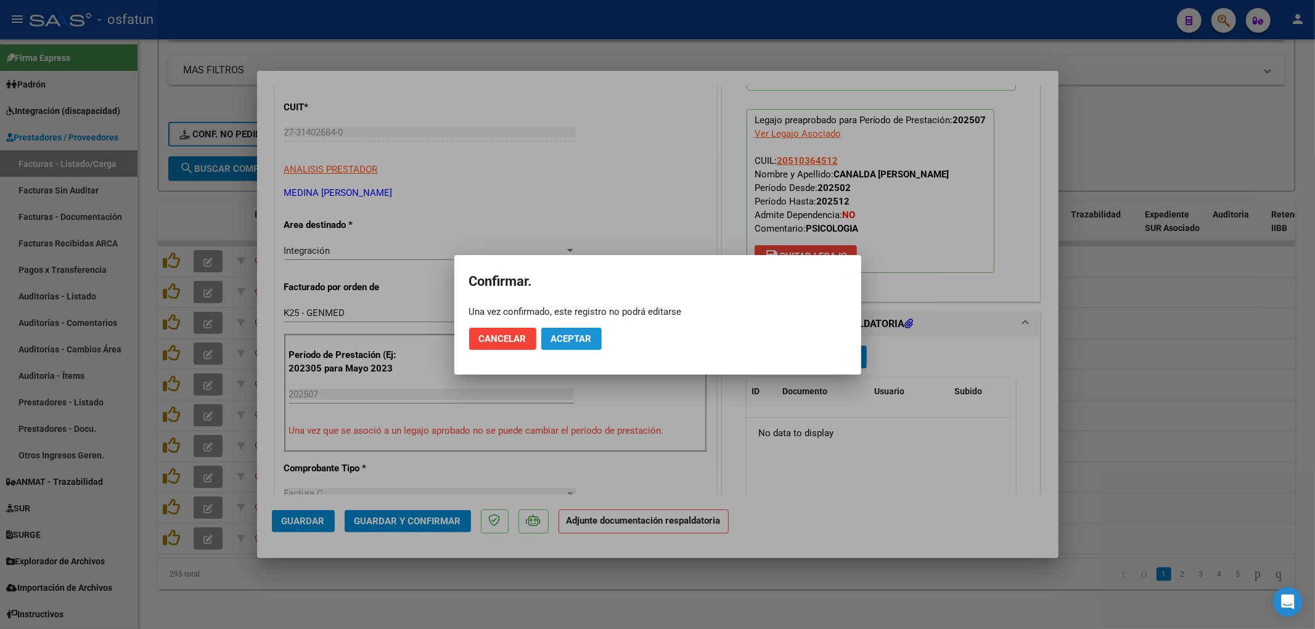
click at [584, 337] on span "Aceptar" at bounding box center [571, 339] width 41 height 11
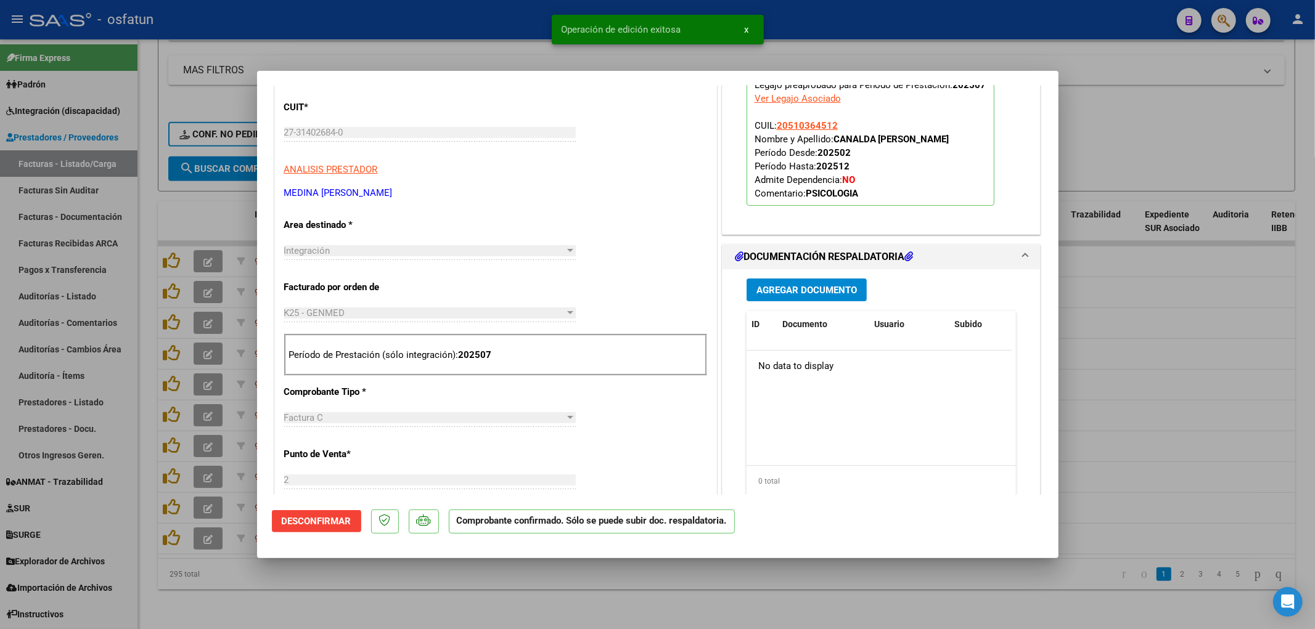
click at [388, 39] on div at bounding box center [657, 314] width 1315 height 629
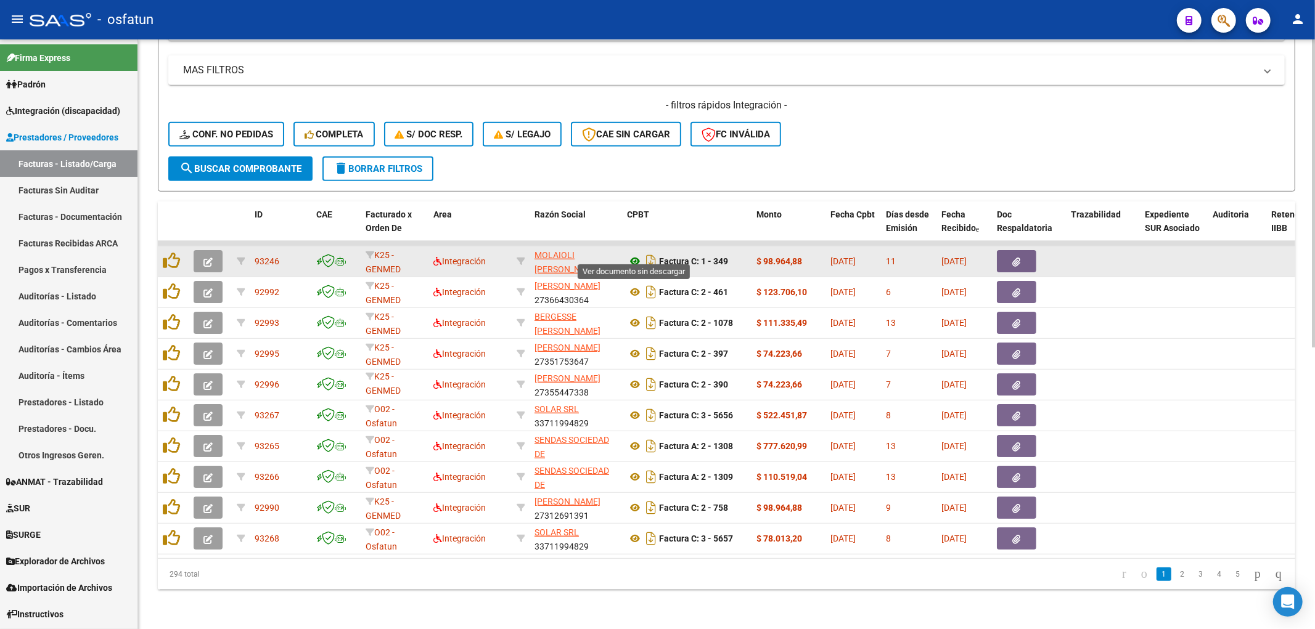
click at [637, 255] on icon at bounding box center [635, 261] width 16 height 15
click at [633, 254] on icon at bounding box center [635, 261] width 16 height 15
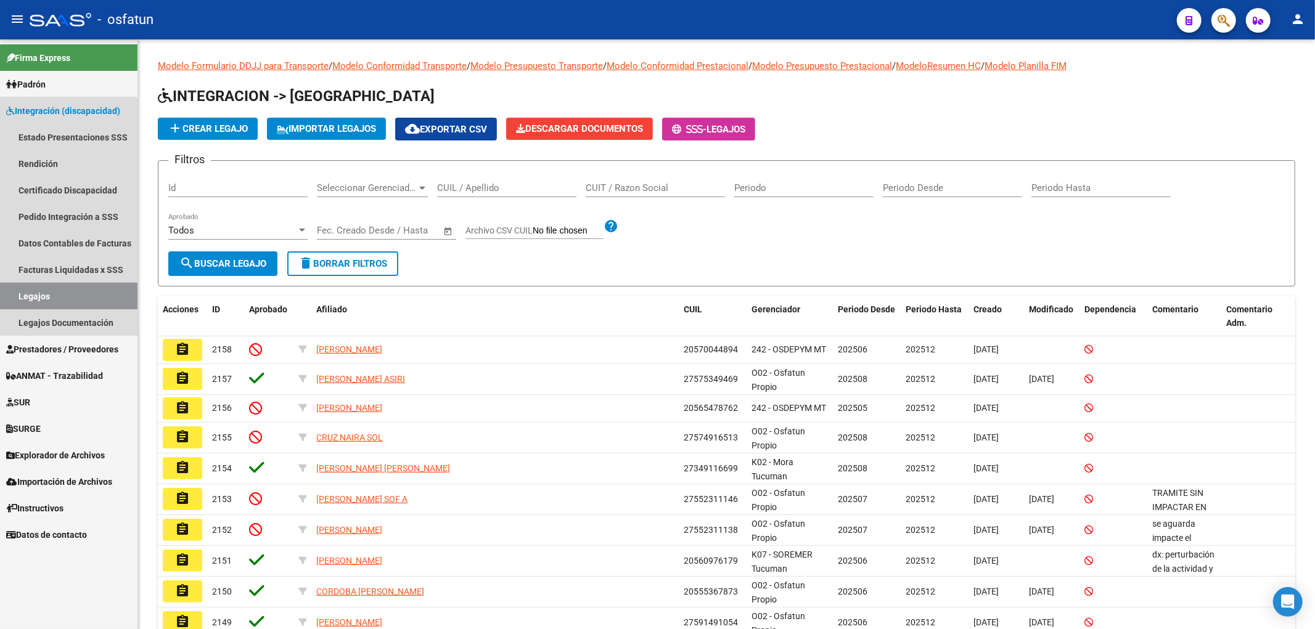
click at [48, 296] on link "Legajos" at bounding box center [68, 296] width 137 height 27
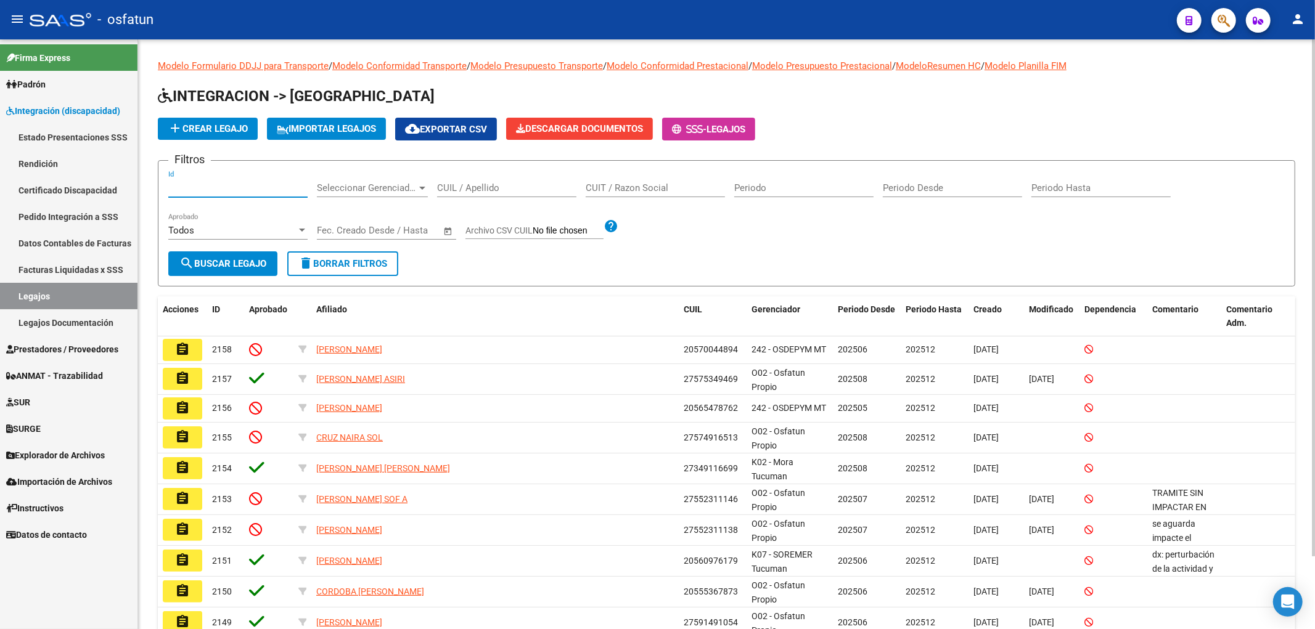
click at [191, 186] on input "Id" at bounding box center [237, 187] width 139 height 11
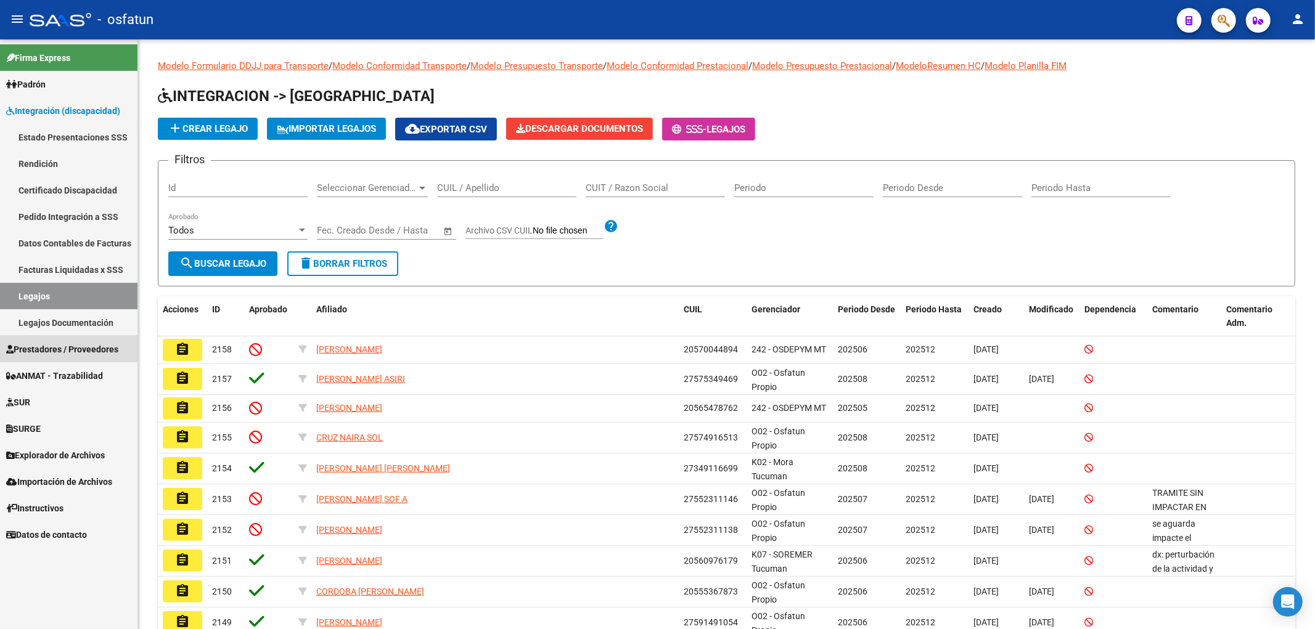
click at [87, 351] on span "Prestadores / Proveedores" at bounding box center [62, 350] width 112 height 14
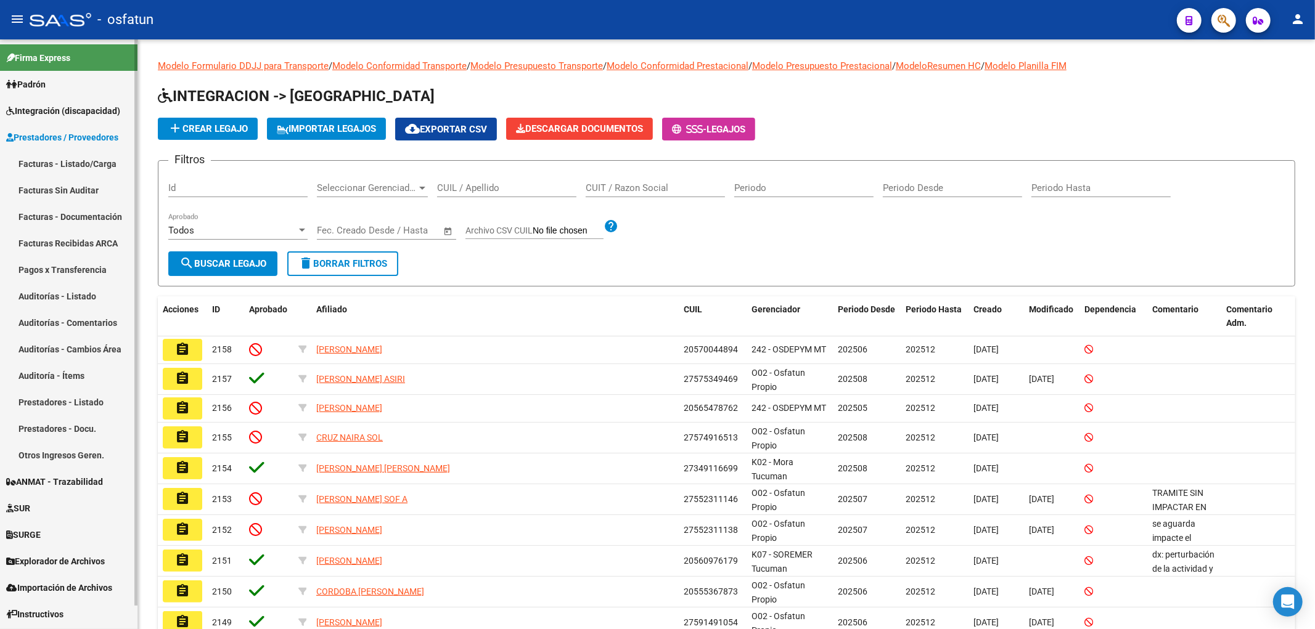
click at [93, 170] on link "Facturas - Listado/Carga" at bounding box center [68, 163] width 137 height 27
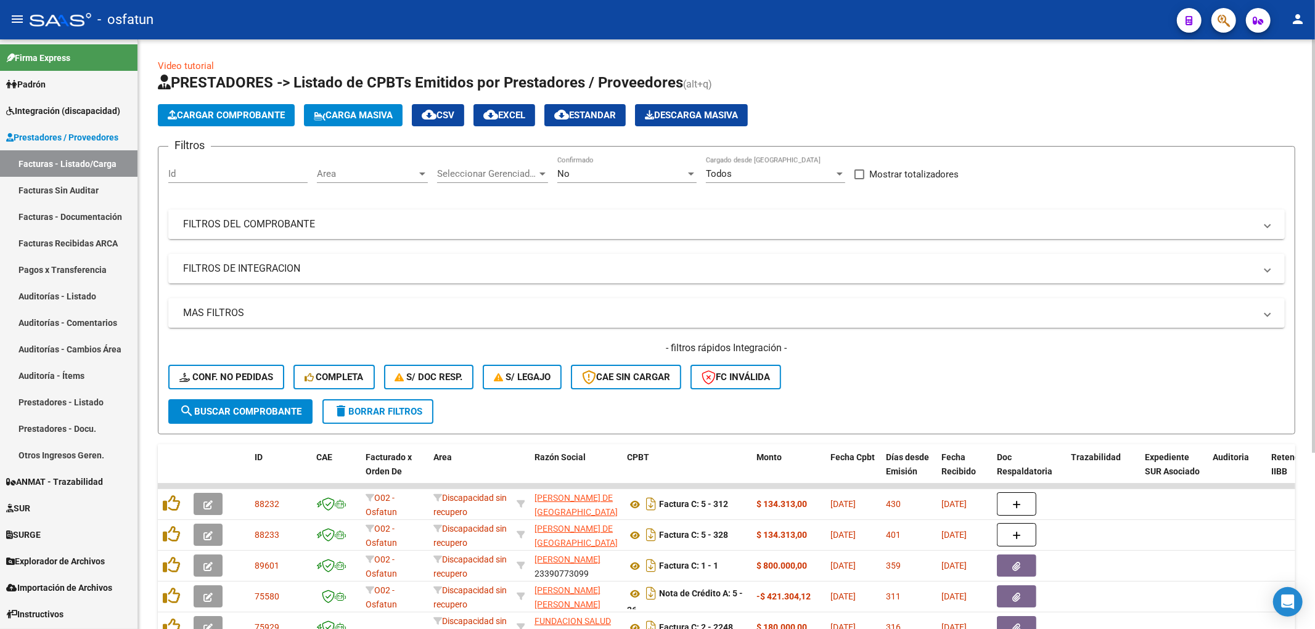
click at [284, 231] on mat-panel-title "FILTROS DEL COMPROBANTE" at bounding box center [719, 225] width 1072 height 14
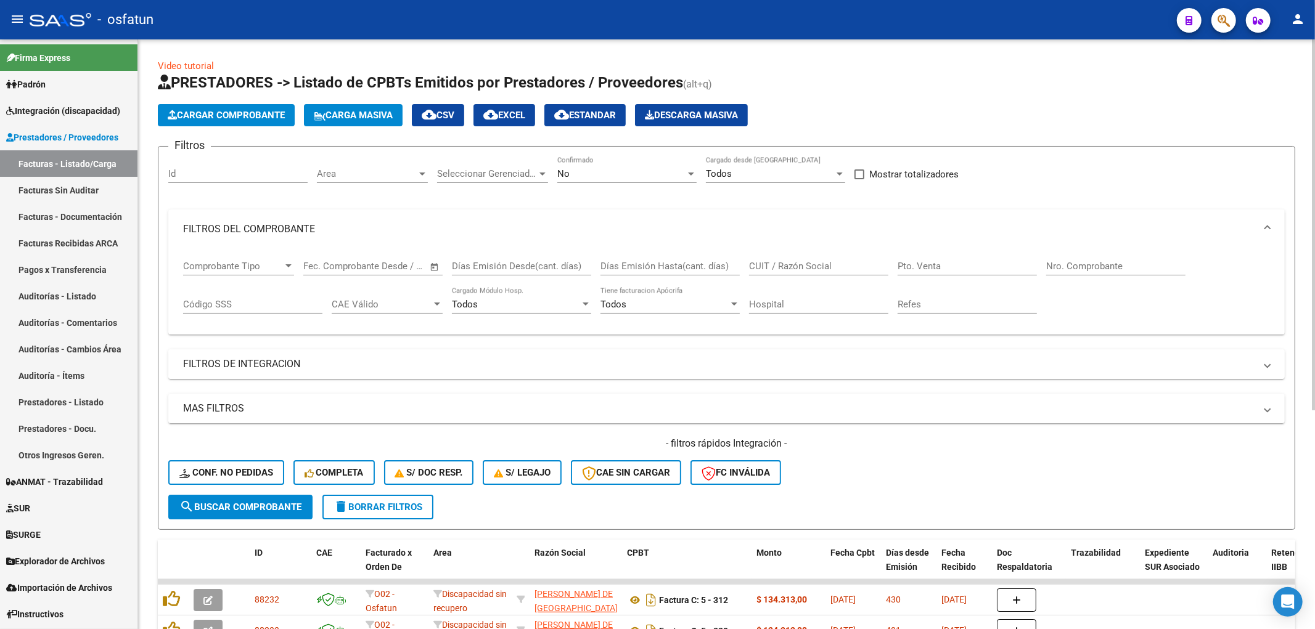
click at [315, 379] on mat-expansion-panel-header "FILTROS DE INTEGRACION" at bounding box center [726, 365] width 1116 height 30
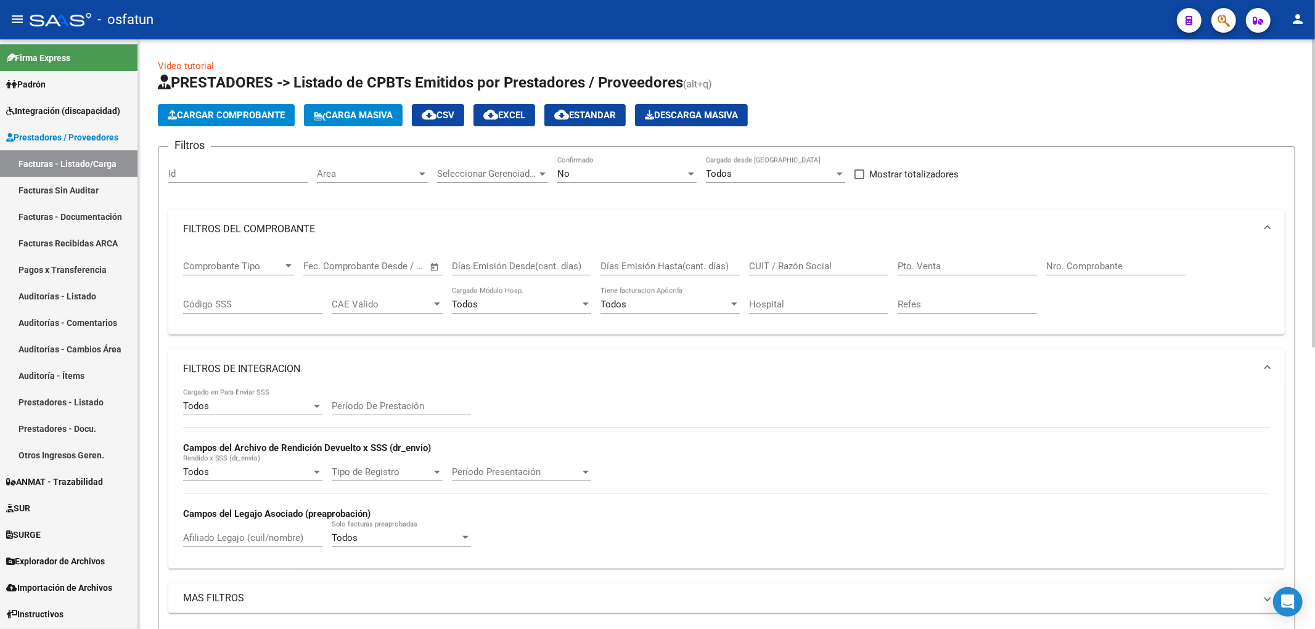
click at [309, 374] on mat-panel-title "FILTROS DE INTEGRACION" at bounding box center [719, 369] width 1072 height 14
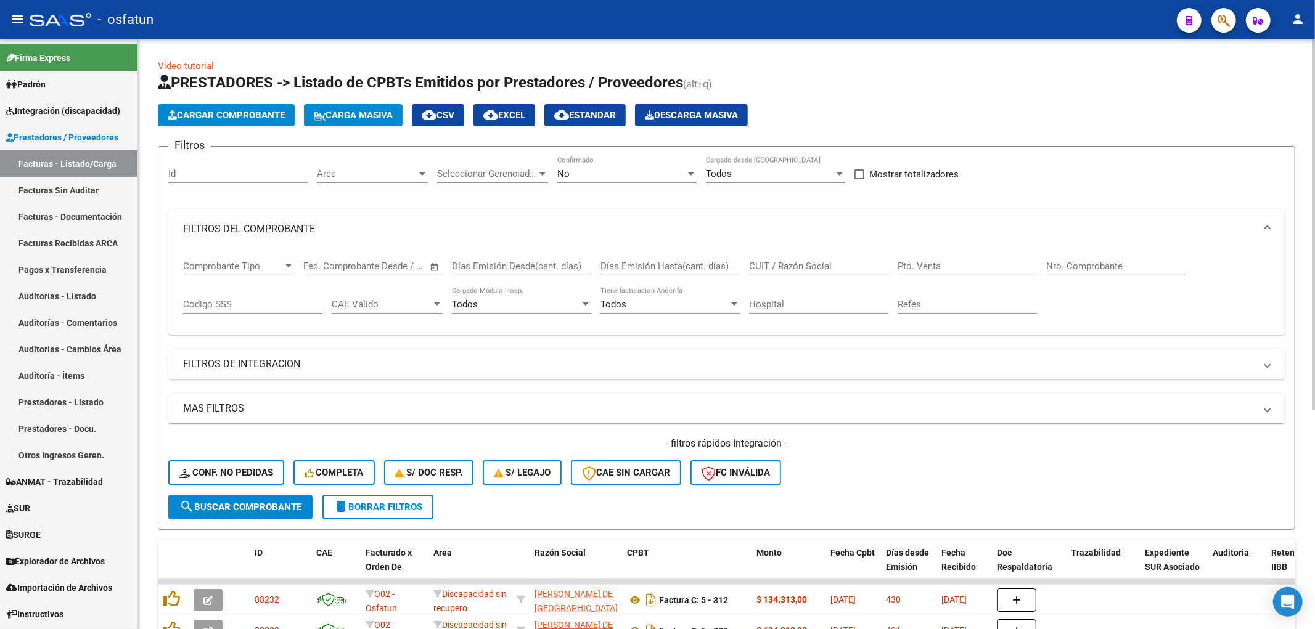
click at [298, 359] on mat-panel-title "FILTROS DE INTEGRACION" at bounding box center [719, 365] width 1072 height 14
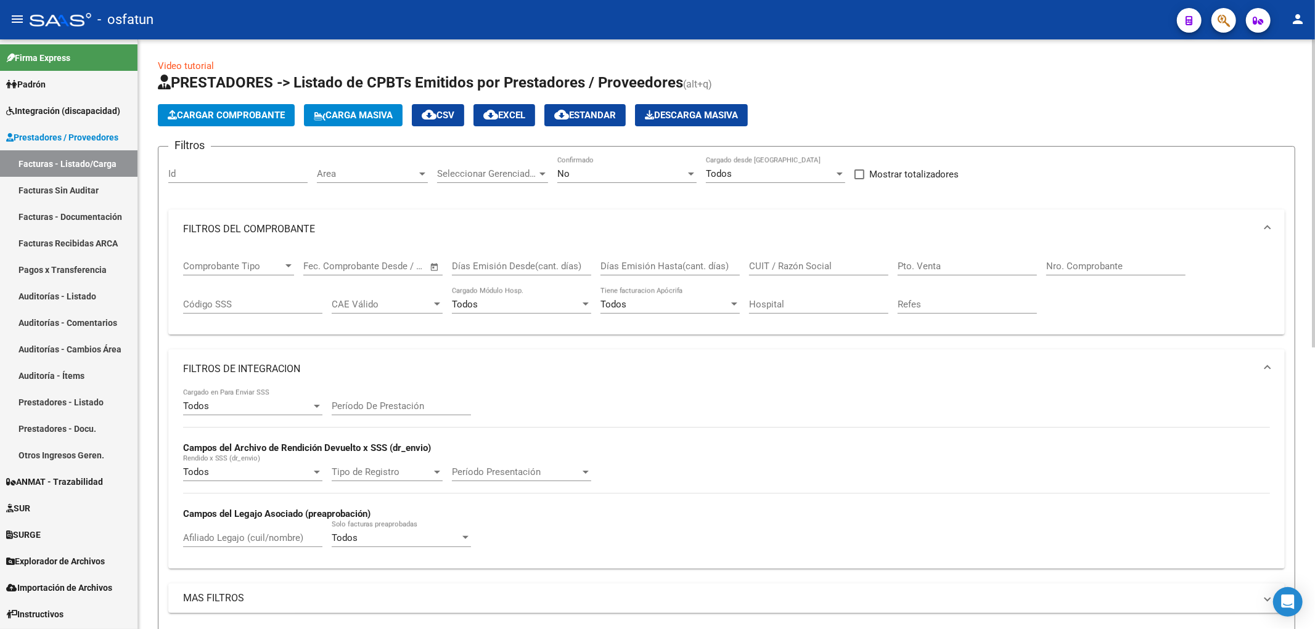
click at [364, 419] on div "Período De Prestación" at bounding box center [401, 408] width 139 height 38
click at [365, 402] on input "Período De Prestación" at bounding box center [401, 406] width 139 height 11
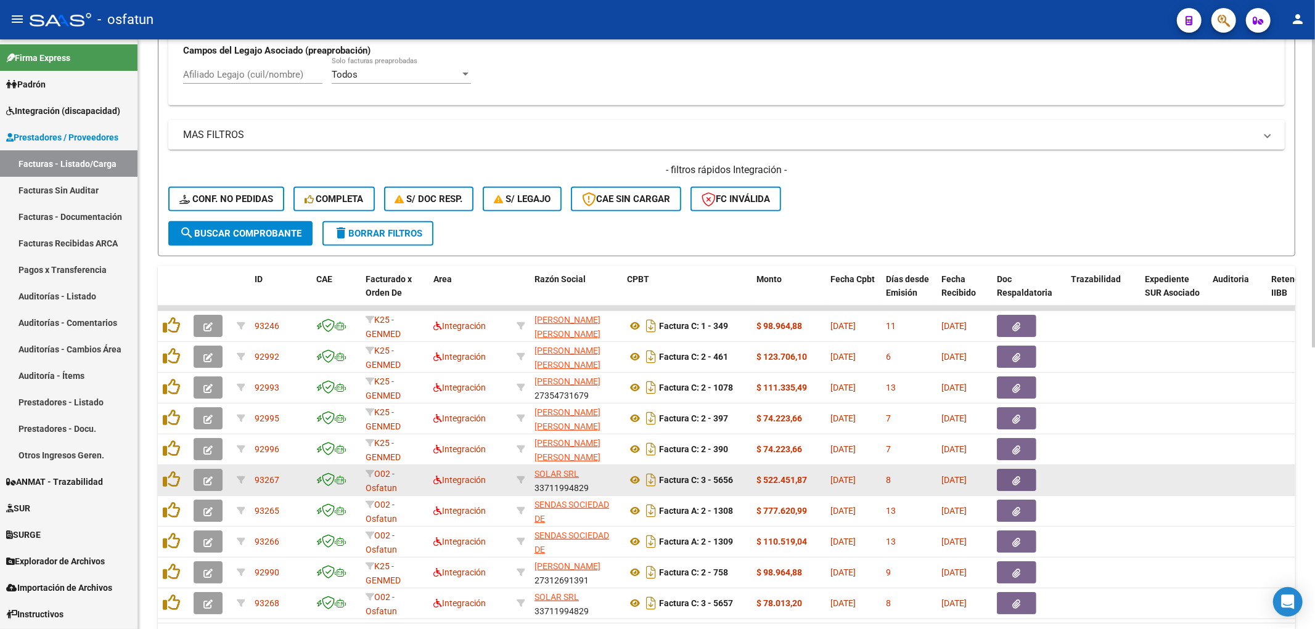
scroll to position [538, 0]
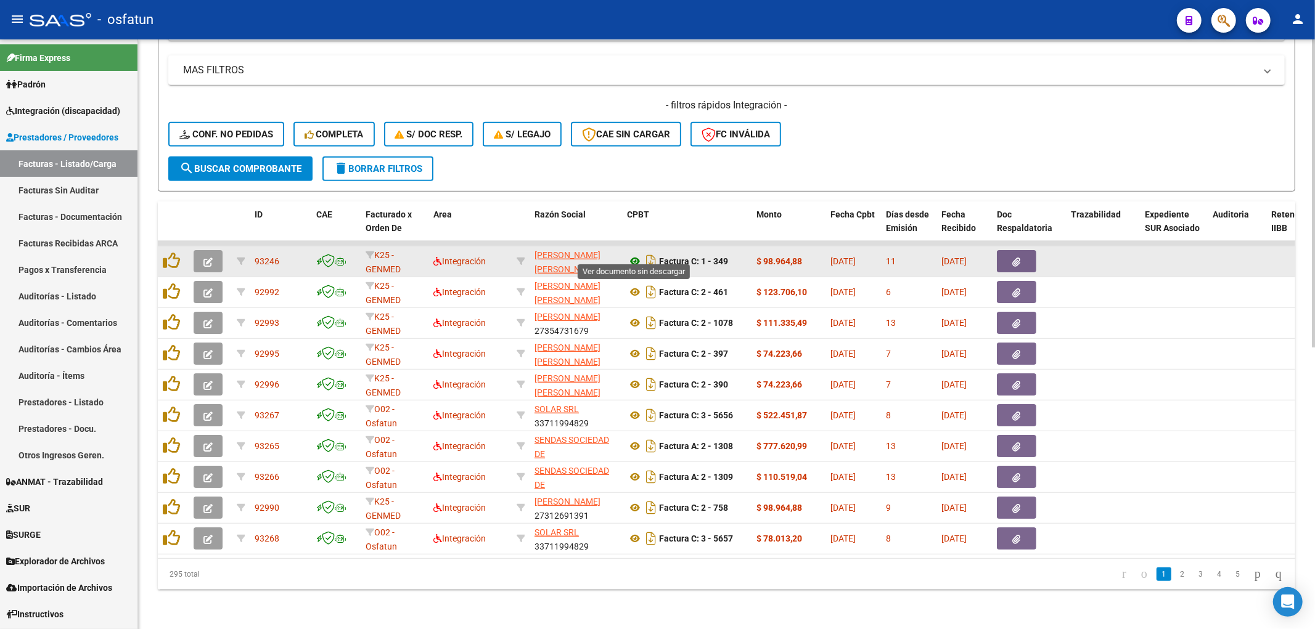
type input "202507"
click at [633, 254] on icon at bounding box center [635, 261] width 16 height 15
click at [197, 252] on button "button" at bounding box center [208, 261] width 29 height 22
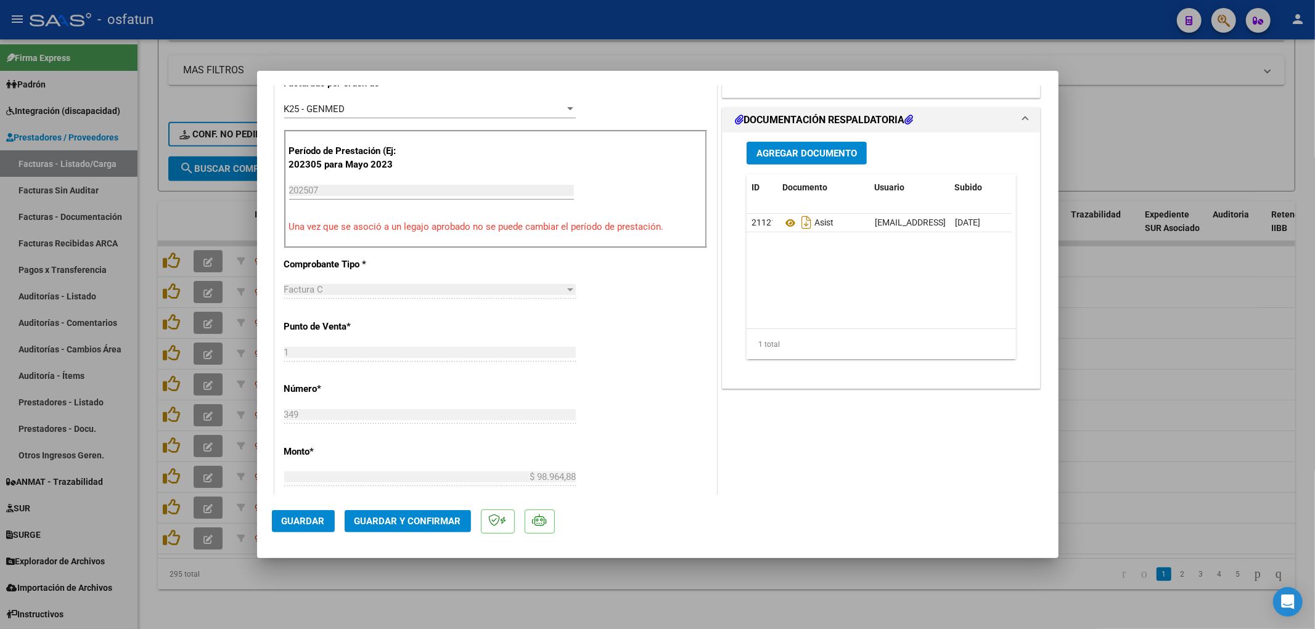
scroll to position [479, 0]
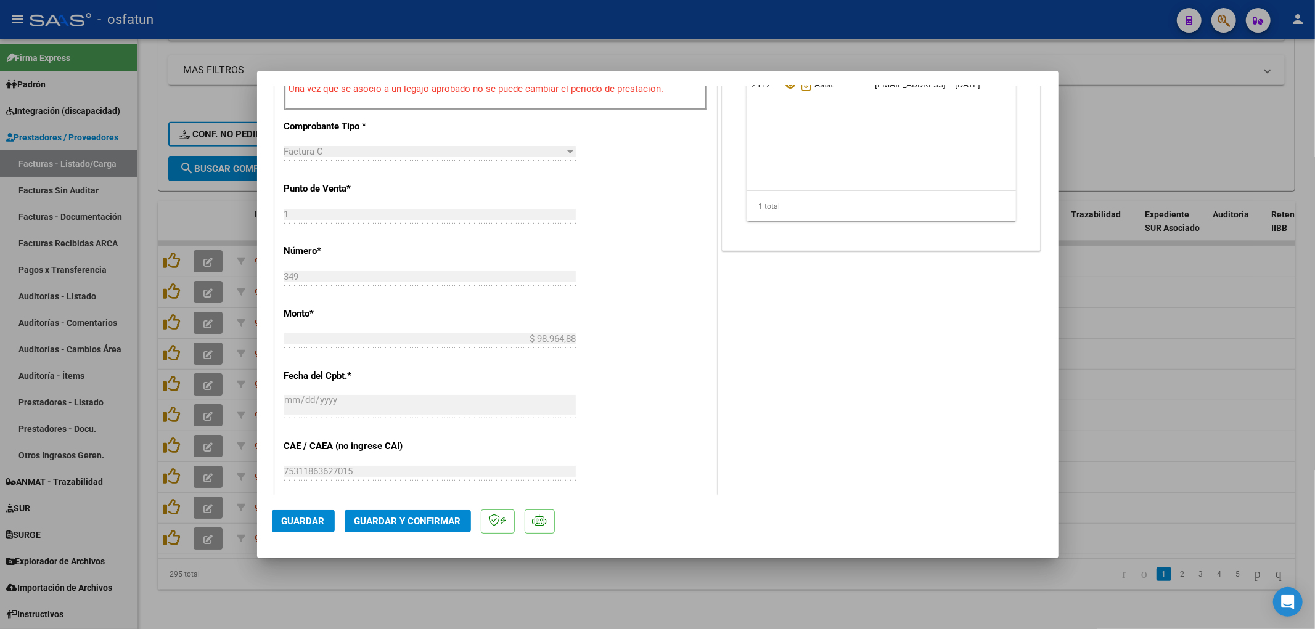
click at [433, 526] on span "Guardar y Confirmar" at bounding box center [407, 521] width 107 height 11
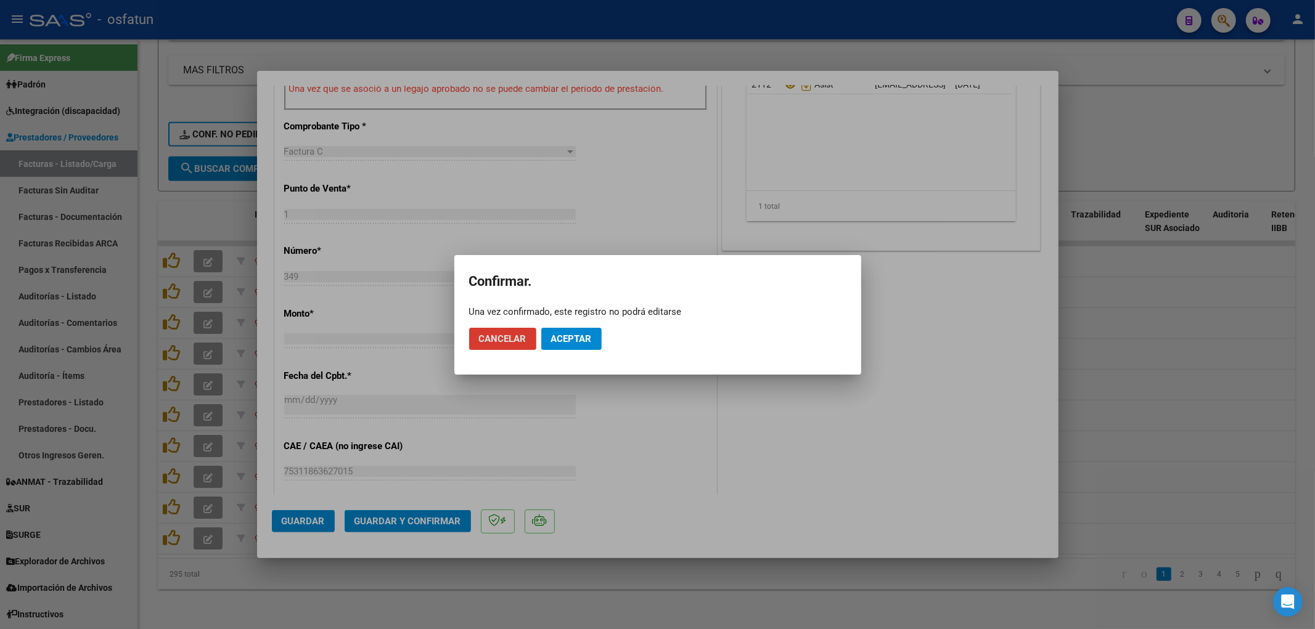
click at [565, 350] on mat-dialog-actions "Cancelar Aceptar" at bounding box center [657, 339] width 377 height 42
click at [574, 340] on span "Aceptar" at bounding box center [571, 339] width 41 height 11
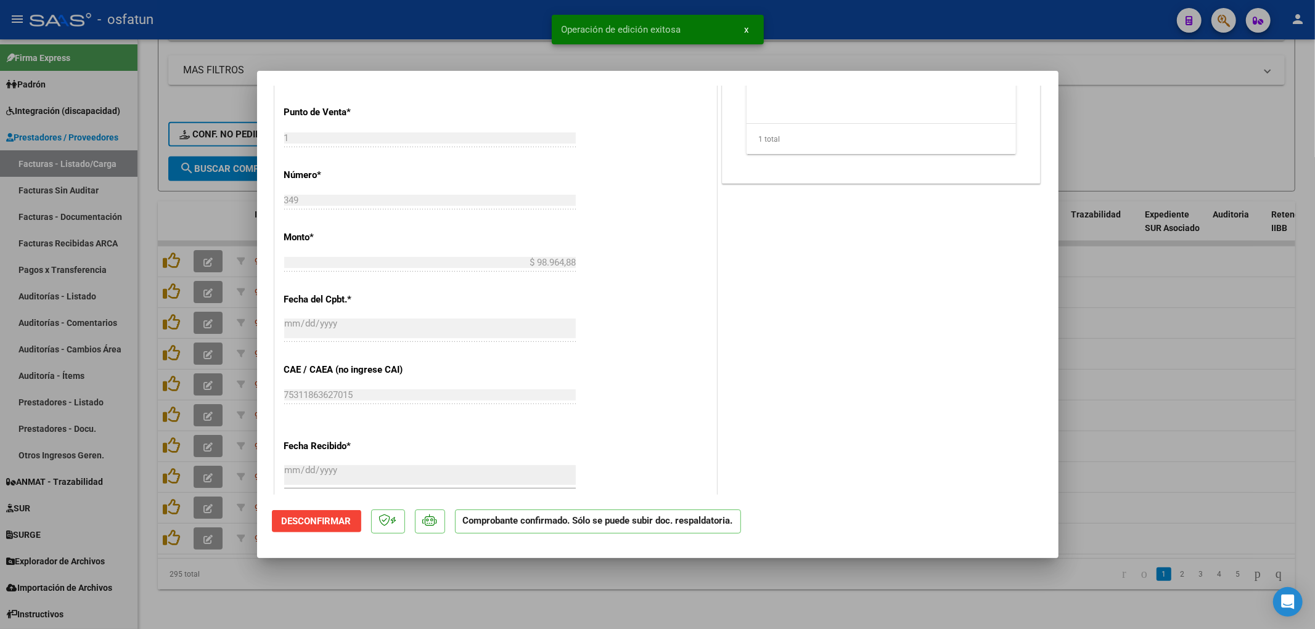
click at [494, 44] on div at bounding box center [657, 314] width 1315 height 629
type input "$ 0,00"
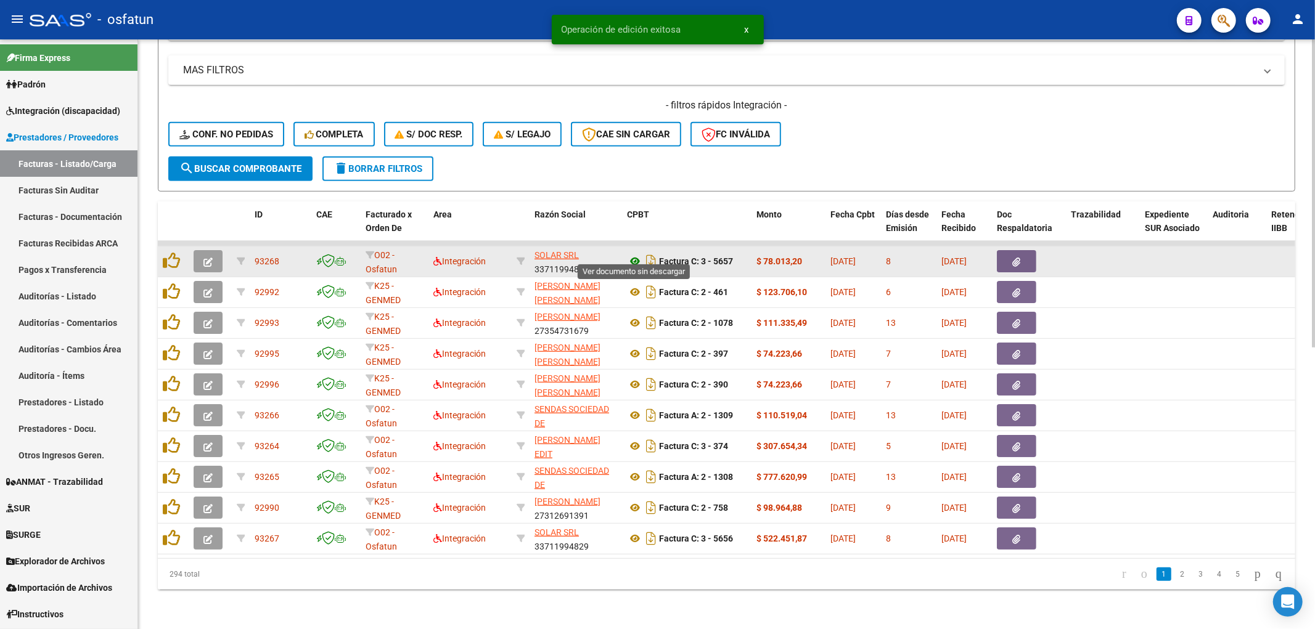
click at [632, 254] on icon at bounding box center [635, 261] width 16 height 15
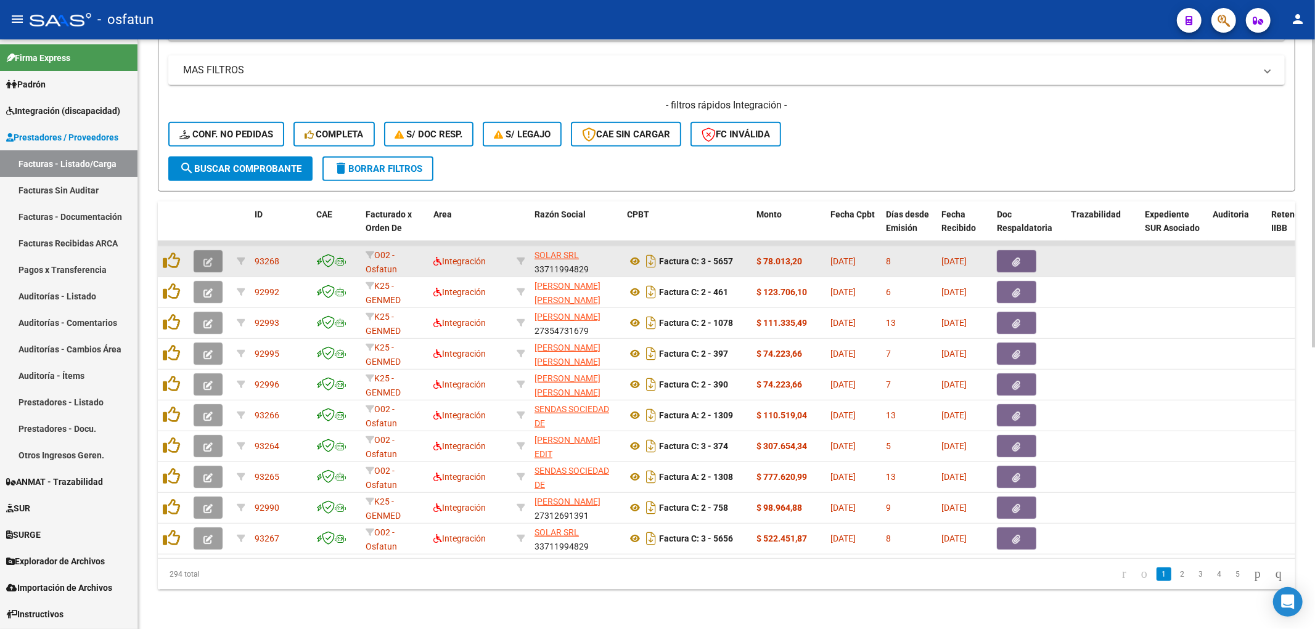
click at [200, 257] on button "button" at bounding box center [208, 261] width 29 height 22
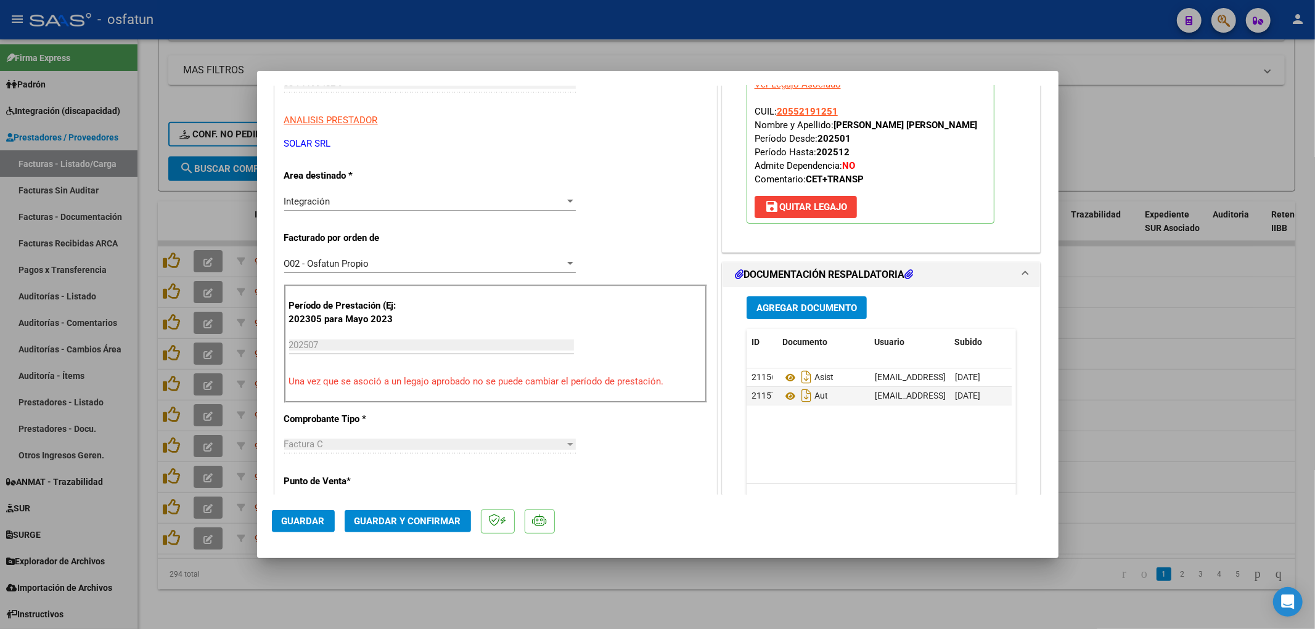
scroll to position [205, 0]
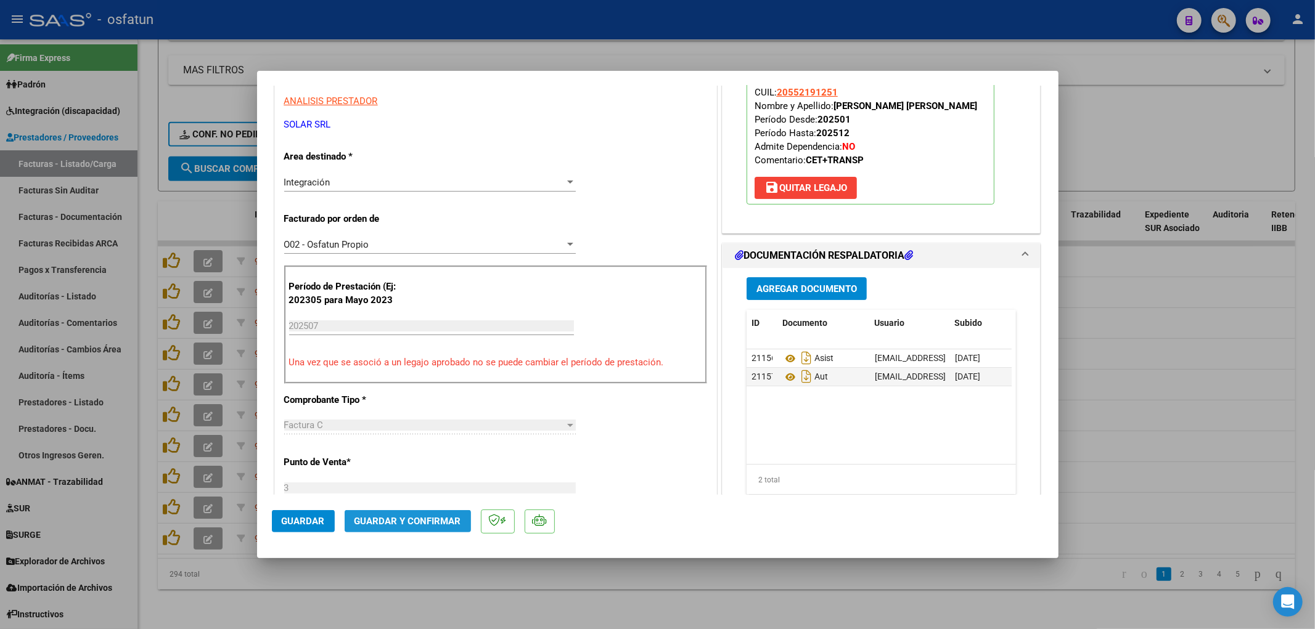
click at [442, 521] on span "Guardar y Confirmar" at bounding box center [407, 521] width 107 height 11
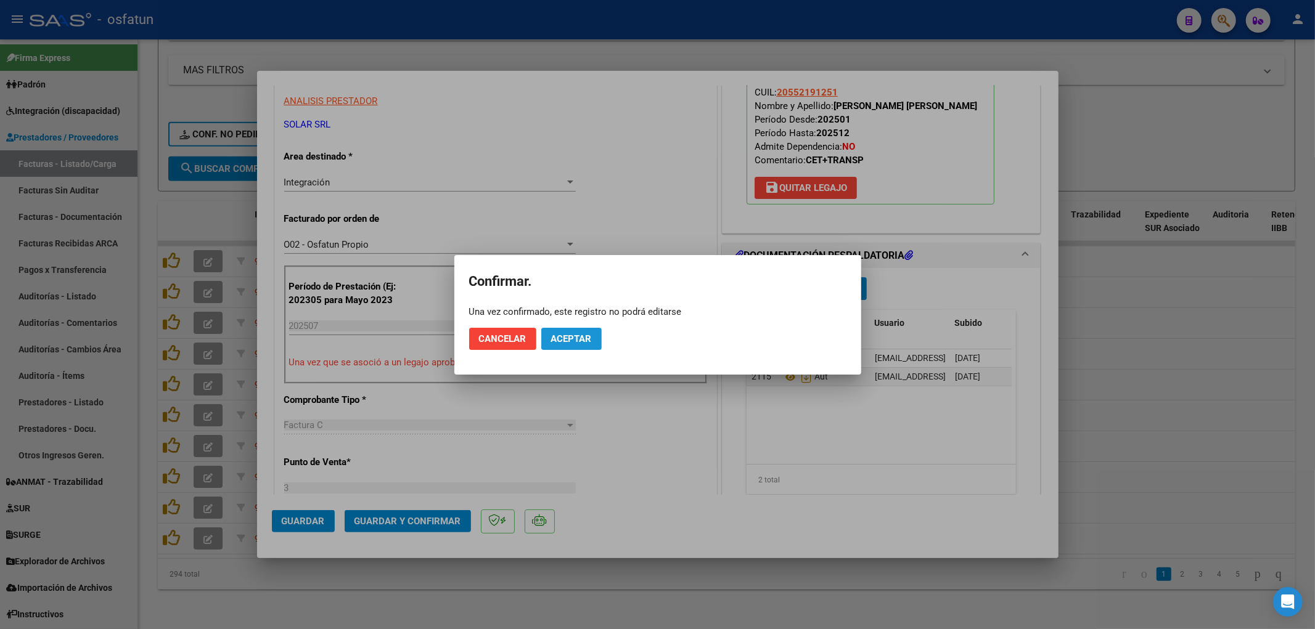
click at [578, 348] on button "Aceptar" at bounding box center [571, 339] width 60 height 22
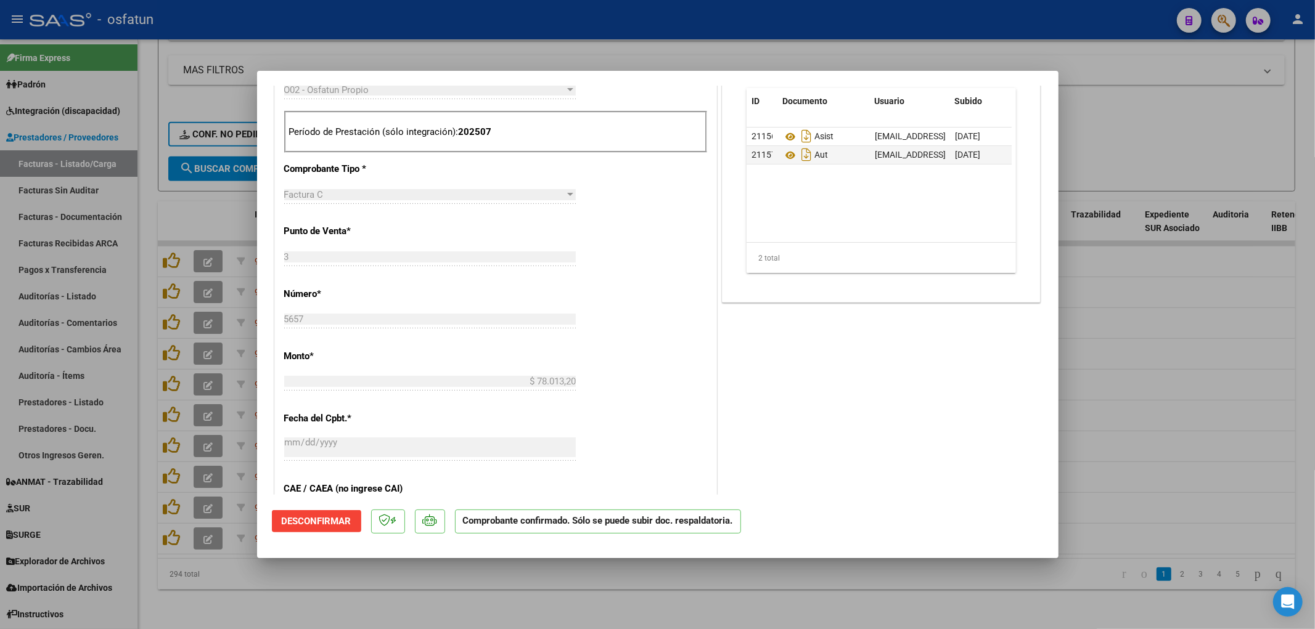
scroll to position [411, 0]
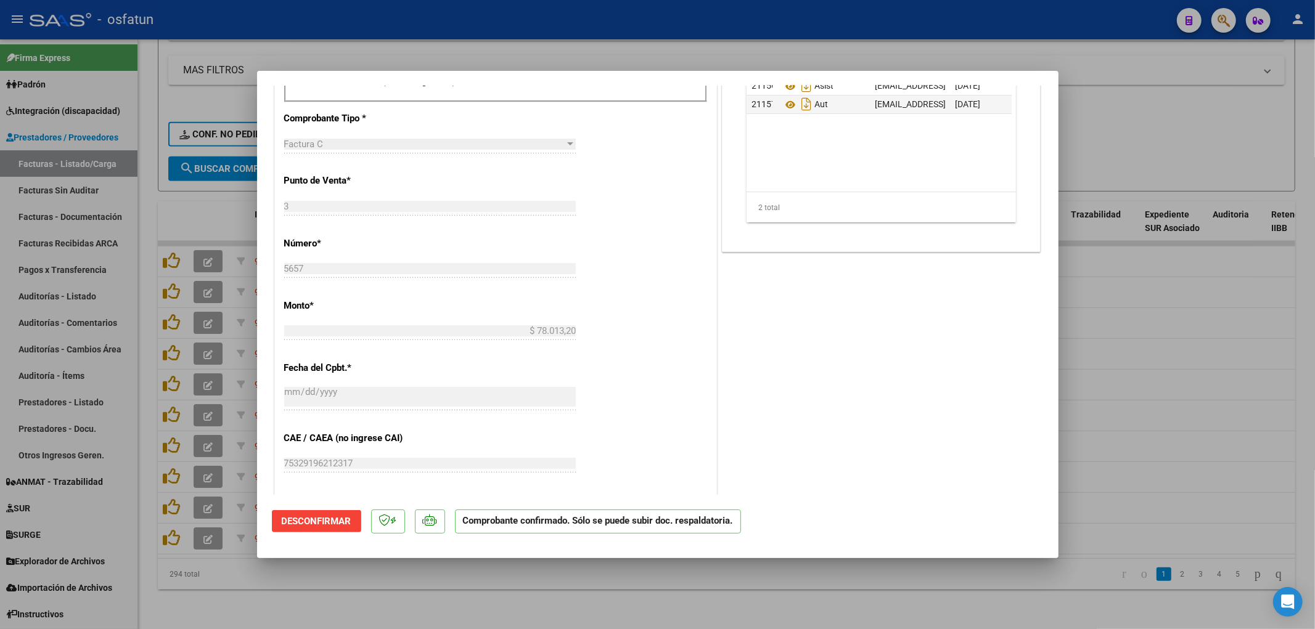
click at [752, 609] on div at bounding box center [657, 314] width 1315 height 629
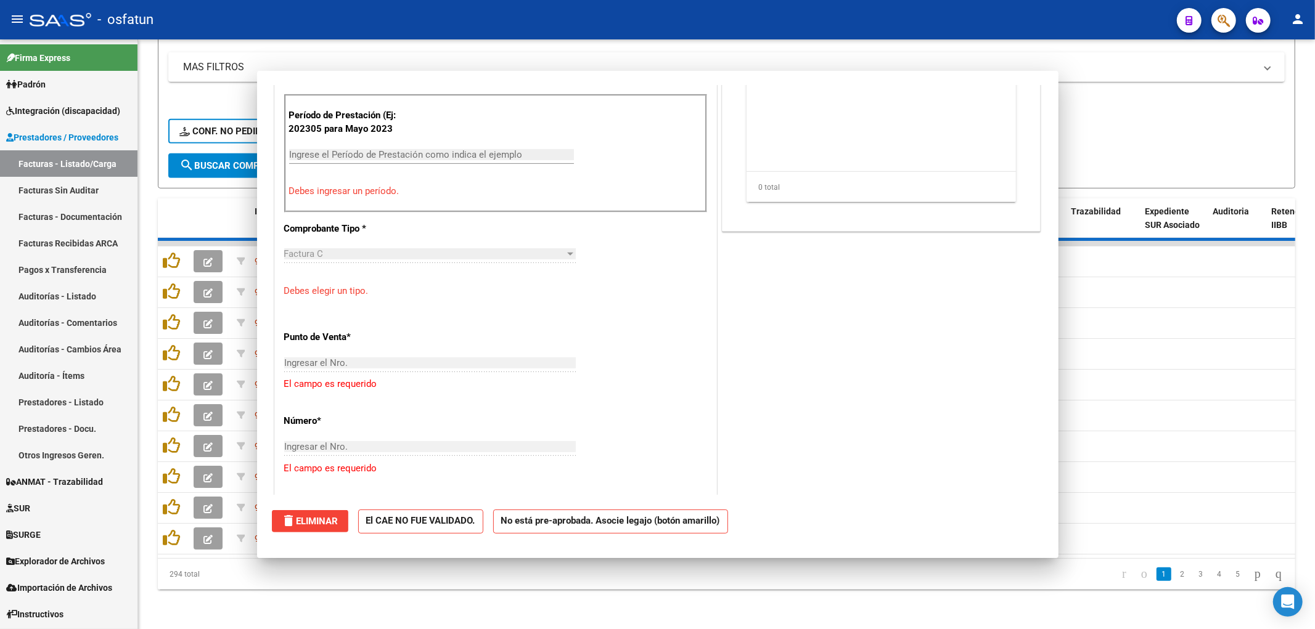
scroll to position [0, 0]
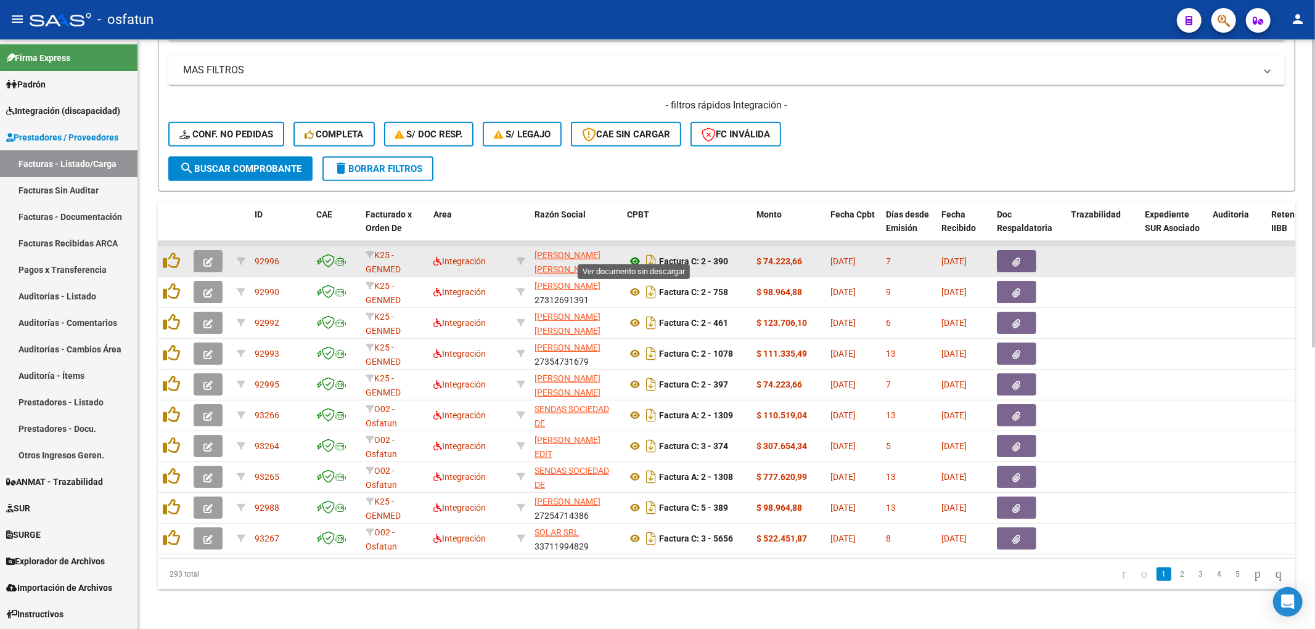
click at [634, 254] on icon at bounding box center [635, 261] width 16 height 15
click at [213, 250] on button "button" at bounding box center [208, 261] width 29 height 22
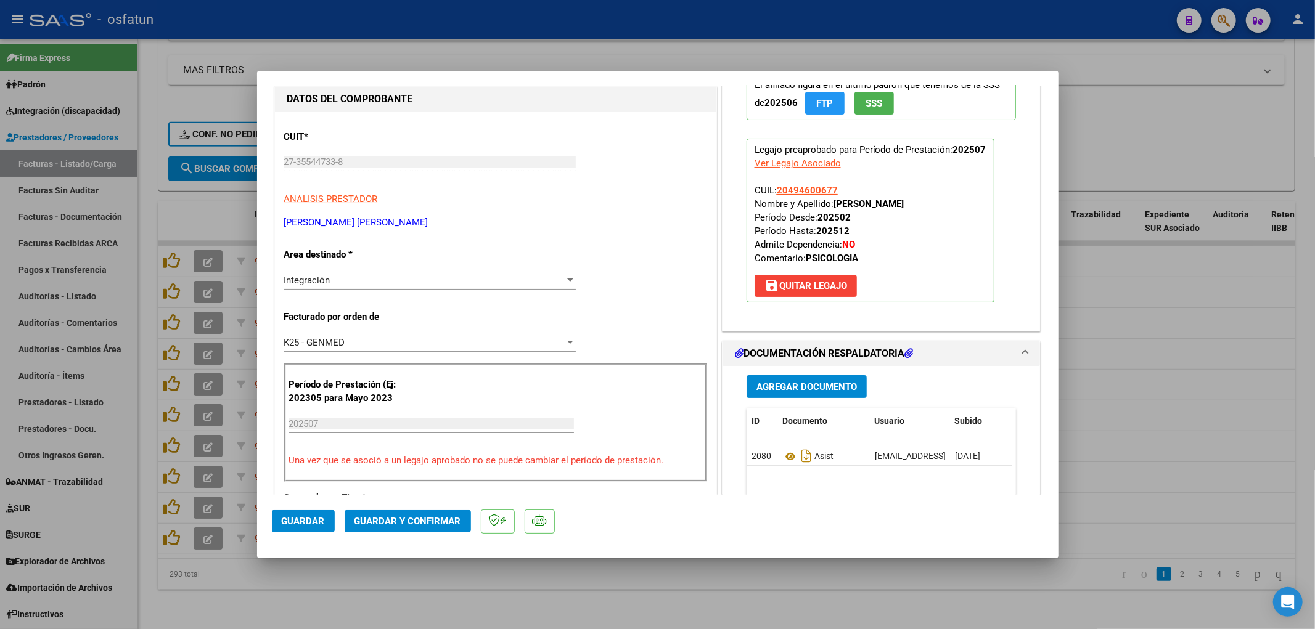
scroll to position [274, 0]
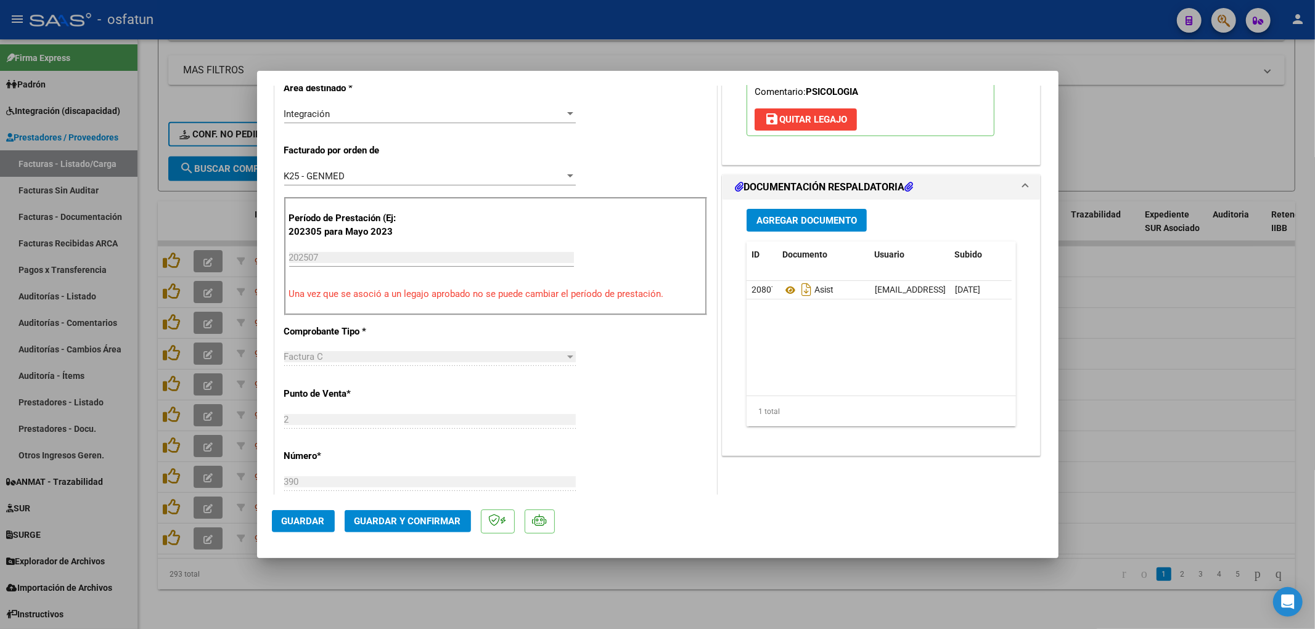
click at [413, 533] on mat-dialog-actions "Guardar Guardar y Confirmar" at bounding box center [658, 519] width 772 height 49
click at [420, 521] on span "Guardar y Confirmar" at bounding box center [407, 521] width 107 height 11
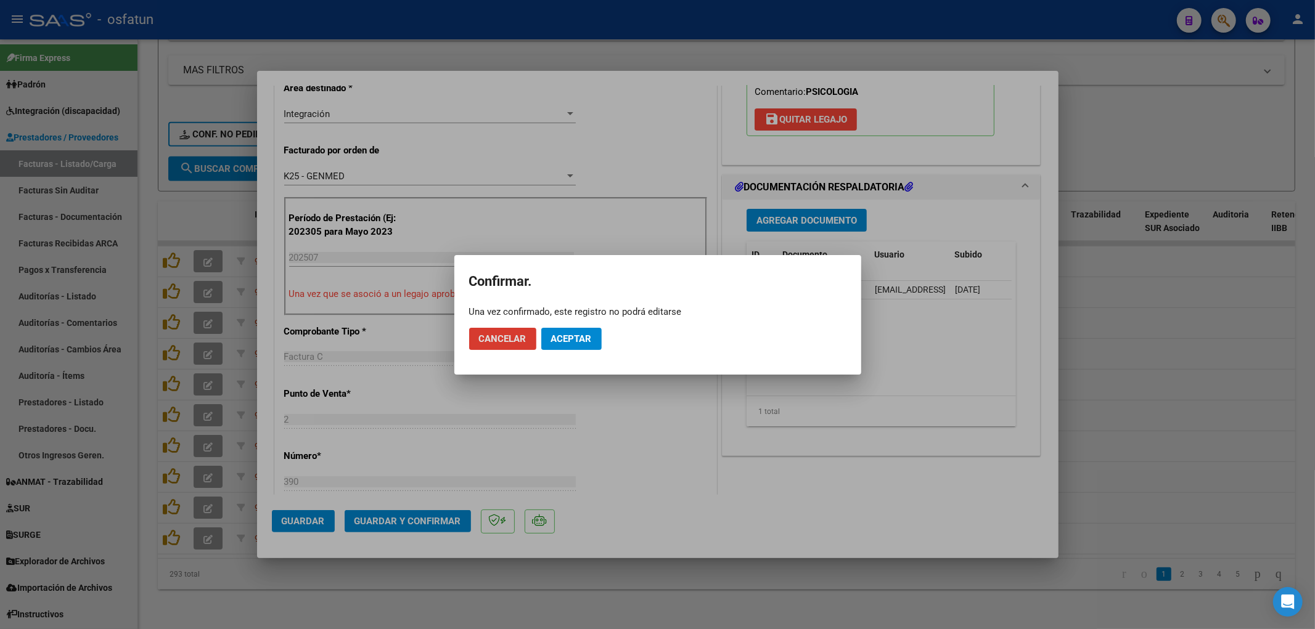
click at [566, 331] on button "Aceptar" at bounding box center [571, 339] width 60 height 22
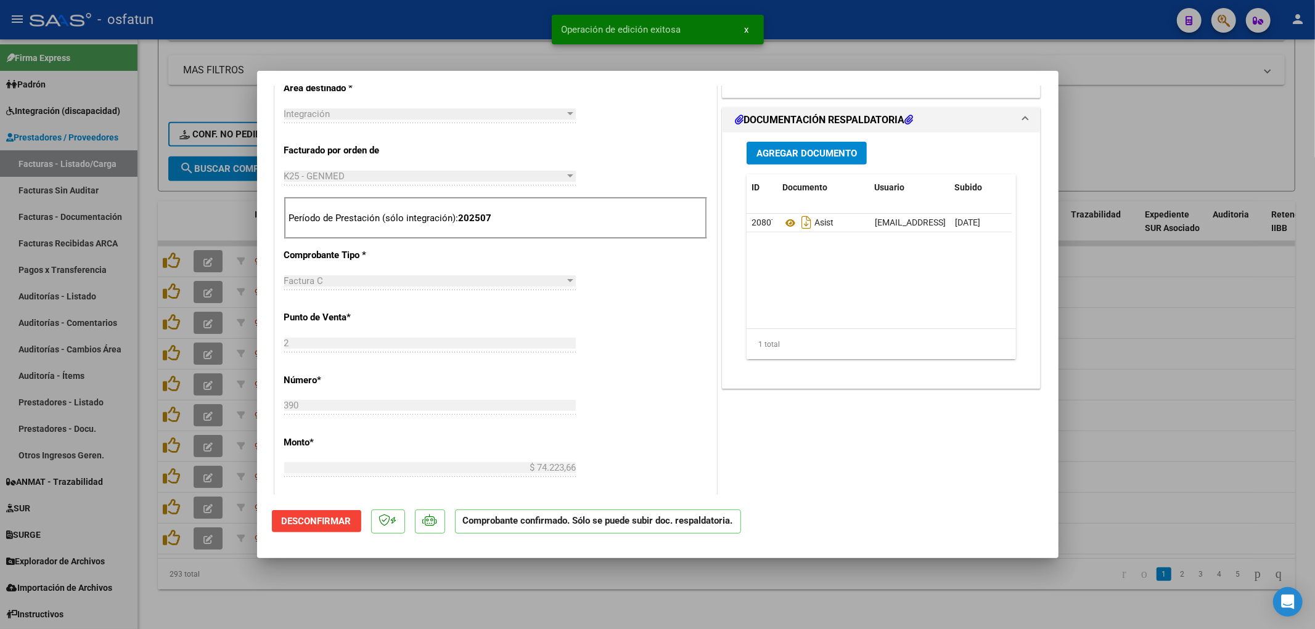
click at [507, 34] on div at bounding box center [657, 314] width 1315 height 629
type input "$ 0,00"
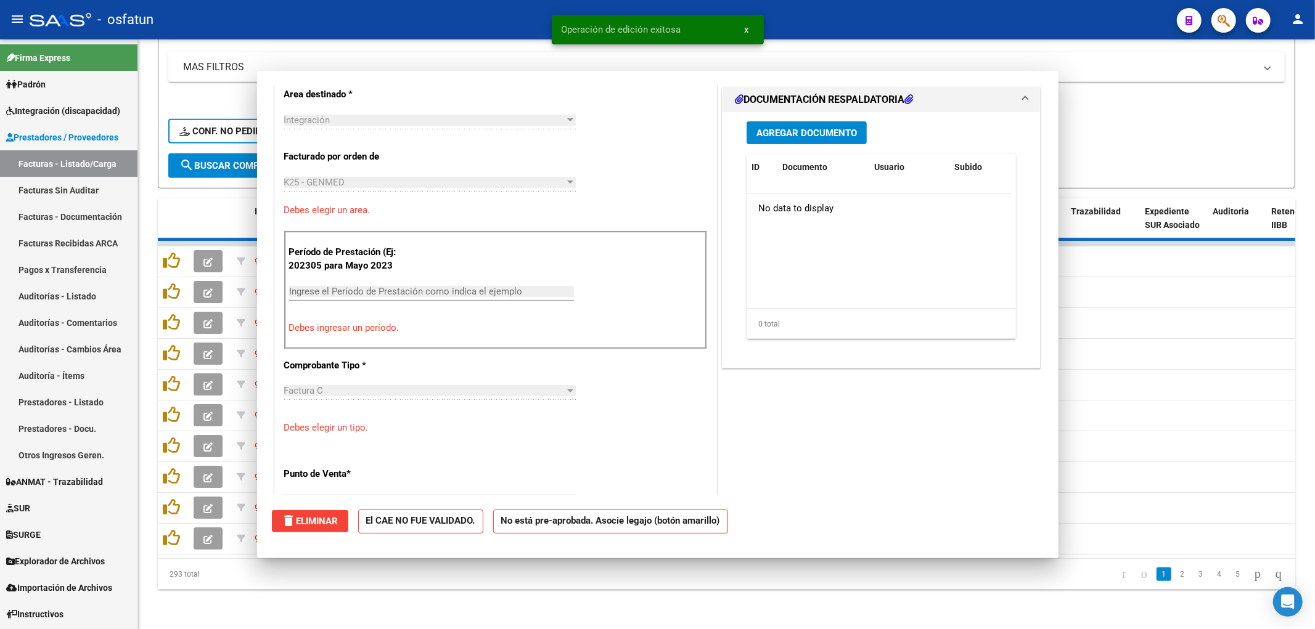
scroll to position [296, 0]
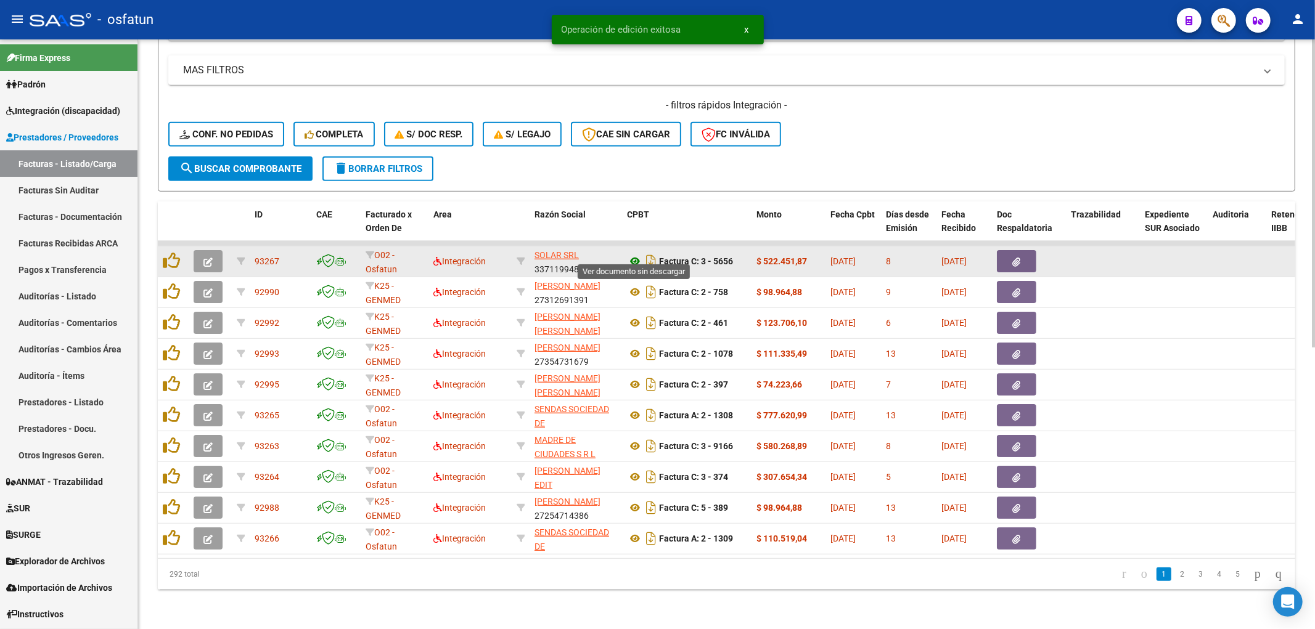
click at [631, 256] on icon at bounding box center [635, 261] width 16 height 15
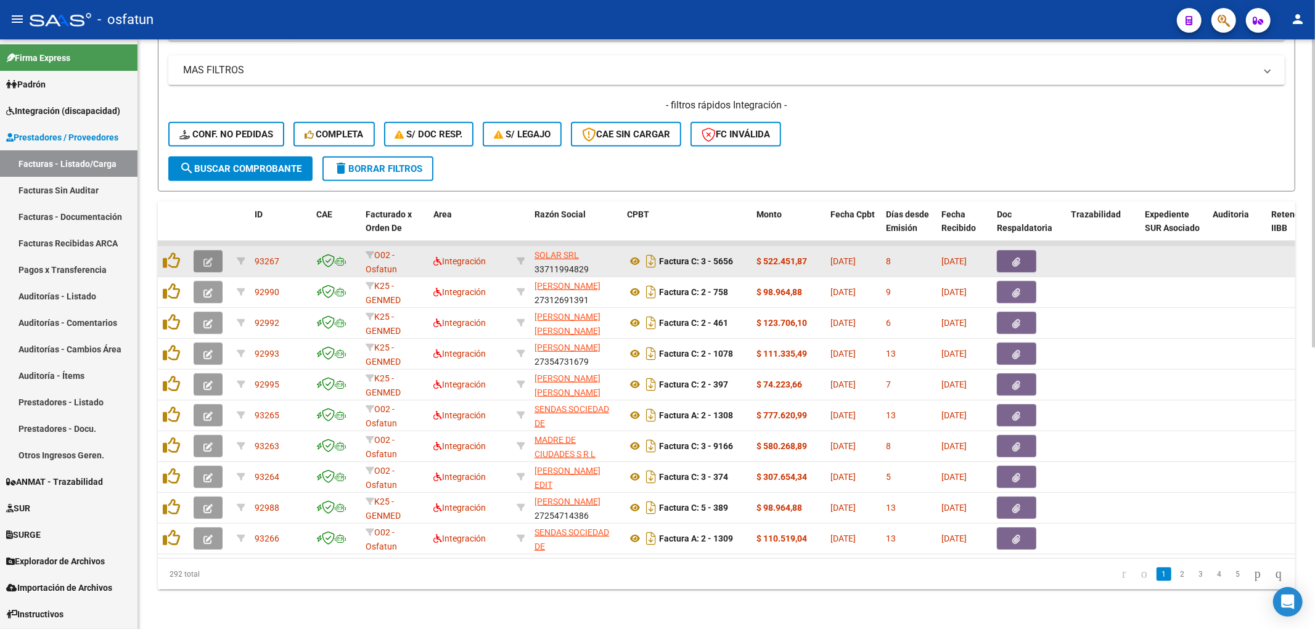
click at [214, 255] on button "button" at bounding box center [208, 261] width 29 height 22
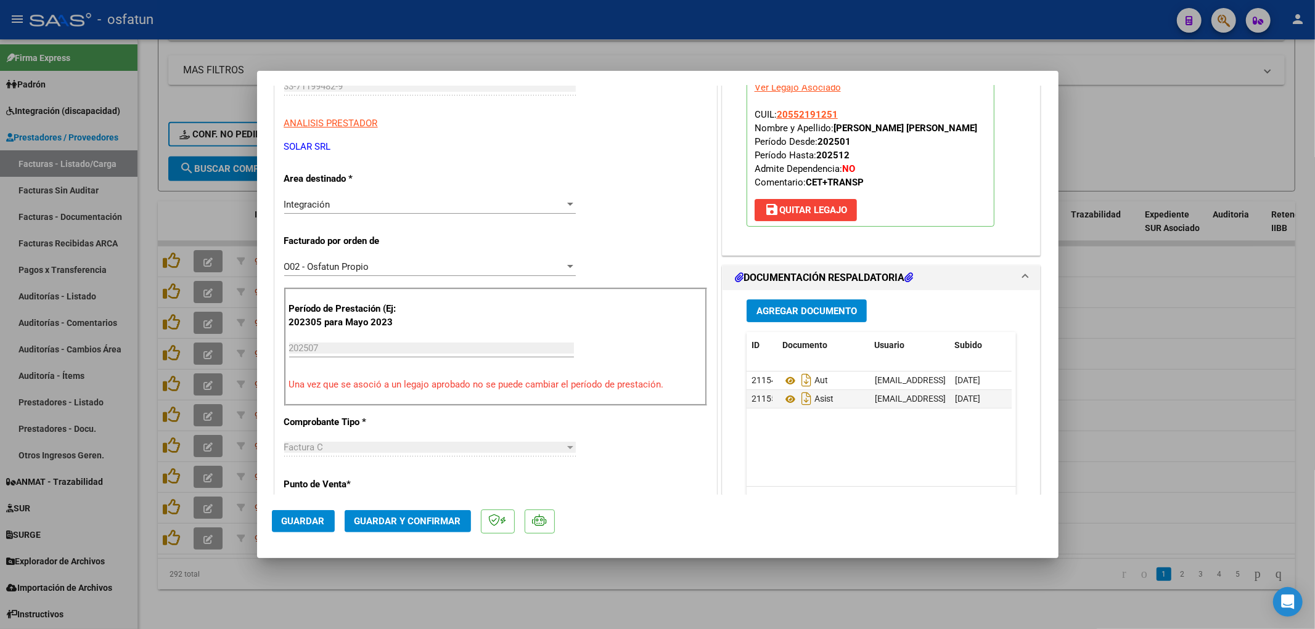
scroll to position [137, 0]
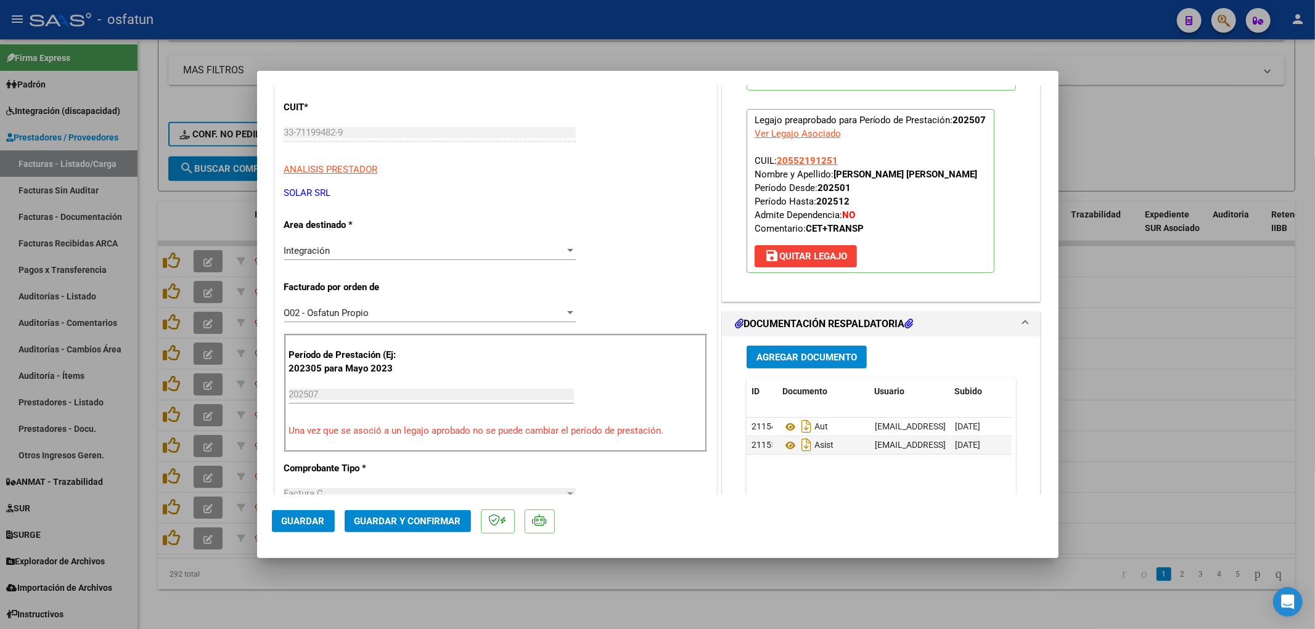
click at [369, 523] on span "Guardar y Confirmar" at bounding box center [407, 521] width 107 height 11
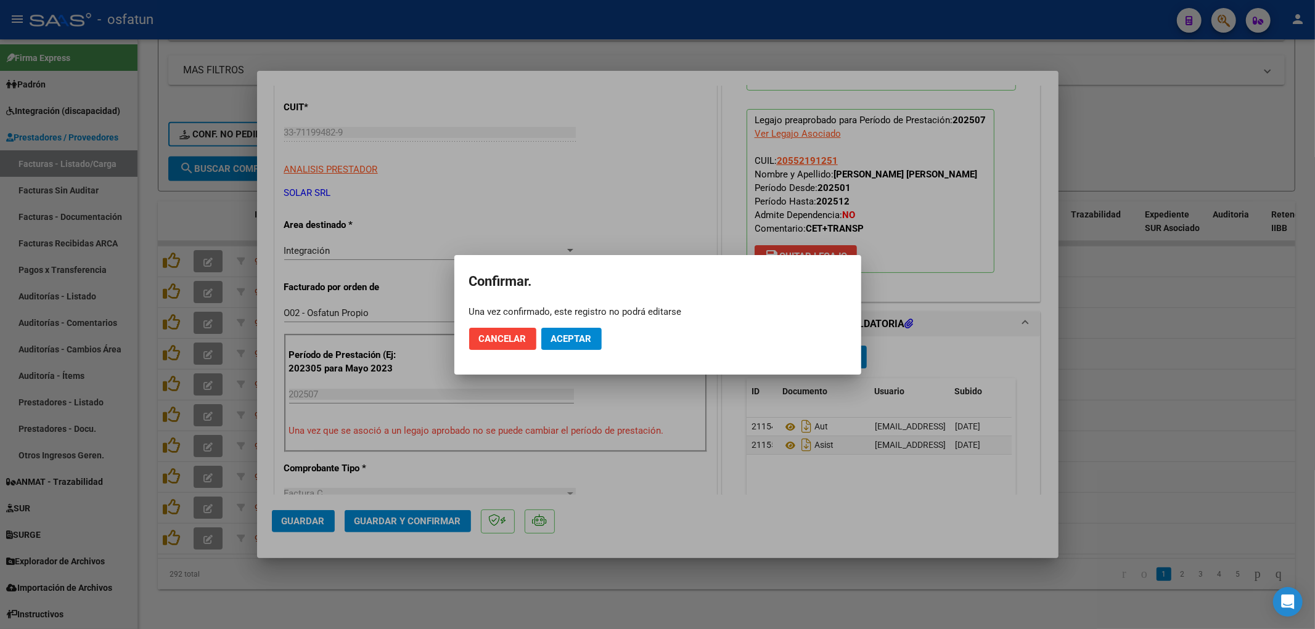
click at [589, 354] on mat-dialog-actions "Cancelar Aceptar" at bounding box center [657, 339] width 377 height 42
click at [589, 347] on button "Aceptar" at bounding box center [571, 339] width 60 height 22
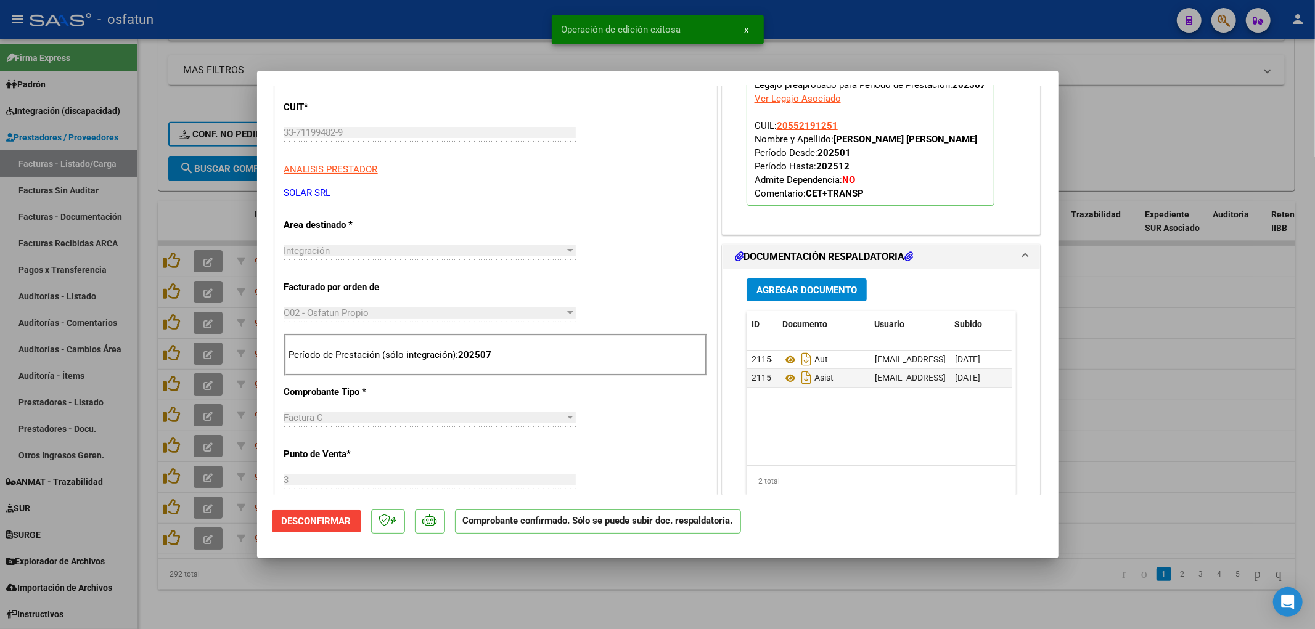
click at [481, 32] on div at bounding box center [657, 314] width 1315 height 629
type input "$ 0,00"
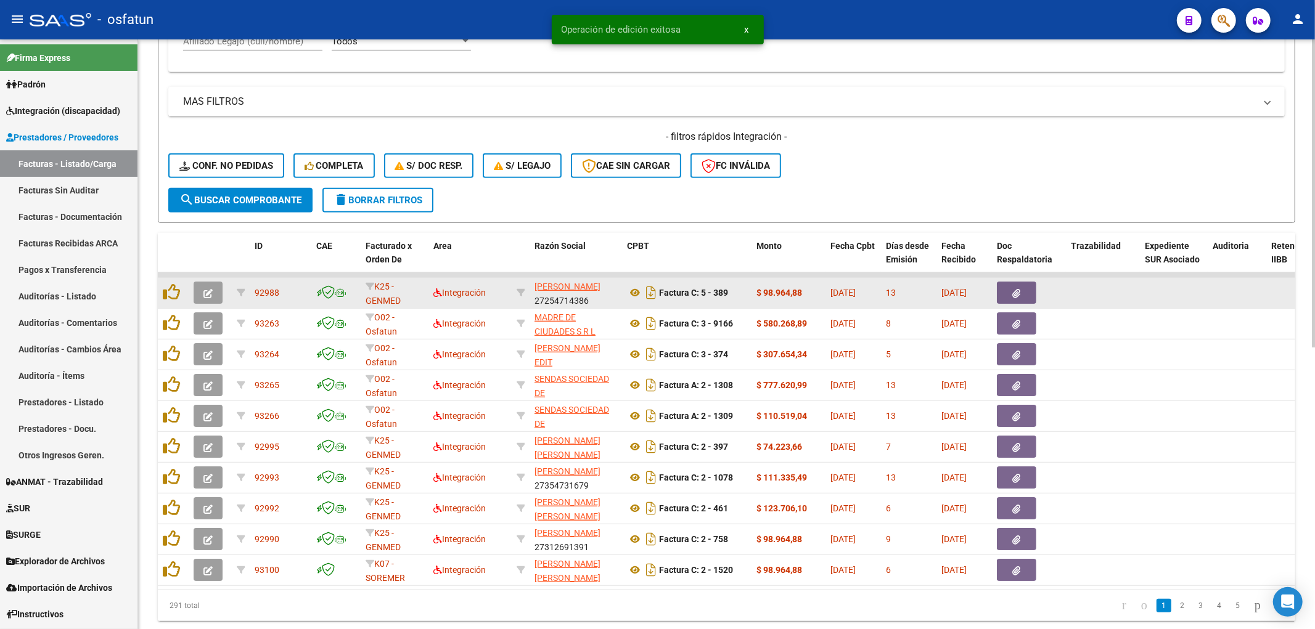
scroll to position [538, 0]
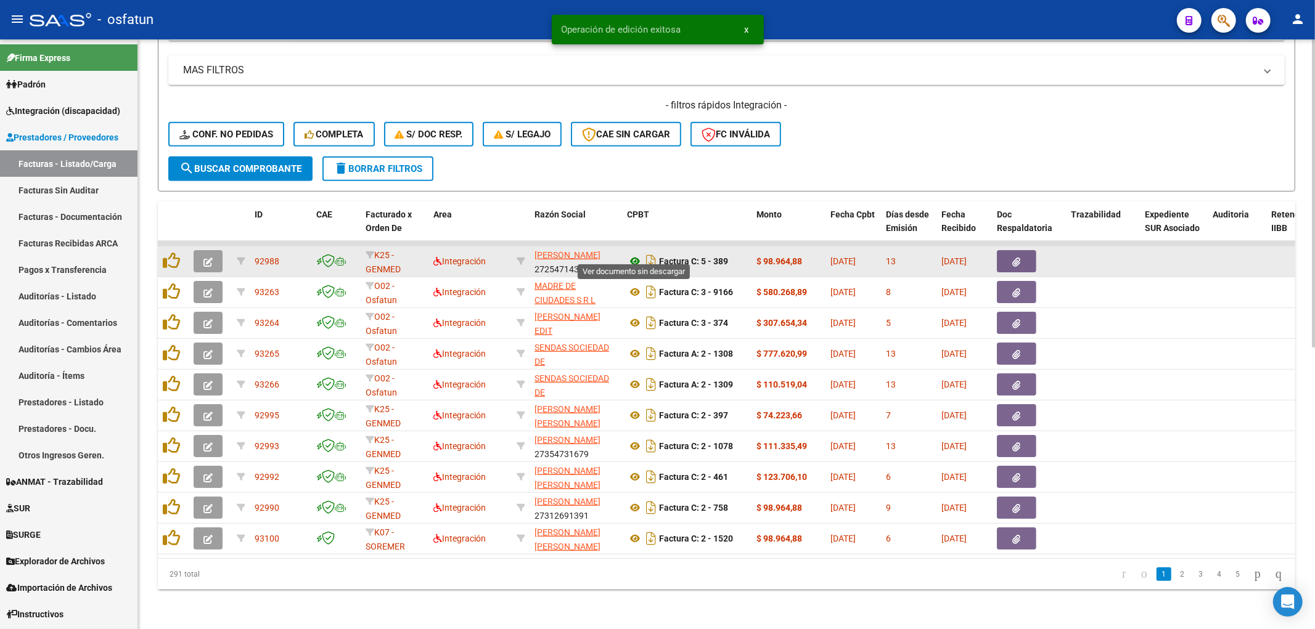
click at [636, 254] on icon at bounding box center [635, 261] width 16 height 15
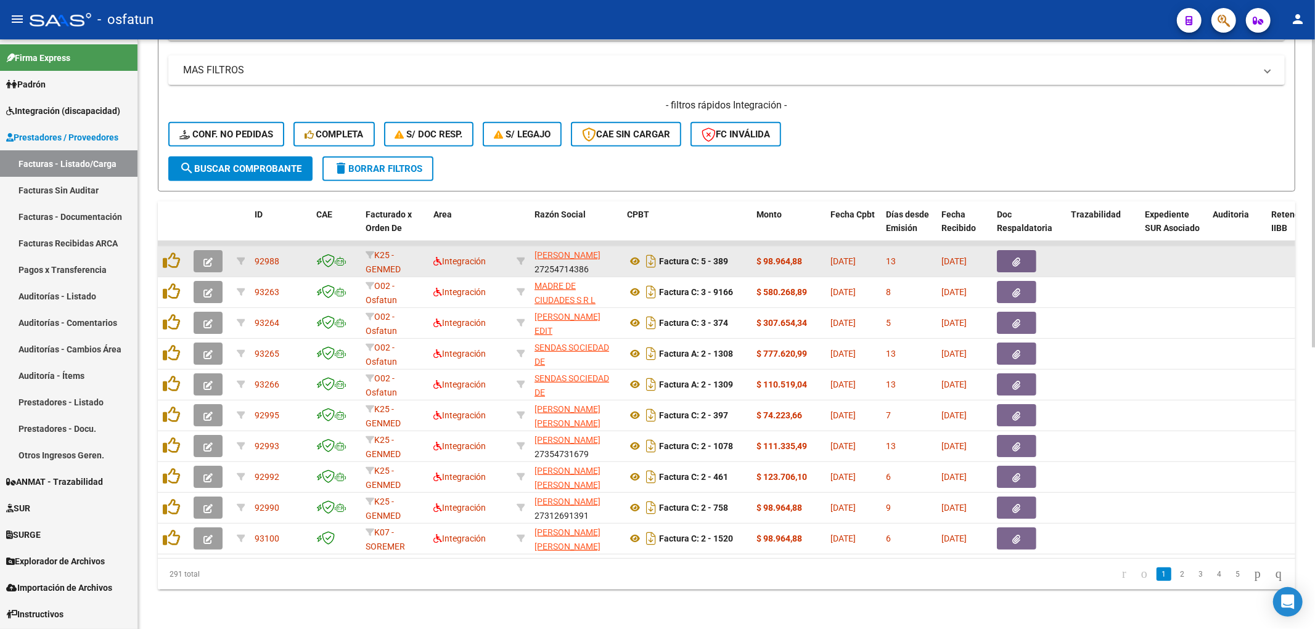
click at [207, 258] on icon "button" at bounding box center [207, 262] width 9 height 9
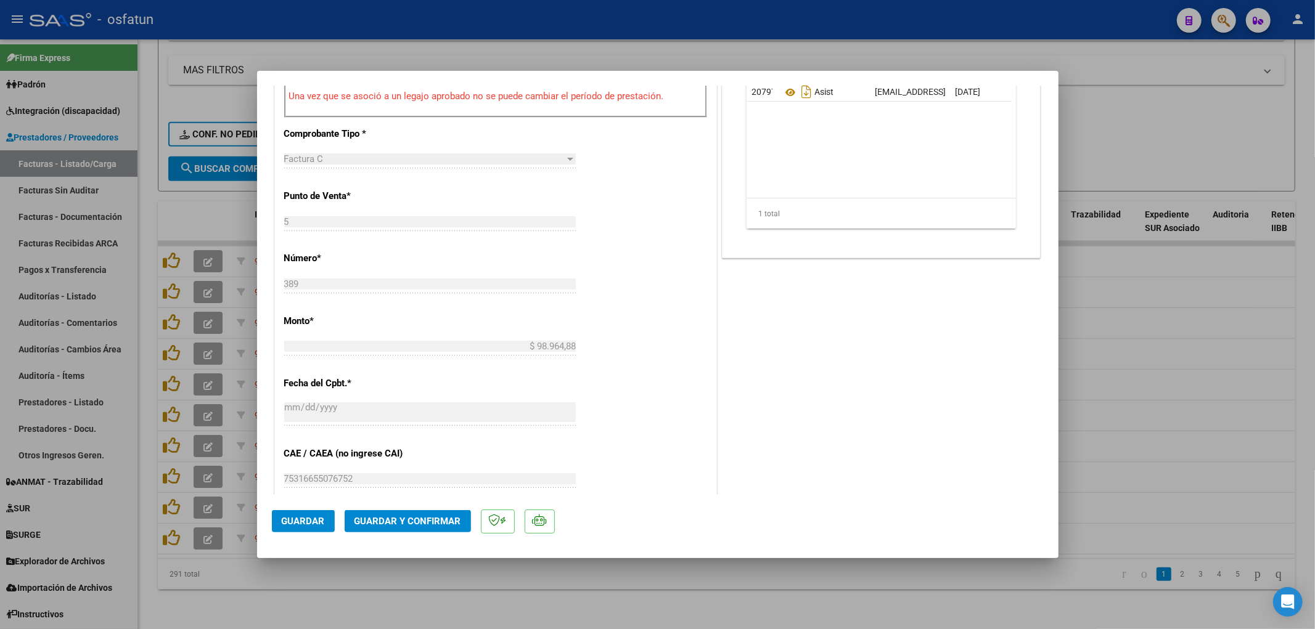
scroll to position [479, 0]
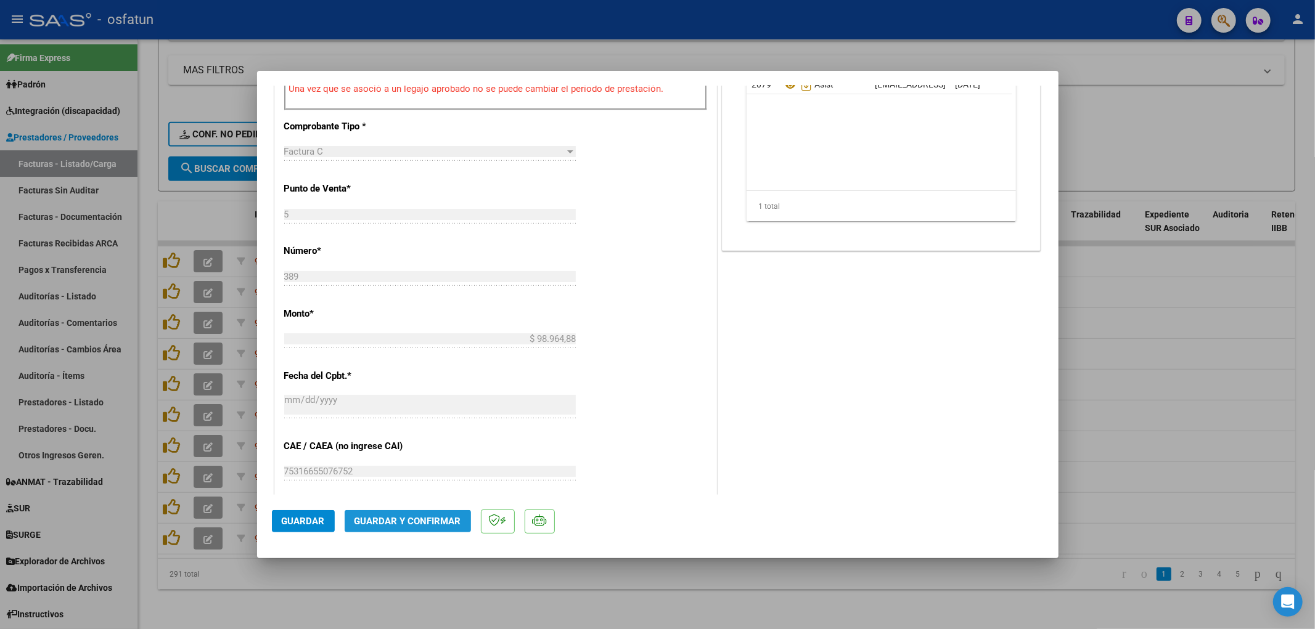
click at [423, 512] on button "Guardar y Confirmar" at bounding box center [408, 521] width 126 height 22
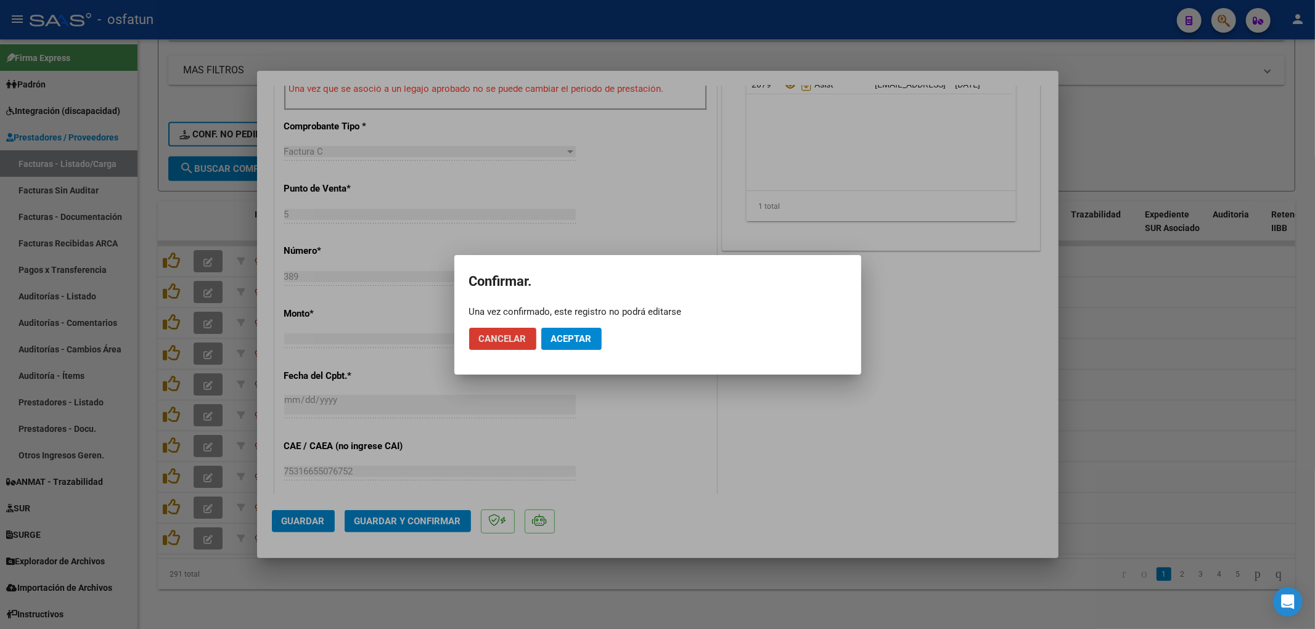
click at [578, 347] on button "Aceptar" at bounding box center [571, 339] width 60 height 22
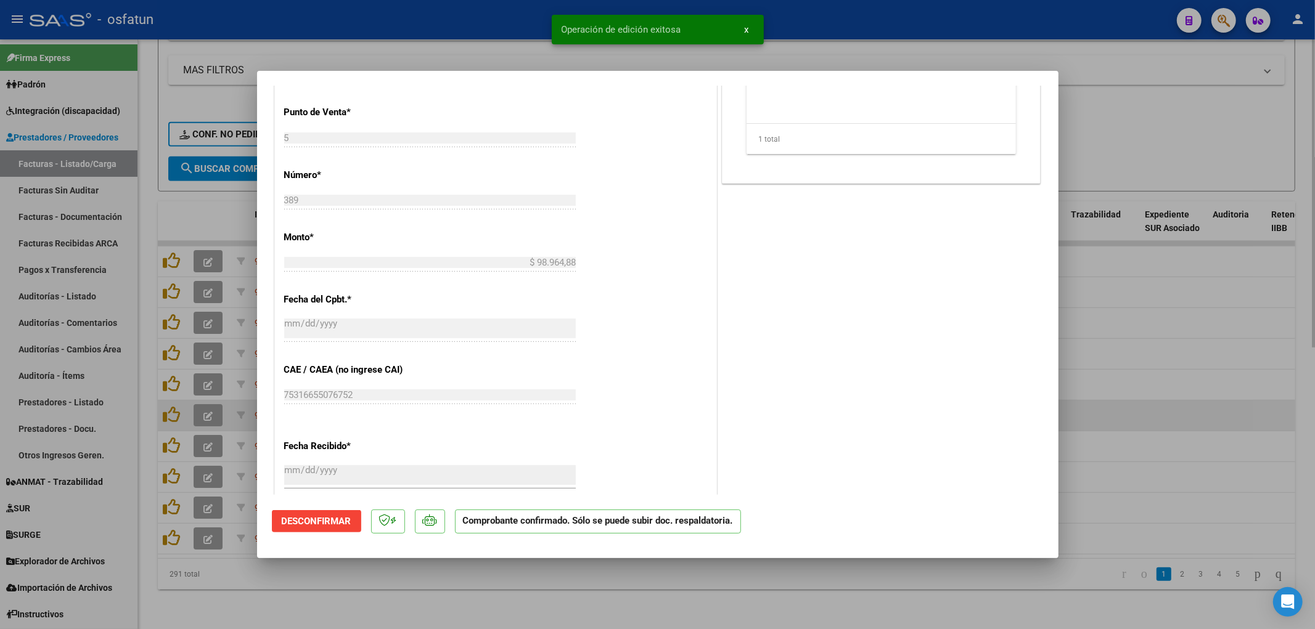
drag, startPoint x: 1214, startPoint y: 393, endPoint x: 1194, endPoint y: 393, distance: 20.4
click at [1213, 393] on div at bounding box center [657, 314] width 1315 height 629
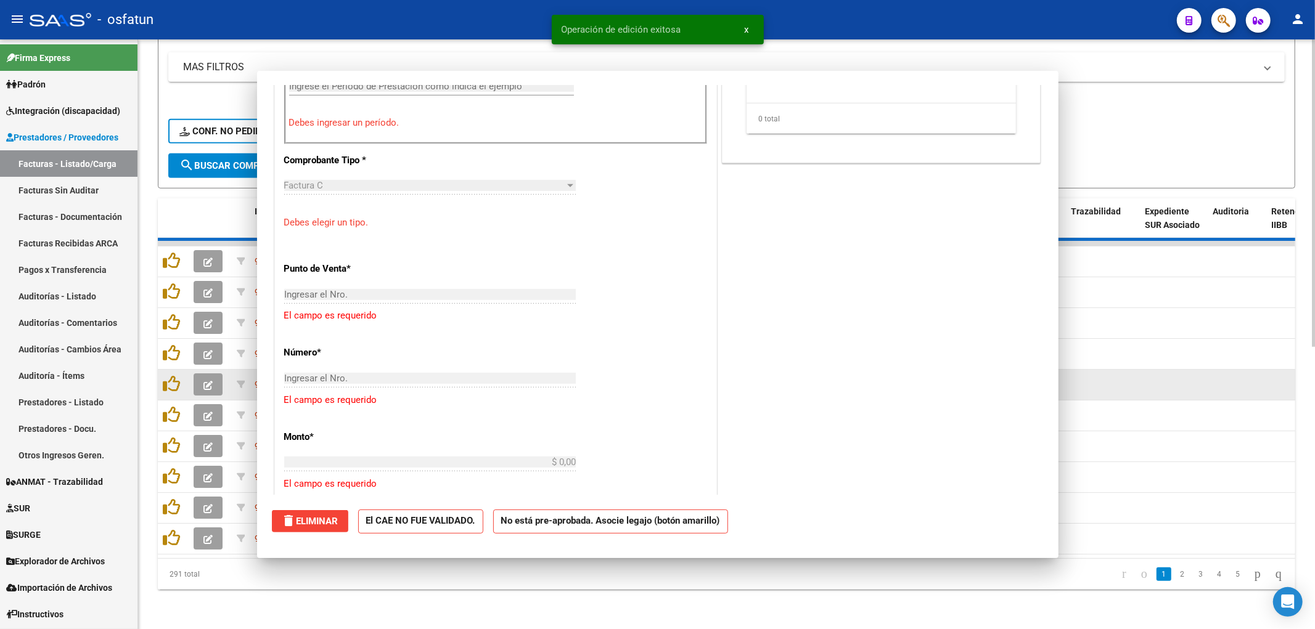
scroll to position [0, 0]
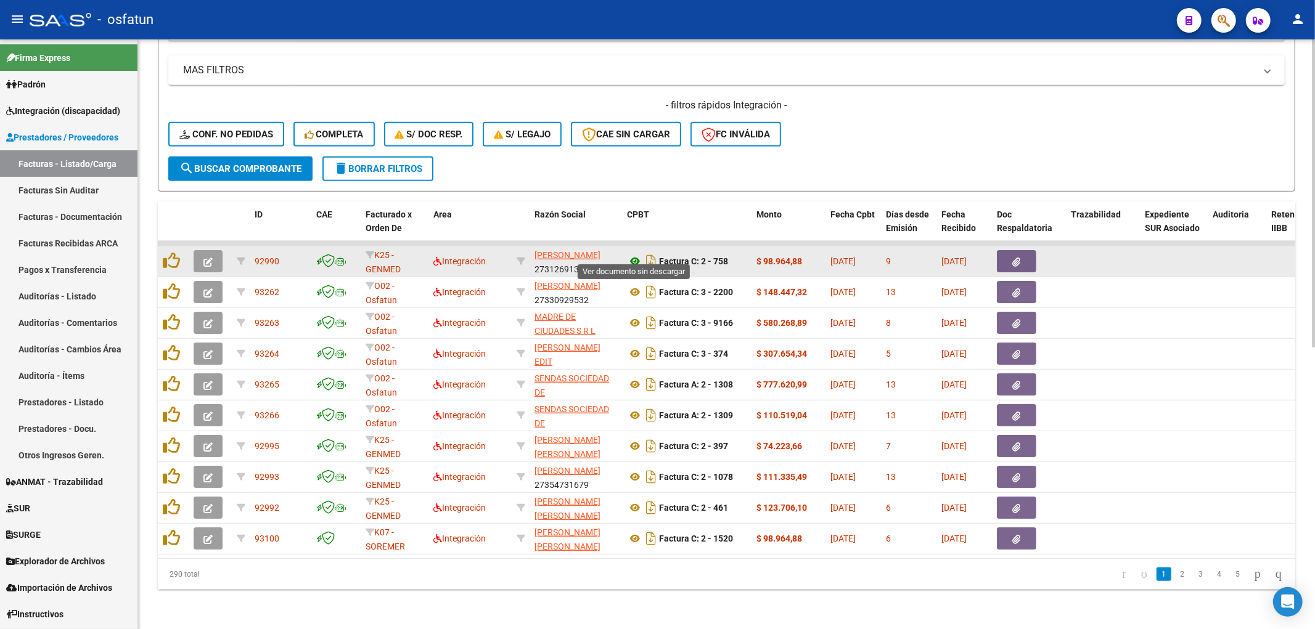
click at [634, 254] on icon at bounding box center [635, 261] width 16 height 15
click at [206, 258] on icon "button" at bounding box center [207, 262] width 9 height 9
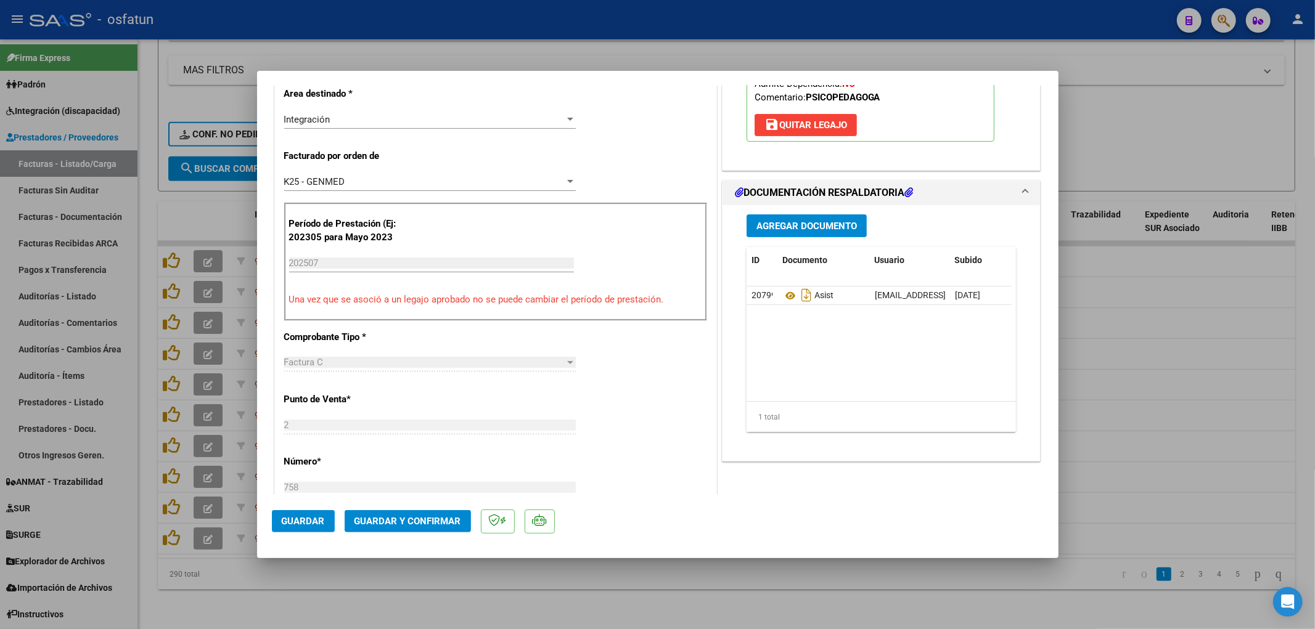
scroll to position [274, 0]
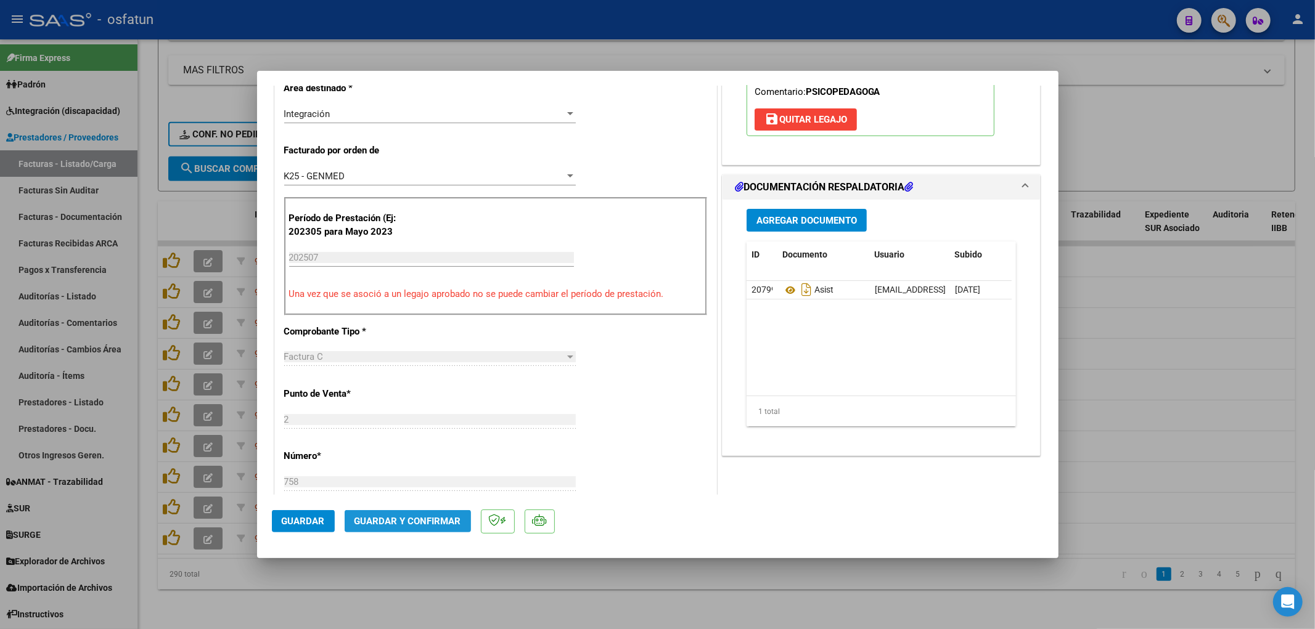
click at [430, 528] on button "Guardar y Confirmar" at bounding box center [408, 521] width 126 height 22
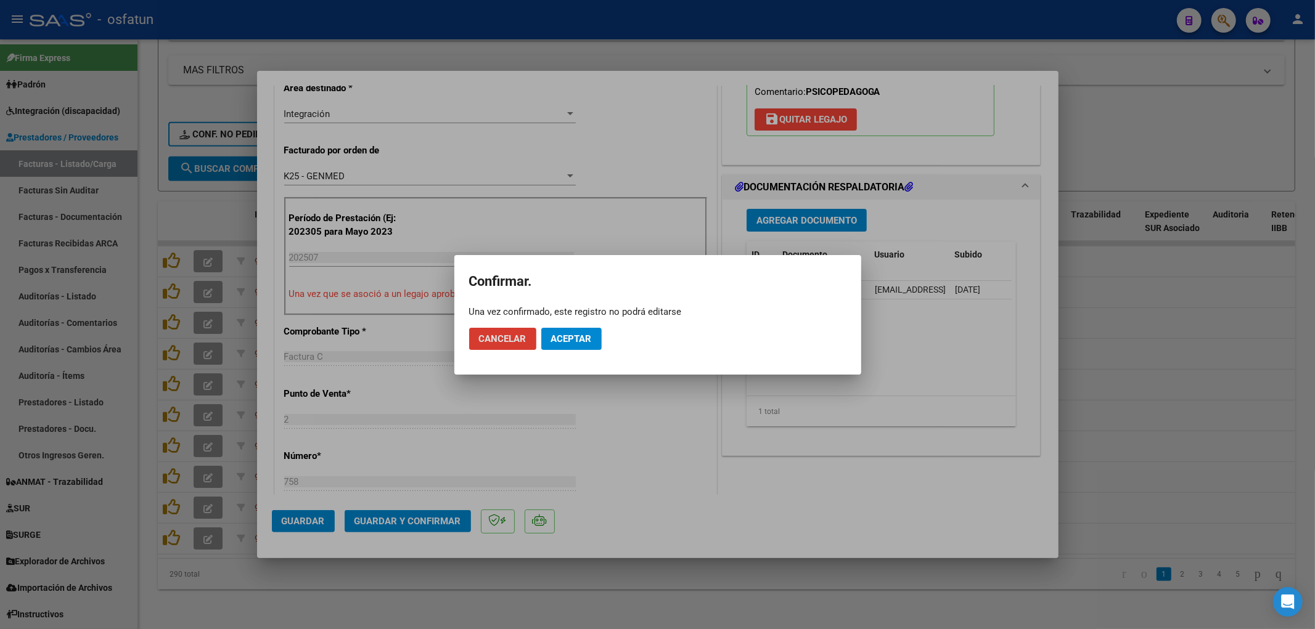
click at [551, 346] on button "Aceptar" at bounding box center [571, 339] width 60 height 22
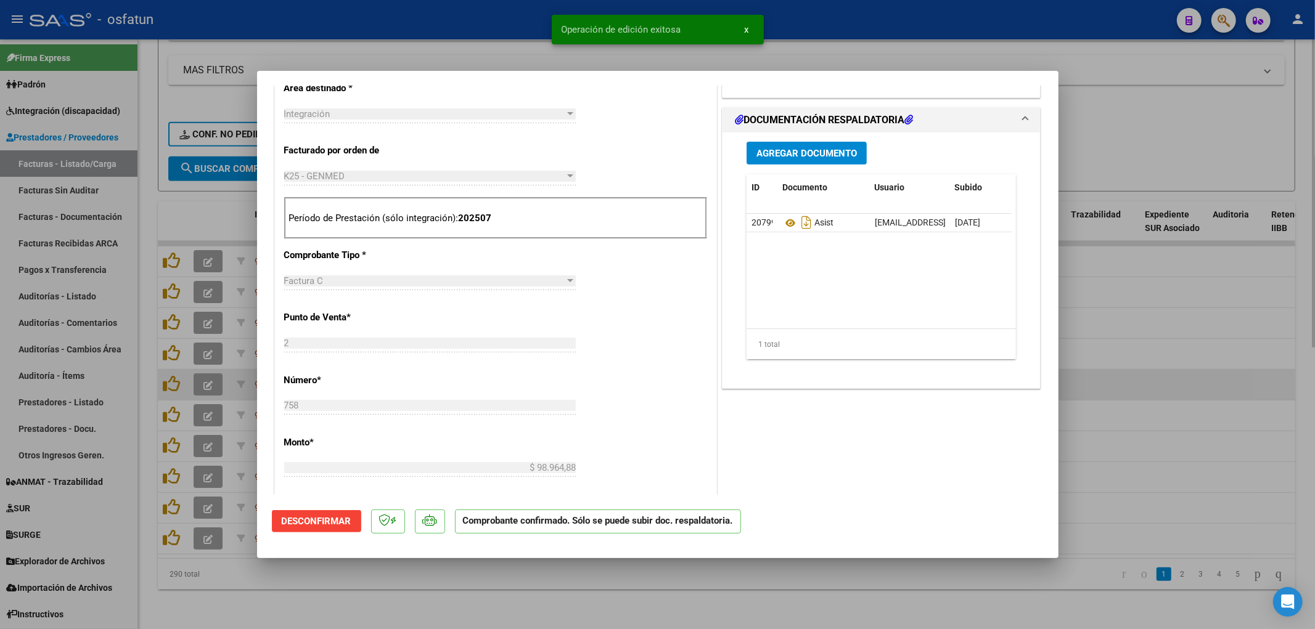
drag, startPoint x: 1201, startPoint y: 378, endPoint x: 1169, endPoint y: 387, distance: 33.4
click at [1198, 378] on div at bounding box center [657, 314] width 1315 height 629
type input "$ 0,00"
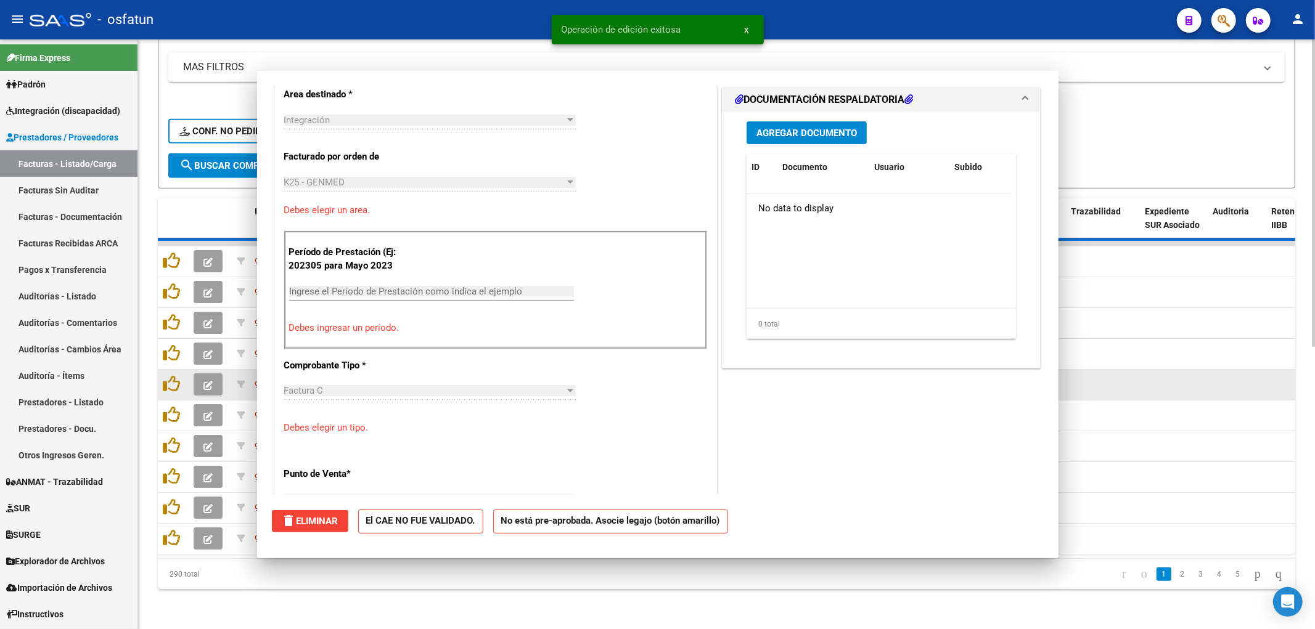
scroll to position [296, 0]
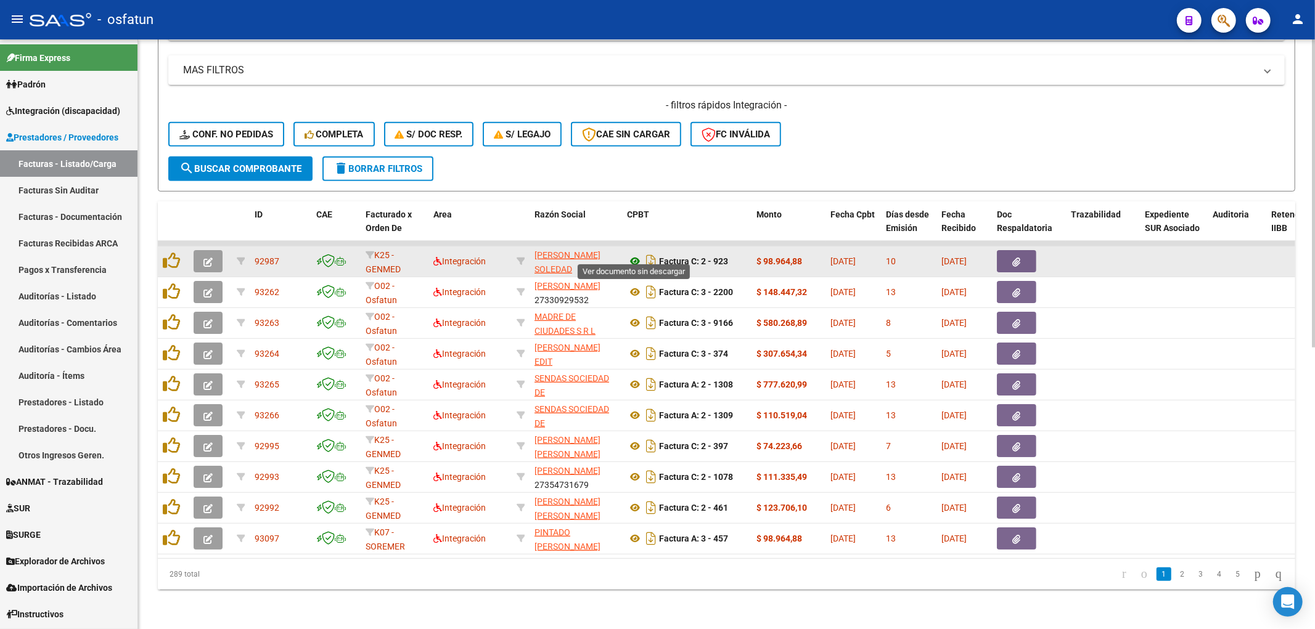
click at [632, 254] on icon at bounding box center [635, 261] width 16 height 15
click at [200, 250] on button "button" at bounding box center [208, 261] width 29 height 22
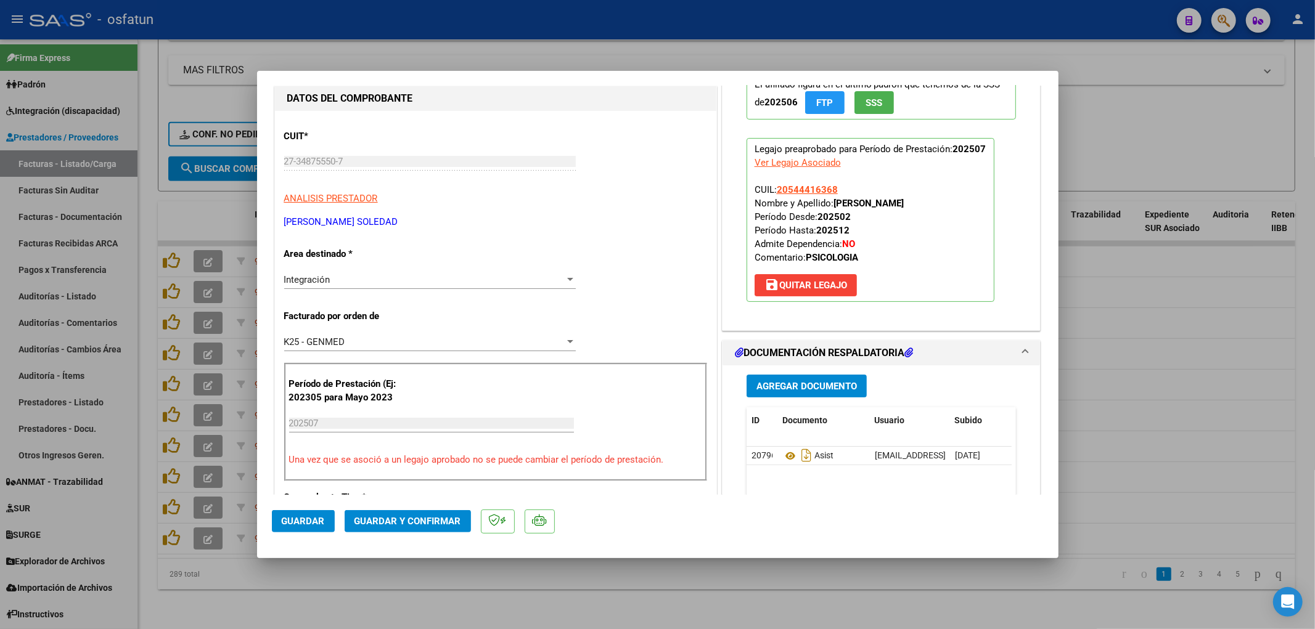
scroll to position [137, 0]
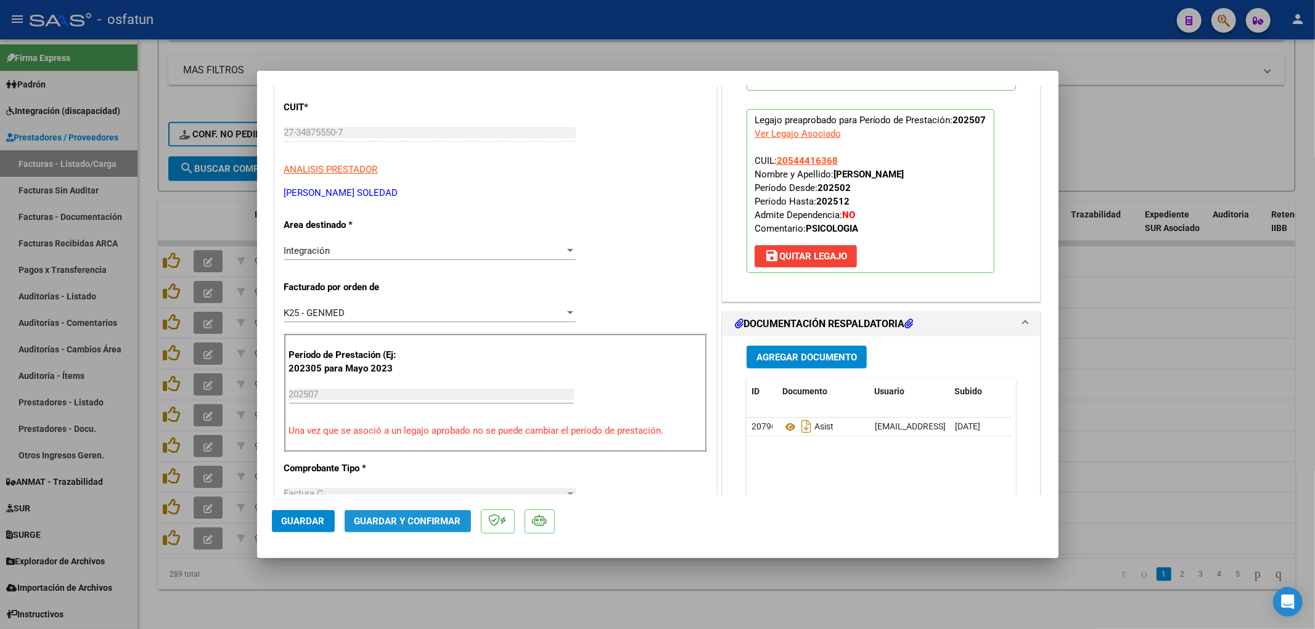
click at [466, 522] on button "Guardar y Confirmar" at bounding box center [408, 521] width 126 height 22
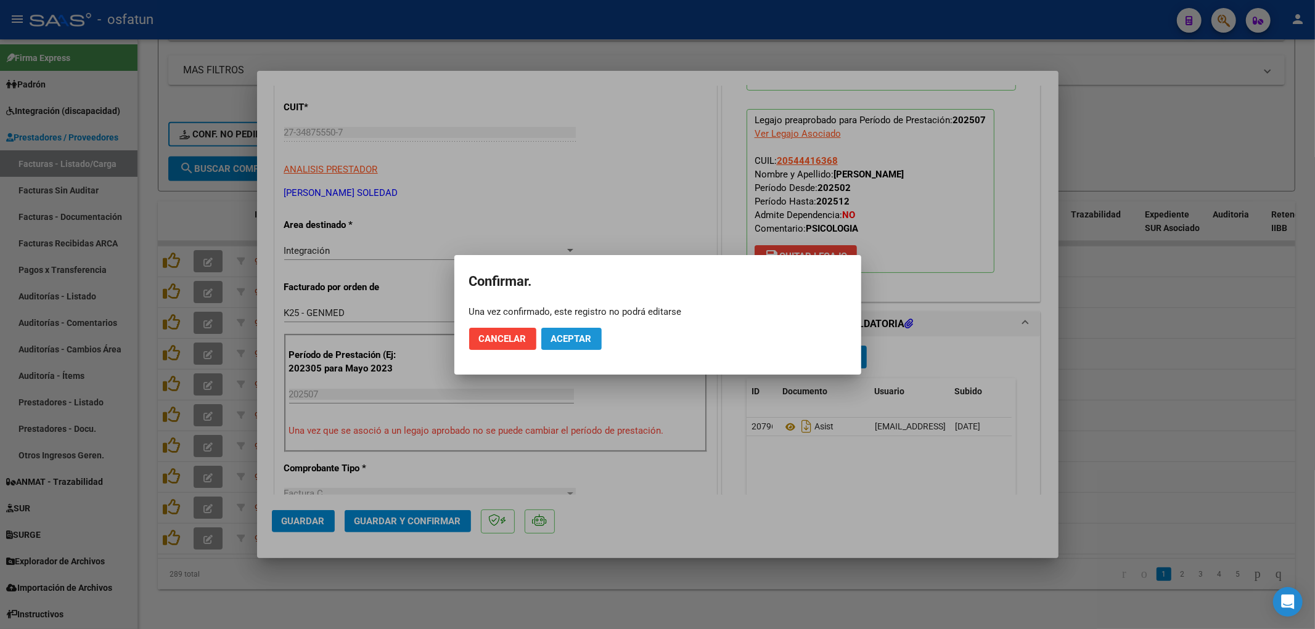
click at [575, 340] on span "Aceptar" at bounding box center [571, 339] width 41 height 11
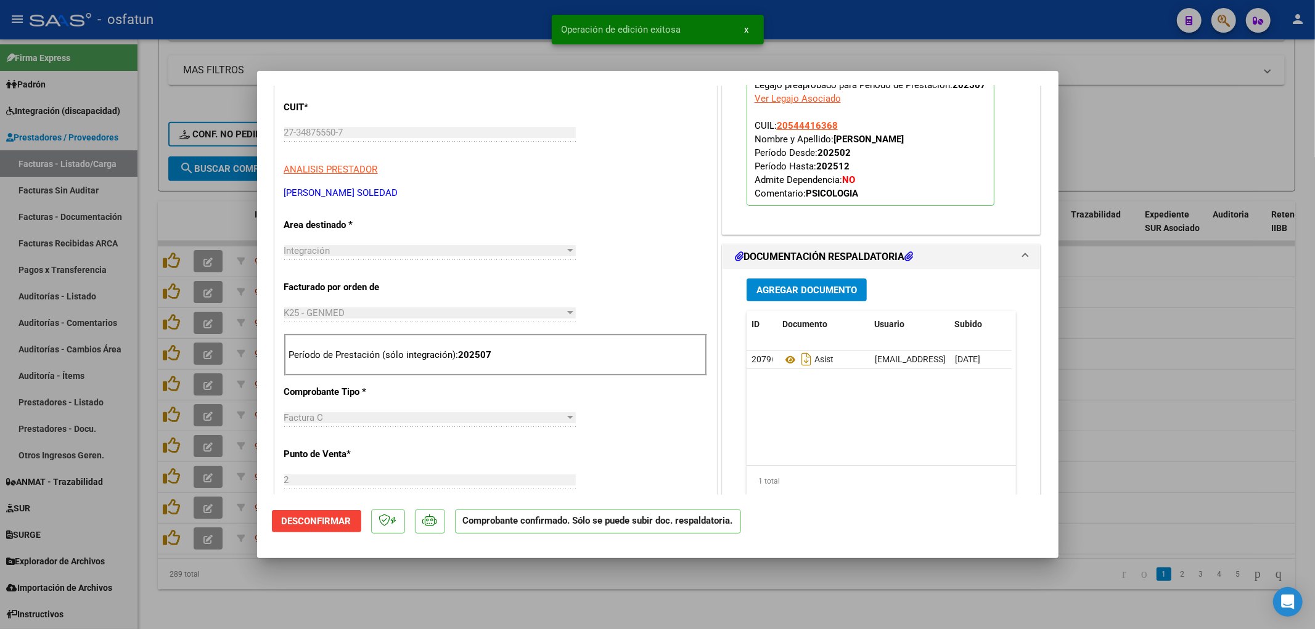
click at [1171, 372] on div at bounding box center [657, 314] width 1315 height 629
type input "$ 0,00"
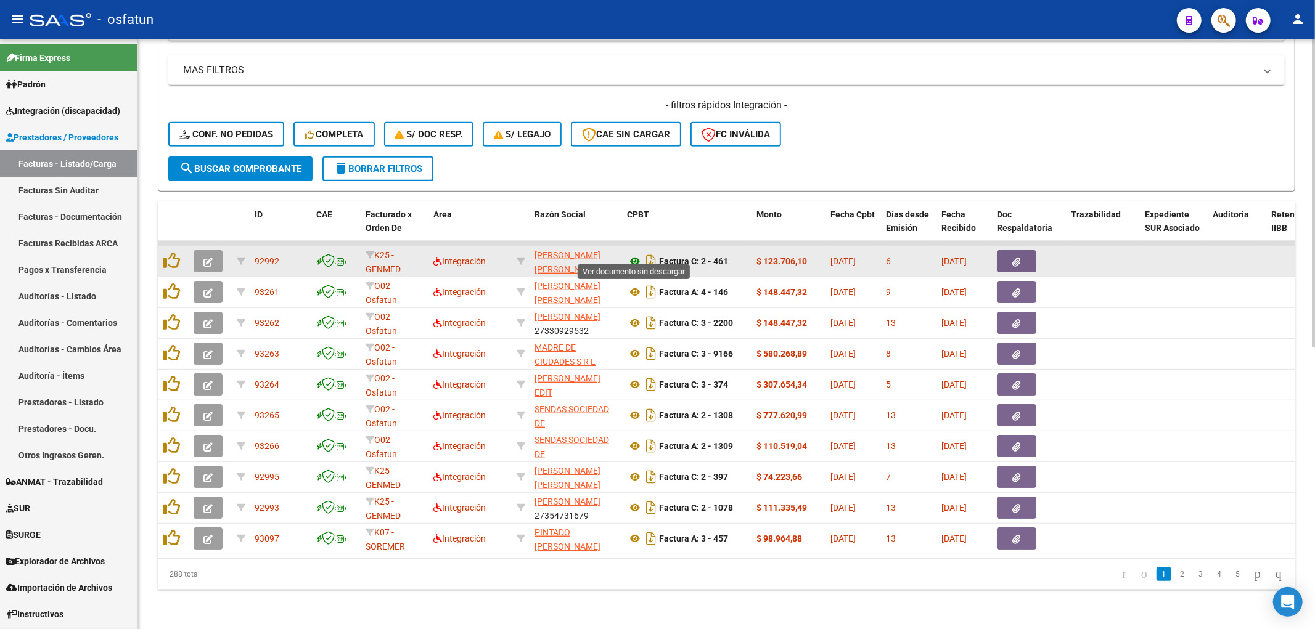
click at [638, 255] on icon at bounding box center [635, 261] width 16 height 15
click at [217, 250] on button "button" at bounding box center [208, 261] width 29 height 22
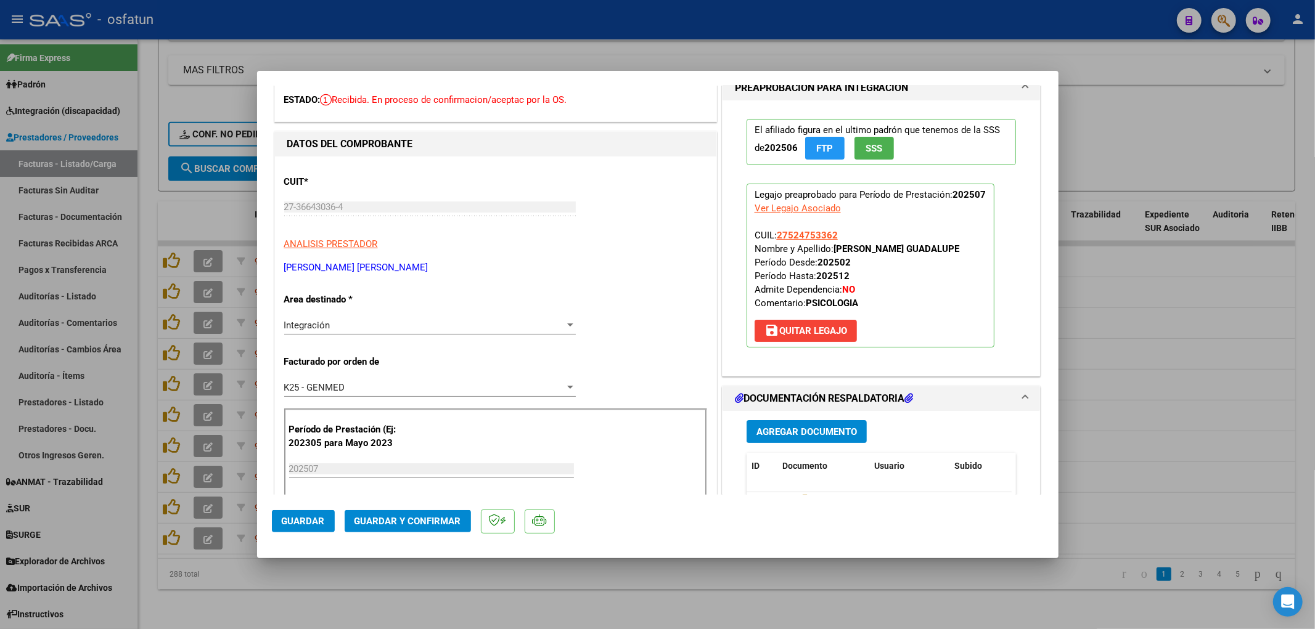
scroll to position [68, 0]
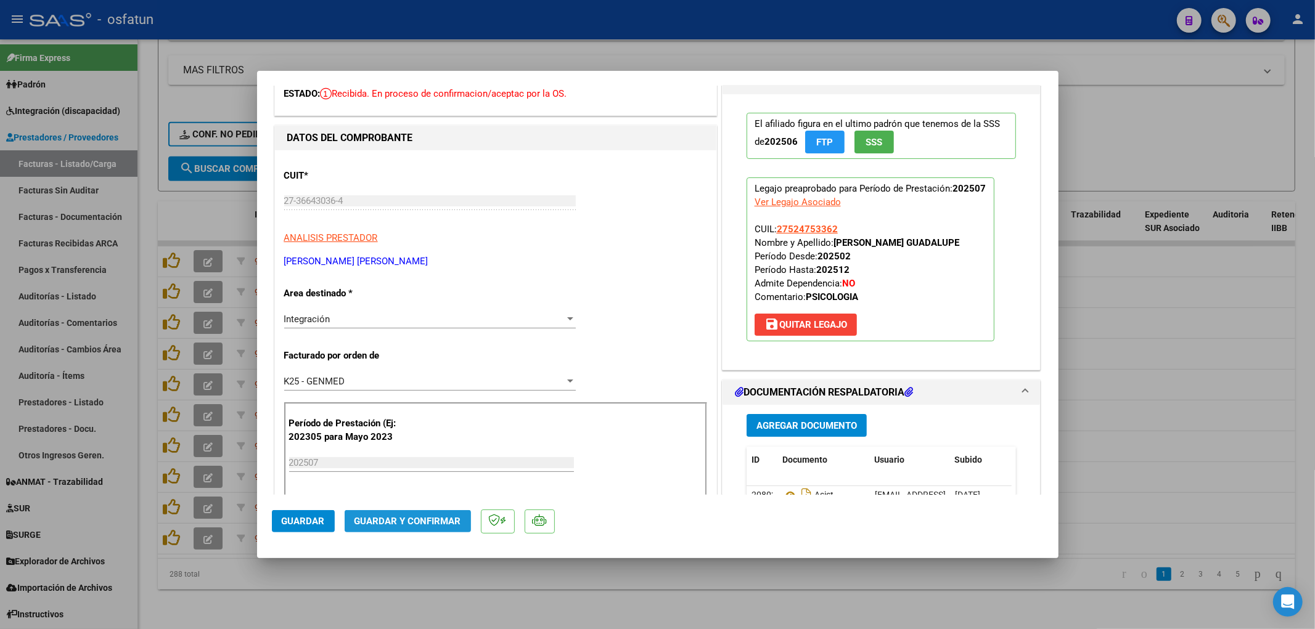
click at [454, 519] on span "Guardar y Confirmar" at bounding box center [407, 521] width 107 height 11
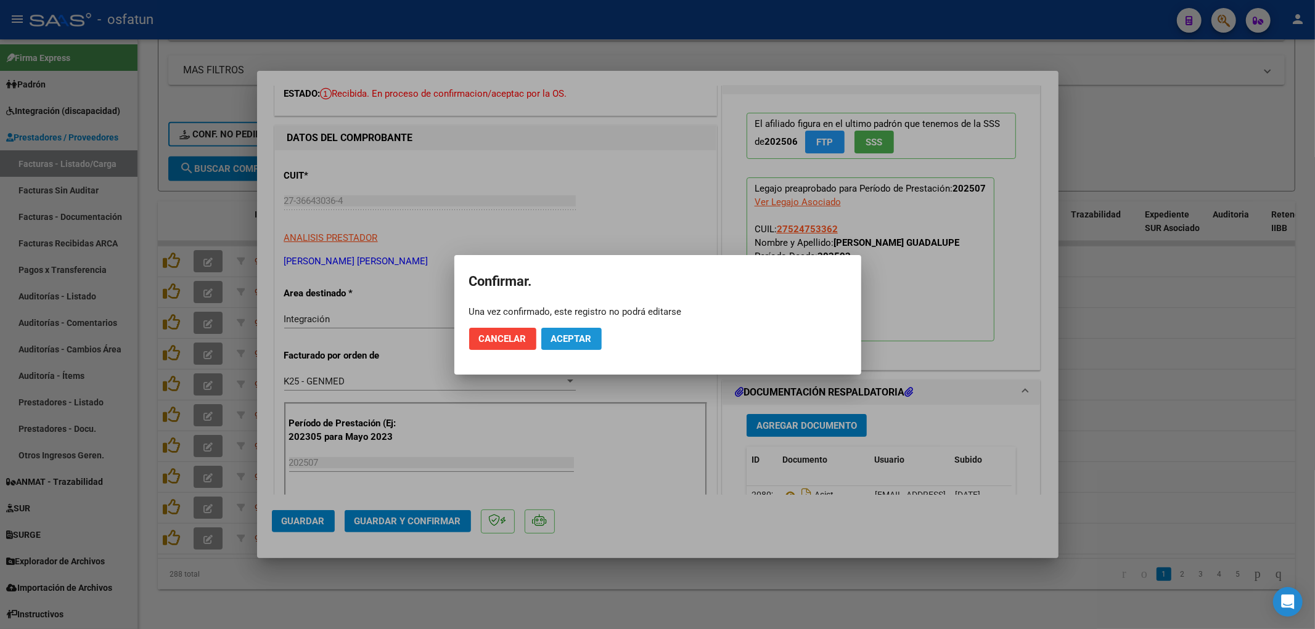
click at [582, 339] on span "Aceptar" at bounding box center [571, 339] width 41 height 11
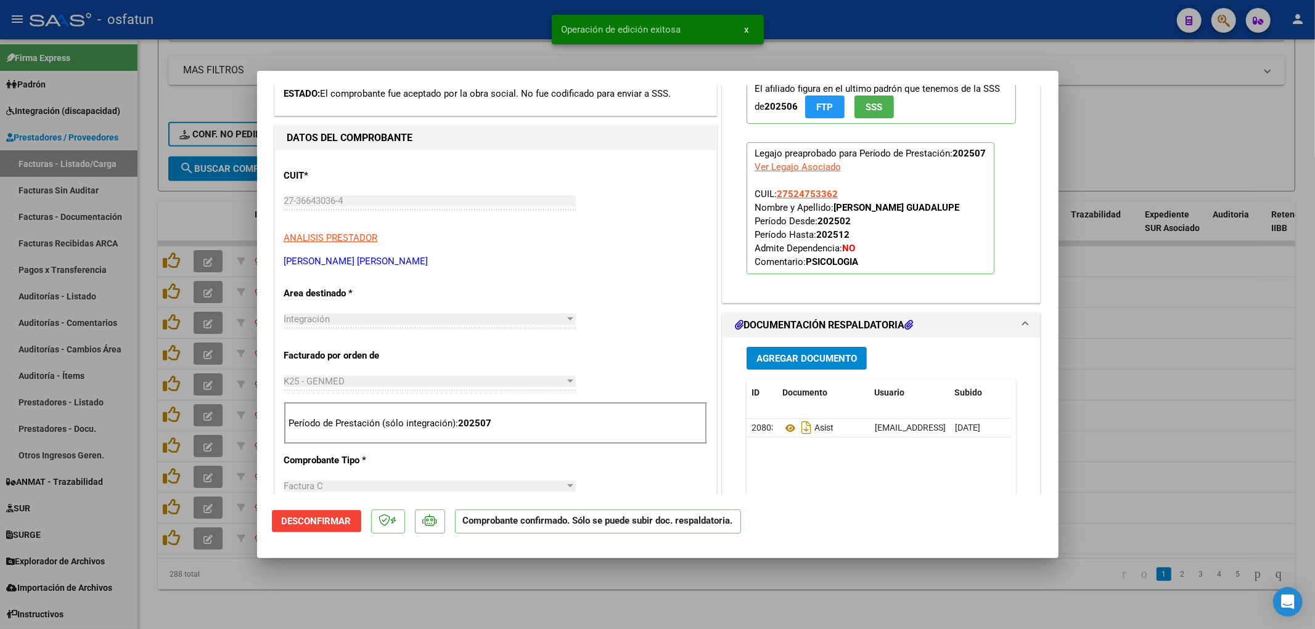
click at [1173, 346] on div at bounding box center [657, 314] width 1315 height 629
type input "$ 0,00"
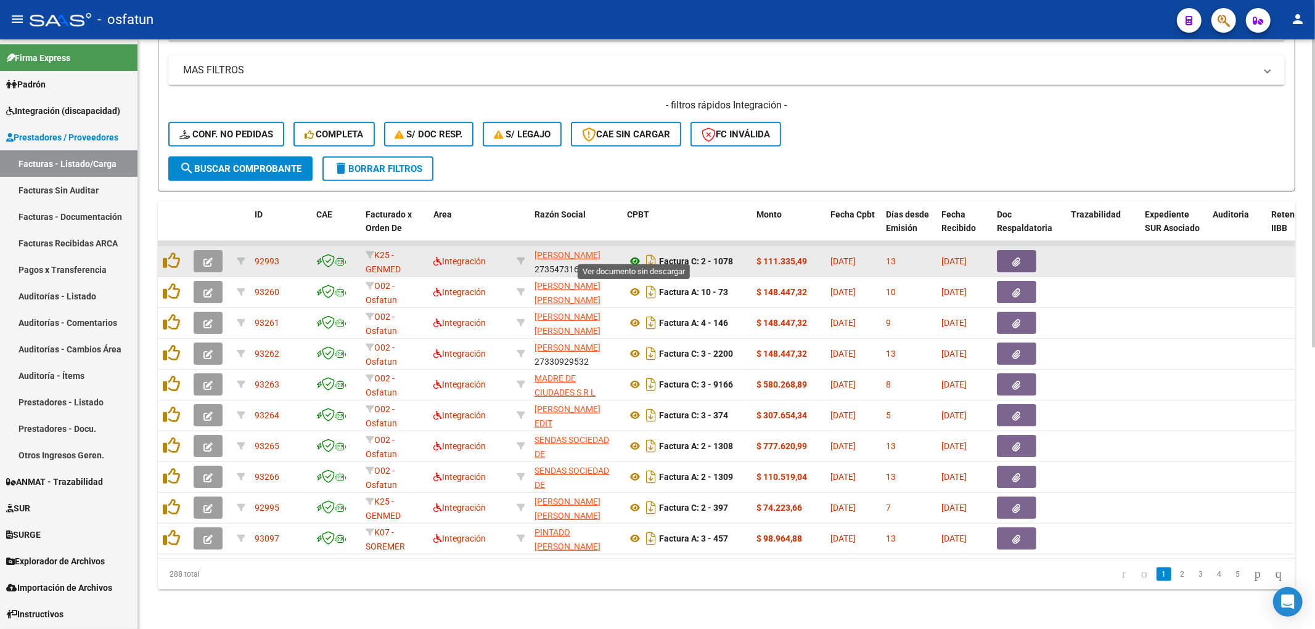
click at [631, 254] on icon at bounding box center [635, 261] width 16 height 15
click at [203, 258] on icon "button" at bounding box center [207, 262] width 9 height 9
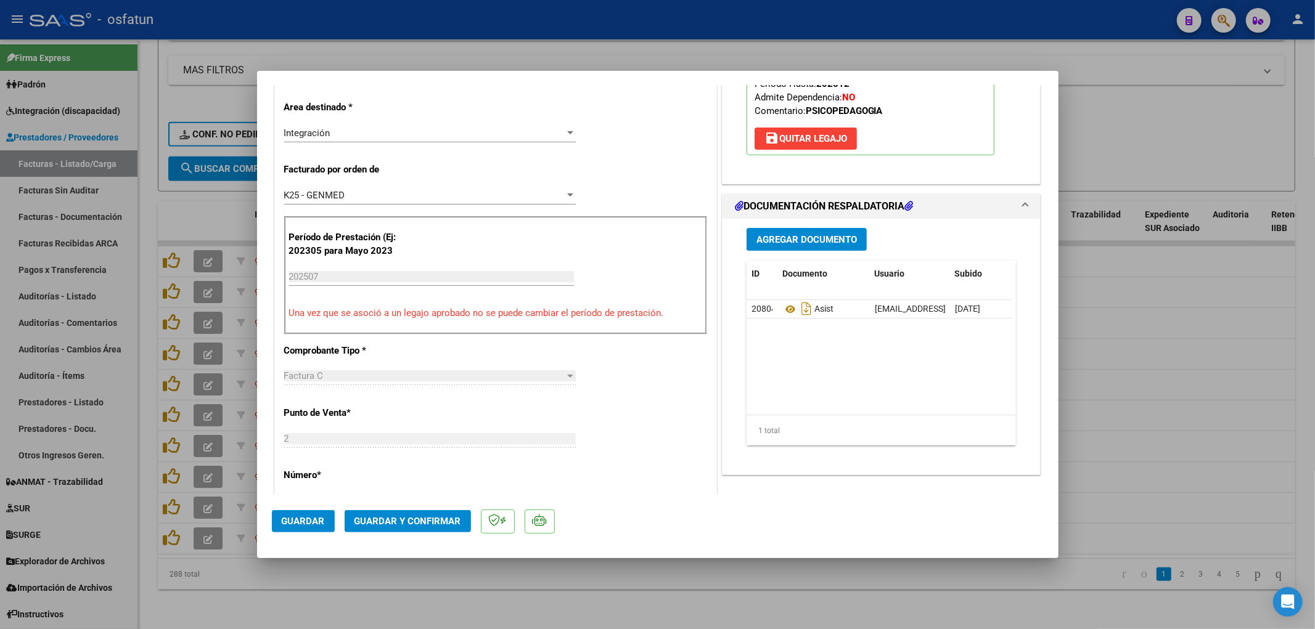
scroll to position [274, 0]
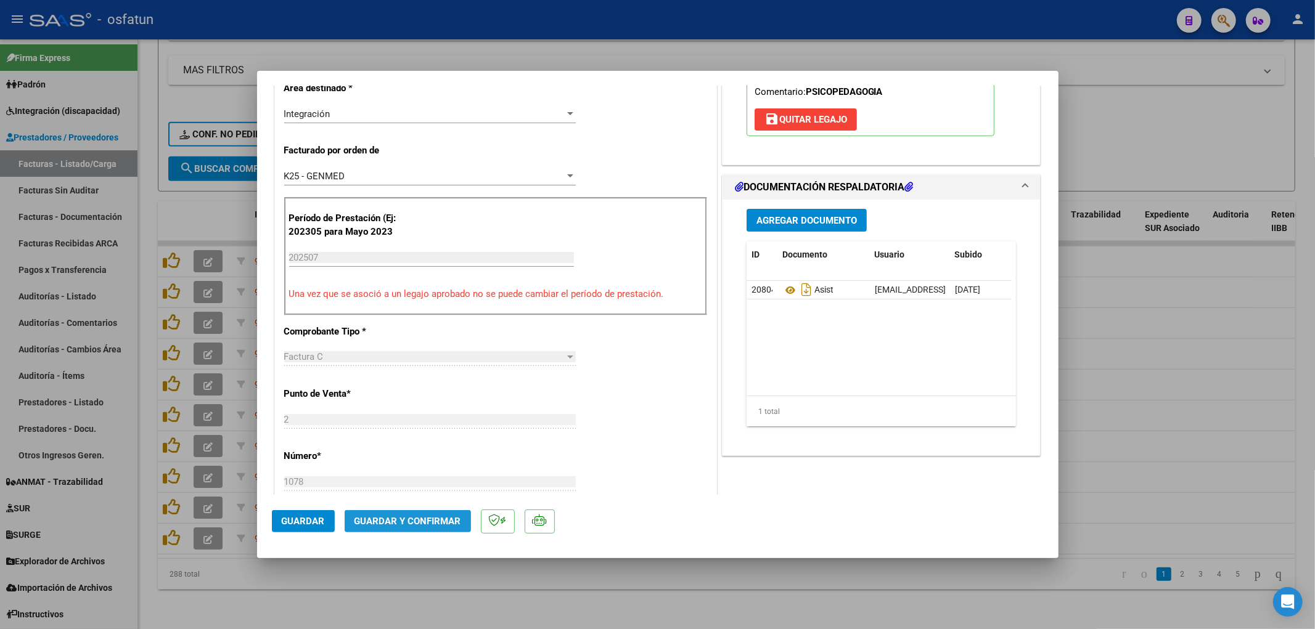
click at [429, 515] on button "Guardar y Confirmar" at bounding box center [408, 521] width 126 height 22
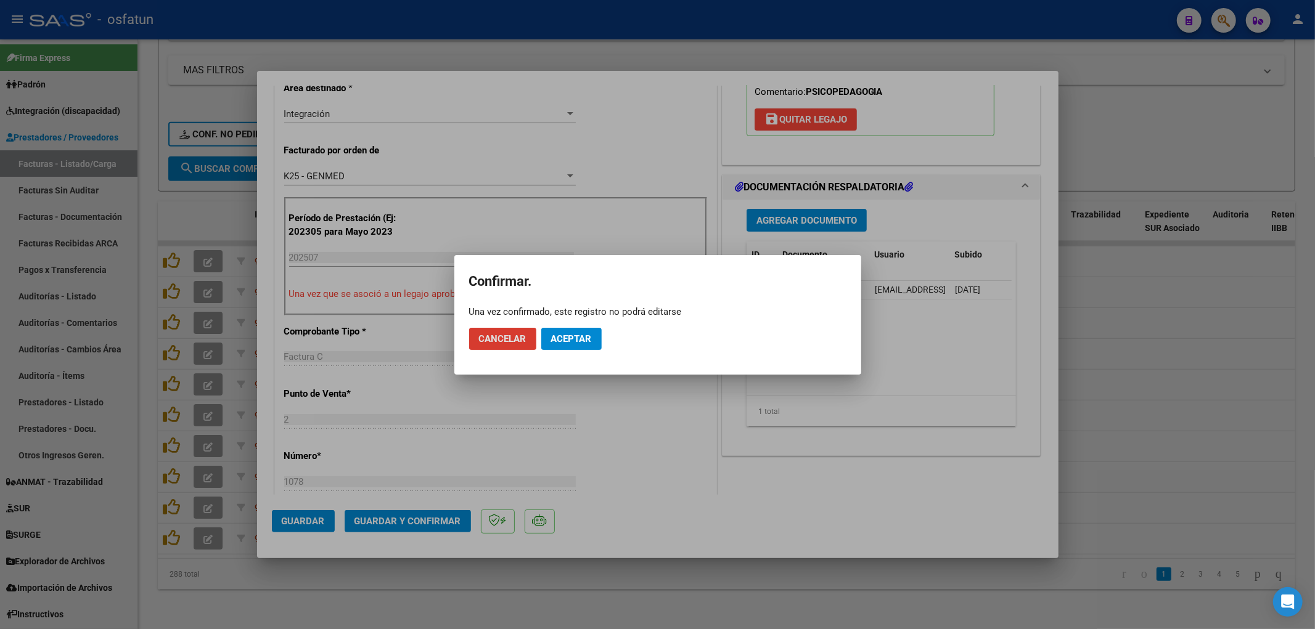
click at [584, 334] on span "Aceptar" at bounding box center [571, 339] width 41 height 11
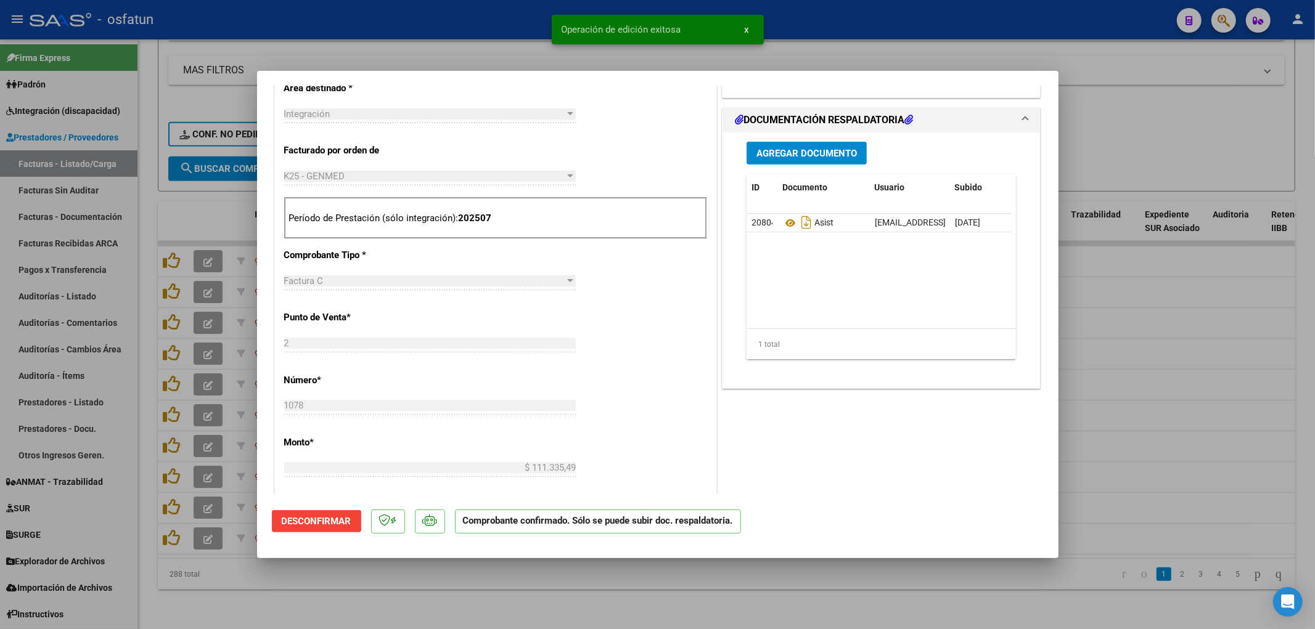
click at [451, 15] on div at bounding box center [657, 314] width 1315 height 629
type input "$ 0,00"
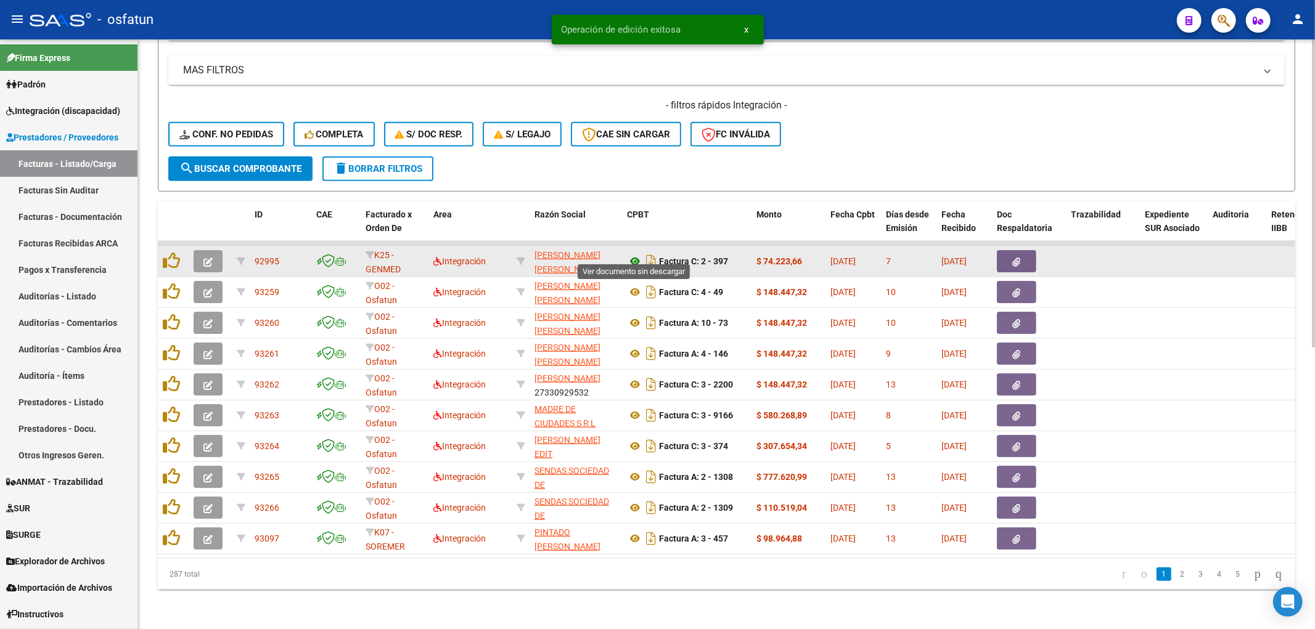
click at [631, 254] on icon at bounding box center [635, 261] width 16 height 15
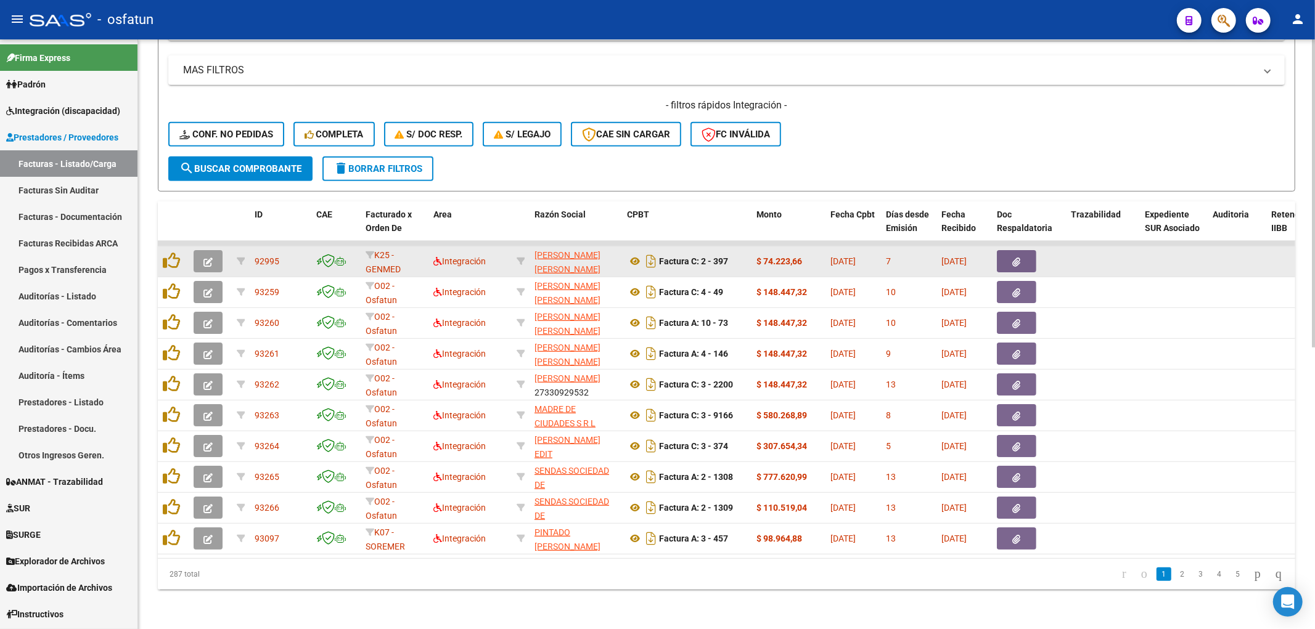
click at [202, 250] on button "button" at bounding box center [208, 261] width 29 height 22
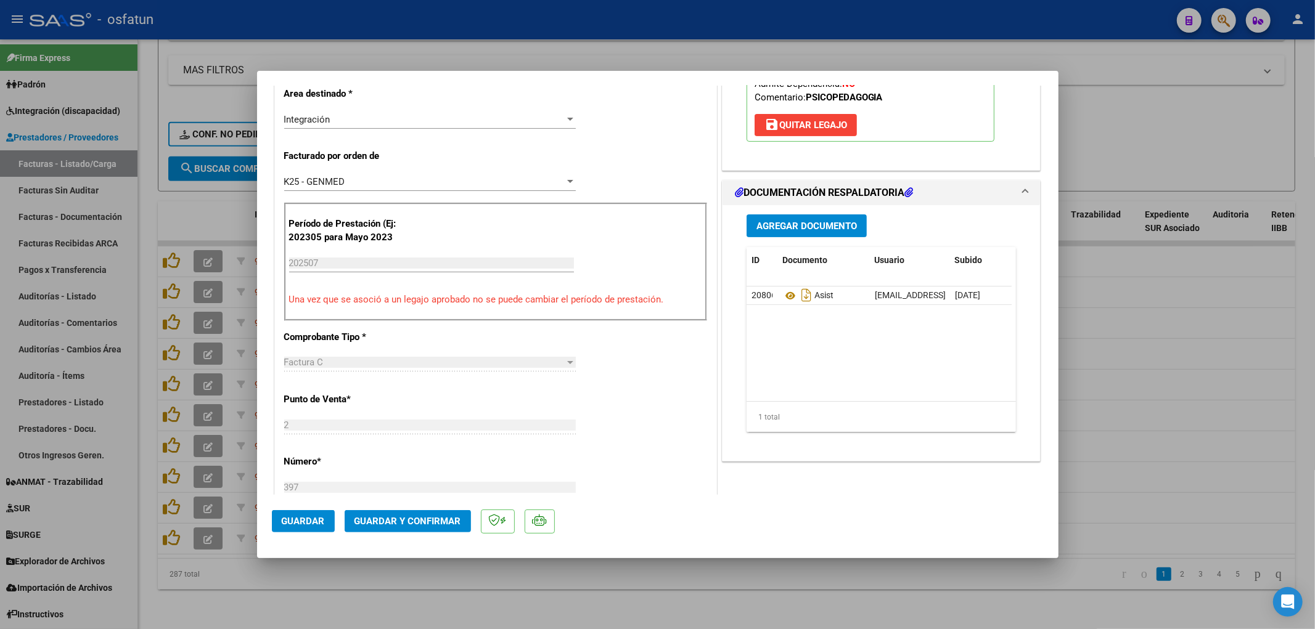
scroll to position [274, 0]
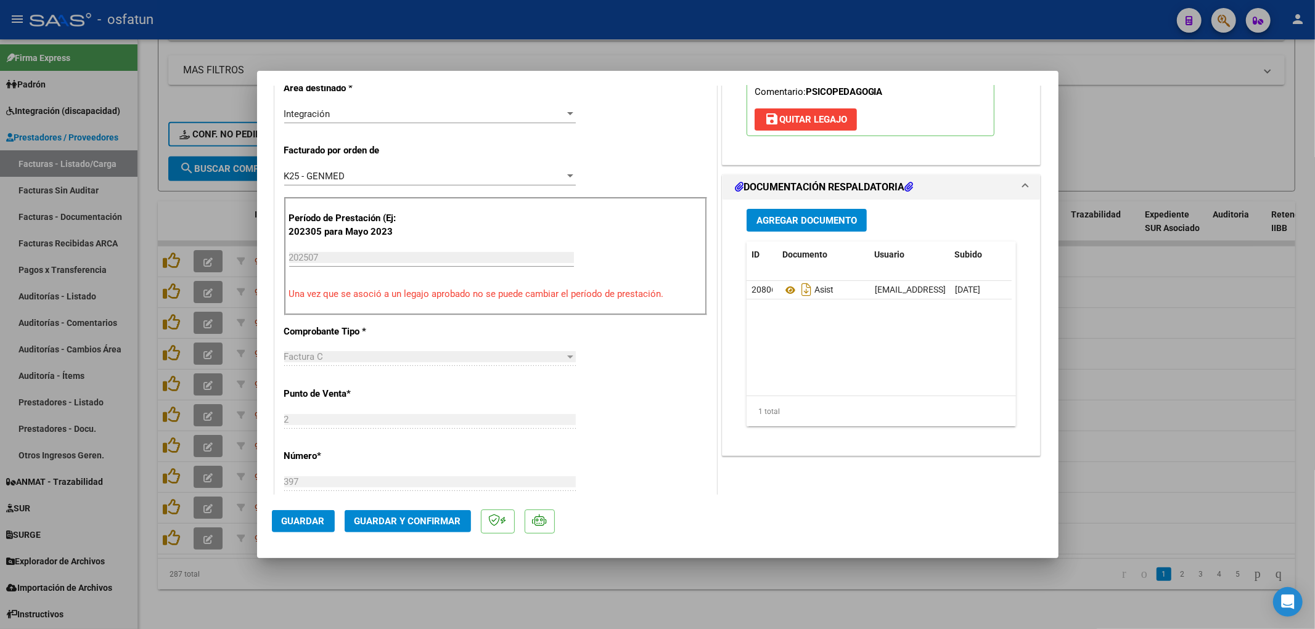
drag, startPoint x: 422, startPoint y: 527, endPoint x: 435, endPoint y: 1, distance: 526.6
click at [435, 5] on div "COMPROBANTE VER COMPROBANTE ESTADO: Recibida. En proceso de confirmacion/acepta…" at bounding box center [657, 314] width 1315 height 629
click at [420, 517] on span "Guardar y Confirmar" at bounding box center [407, 521] width 107 height 11
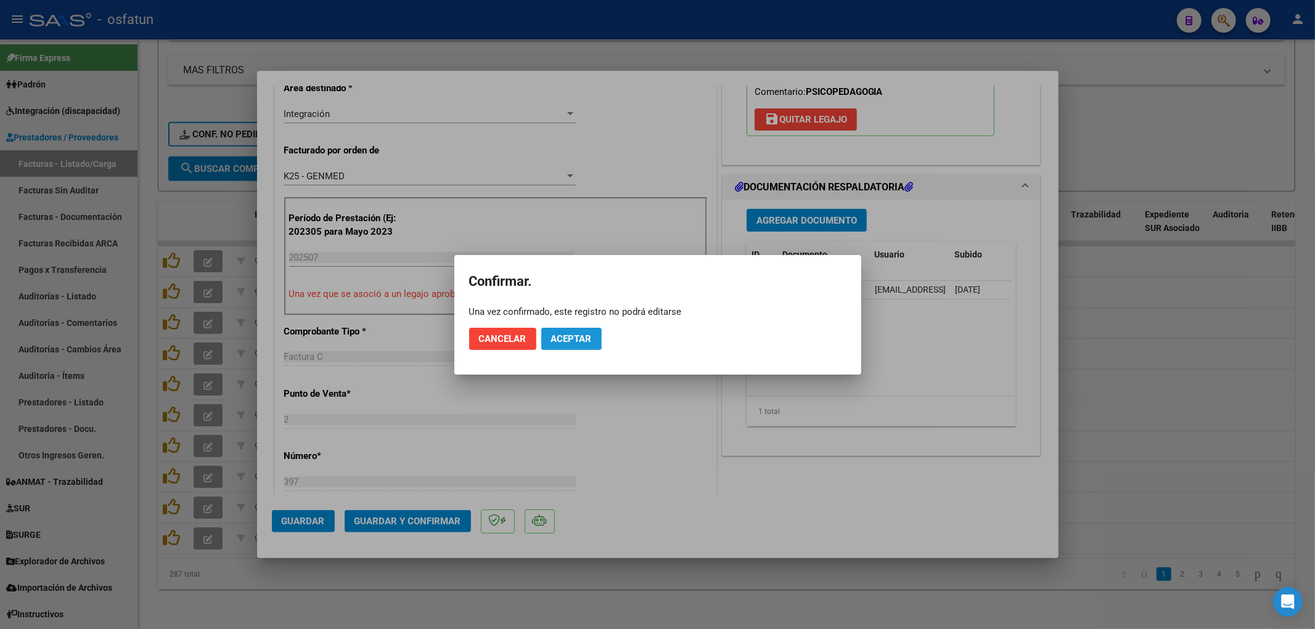
click at [590, 329] on button "Aceptar" at bounding box center [571, 339] width 60 height 22
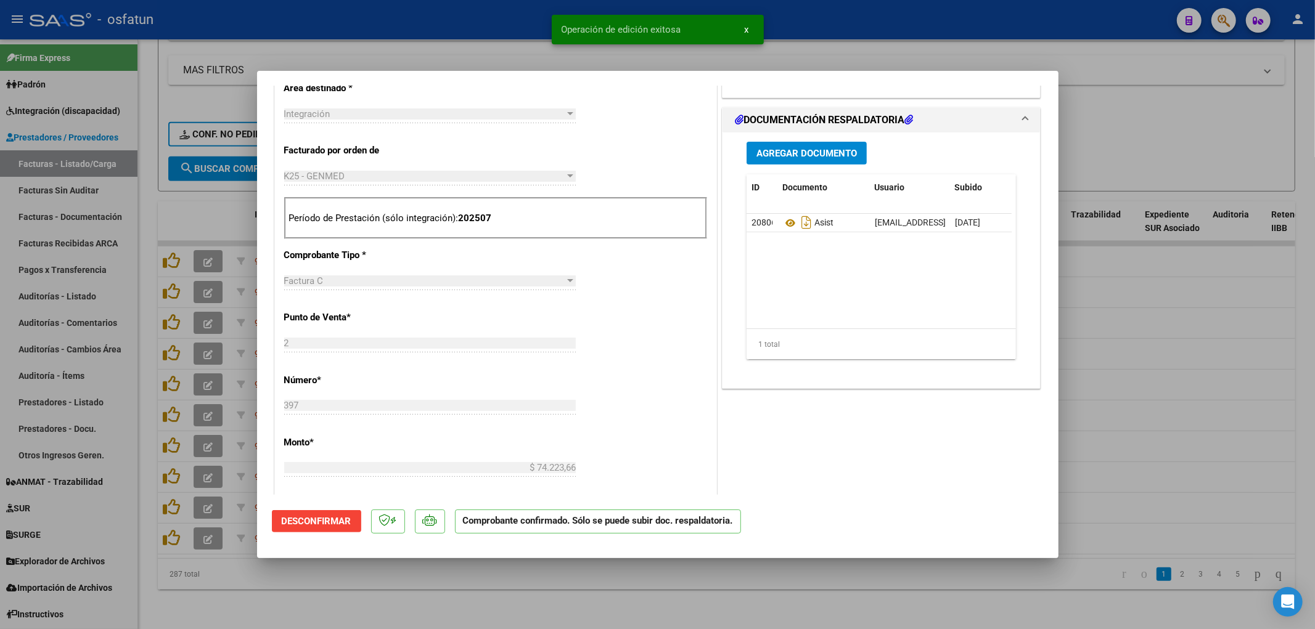
click at [489, 65] on div at bounding box center [657, 314] width 1315 height 629
type input "$ 0,00"
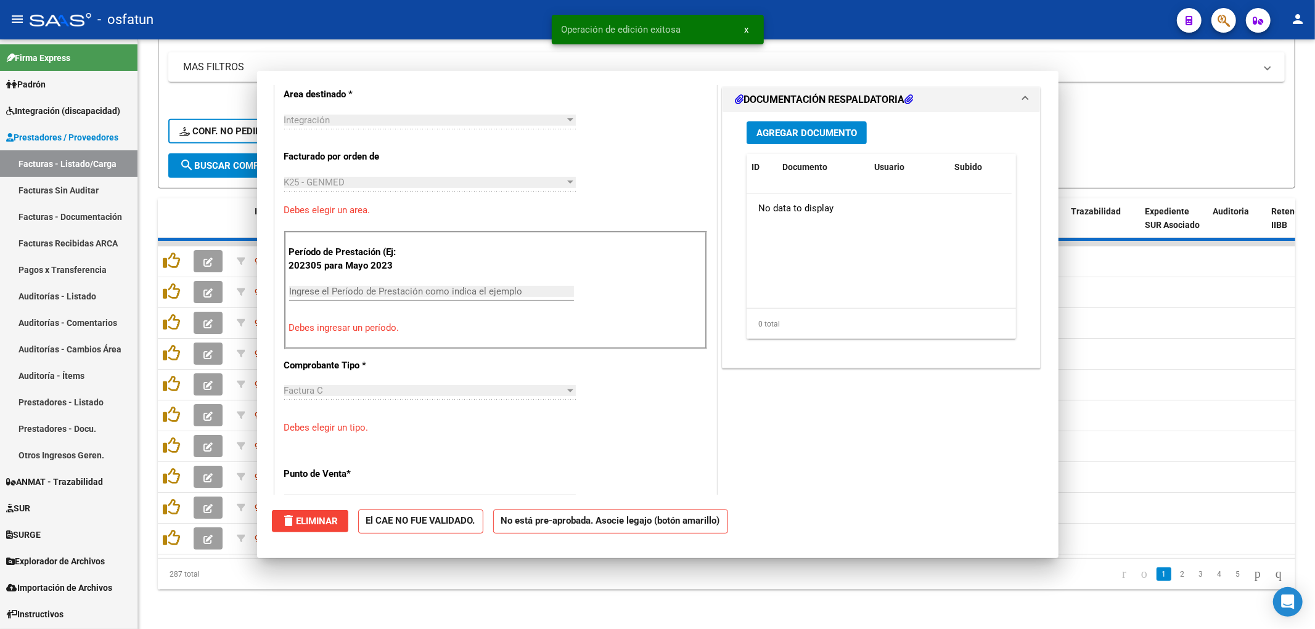
scroll to position [296, 0]
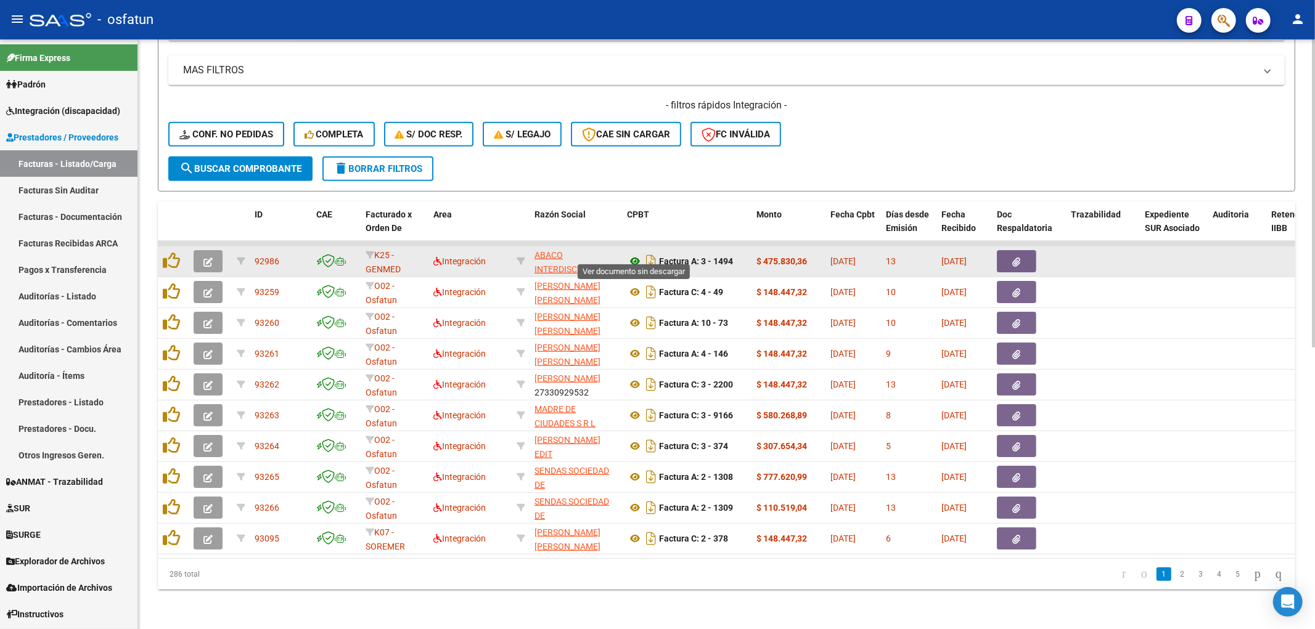
click at [635, 254] on icon at bounding box center [635, 261] width 16 height 15
click at [204, 258] on icon "button" at bounding box center [207, 262] width 9 height 9
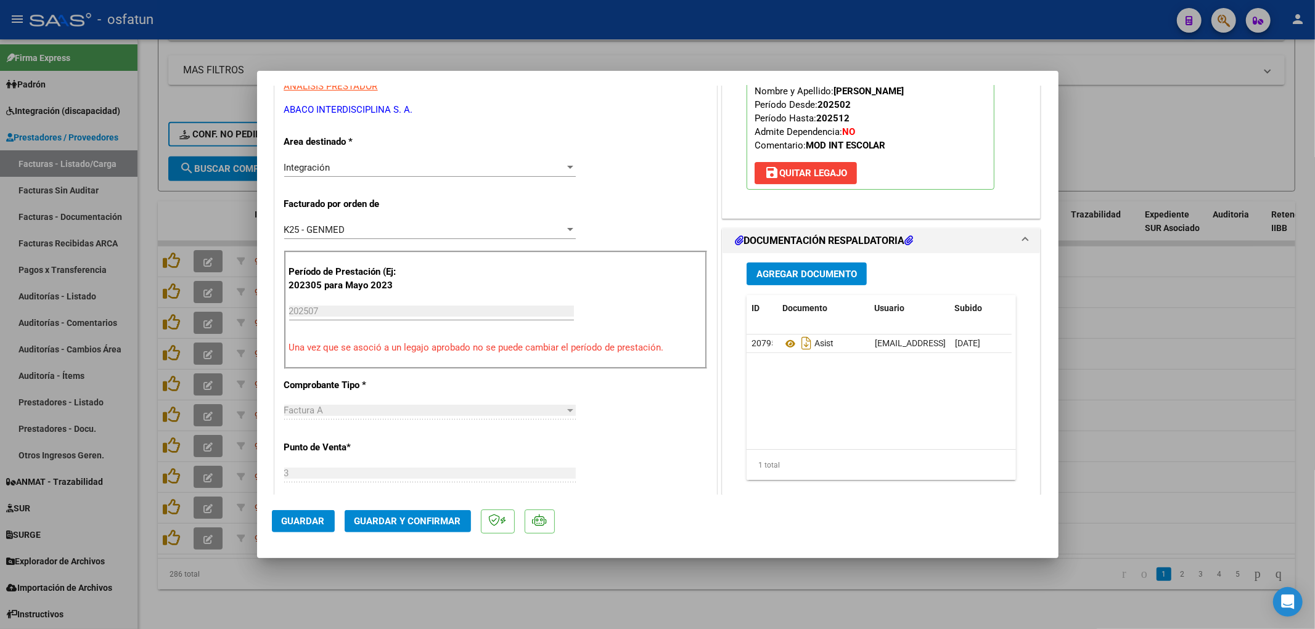
scroll to position [342, 0]
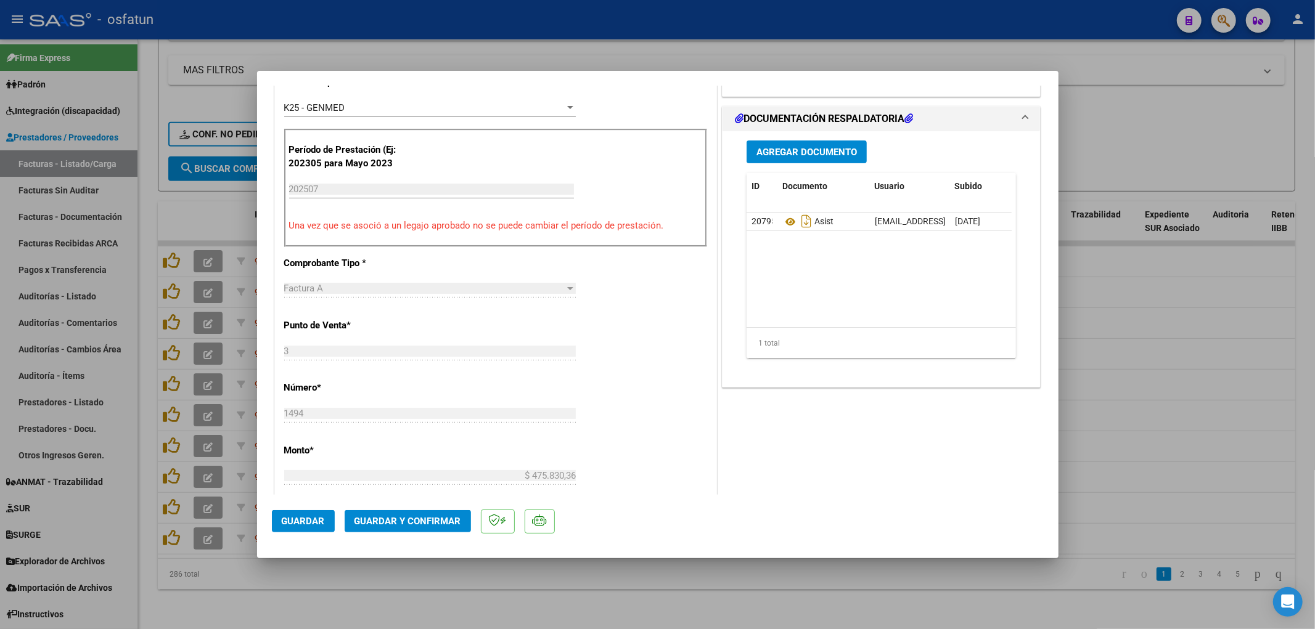
click at [408, 509] on mat-dialog-actions "Guardar Guardar y Confirmar" at bounding box center [658, 519] width 772 height 49
click at [407, 517] on span "Guardar y Confirmar" at bounding box center [407, 521] width 107 height 11
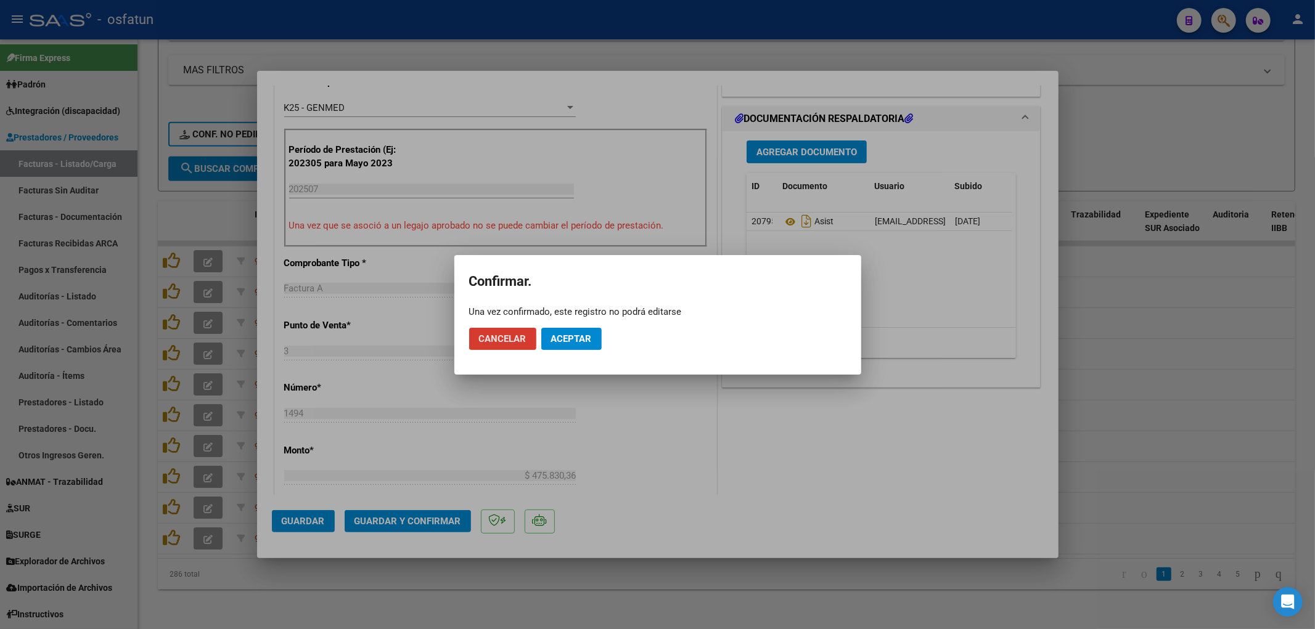
click at [570, 347] on button "Aceptar" at bounding box center [571, 339] width 60 height 22
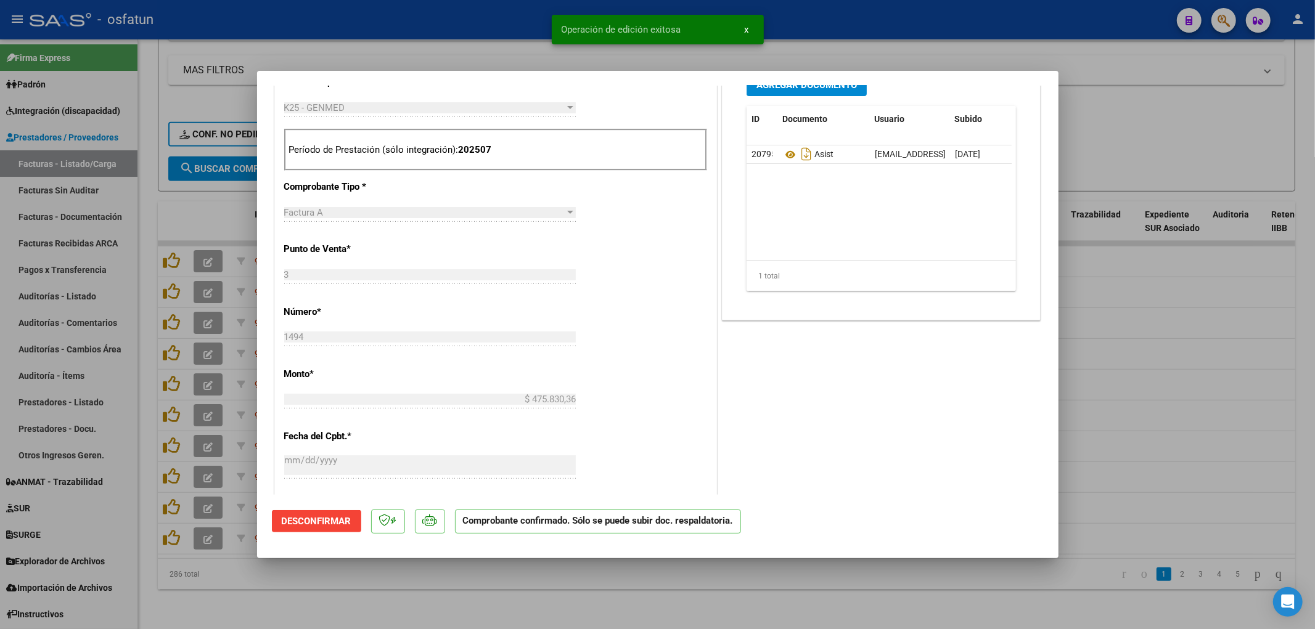
click at [374, 57] on div at bounding box center [657, 314] width 1315 height 629
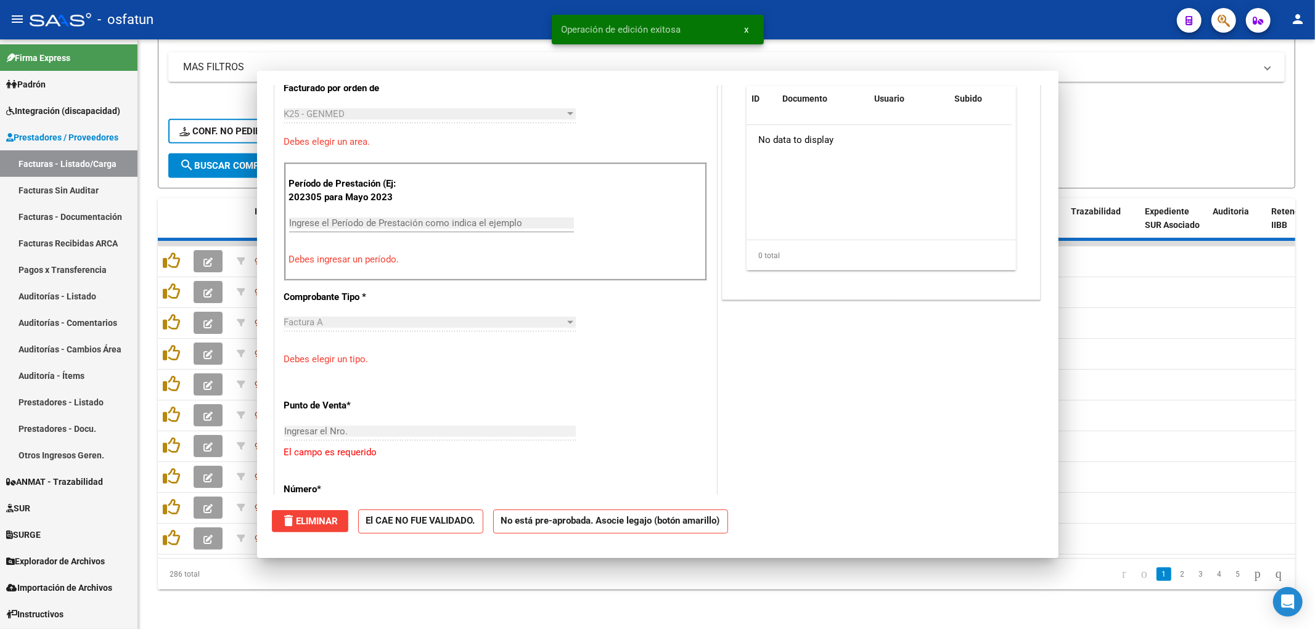
scroll to position [0, 0]
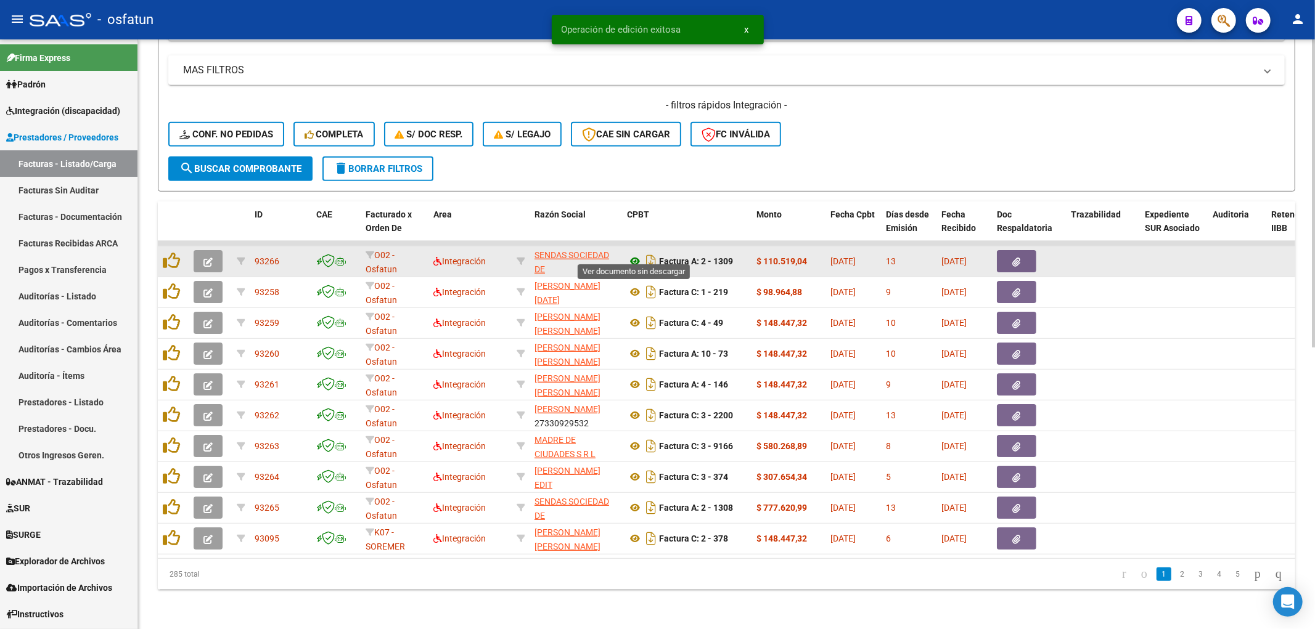
click at [630, 254] on icon at bounding box center [635, 261] width 16 height 15
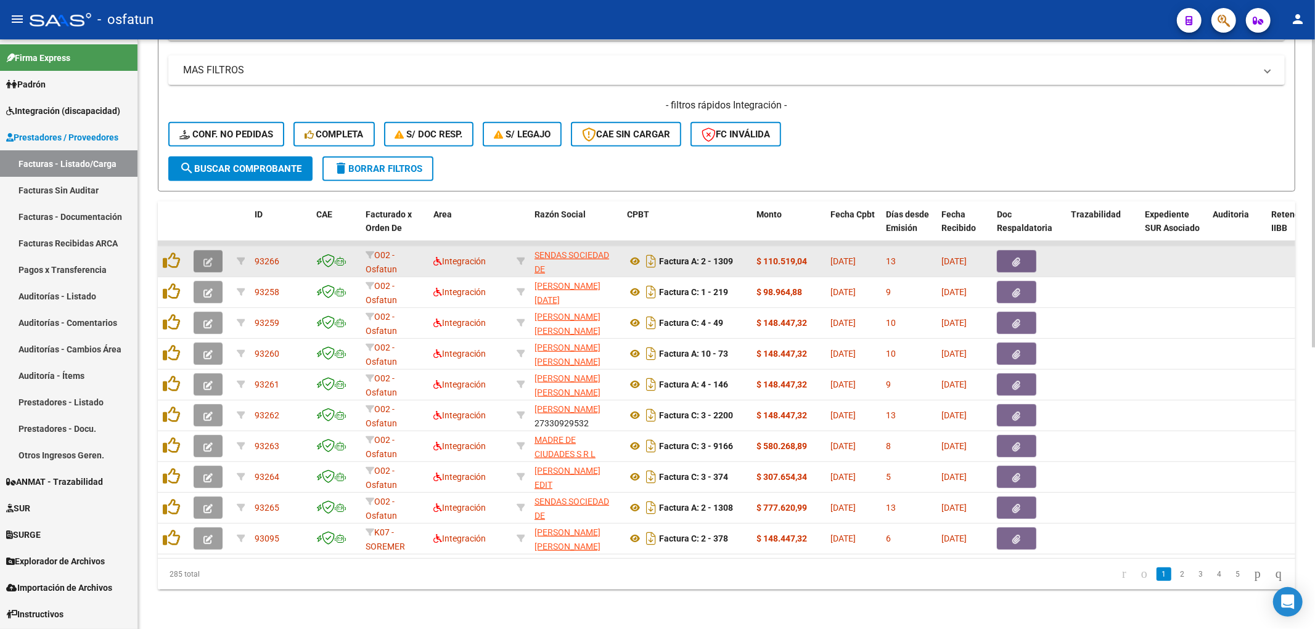
click at [205, 258] on icon "button" at bounding box center [207, 262] width 9 height 9
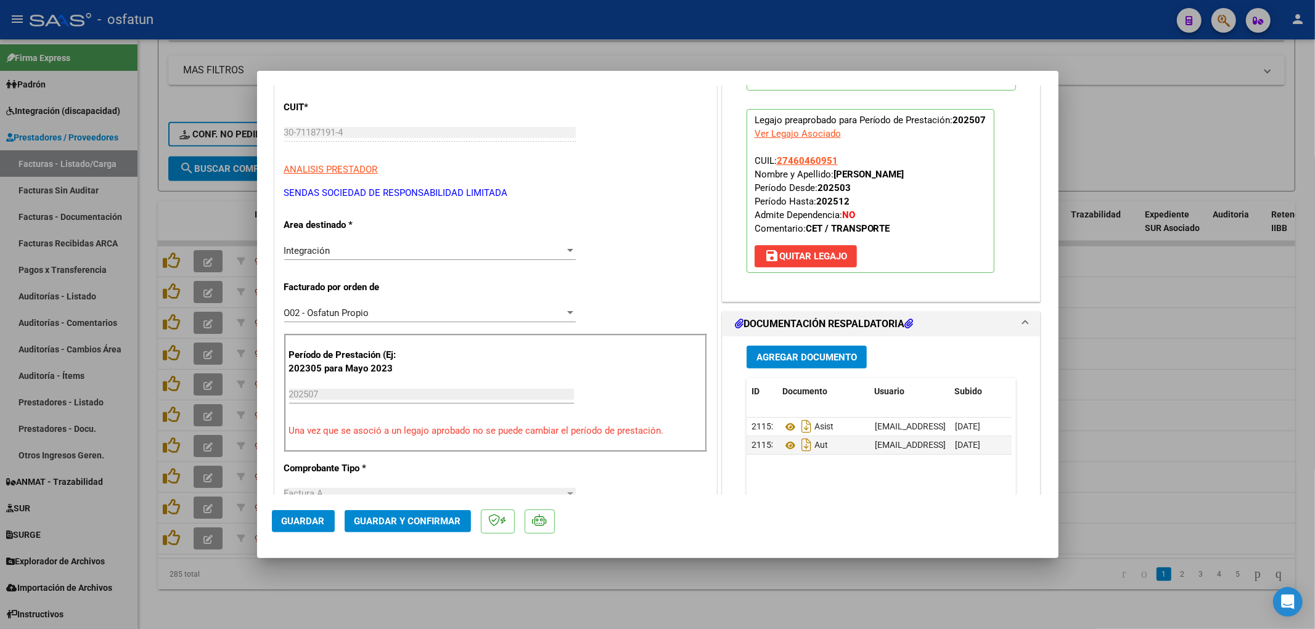
scroll to position [205, 0]
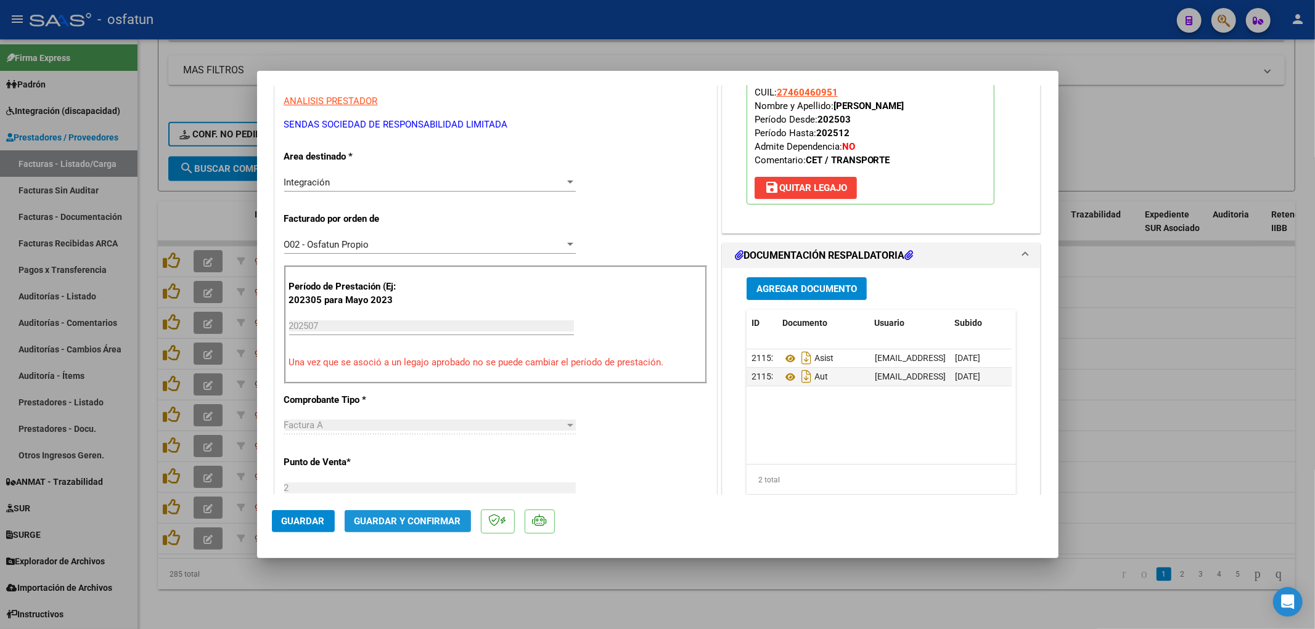
click at [427, 520] on span "Guardar y Confirmar" at bounding box center [407, 521] width 107 height 11
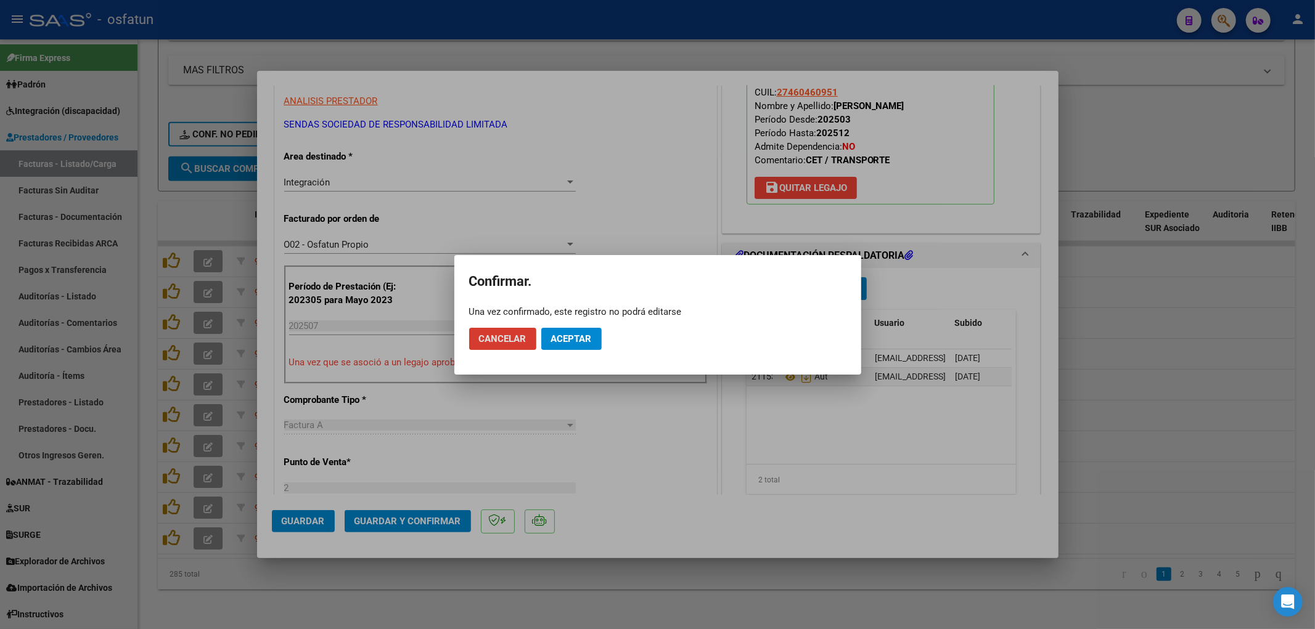
click at [588, 343] on span "Aceptar" at bounding box center [571, 339] width 41 height 11
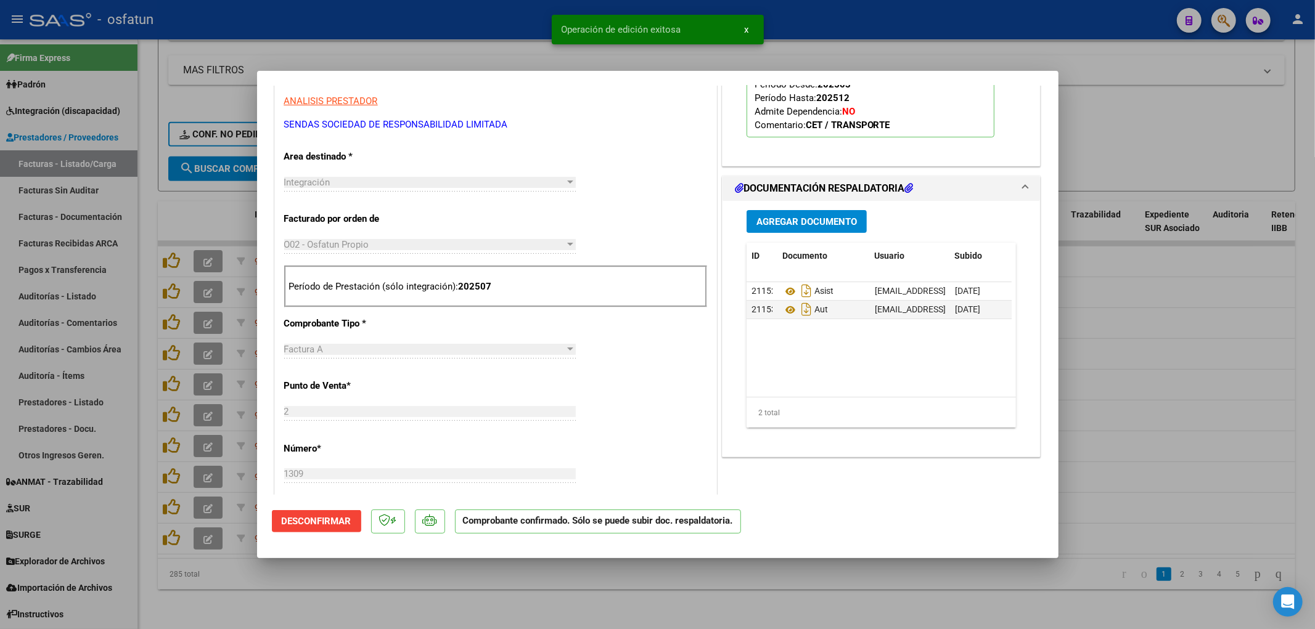
click at [422, 23] on div at bounding box center [657, 314] width 1315 height 629
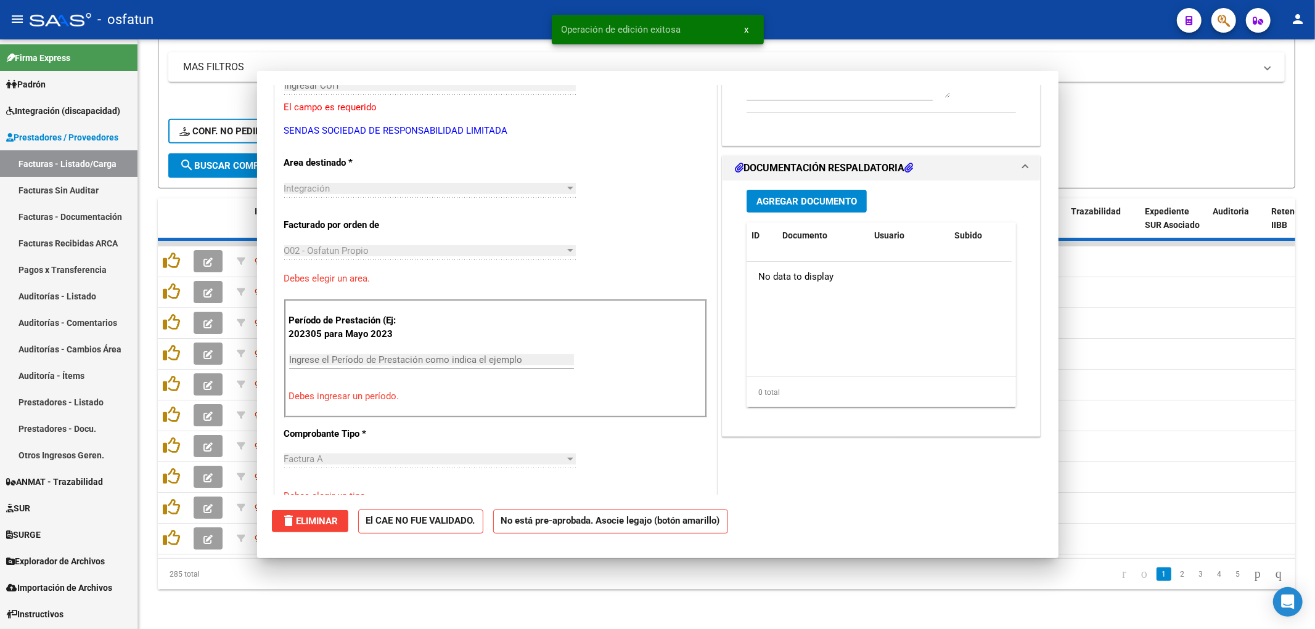
scroll to position [0, 0]
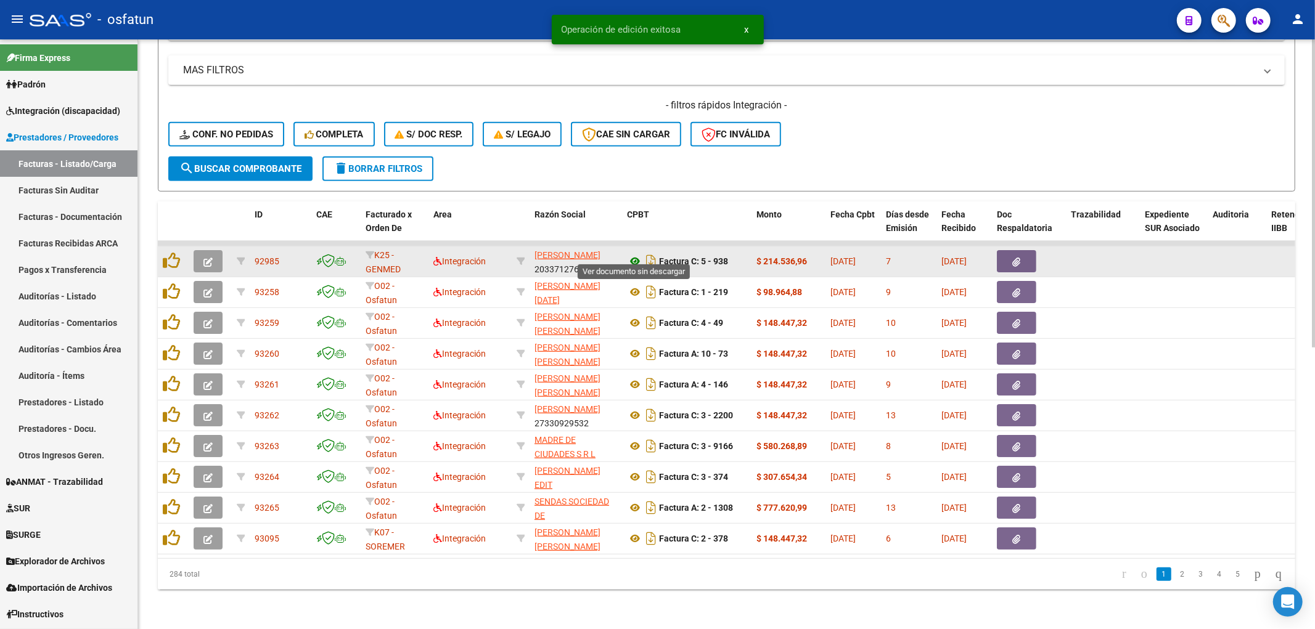
click at [636, 254] on icon at bounding box center [635, 261] width 16 height 15
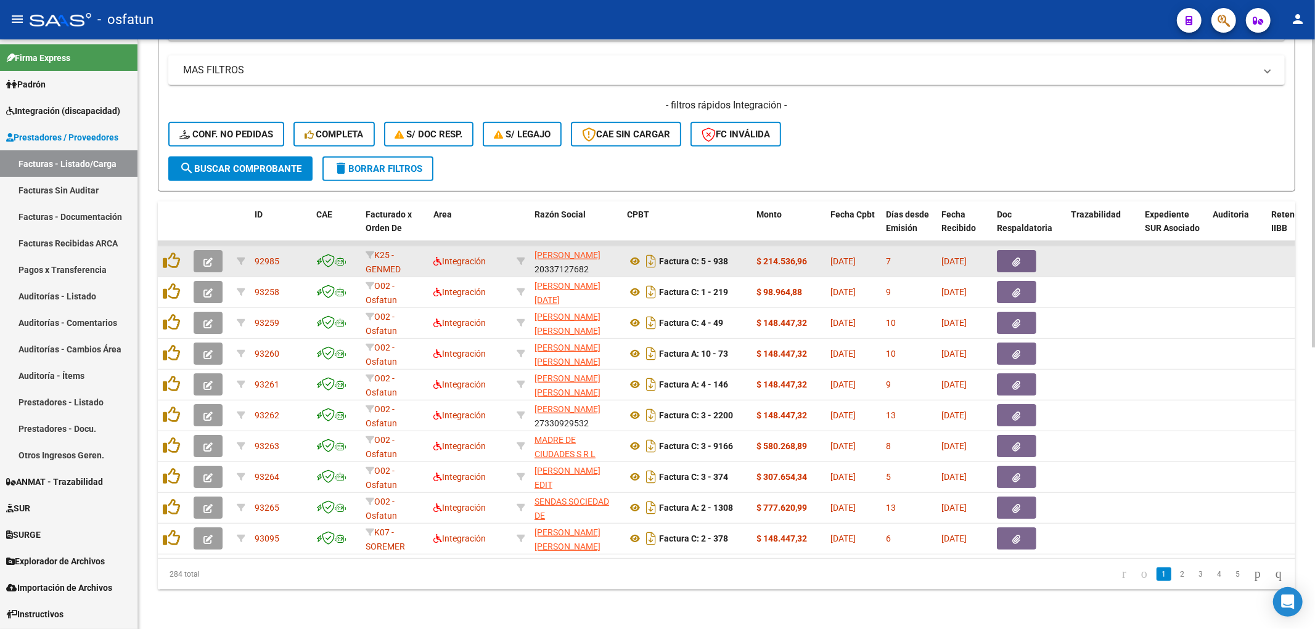
click at [213, 250] on button "button" at bounding box center [208, 261] width 29 height 22
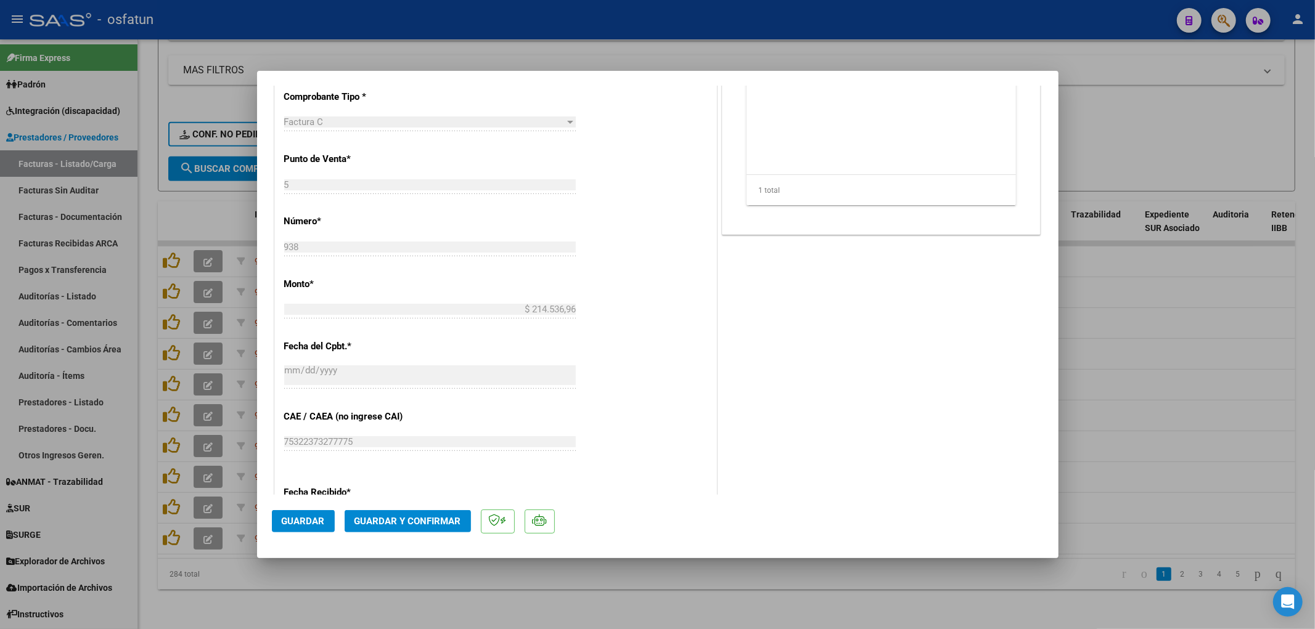
scroll to position [479, 0]
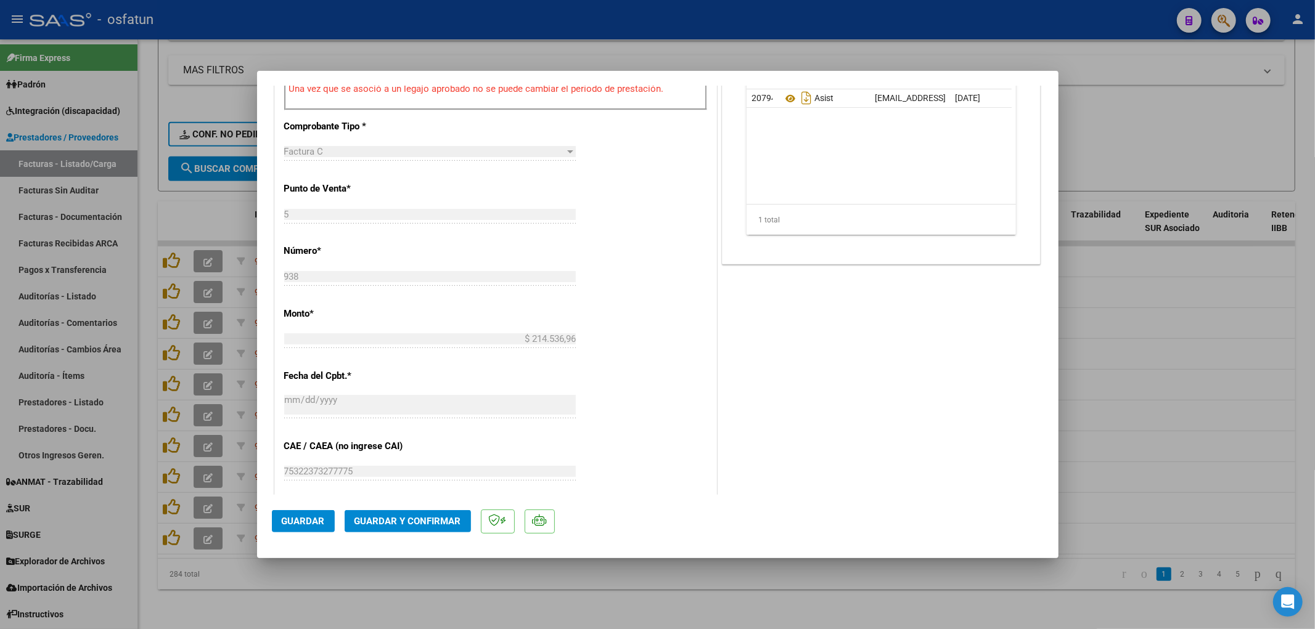
click at [395, 533] on mat-dialog-actions "Guardar Guardar y Confirmar" at bounding box center [658, 519] width 772 height 49
click at [393, 522] on span "Guardar y Confirmar" at bounding box center [407, 521] width 107 height 11
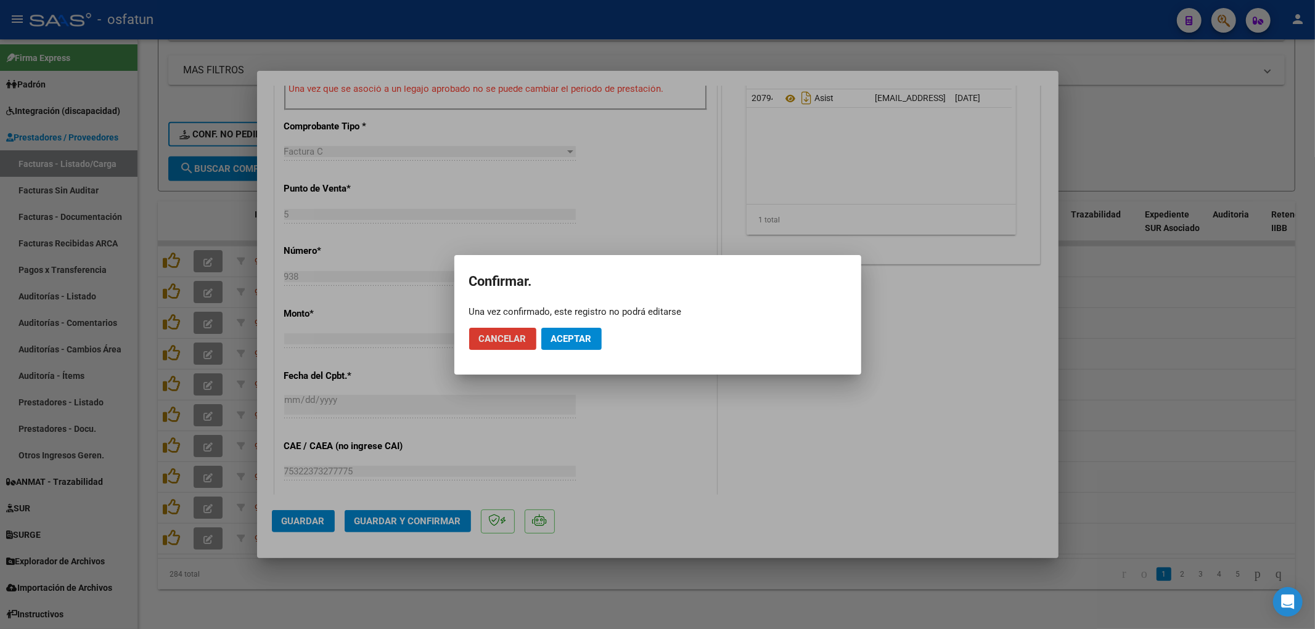
click at [571, 343] on span "Aceptar" at bounding box center [571, 339] width 41 height 11
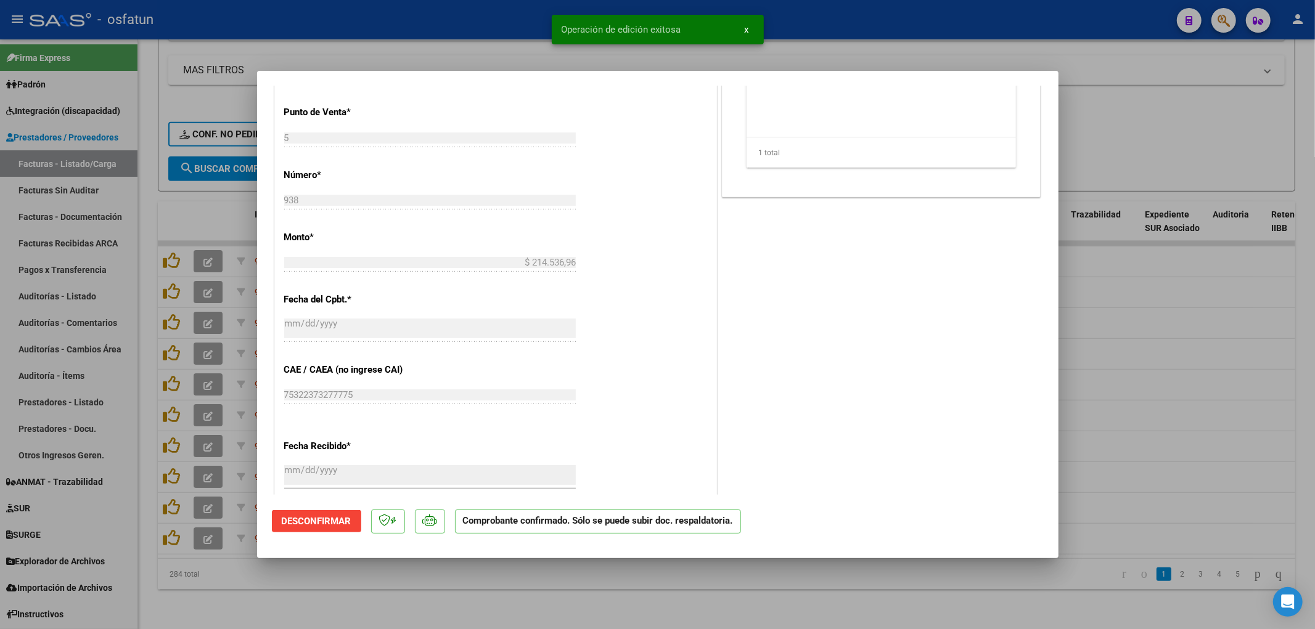
drag, startPoint x: 297, startPoint y: 38, endPoint x: 336, endPoint y: 3, distance: 52.4
click at [306, 31] on div at bounding box center [657, 314] width 1315 height 629
type input "$ 0,00"
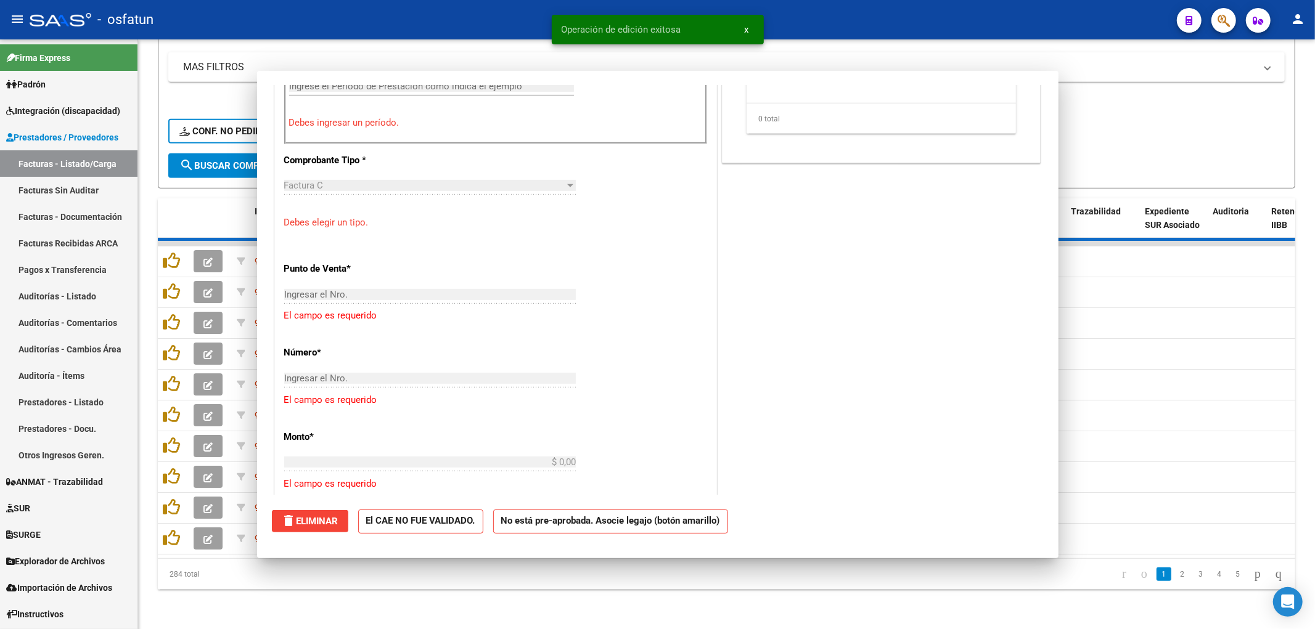
scroll to position [501, 0]
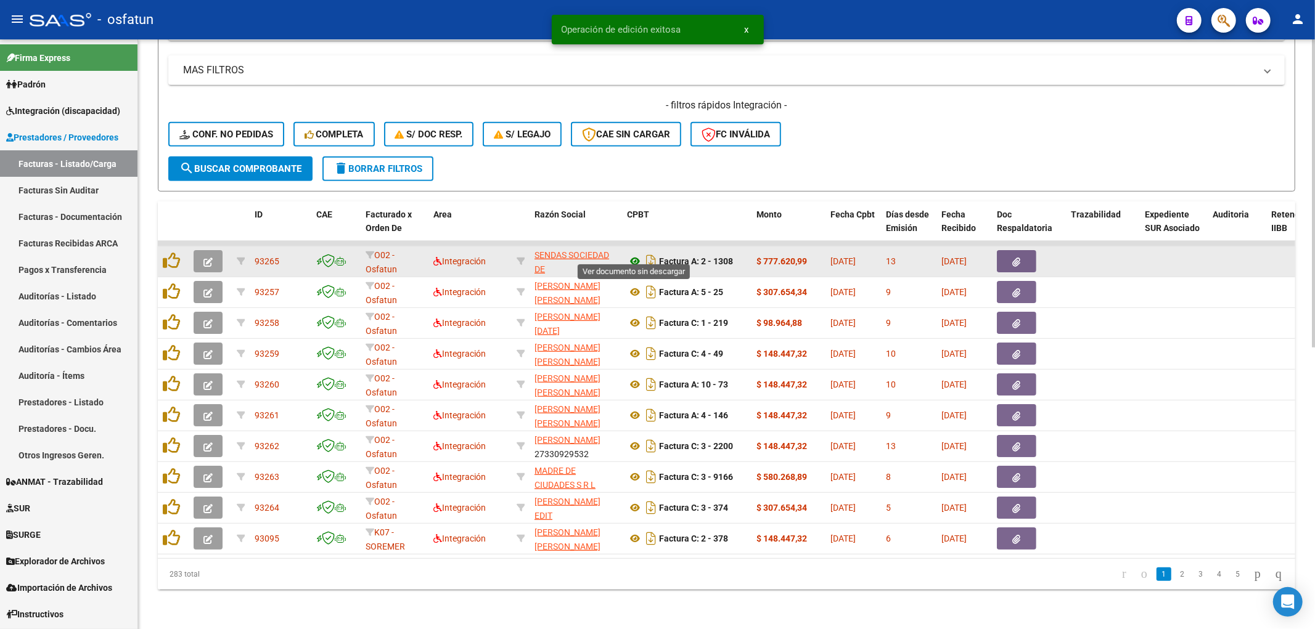
click at [636, 254] on icon at bounding box center [635, 261] width 16 height 15
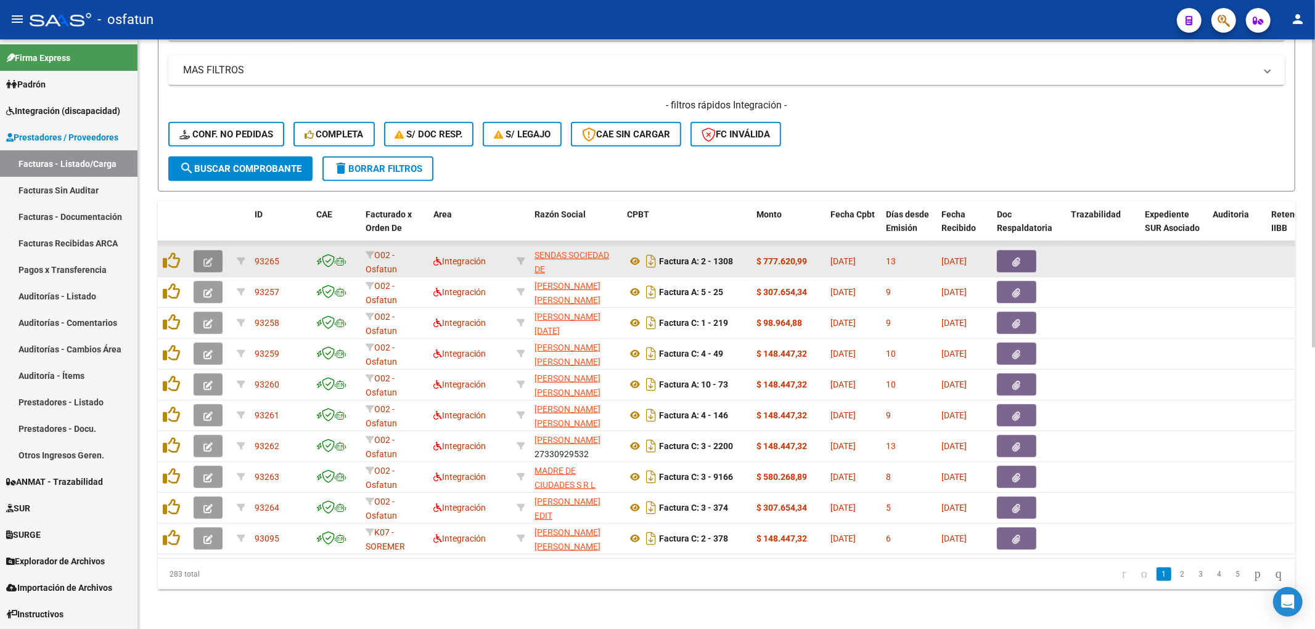
click at [208, 258] on icon "button" at bounding box center [207, 262] width 9 height 9
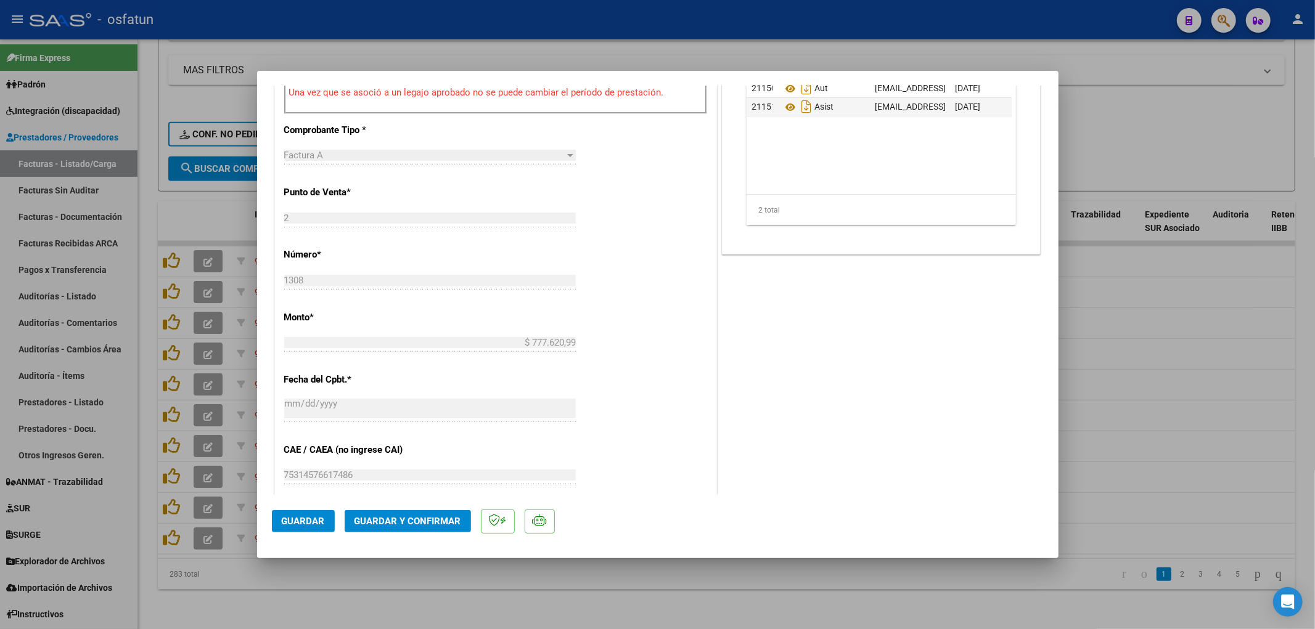
scroll to position [547, 0]
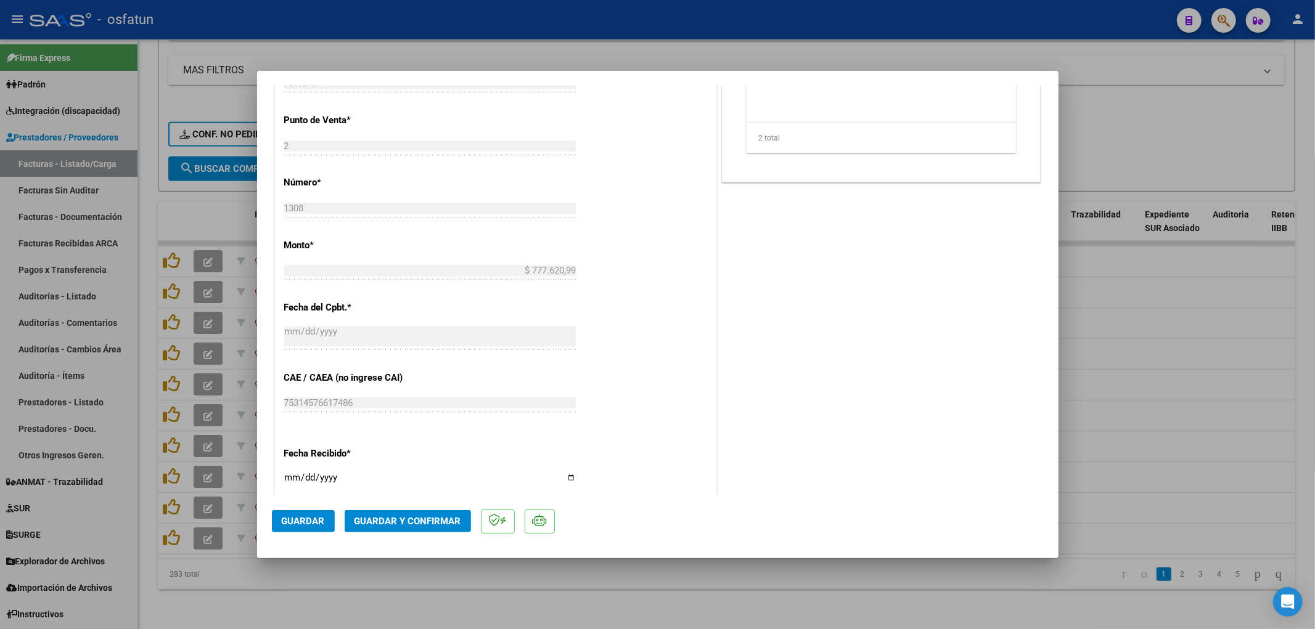
click at [395, 504] on mat-dialog-actions "Guardar Guardar y Confirmar" at bounding box center [658, 519] width 772 height 49
drag, startPoint x: 450, startPoint y: 506, endPoint x: 448, endPoint y: 518, distance: 11.9
click at [450, 509] on mat-dialog-actions "Guardar Guardar y Confirmar" at bounding box center [658, 519] width 772 height 49
click at [447, 518] on span "Guardar y Confirmar" at bounding box center [407, 521] width 107 height 11
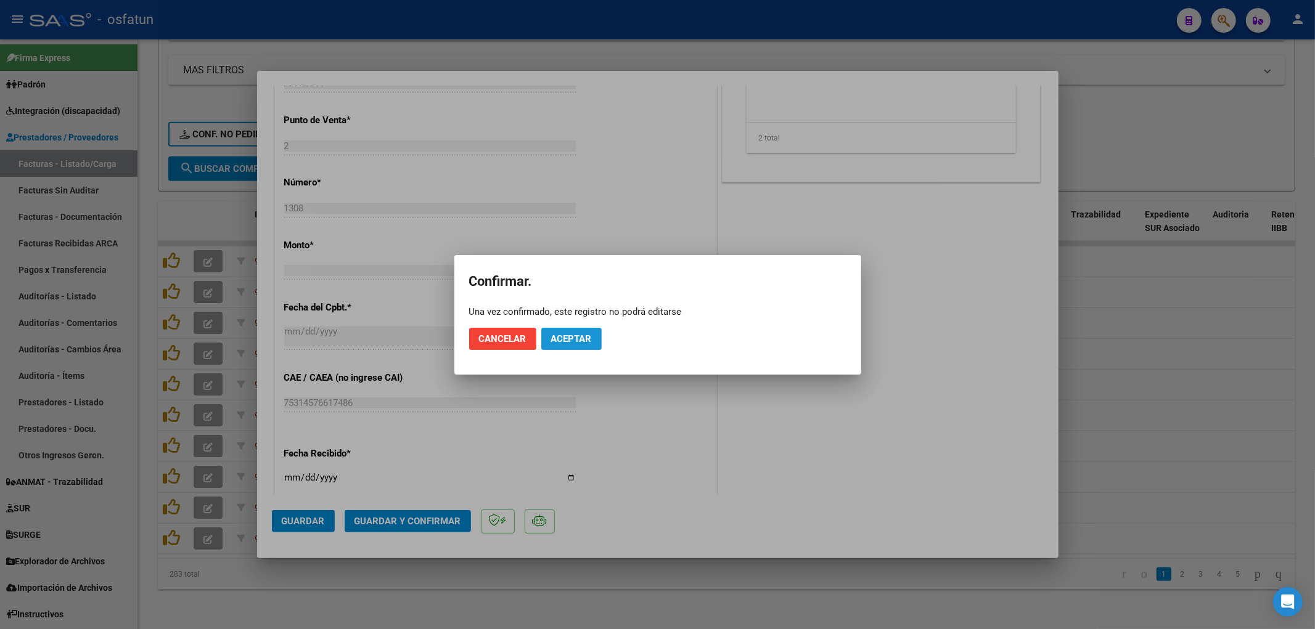
drag, startPoint x: 573, startPoint y: 343, endPoint x: 655, endPoint y: 332, distance: 82.8
click at [574, 343] on span "Aceptar" at bounding box center [571, 339] width 41 height 11
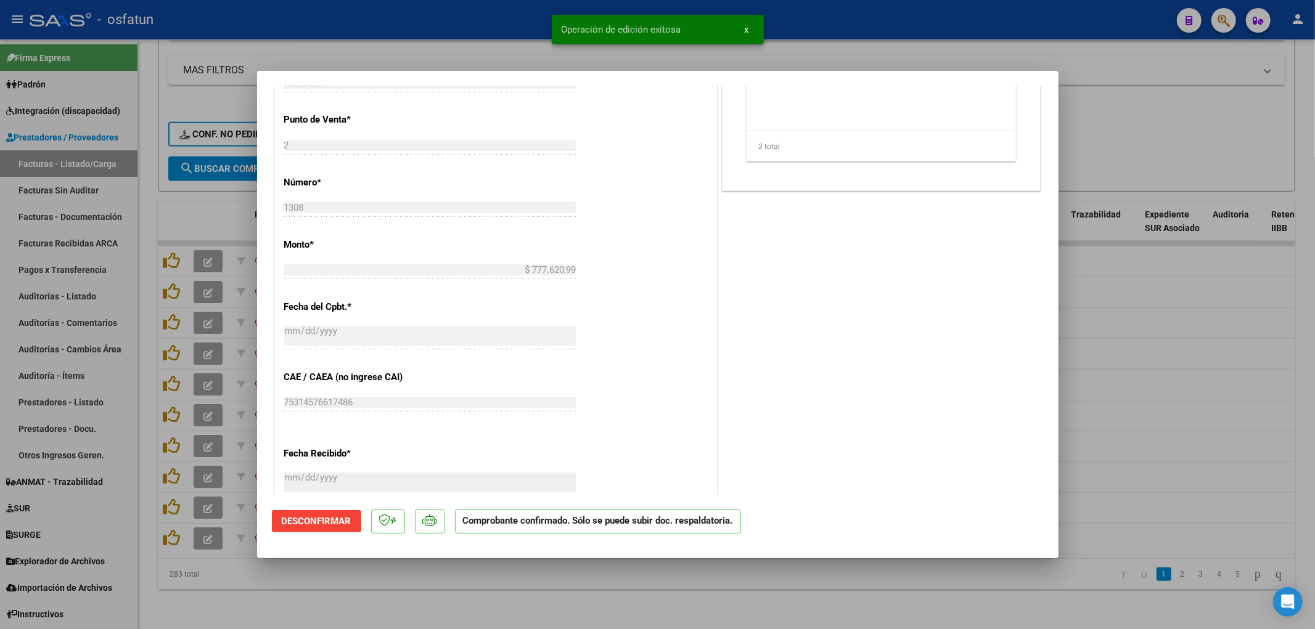
click at [1102, 303] on div at bounding box center [657, 314] width 1315 height 629
type input "$ 0,00"
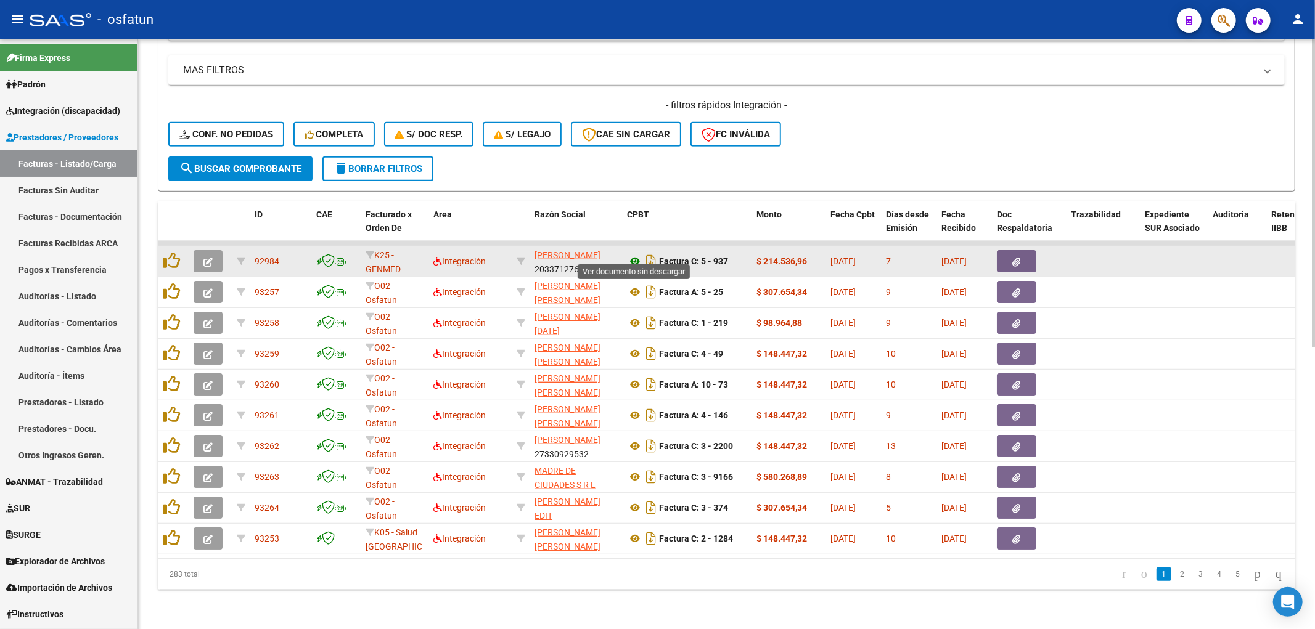
click at [629, 254] on icon at bounding box center [635, 261] width 16 height 15
click at [222, 250] on button "button" at bounding box center [208, 261] width 29 height 22
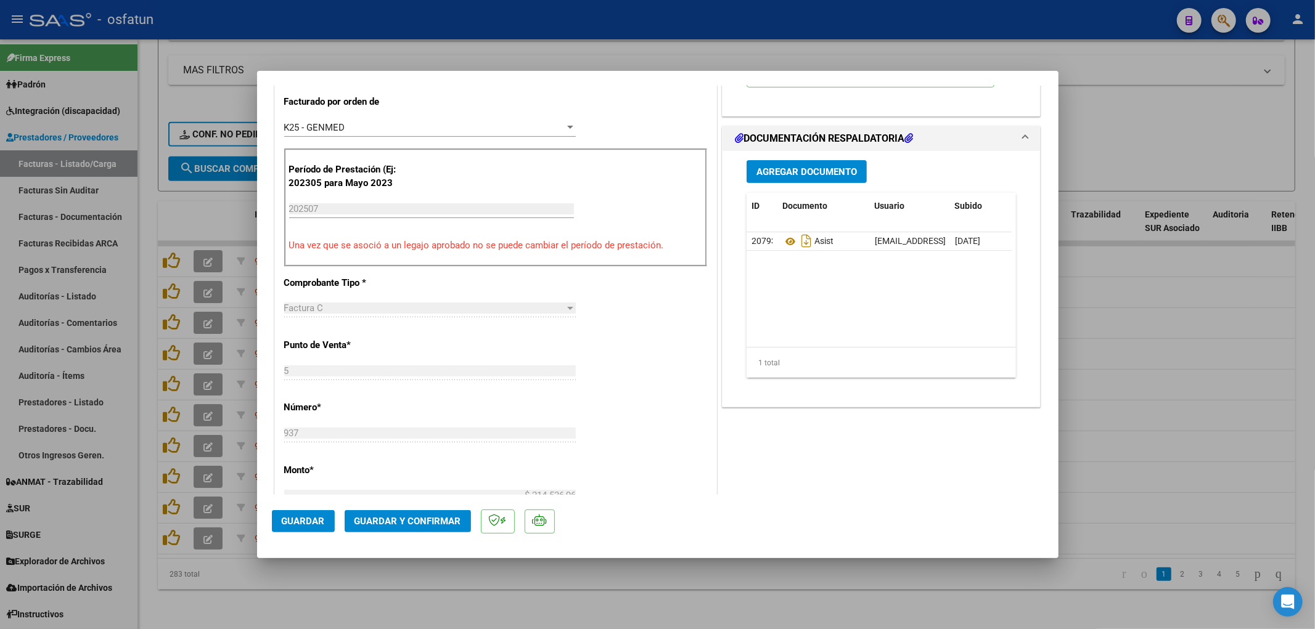
scroll to position [411, 0]
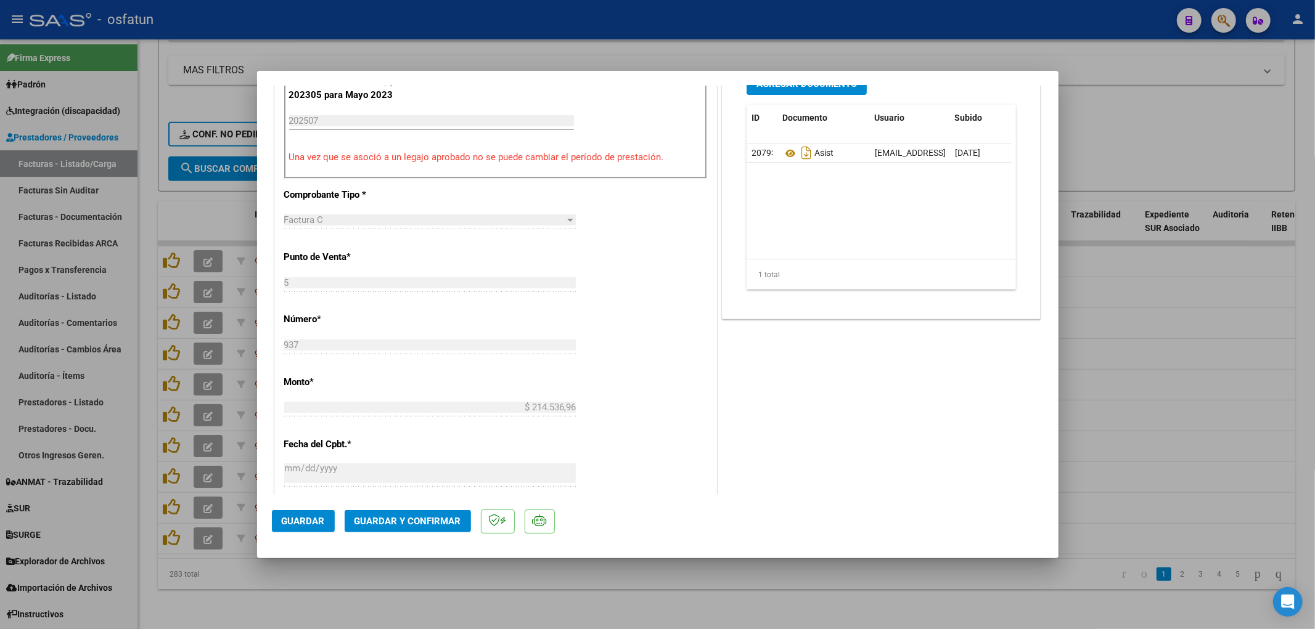
click at [439, 509] on mat-dialog-actions "Guardar Guardar y Confirmar" at bounding box center [658, 519] width 772 height 49
click at [438, 514] on button "Guardar y Confirmar" at bounding box center [408, 521] width 126 height 22
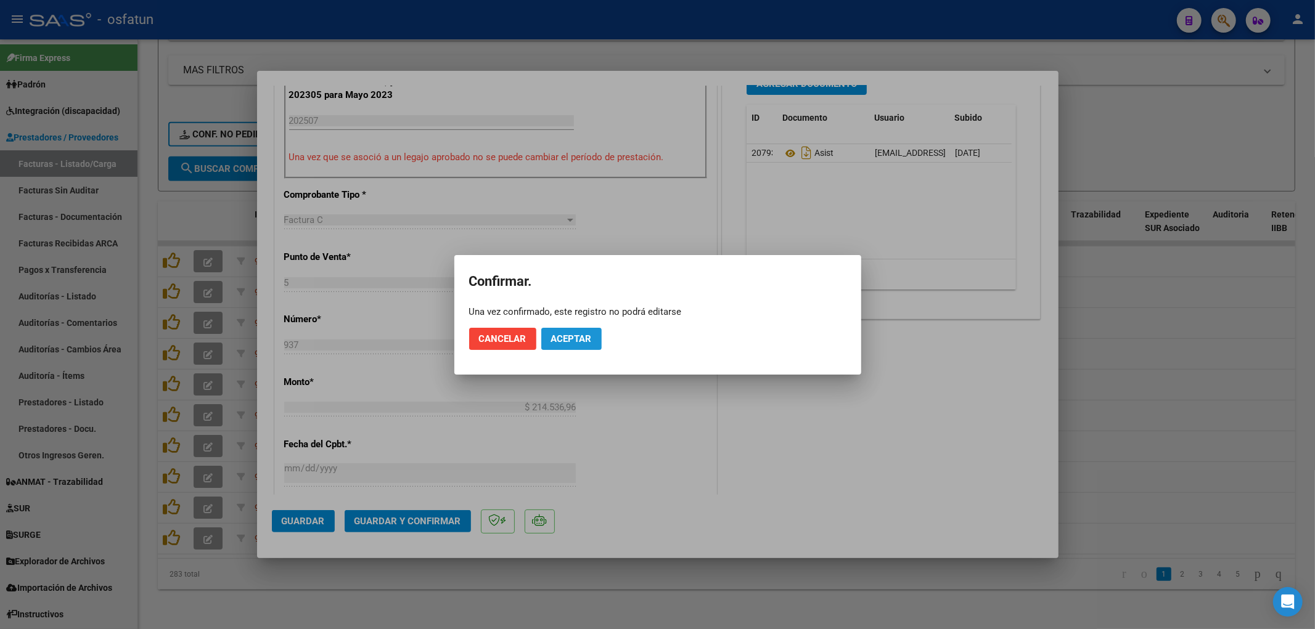
click at [563, 340] on span "Aceptar" at bounding box center [571, 339] width 41 height 11
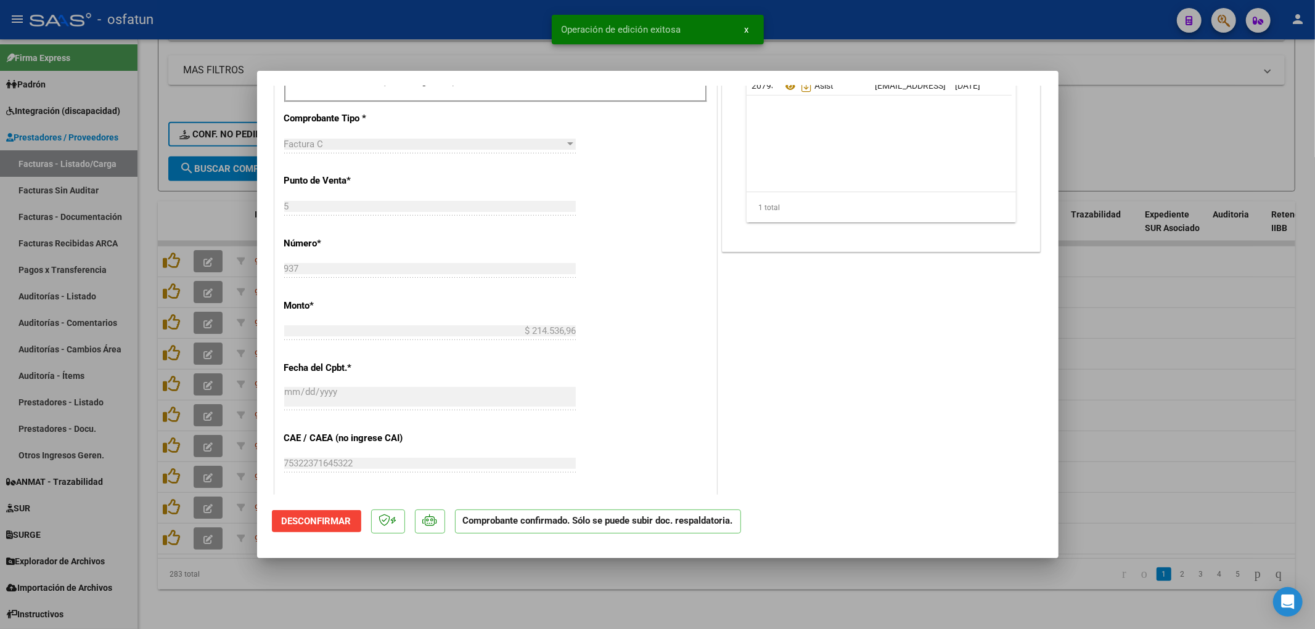
click at [462, 39] on div at bounding box center [657, 314] width 1315 height 629
type input "$ 0,00"
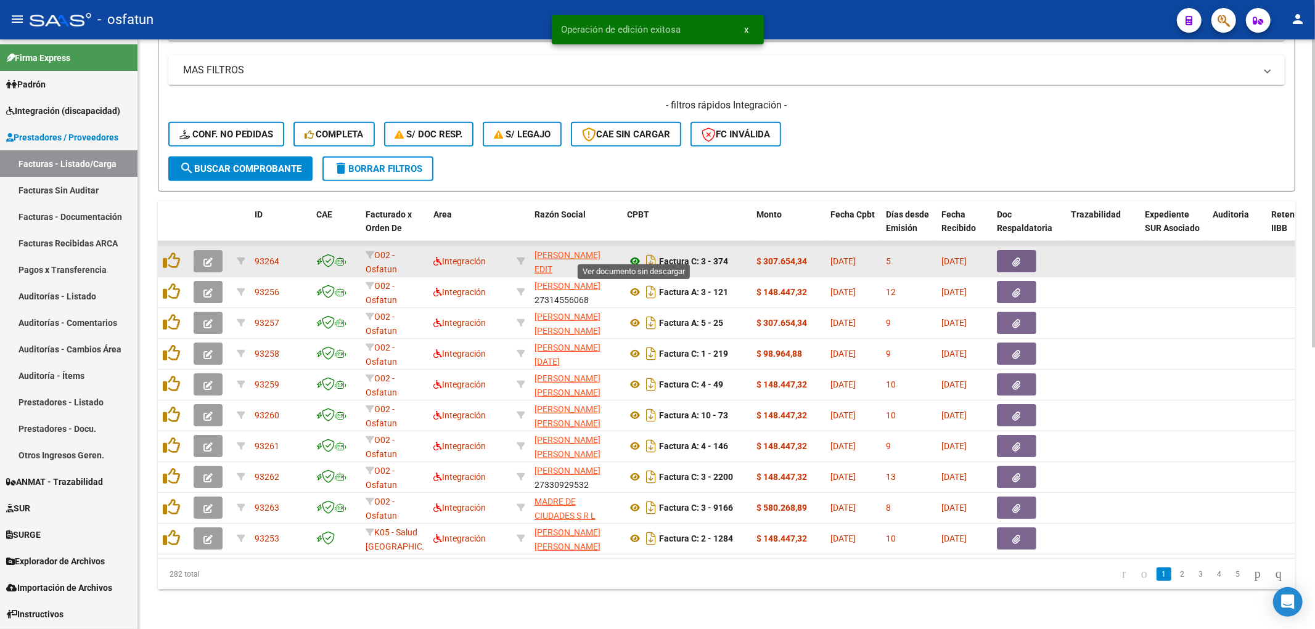
click at [637, 254] on icon at bounding box center [635, 261] width 16 height 15
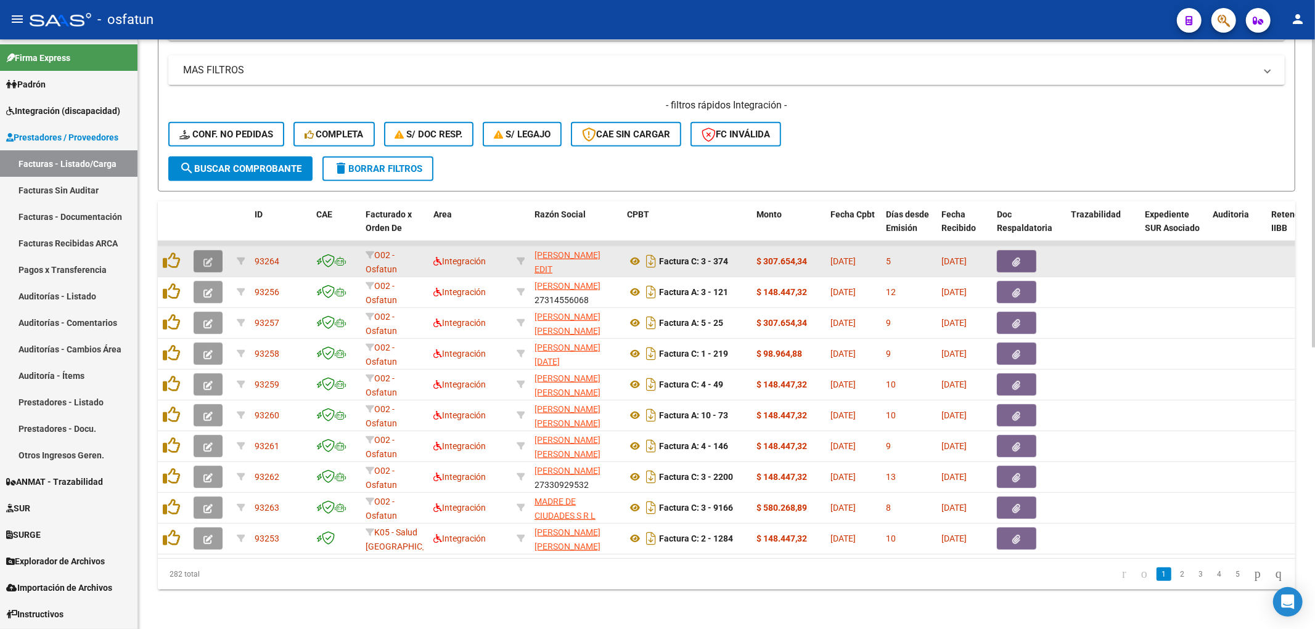
click at [202, 250] on button "button" at bounding box center [208, 261] width 29 height 22
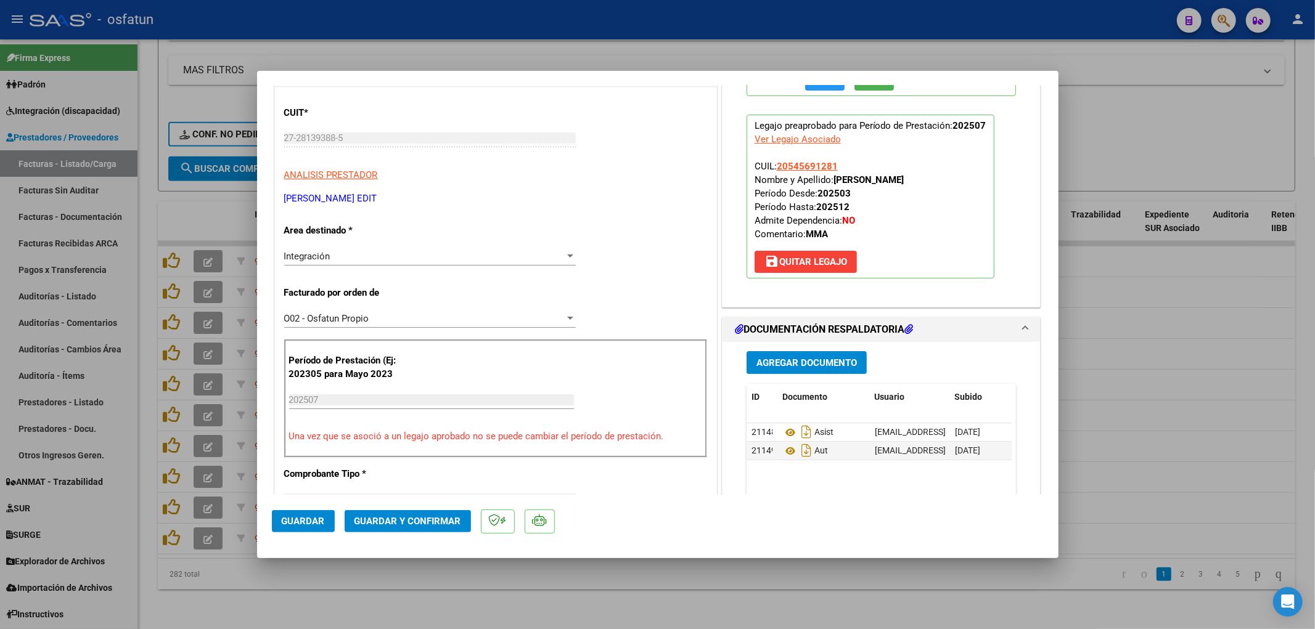
scroll to position [137, 0]
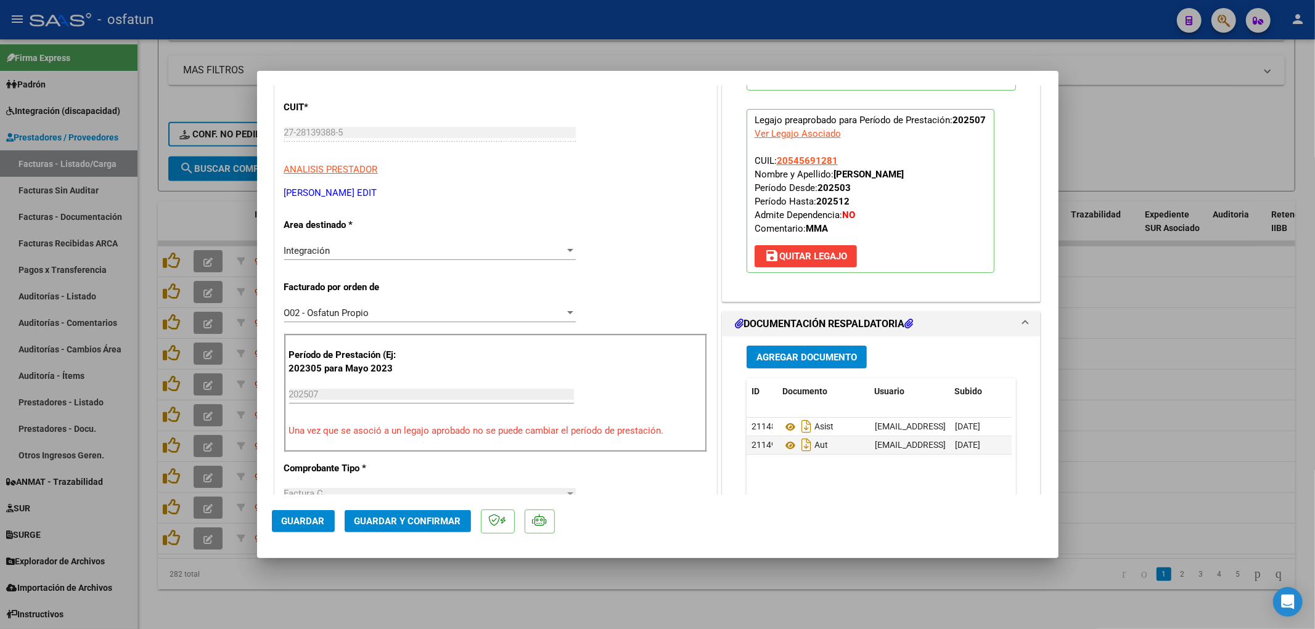
drag, startPoint x: 444, startPoint y: 508, endPoint x: 445, endPoint y: 515, distance: 7.4
click at [444, 509] on mat-dialog-actions "Guardar Guardar y Confirmar" at bounding box center [658, 519] width 772 height 49
click at [446, 517] on span "Guardar y Confirmar" at bounding box center [407, 521] width 107 height 11
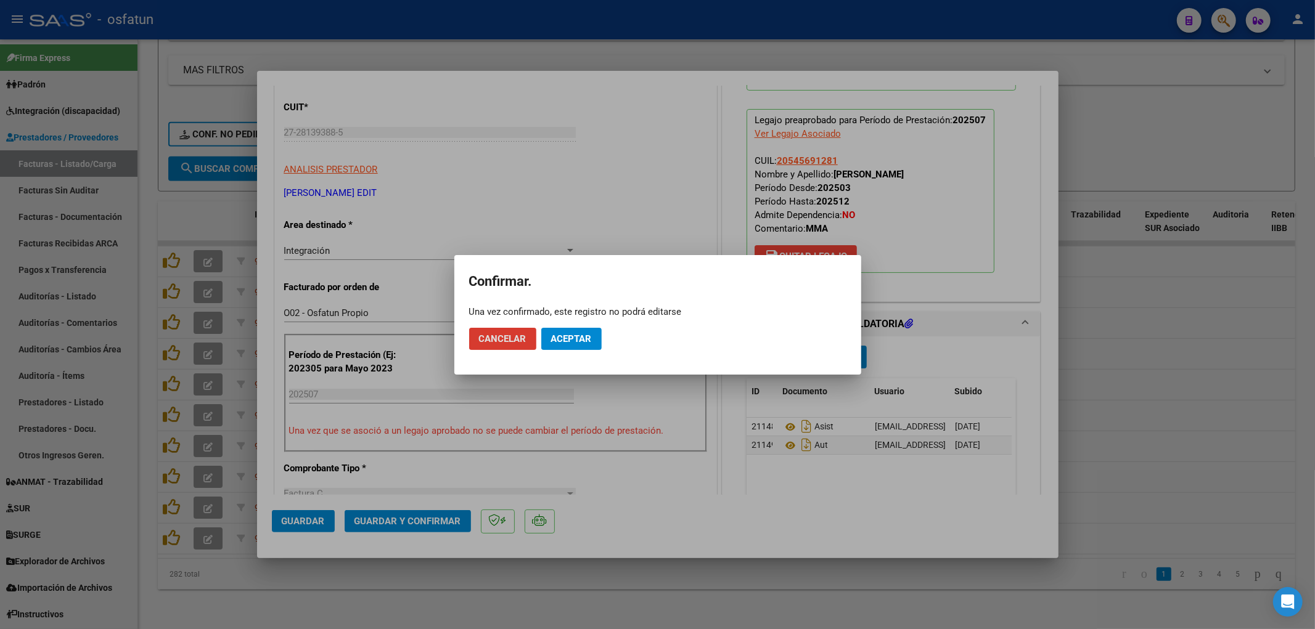
click at [592, 353] on mat-dialog-actions "Cancelar Aceptar" at bounding box center [657, 339] width 377 height 42
click at [581, 343] on button "Aceptar" at bounding box center [571, 339] width 60 height 22
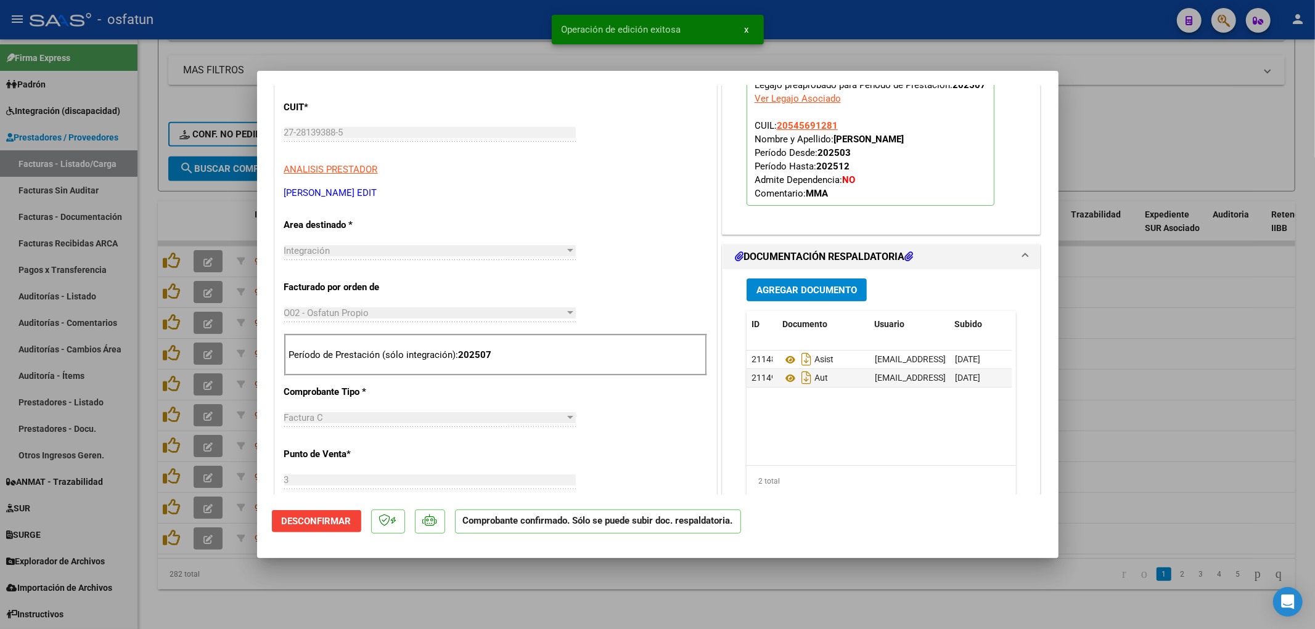
click at [406, 50] on div at bounding box center [657, 314] width 1315 height 629
type input "$ 0,00"
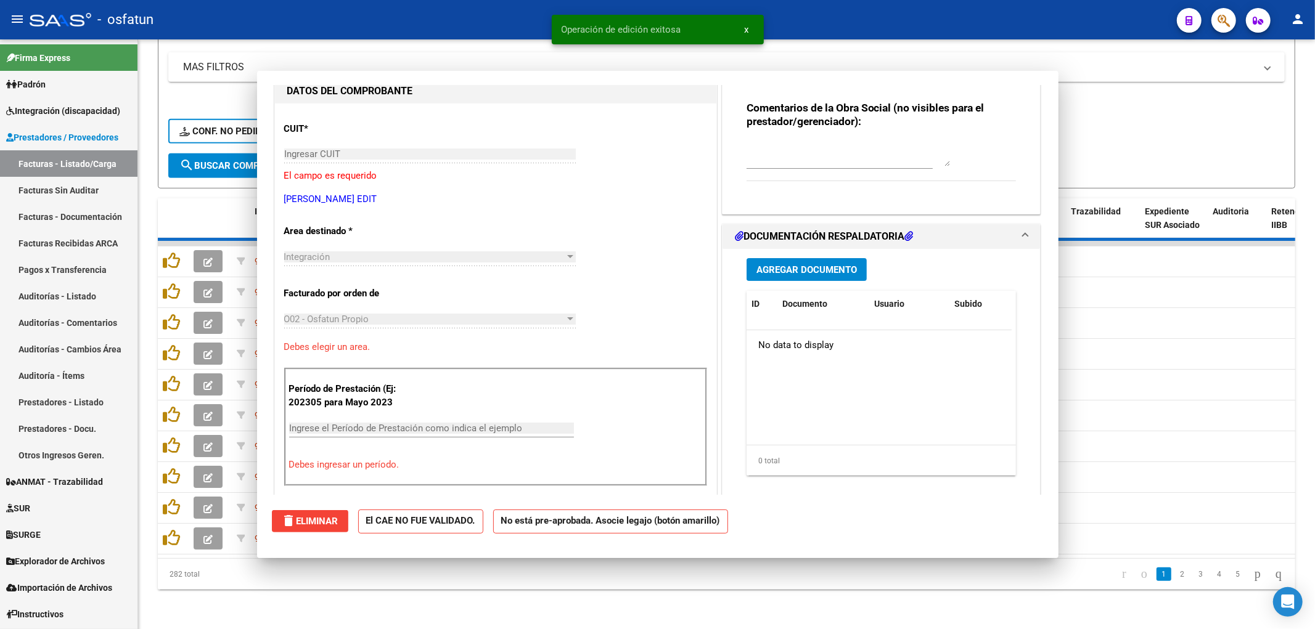
scroll to position [158, 0]
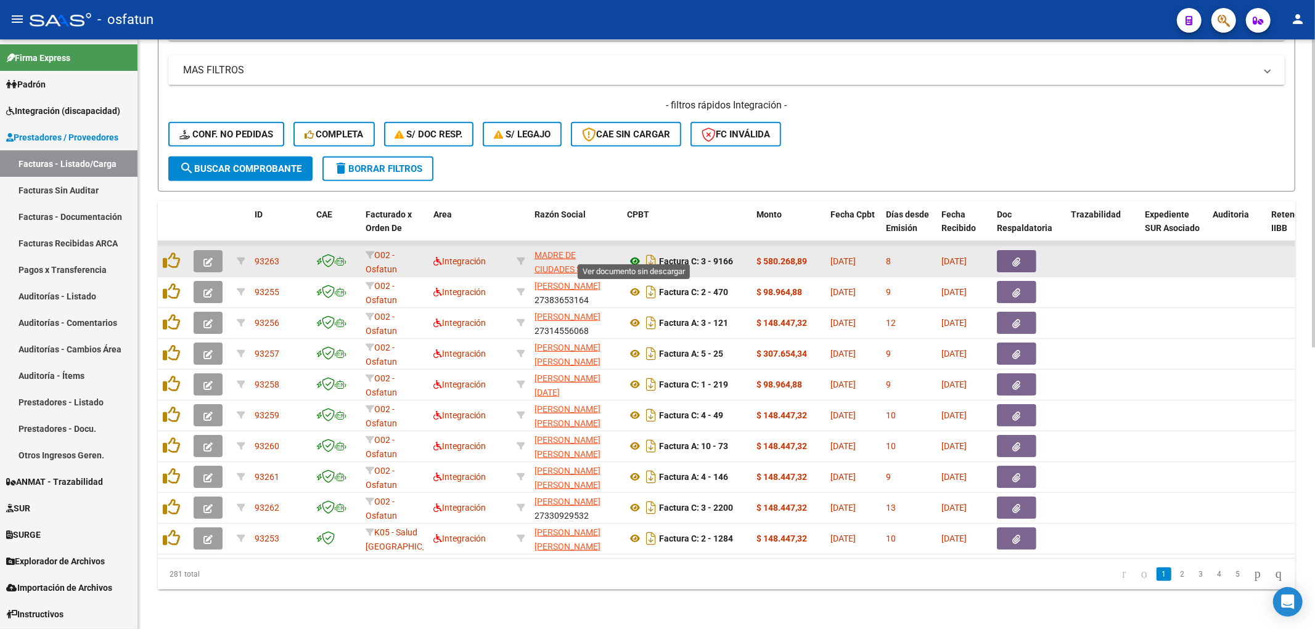
click at [641, 254] on icon at bounding box center [635, 261] width 16 height 15
click at [197, 250] on button "button" at bounding box center [208, 261] width 29 height 22
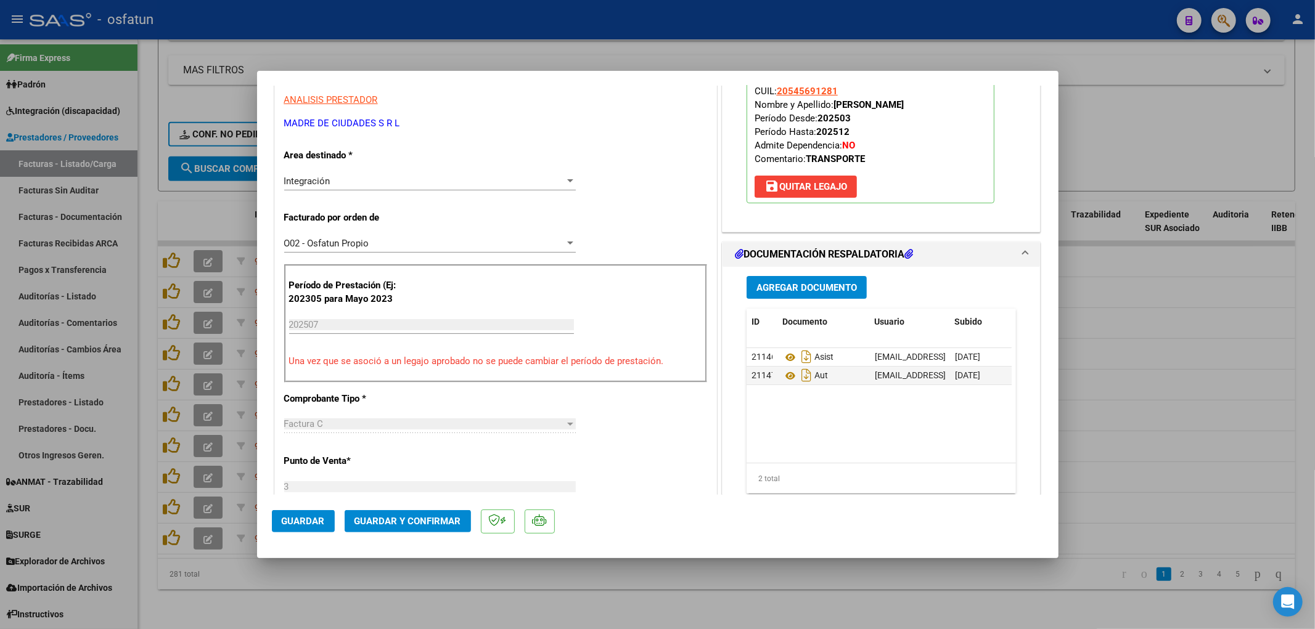
scroll to position [342, 0]
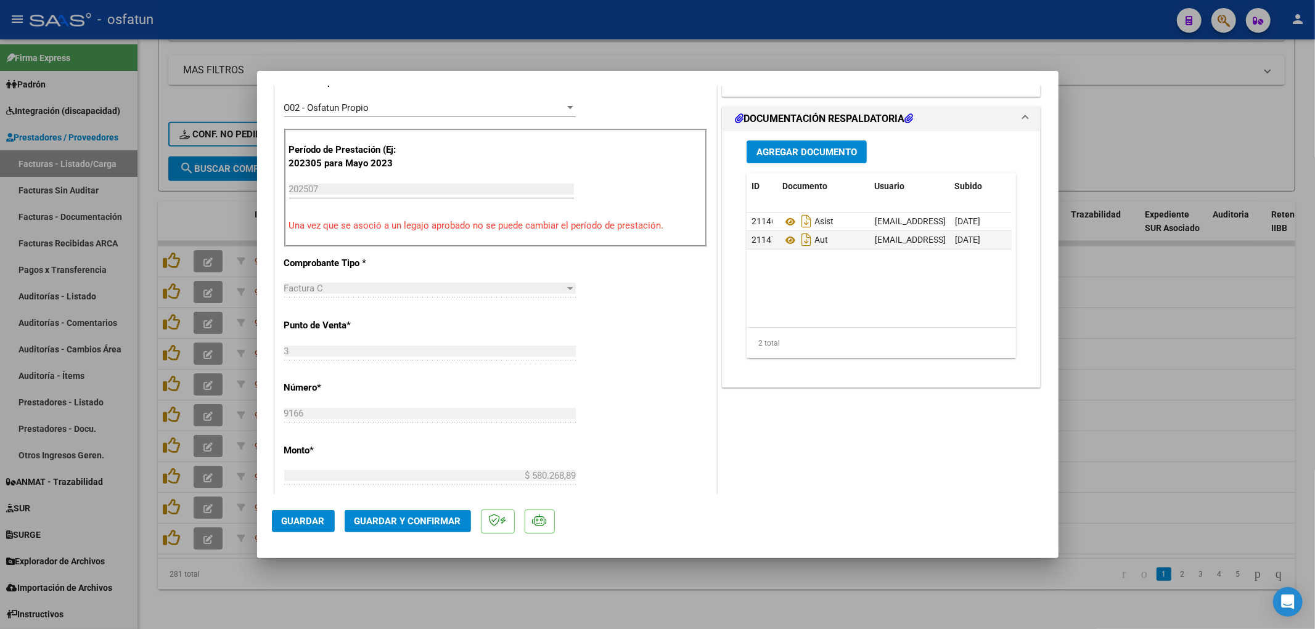
drag, startPoint x: 433, startPoint y: 499, endPoint x: 430, endPoint y: 510, distance: 11.4
click at [432, 509] on mat-dialog-actions "Guardar Guardar y Confirmar" at bounding box center [658, 519] width 772 height 49
click at [428, 518] on span "Guardar y Confirmar" at bounding box center [407, 521] width 107 height 11
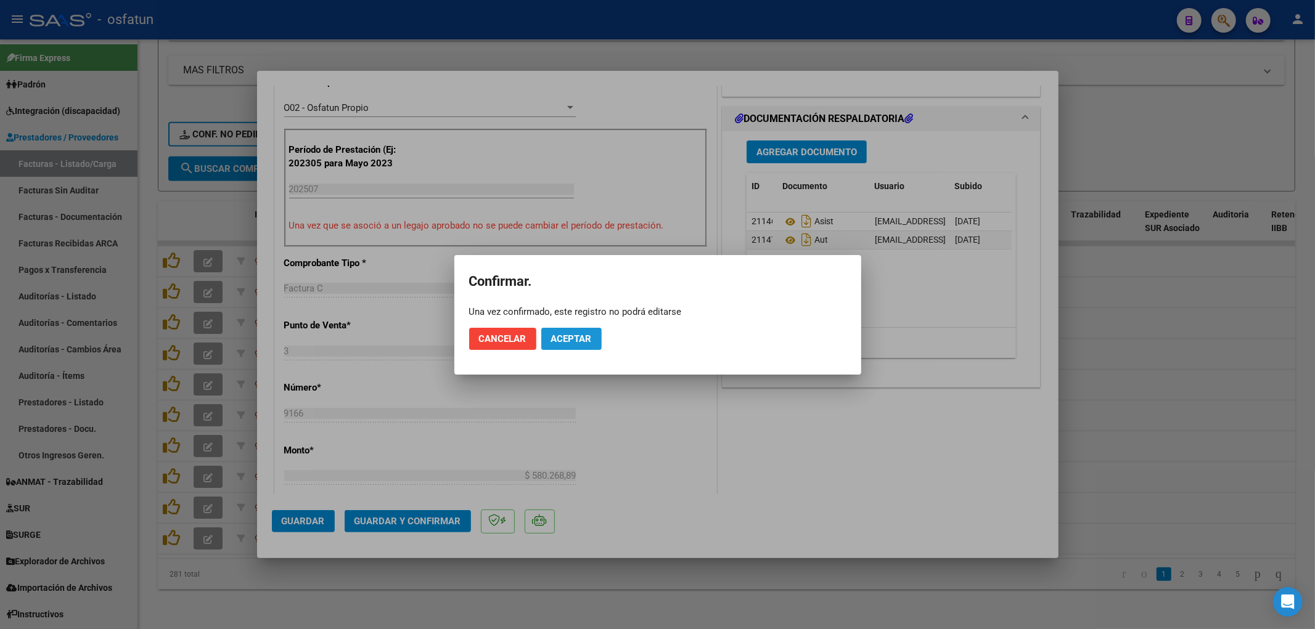
click at [567, 337] on span "Aceptar" at bounding box center [571, 339] width 41 height 11
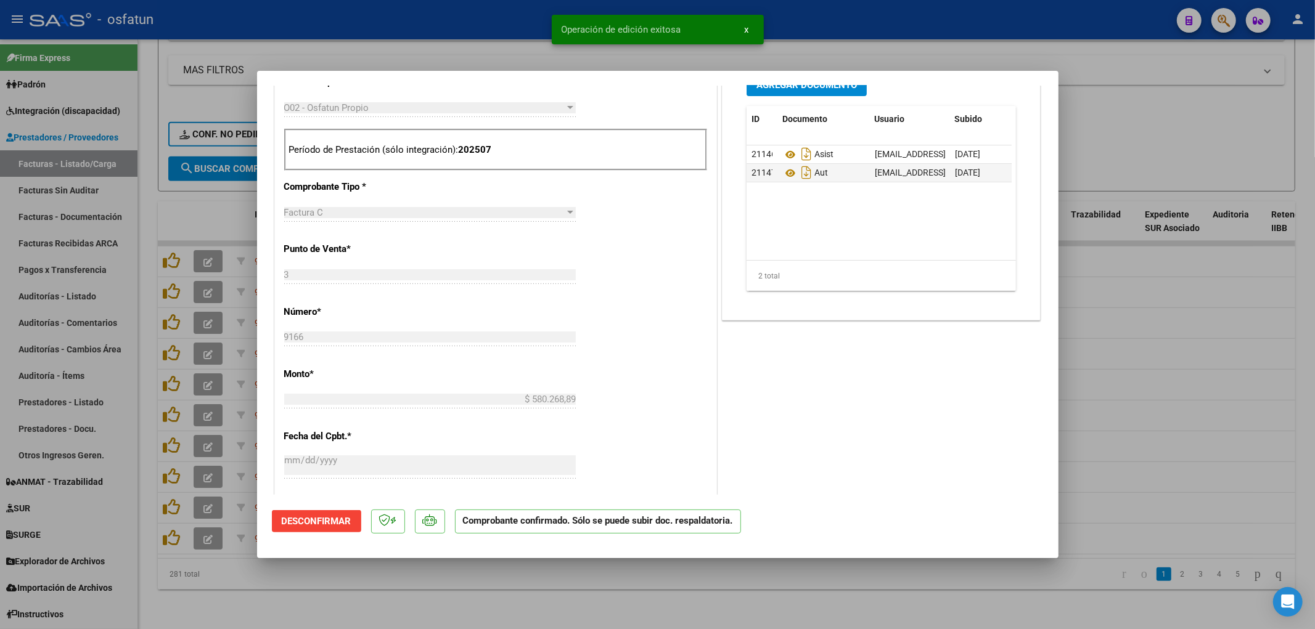
click at [466, 31] on div at bounding box center [657, 314] width 1315 height 629
type input "$ 0,00"
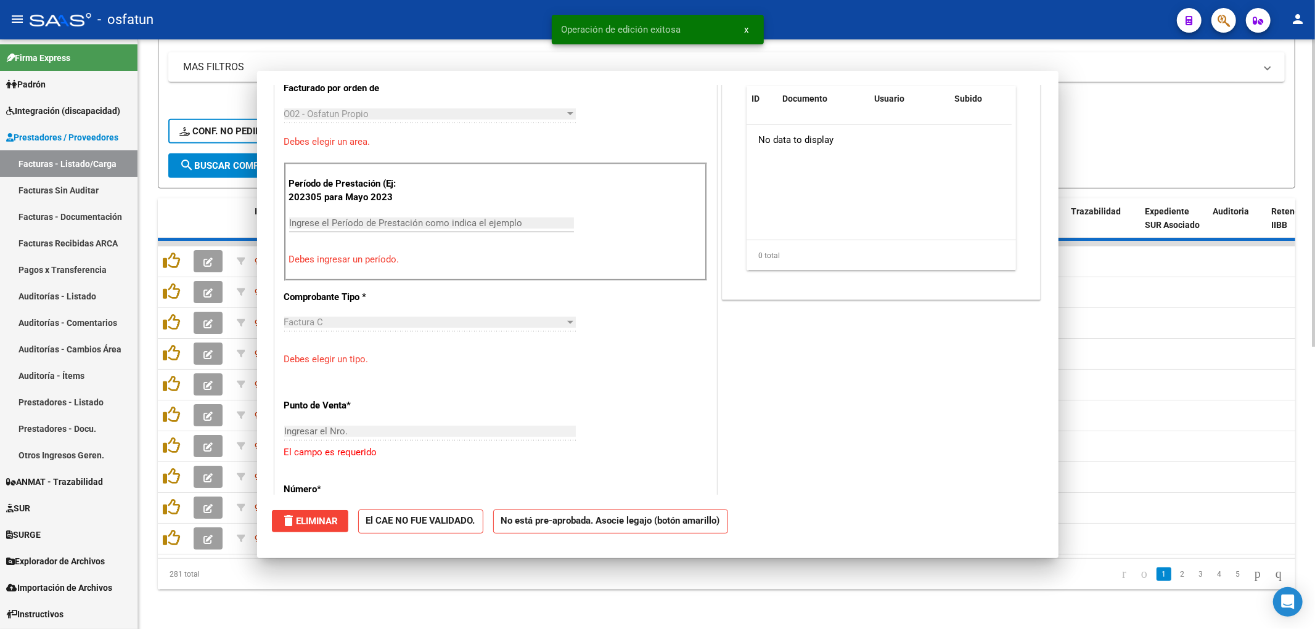
scroll to position [364, 0]
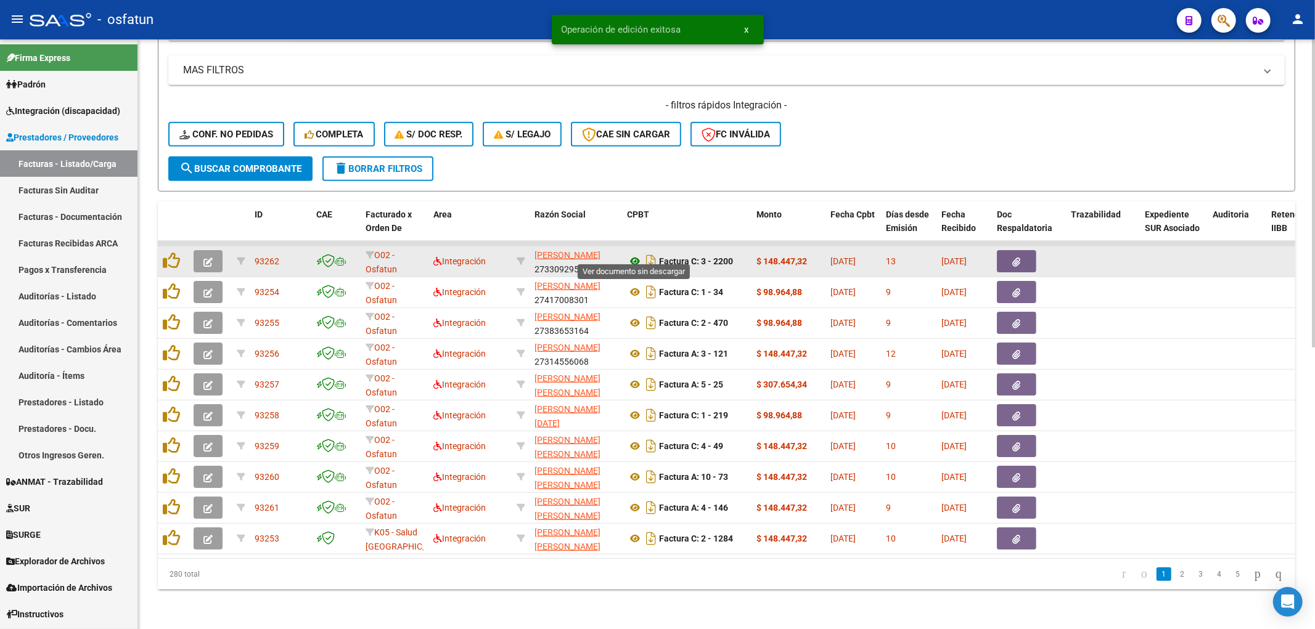
click at [631, 254] on icon at bounding box center [635, 261] width 16 height 15
click at [632, 254] on icon at bounding box center [635, 261] width 16 height 15
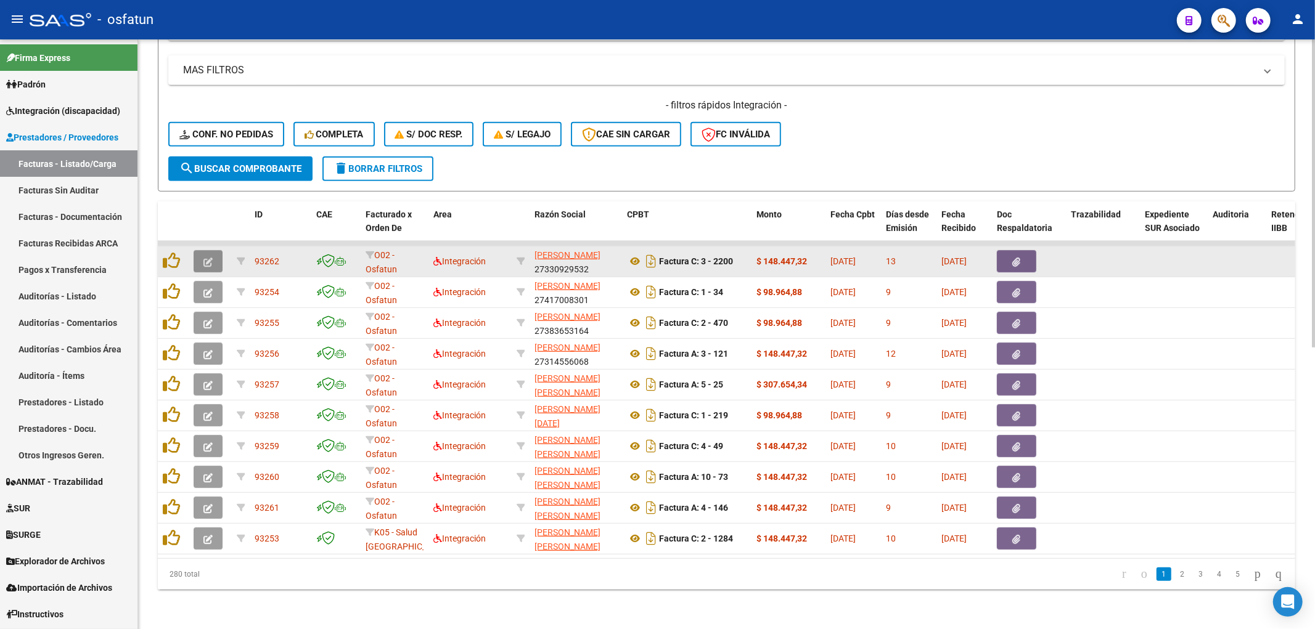
click at [201, 260] on button "button" at bounding box center [208, 261] width 29 height 22
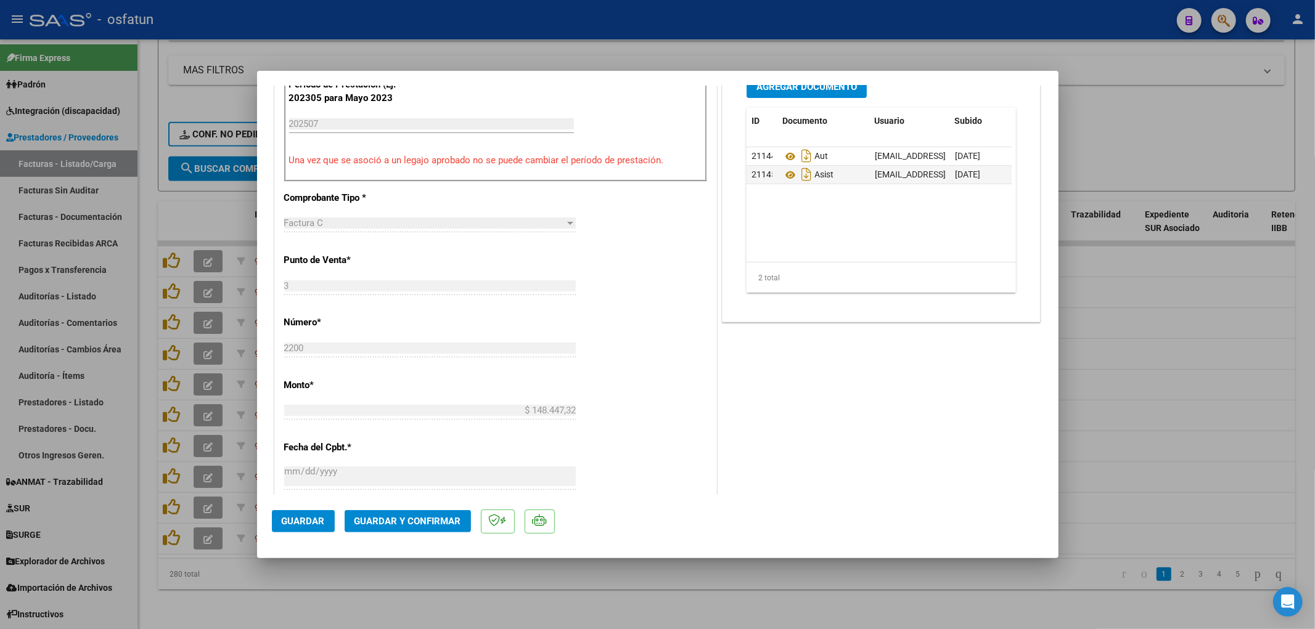
scroll to position [616, 0]
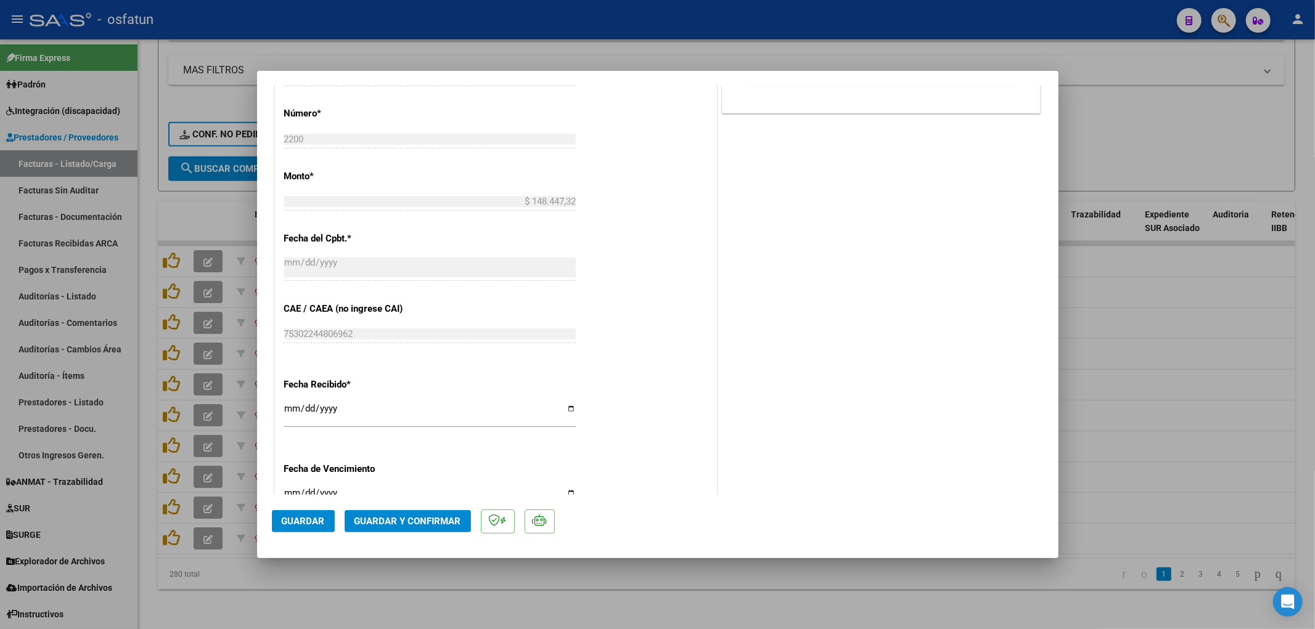
click at [413, 525] on span "Guardar y Confirmar" at bounding box center [407, 521] width 107 height 11
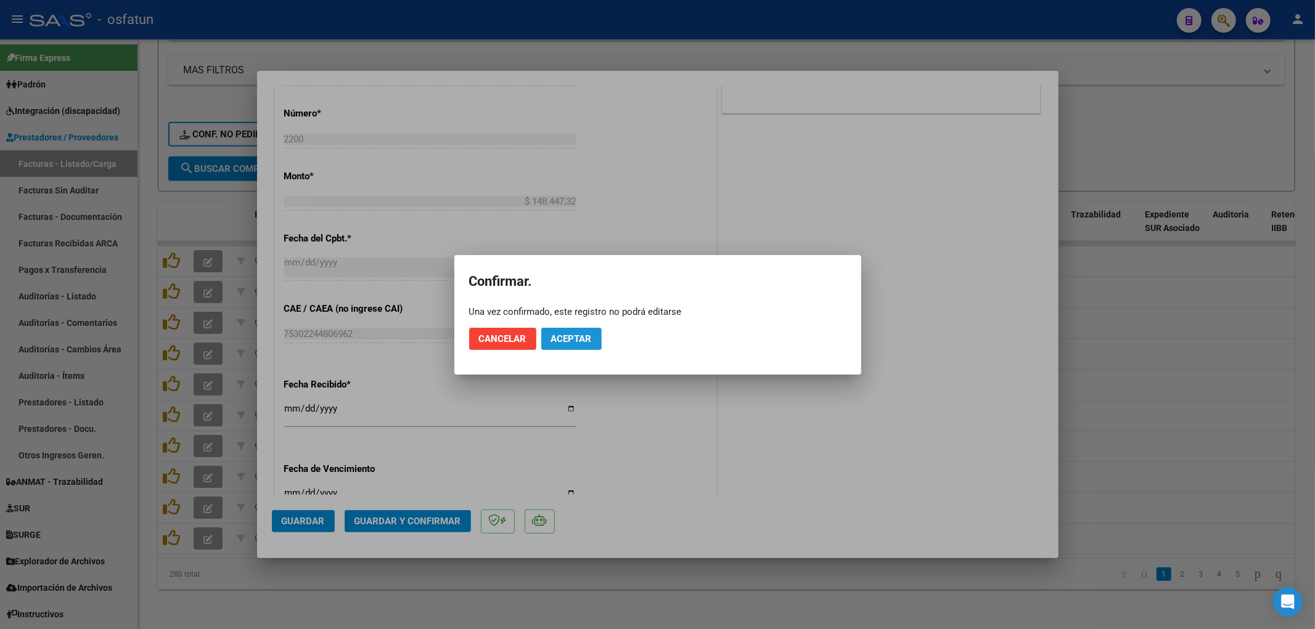
click at [578, 340] on span "Aceptar" at bounding box center [571, 339] width 41 height 11
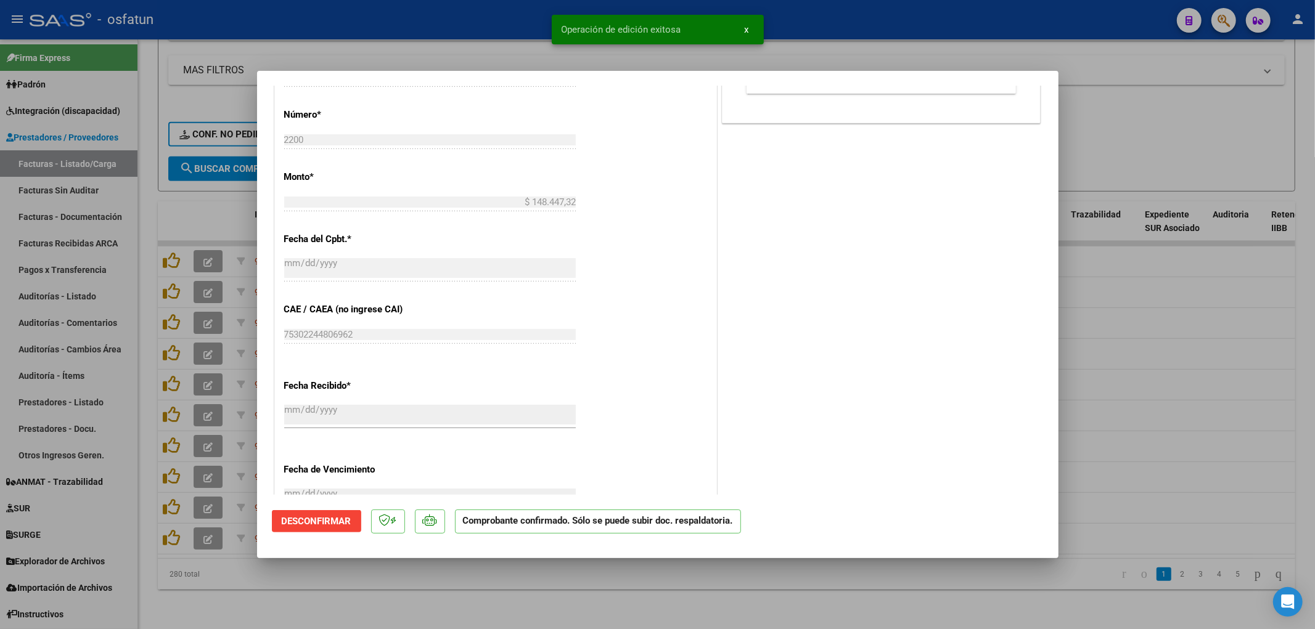
click at [1121, 427] on div at bounding box center [657, 314] width 1315 height 629
type input "$ 0,00"
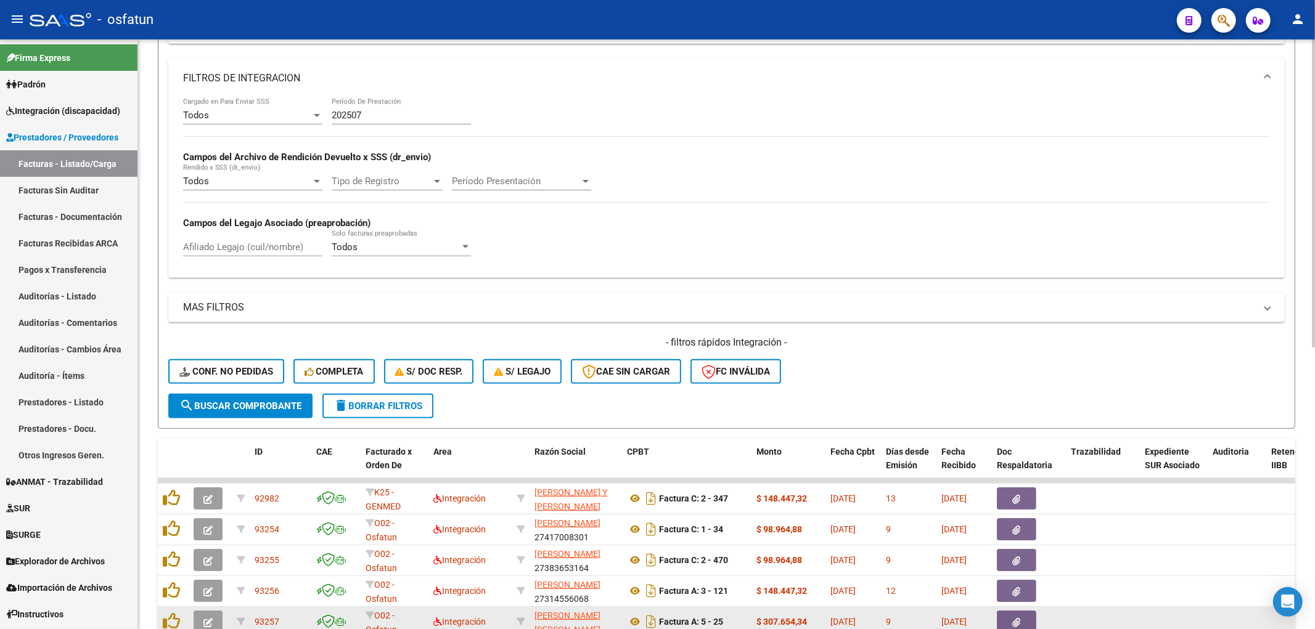
scroll to position [411, 0]
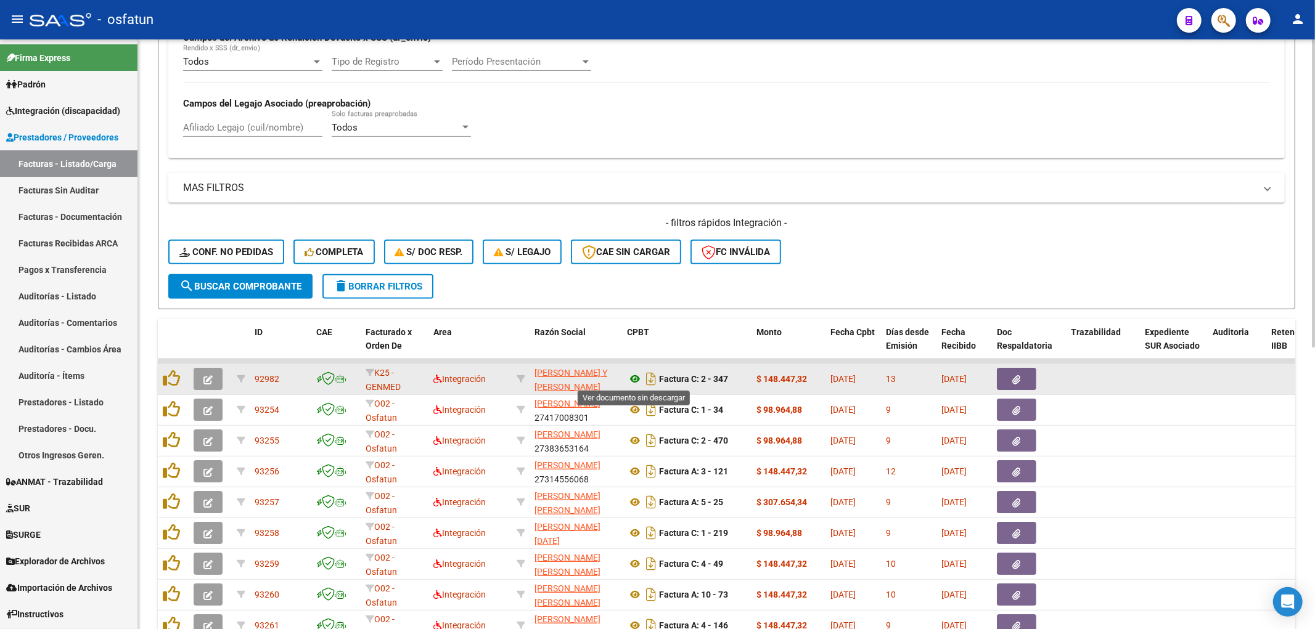
click at [627, 380] on icon at bounding box center [635, 379] width 16 height 15
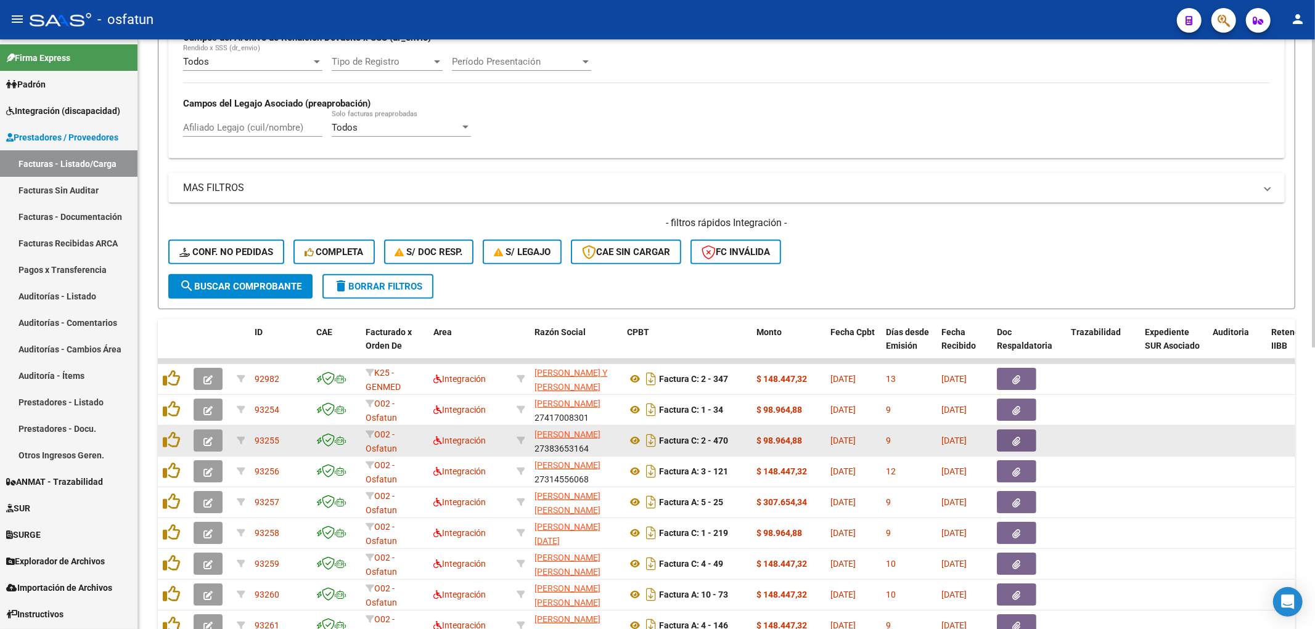
scroll to position [538, 0]
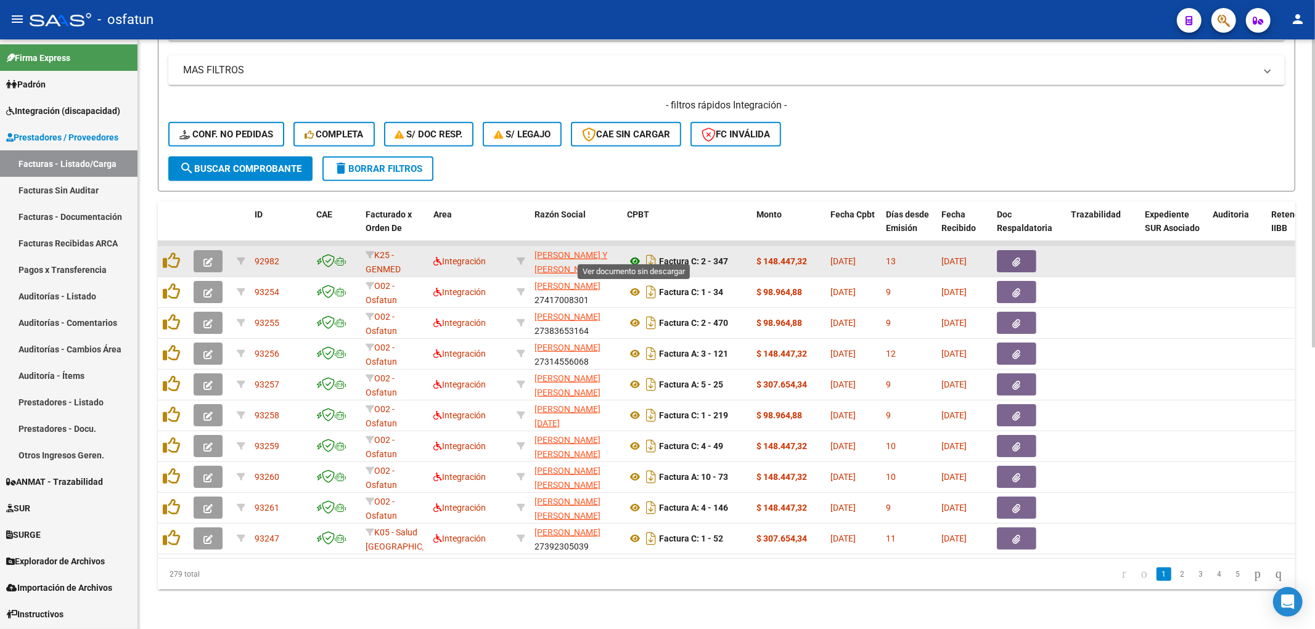
click at [638, 254] on icon at bounding box center [635, 261] width 16 height 15
click at [635, 254] on icon at bounding box center [635, 261] width 16 height 15
click at [213, 250] on button "button" at bounding box center [208, 261] width 29 height 22
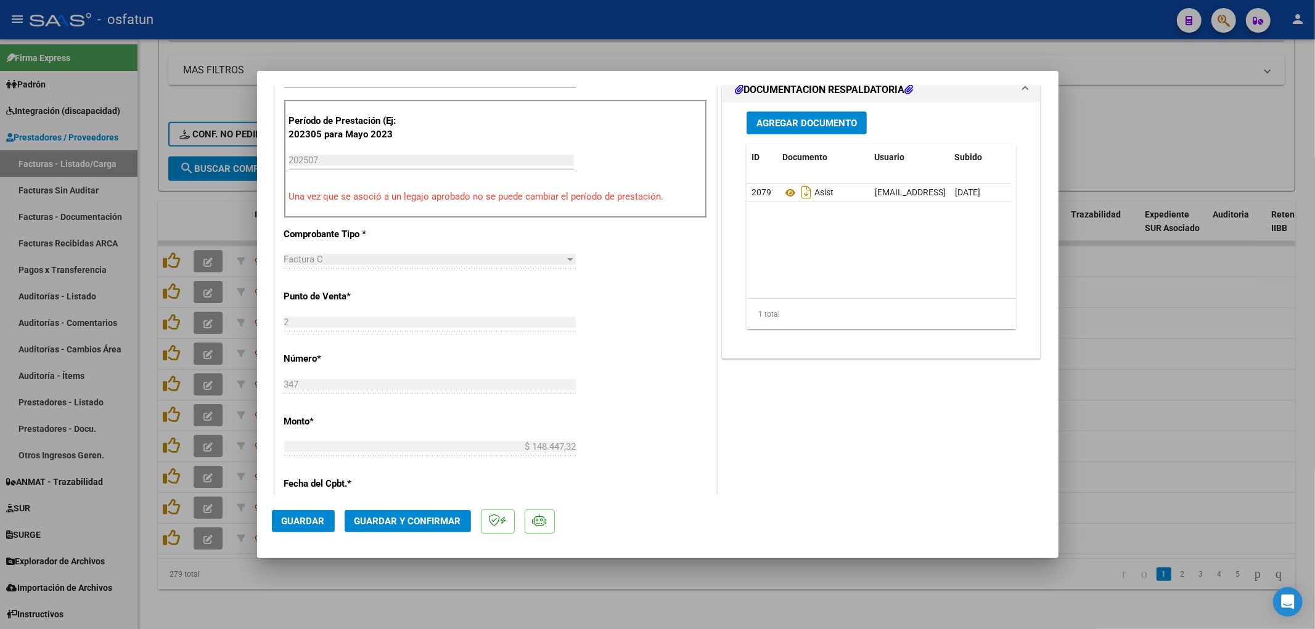
scroll to position [411, 0]
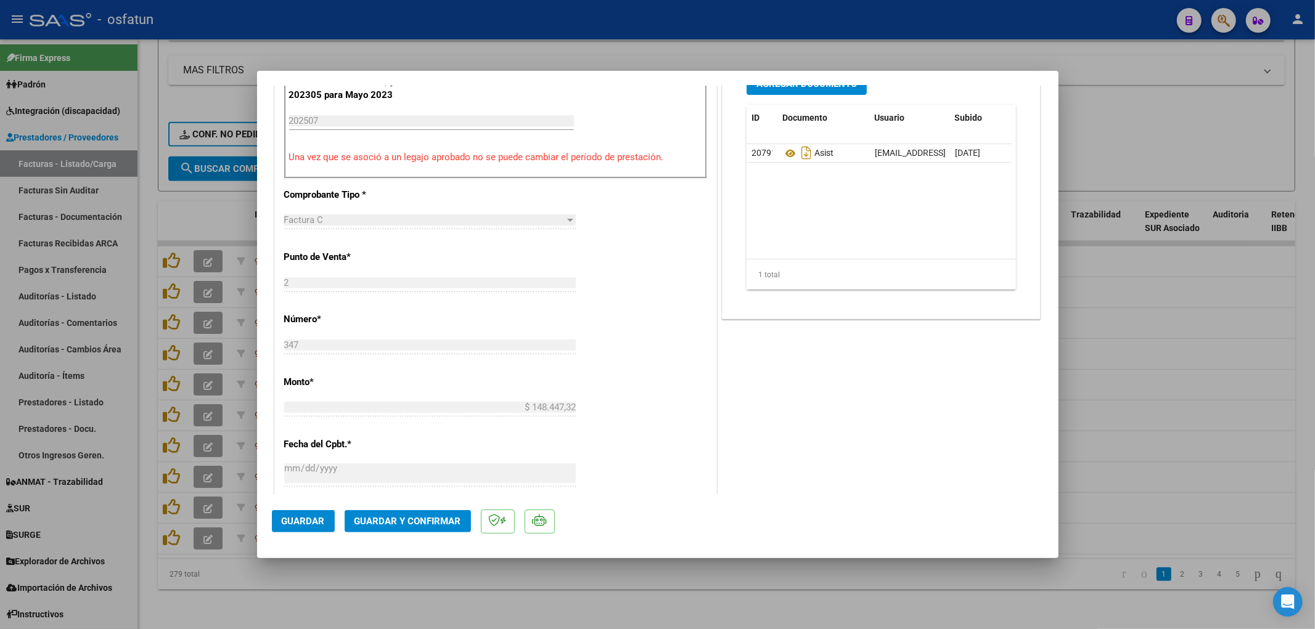
drag, startPoint x: 424, startPoint y: 509, endPoint x: 424, endPoint y: 516, distance: 7.4
click at [424, 514] on mat-dialog-actions "Guardar Guardar y Confirmar" at bounding box center [658, 519] width 772 height 49
click at [424, 526] on span "Guardar y Confirmar" at bounding box center [407, 521] width 107 height 11
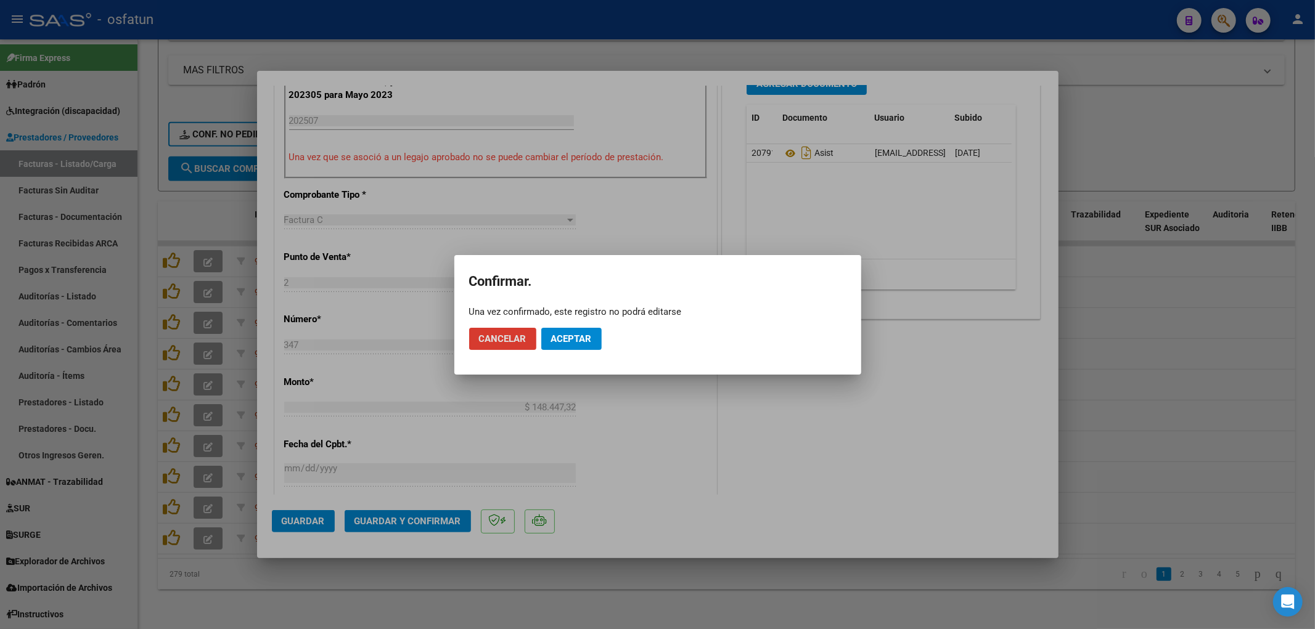
click at [589, 335] on span "Aceptar" at bounding box center [571, 339] width 41 height 11
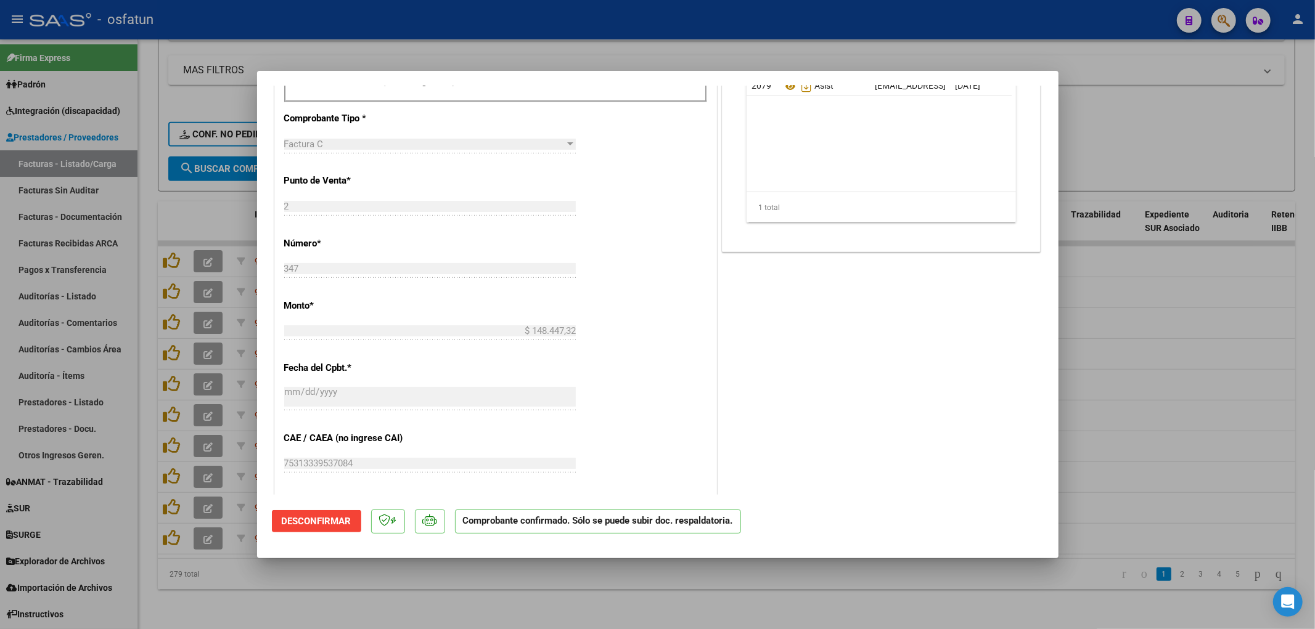
click at [1180, 310] on div at bounding box center [657, 314] width 1315 height 629
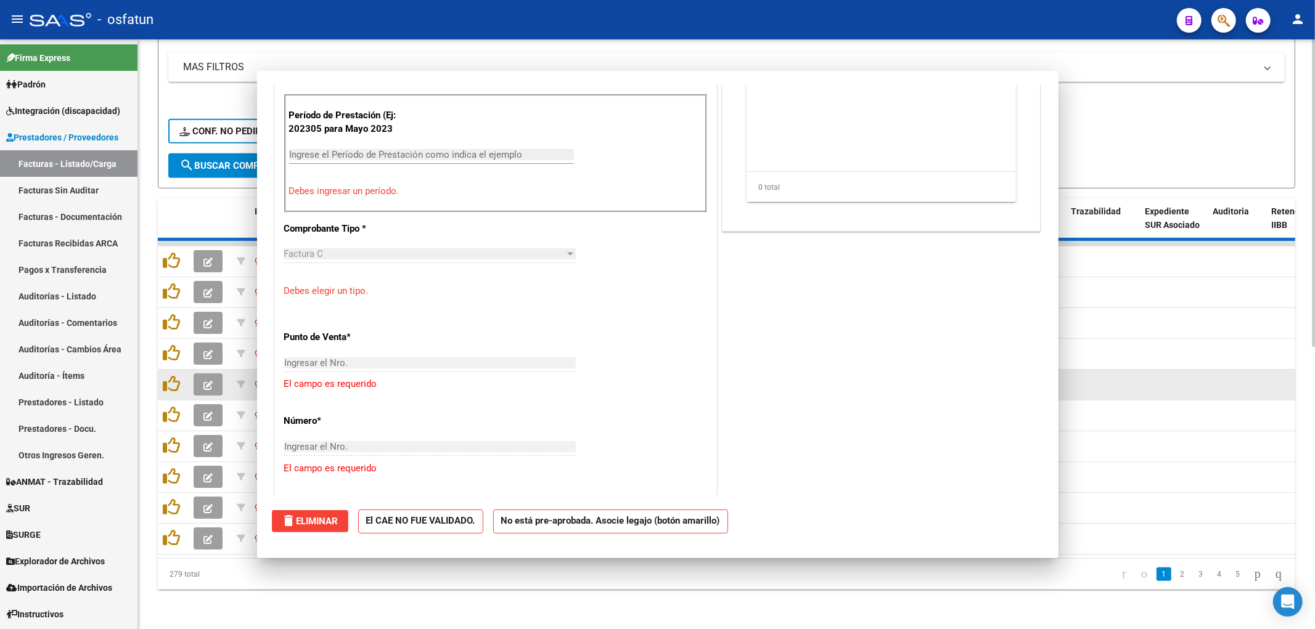
scroll to position [0, 0]
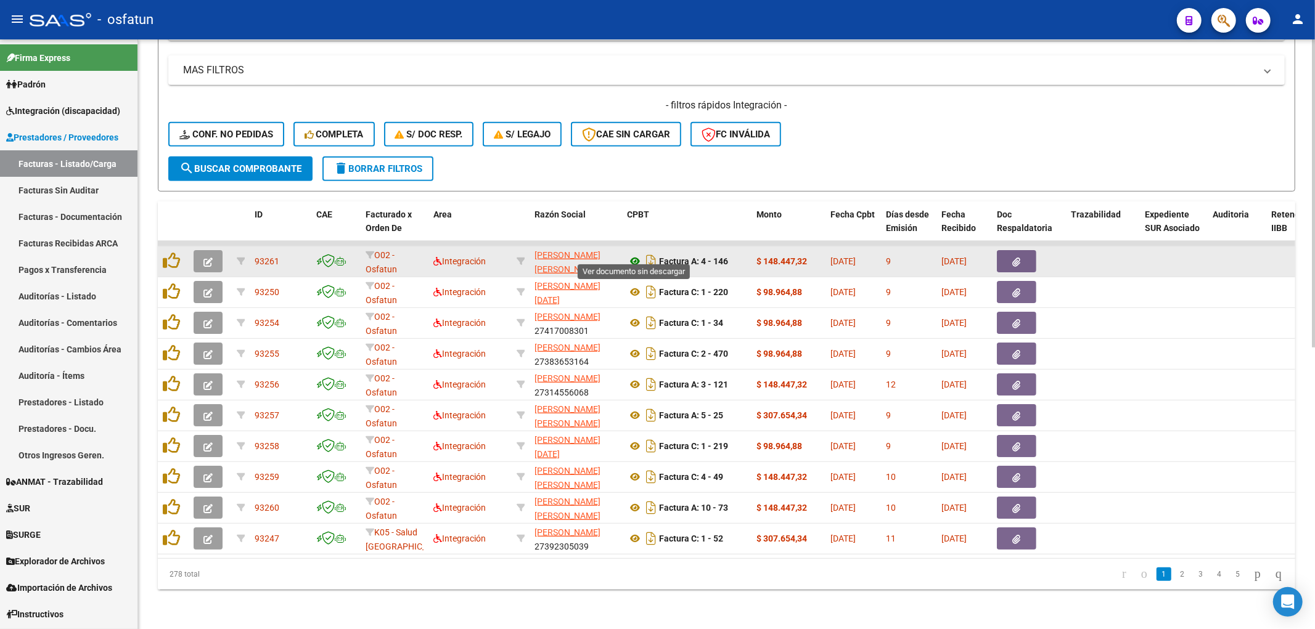
click at [636, 254] on icon at bounding box center [635, 261] width 16 height 15
click at [200, 250] on button "button" at bounding box center [208, 261] width 29 height 22
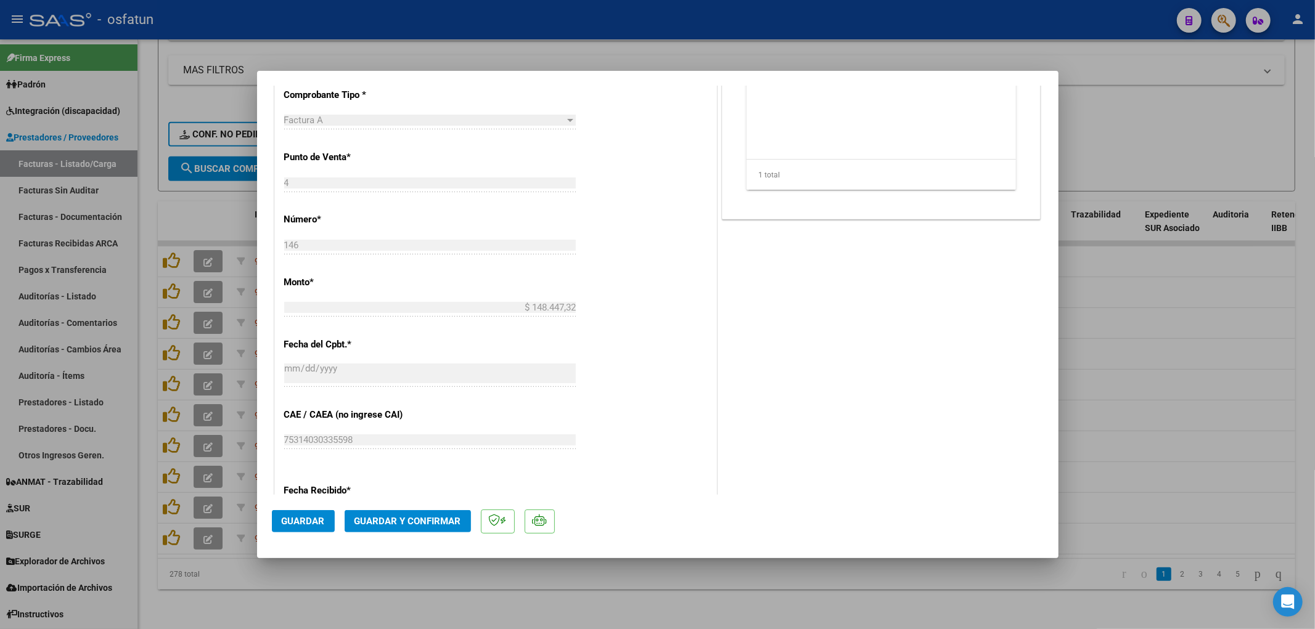
scroll to position [547, 0]
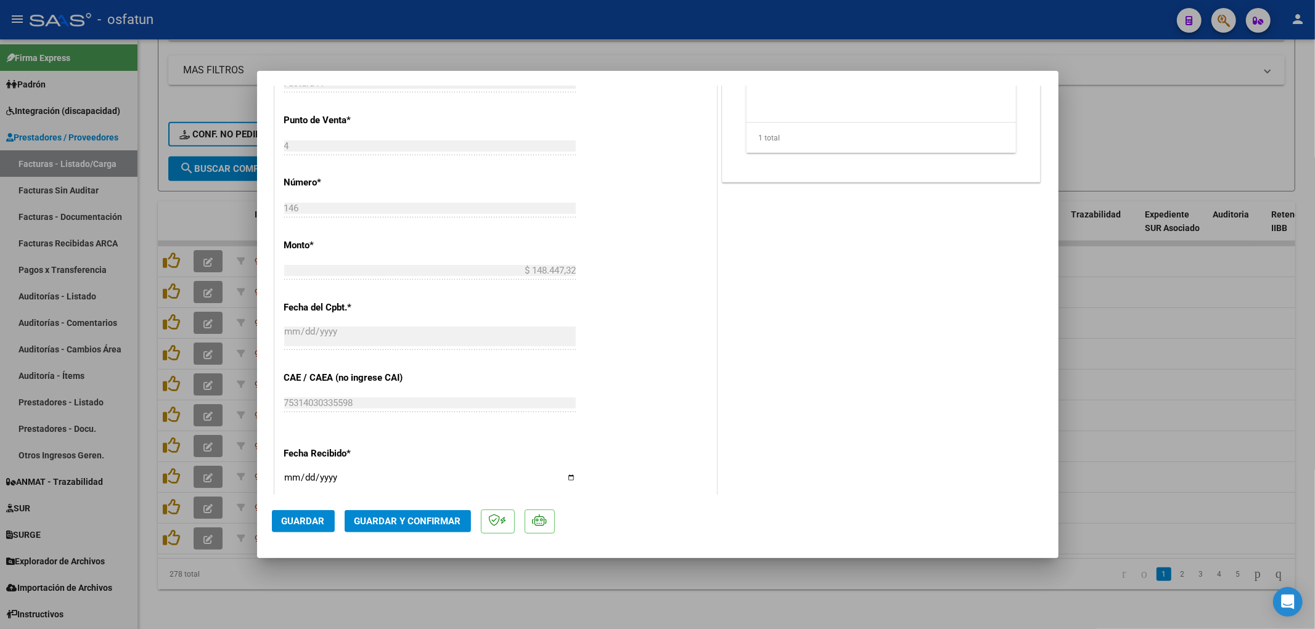
click at [436, 510] on button "Guardar y Confirmar" at bounding box center [408, 521] width 126 height 22
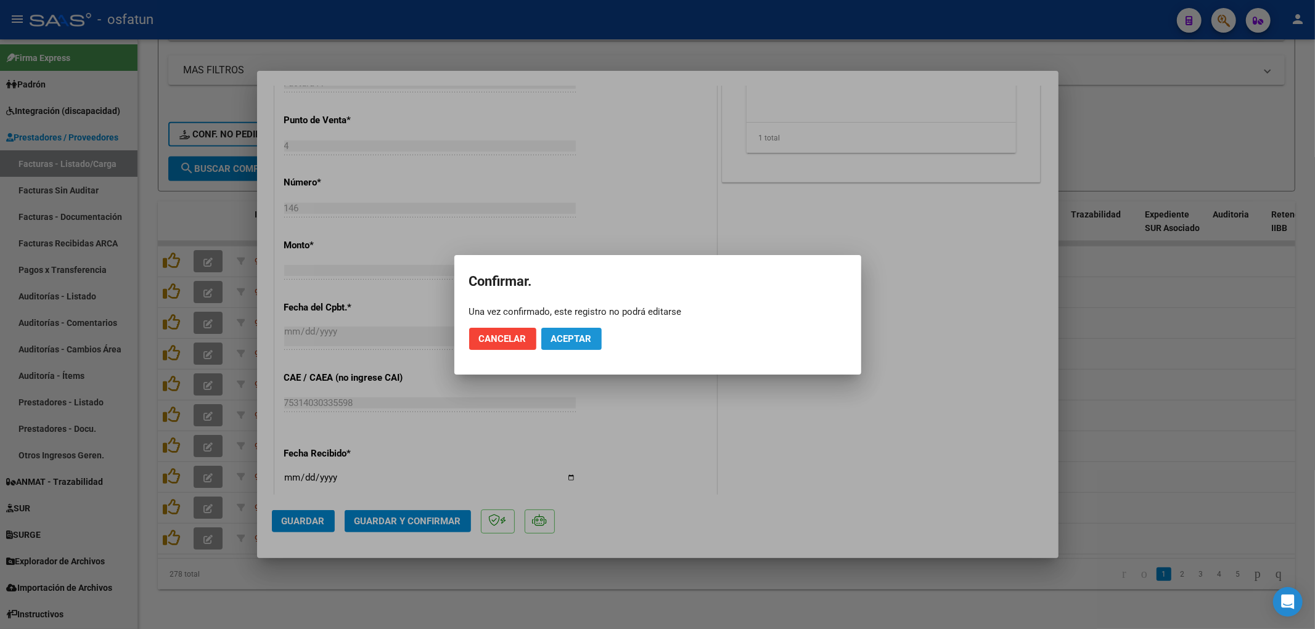
click at [563, 337] on span "Aceptar" at bounding box center [571, 339] width 41 height 11
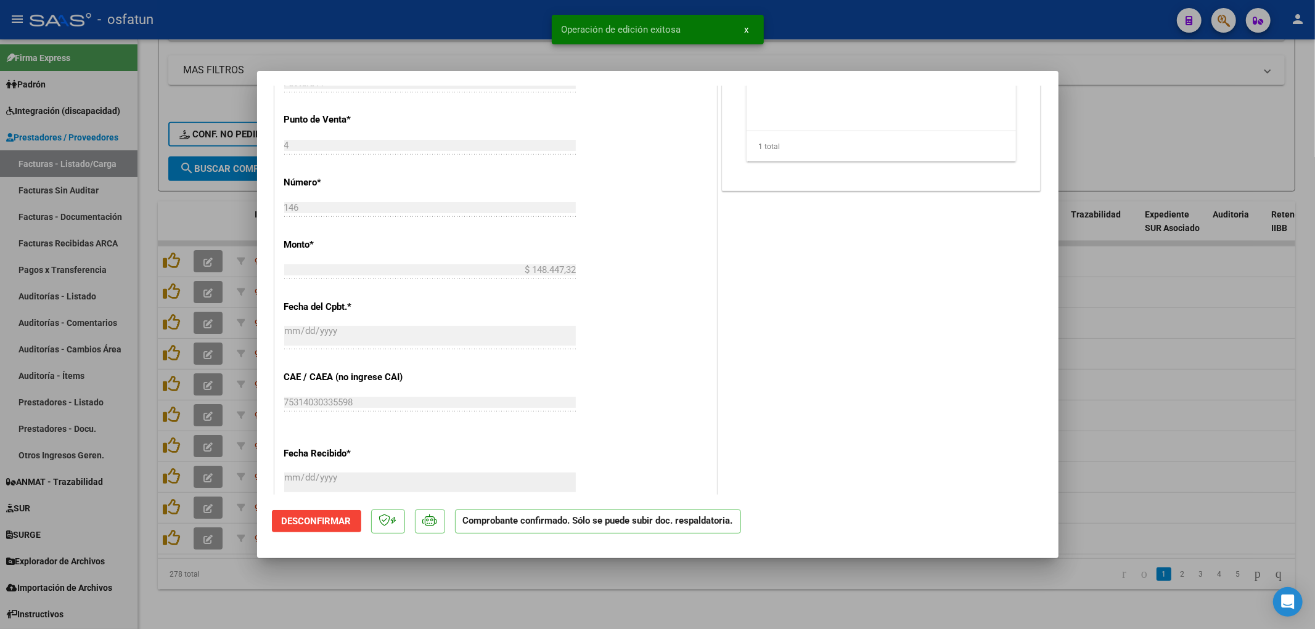
click at [374, 60] on div at bounding box center [657, 314] width 1315 height 629
type input "$ 0,00"
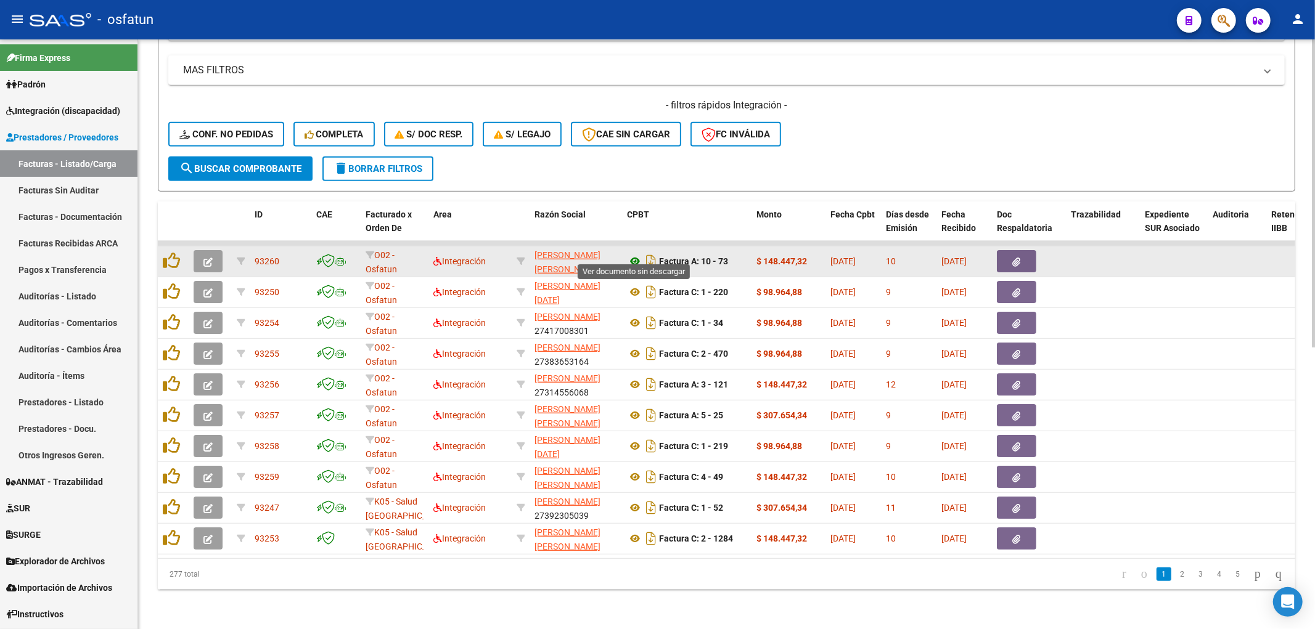
click at [641, 255] on icon at bounding box center [635, 261] width 16 height 15
click at [208, 258] on icon "button" at bounding box center [207, 262] width 9 height 9
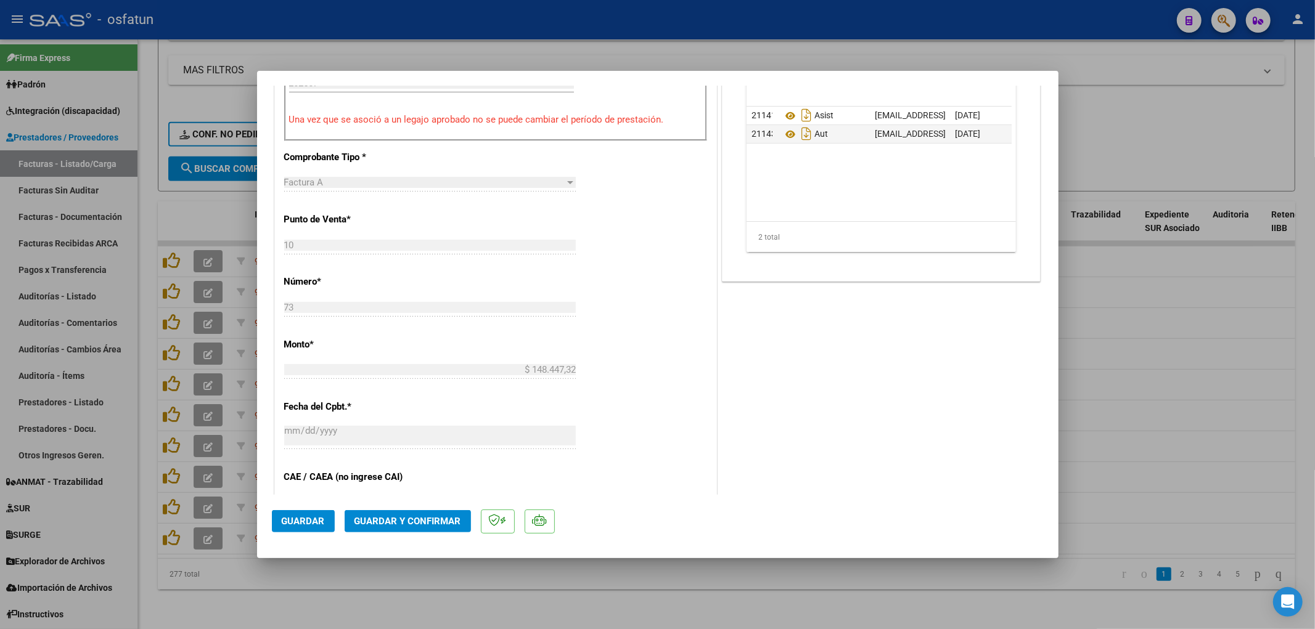
scroll to position [547, 0]
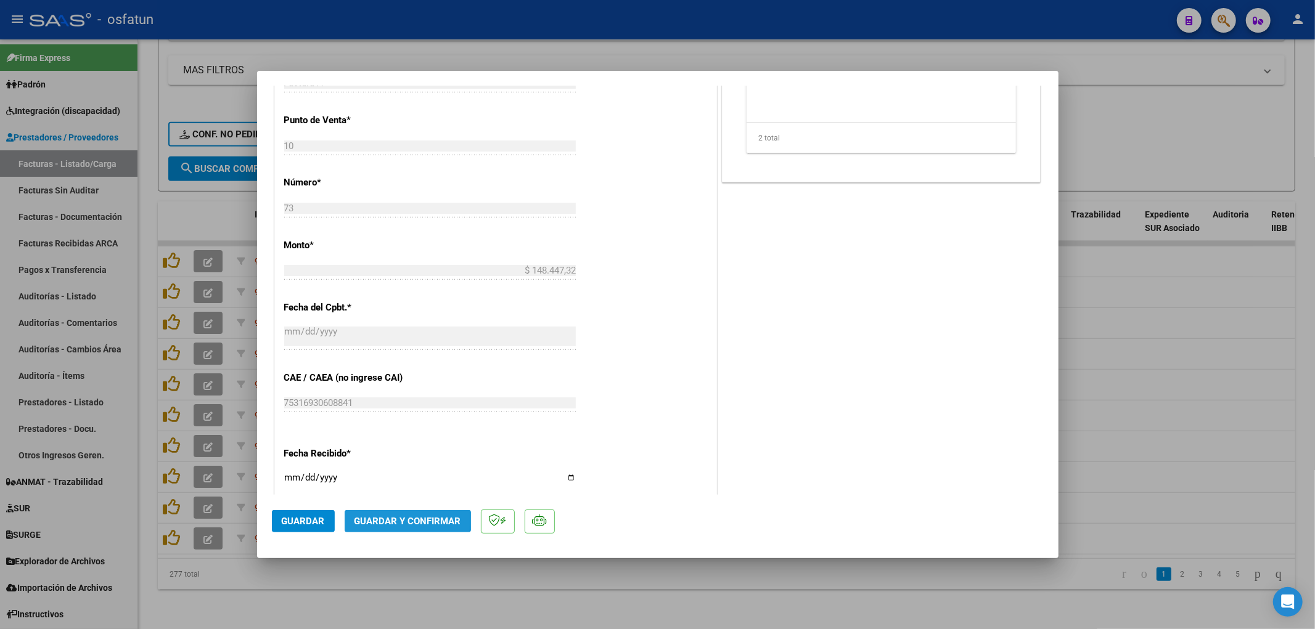
click at [379, 520] on span "Guardar y Confirmar" at bounding box center [407, 521] width 107 height 11
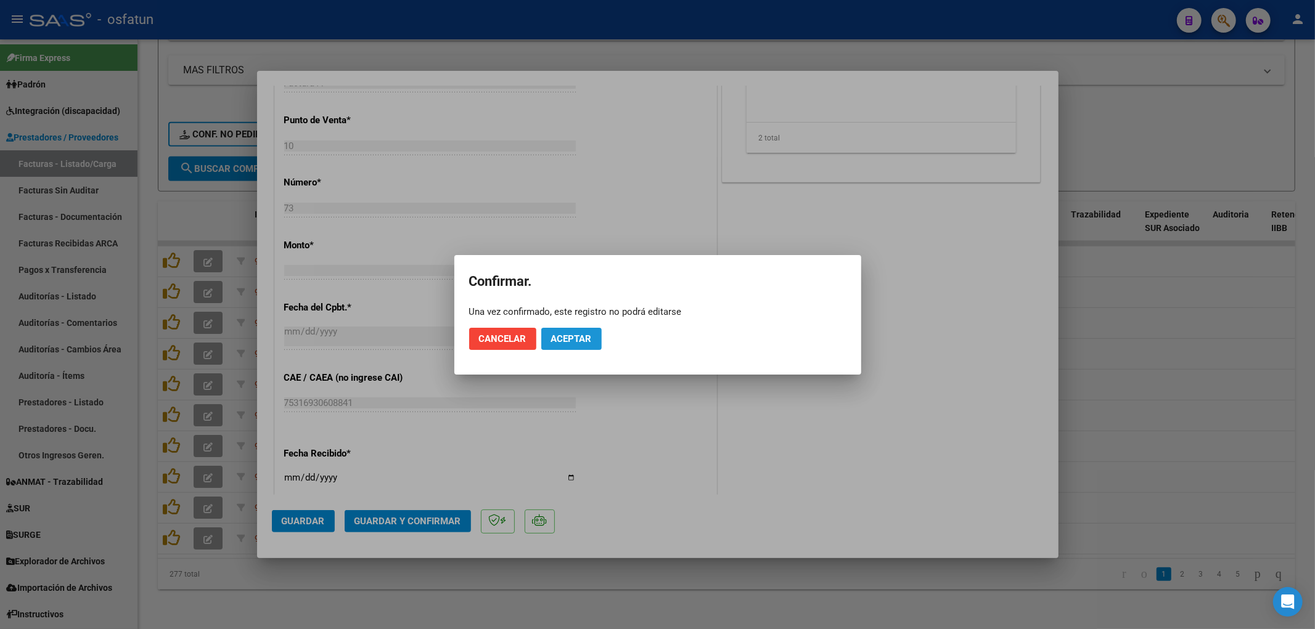
click at [563, 346] on button "Aceptar" at bounding box center [571, 339] width 60 height 22
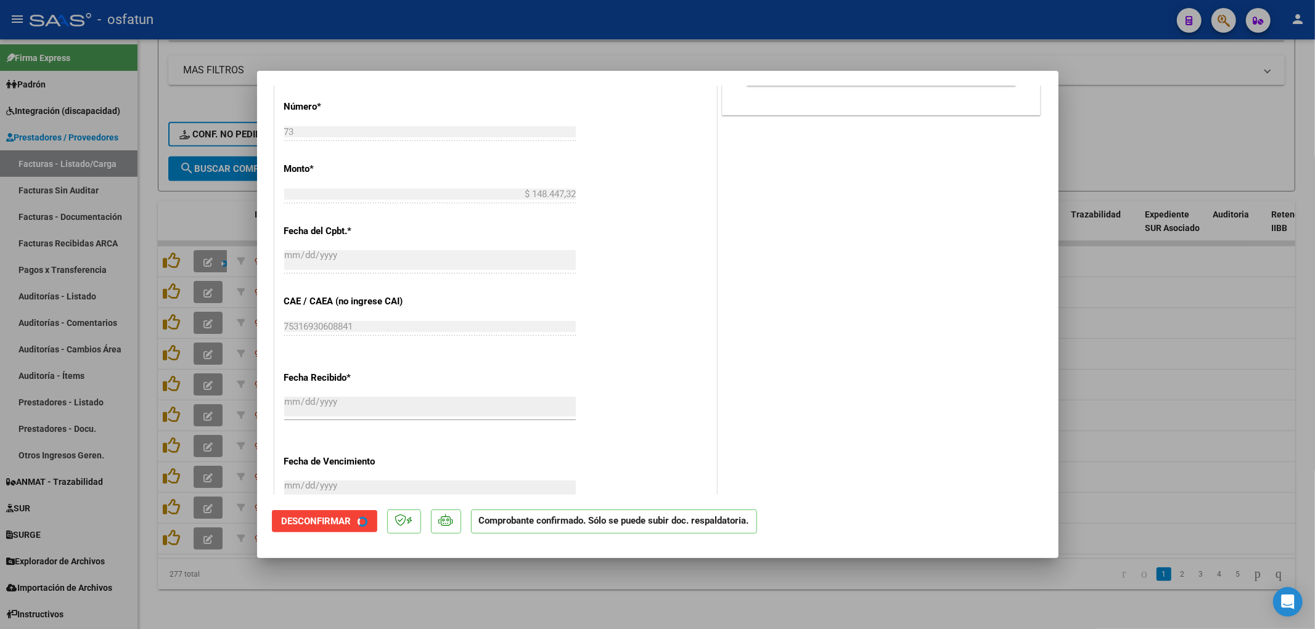
scroll to position [472, 0]
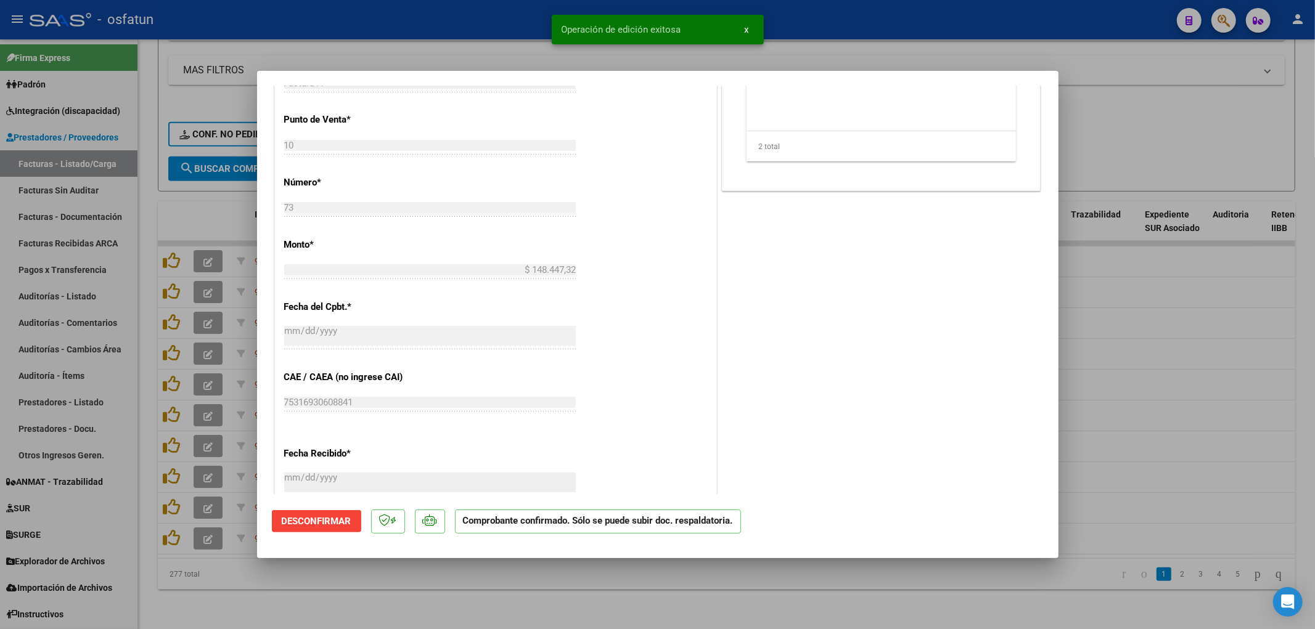
click at [385, 49] on div at bounding box center [657, 314] width 1315 height 629
type input "$ 0,00"
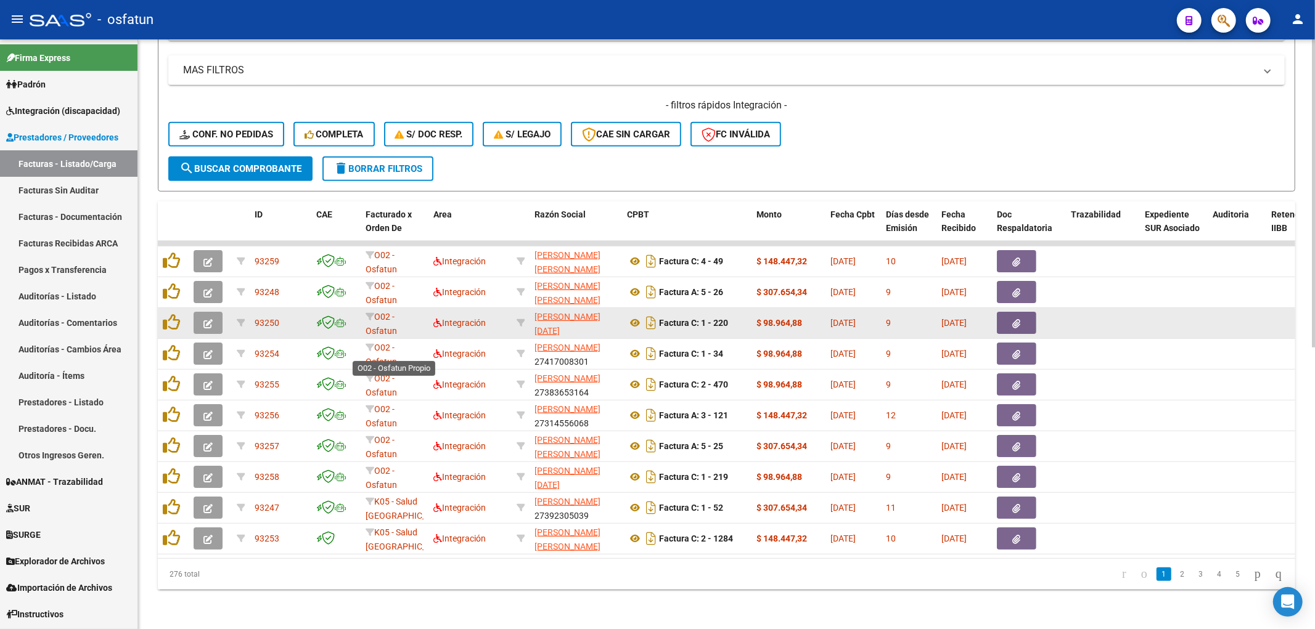
scroll to position [2, 0]
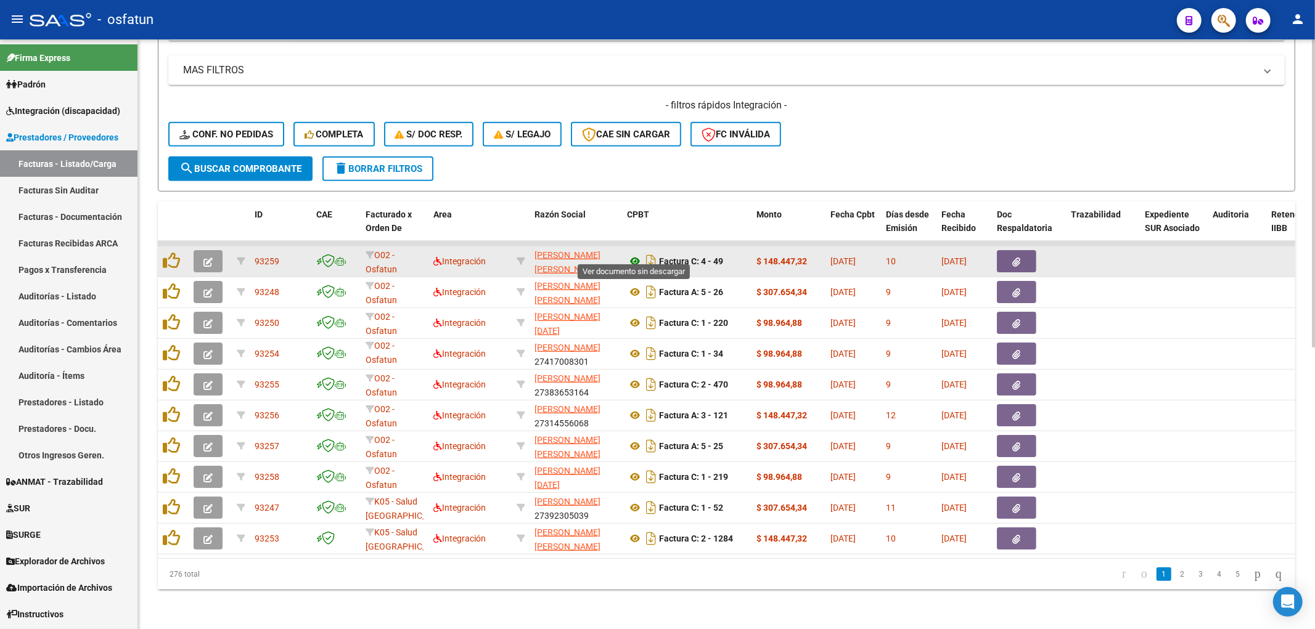
click at [637, 254] on icon at bounding box center [635, 261] width 16 height 15
click at [208, 258] on icon "button" at bounding box center [207, 262] width 9 height 9
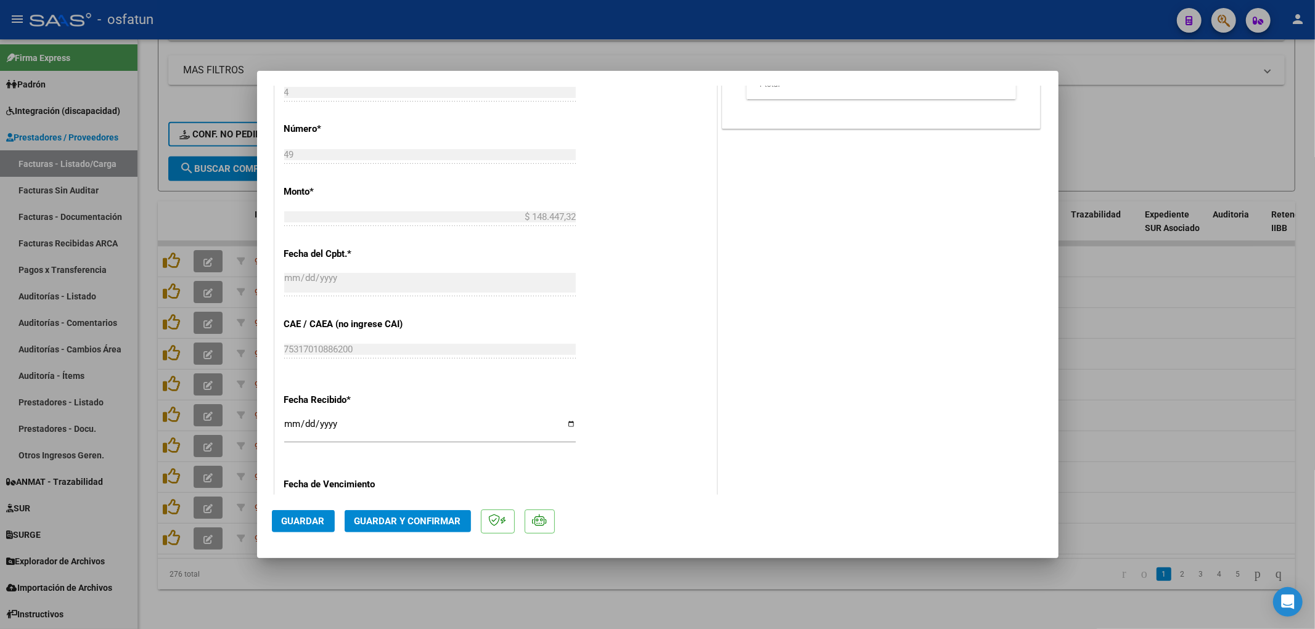
scroll to position [616, 0]
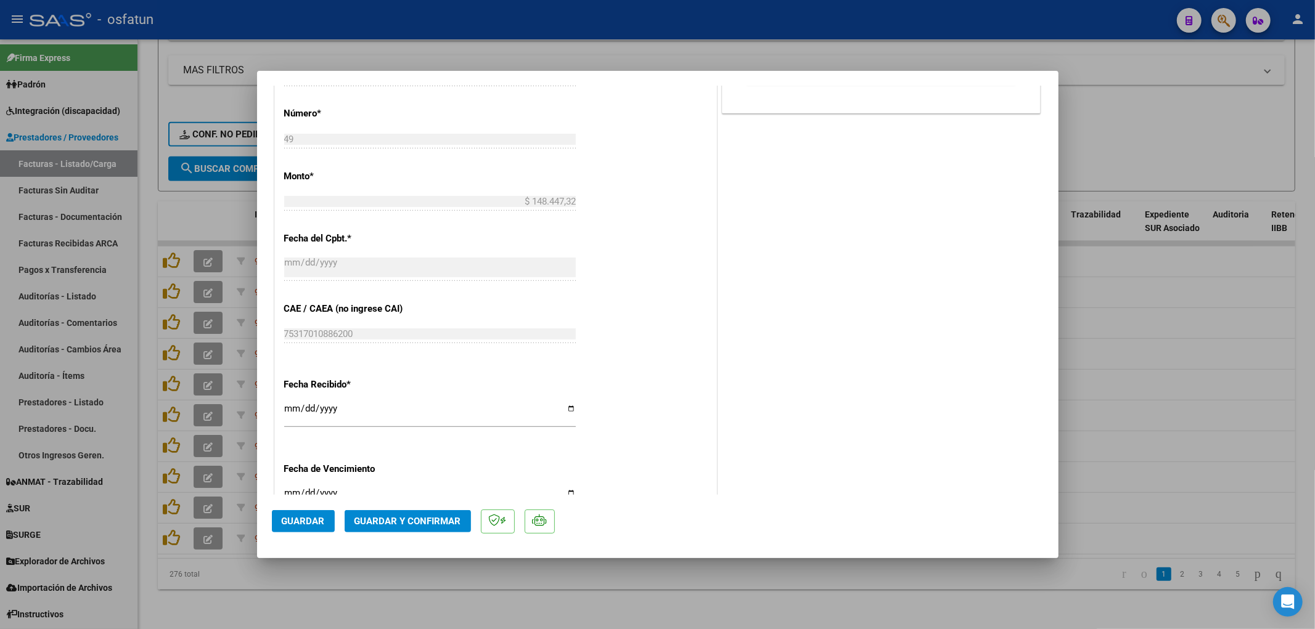
click at [408, 518] on span "Guardar y Confirmar" at bounding box center [407, 521] width 107 height 11
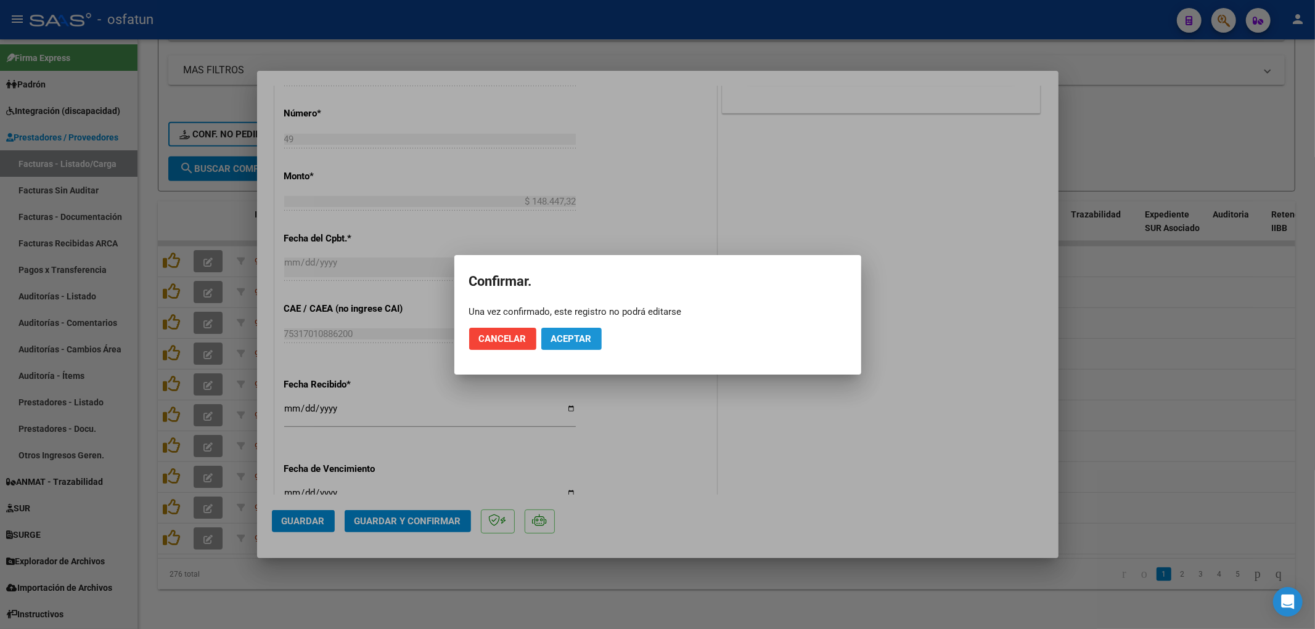
click at [562, 335] on span "Aceptar" at bounding box center [571, 339] width 41 height 11
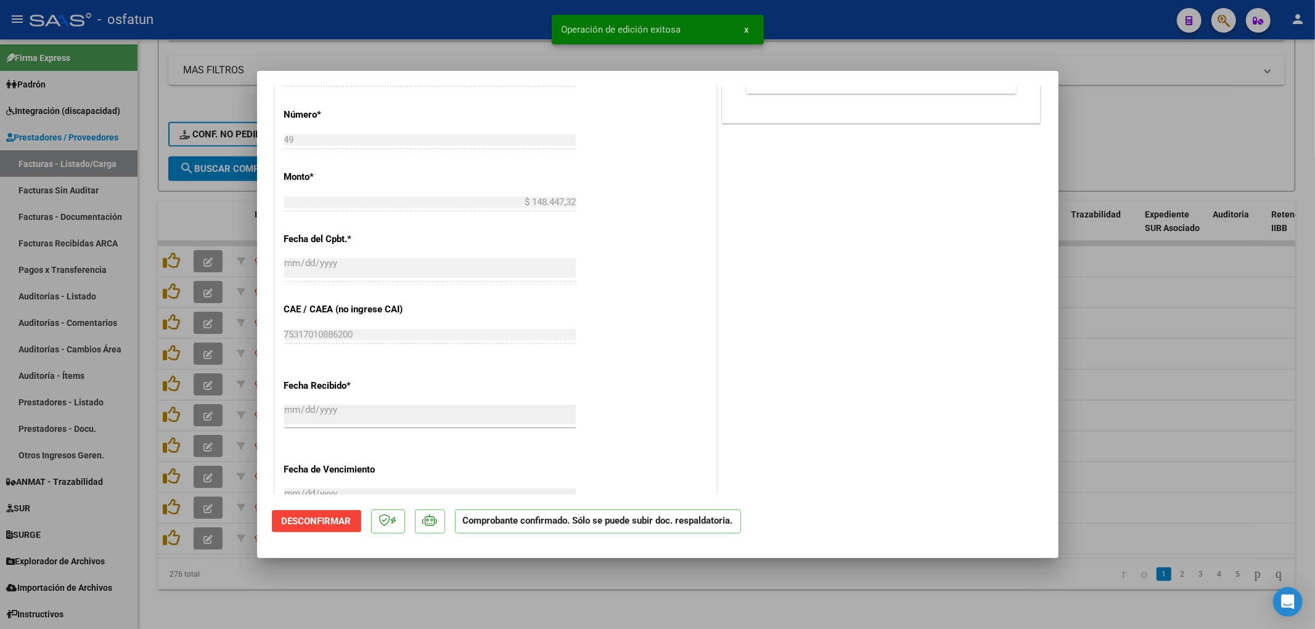
click at [488, 31] on div at bounding box center [657, 314] width 1315 height 629
type input "$ 0,00"
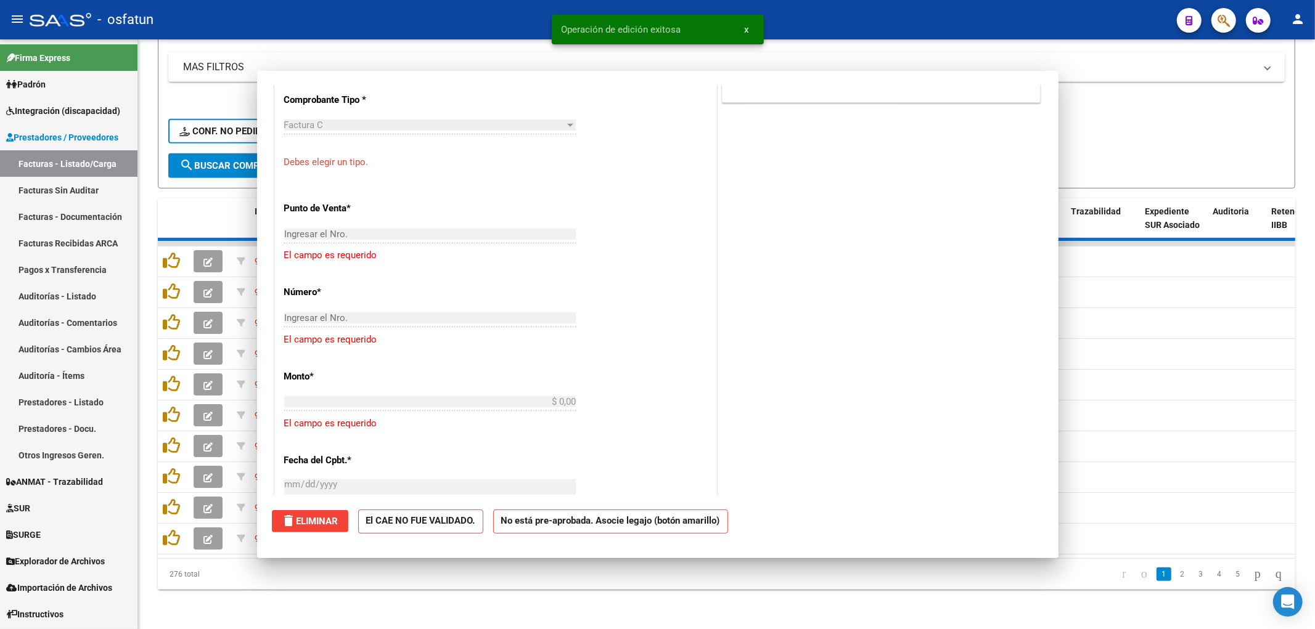
scroll to position [768, 0]
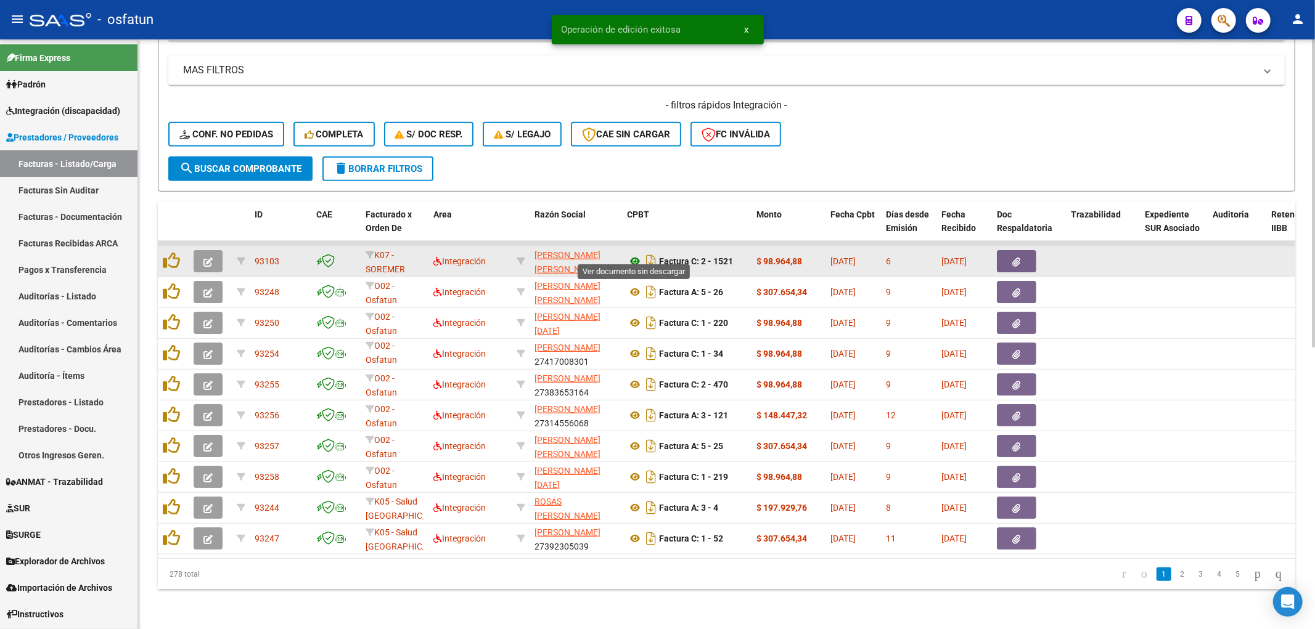
click at [635, 254] on icon at bounding box center [635, 261] width 16 height 15
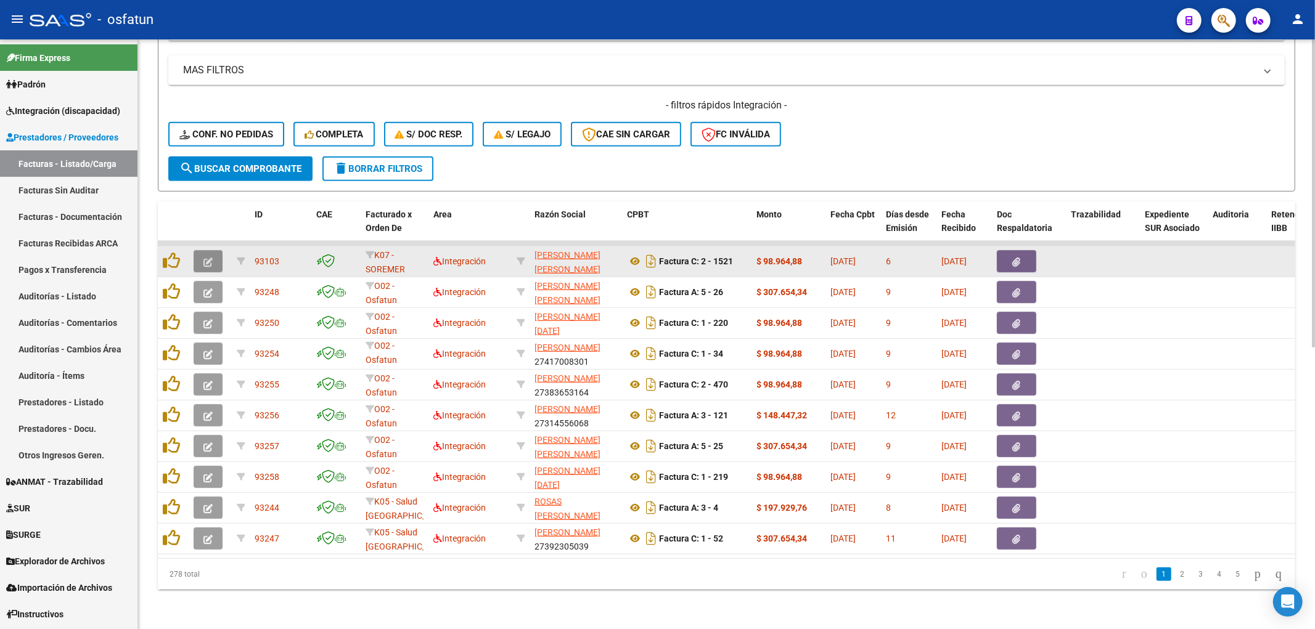
click at [202, 253] on button "button" at bounding box center [208, 261] width 29 height 22
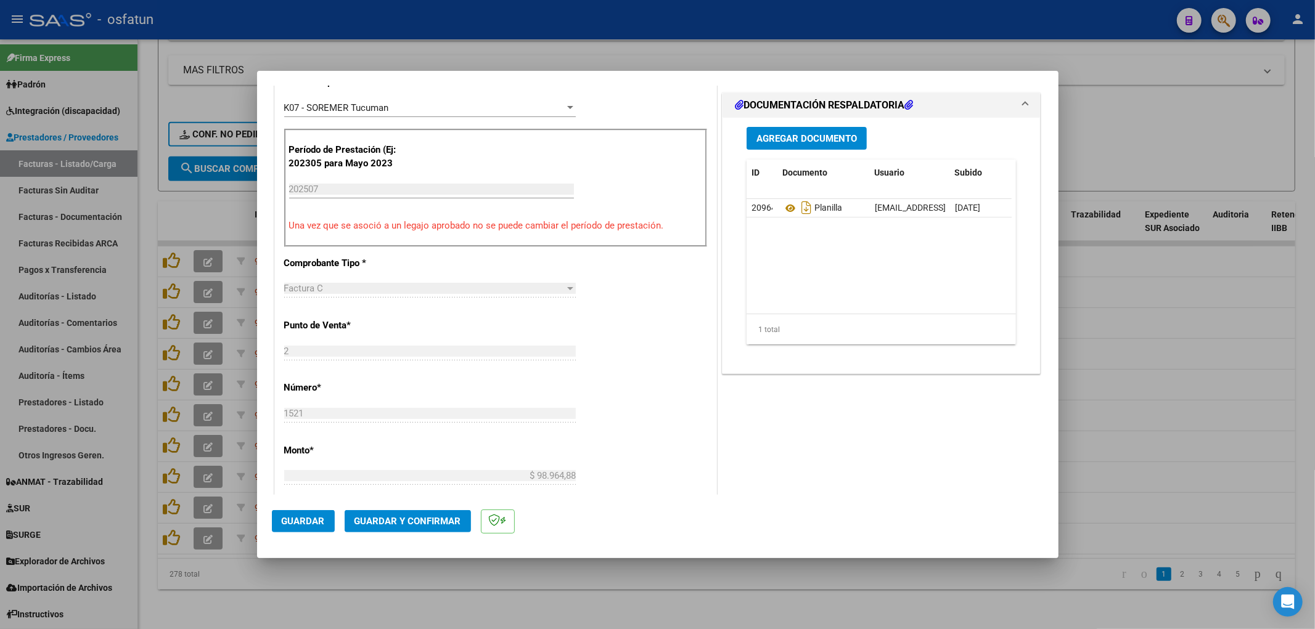
scroll to position [411, 0]
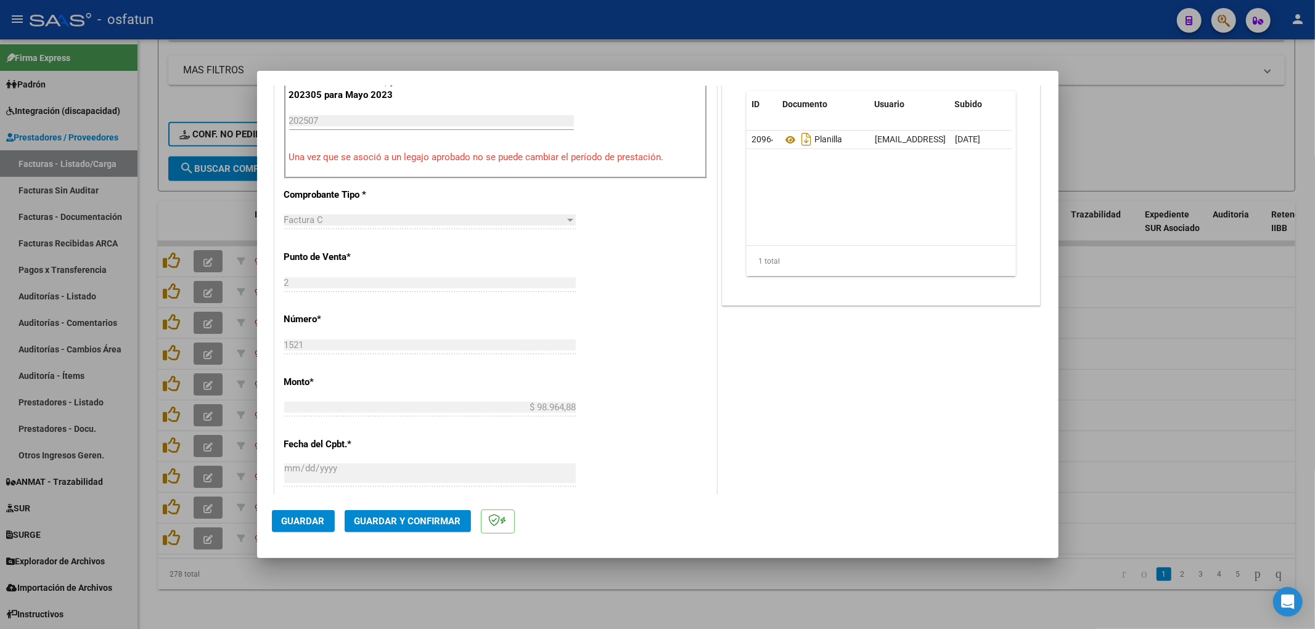
click at [419, 519] on span "Guardar y Confirmar" at bounding box center [407, 521] width 107 height 11
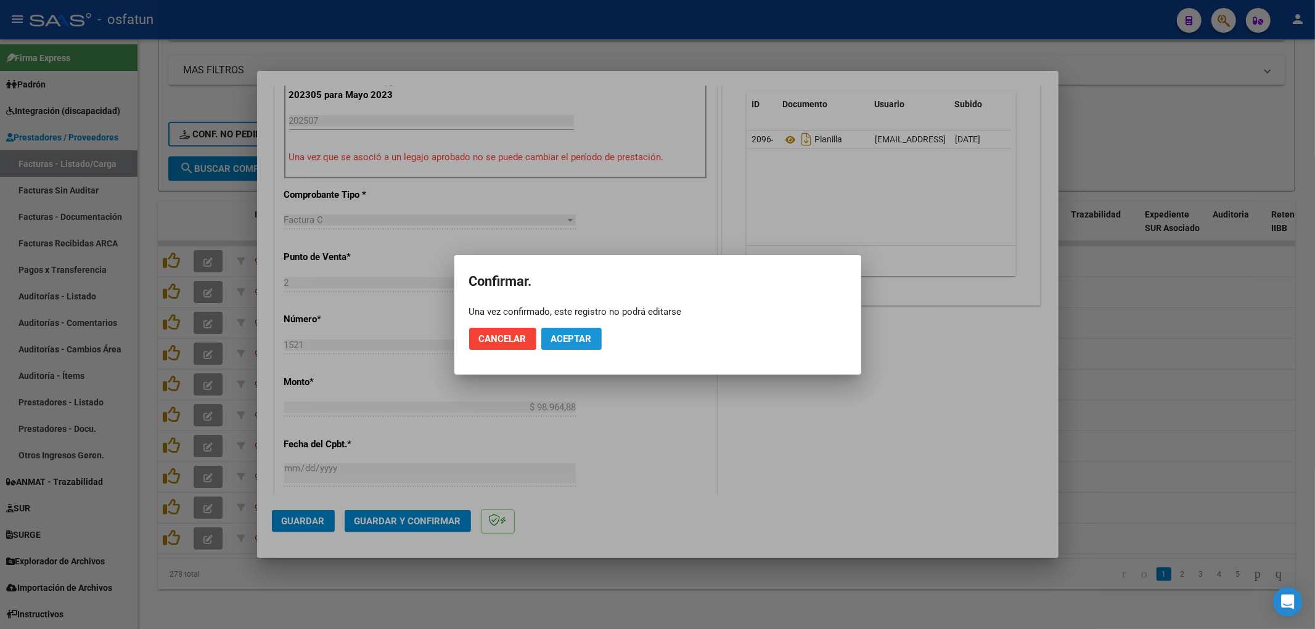
click at [581, 330] on button "Aceptar" at bounding box center [571, 339] width 60 height 22
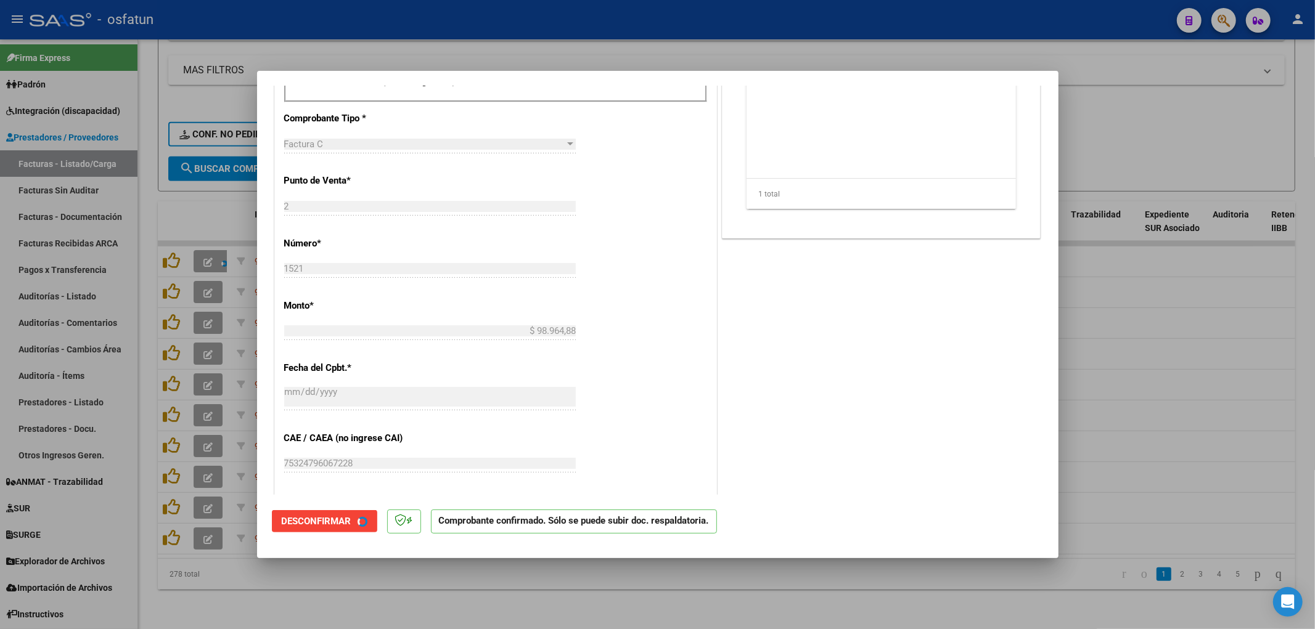
click at [380, 52] on div at bounding box center [657, 314] width 1315 height 629
type input "$ 0,00"
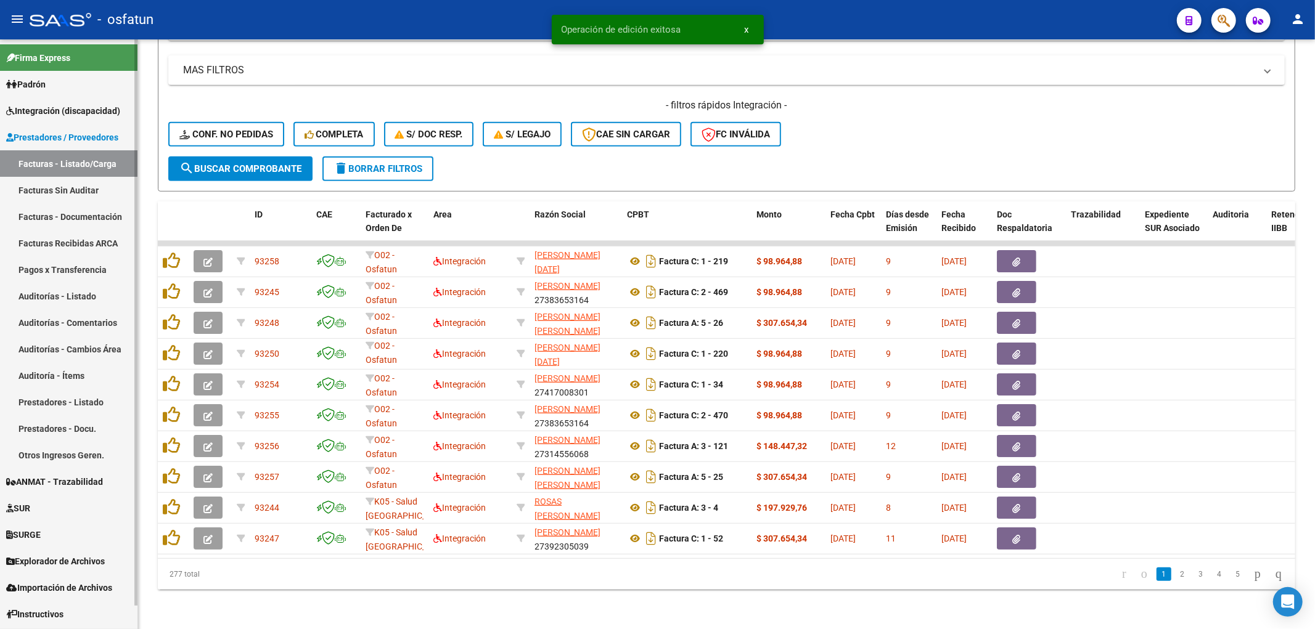
click at [71, 110] on span "Integración (discapacidad)" at bounding box center [63, 111] width 114 height 14
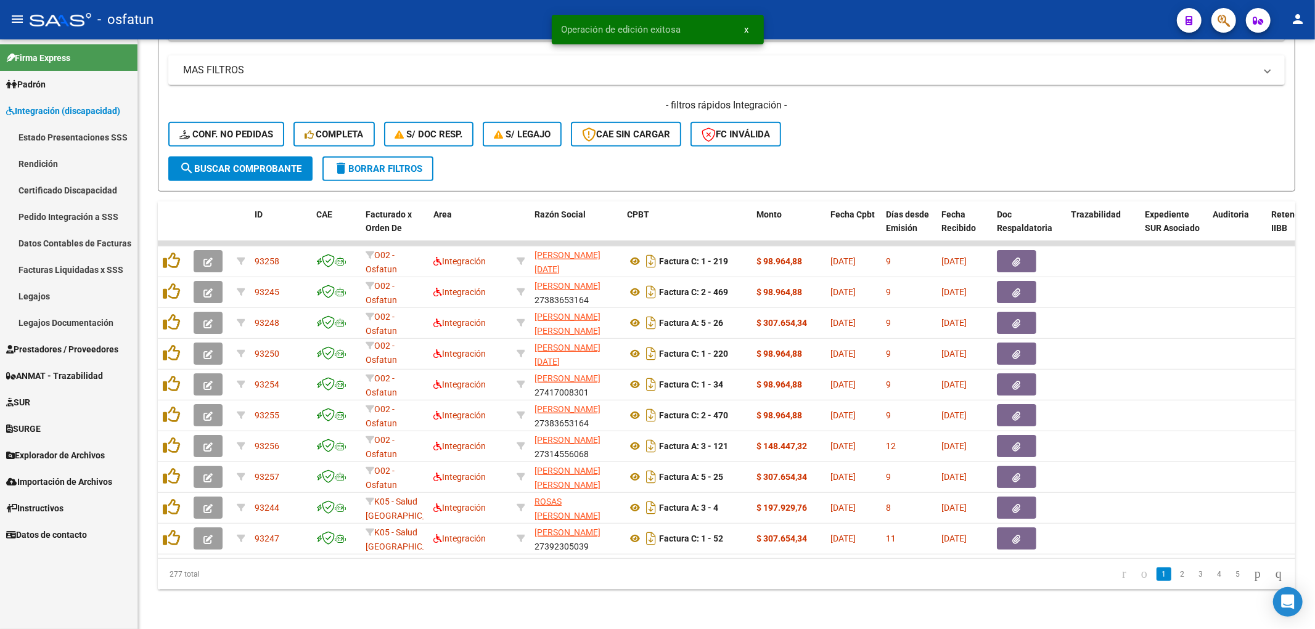
click at [46, 294] on link "Legajos" at bounding box center [68, 296] width 137 height 27
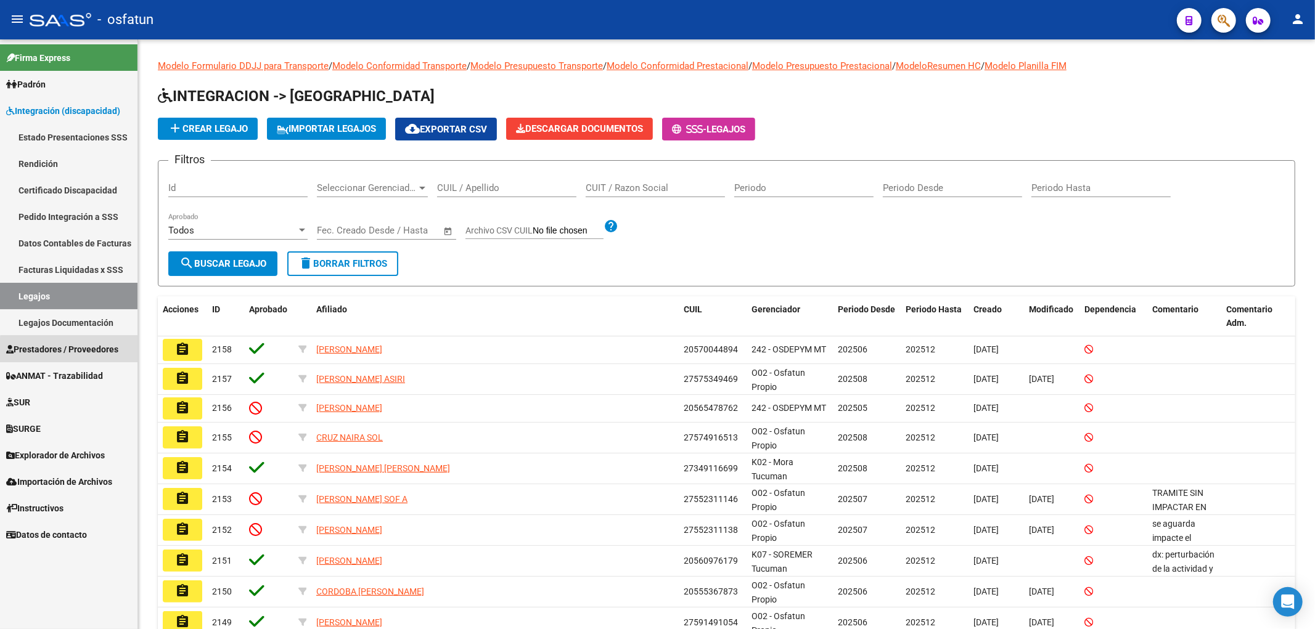
click at [75, 360] on link "Prestadores / Proveedores" at bounding box center [68, 349] width 137 height 27
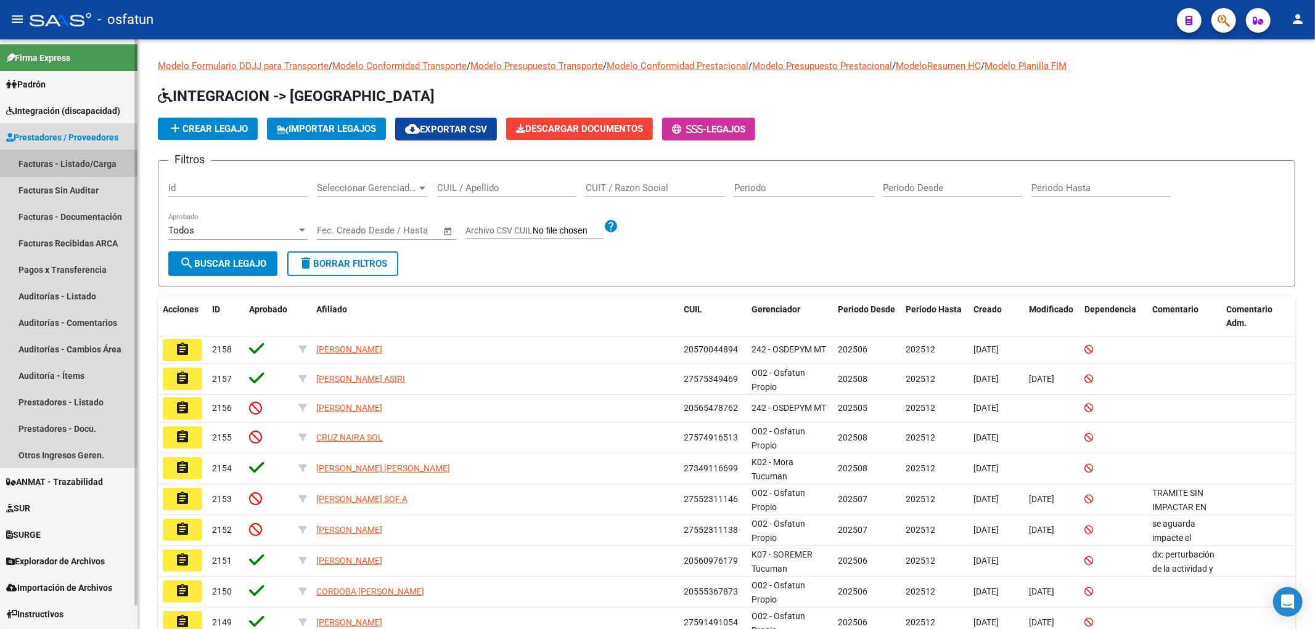
click at [109, 171] on link "Facturas - Listado/Carga" at bounding box center [68, 163] width 137 height 27
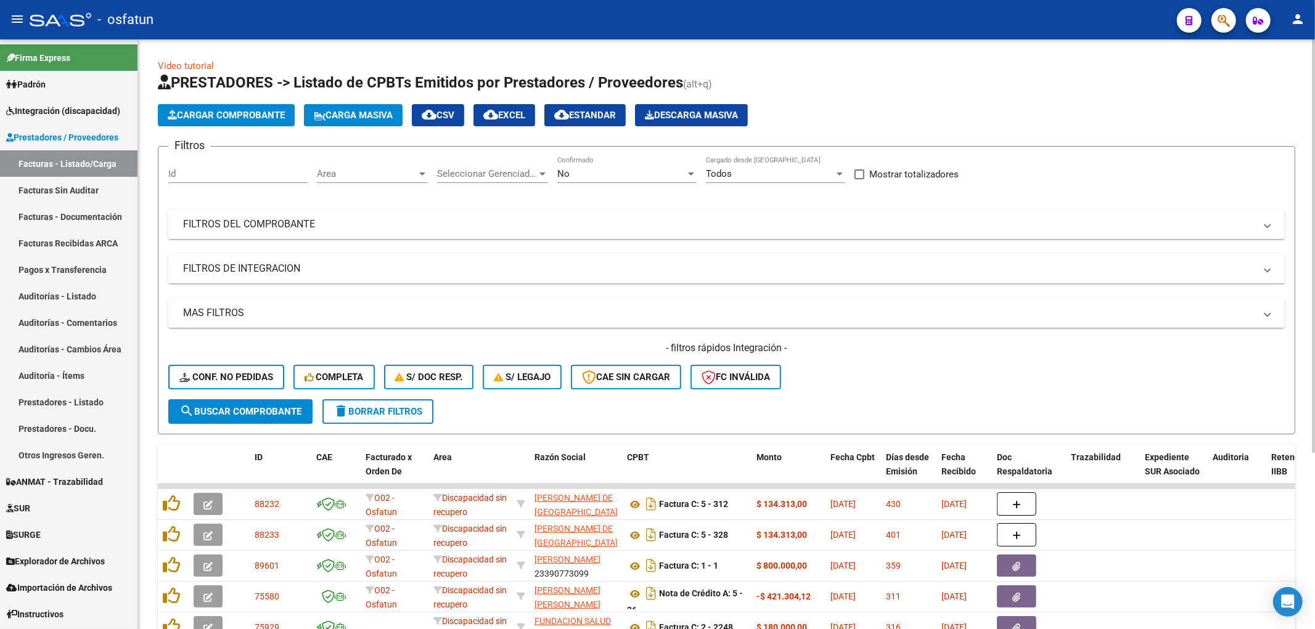
click at [256, 269] on mat-panel-title "FILTROS DE INTEGRACION" at bounding box center [719, 269] width 1072 height 14
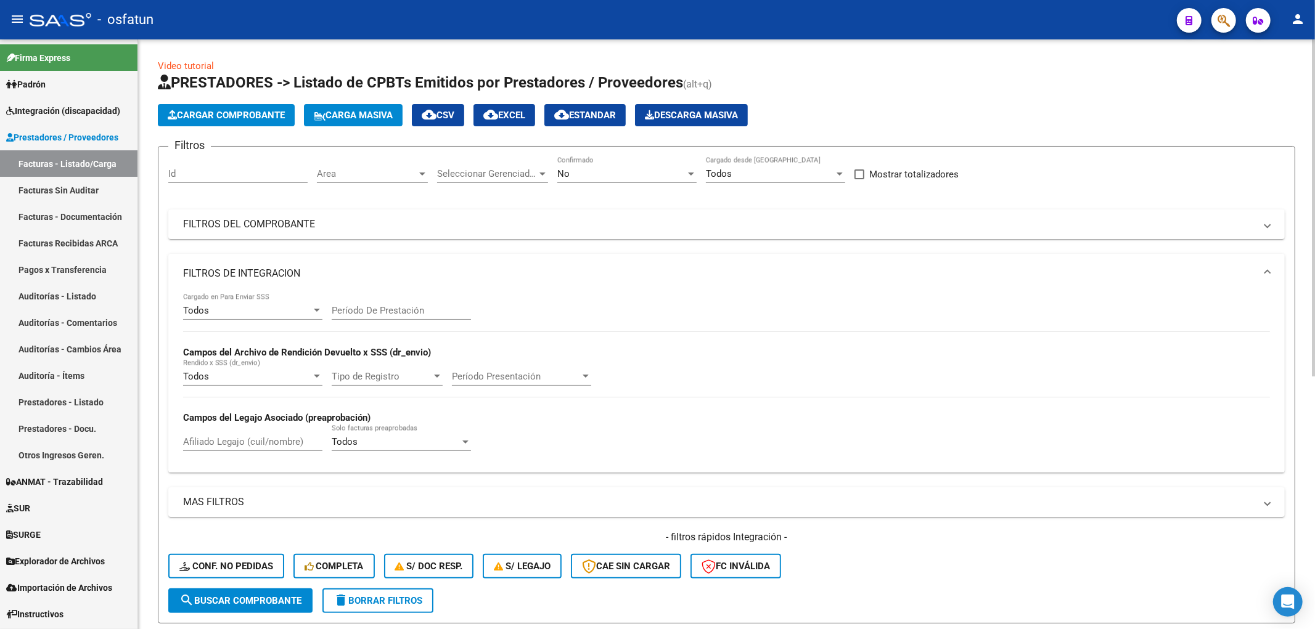
click at [379, 303] on div "Período De Prestación" at bounding box center [401, 306] width 139 height 27
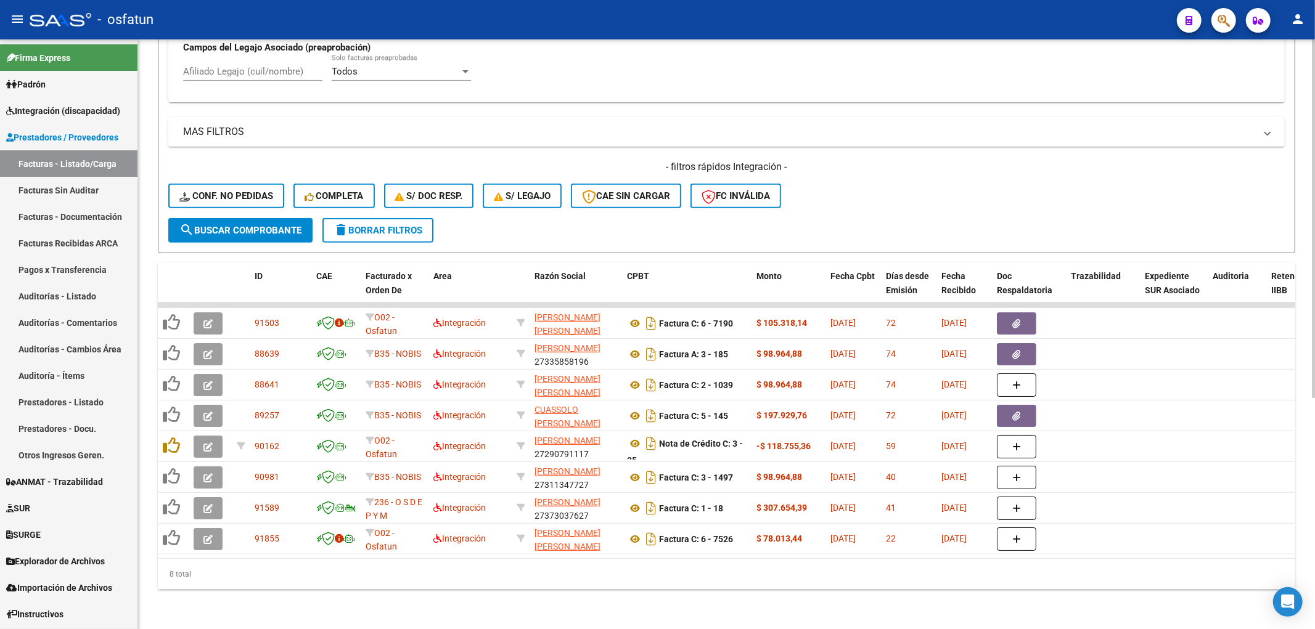
scroll to position [174, 0]
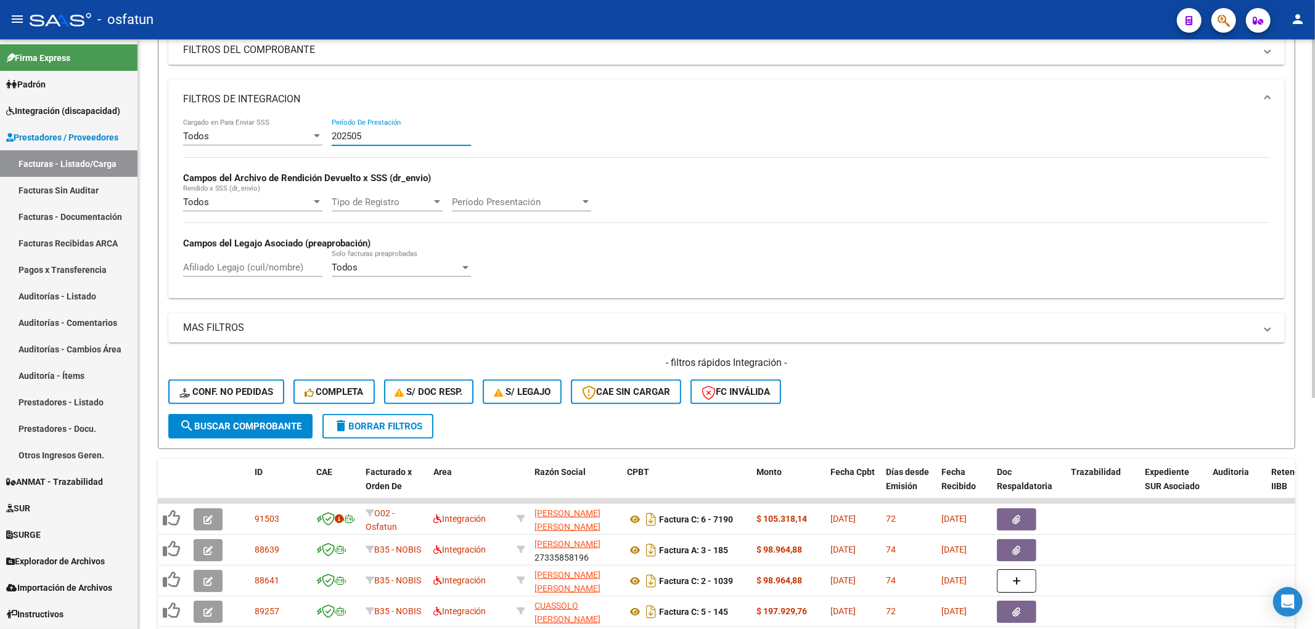
click at [381, 125] on div "202505 Período De Prestación" at bounding box center [401, 132] width 139 height 27
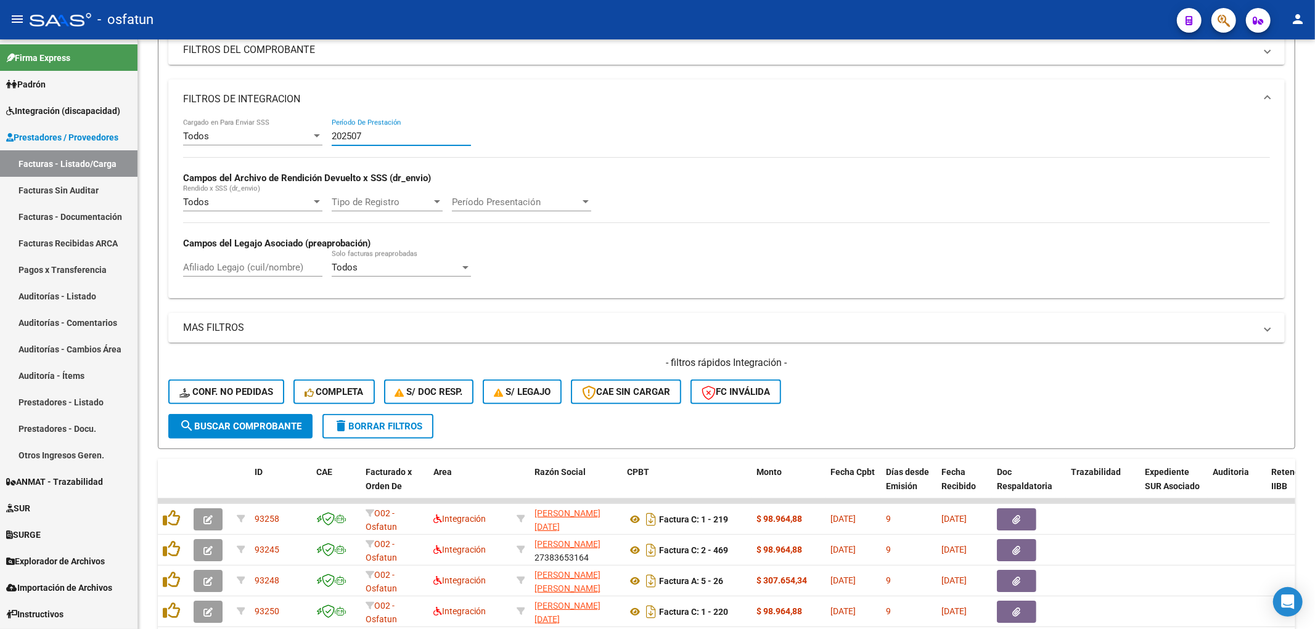
type input "202507"
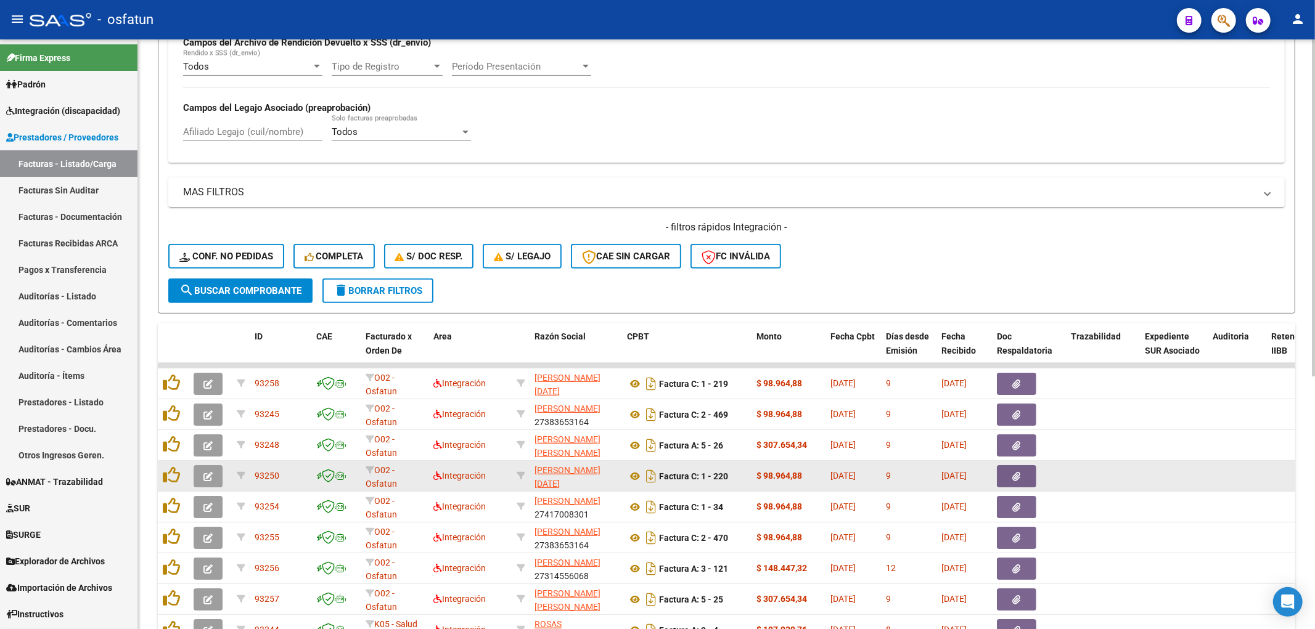
scroll to position [380, 0]
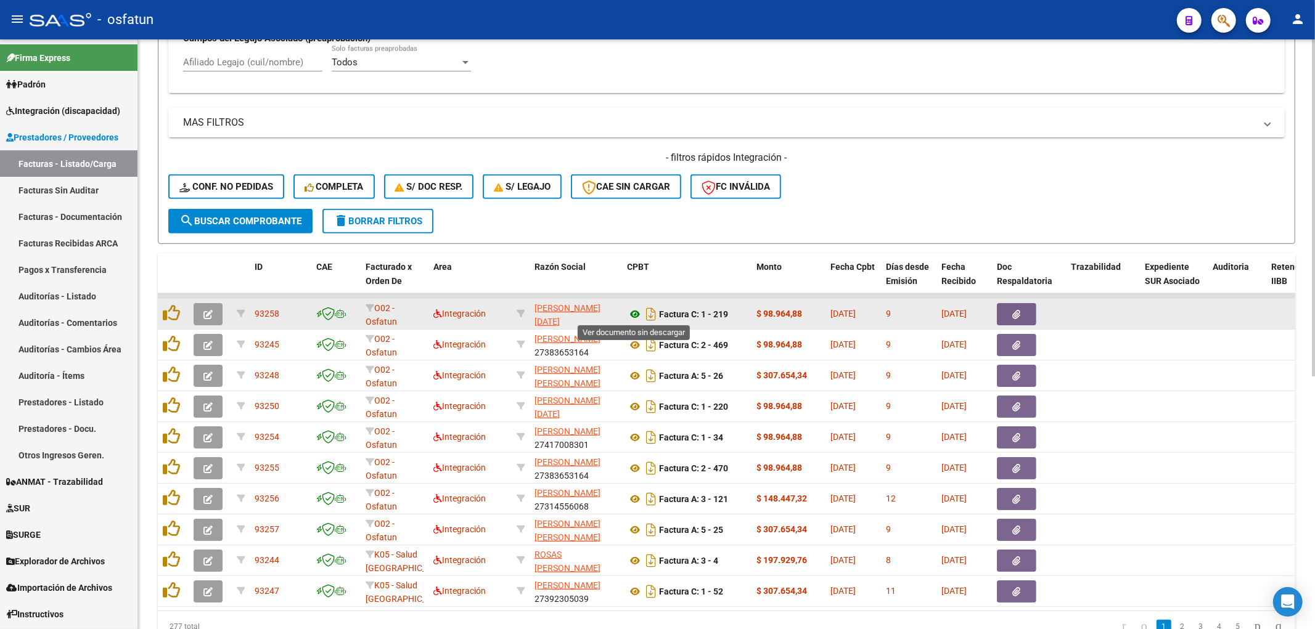
click at [631, 316] on icon at bounding box center [635, 314] width 16 height 15
click at [210, 312] on icon "button" at bounding box center [207, 314] width 9 height 9
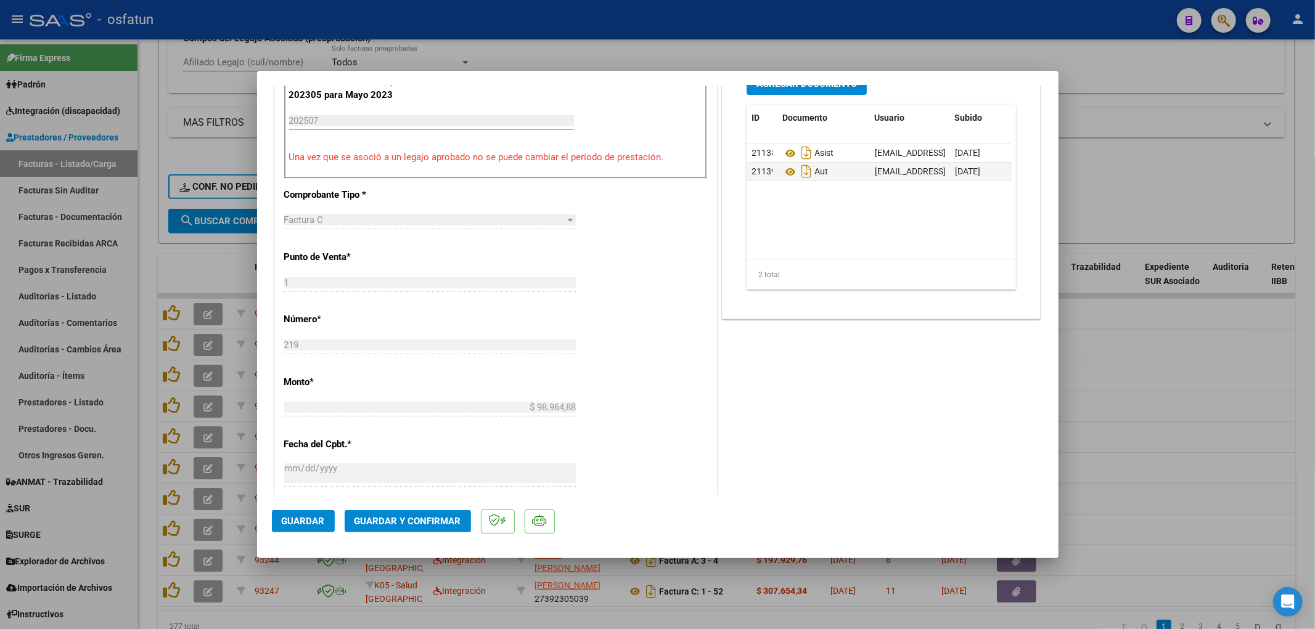
scroll to position [479, 0]
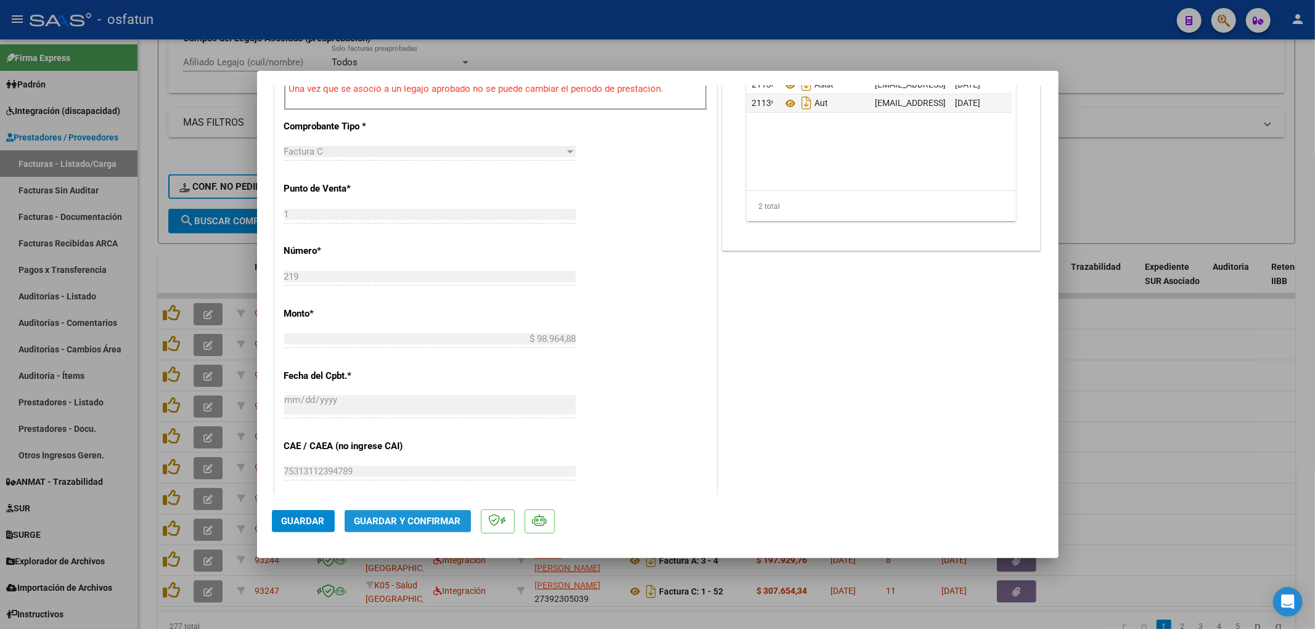
click at [403, 518] on span "Guardar y Confirmar" at bounding box center [407, 521] width 107 height 11
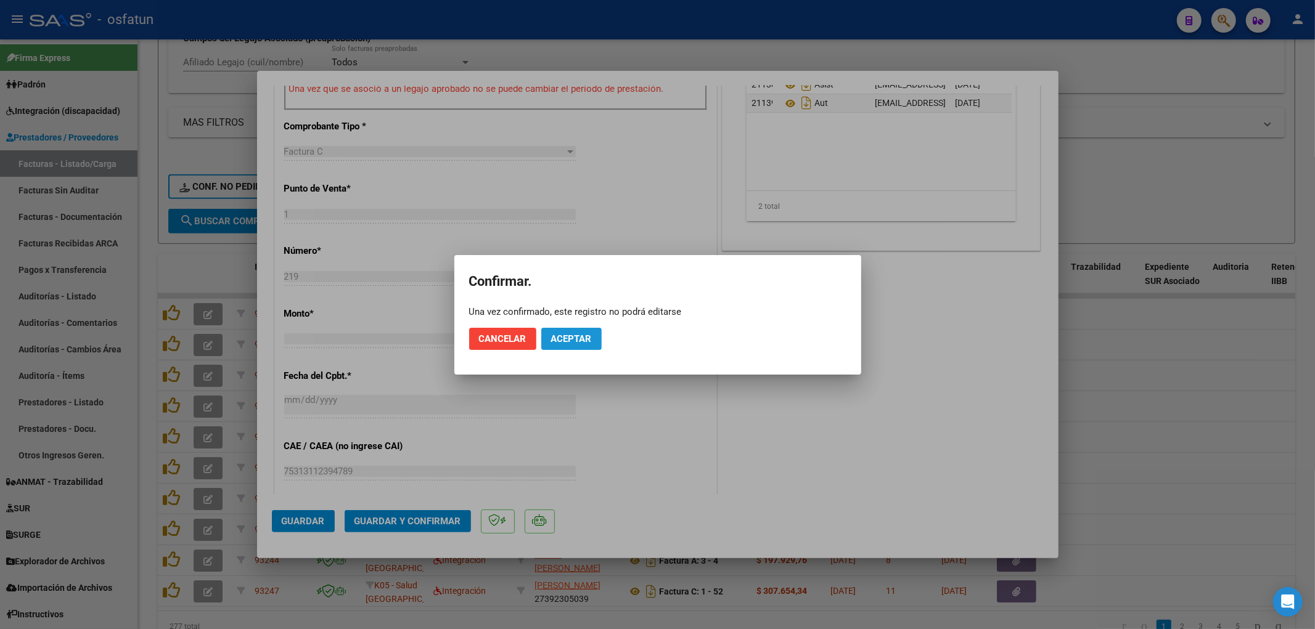
click at [565, 337] on span "Aceptar" at bounding box center [571, 339] width 41 height 11
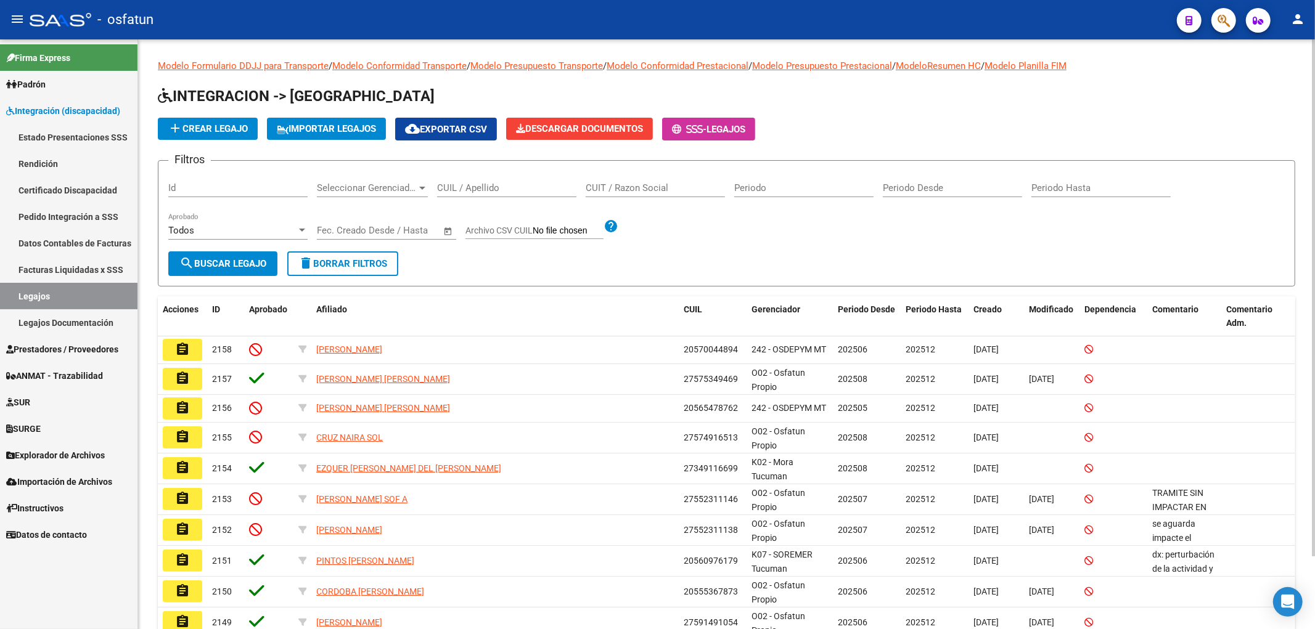
click at [442, 181] on div "CUIL / Apellido" at bounding box center [506, 184] width 139 height 27
paste input "[PERSON_NAME]"
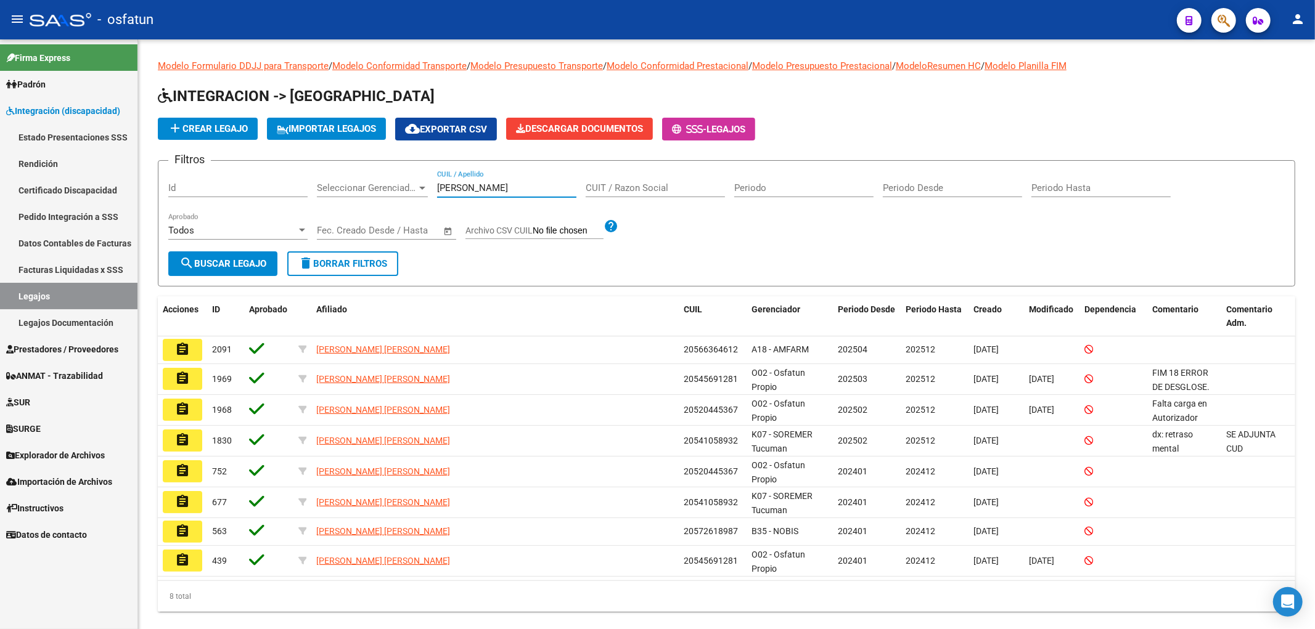
type input "[PERSON_NAME]"
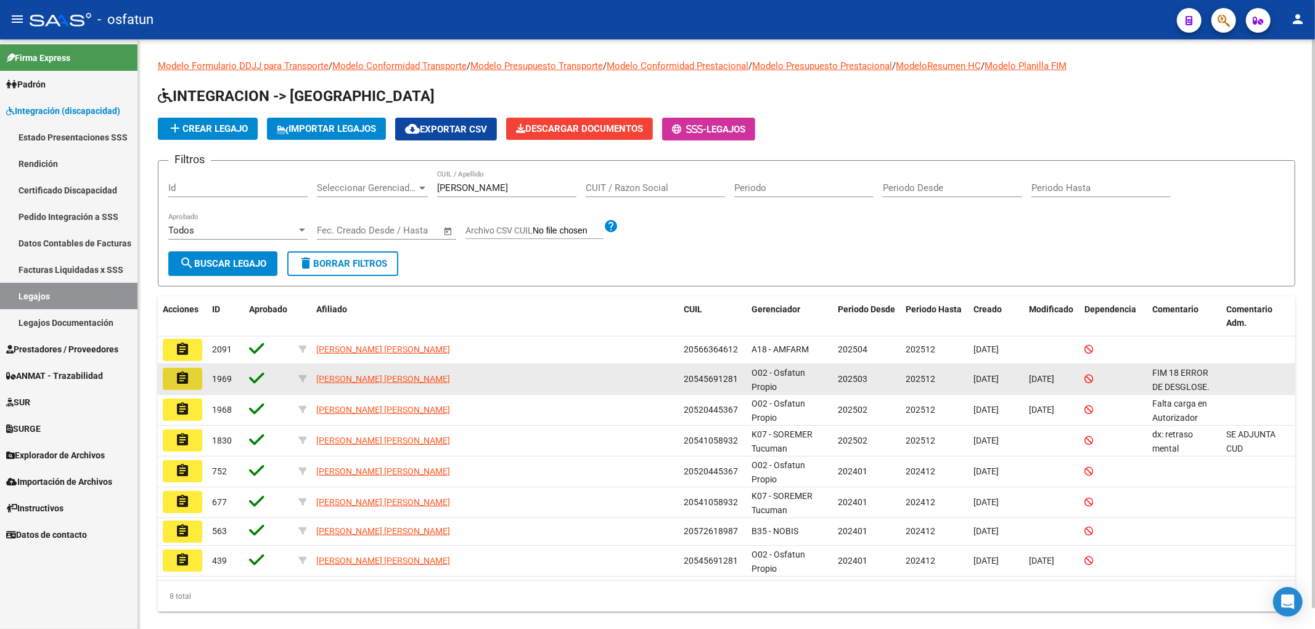
click at [187, 375] on mat-icon "assignment" at bounding box center [182, 378] width 15 height 15
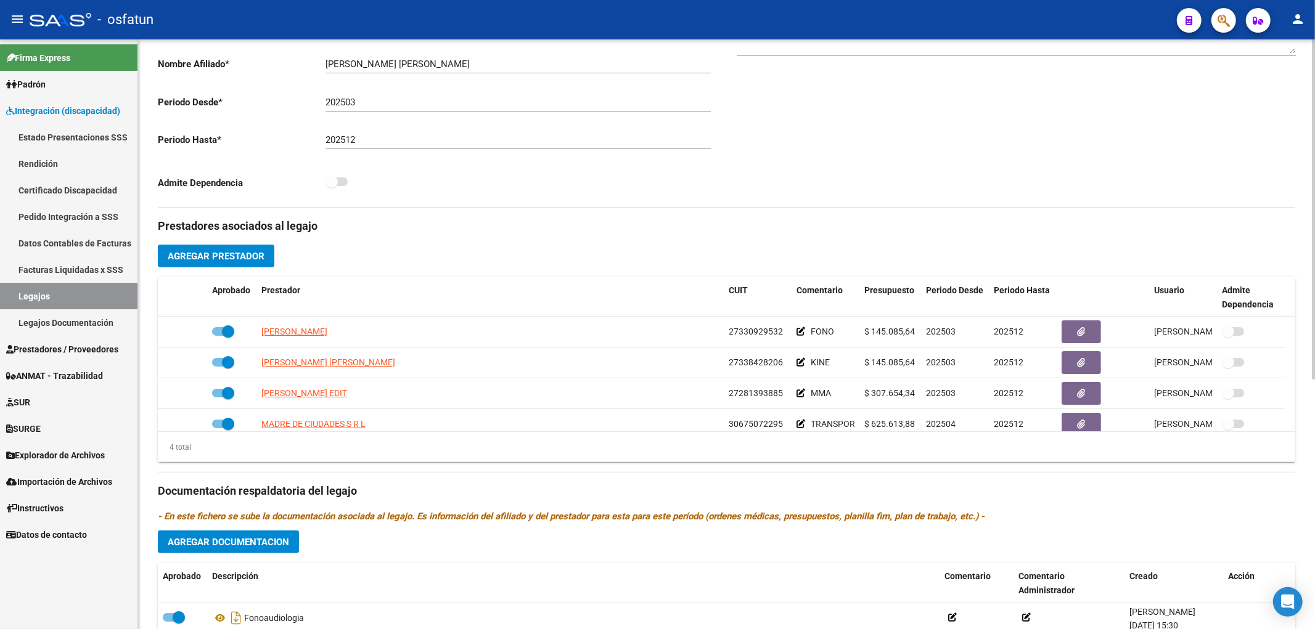
scroll to position [274, 0]
